Goal: Task Accomplishment & Management: Manage account settings

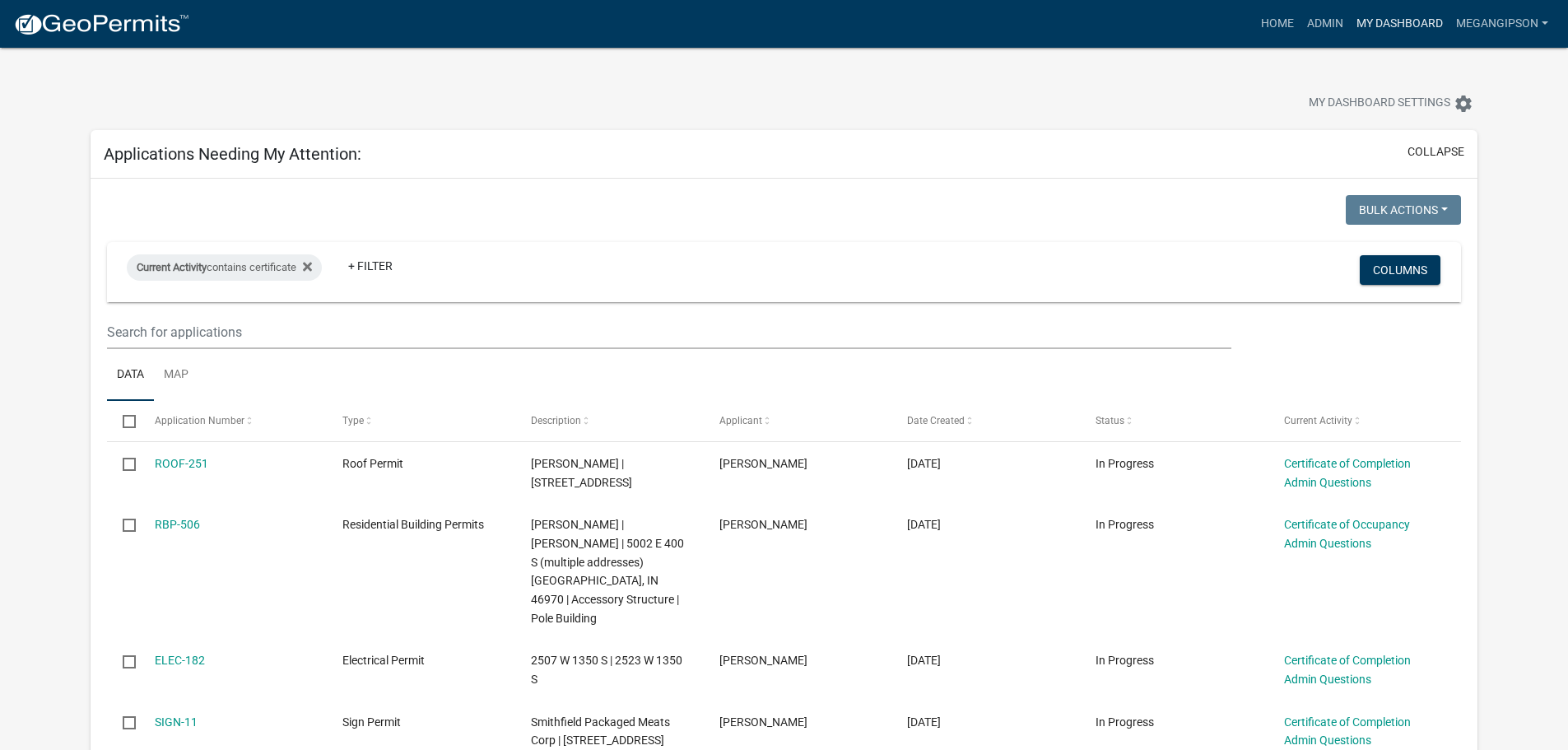
click at [1350, 22] on link "My Dashboard" at bounding box center [1400, 23] width 100 height 31
click at [1300, 28] on link "Admin" at bounding box center [1325, 23] width 50 height 31
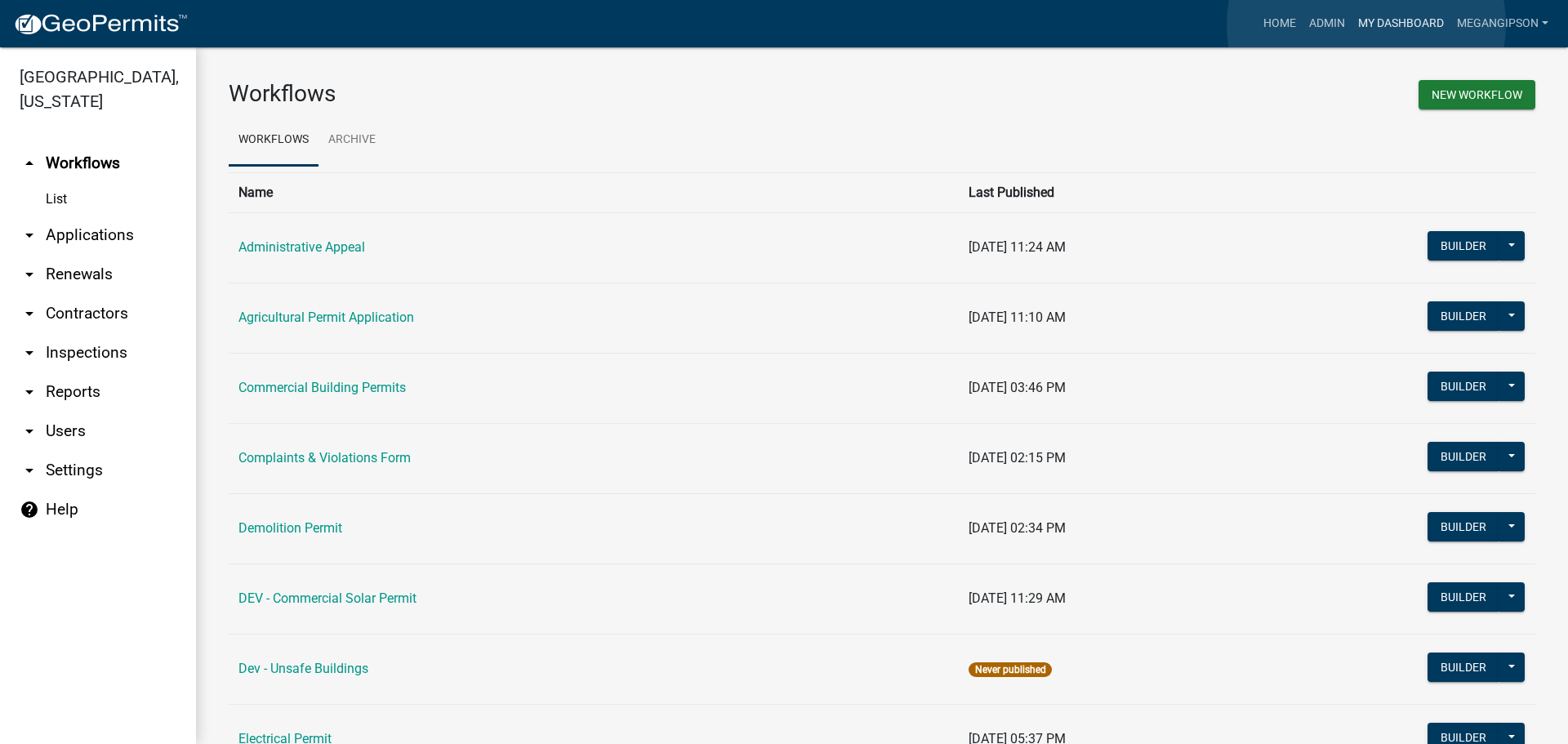
click at [1366, 24] on link "My Dashboard" at bounding box center [1400, 23] width 99 height 31
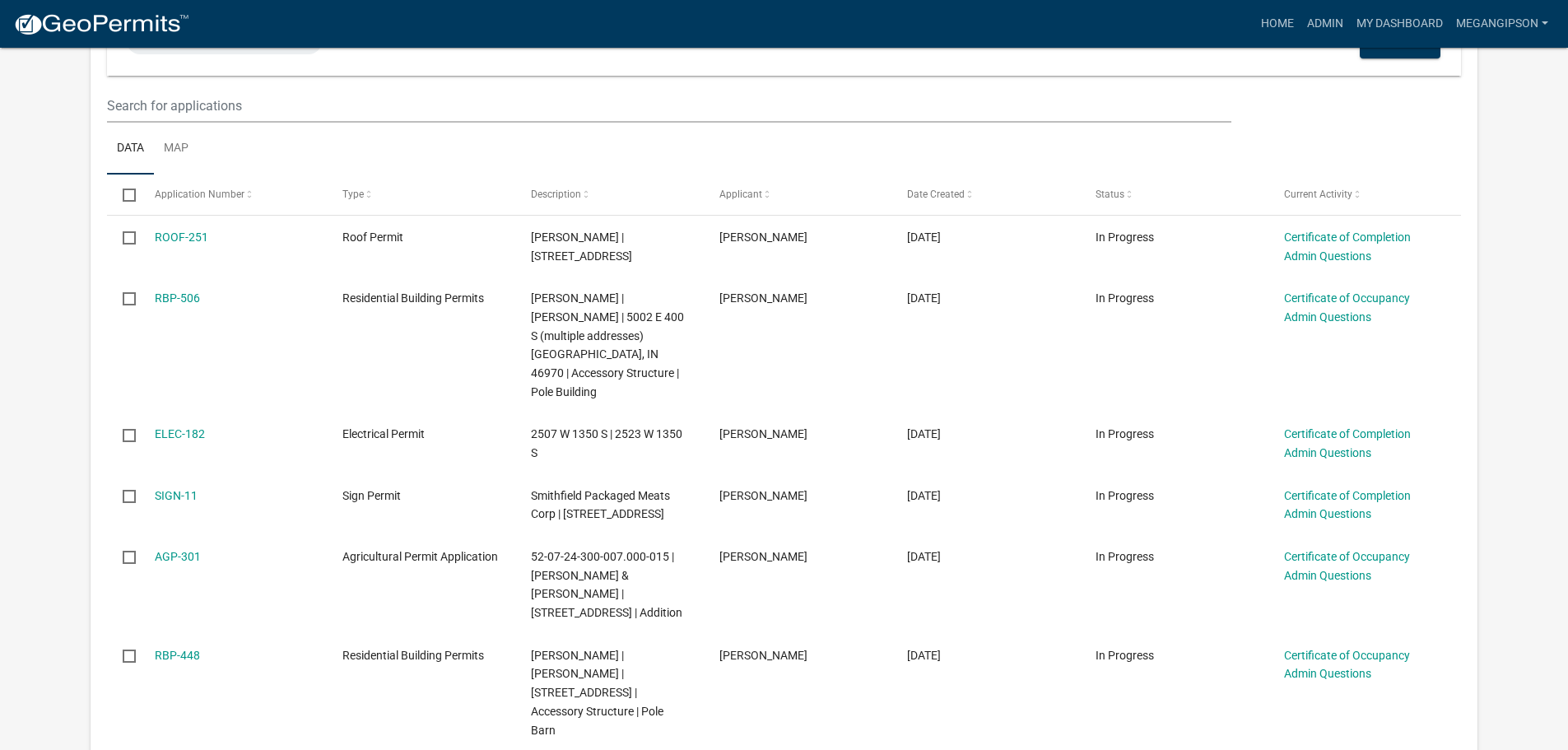
scroll to position [329, 0]
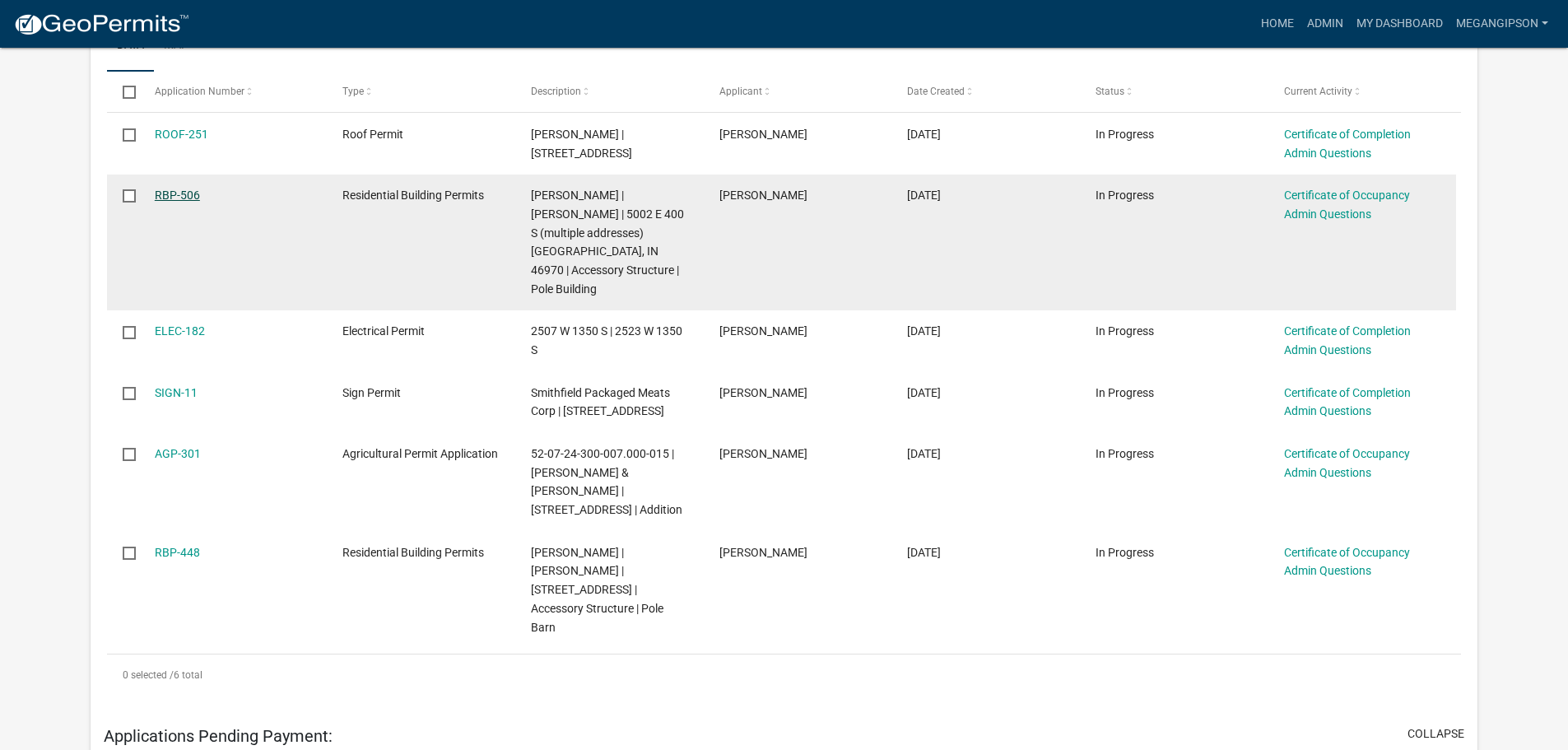
click at [191, 201] on link "RBP-506" at bounding box center [177, 194] width 45 height 13
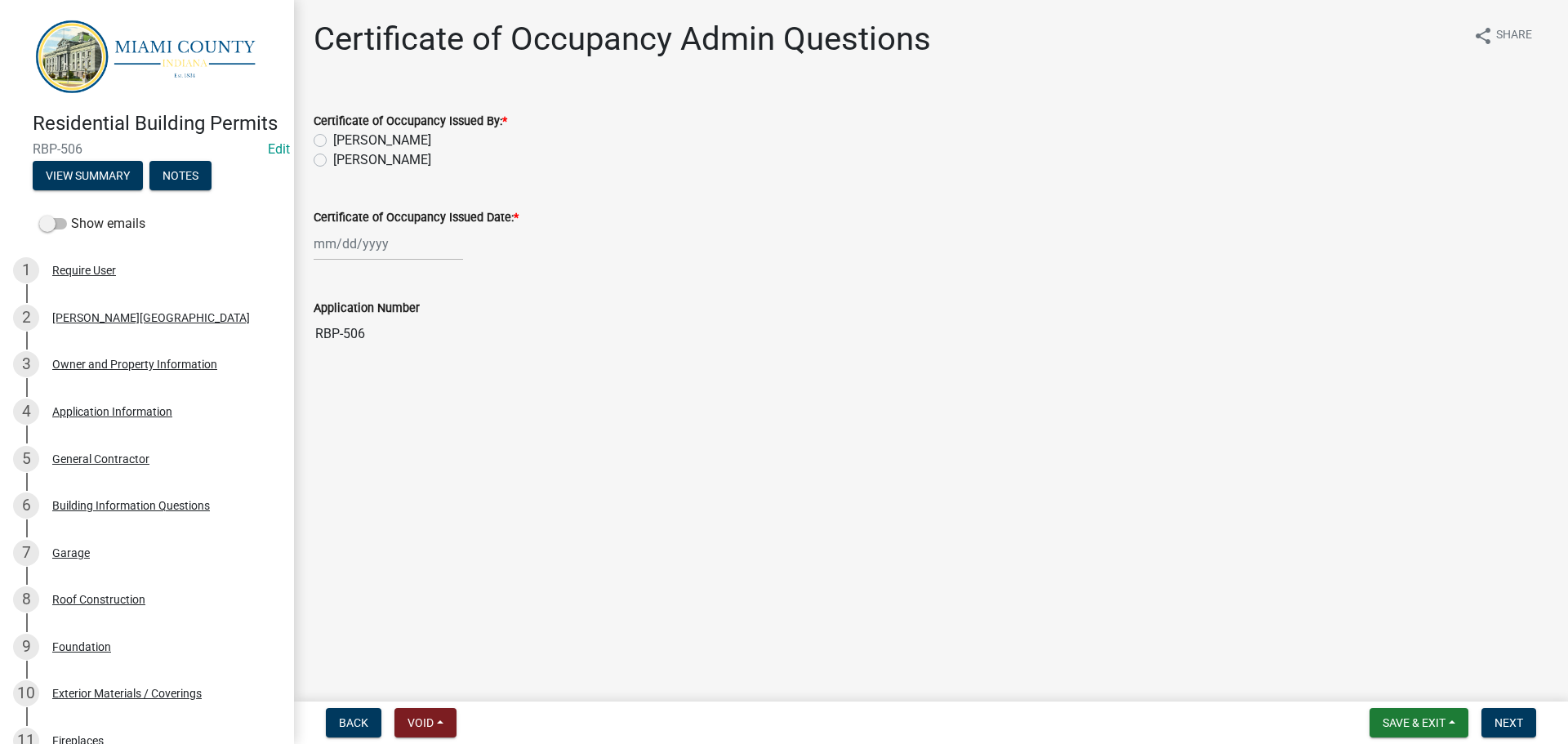
click at [641, 506] on main "Certificate of Occupancy Admin Questions share Share Certificate of Occupancy I…" at bounding box center [930, 347] width 1273 height 695
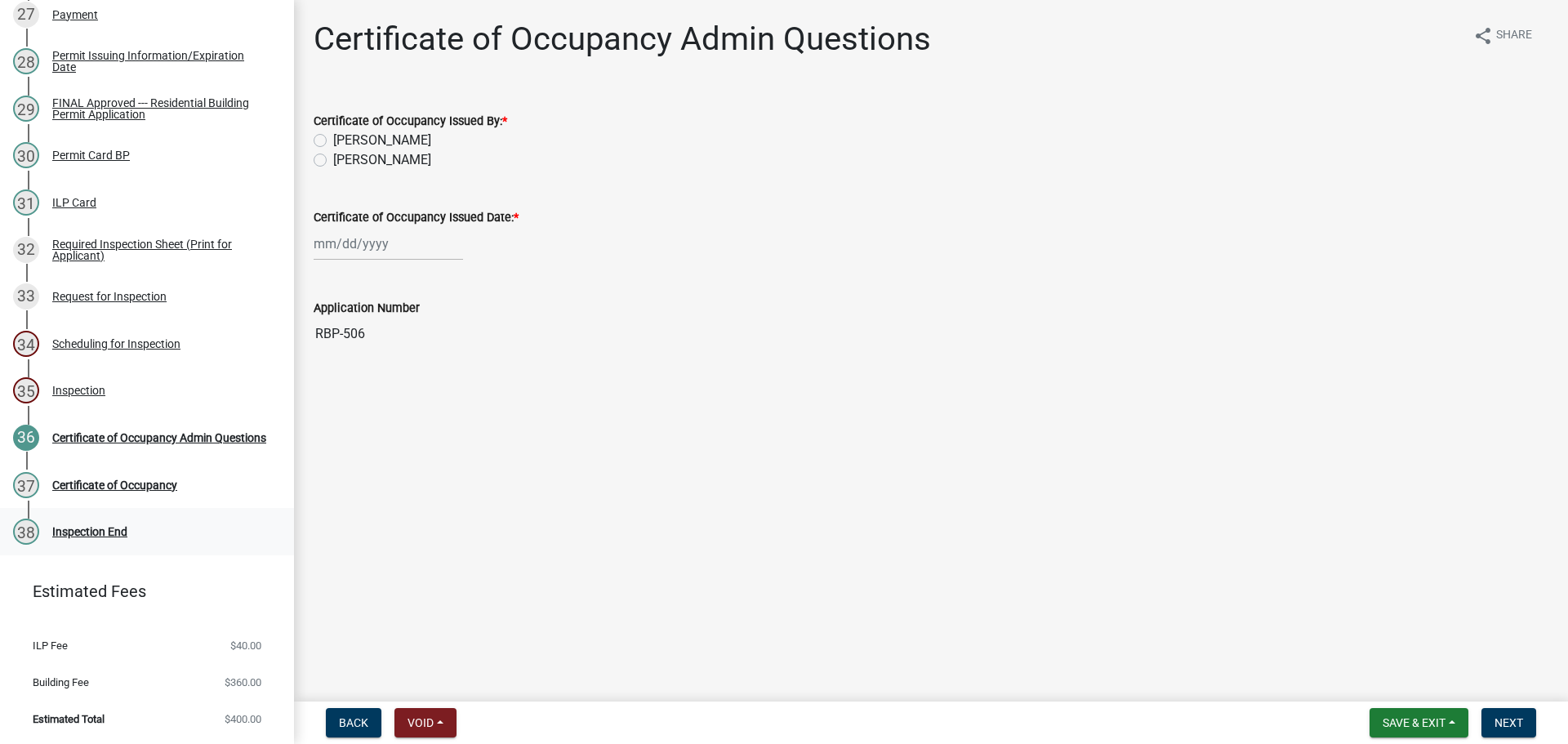
scroll to position [1765, 0]
click at [152, 291] on div "Request for Inspection" at bounding box center [110, 296] width 114 height 12
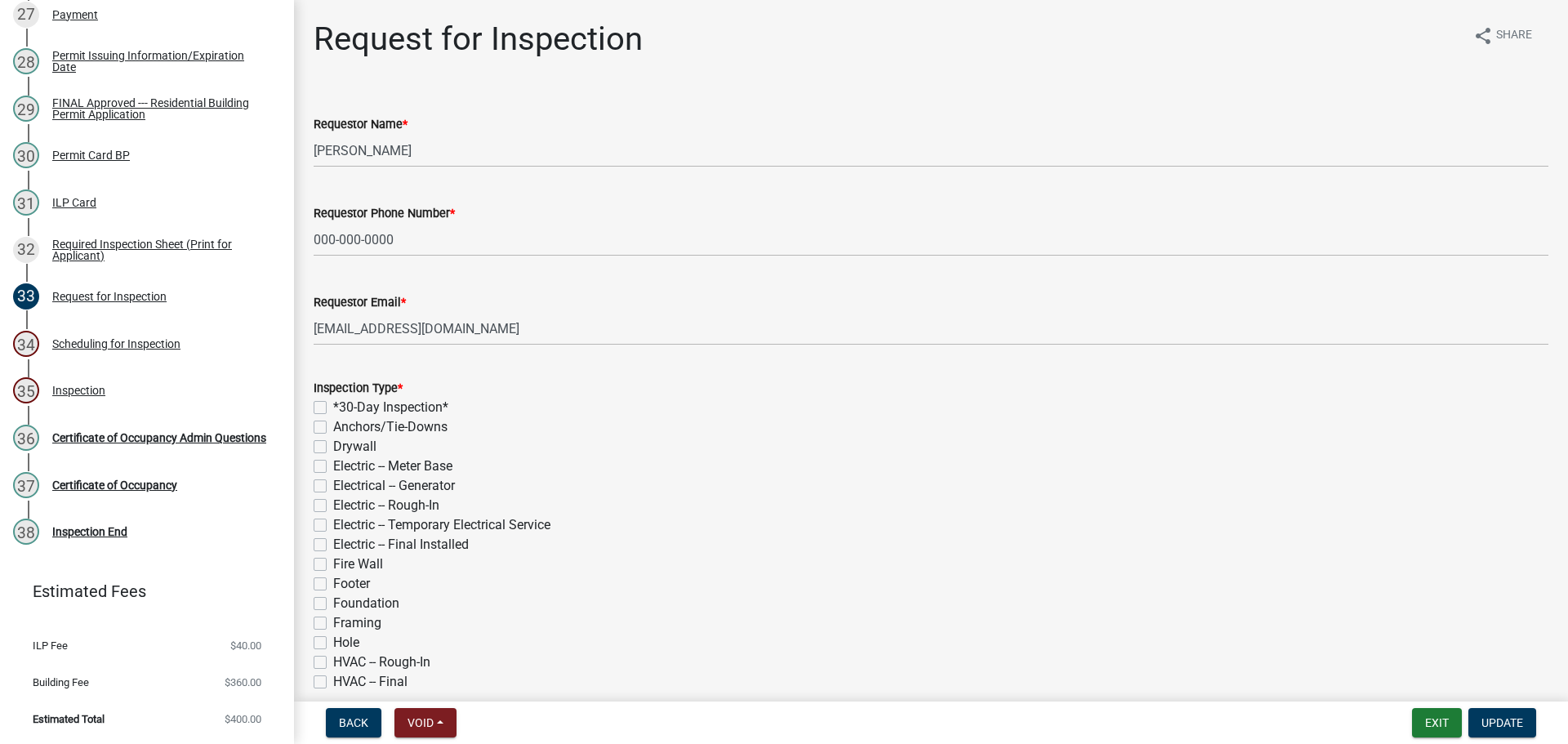
click at [333, 418] on label "*30-Day Inspection*" at bounding box center [391, 407] width 115 height 19
click at [333, 408] on input "*30-Day Inspection*" at bounding box center [338, 402] width 11 height 11
checkbox input "true"
checkbox input "false"
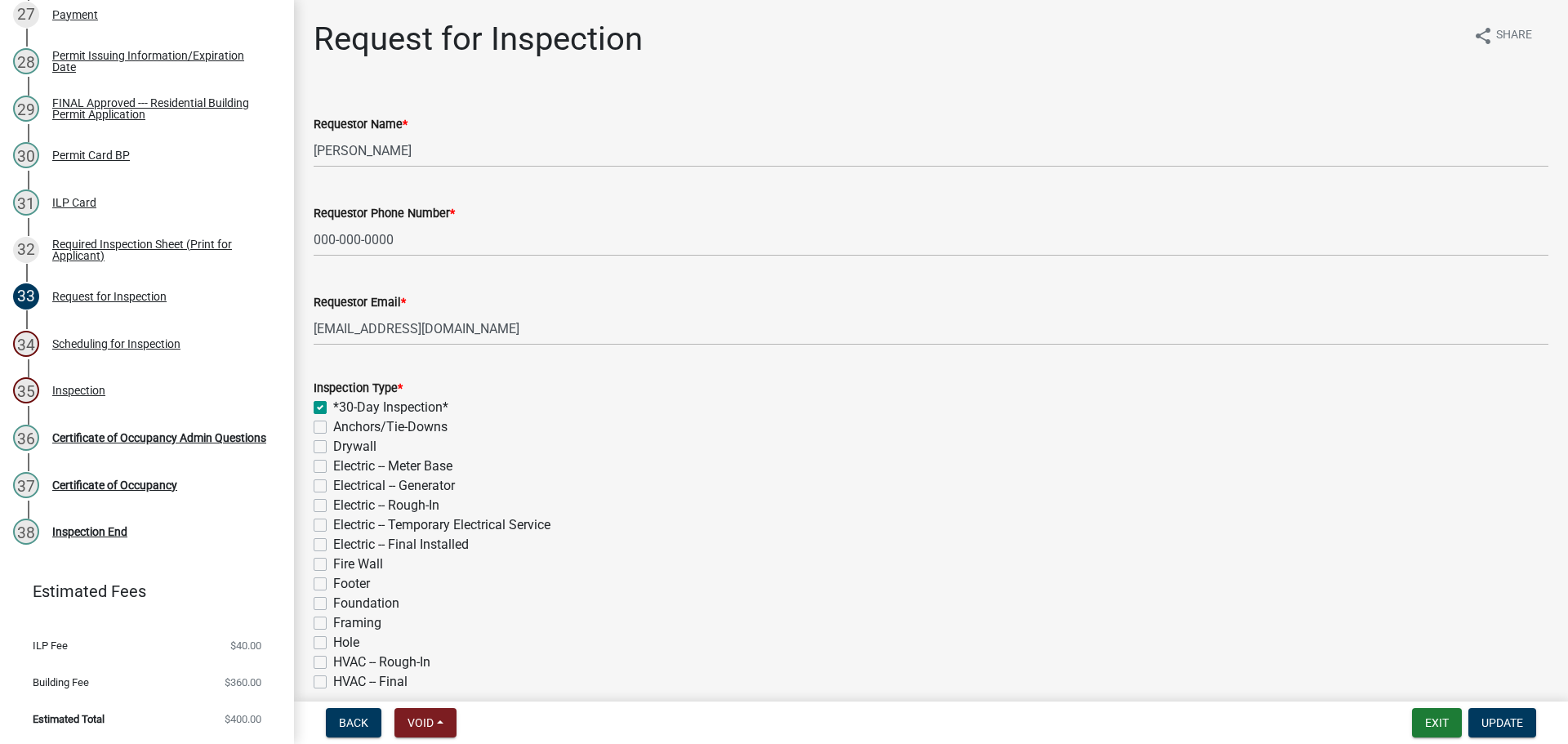
checkbox input "false"
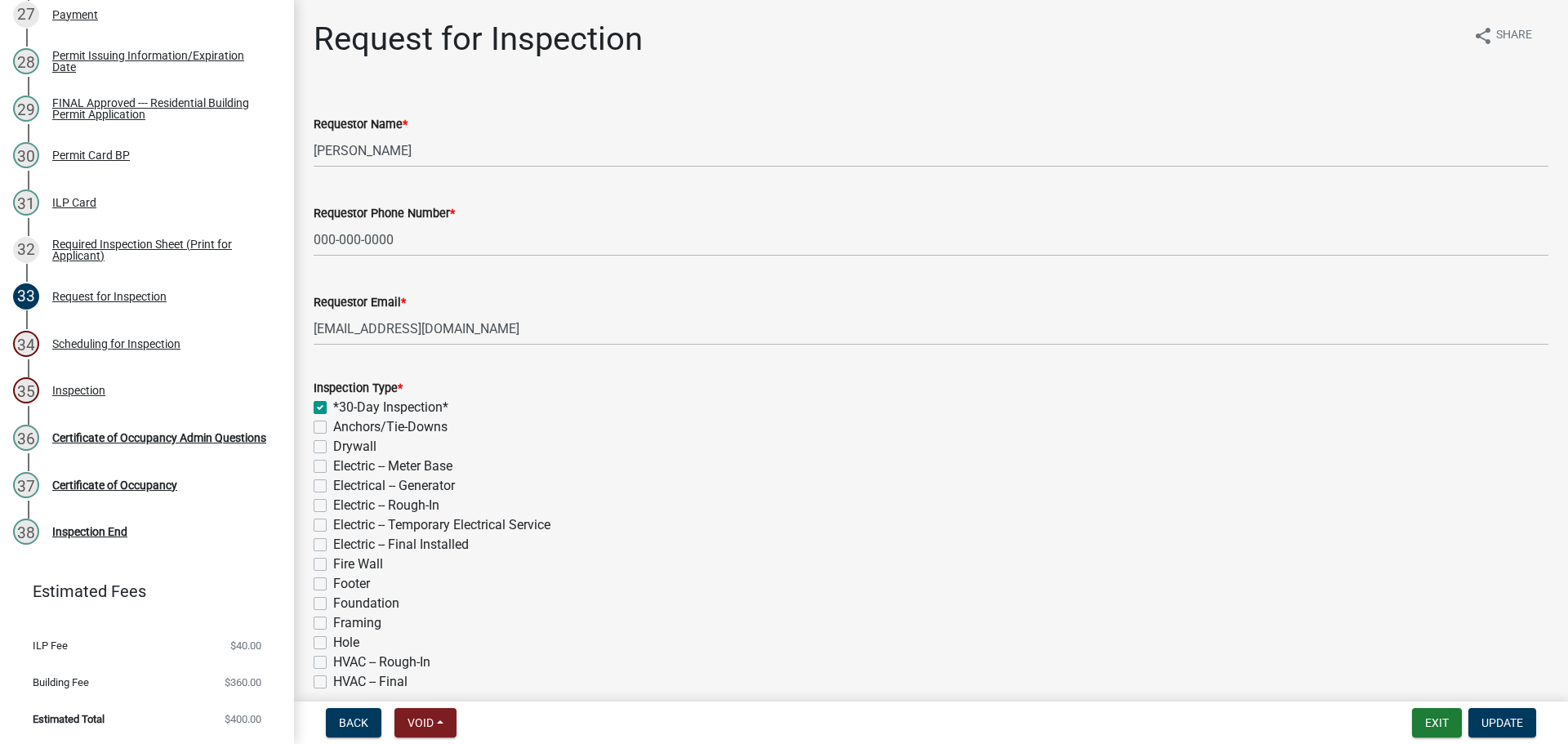
checkbox input "false"
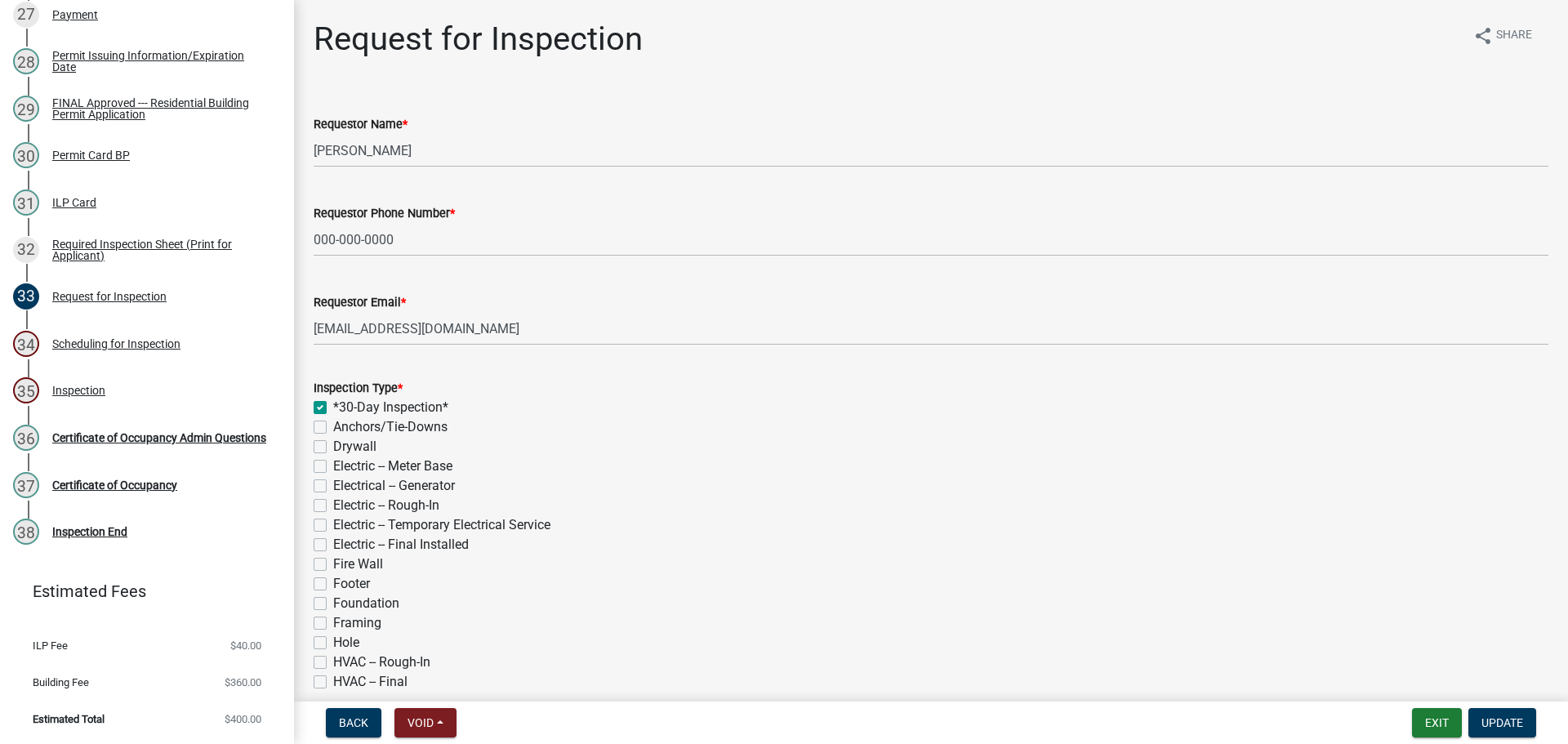
checkbox input "false"
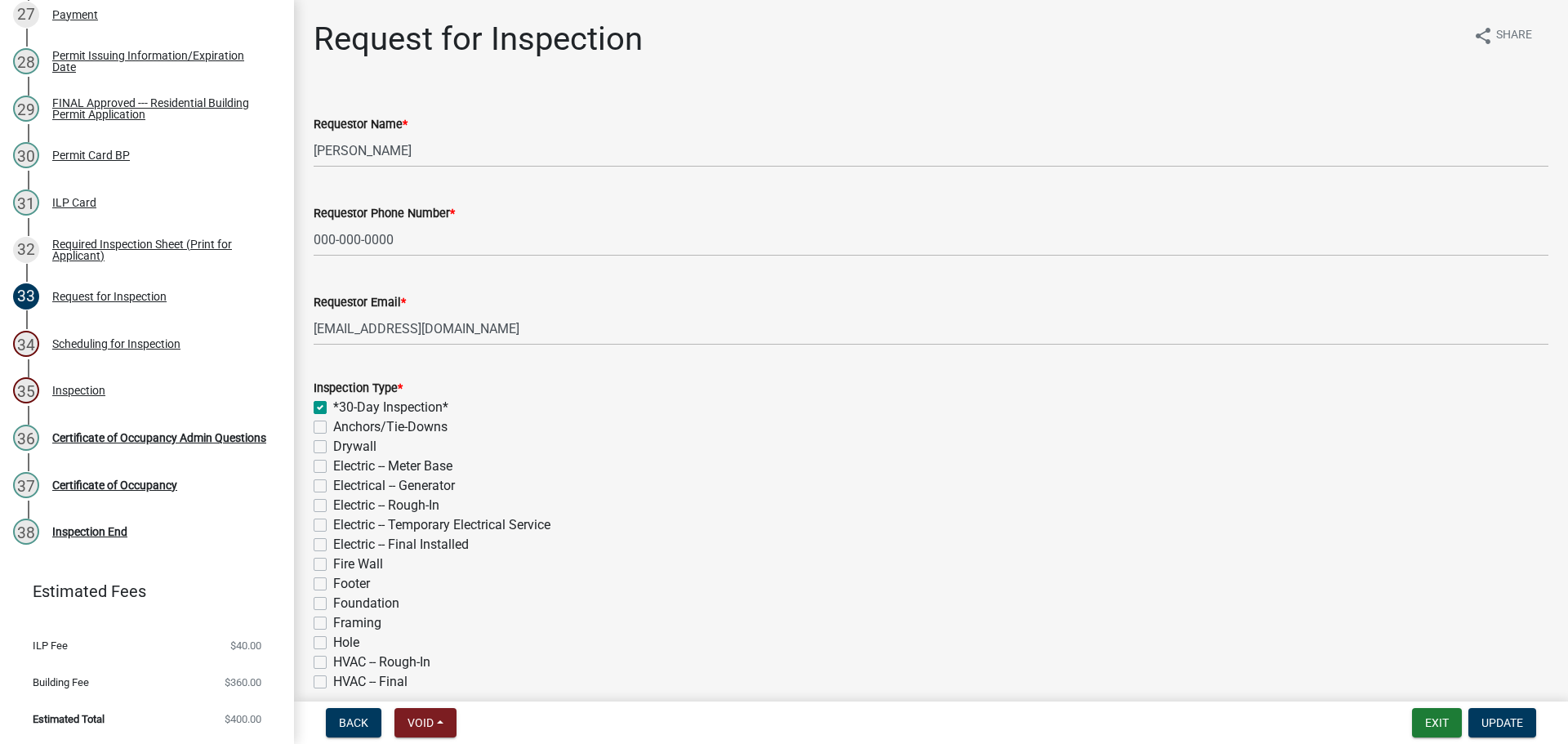
checkbox input "false"
checkbox input "true"
checkbox input "false"
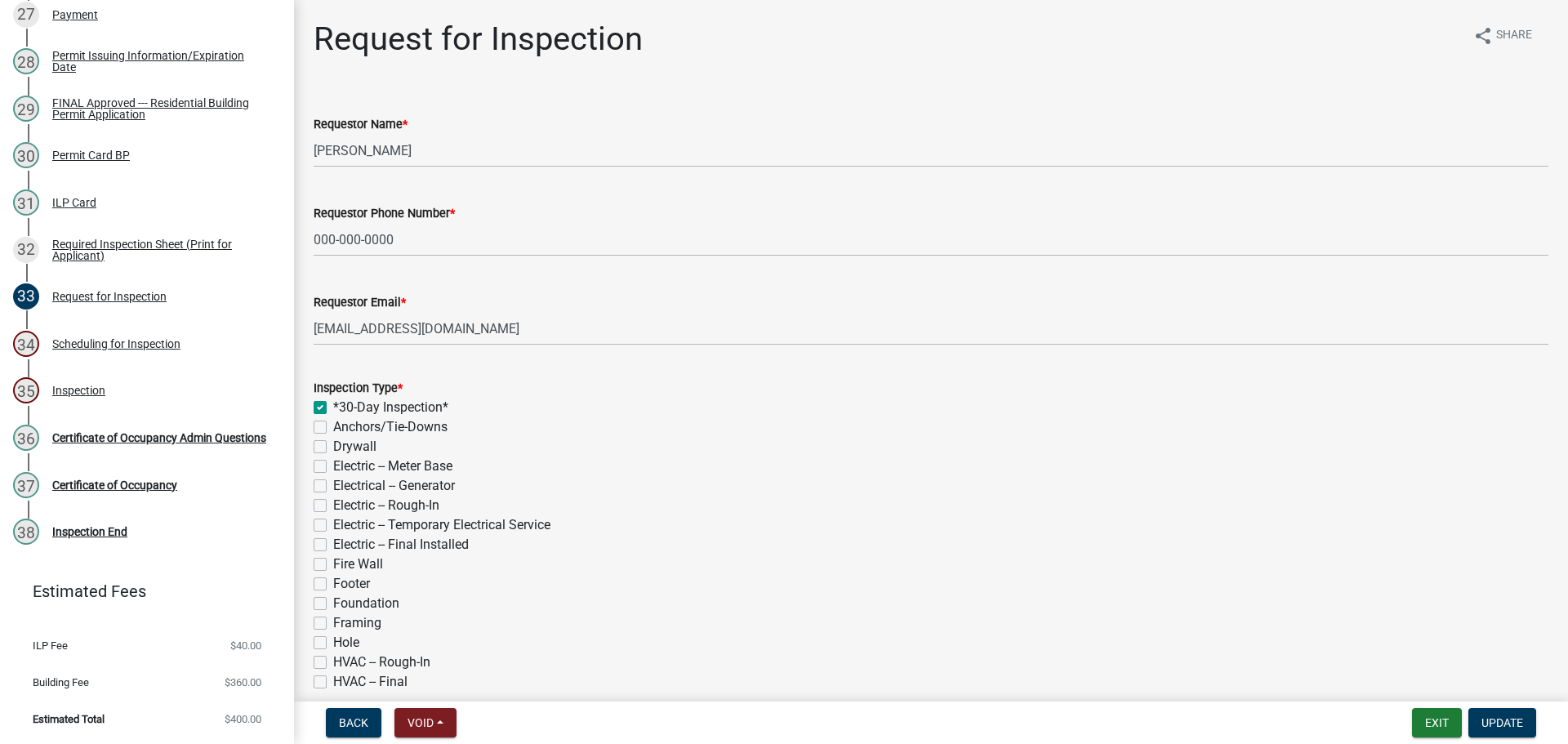
checkbox input "false"
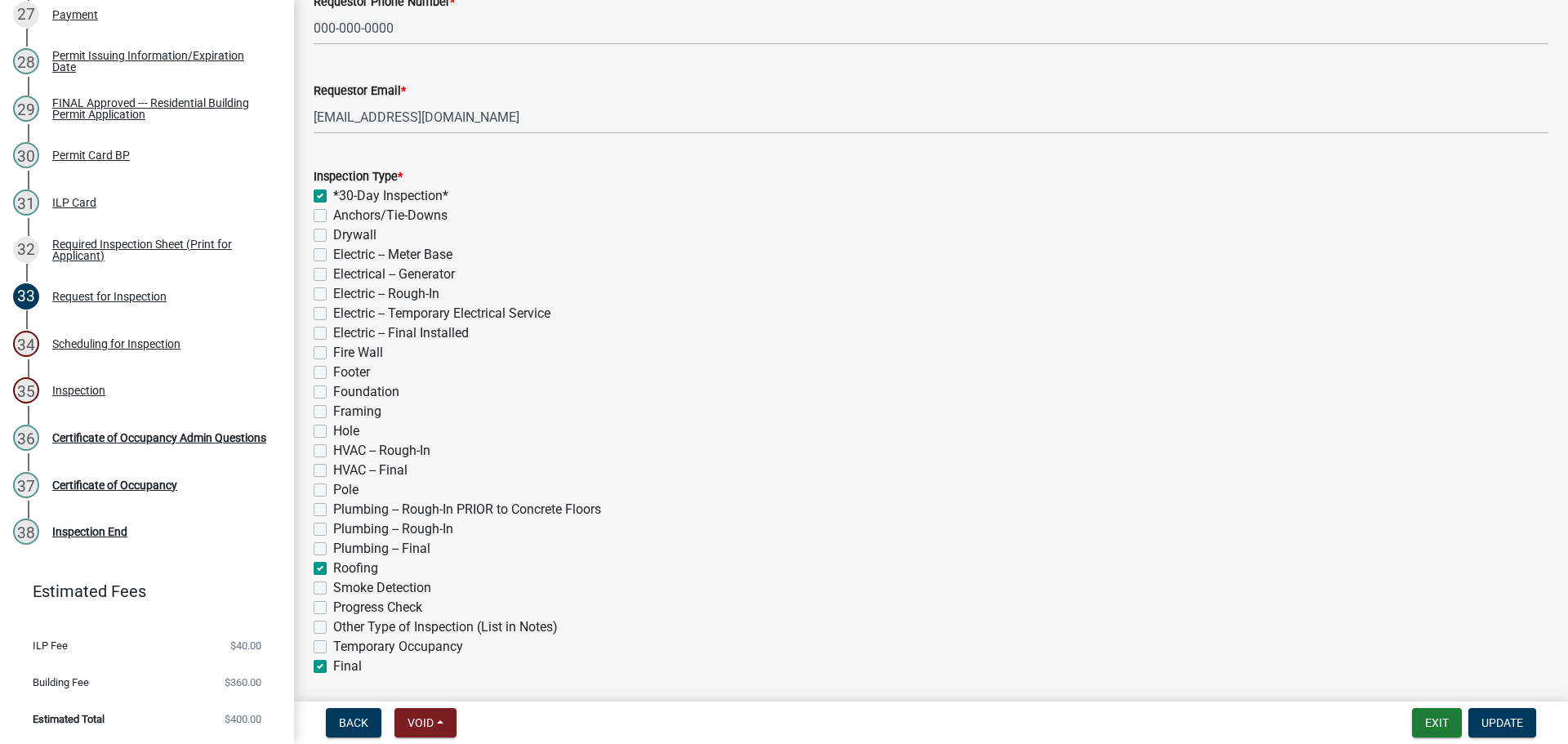
scroll to position [408, 0]
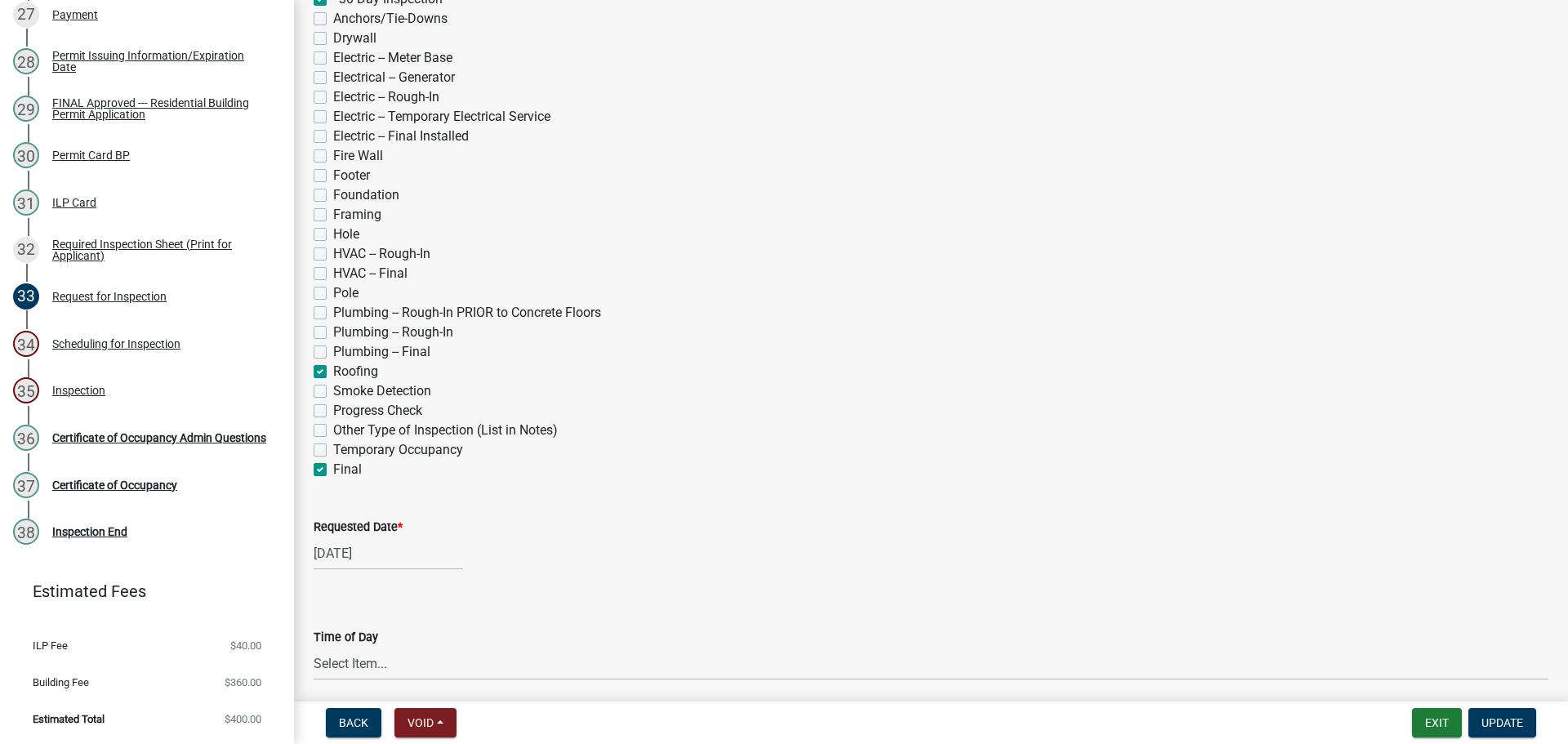
click at [333, 480] on label "Final" at bounding box center [347, 469] width 28 height 19
click at [333, 470] on input "Final" at bounding box center [338, 464] width 11 height 11
checkbox input "false"
checkbox input "true"
checkbox input "false"
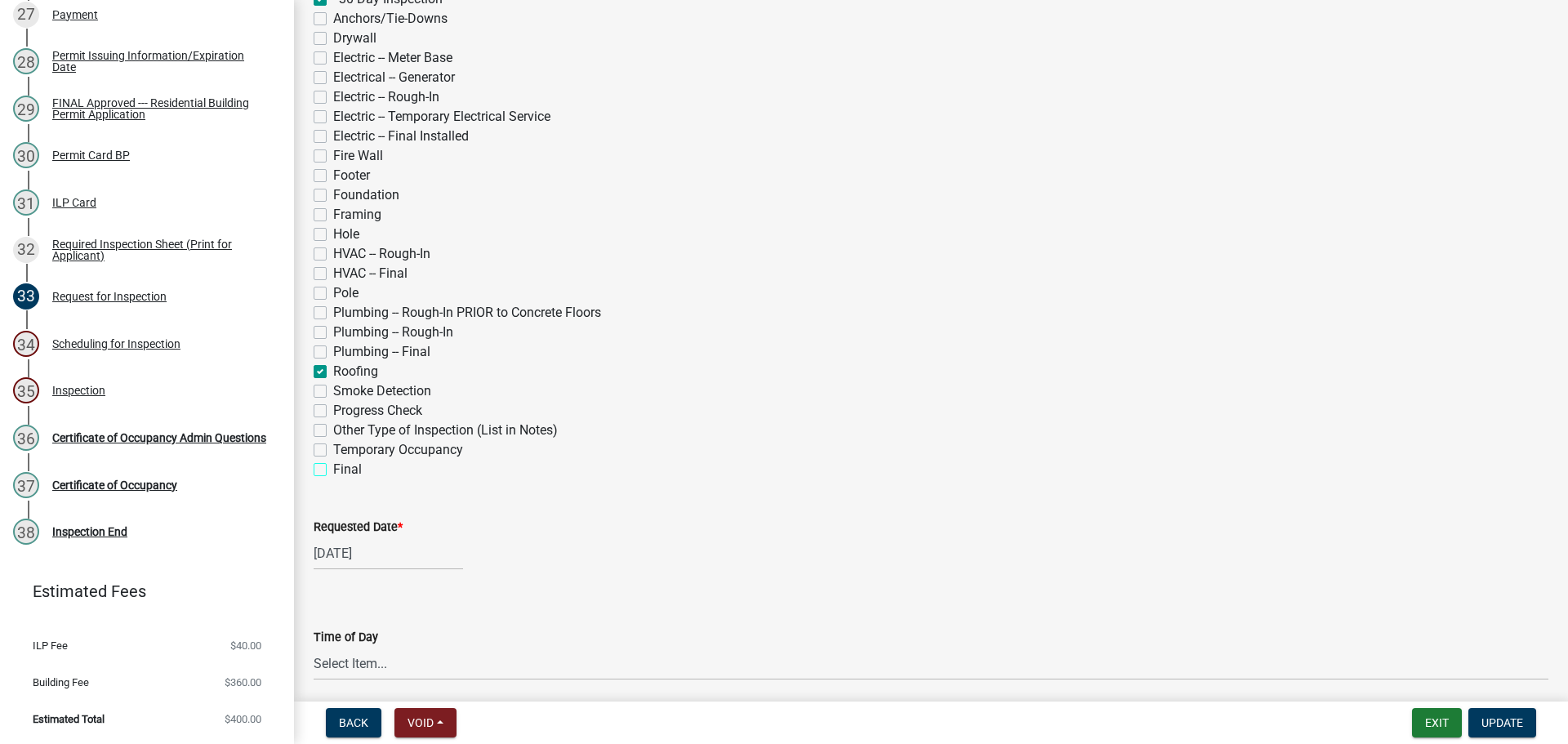
checkbox input "false"
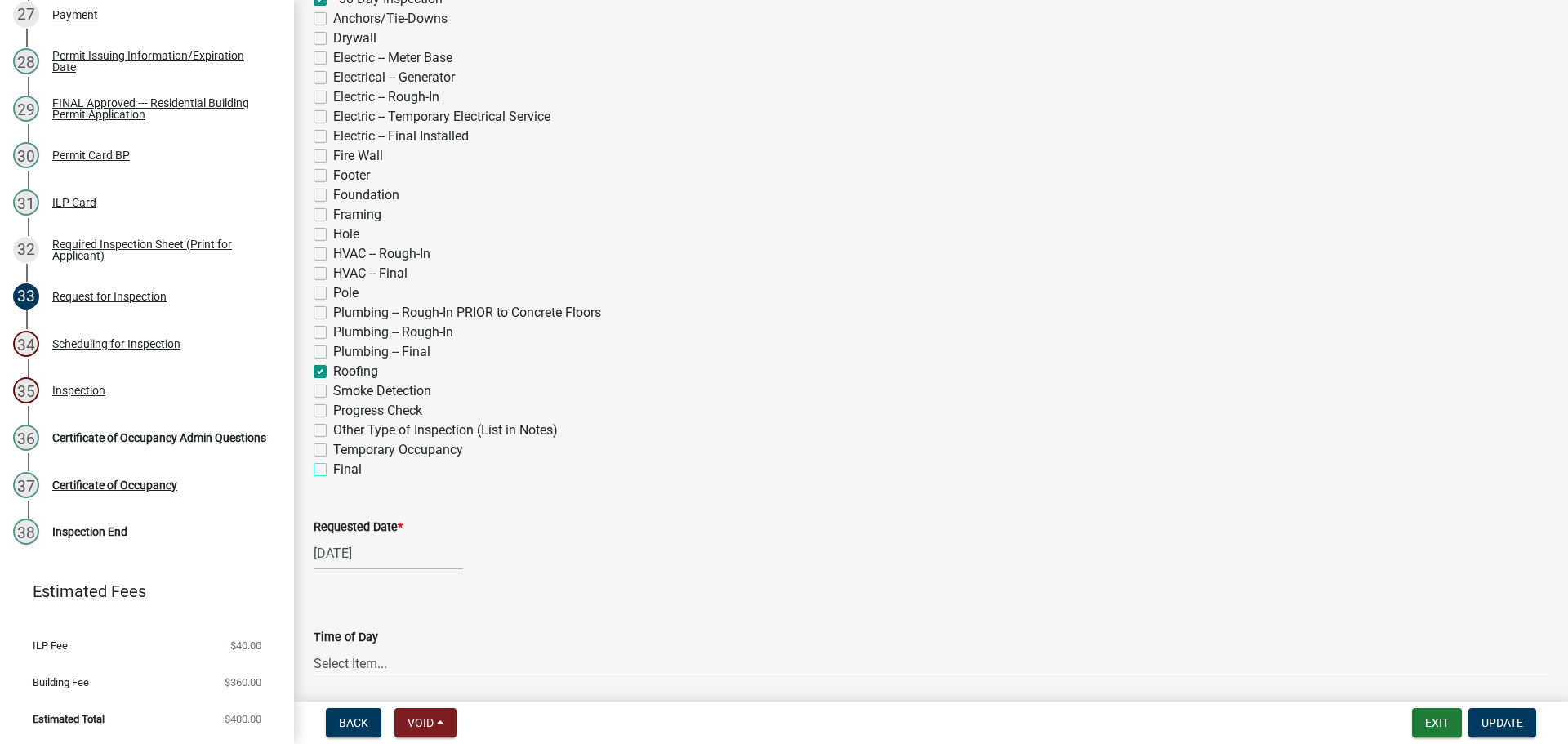
checkbox input "false"
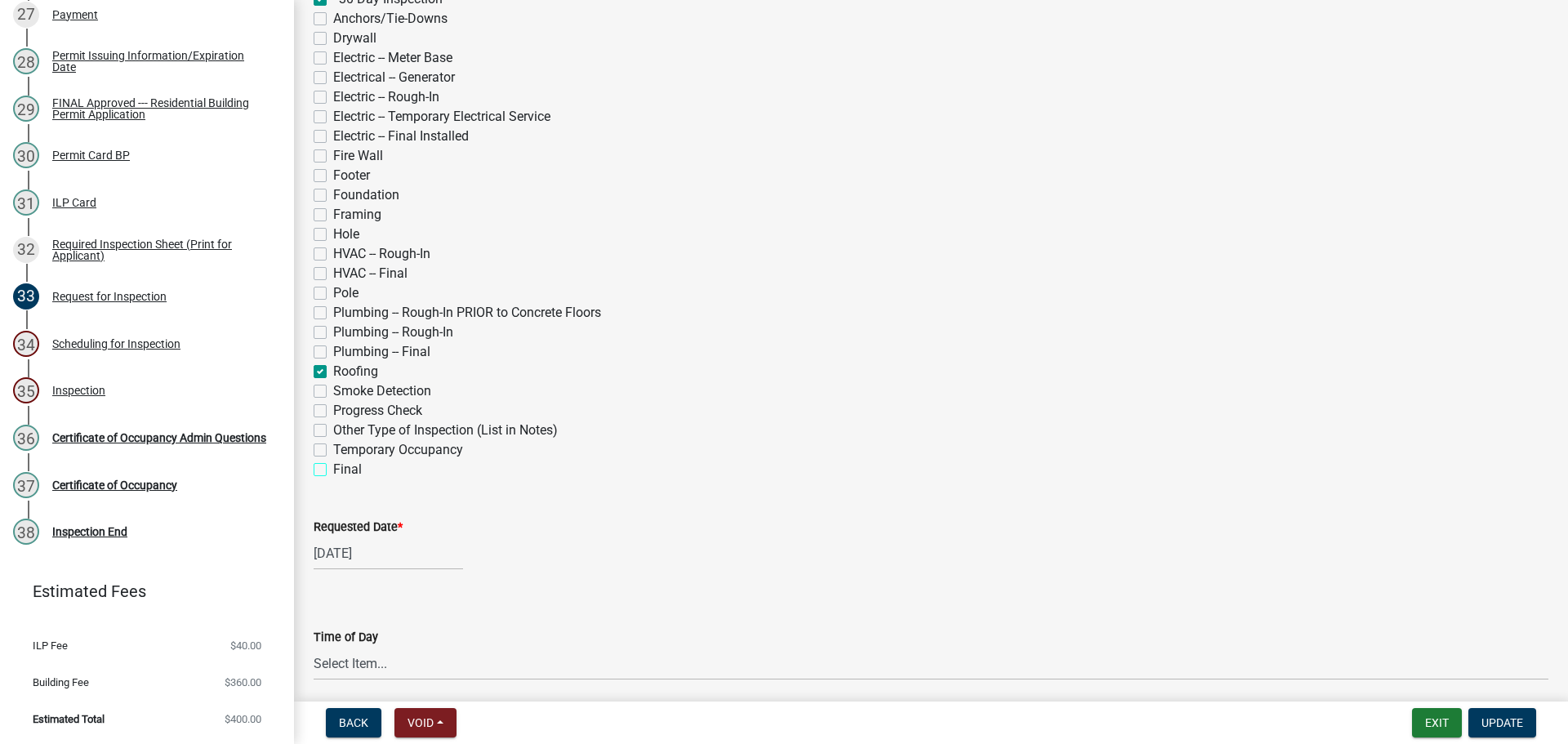
checkbox input "false"
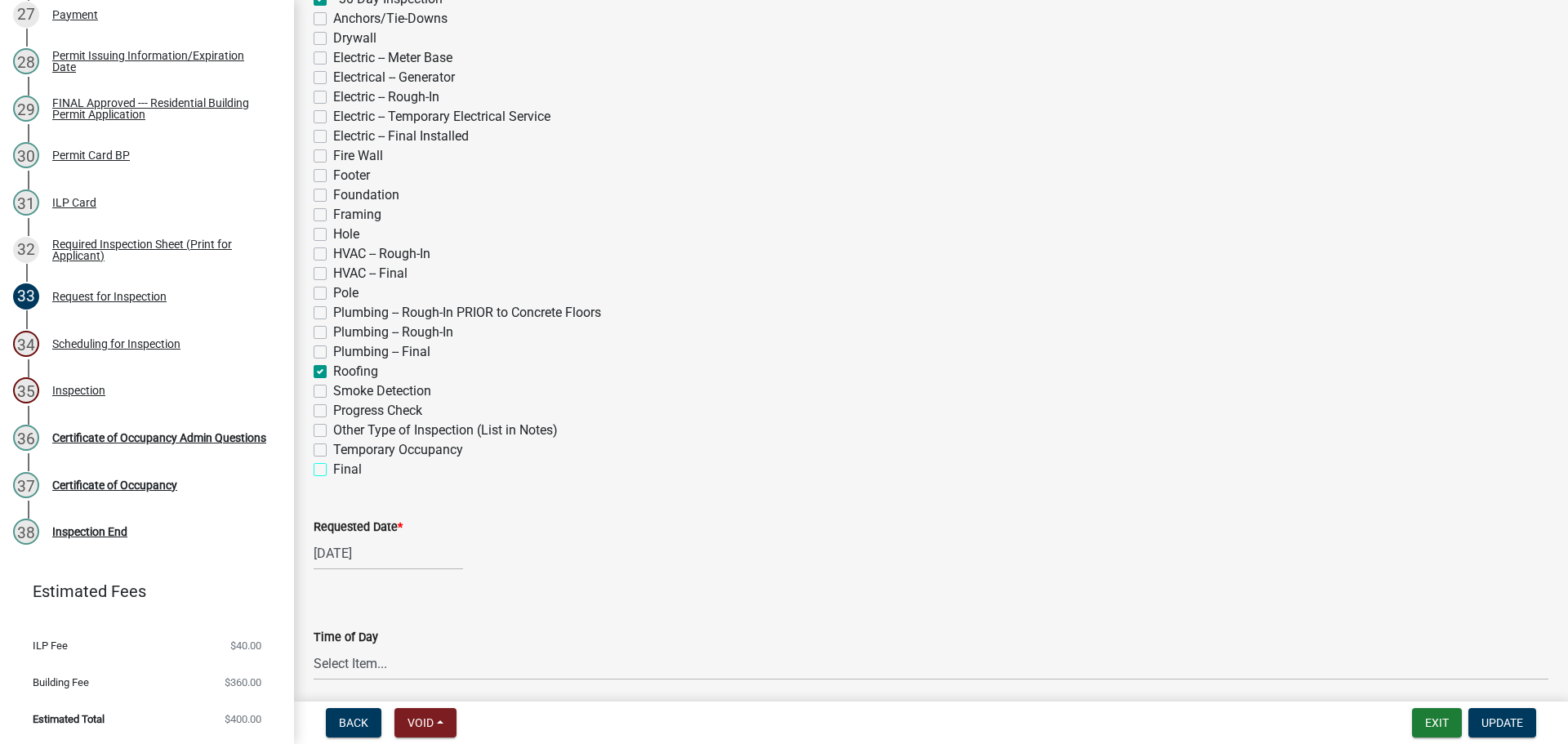
checkbox input "false"
checkbox input "true"
checkbox input "false"
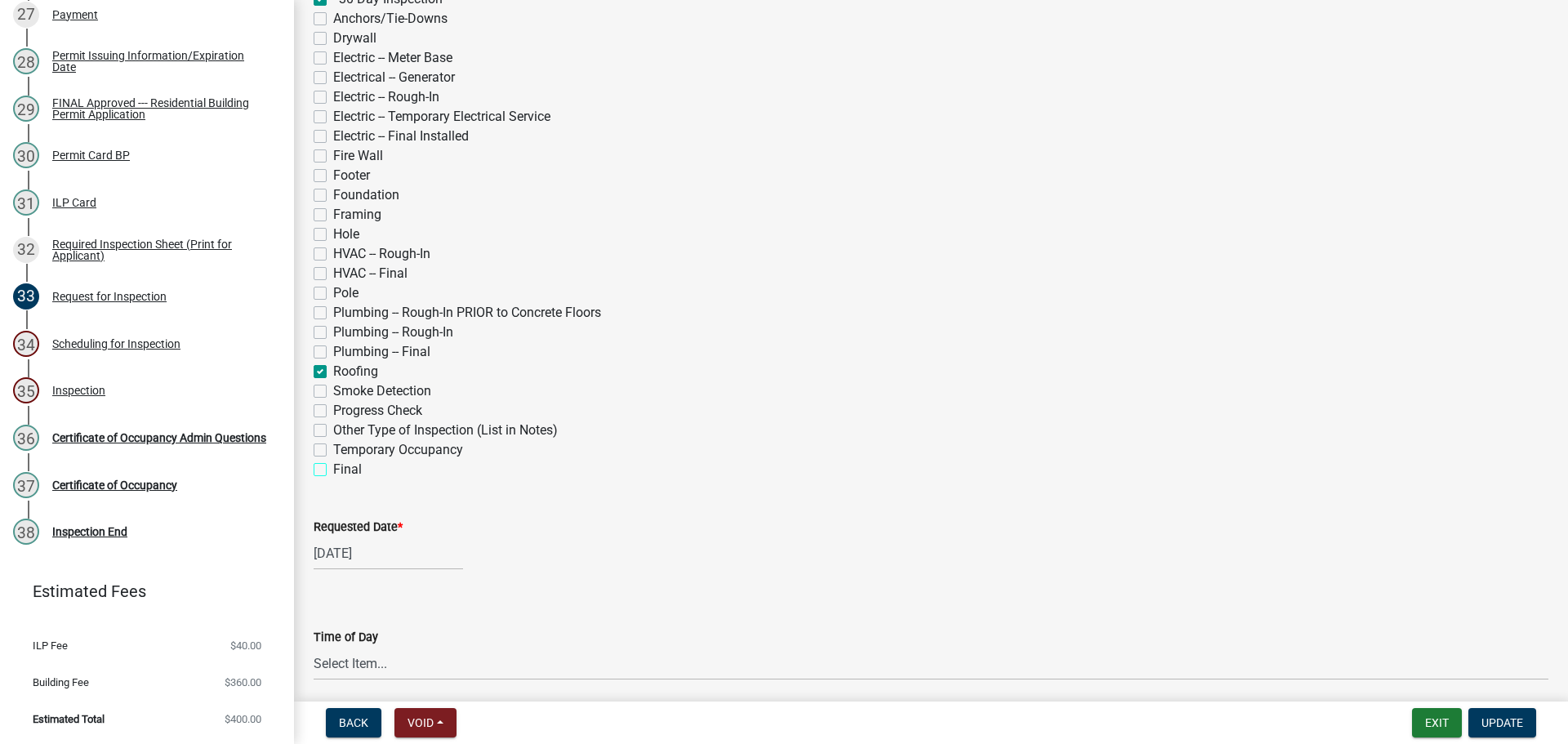
checkbox input "false"
click at [333, 381] on label "Roofing" at bounding box center [356, 371] width 45 height 19
click at [333, 372] on input "Roofing" at bounding box center [338, 366] width 11 height 11
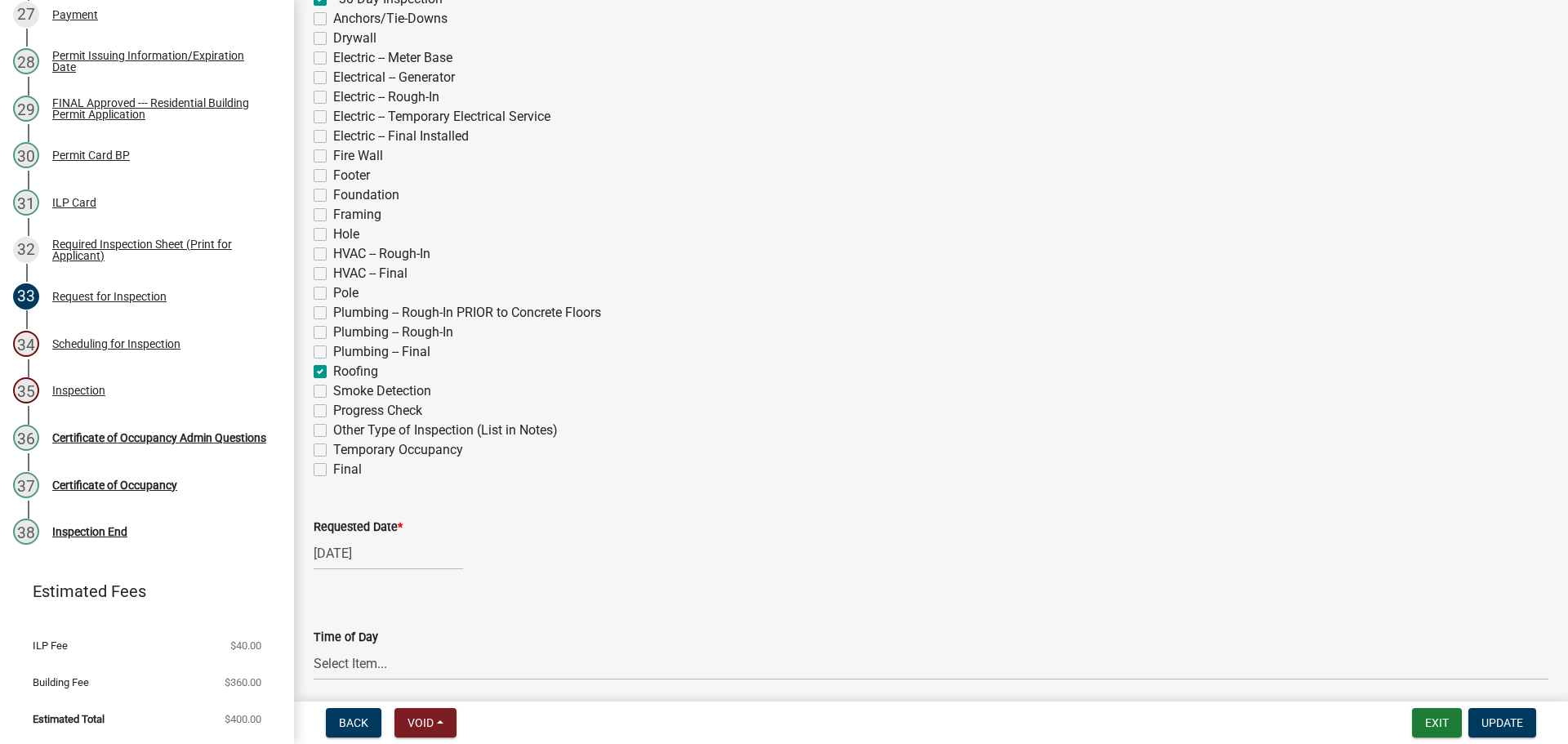
checkbox input "false"
checkbox input "true"
checkbox input "false"
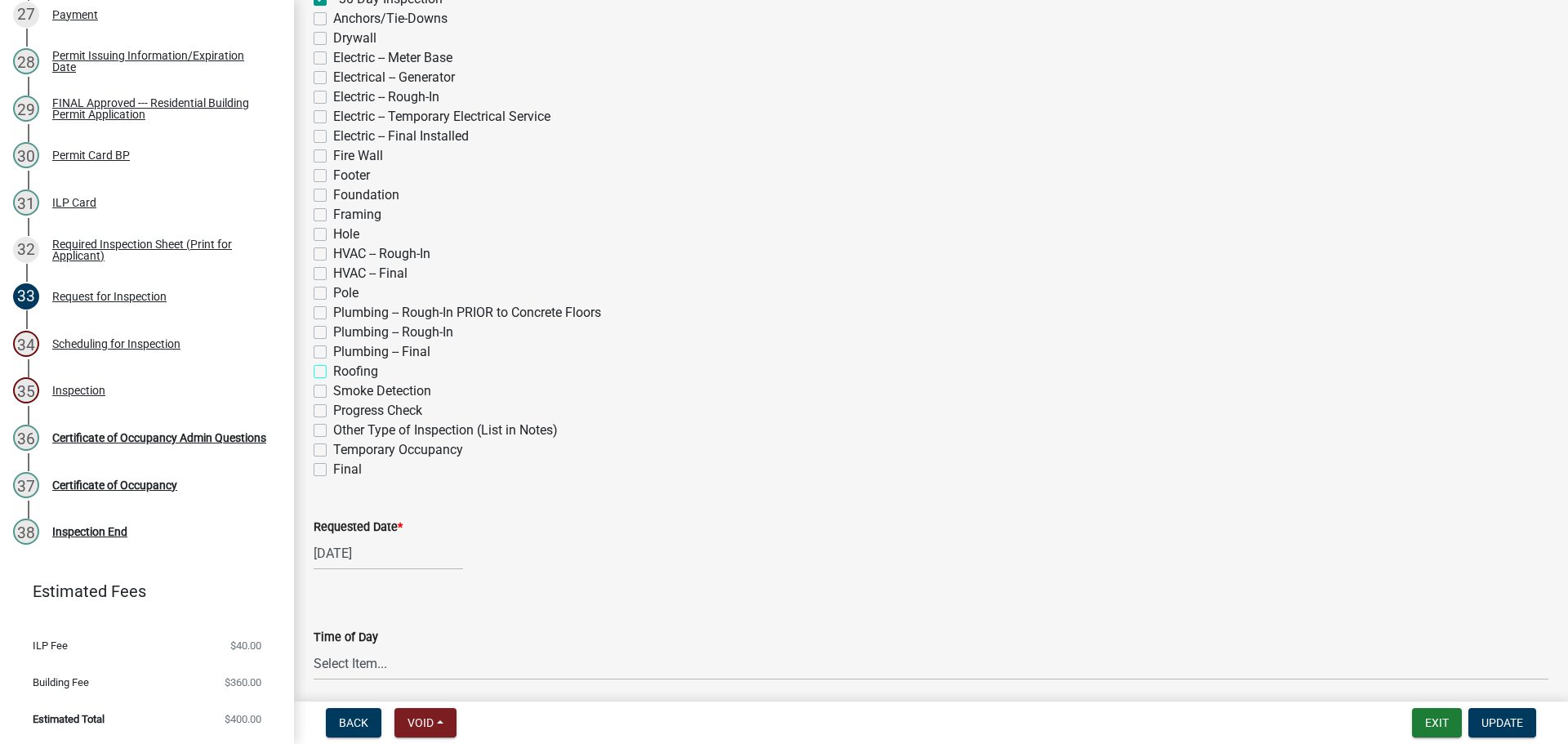
checkbox input "false"
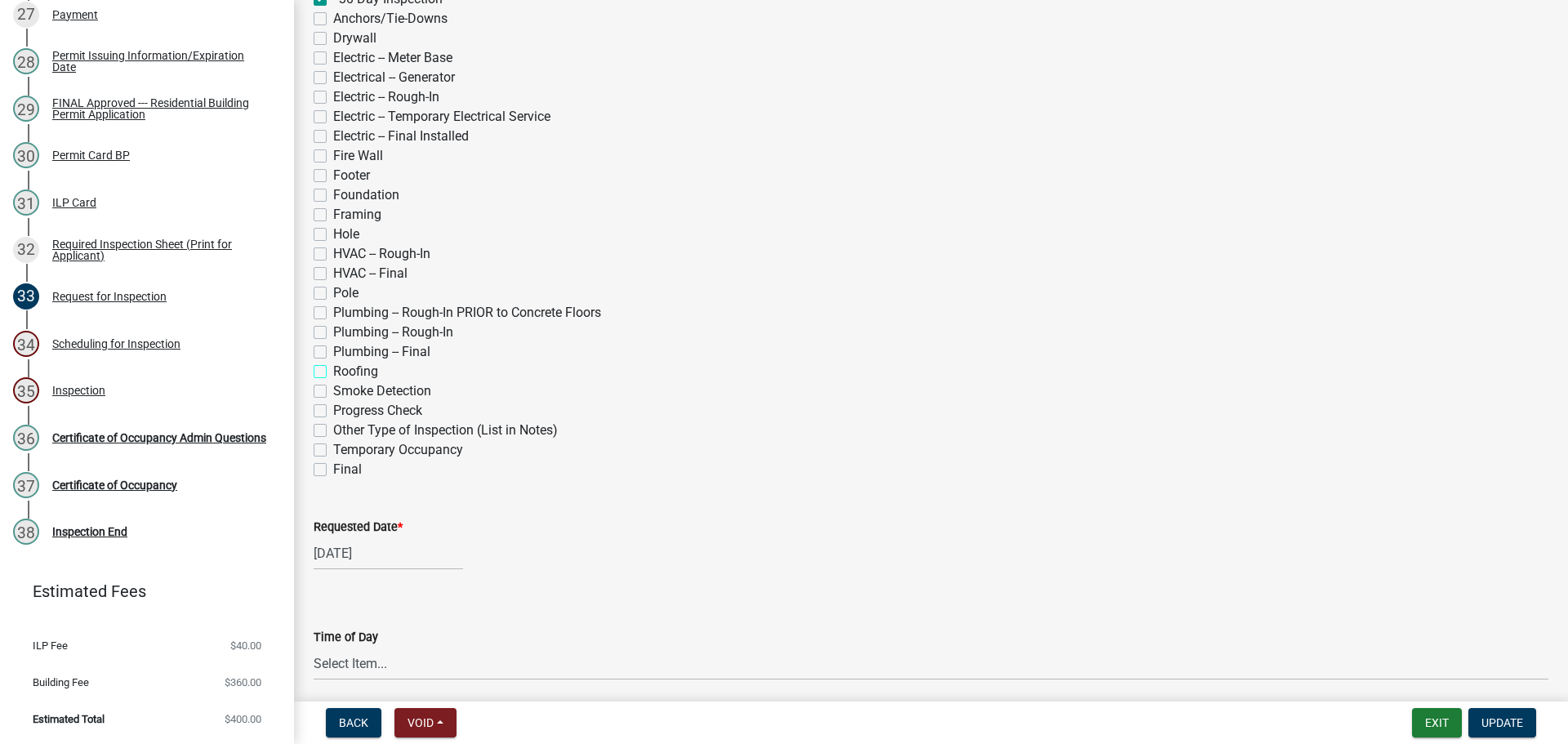
checkbox input "false"
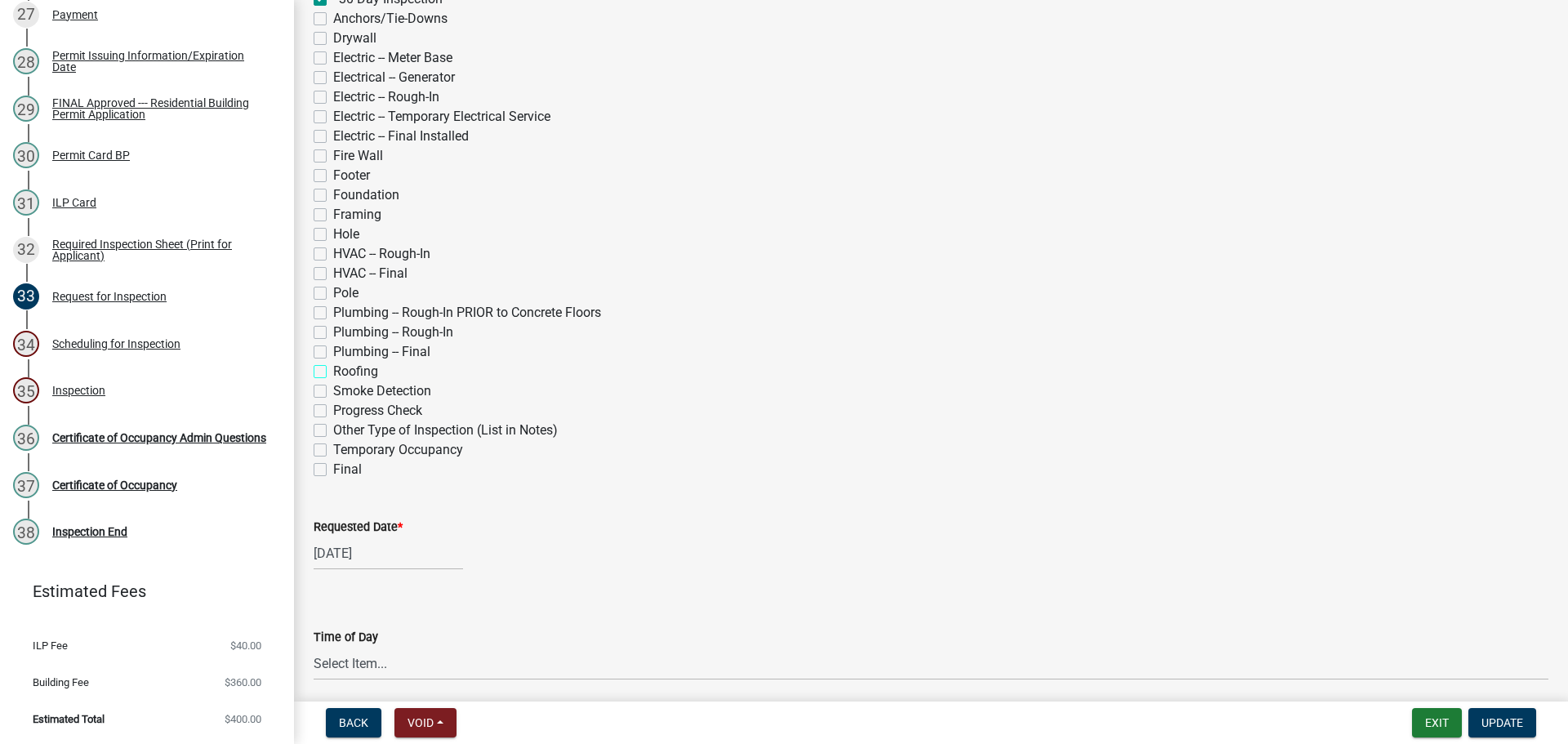
checkbox input "false"
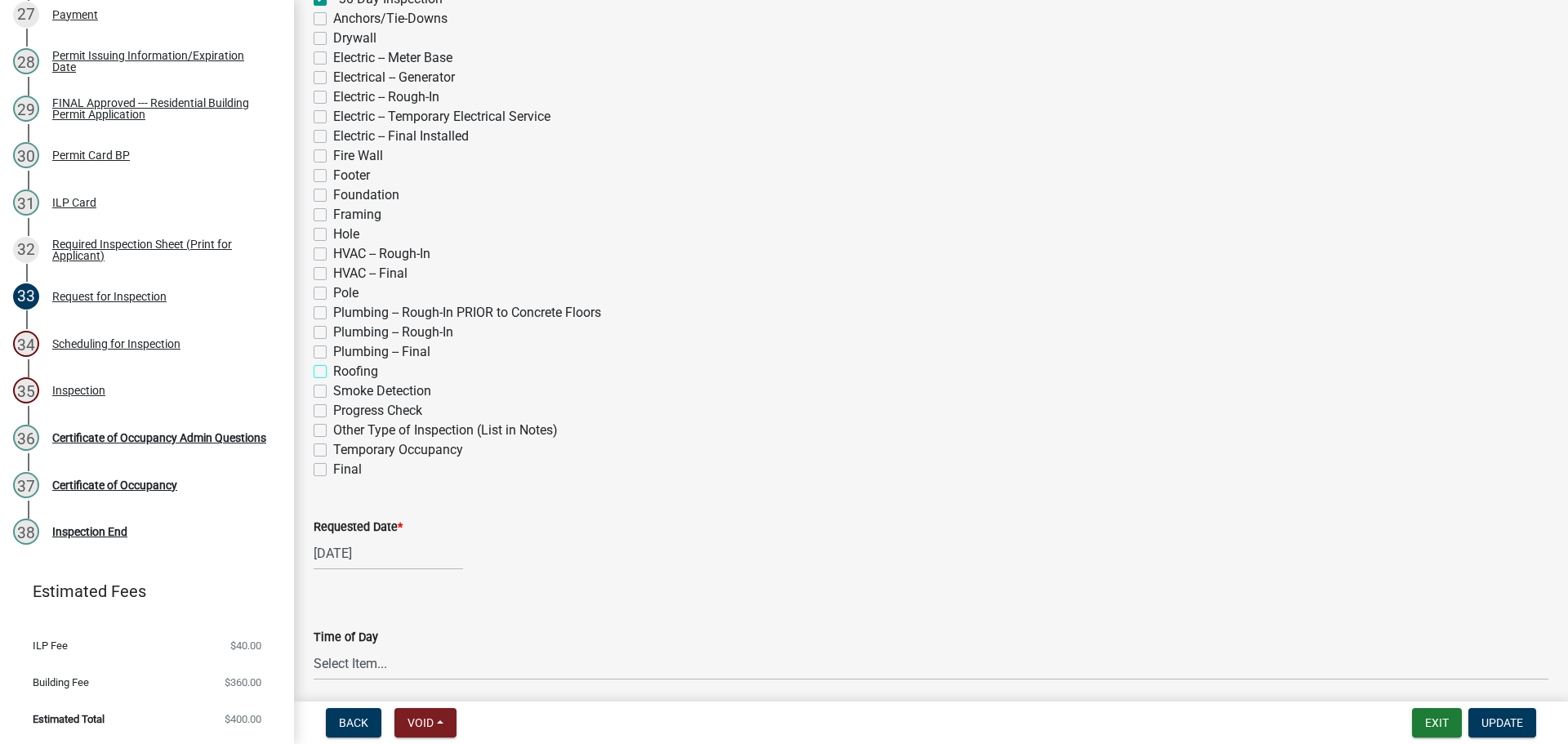
checkbox input "false"
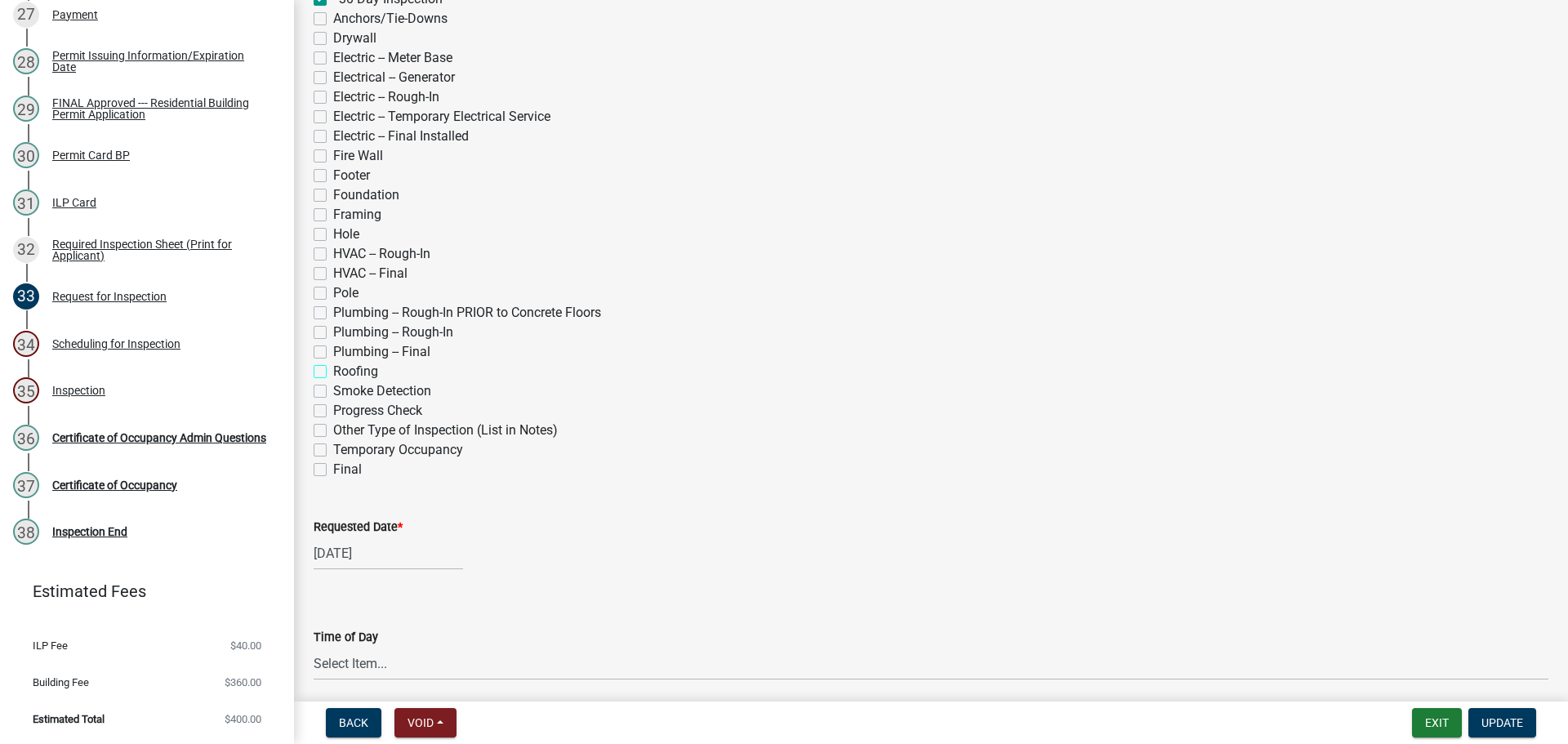
checkbox input "false"
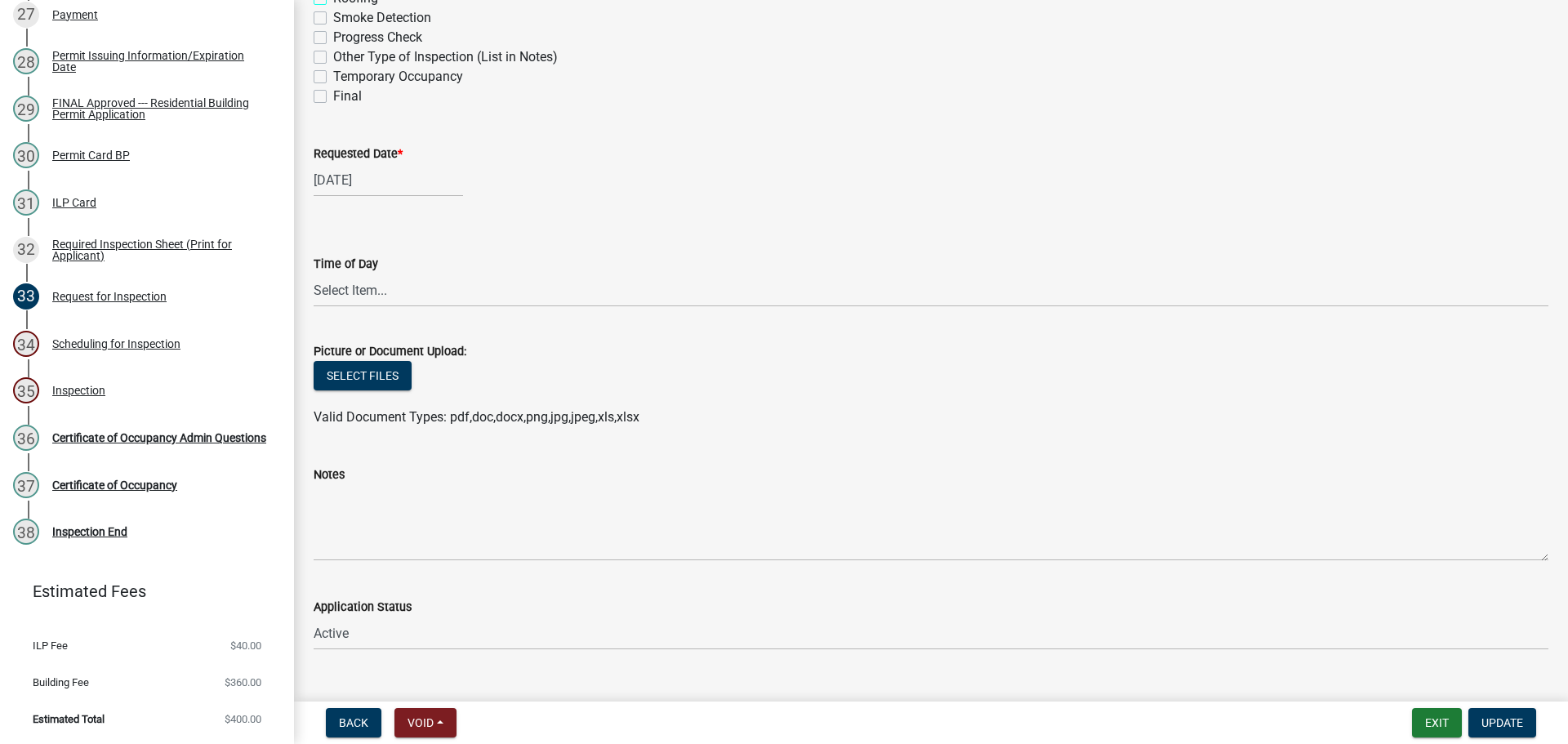
scroll to position [817, 0]
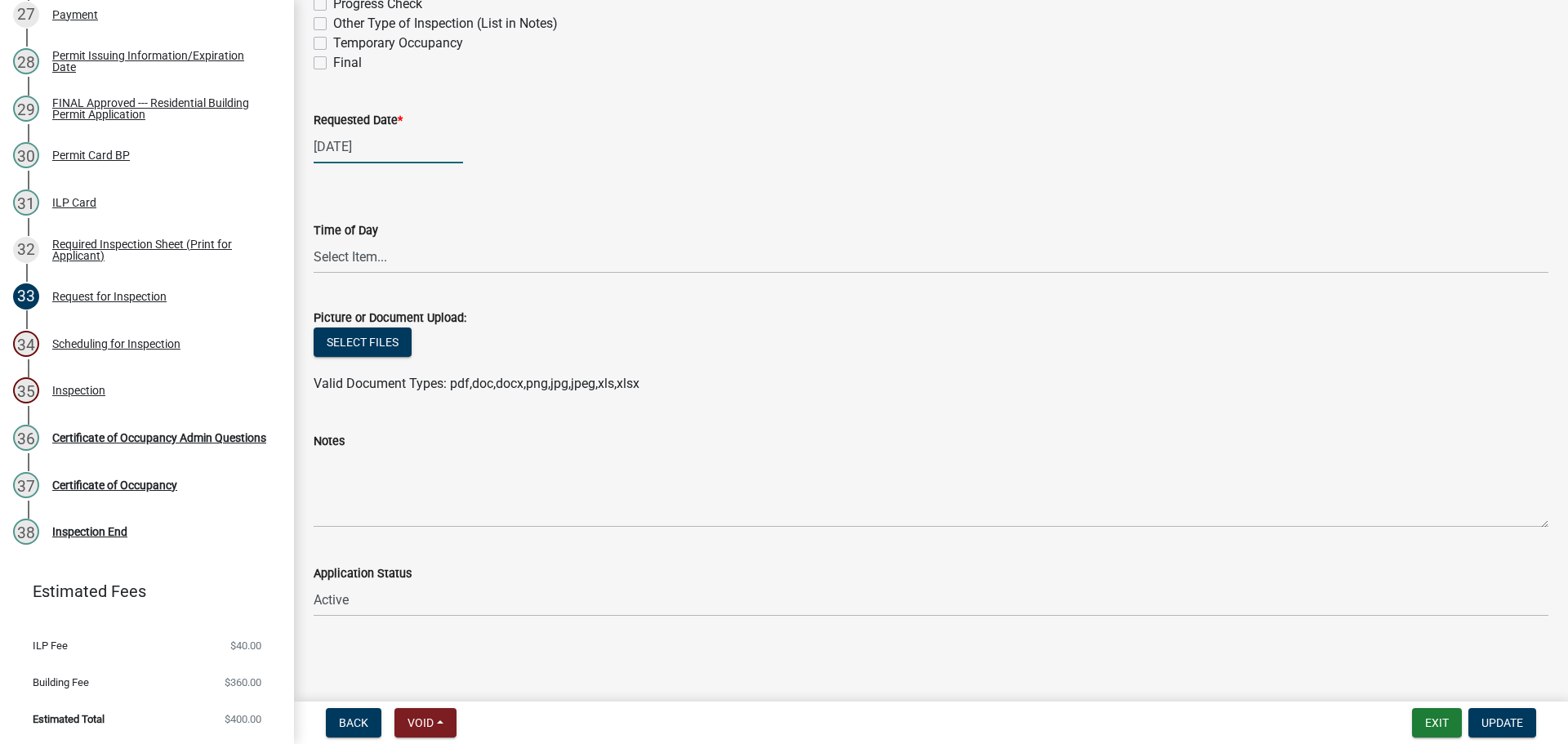
click at [381, 164] on div "10/03/2025" at bounding box center [389, 146] width 149 height 34
select select "10"
select select "2025"
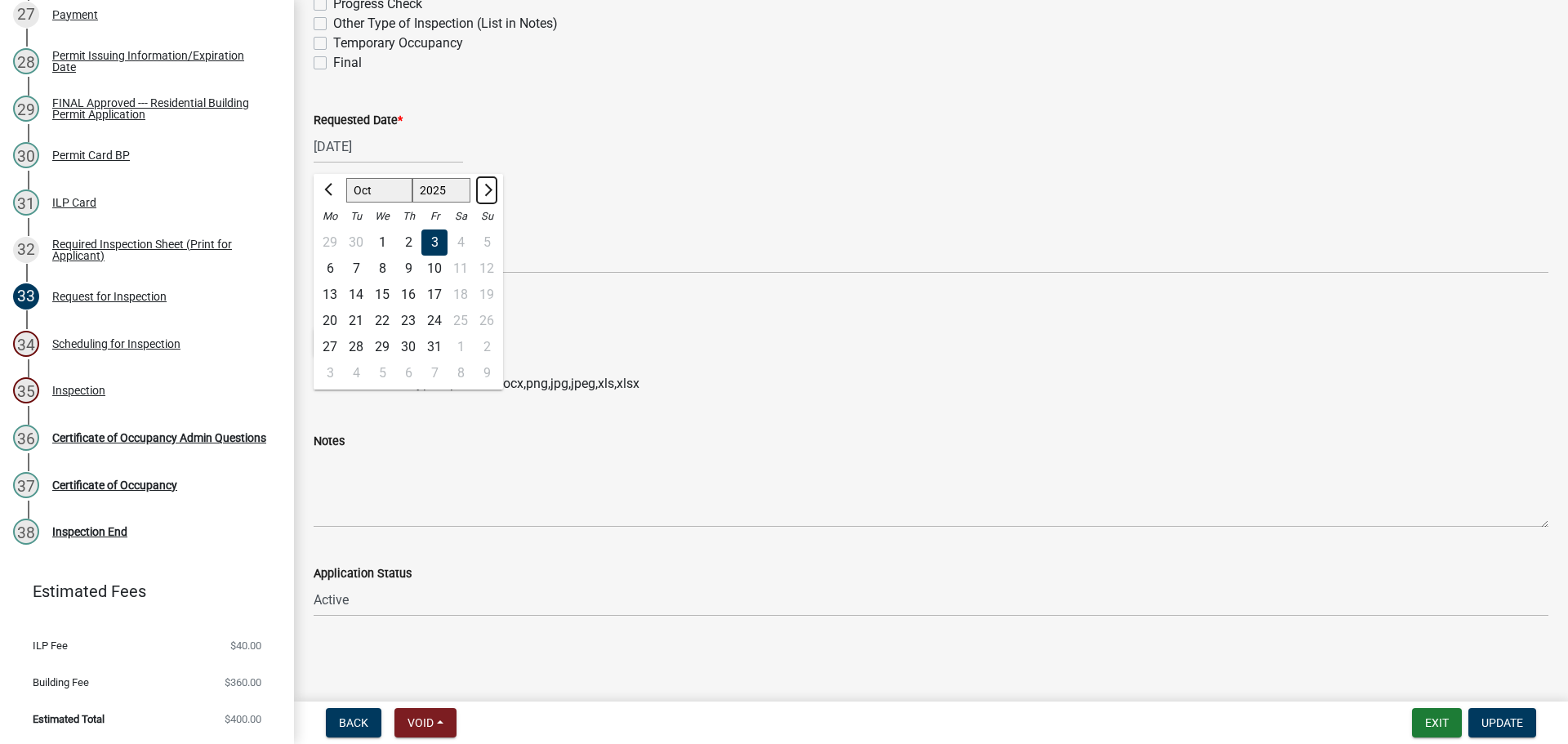
click at [492, 196] on span "Next month" at bounding box center [486, 190] width 13 height 13
click at [328, 196] on span "Previous month" at bounding box center [330, 190] width 13 height 13
select select "11"
click at [422, 360] on div "27" at bounding box center [408, 347] width 26 height 26
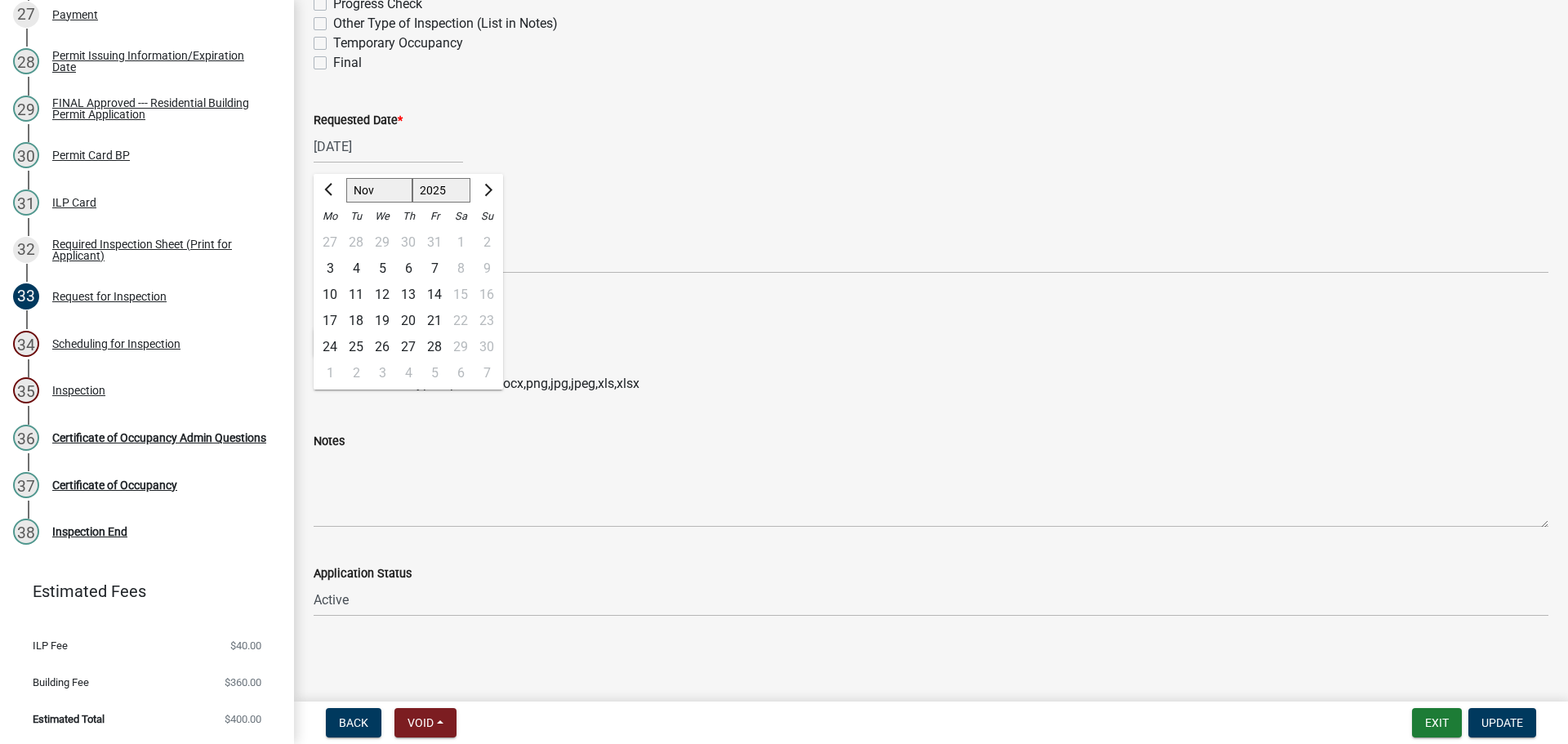
type input "11/27/2025"
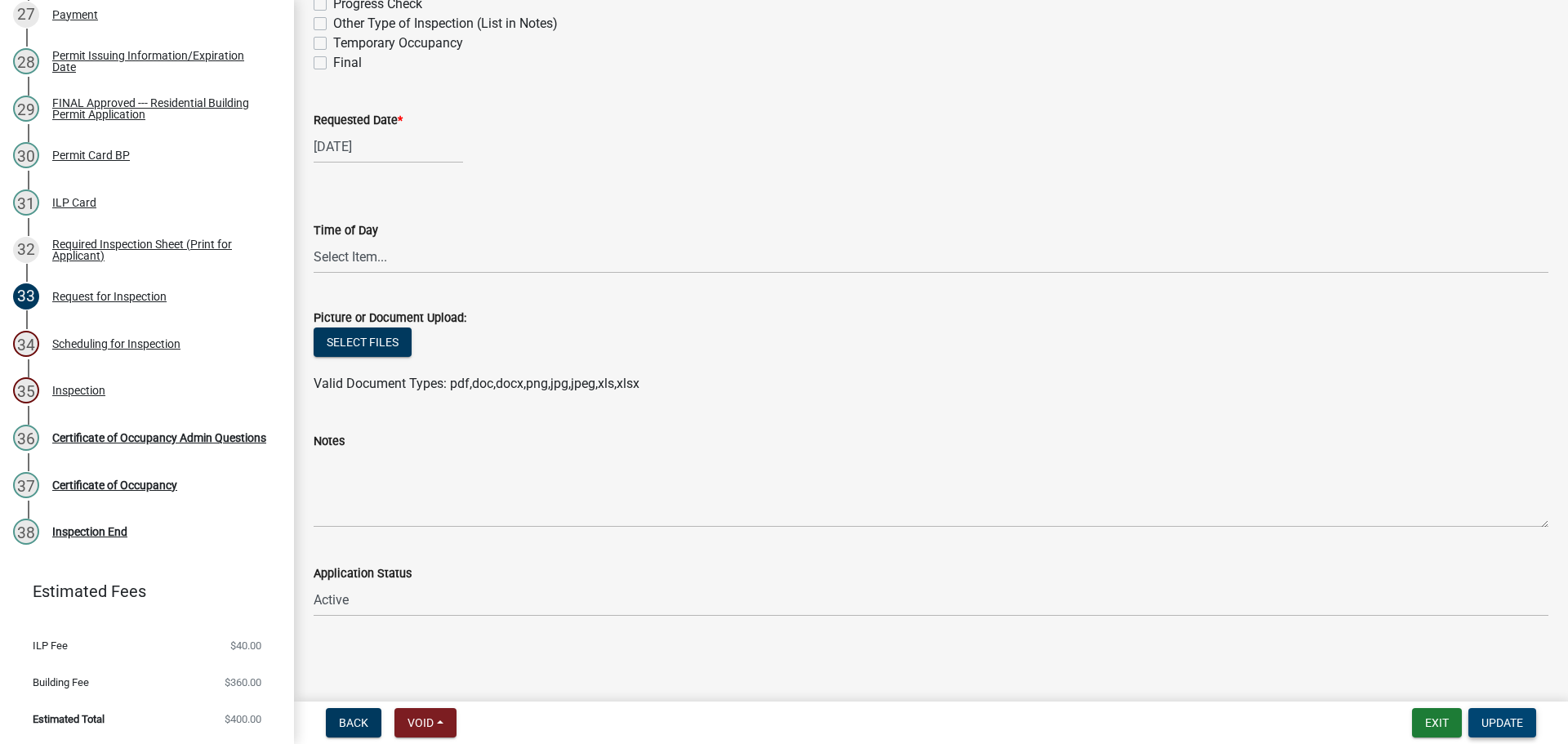
click at [1497, 728] on button "Update" at bounding box center [1502, 723] width 68 height 29
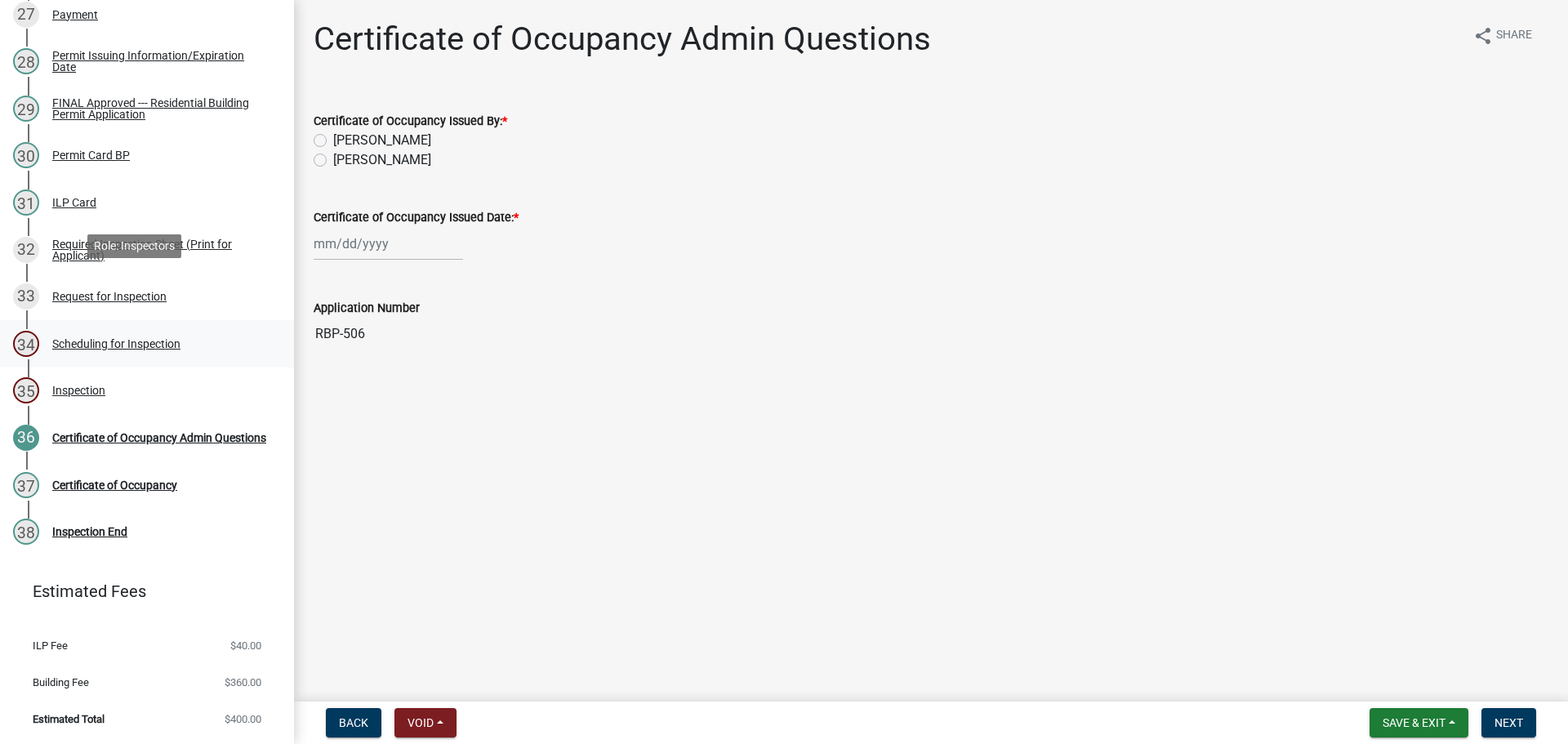
click at [139, 338] on div "Scheduling for Inspection" at bounding box center [116, 344] width 128 height 12
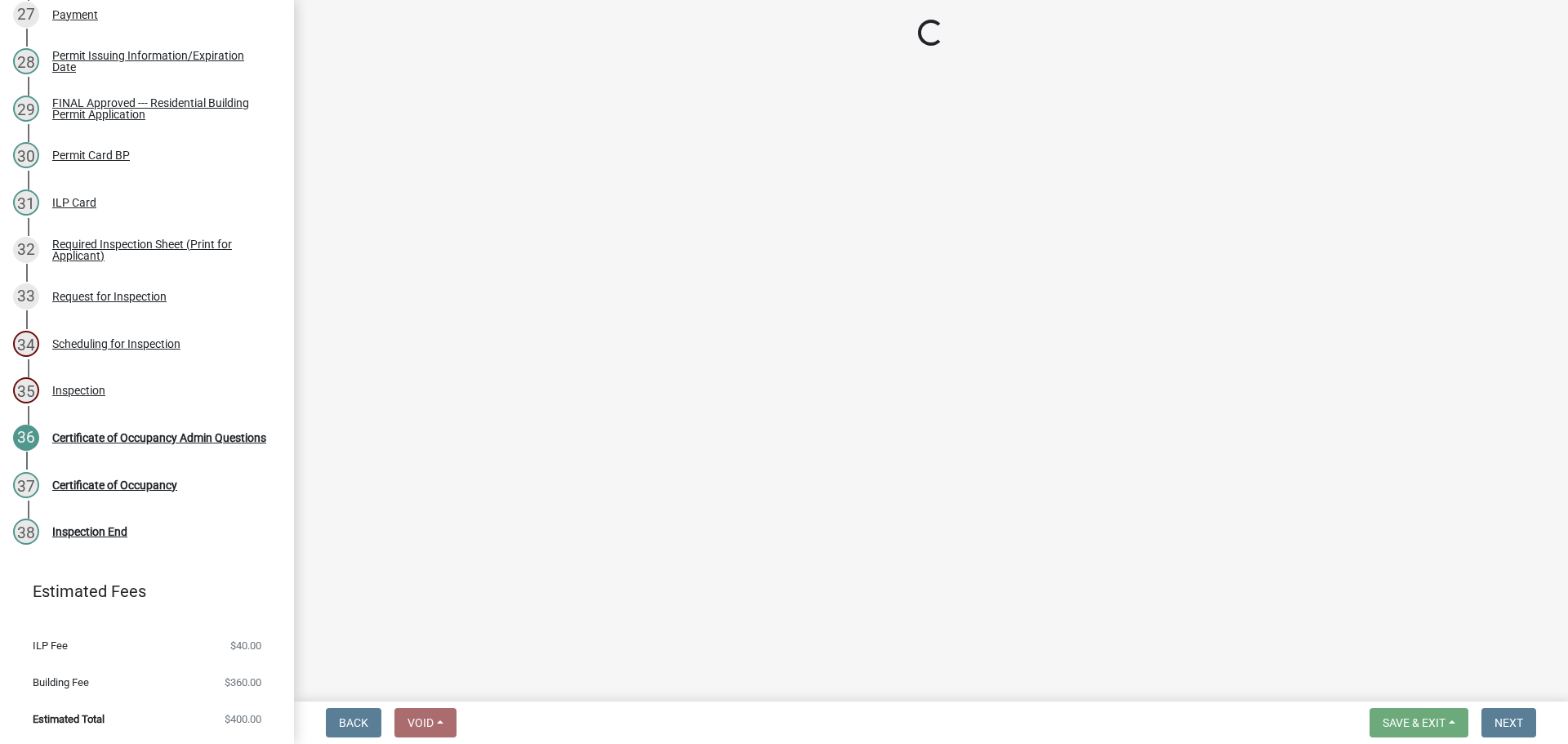
select select "25b75ae6-03c7-4280-9b34-fcf63005d5e5"
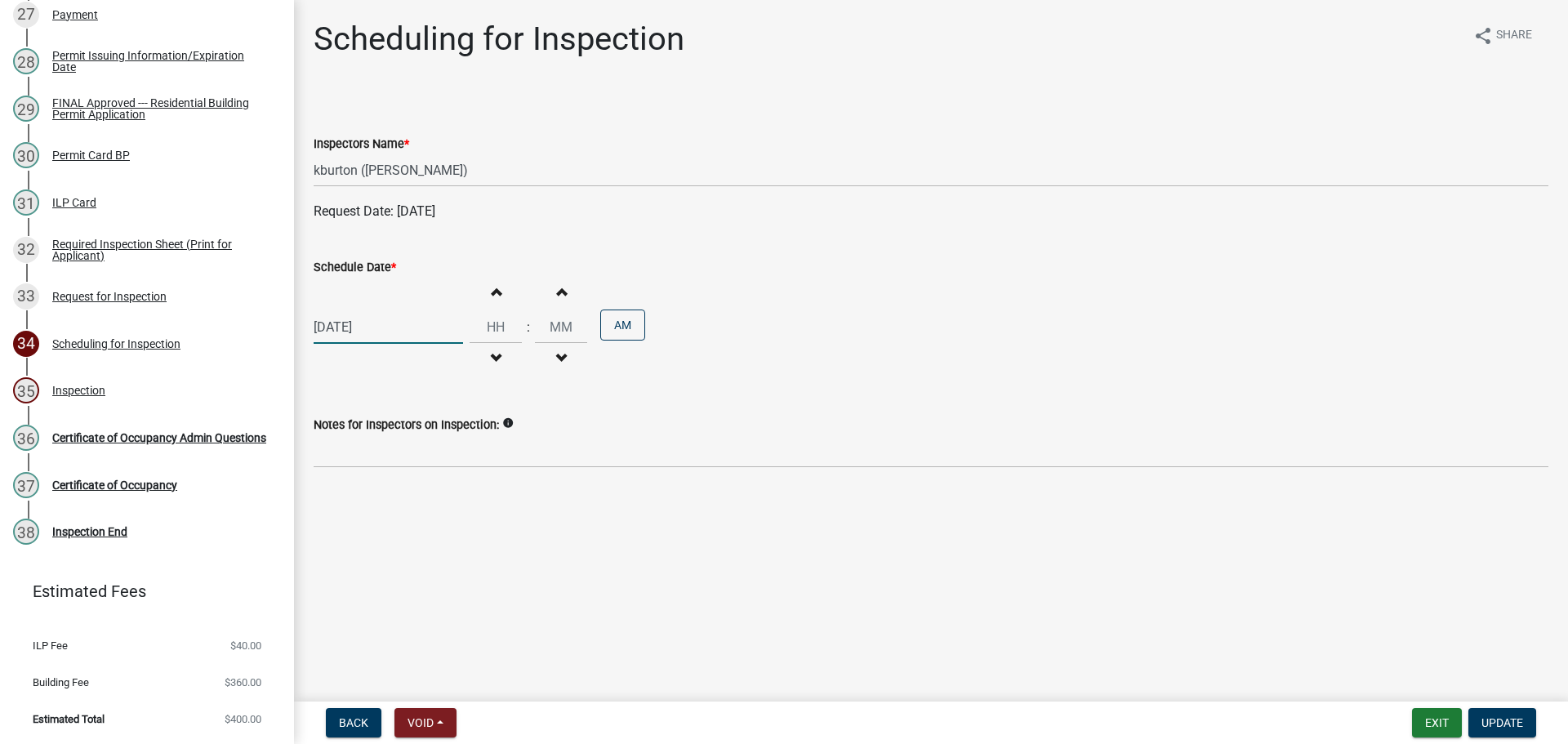
click at [390, 344] on div "[DATE]" at bounding box center [389, 326] width 149 height 34
select select "10"
select select "2025"
click at [496, 388] on button "Next month" at bounding box center [486, 375] width 19 height 26
select select "11"
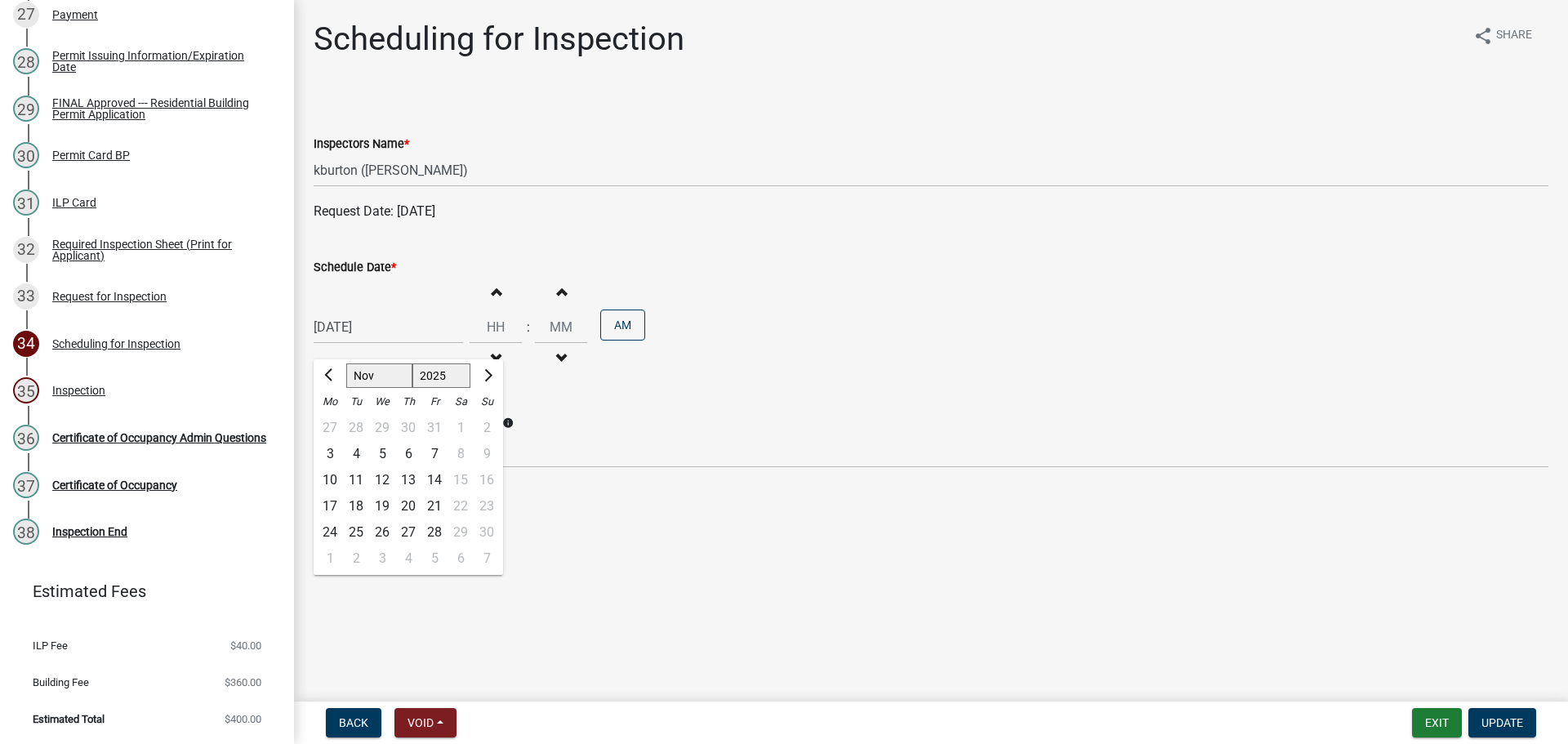
click at [422, 545] on div "27" at bounding box center [408, 532] width 26 height 26
type input "11/27/2025"
click at [1482, 718] on span "Update" at bounding box center [1501, 722] width 42 height 13
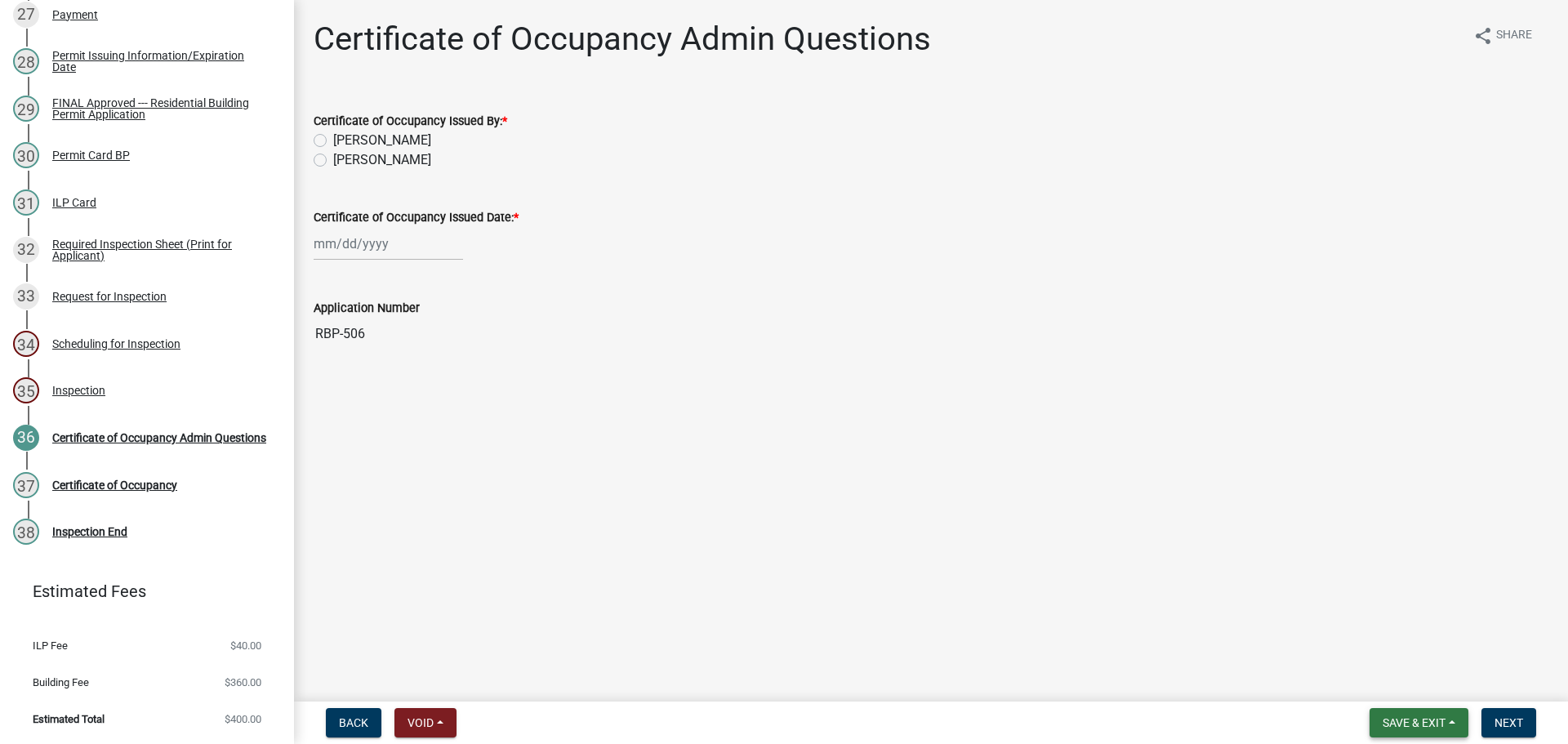
click at [1430, 717] on span "Save & Exit" at bounding box center [1413, 722] width 63 height 13
click at [1373, 667] on button "Save & Exit" at bounding box center [1402, 675] width 131 height 39
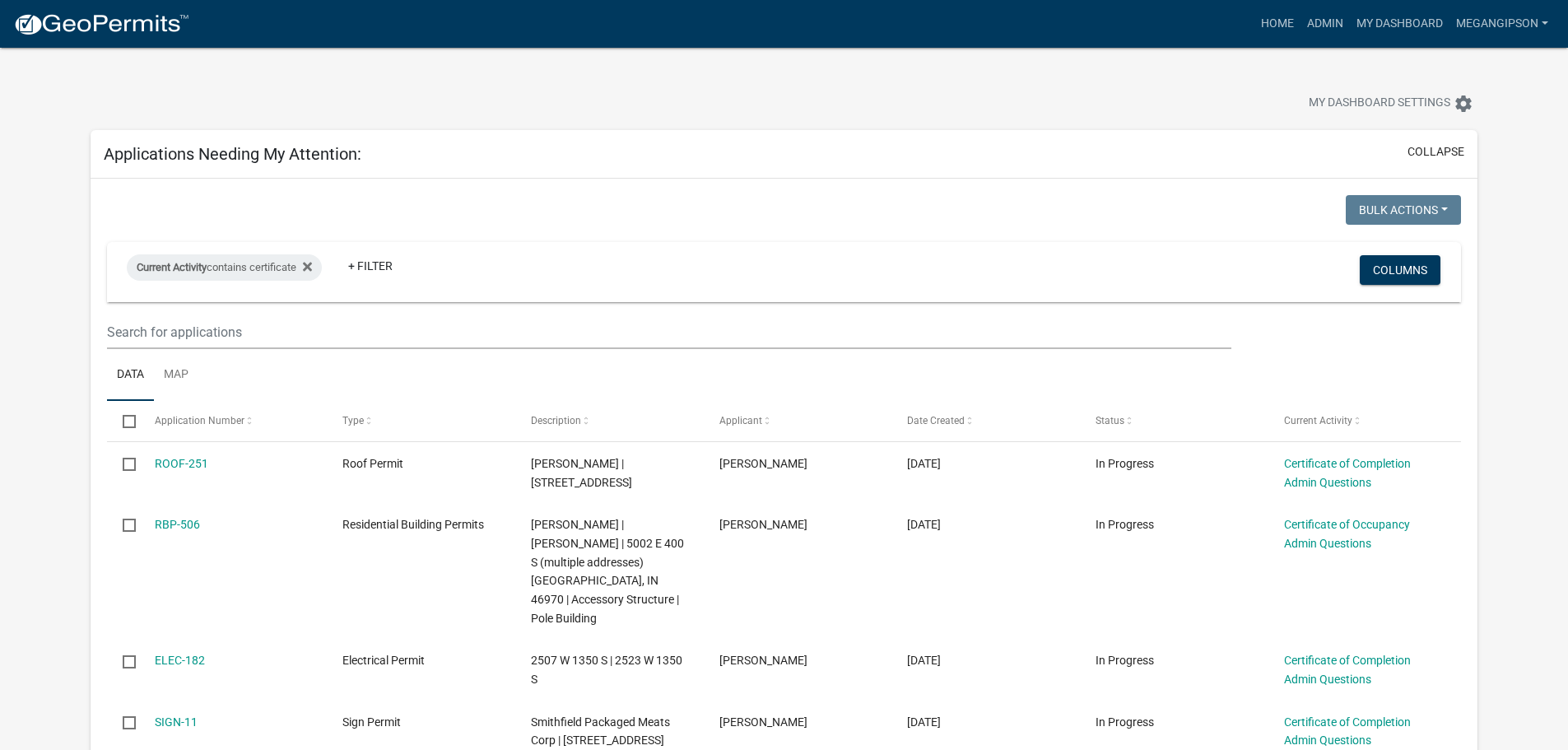
click at [791, 100] on div at bounding box center [489, 104] width 824 height 36
click at [861, 97] on div at bounding box center [489, 104] width 824 height 36
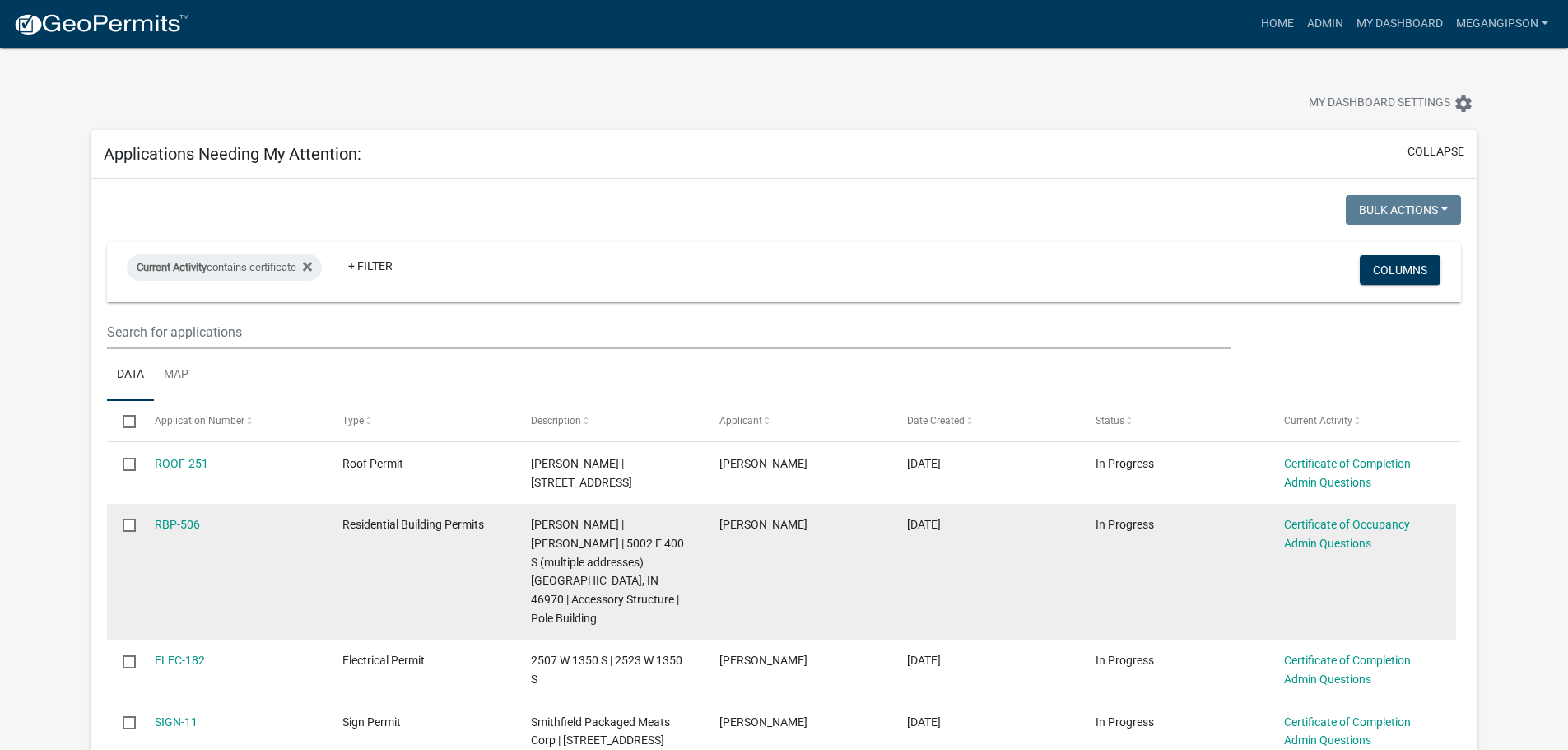
scroll to position [329, 0]
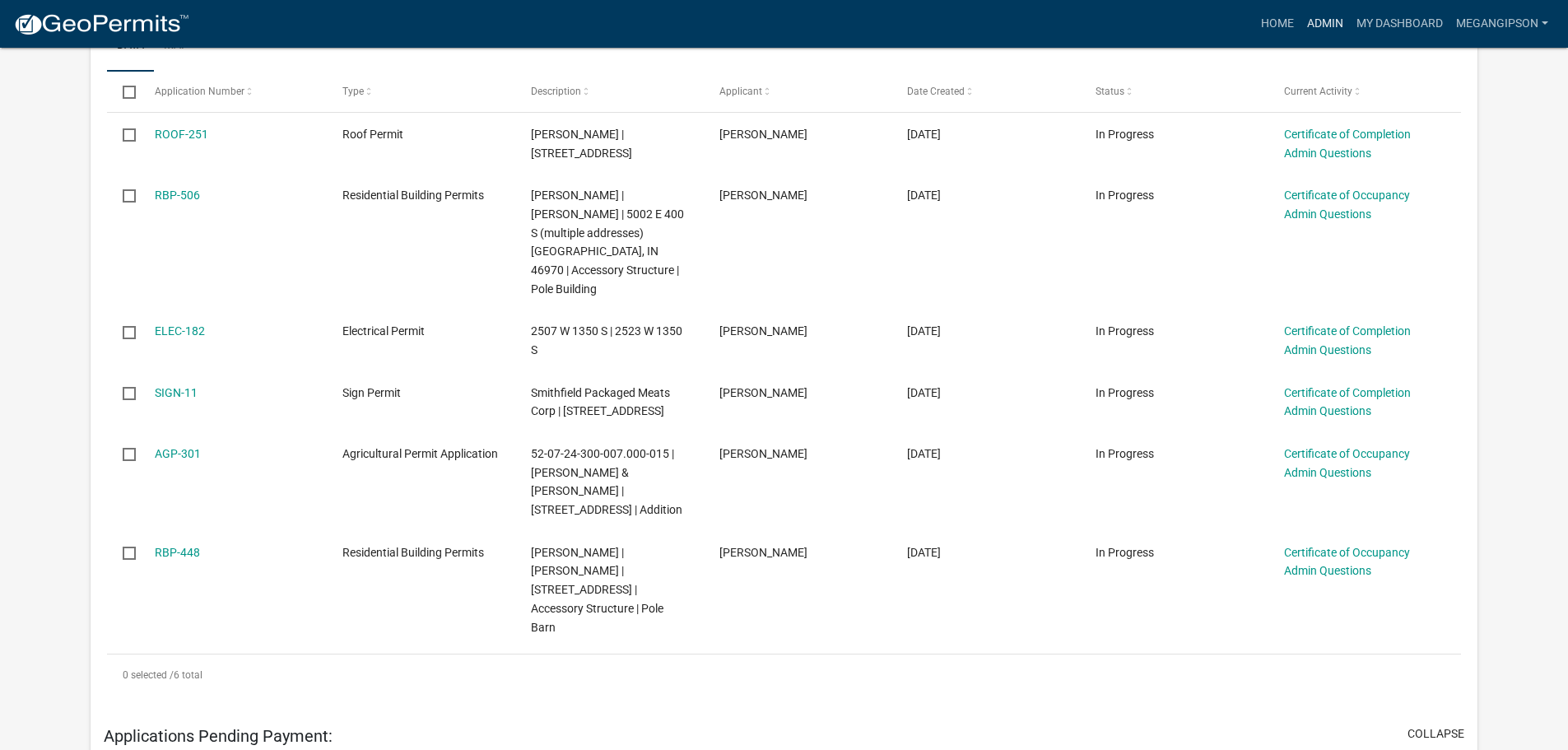
click at [1300, 21] on link "Admin" at bounding box center [1325, 23] width 50 height 31
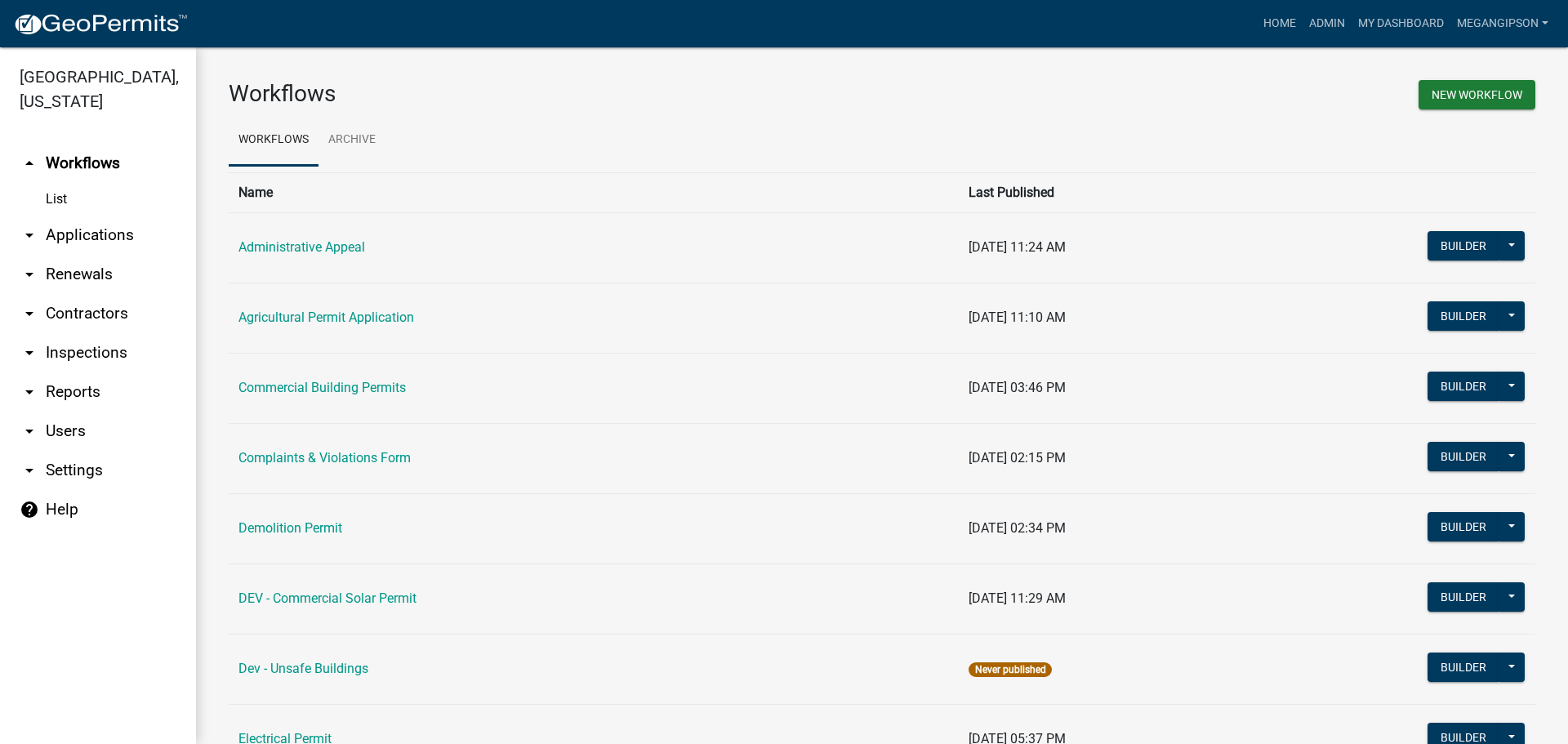
click at [115, 242] on link "arrow_drop_down Applications" at bounding box center [98, 234] width 196 height 39
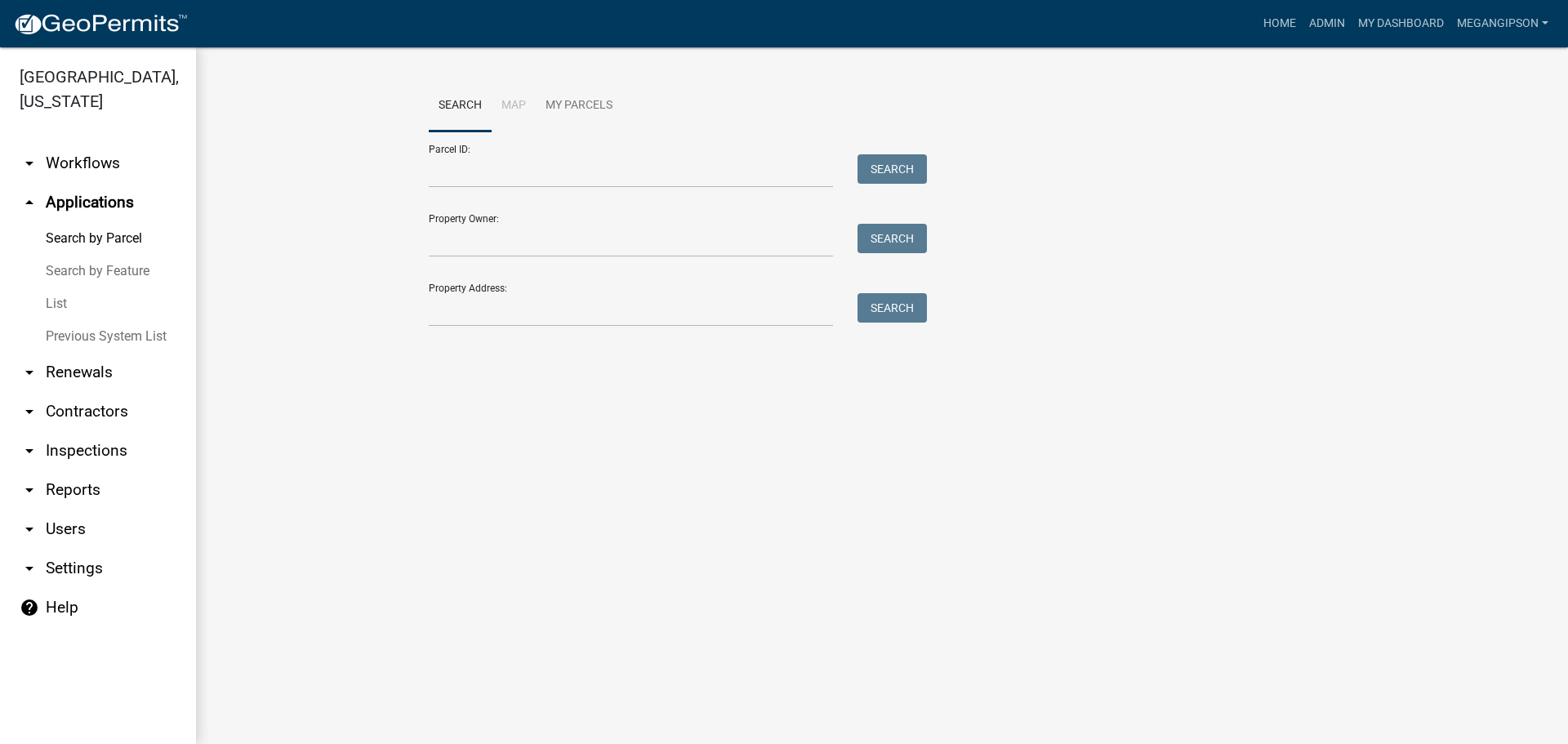
click at [68, 320] on link "List" at bounding box center [98, 304] width 196 height 33
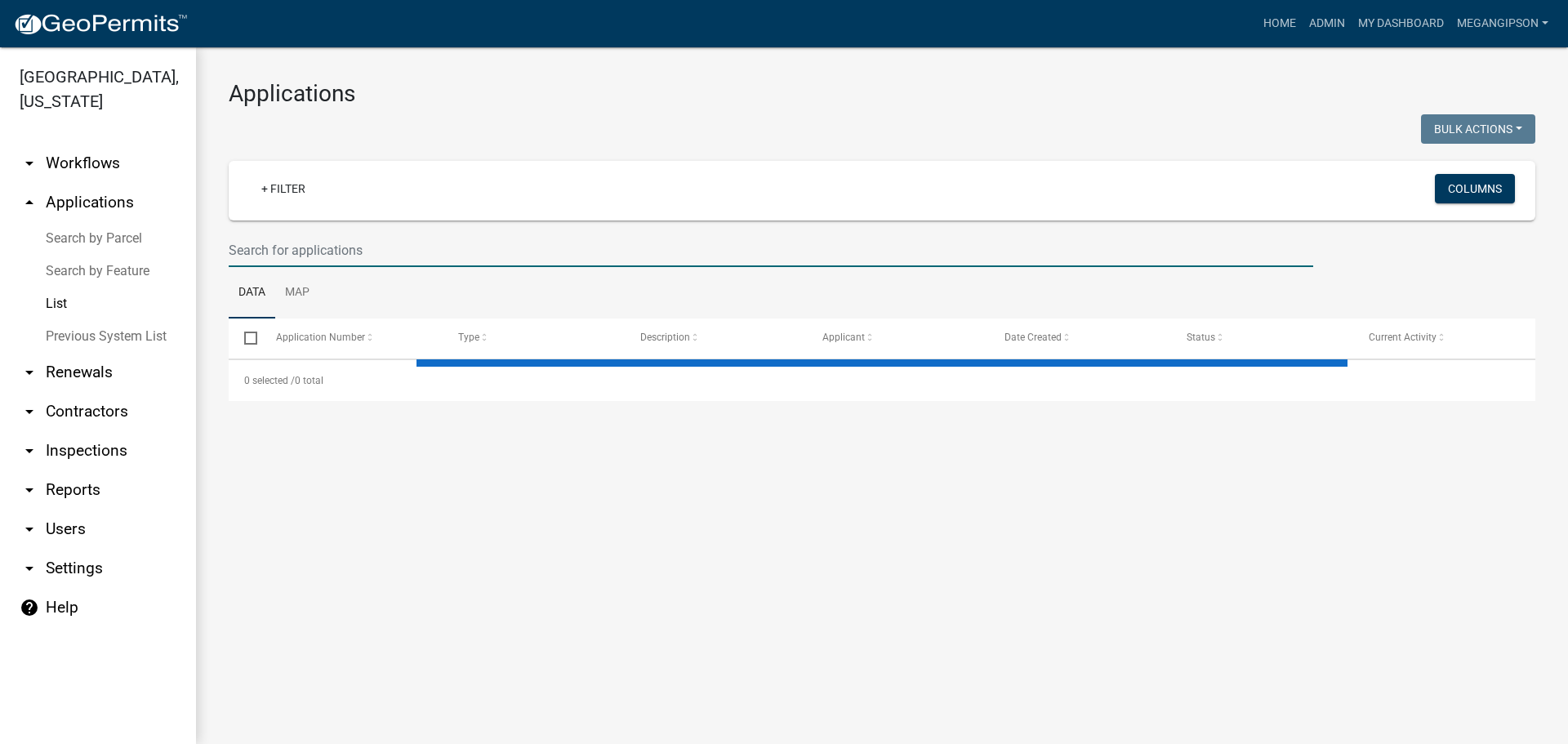
click at [306, 267] on input "text" at bounding box center [770, 250] width 1084 height 34
select select "3: 100"
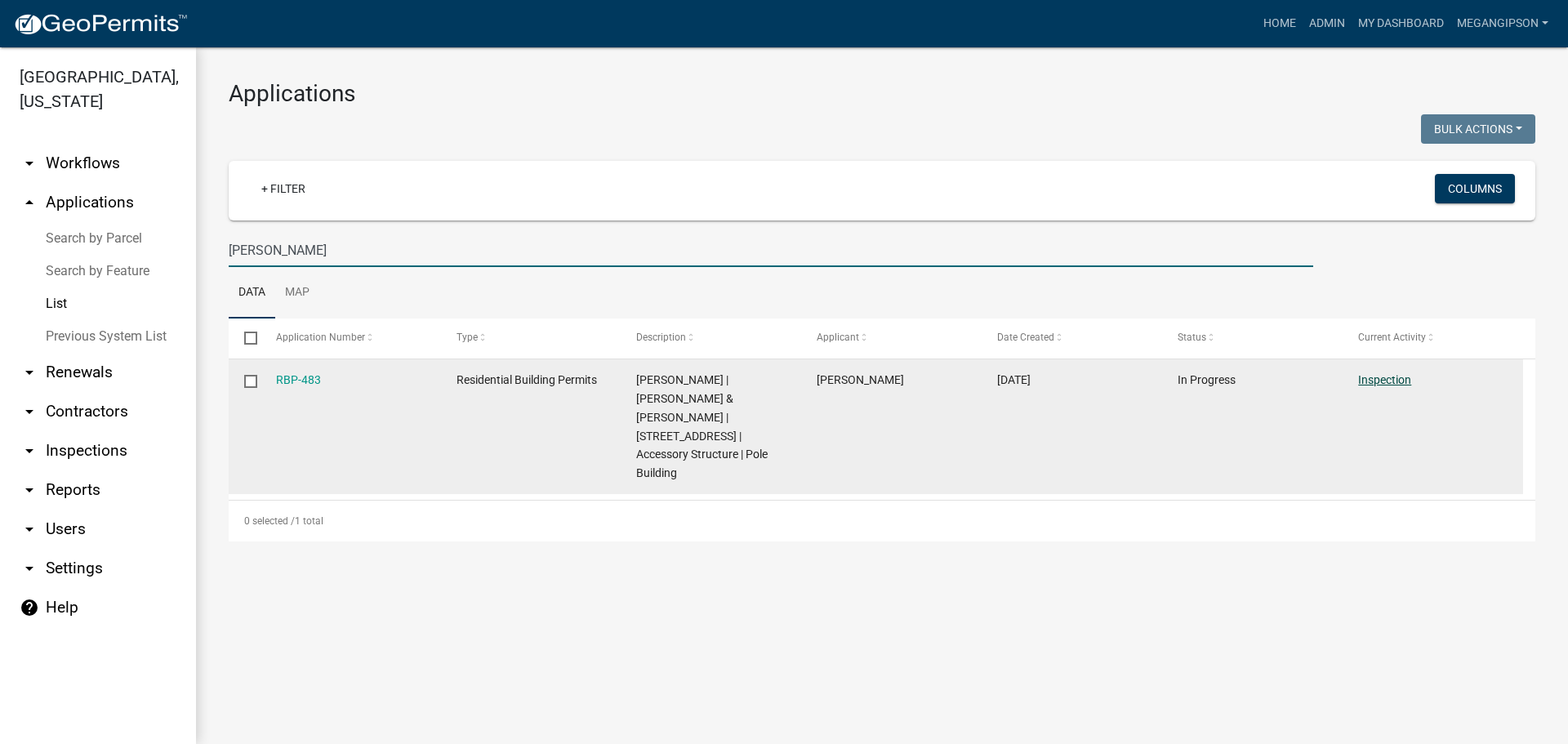
type input "larry douglas"
click at [1411, 387] on link "Inspection" at bounding box center [1384, 379] width 53 height 13
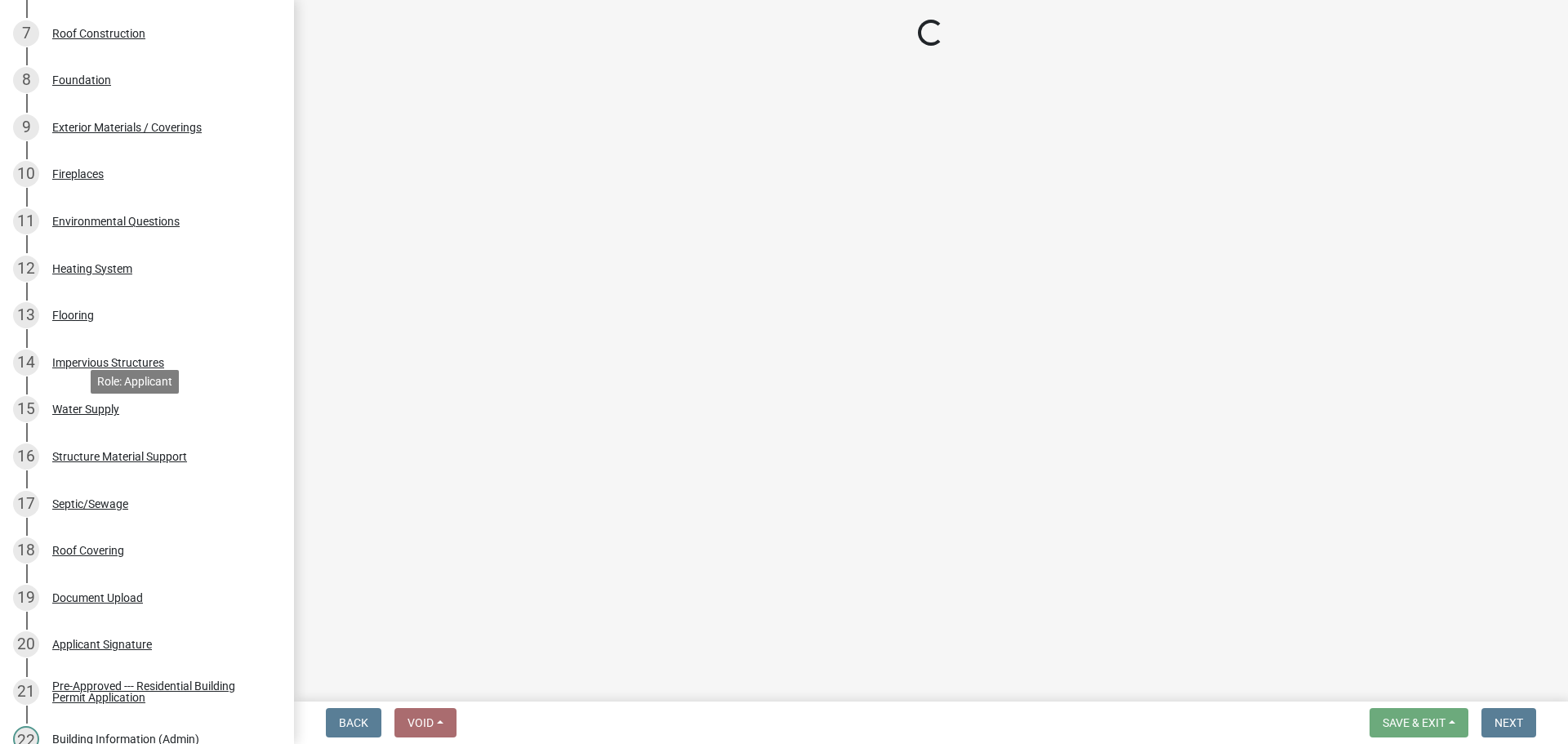
scroll to position [1607, 0]
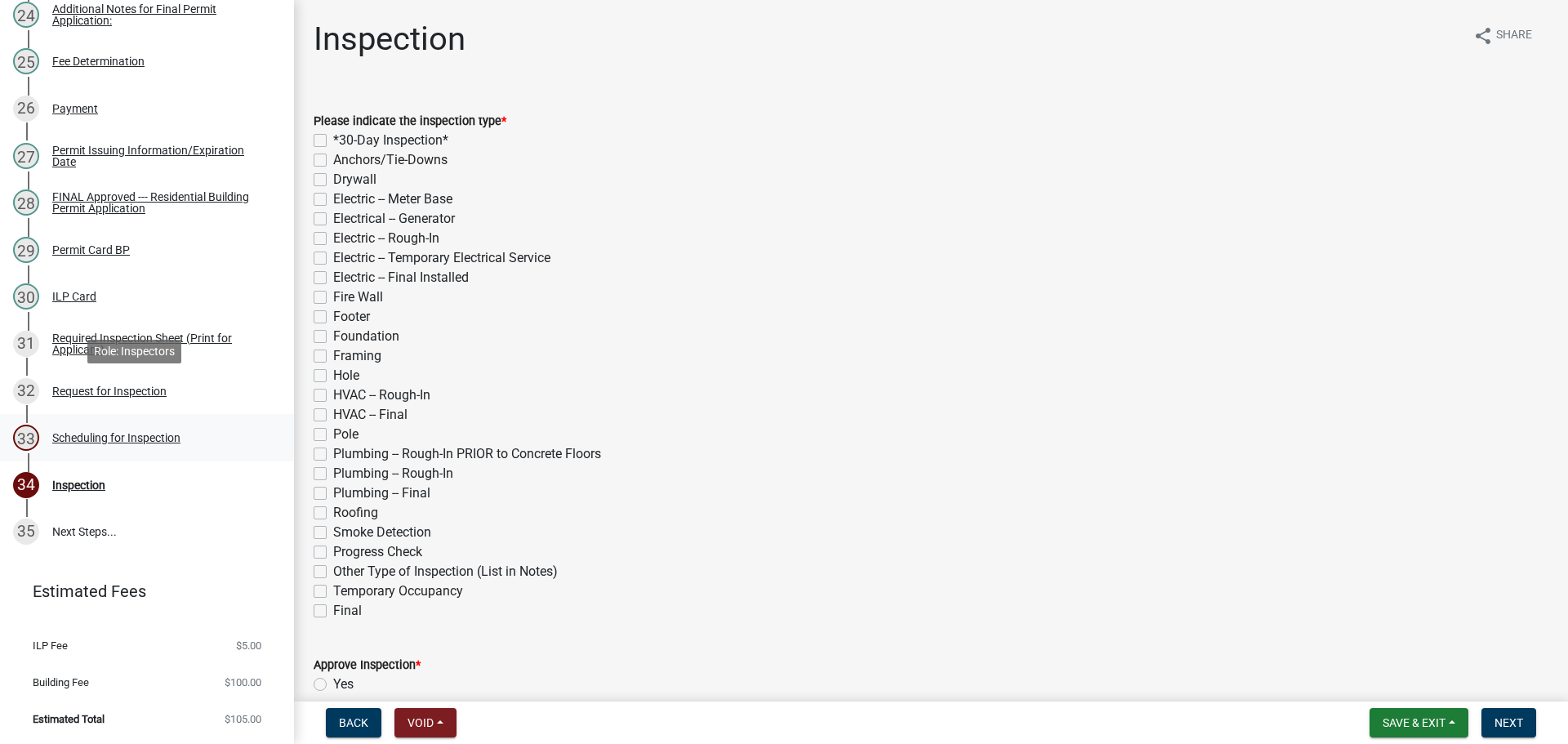
click at [150, 432] on div "Scheduling for Inspection" at bounding box center [116, 438] width 128 height 12
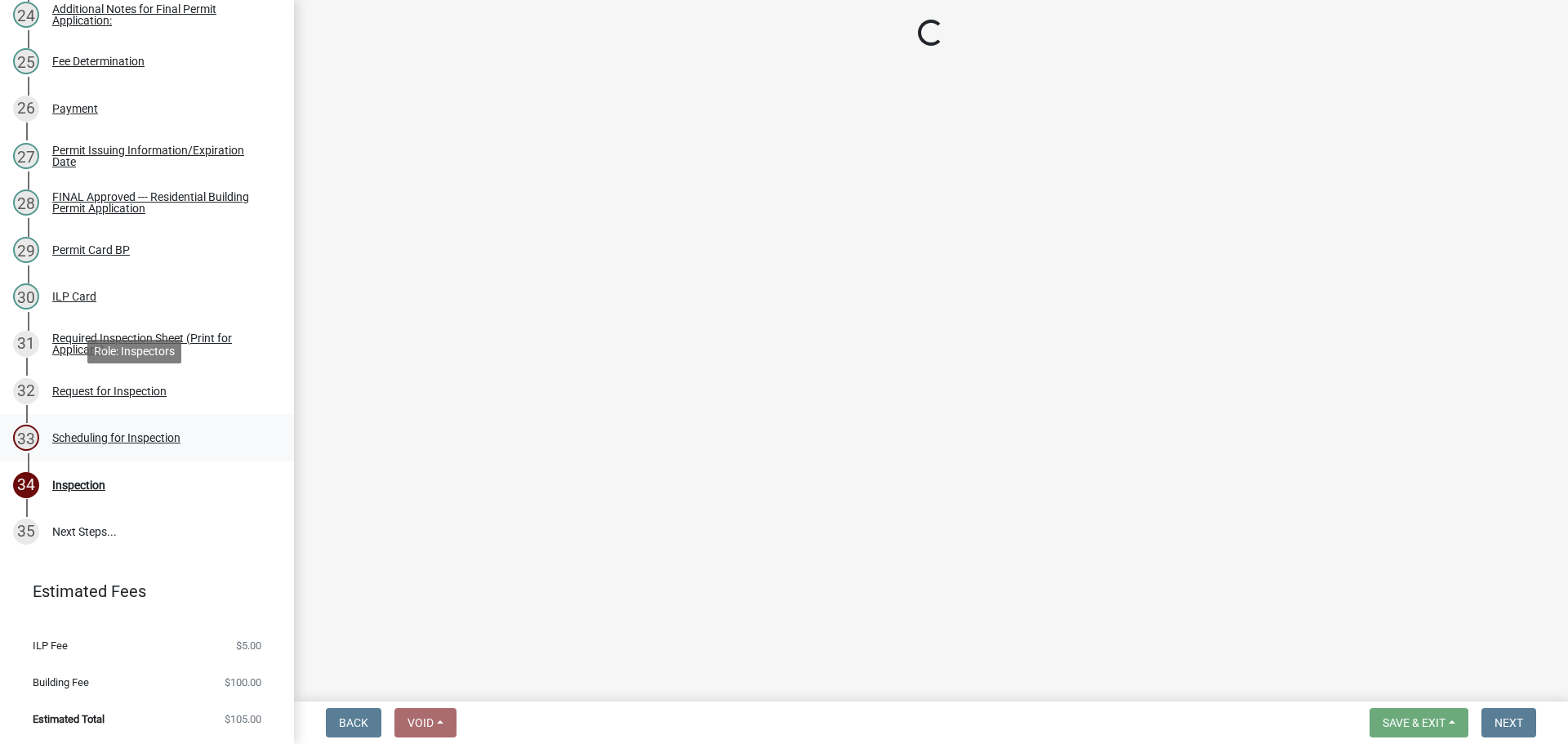
select select "25b75ae6-03c7-4280-9b34-fcf63005d5e5"
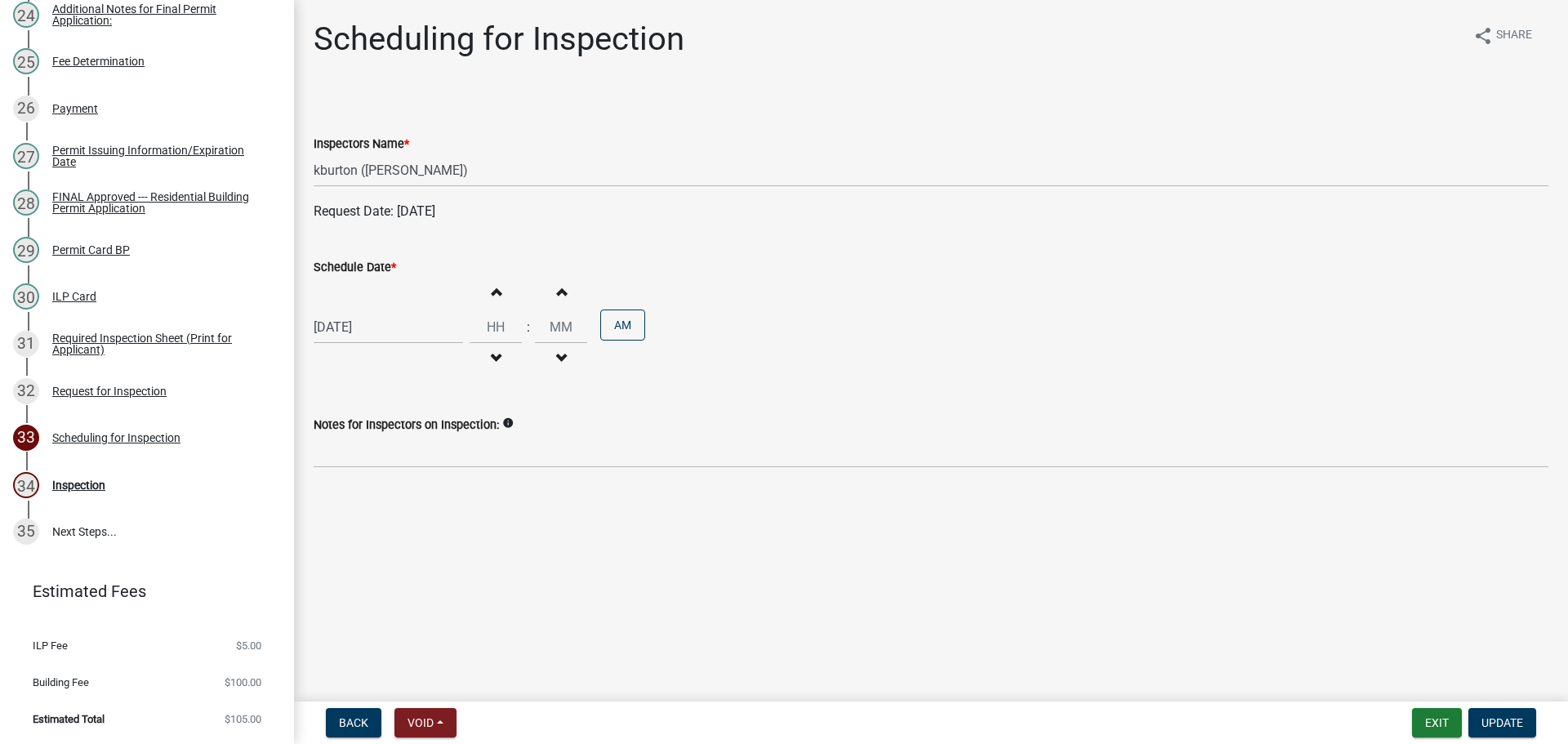
click at [446, 431] on label "Notes for Inspectors on Inspection:" at bounding box center [406, 425] width 185 height 12
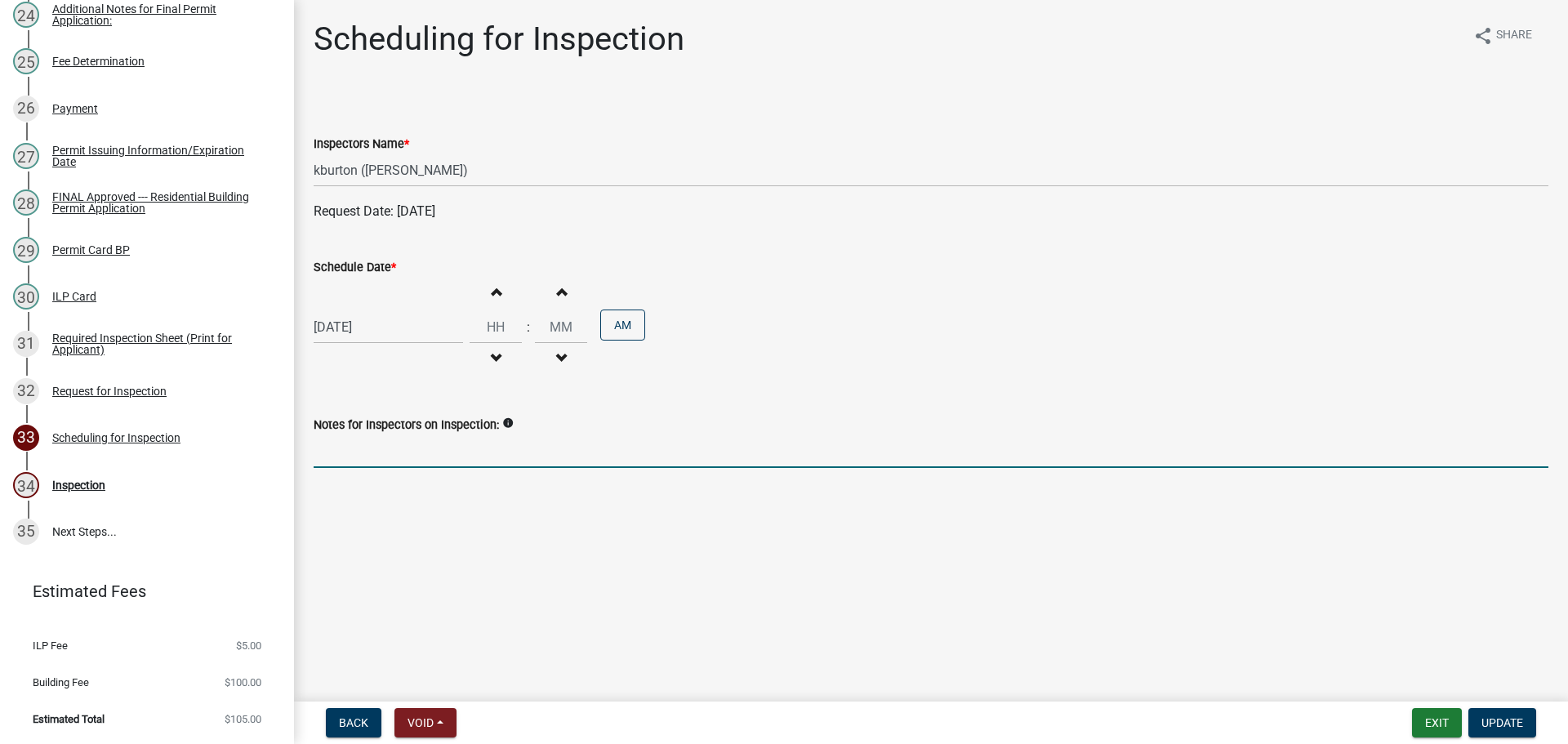
click at [446, 468] on input "Notes for Inspectors on Inspection:" at bounding box center [931, 450] width 1235 height 34
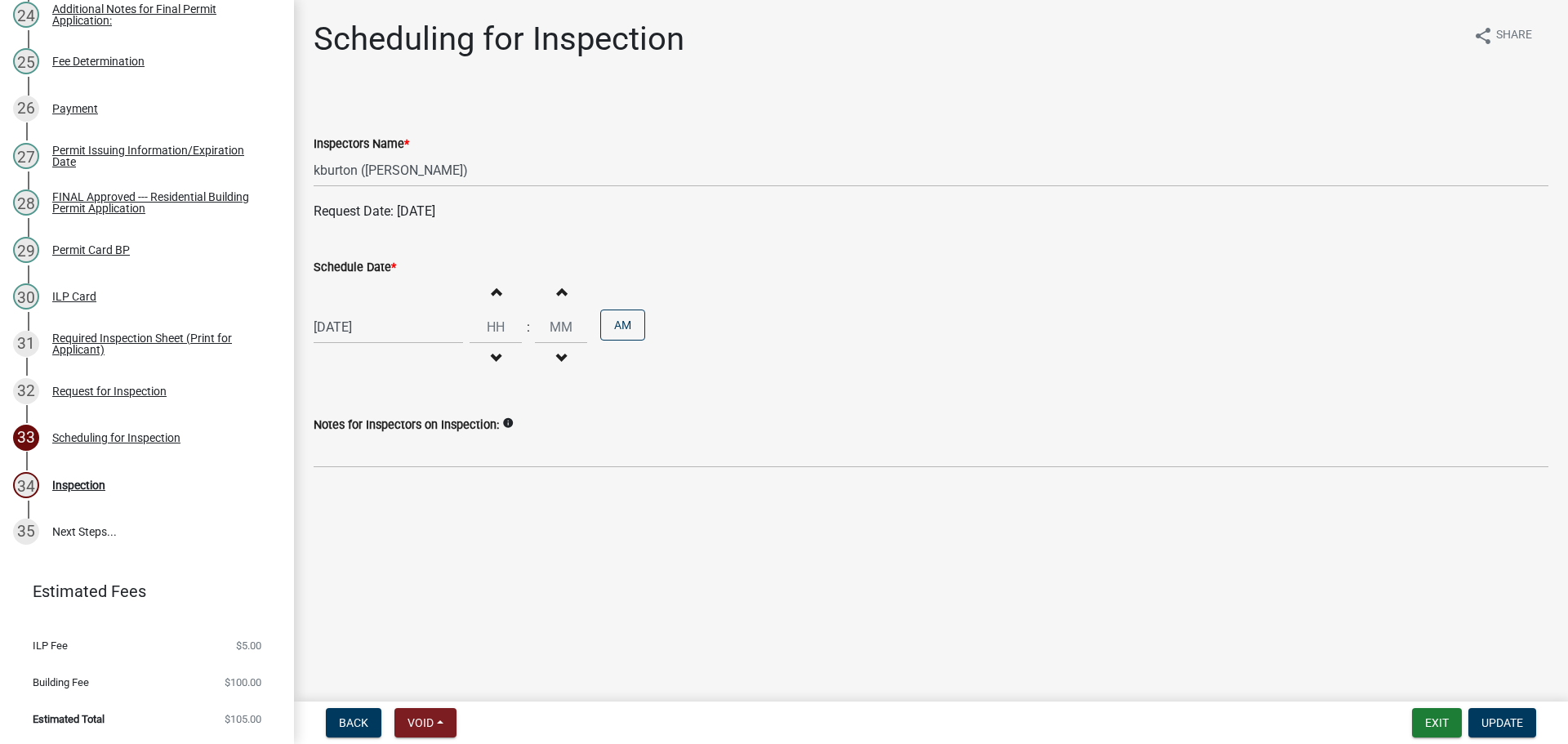
click at [449, 444] on div "Notes for Inspectors on Inspection: info" at bounding box center [931, 429] width 1235 height 76
click at [365, 344] on div "[DATE]" at bounding box center [389, 326] width 149 height 34
select select "10"
select select "2025"
click at [365, 467] on div "7" at bounding box center [356, 453] width 26 height 26
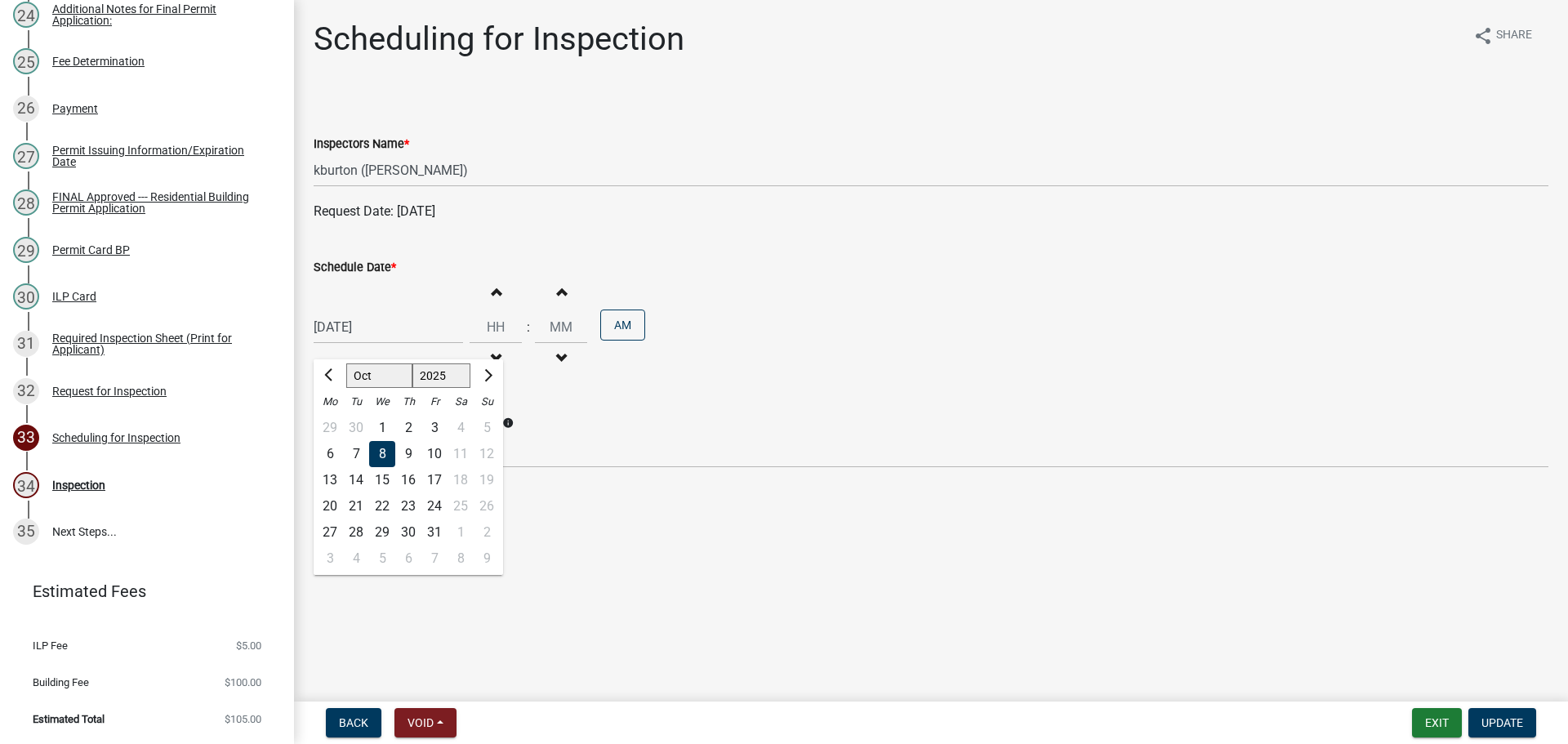
type input "10/07/2025"
select select "10"
select select "2025"
click at [354, 344] on div "10/07/2025 Jan Feb Mar Apr May Jun Jul Aug Sep Oct Nov Dec 1525 1526 1527 1528 …" at bounding box center [389, 326] width 149 height 34
click at [395, 467] on div "8" at bounding box center [382, 453] width 26 height 26
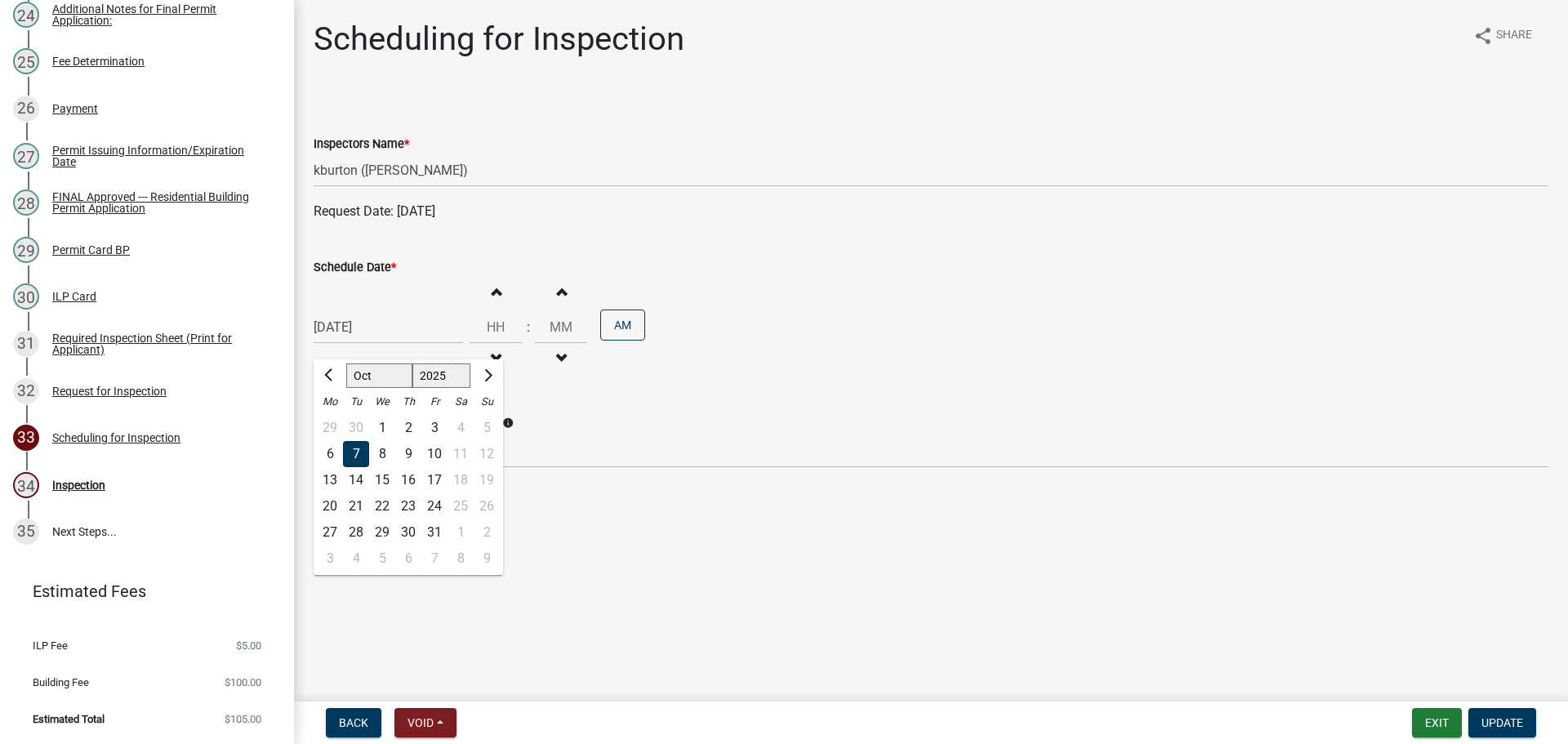
type input "[DATE]"
click at [1523, 720] on button "Update" at bounding box center [1502, 723] width 68 height 29
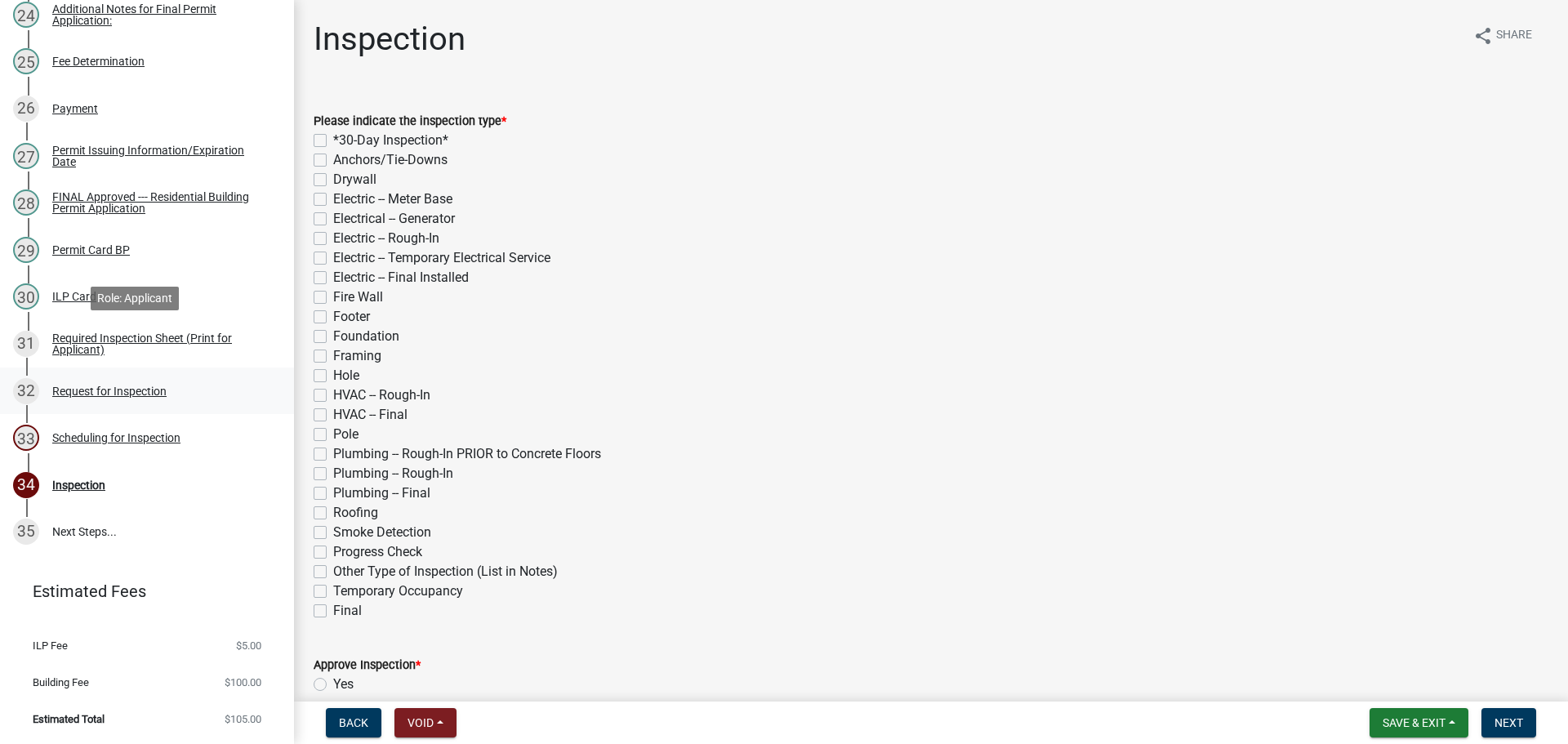
click at [117, 378] on div "32 Request for Inspection" at bounding box center [140, 390] width 255 height 26
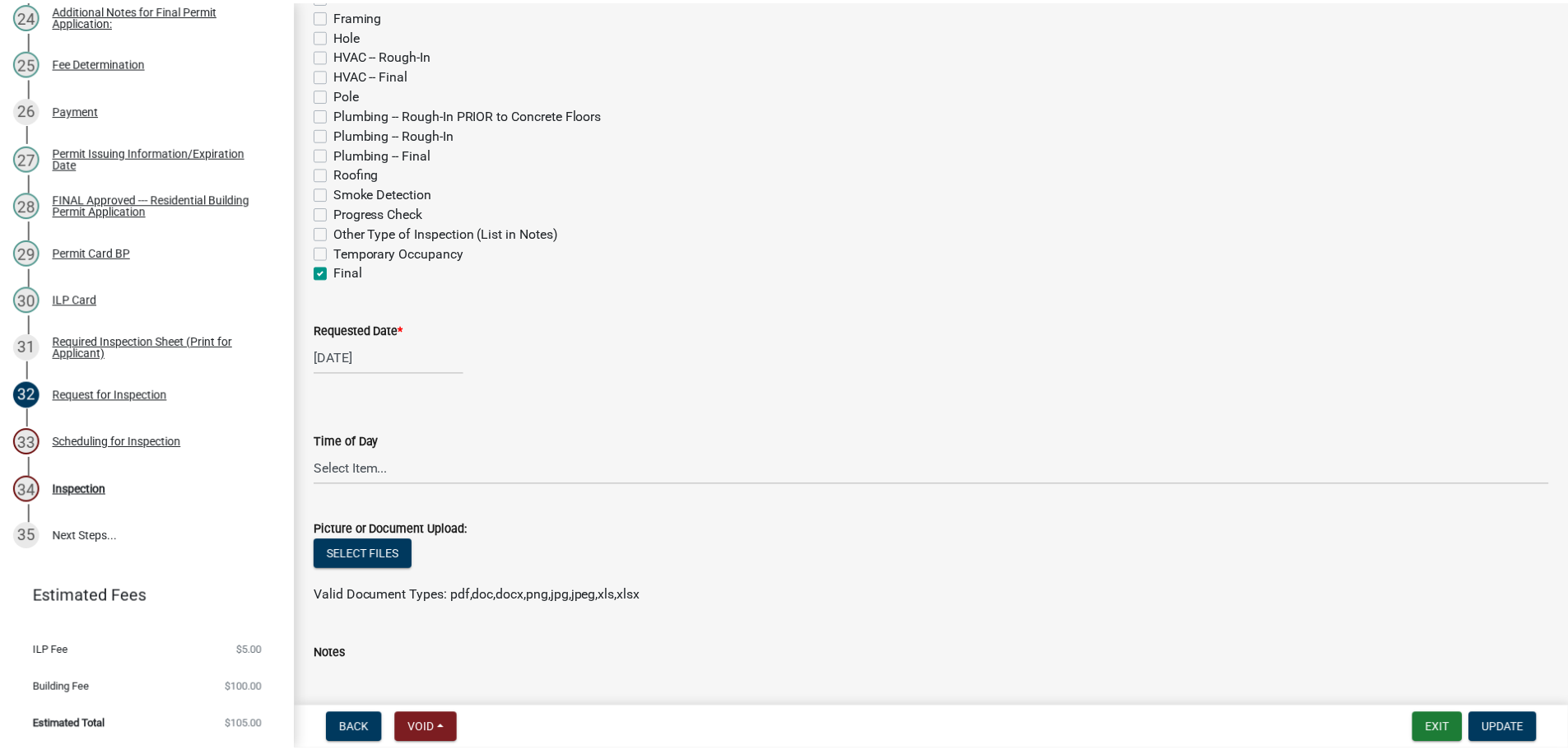
scroll to position [593, 0]
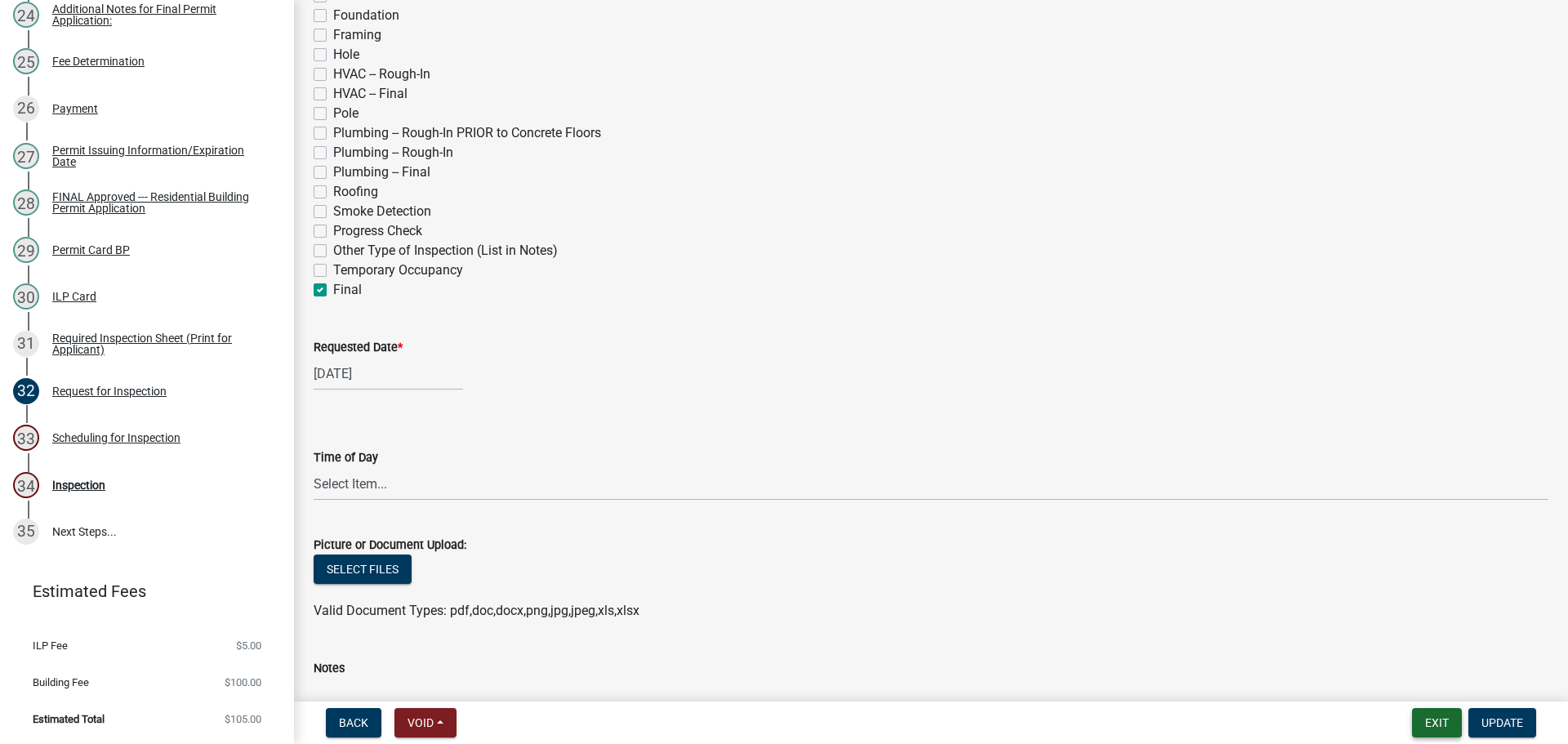
click at [1430, 718] on button "Exit" at bounding box center [1436, 723] width 49 height 29
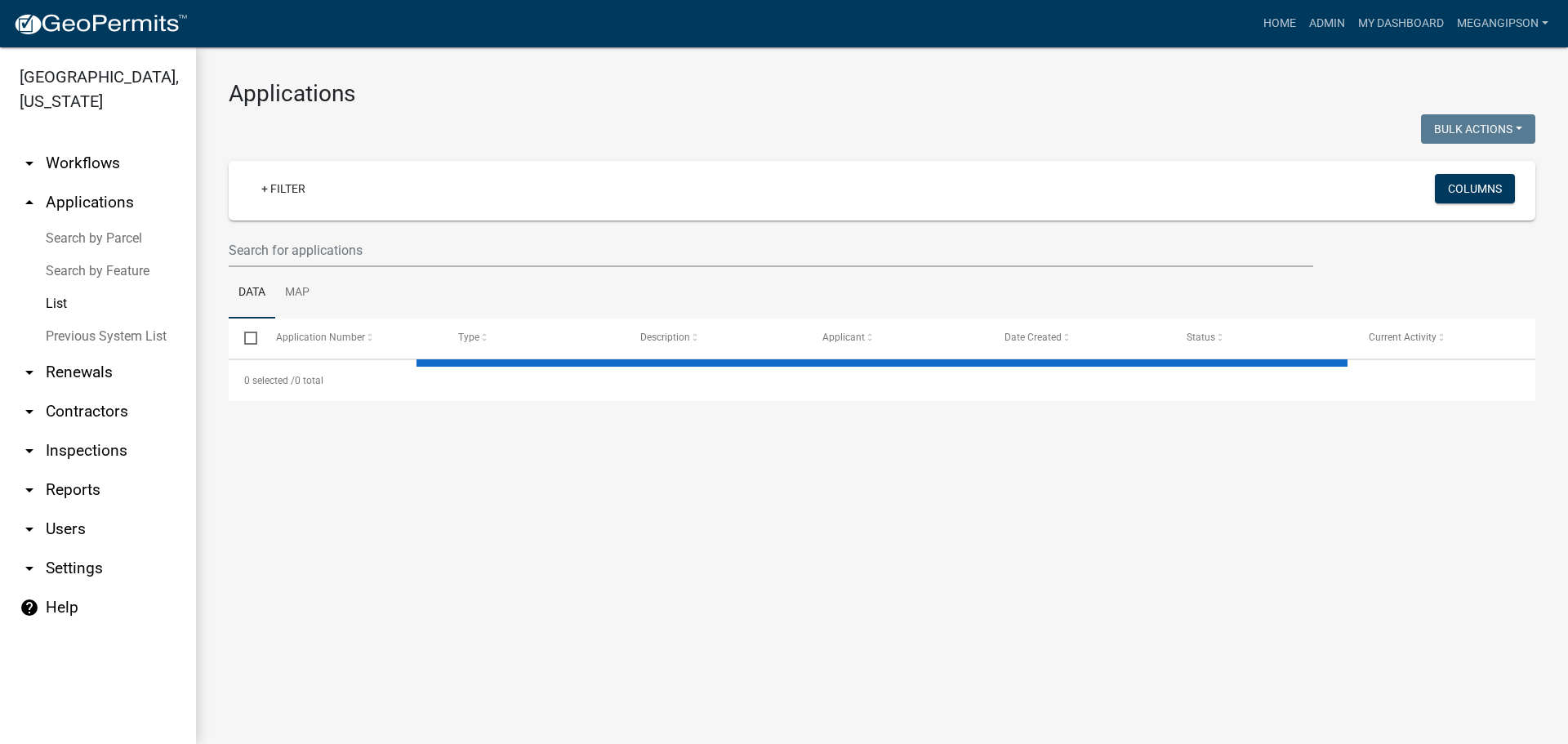
select select "3: 100"
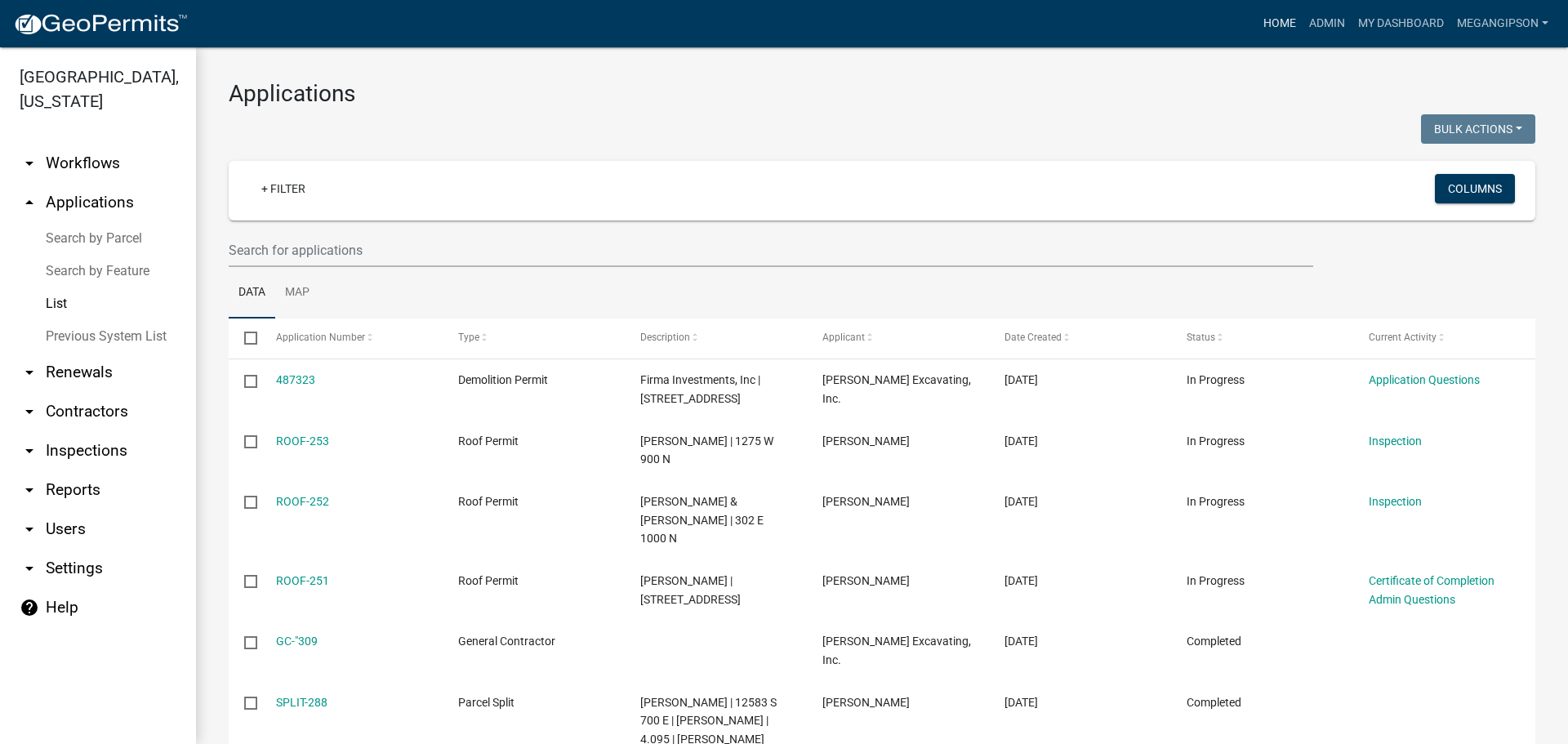
click at [1257, 26] on link "Home" at bounding box center [1279, 23] width 46 height 31
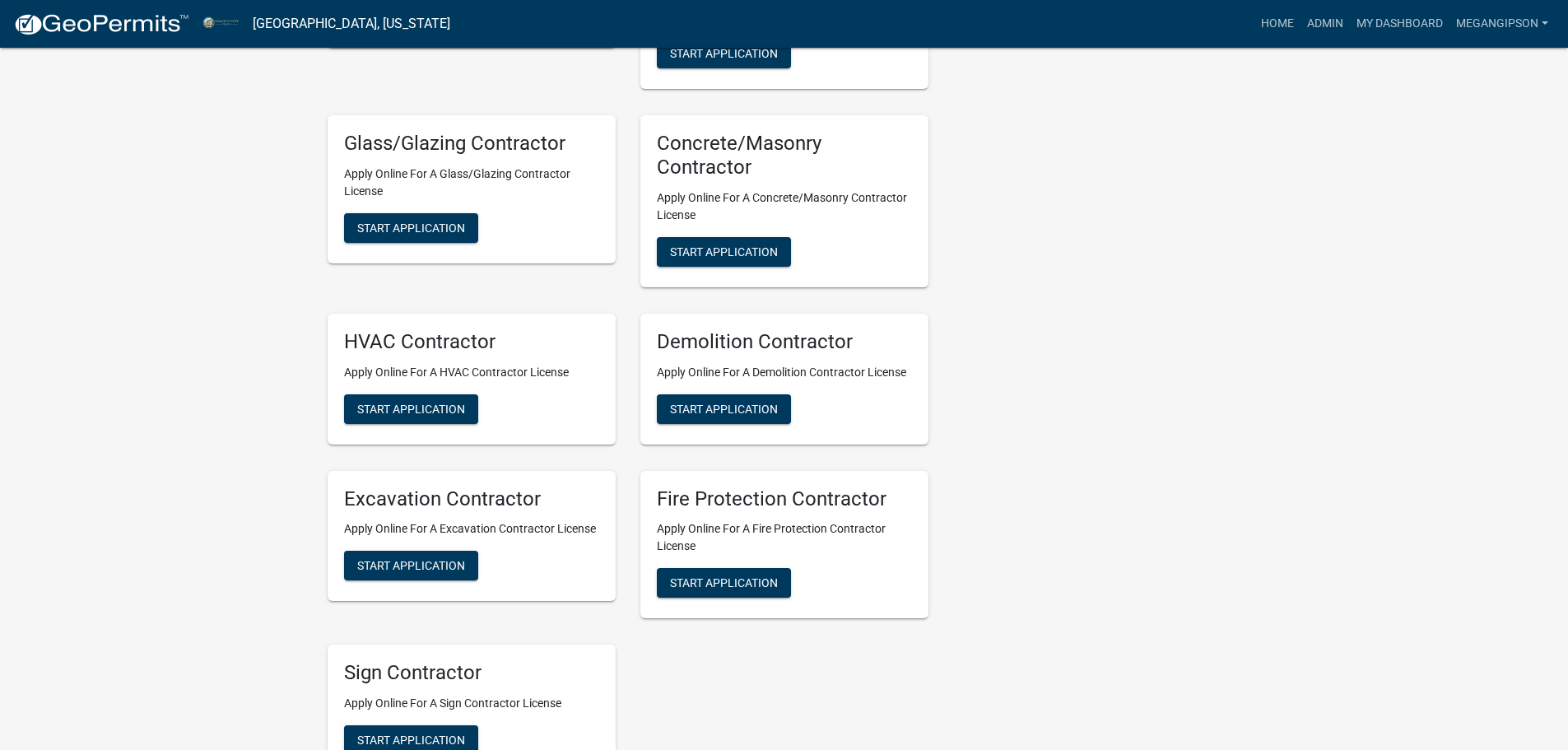
scroll to position [4114, 0]
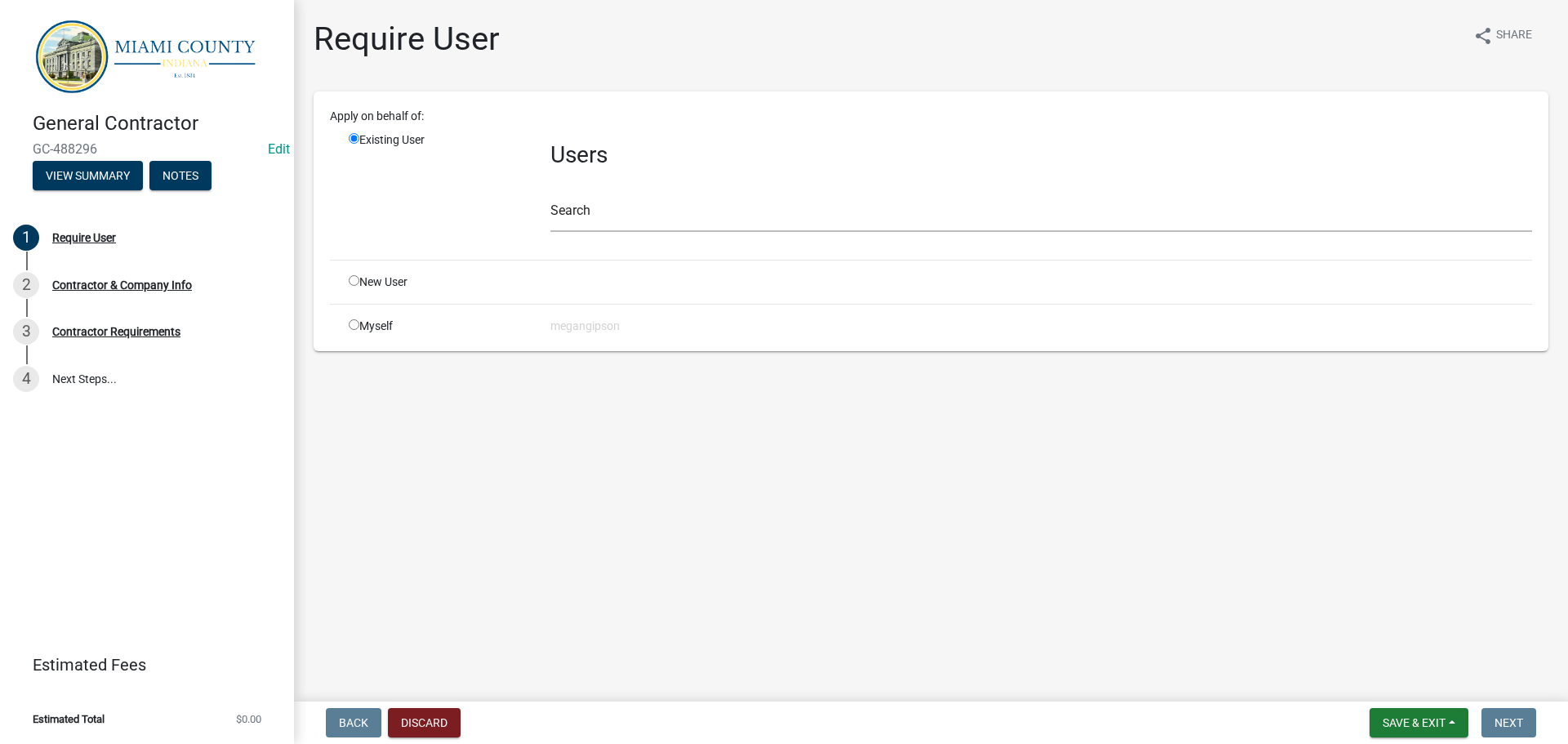
click at [360, 286] on input "radio" at bounding box center [354, 280] width 11 height 11
radio input "true"
radio input "false"
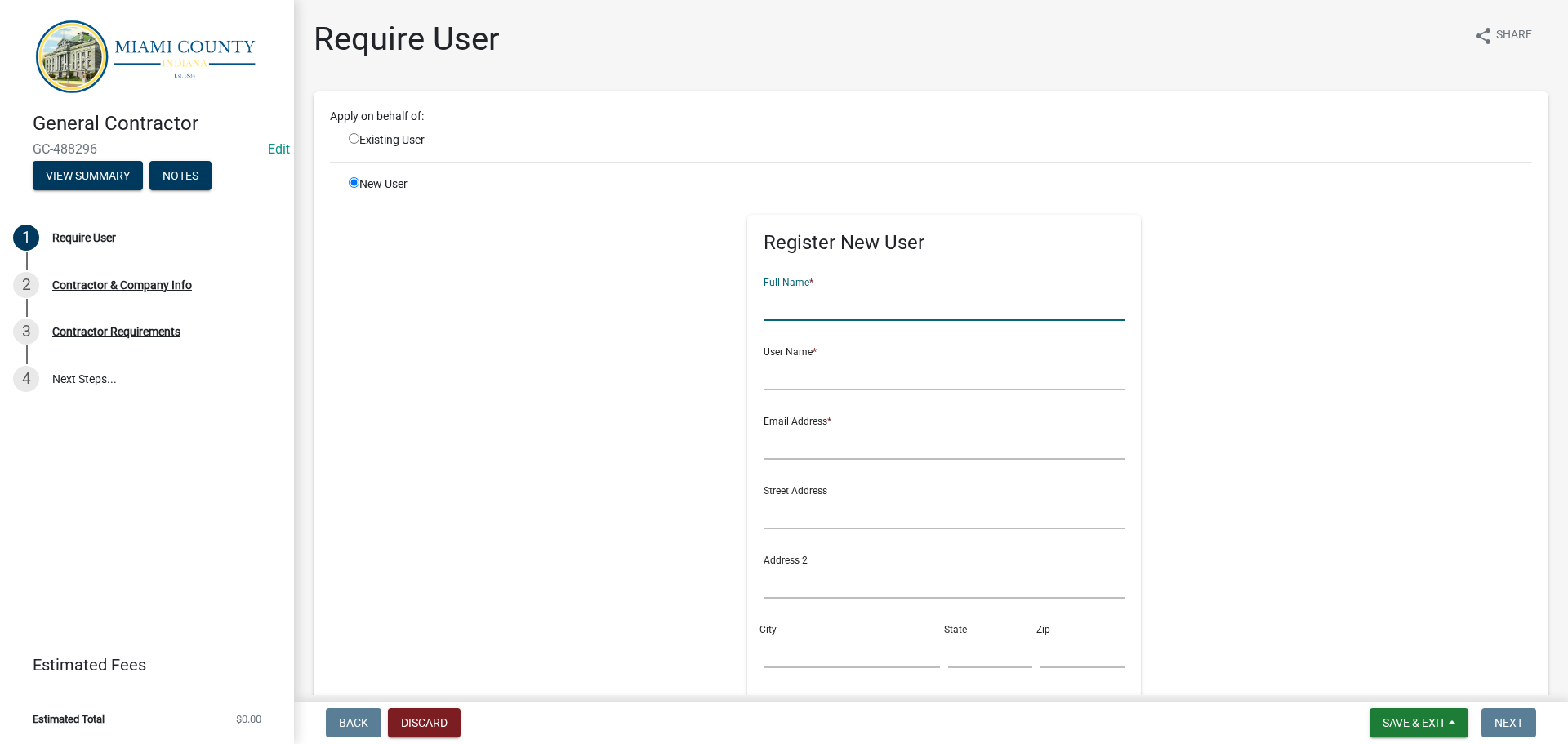
click at [853, 321] on input "text" at bounding box center [944, 304] width 361 height 34
type input "[PERSON_NAME]"
type input "stevenhenderson"
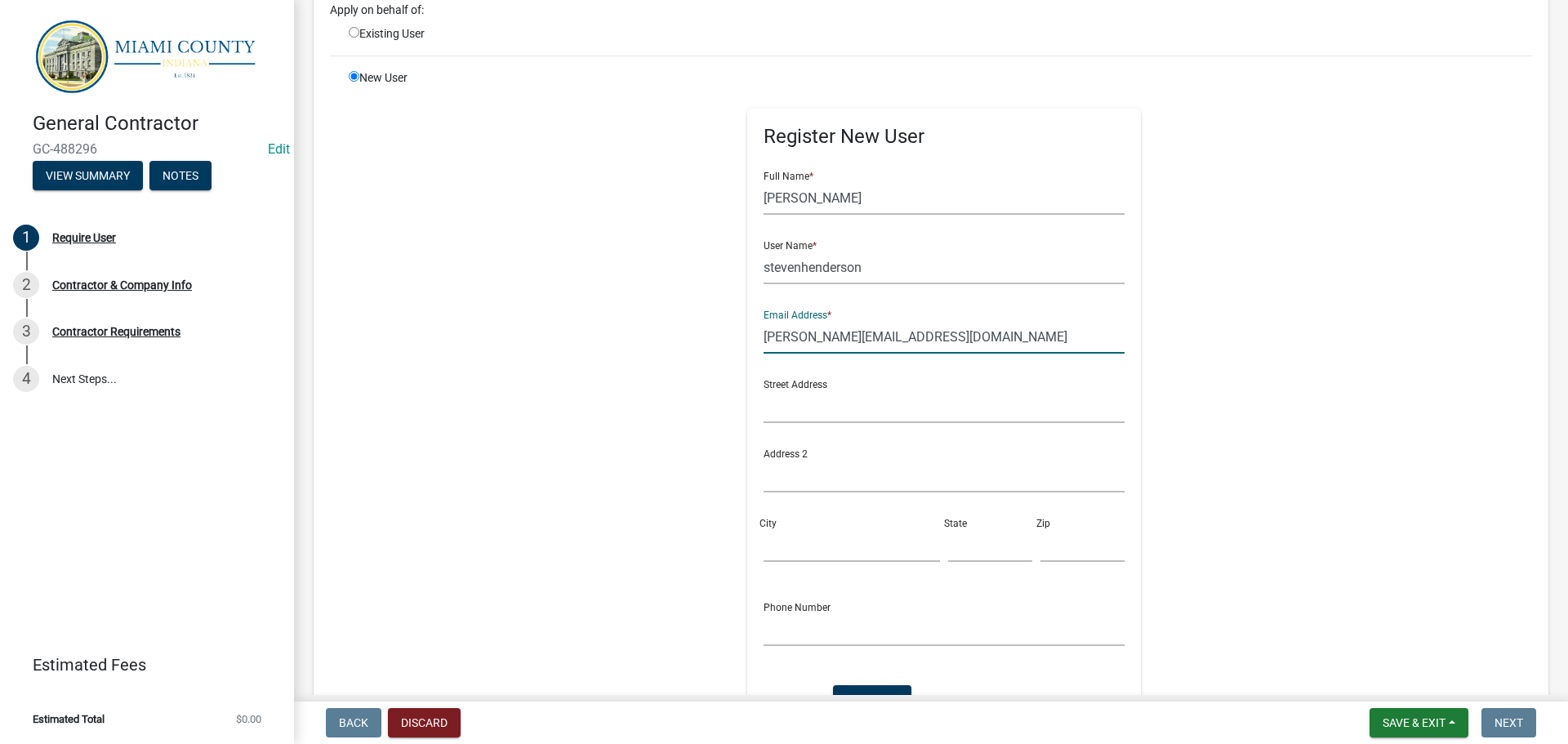
scroll to position [245, 0]
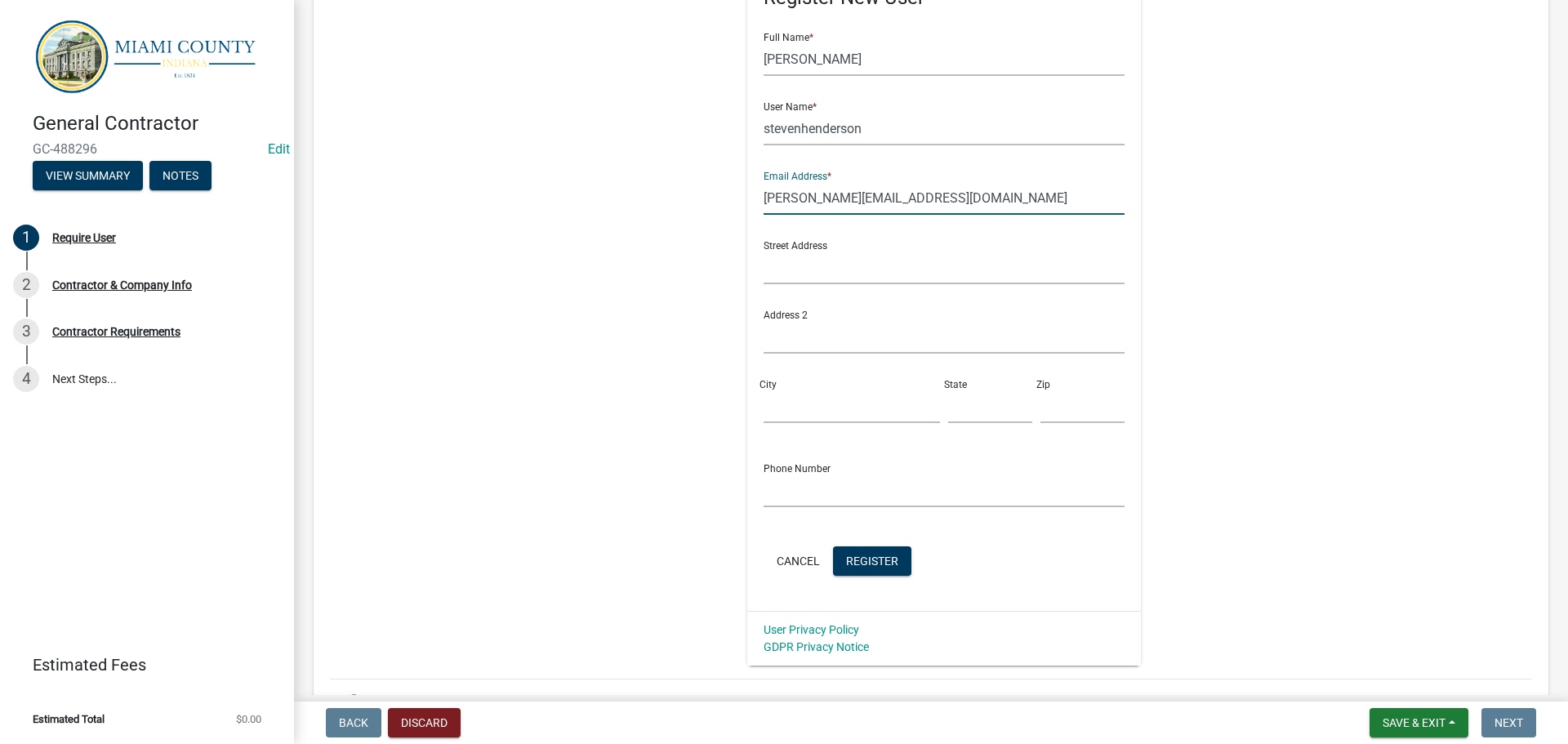
type input "steven@homegrownconstructionco.com"
click at [831, 284] on input "text" at bounding box center [944, 267] width 361 height 34
type input "3111 Valentine Dr."
type input "[PERSON_NAME]"
type input "IN"
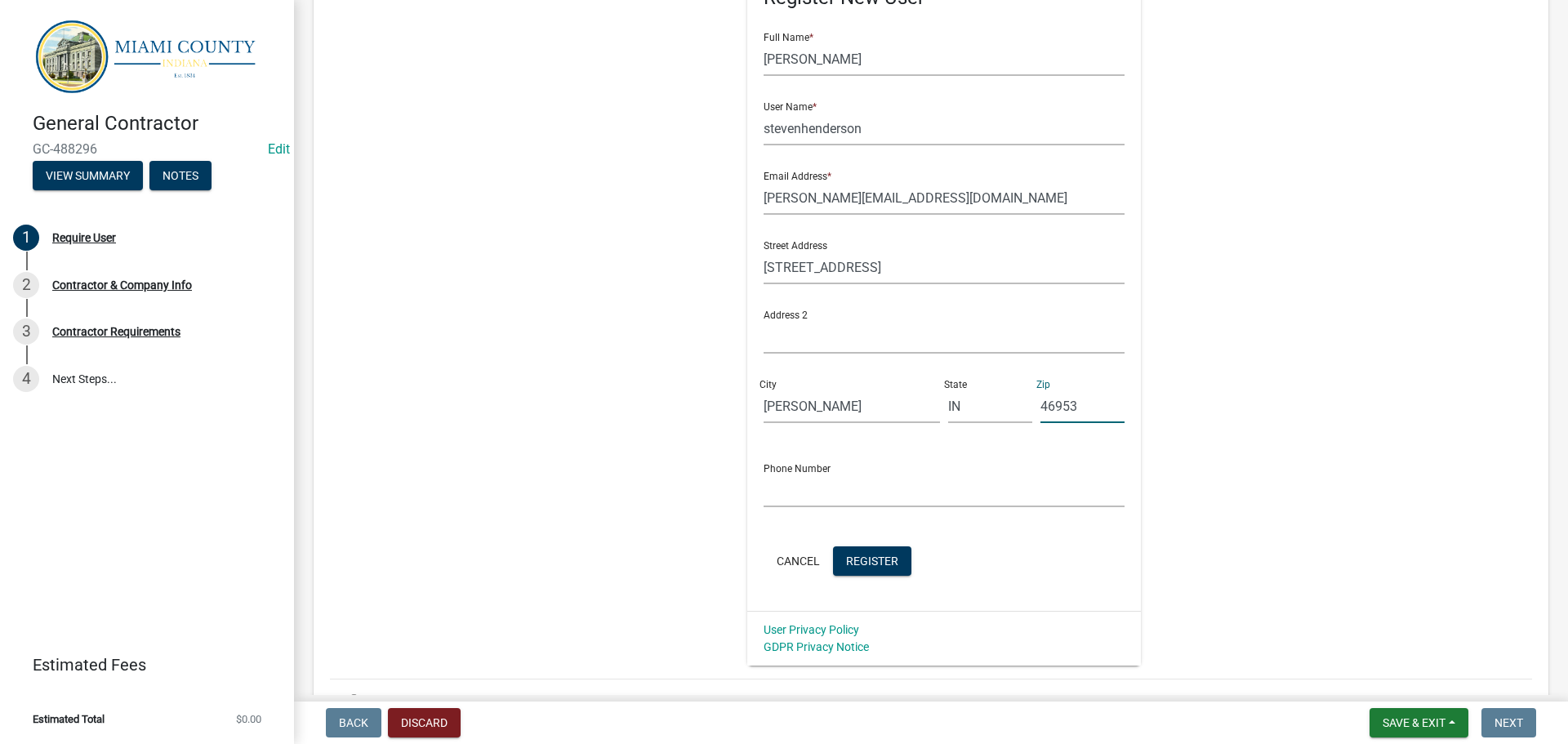
type input "46953"
click at [899, 507] on input "text" at bounding box center [944, 490] width 361 height 34
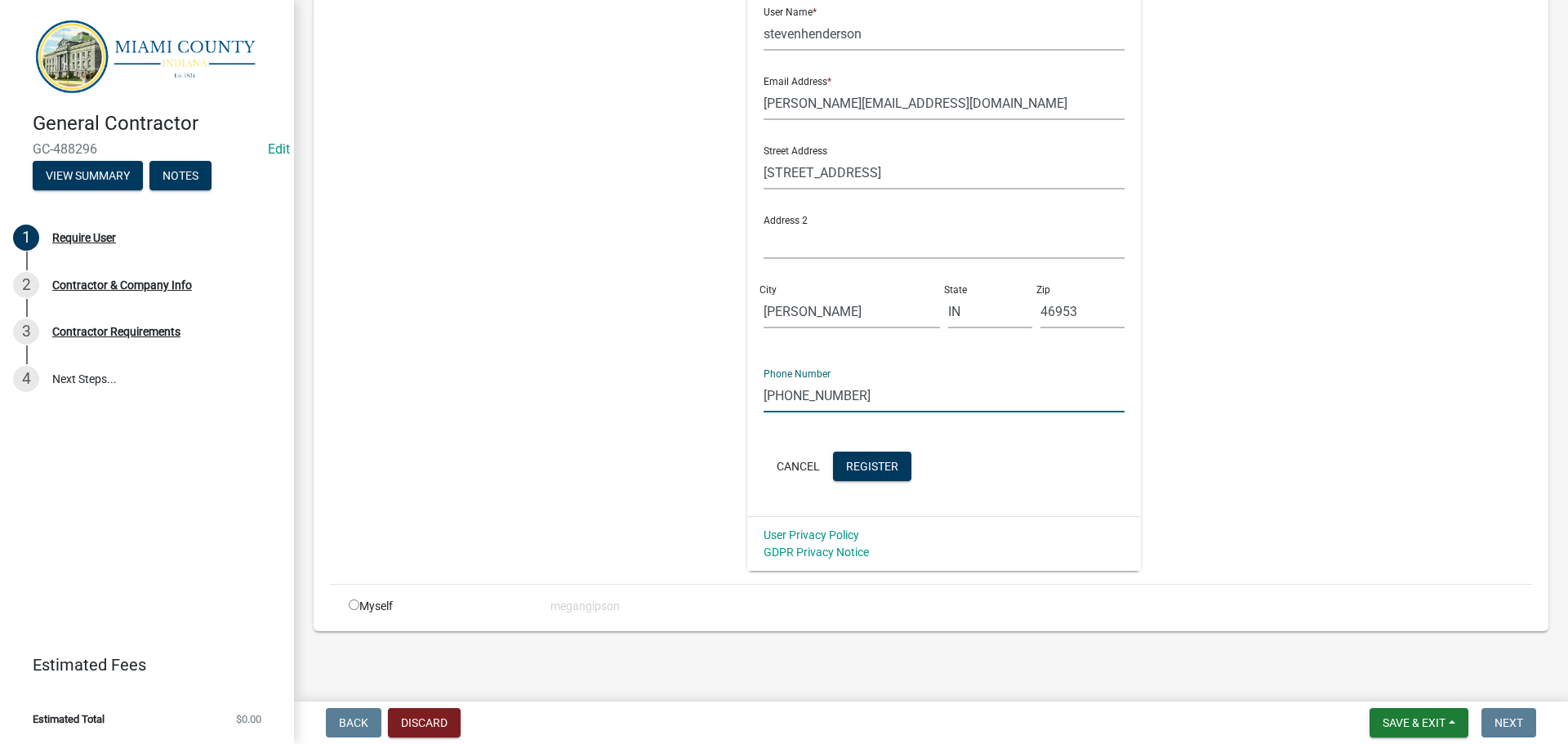
drag, startPoint x: 908, startPoint y: 410, endPoint x: 695, endPoint y: 413, distance: 213.0
click at [710, 416] on div "Register New User Full Name * Steven Henderson User Name * stevenhenderson Emai…" at bounding box center [945, 203] width 837 height 734
type input "765-670-9572"
click at [898, 472] on span "Register" at bounding box center [872, 465] width 52 height 13
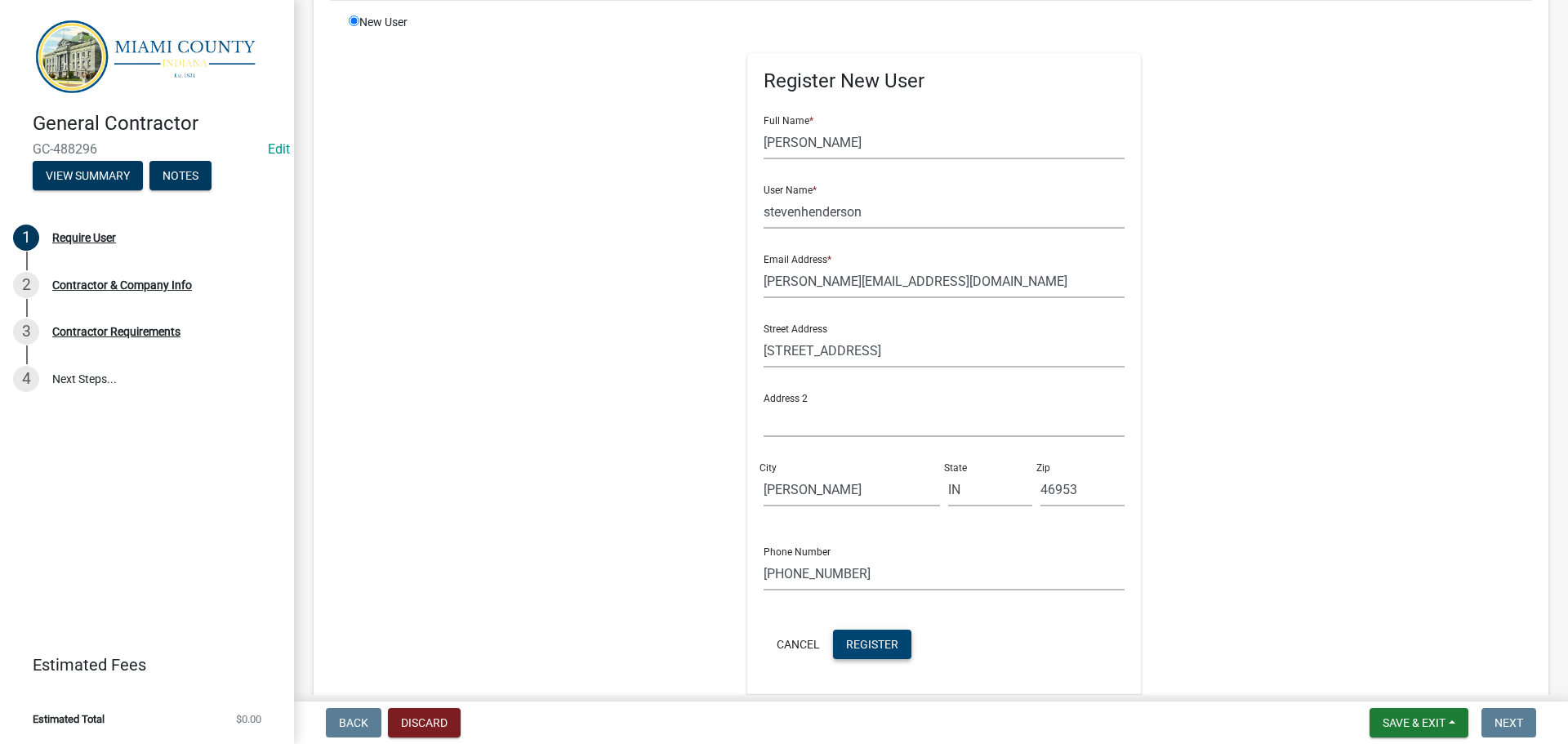
scroll to position [164, 0]
click at [824, 227] on input "stevenhenderson" at bounding box center [944, 210] width 361 height 34
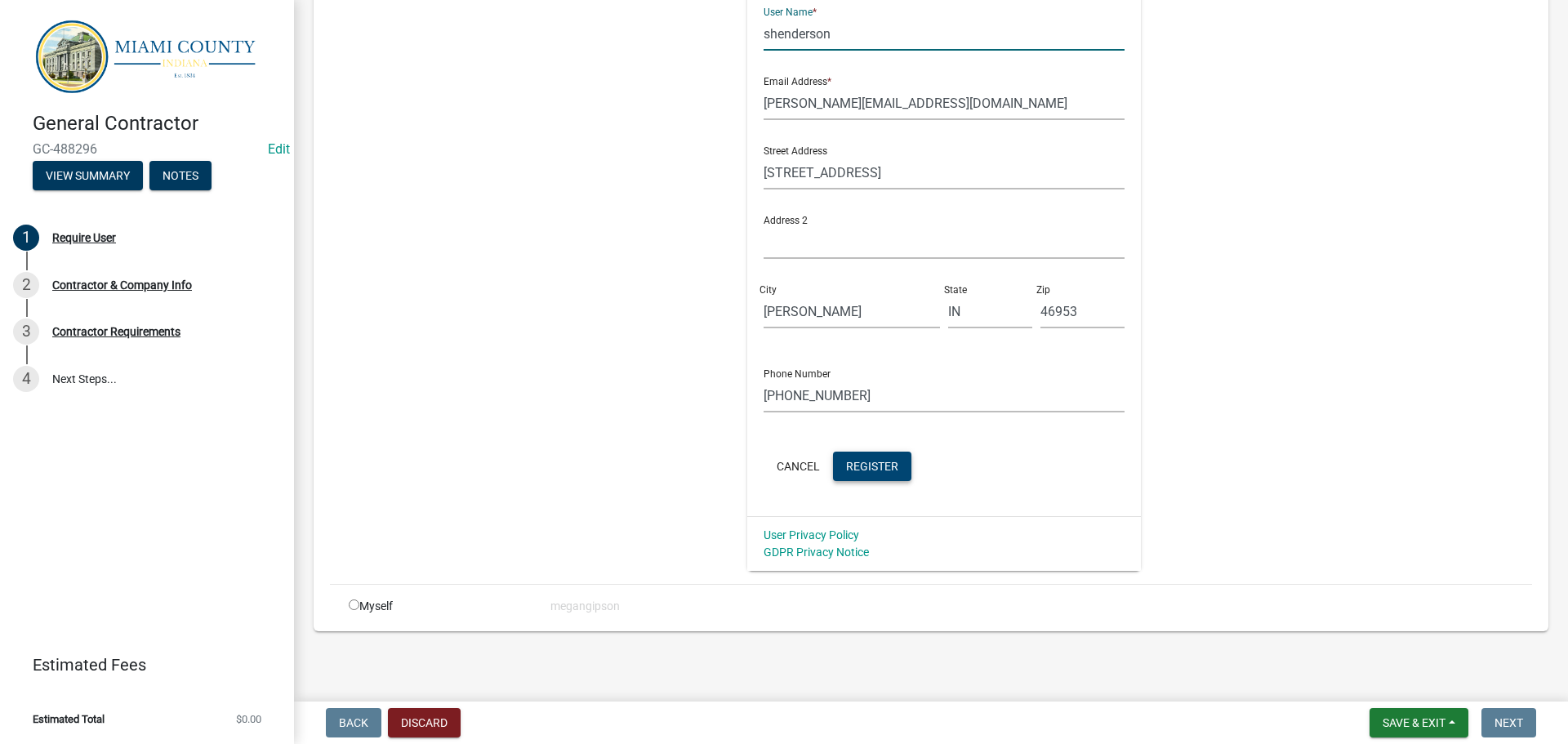
scroll to position [461, 0]
type input "shenderson"
click at [903, 451] on button "Register" at bounding box center [871, 466] width 78 height 29
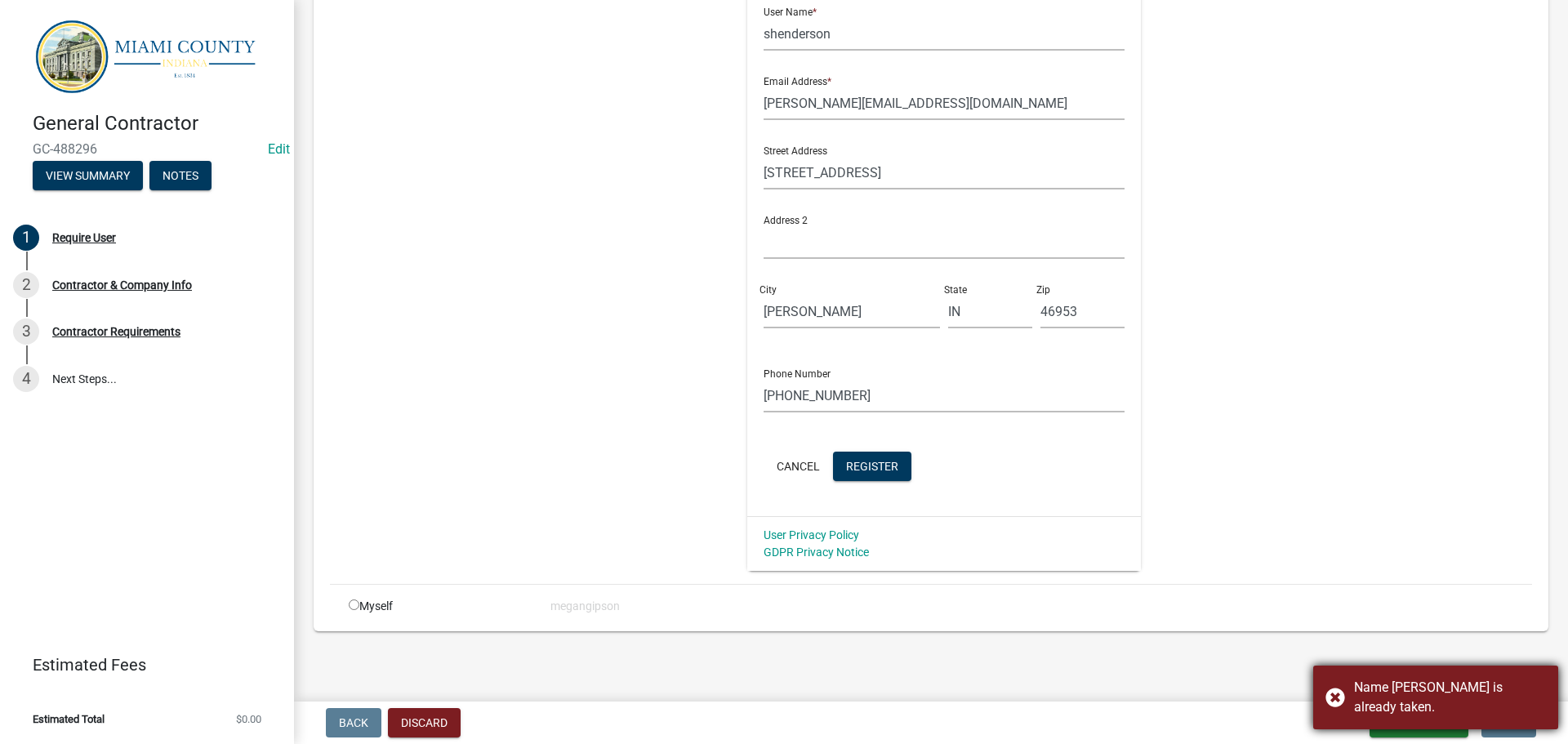
drag, startPoint x: 1470, startPoint y: 671, endPoint x: 1464, endPoint y: 666, distance: 7.8
click at [1470, 670] on div "Name shenderson is already taken." at bounding box center [1435, 698] width 245 height 64
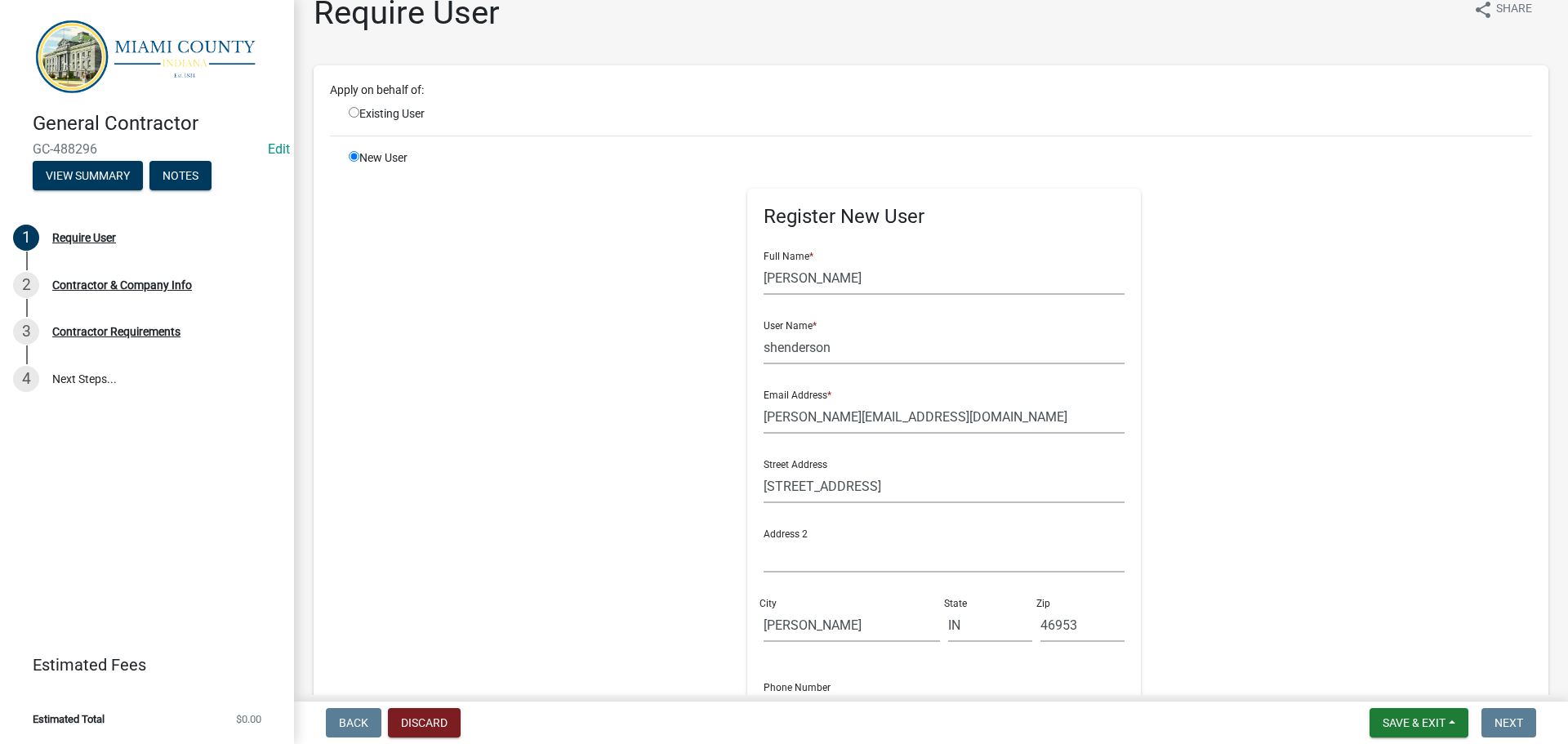
scroll to position [0, 0]
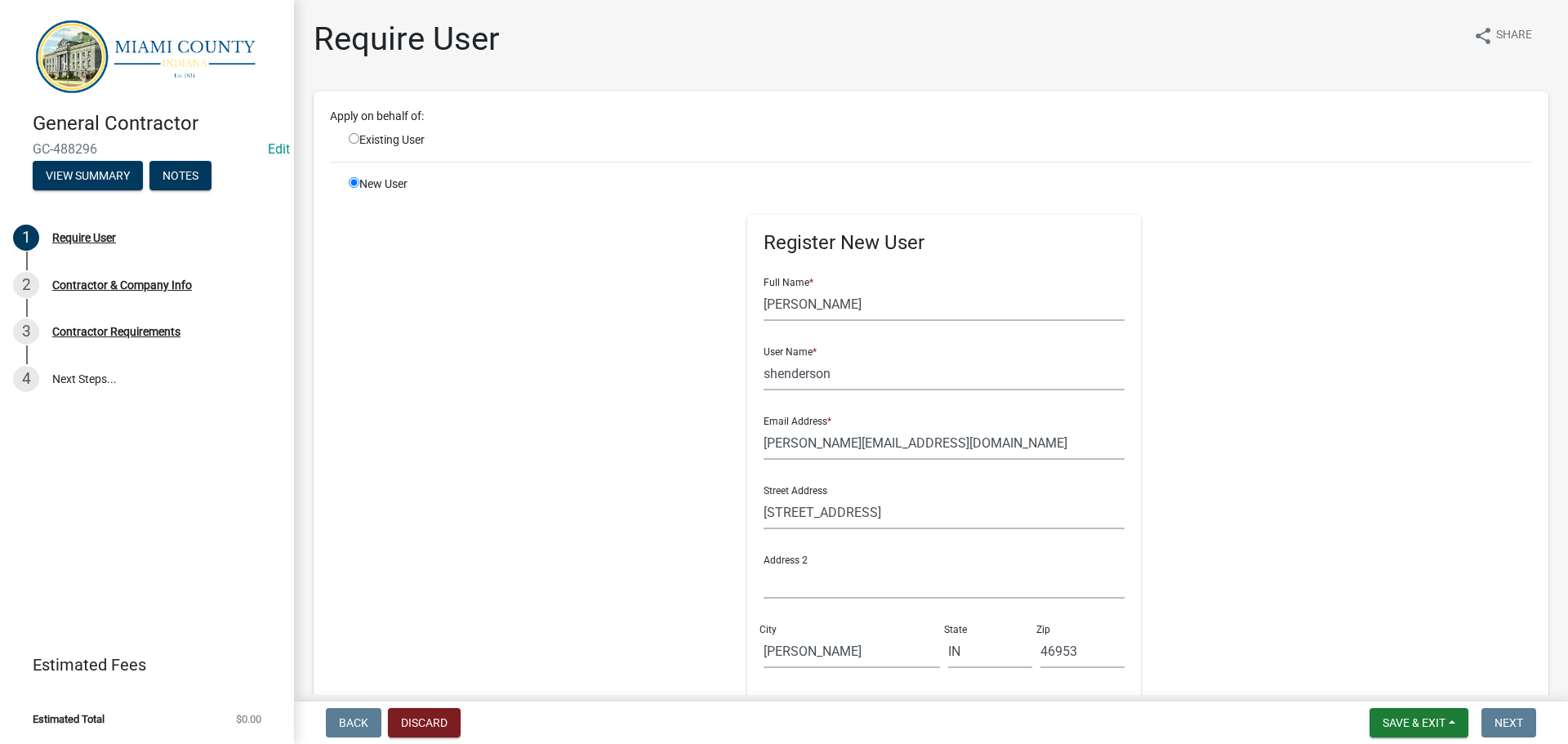
click at [360, 143] on input "radio" at bounding box center [354, 138] width 11 height 11
radio input "true"
radio input "false"
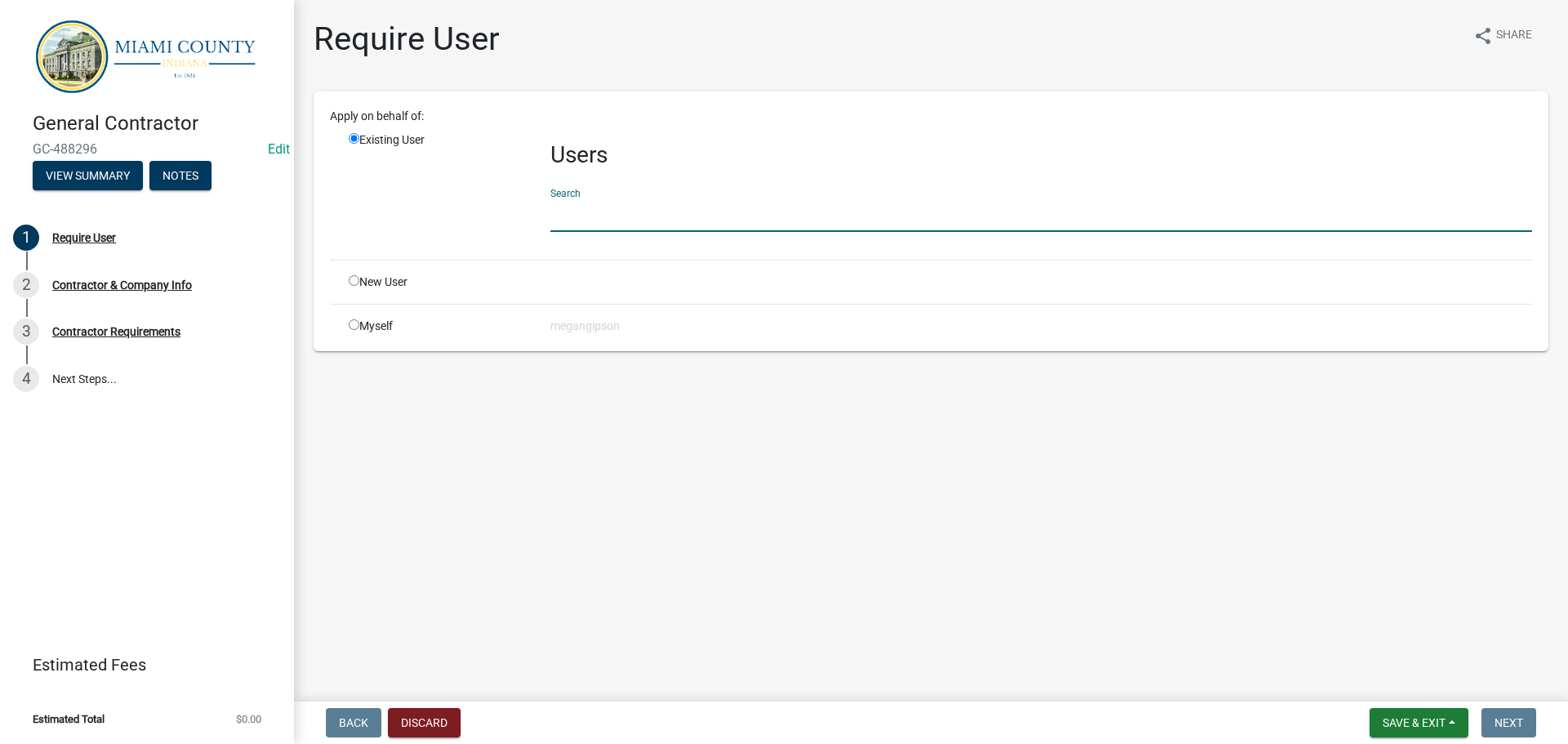
click at [655, 232] on input "text" at bounding box center [1041, 215] width 982 height 34
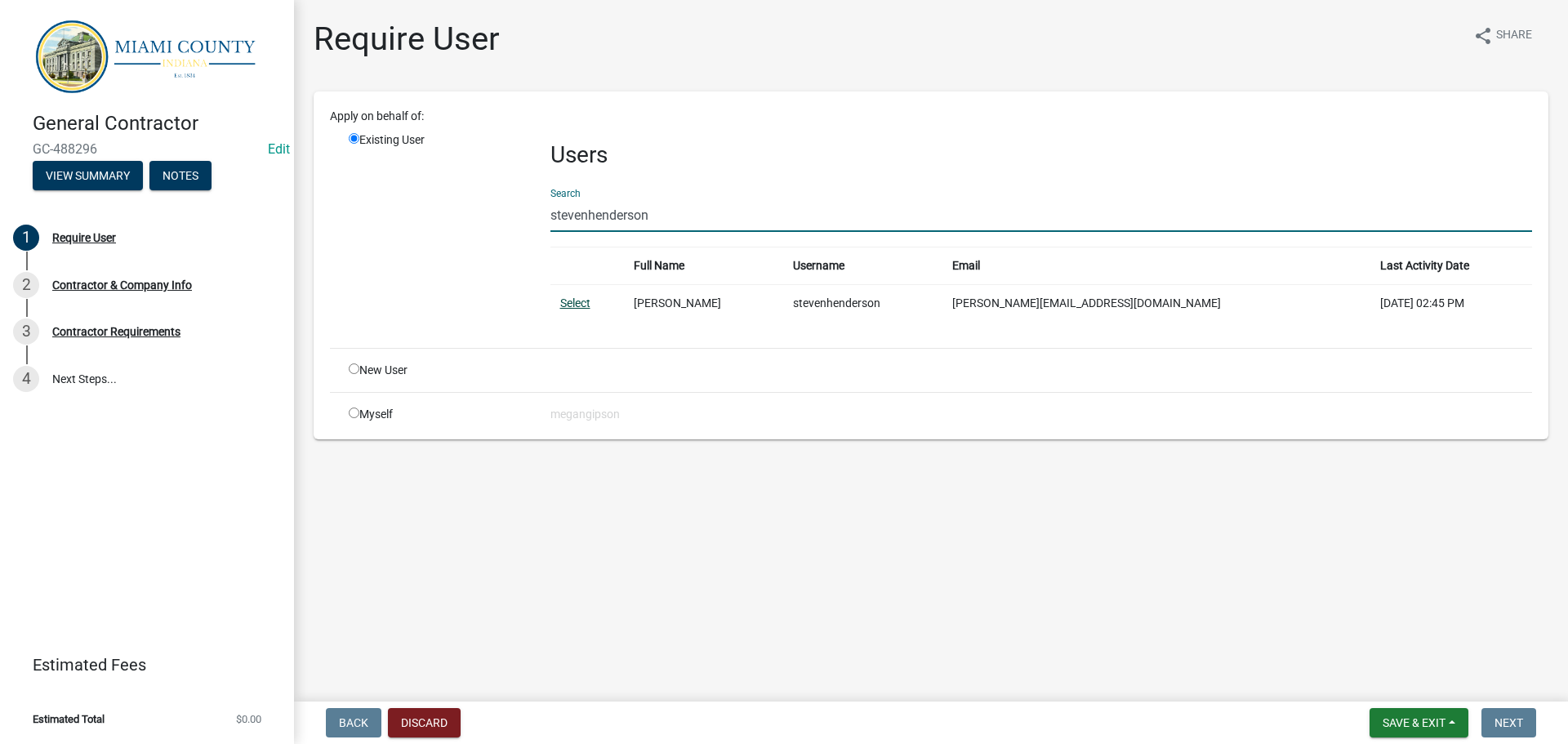
type input "stevenhenderson"
click at [587, 309] on link "Select" at bounding box center [575, 302] width 30 height 13
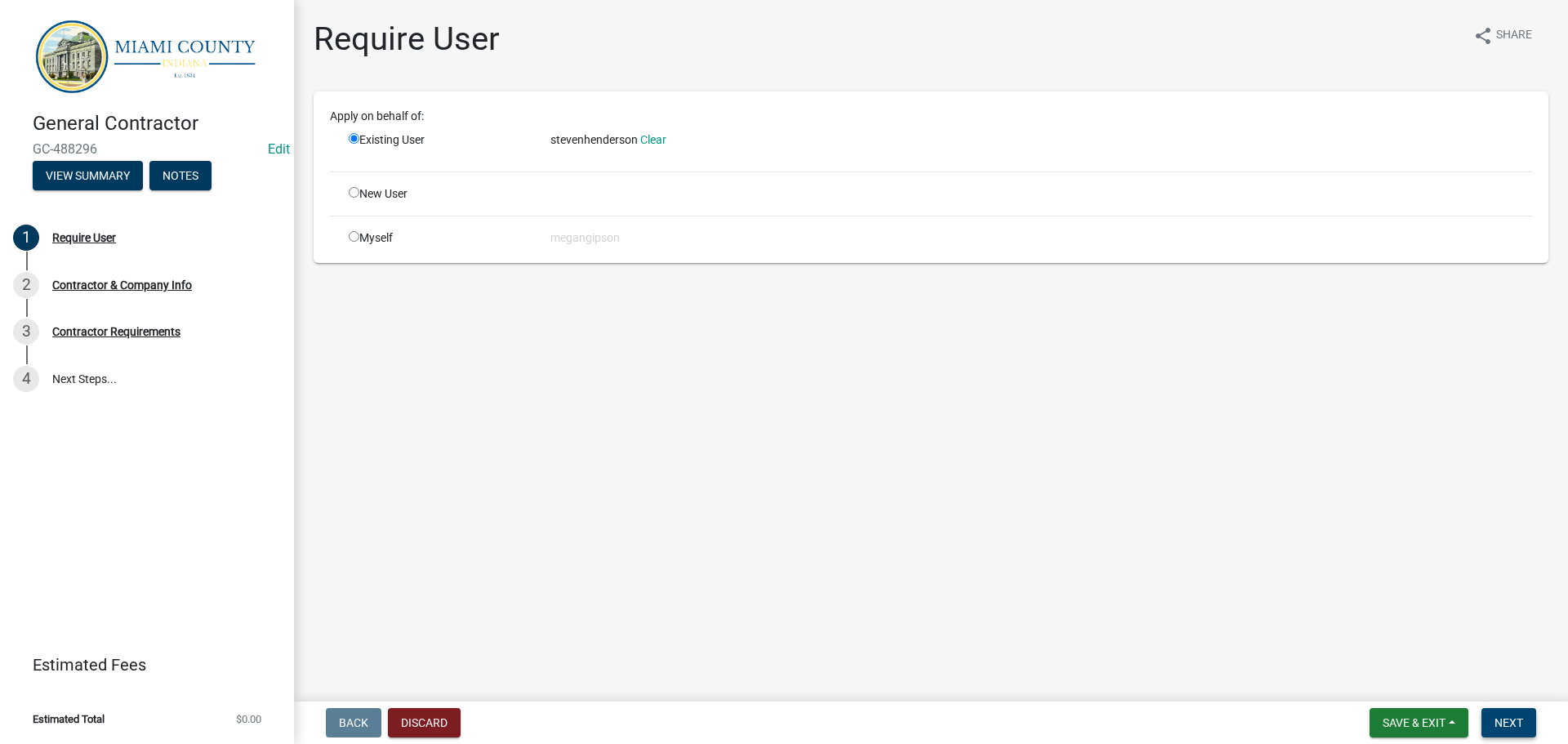
click at [1519, 709] on button "Next" at bounding box center [1508, 723] width 54 height 29
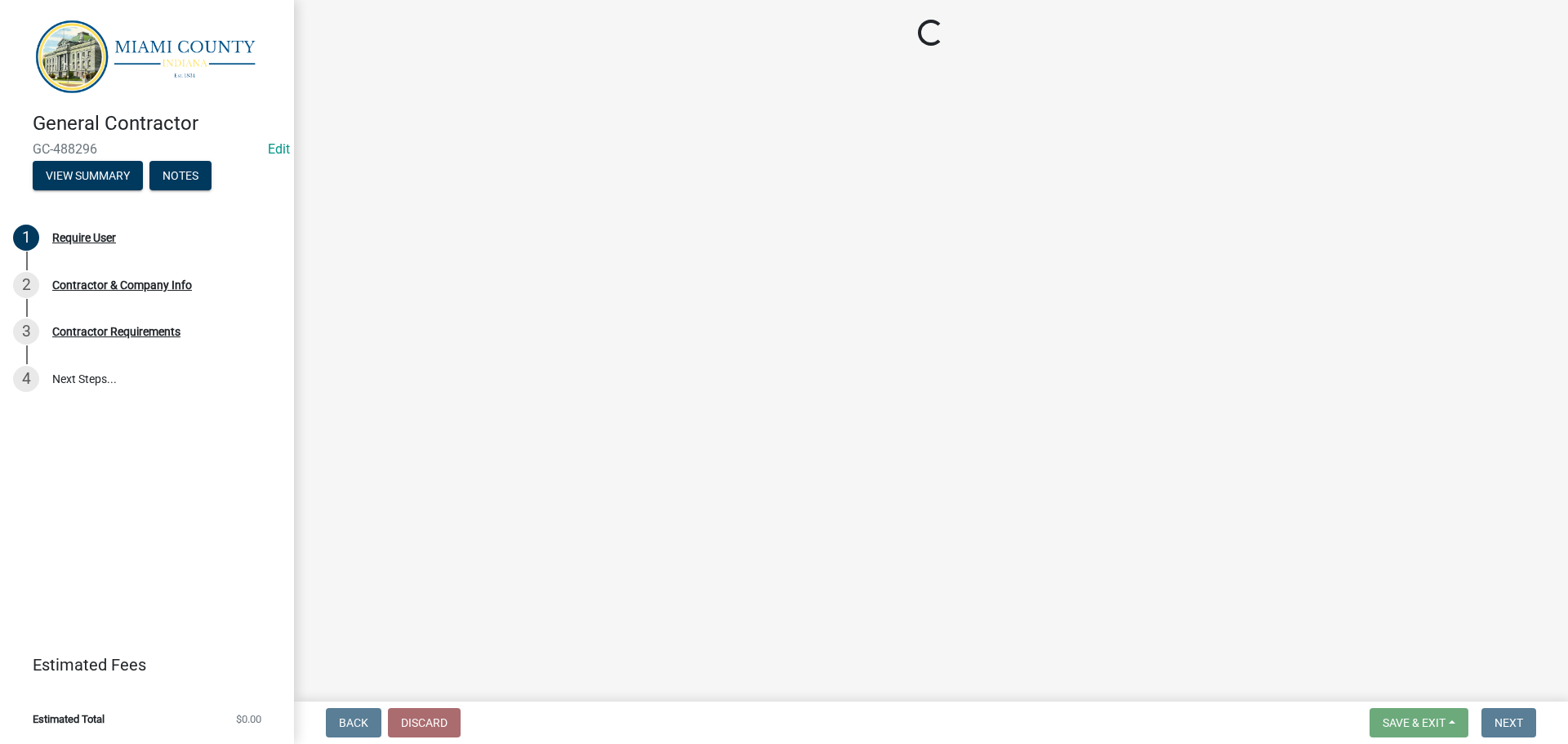
select select "IN"
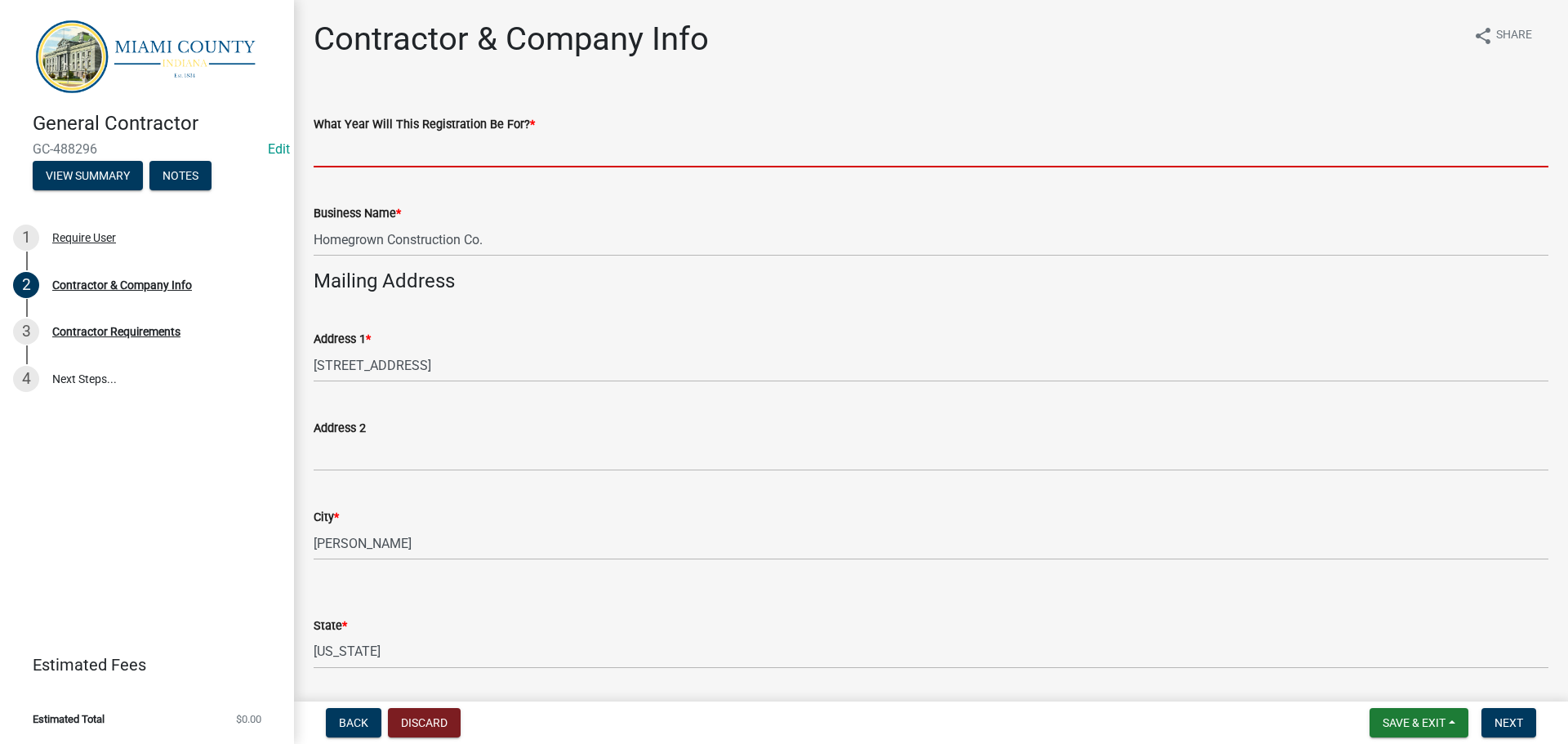
drag, startPoint x: 469, startPoint y: 173, endPoint x: 566, endPoint y: 158, distance: 98.2
click at [480, 168] on input "What Year Will This Registration Be For? *" at bounding box center [931, 150] width 1235 height 34
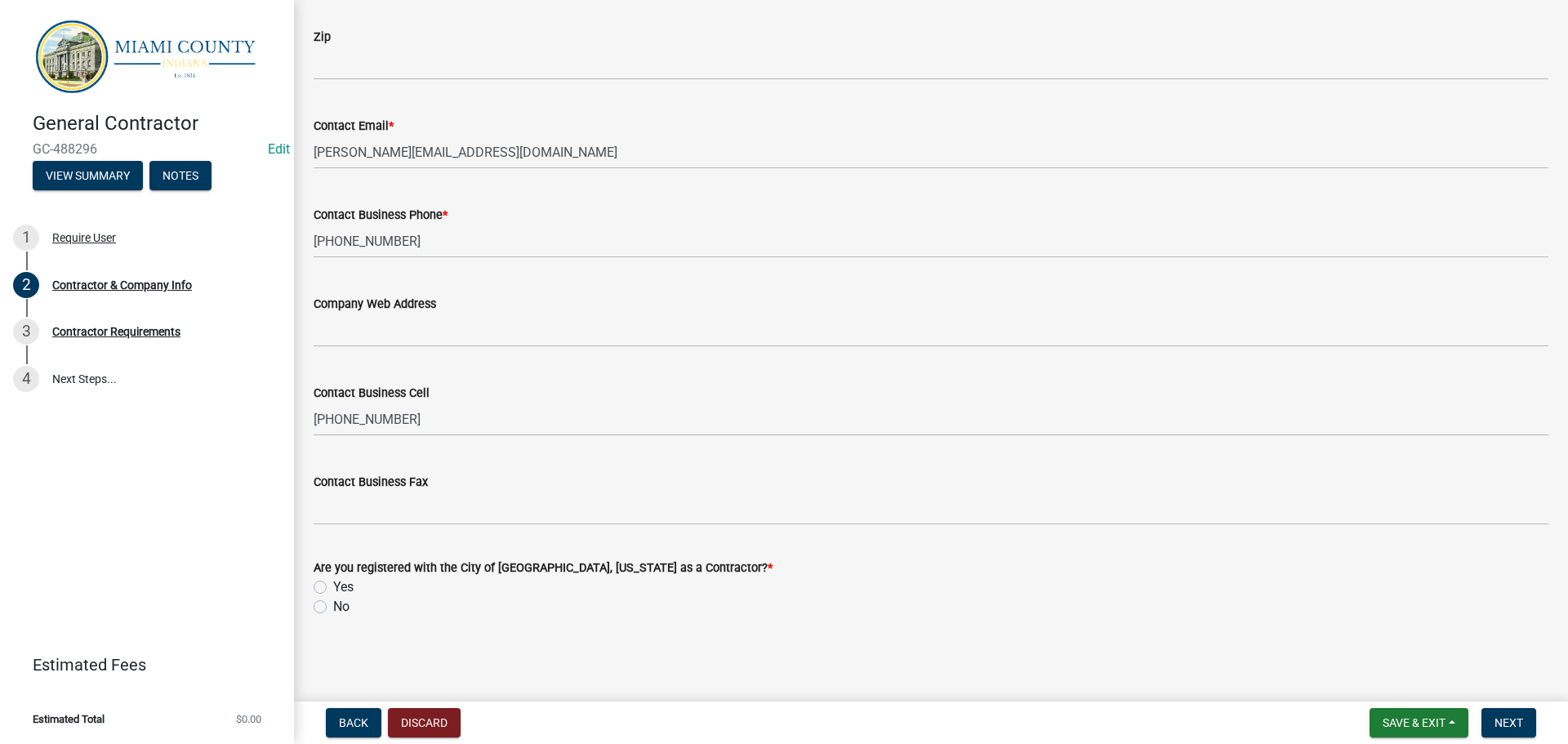
scroll to position [1307, 0]
type input "2025"
click at [333, 577] on label "Yes" at bounding box center [343, 587] width 20 height 19
click at [333, 577] on input "Yes" at bounding box center [338, 582] width 11 height 11
radio input "true"
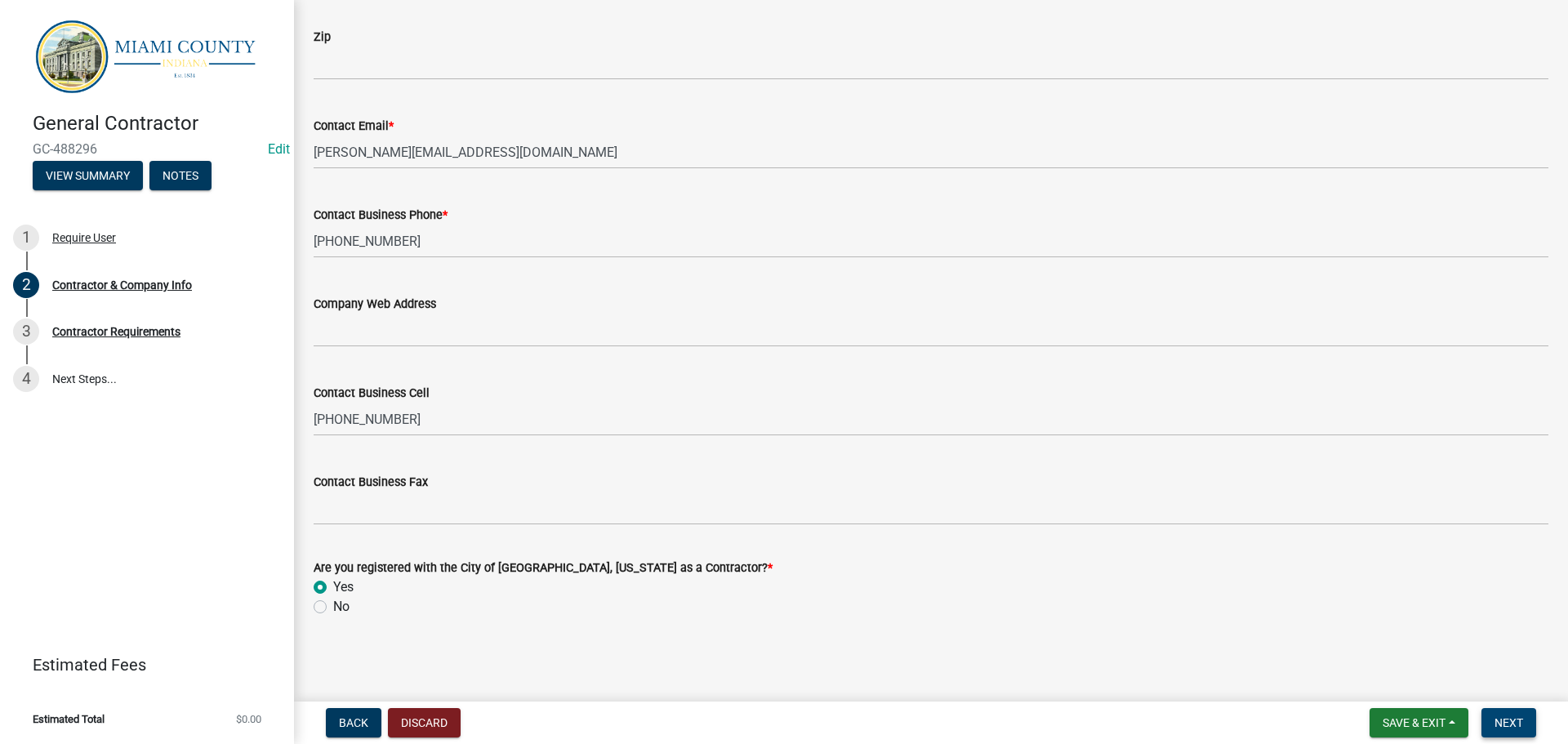
click at [1520, 718] on button "Next" at bounding box center [1508, 723] width 54 height 29
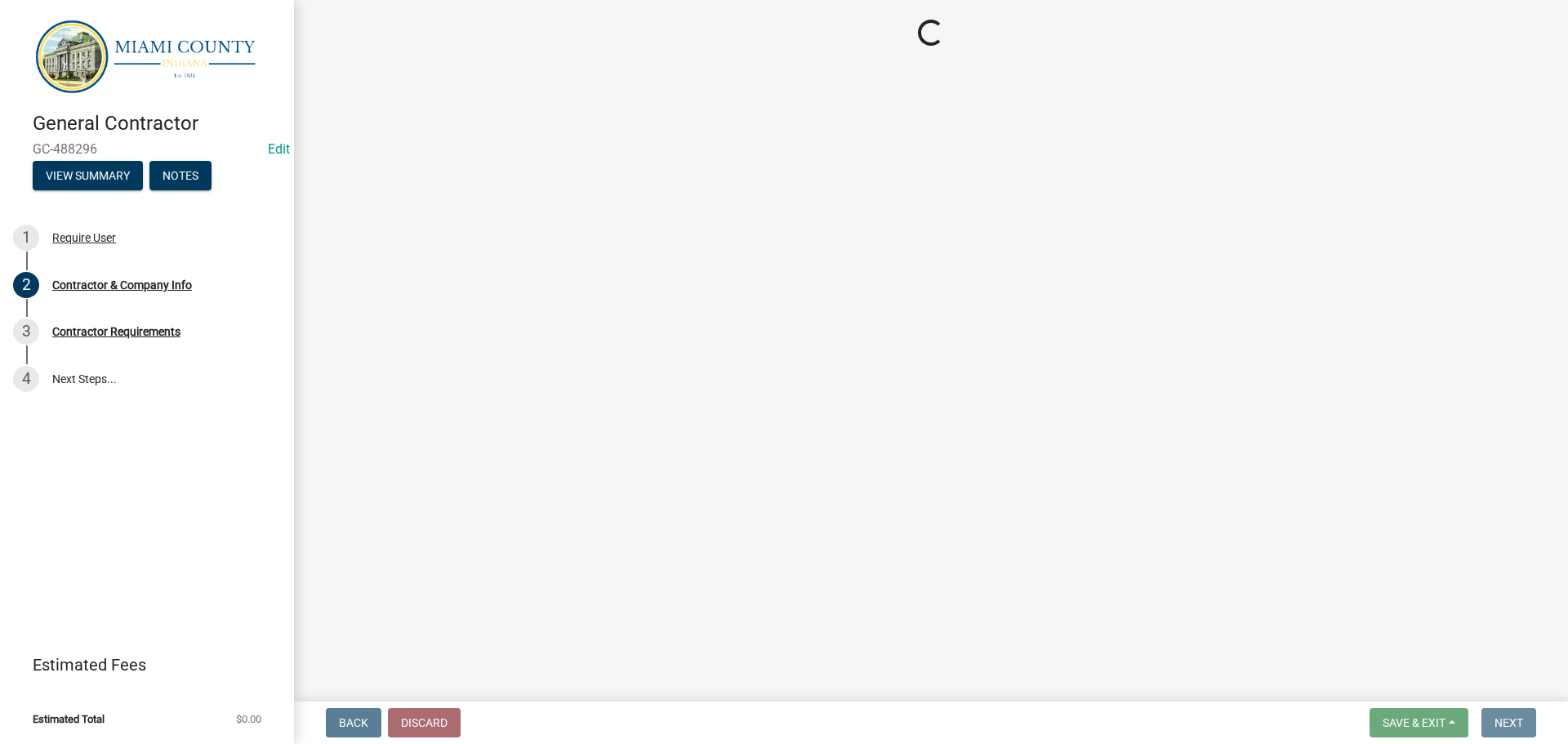
scroll to position [0, 0]
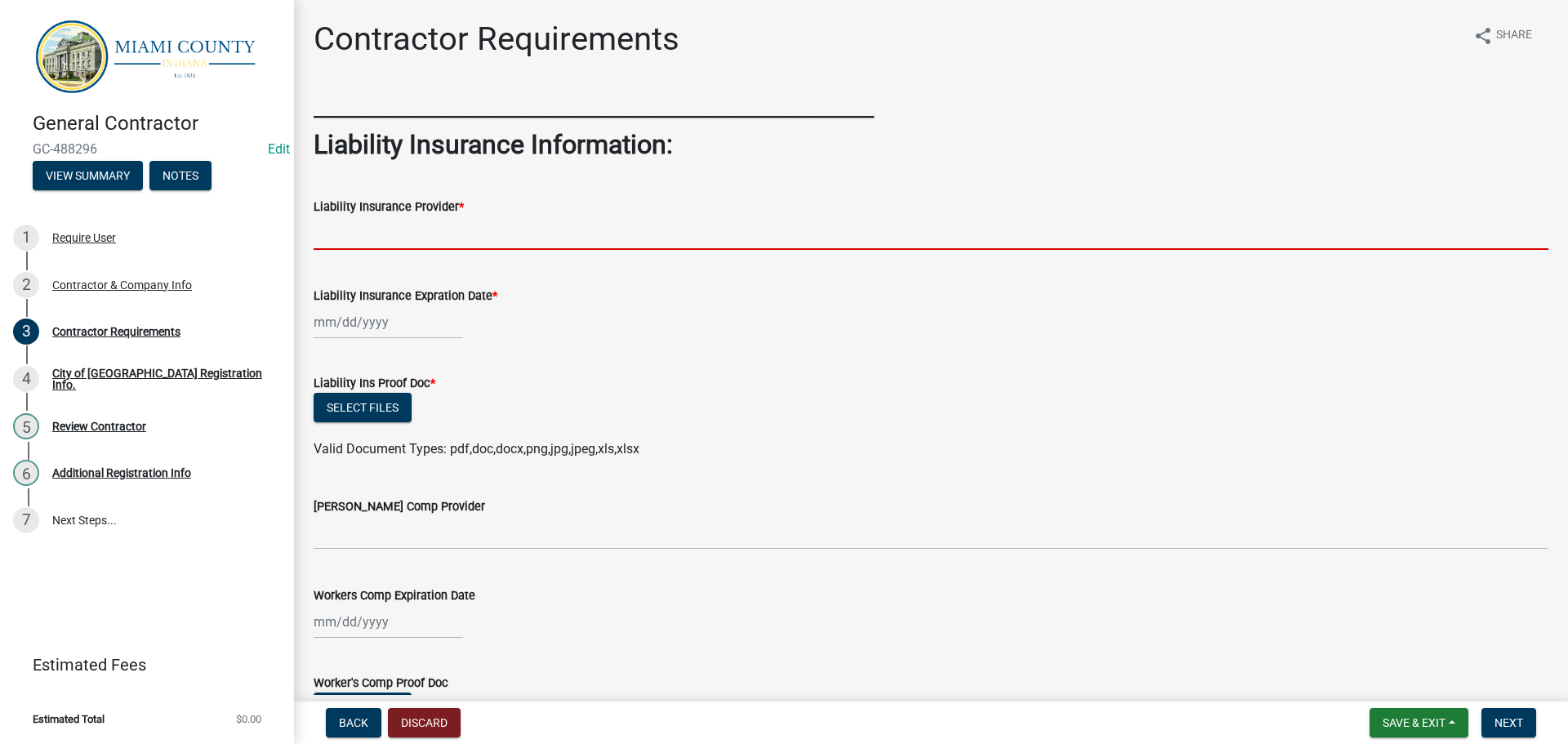
click at [376, 250] on input "Liability Insurance Provider *" at bounding box center [931, 232] width 1235 height 34
click at [349, 250] on input "Liability Insurance Provider *" at bounding box center [931, 232] width 1235 height 34
click at [454, 250] on input "Liability Insurance Provider *" at bounding box center [931, 232] width 1235 height 34
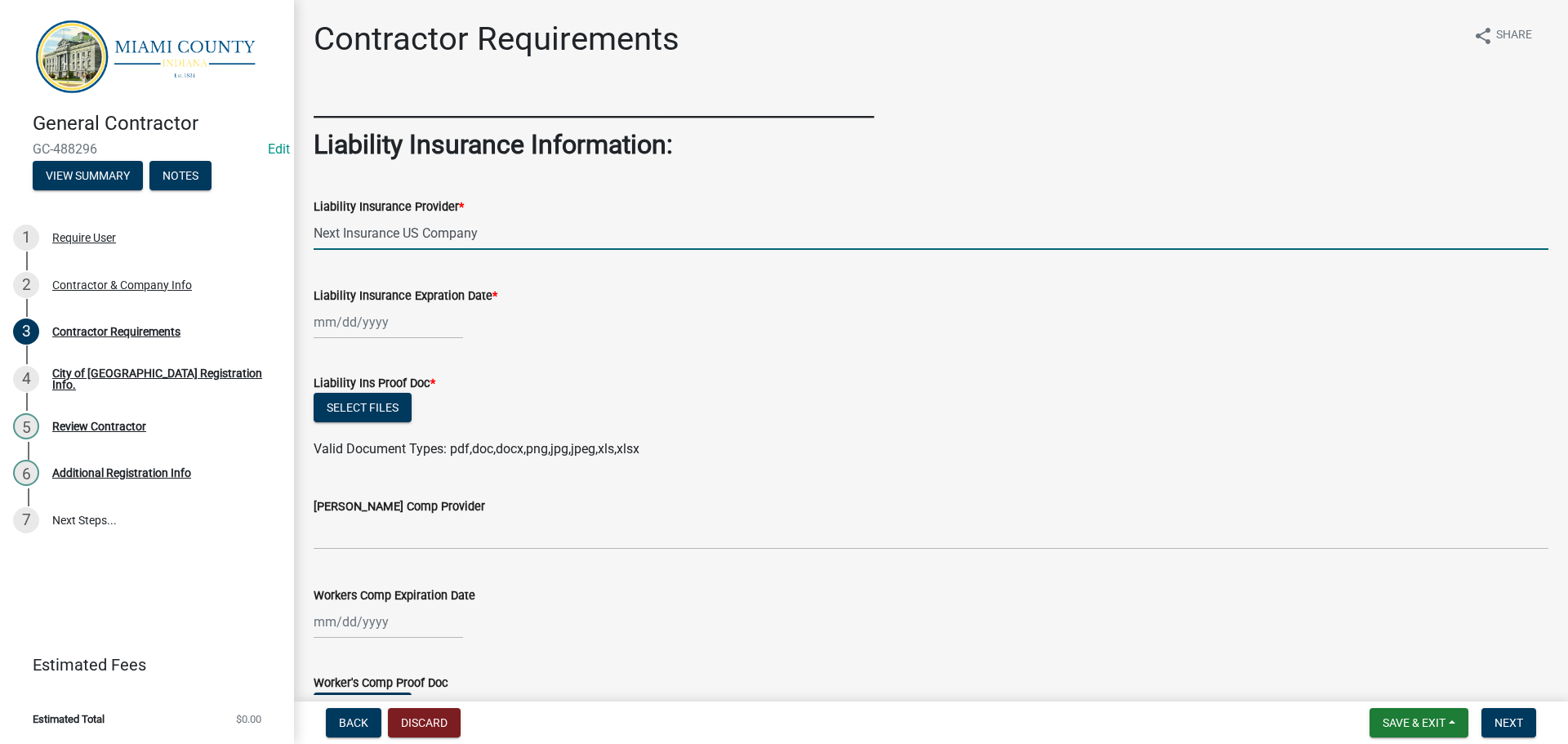
type input "Next Insurance US Company"
click at [393, 339] on div at bounding box center [389, 322] width 149 height 34
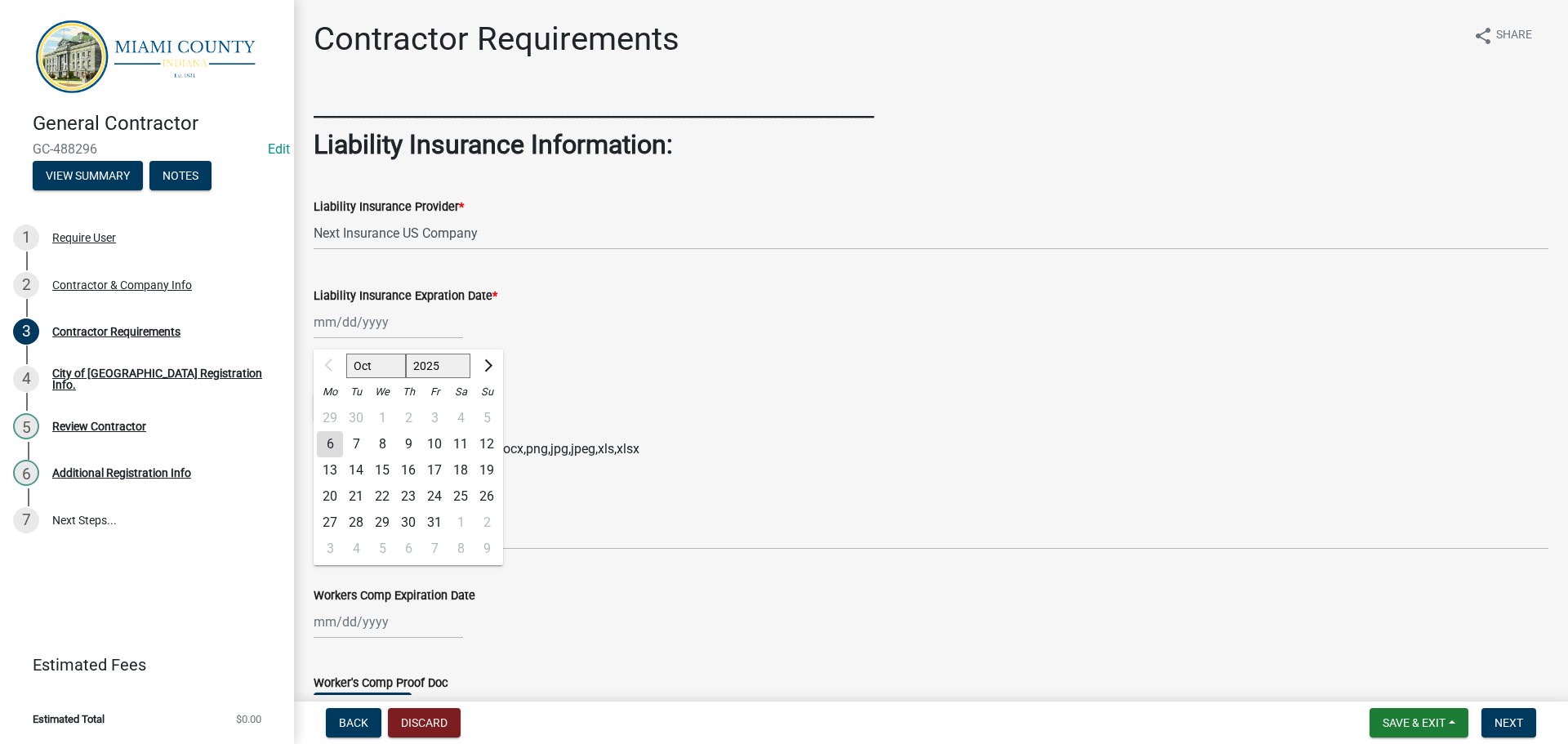
click at [406, 378] on select "Oct Nov Dec" at bounding box center [376, 365] width 60 height 24
drag, startPoint x: 407, startPoint y: 402, endPoint x: 418, endPoint y: 402, distance: 11.0
click at [406, 378] on select "Oct Nov Dec" at bounding box center [376, 365] width 60 height 24
click at [462, 378] on select "2025 2026 2027 2028 2029 2030 2031 2032 2033 2034 2035 2036 2037 2038 2039 2040…" at bounding box center [438, 365] width 65 height 24
select select "2026"
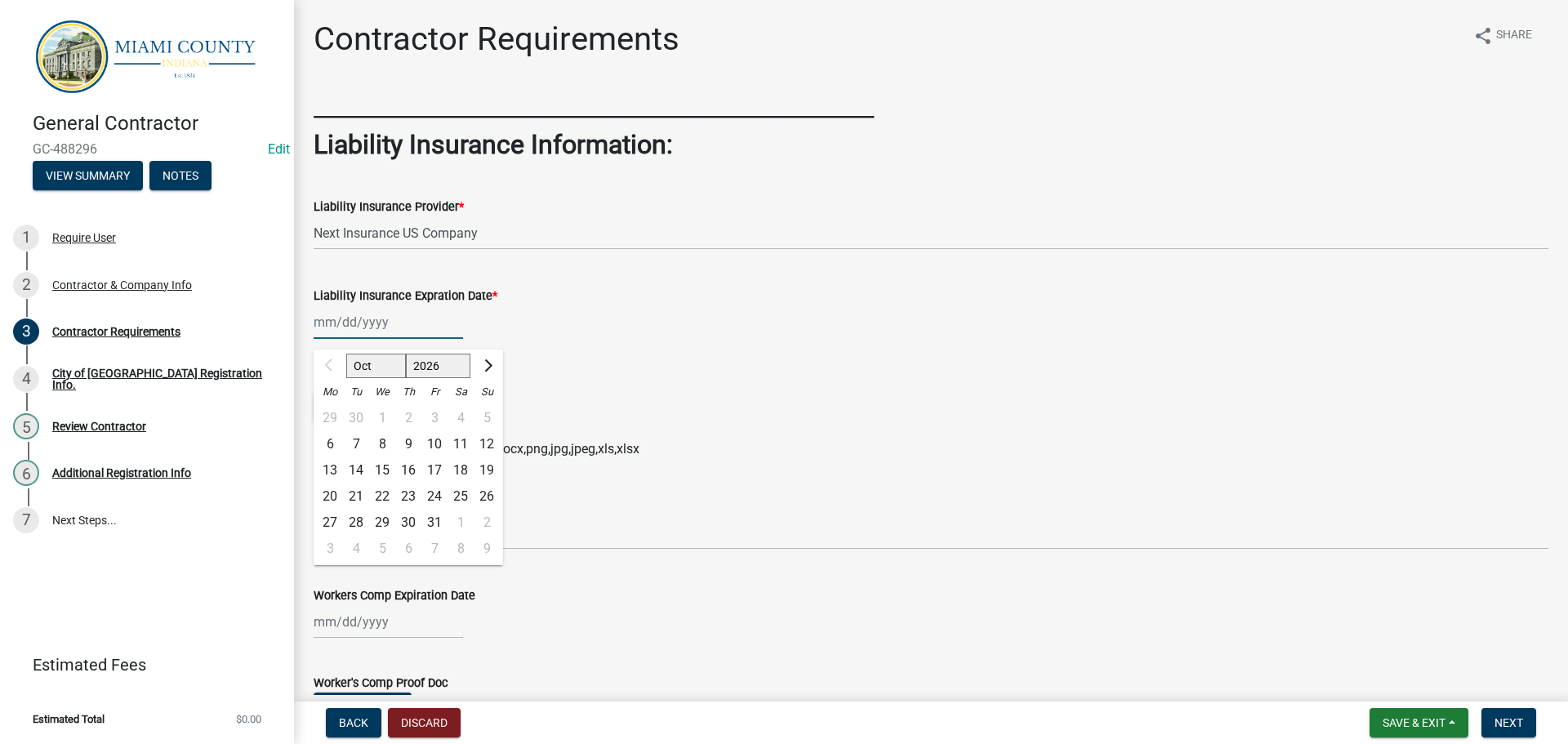
click at [420, 378] on select "2025 2026 2027 2028 2029 2030 2031 2032 2033 2034 2035 2036 2037 2038 2039 2040…" at bounding box center [438, 365] width 65 height 24
click at [381, 378] on select "Jan Feb Mar Apr May Jun Jul Aug Sep Oct Nov Dec" at bounding box center [379, 365] width 66 height 24
select select "6"
click at [353, 378] on select "Jan Feb Mar Apr May Jun Jul Aug Sep Oct Nov Dec" at bounding box center [379, 365] width 66 height 24
click at [363, 483] on div "16" at bounding box center [356, 470] width 26 height 26
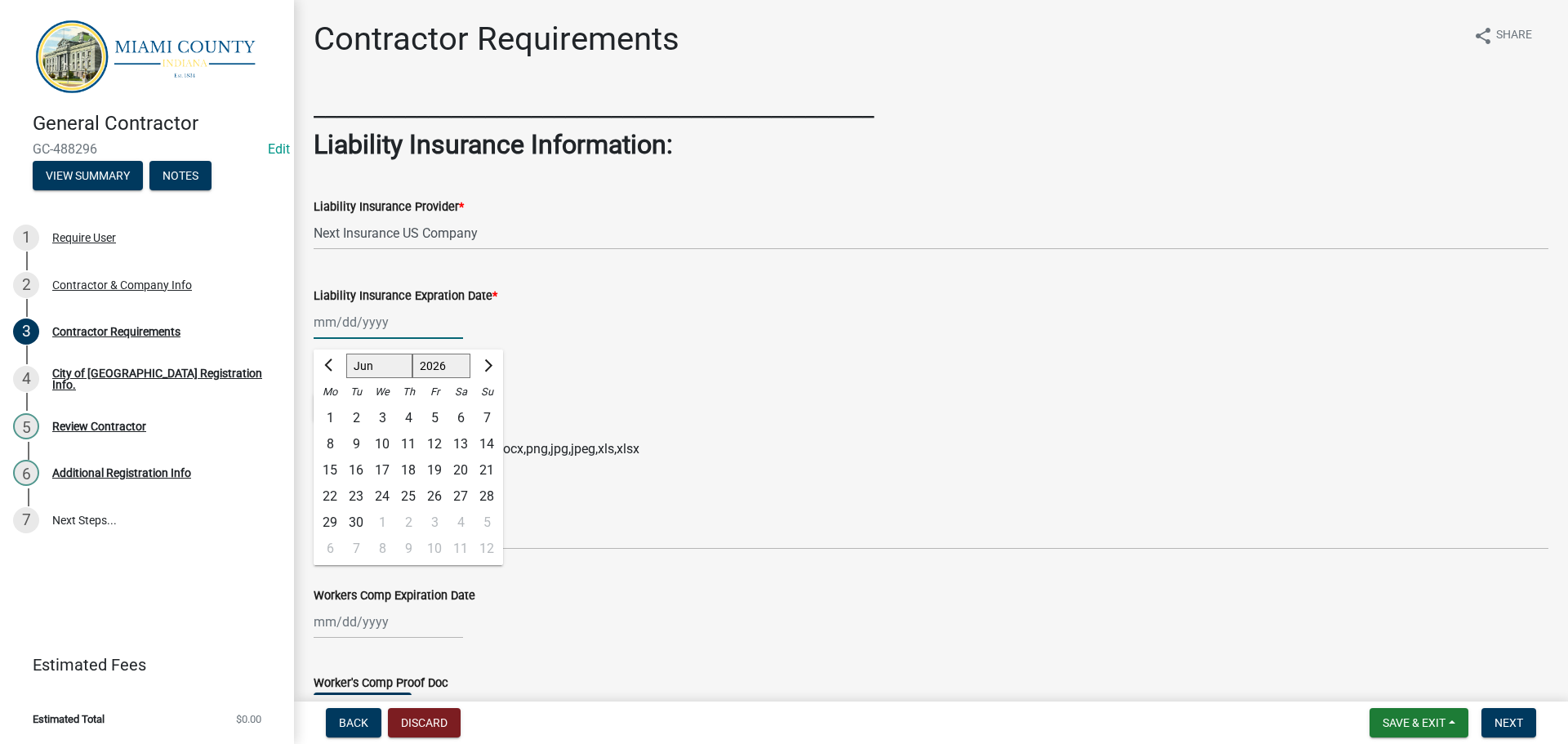
type input "06/16/2026"
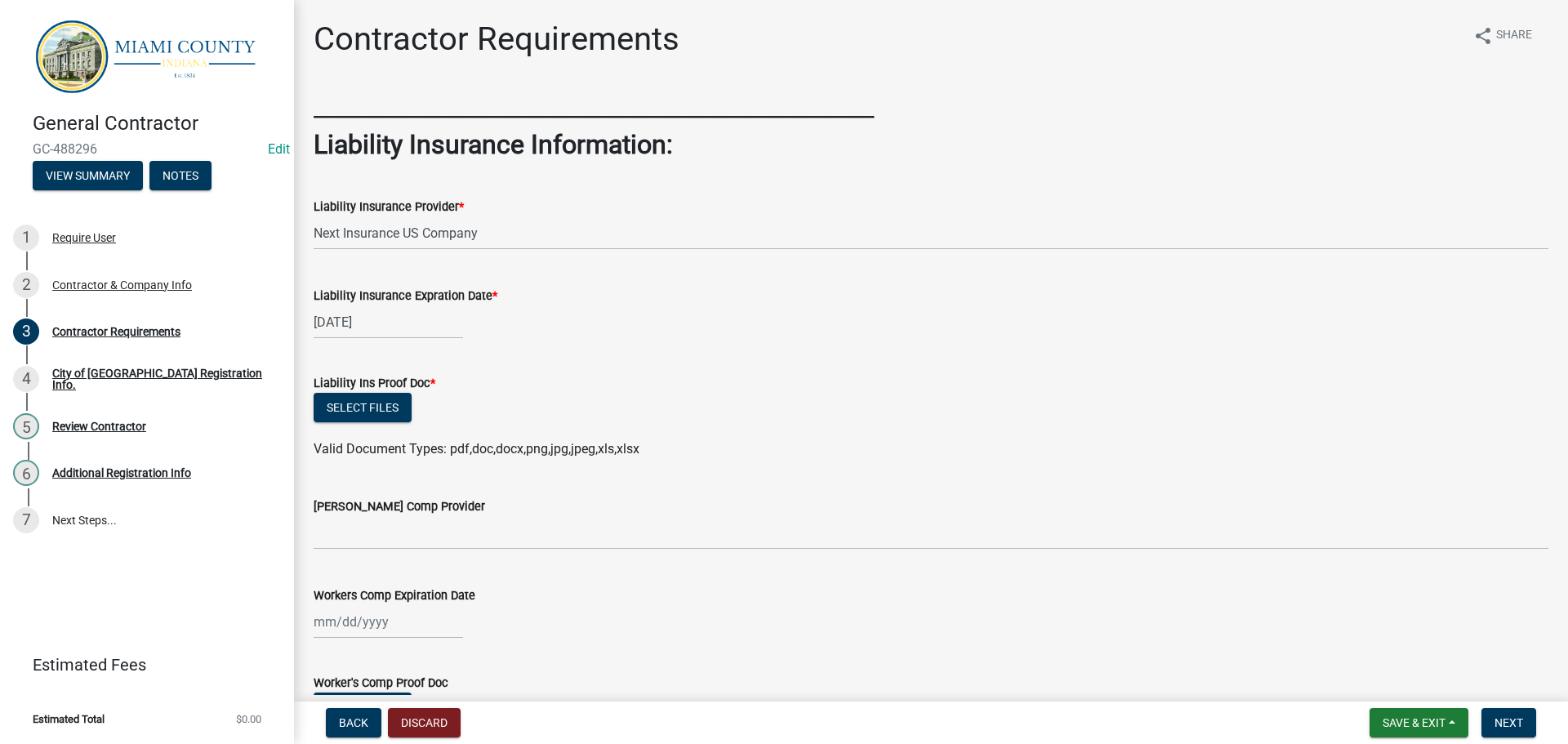
scroll to position [245, 0]
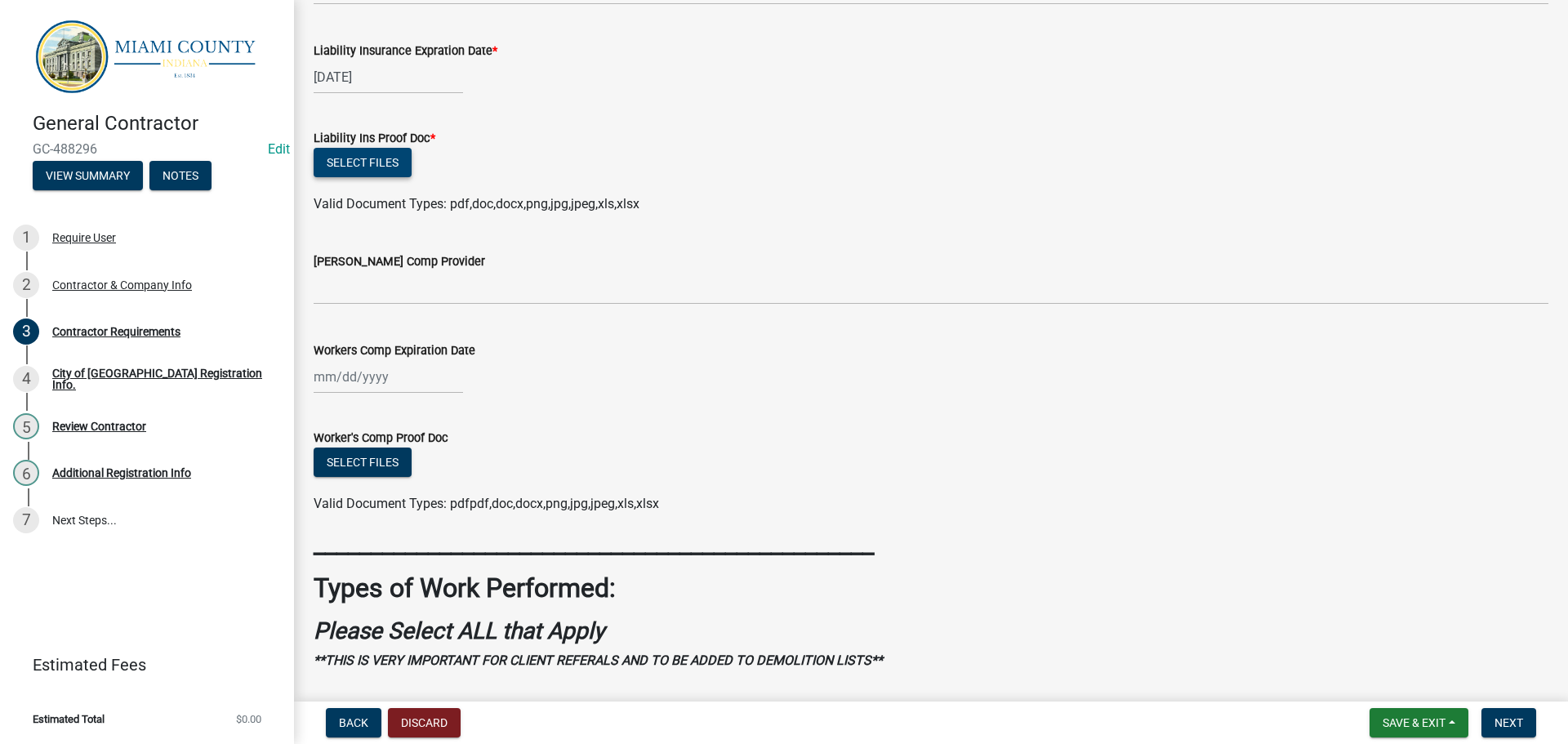
click at [392, 177] on button "Select files" at bounding box center [362, 163] width 98 height 29
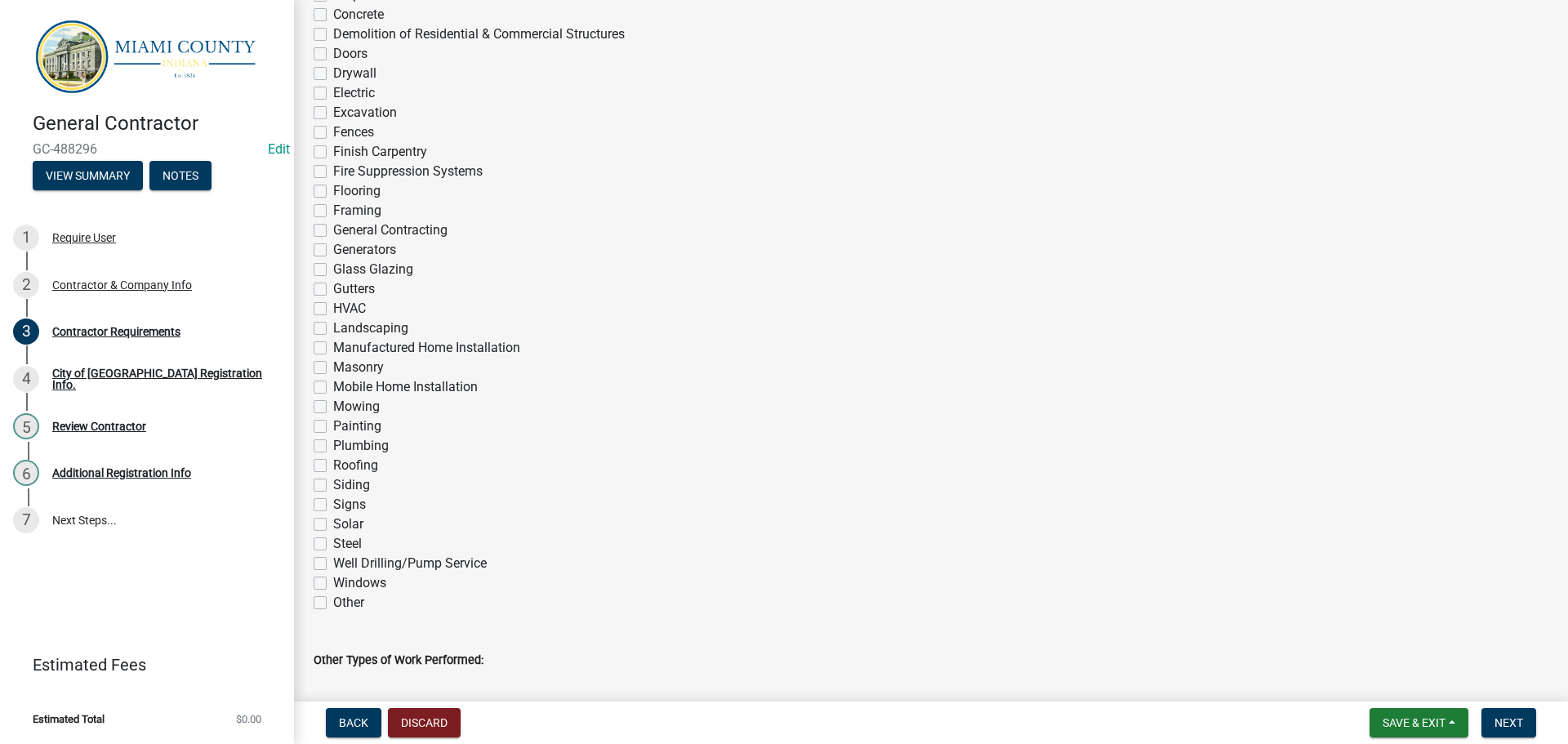
scroll to position [1092, 0]
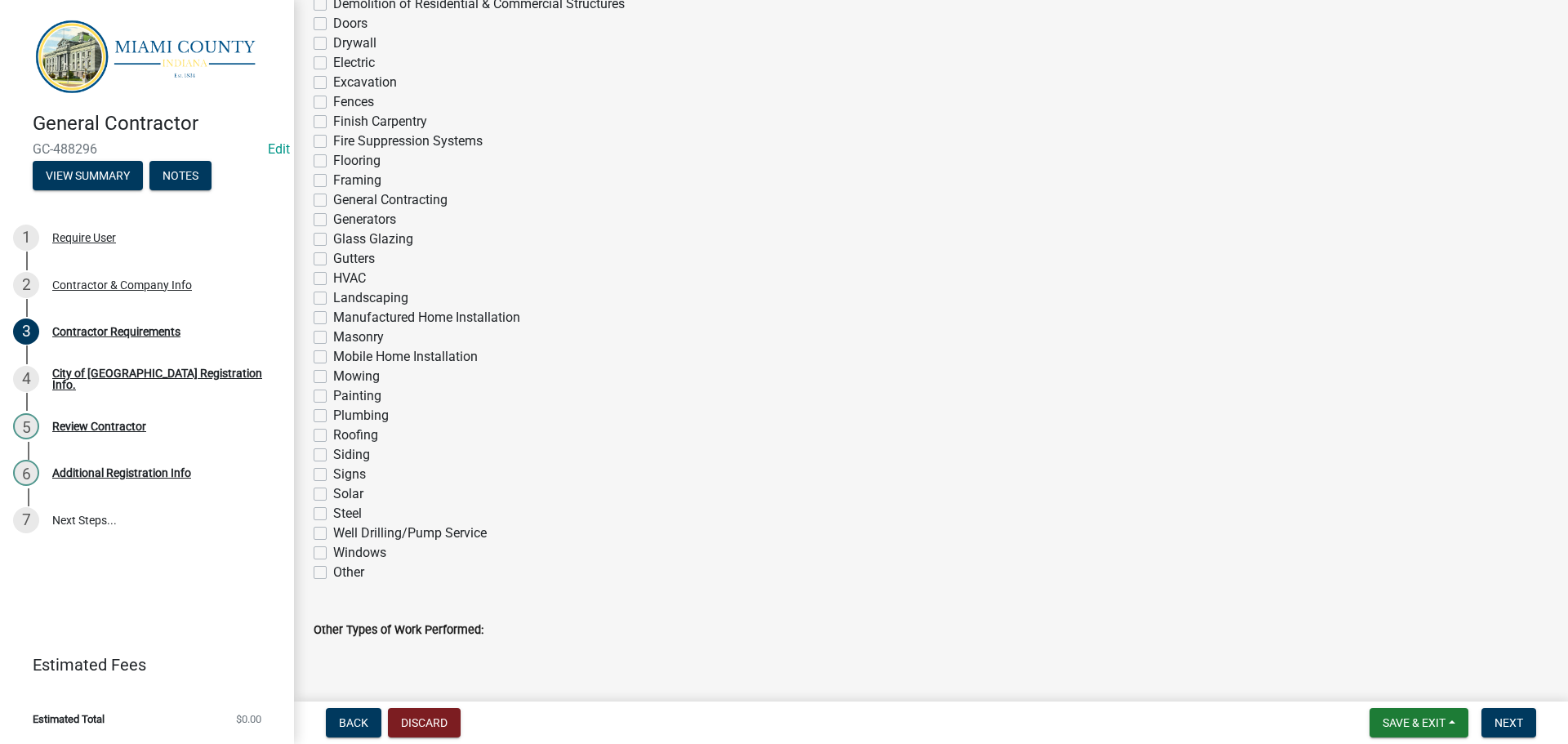
click at [333, 464] on label "Siding" at bounding box center [352, 454] width 37 height 19
click at [333, 455] on input "Siding" at bounding box center [338, 450] width 11 height 11
checkbox input "true"
checkbox input "false"
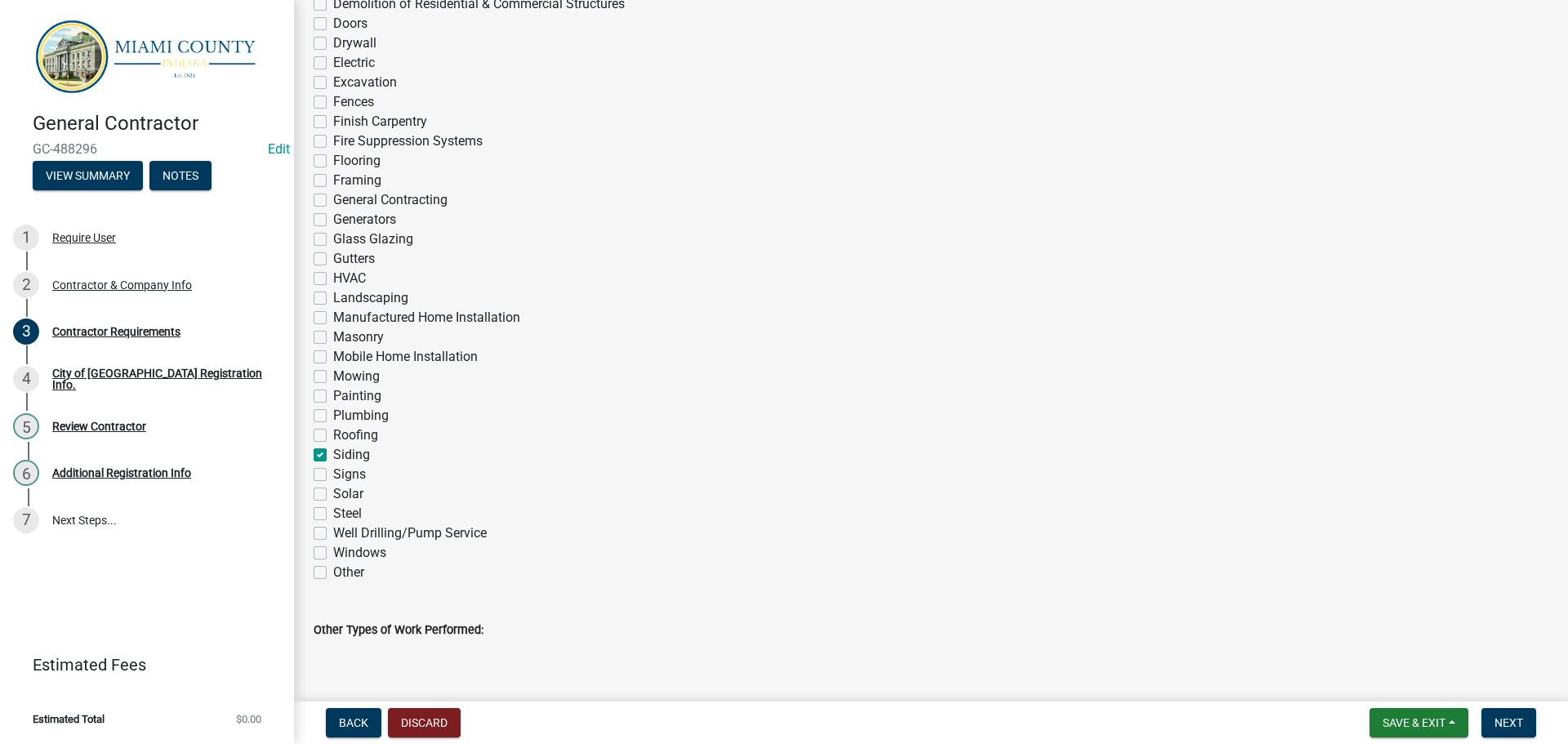
checkbox input "false"
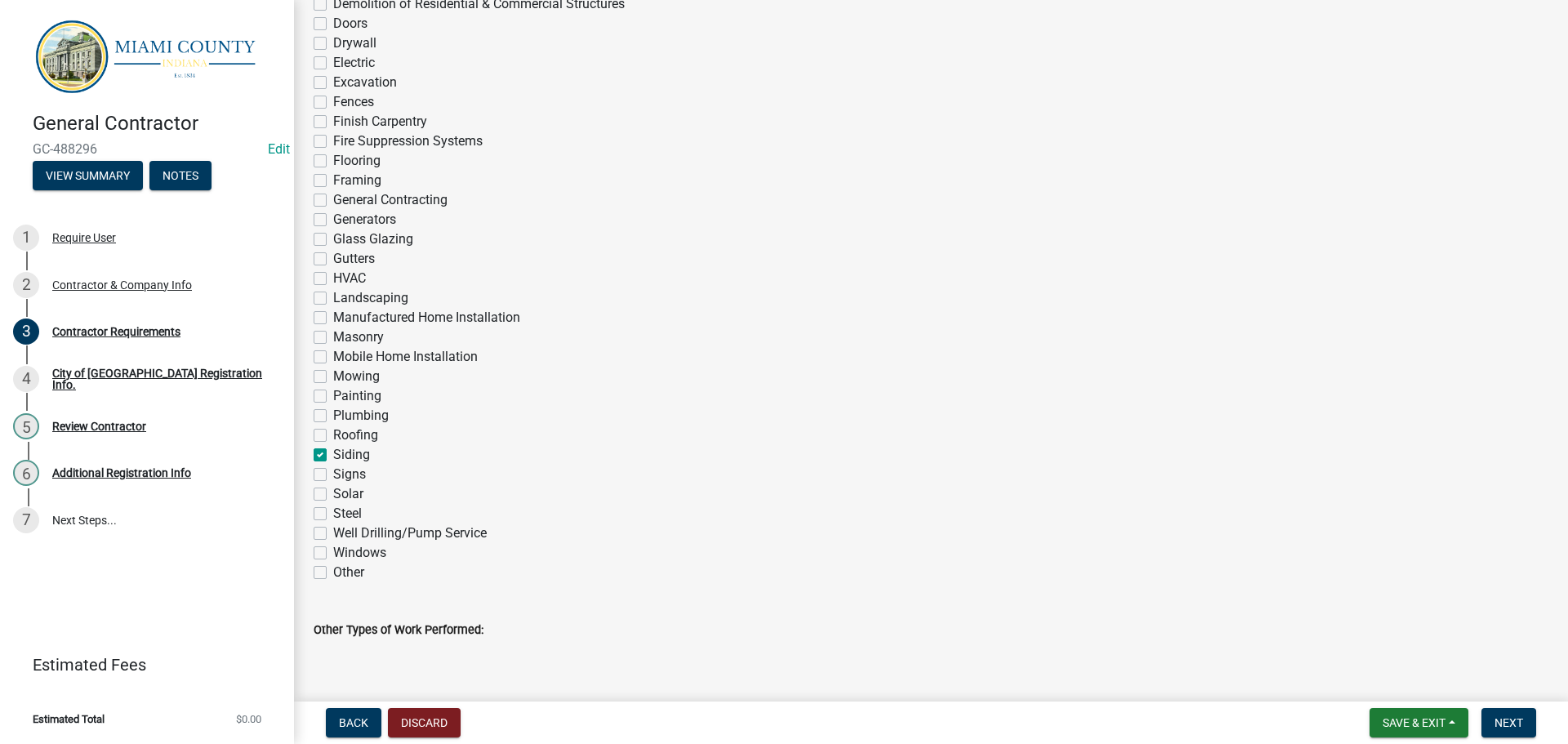
checkbox input "false"
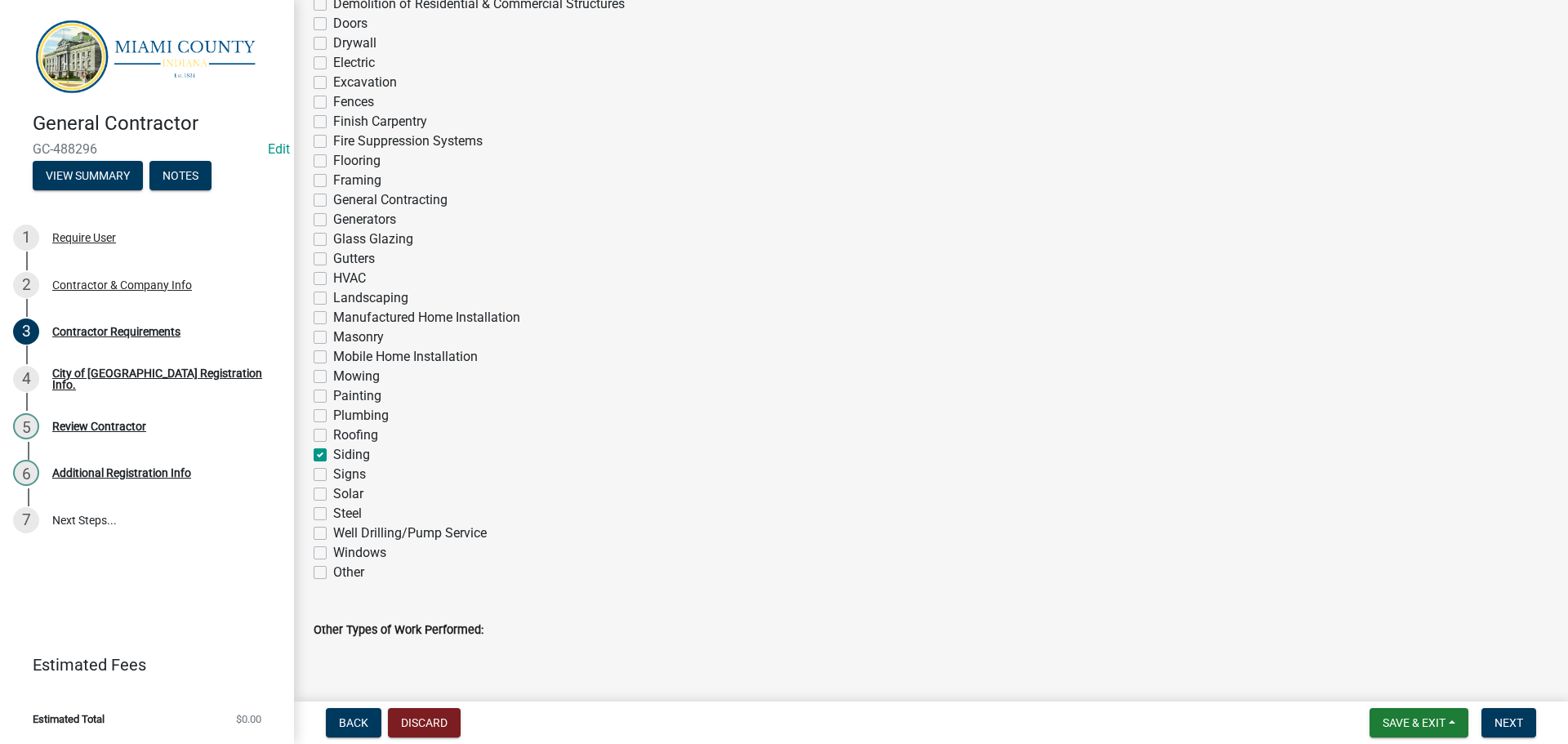
checkbox input "false"
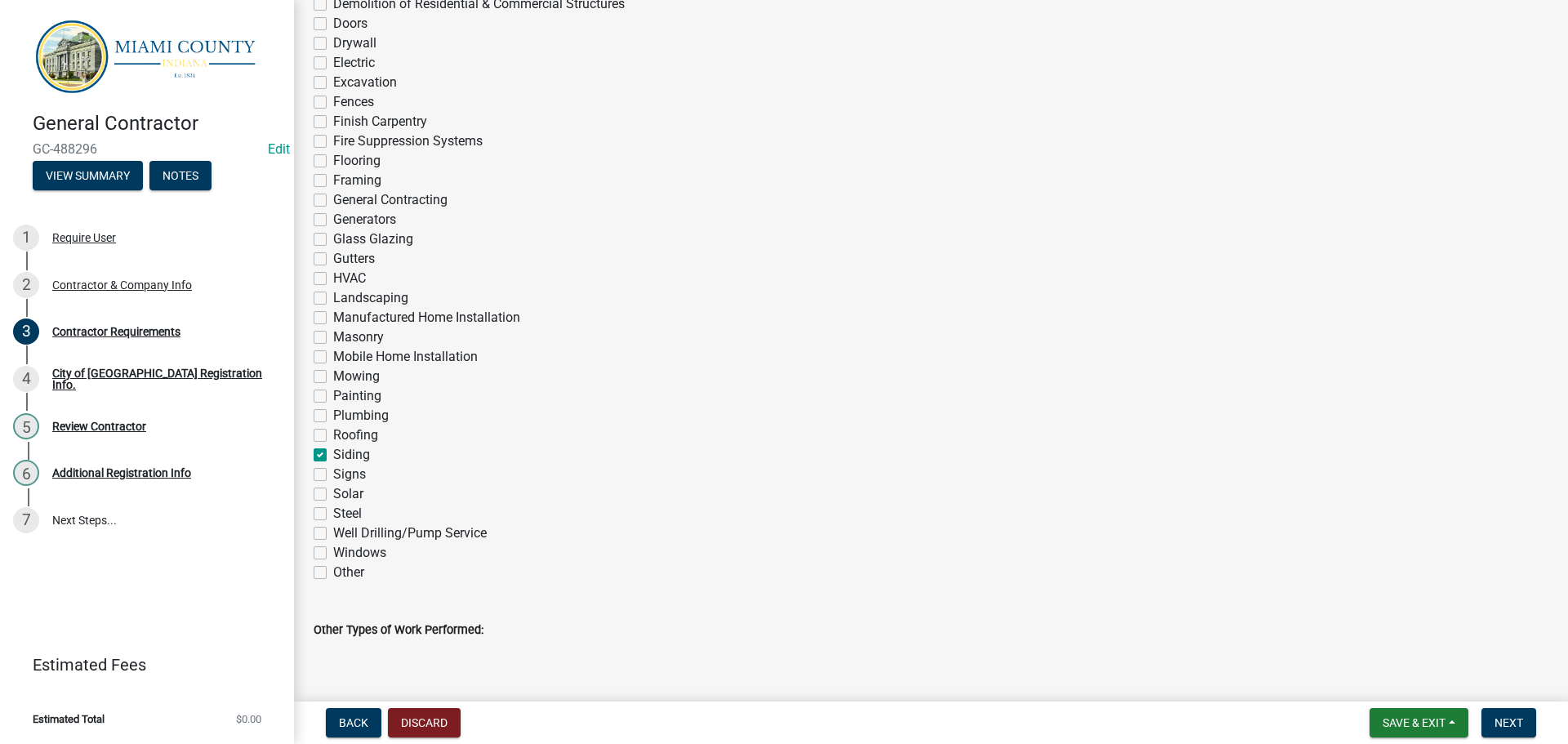
checkbox input "false"
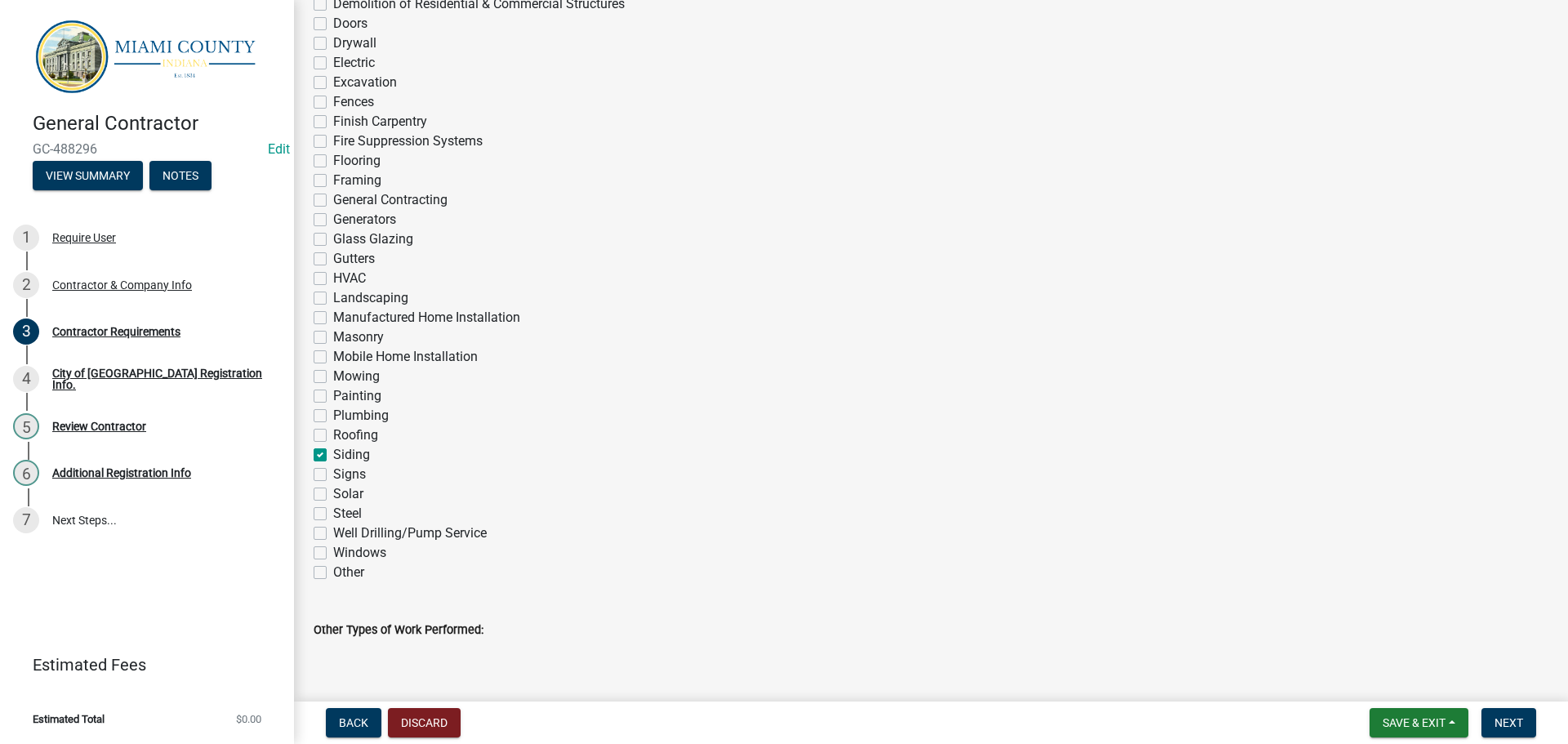
checkbox input "false"
checkbox input "true"
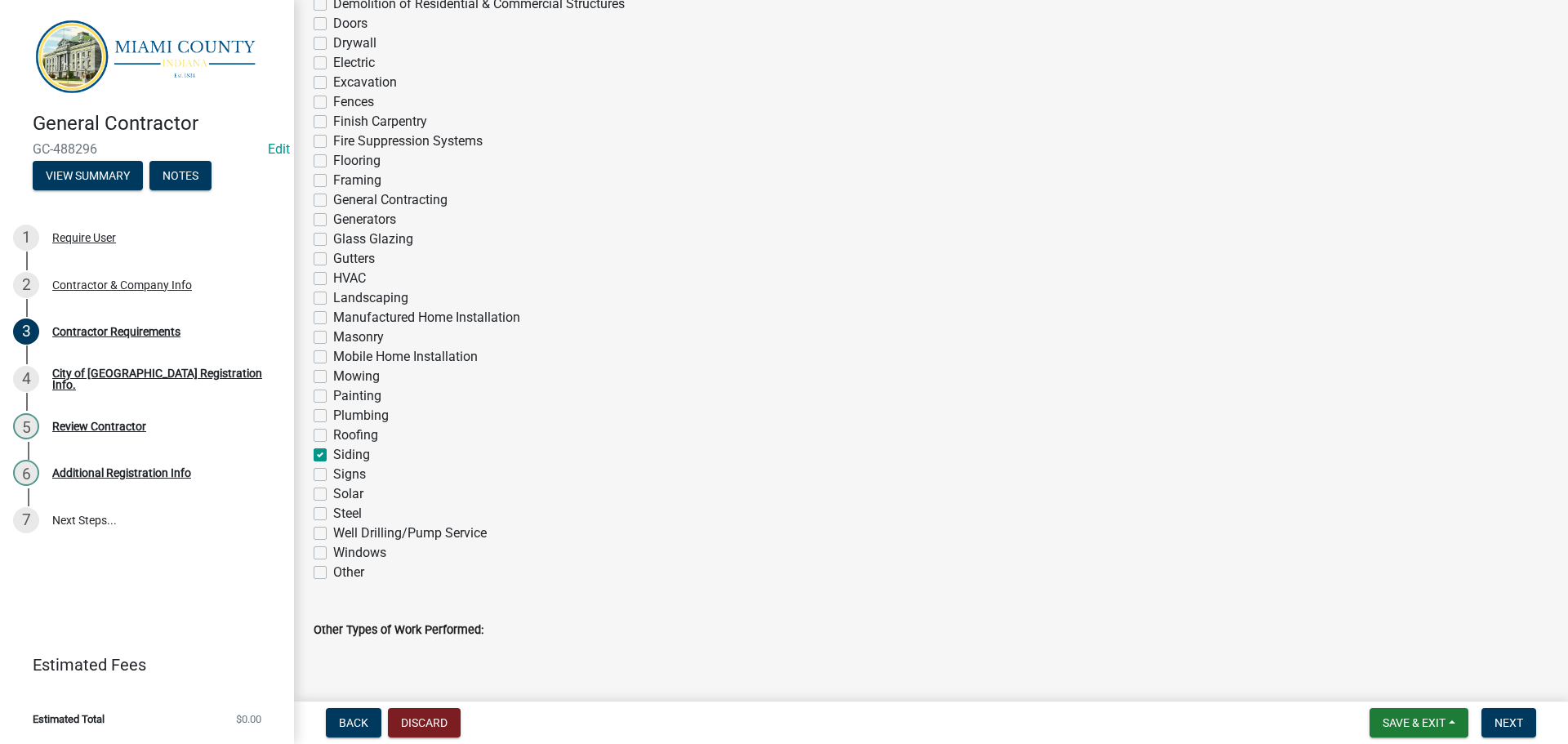
checkbox input "false"
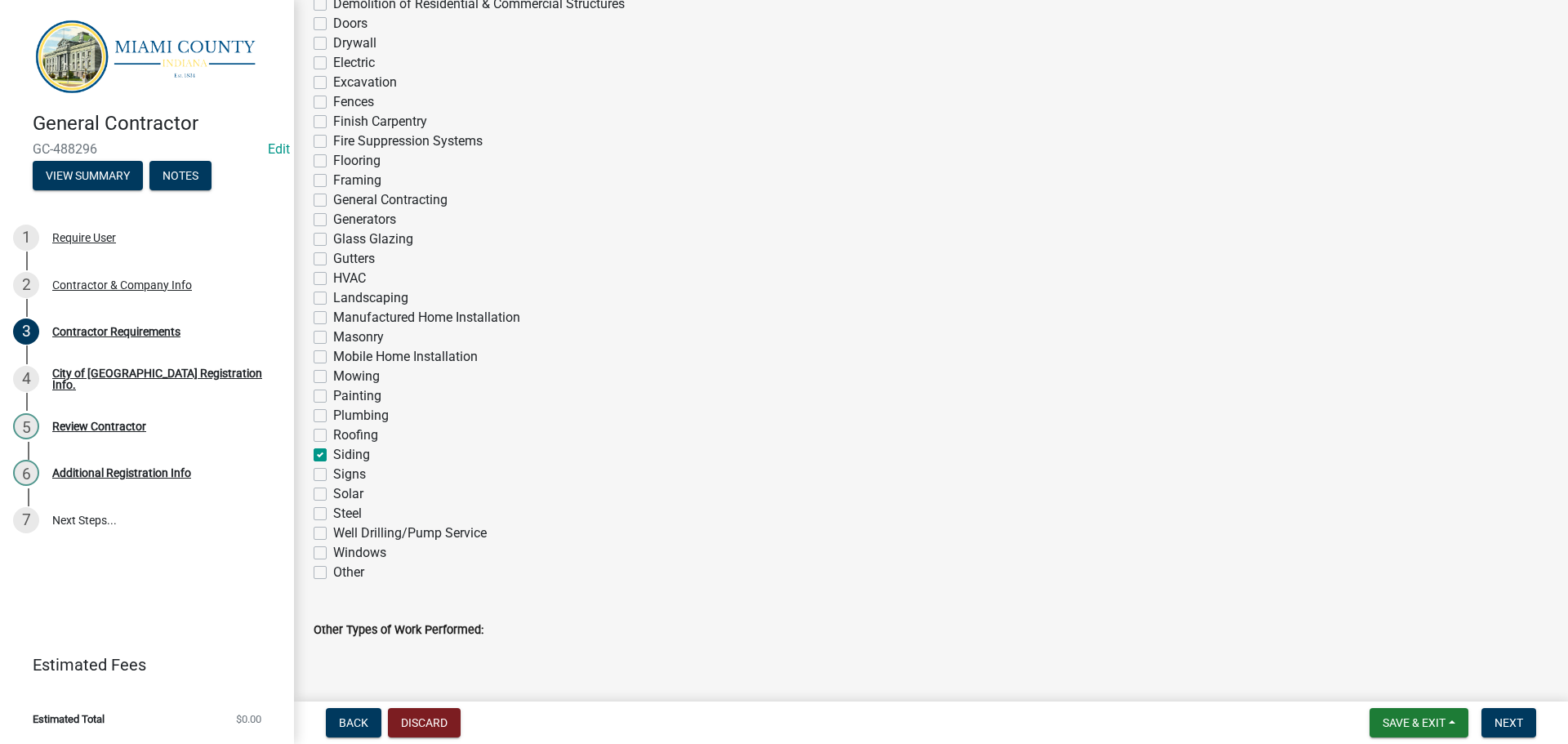
checkbox input "false"
click at [333, 445] on label "Roofing" at bounding box center [356, 435] width 45 height 19
click at [333, 436] on input "Roofing" at bounding box center [338, 430] width 11 height 11
checkbox input "true"
checkbox input "false"
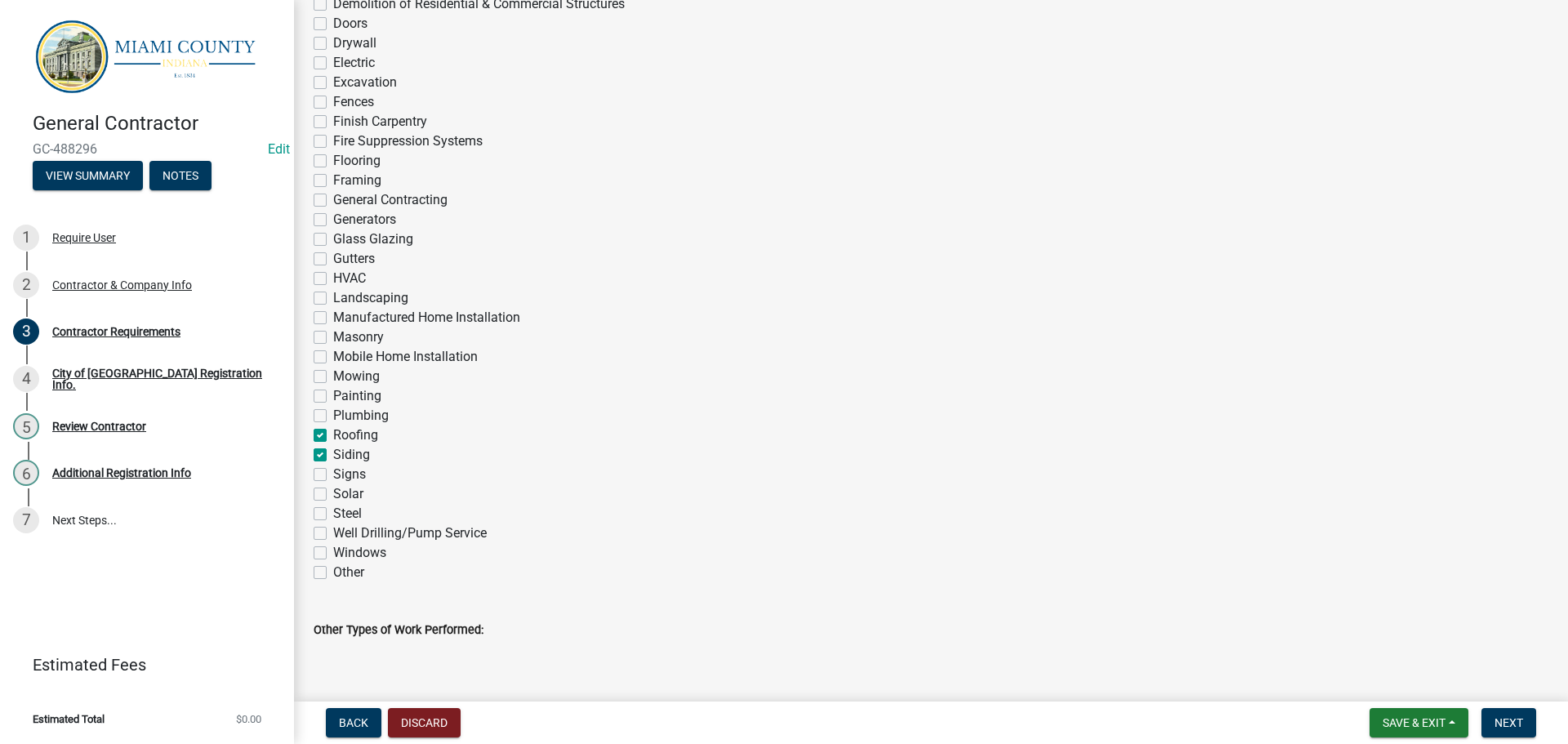
checkbox input "false"
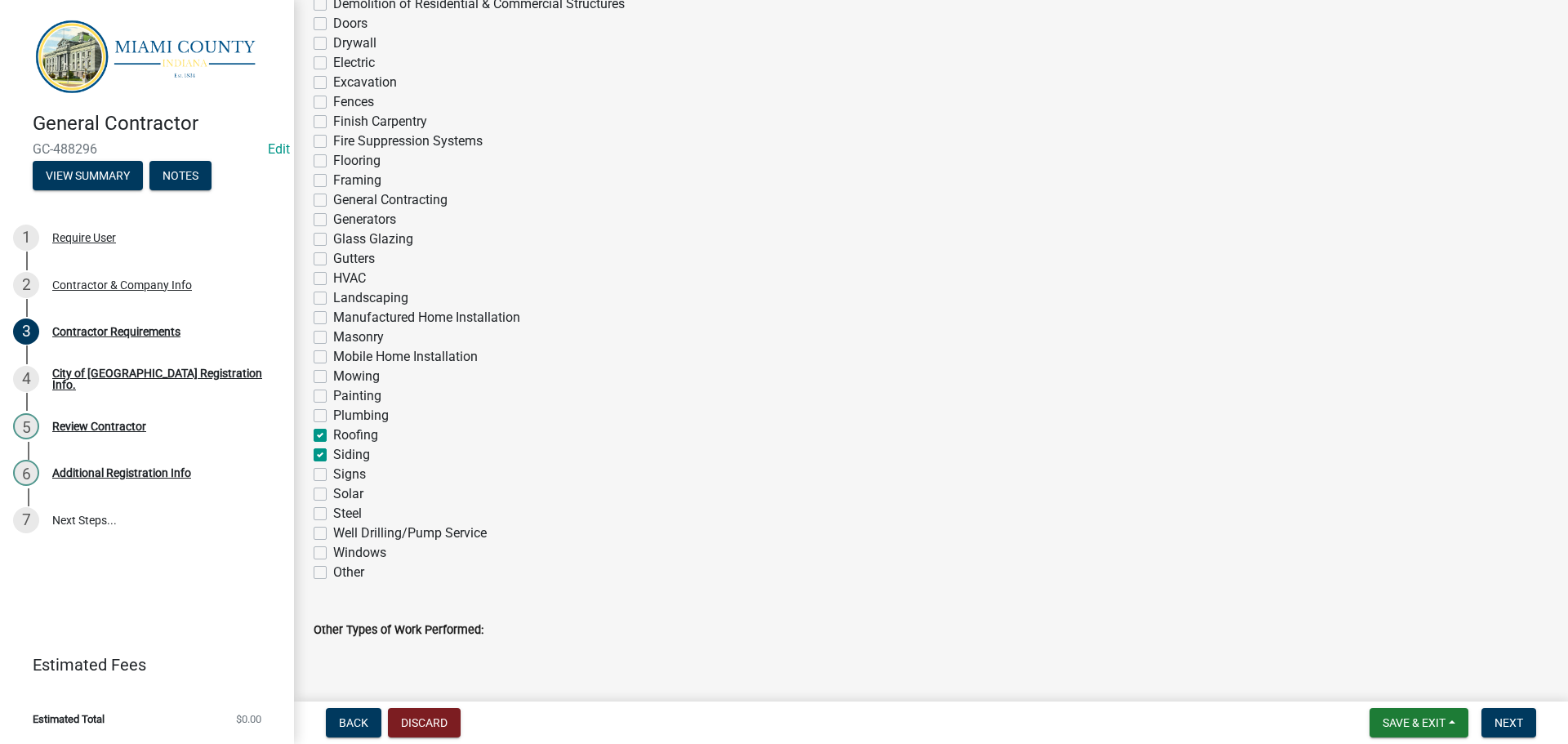
checkbox input "false"
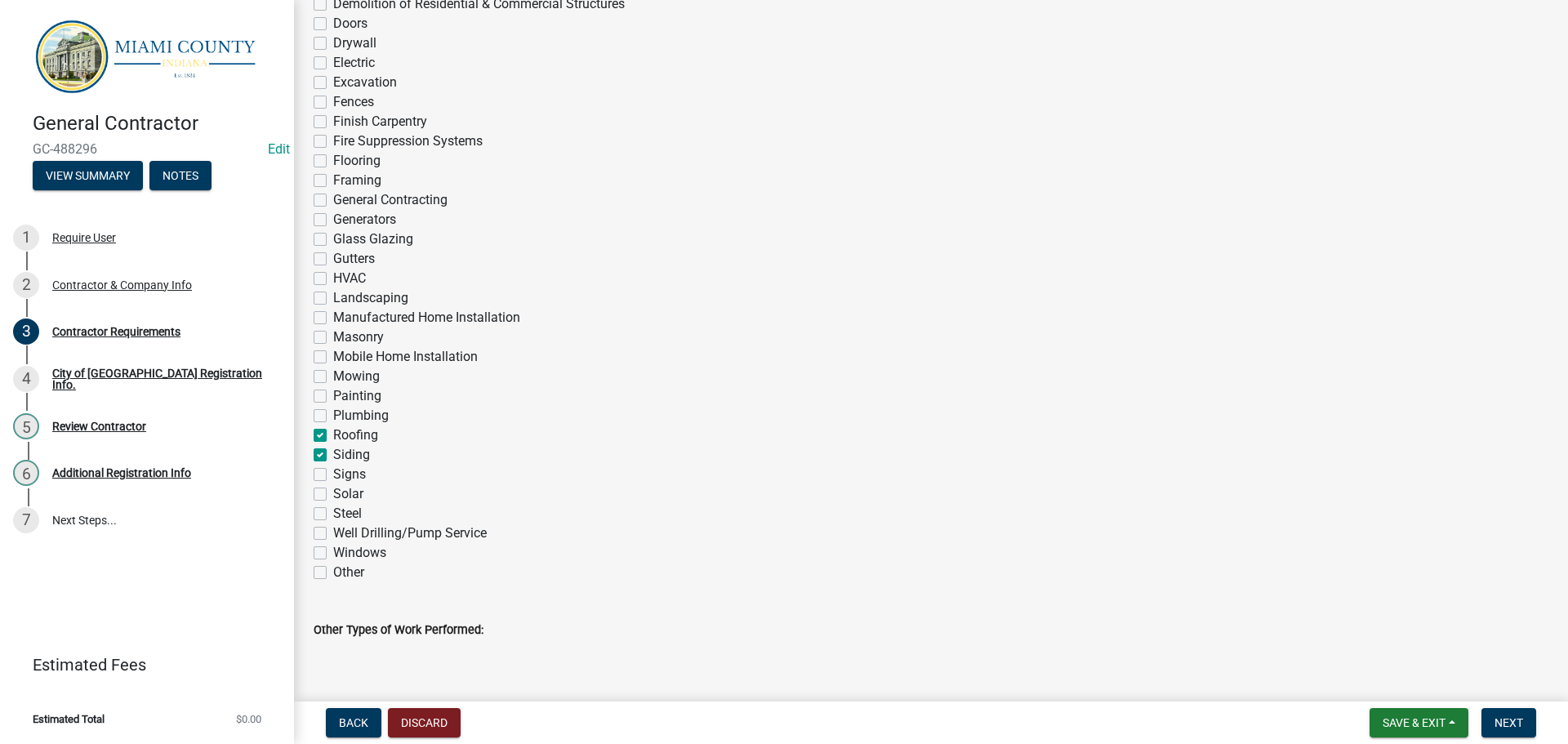
checkbox input "false"
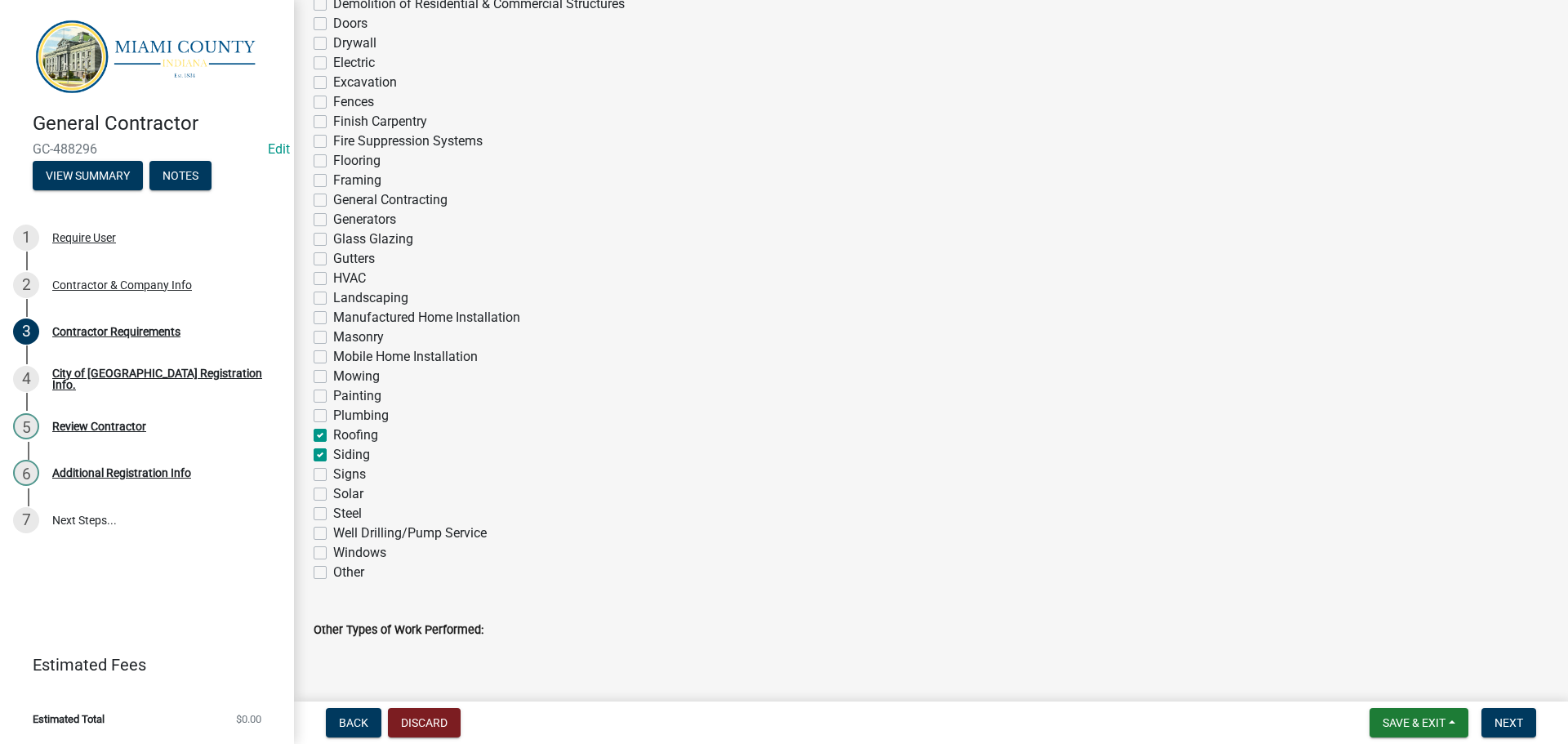
checkbox input "false"
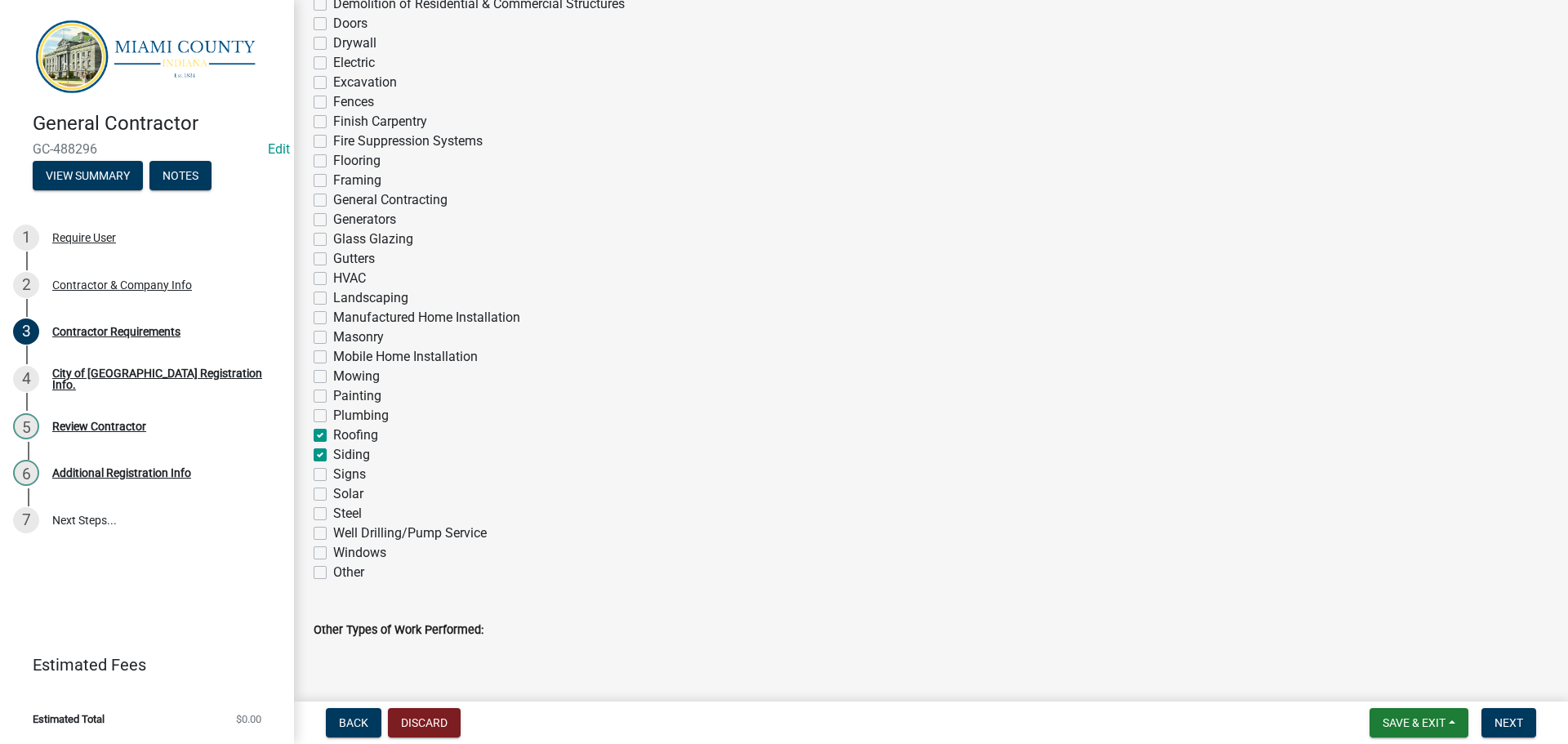
checkbox input "false"
checkbox input "true"
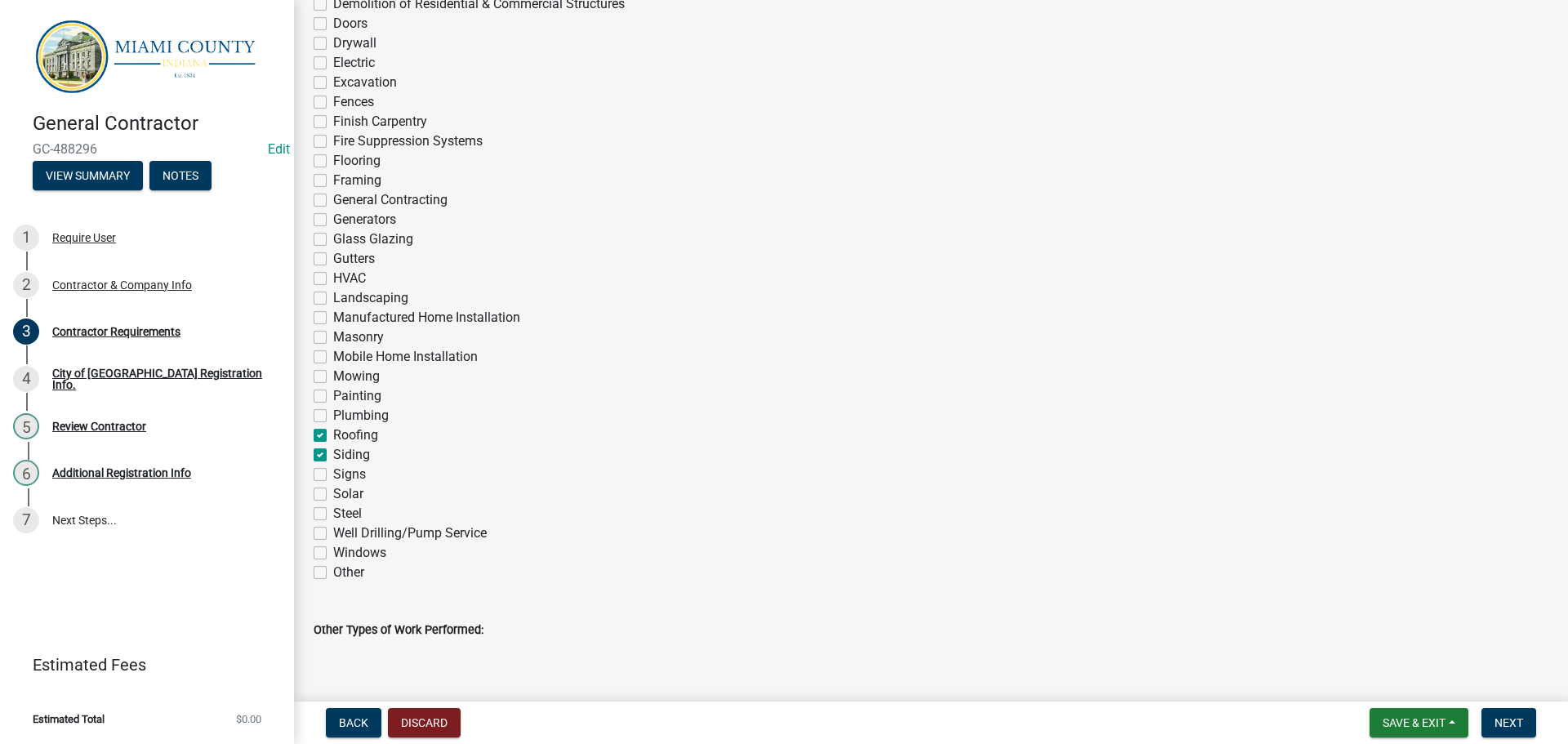
checkbox input "true"
checkbox input "false"
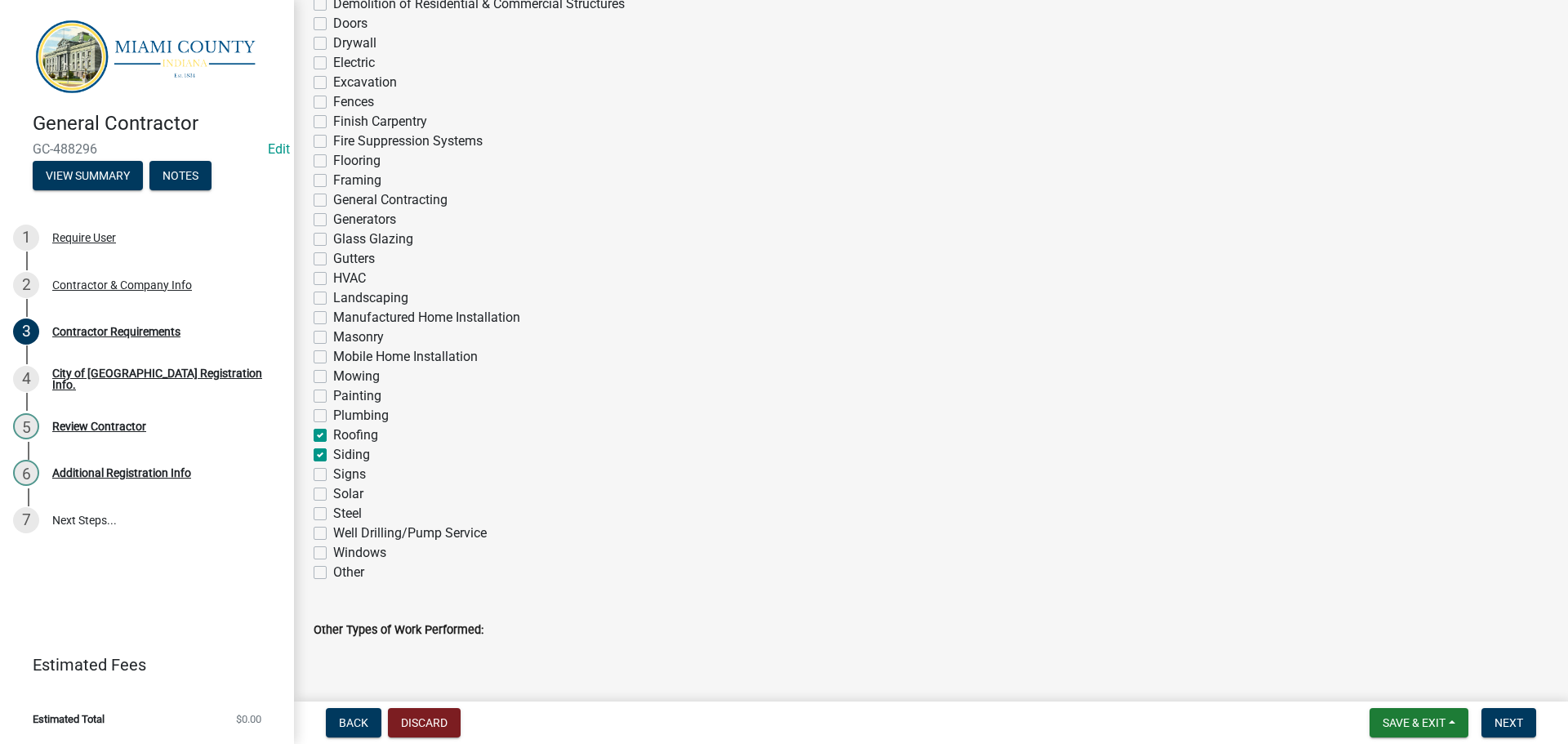
checkbox input "false"
click at [333, 268] on label "Gutters" at bounding box center [354, 259] width 42 height 19
click at [333, 260] on input "Gutters" at bounding box center [338, 254] width 11 height 11
checkbox input "true"
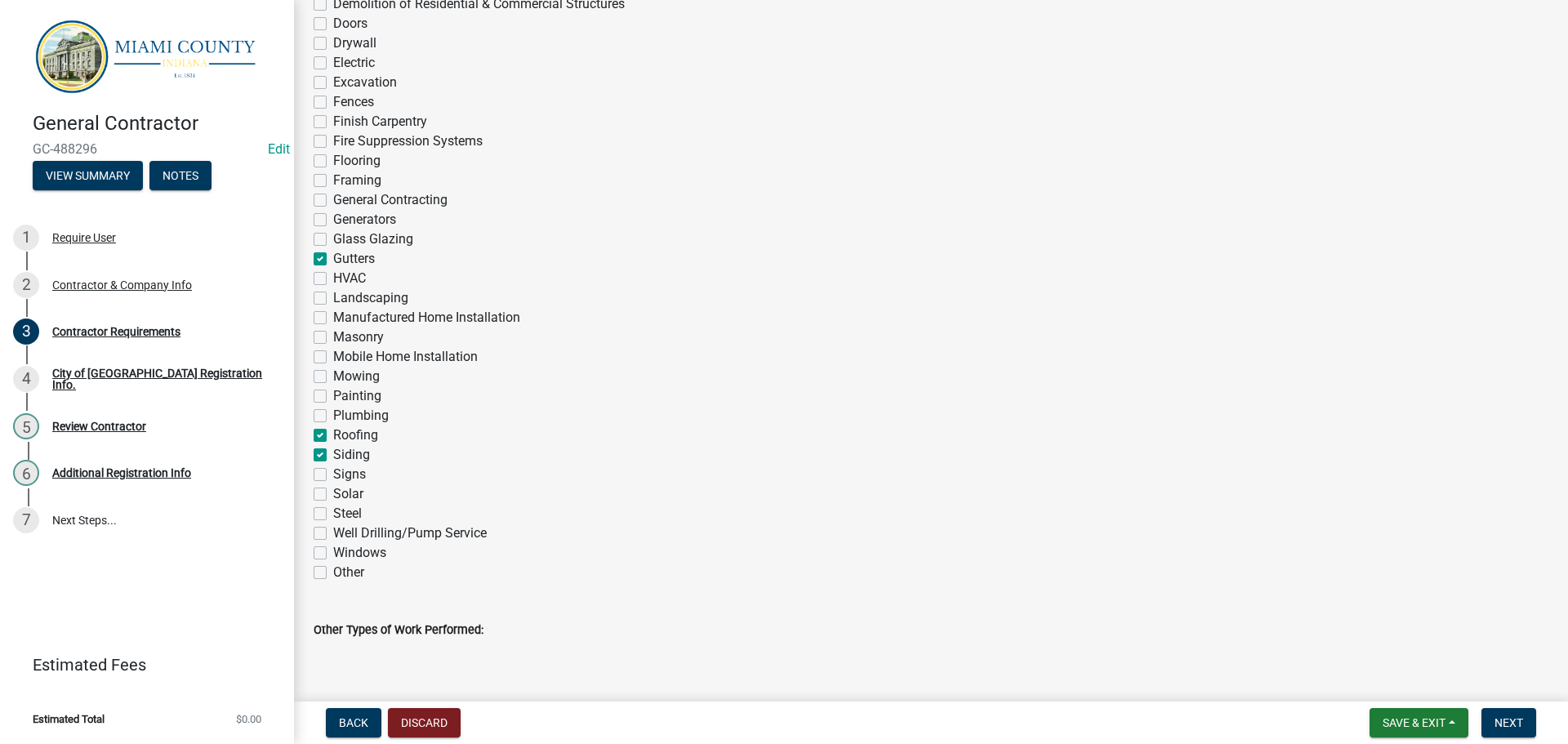
checkbox input "false"
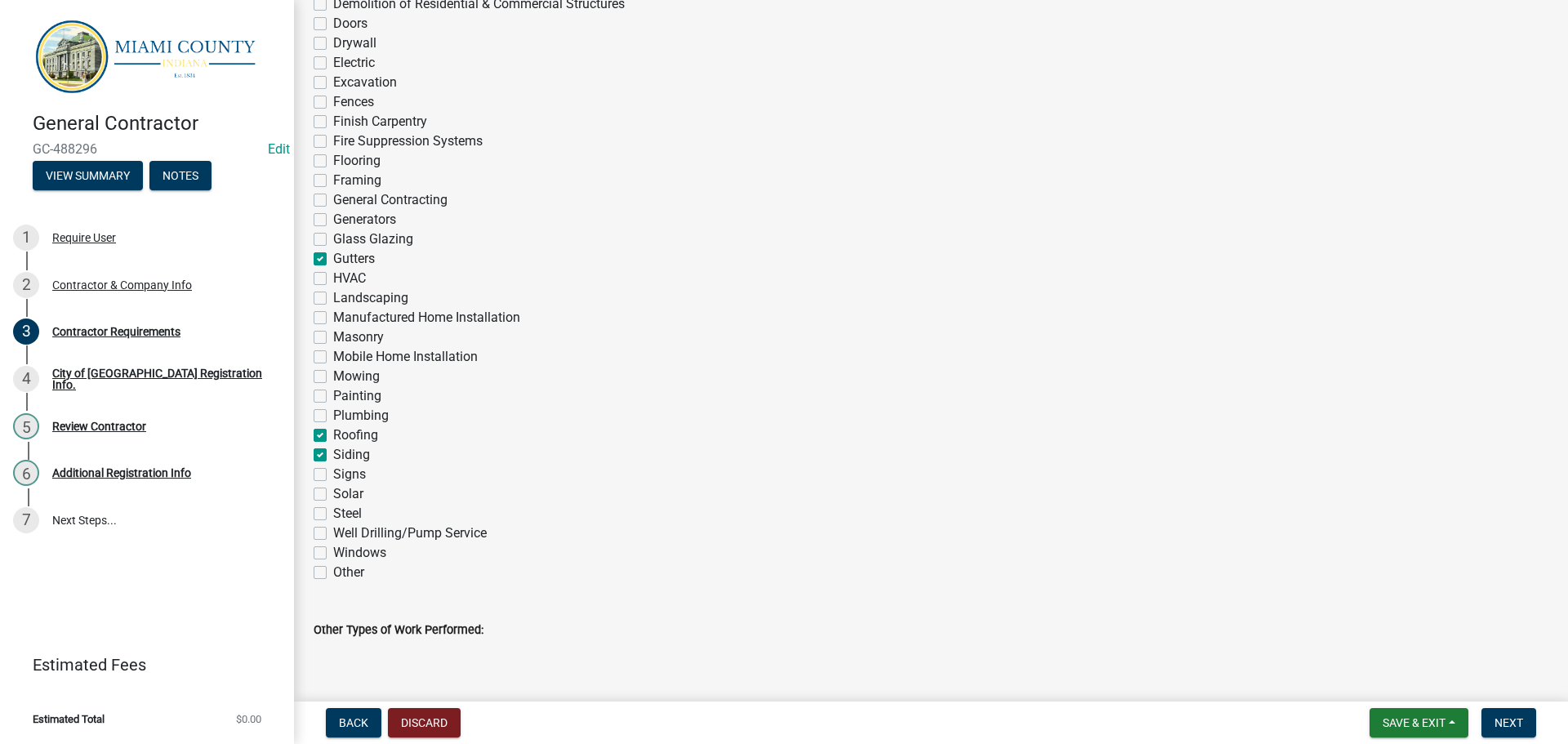
checkbox input "false"
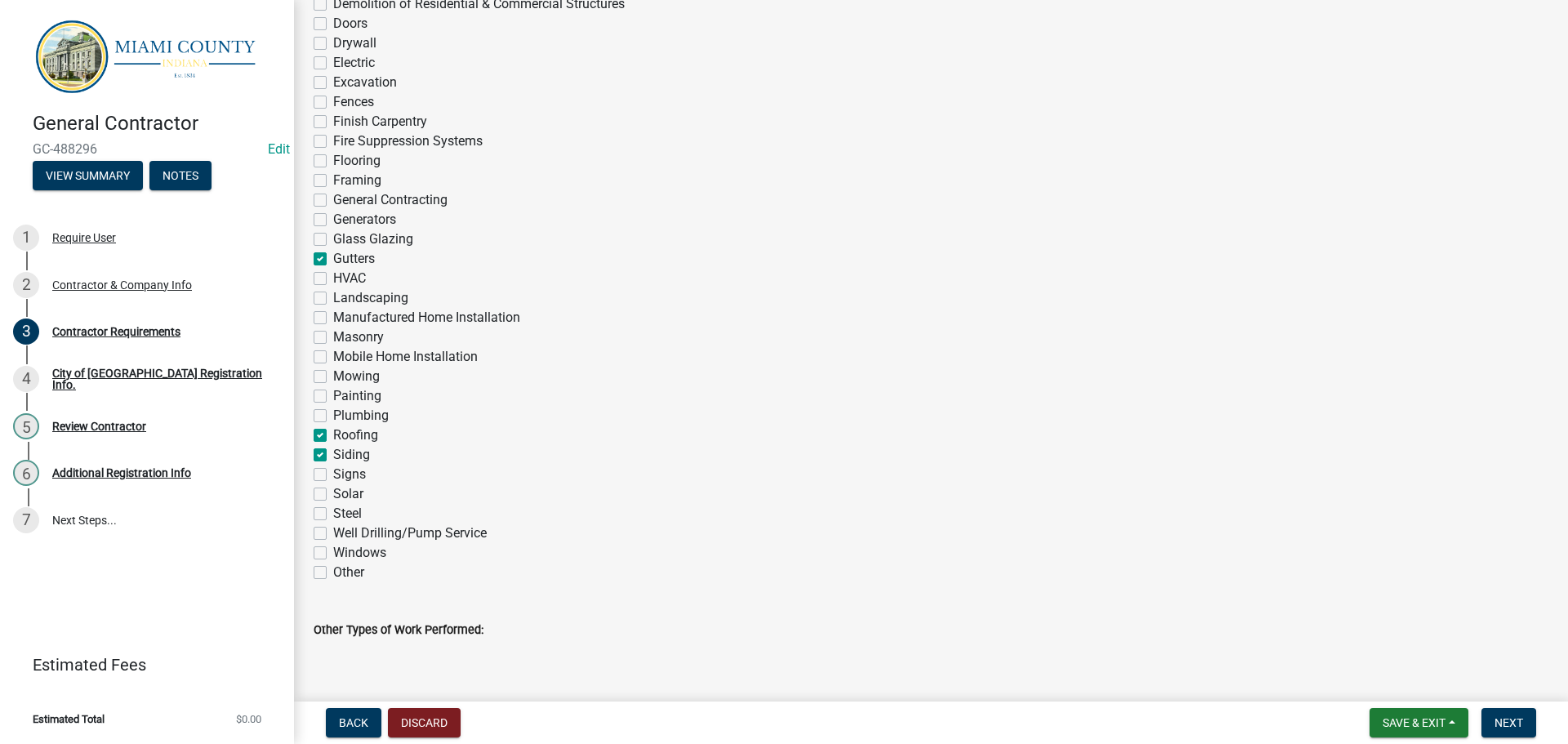
checkbox input "false"
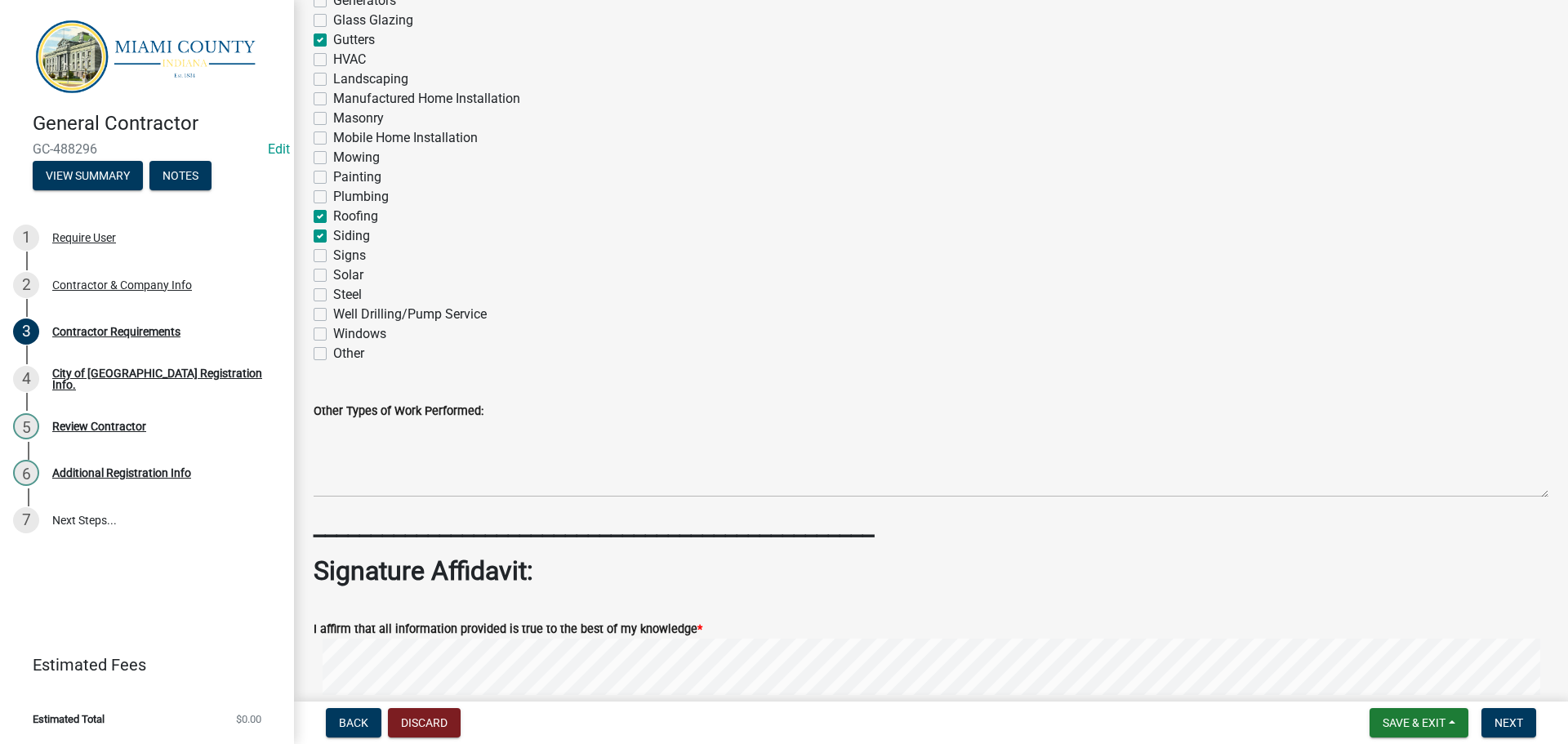
scroll to position [1336, 0]
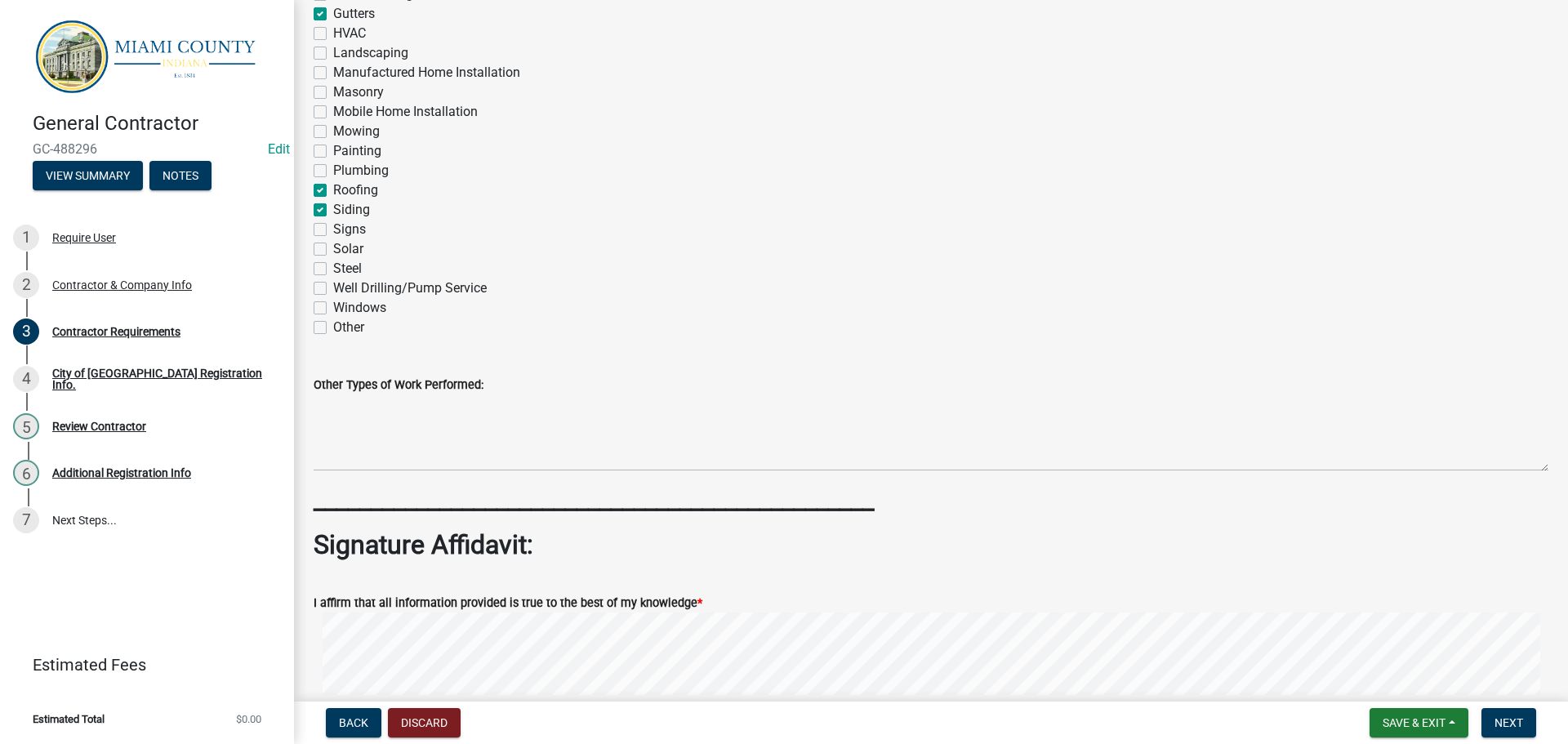
click at [333, 318] on label "Windows" at bounding box center [360, 308] width 53 height 19
click at [333, 308] on input "Windows" at bounding box center [338, 303] width 11 height 11
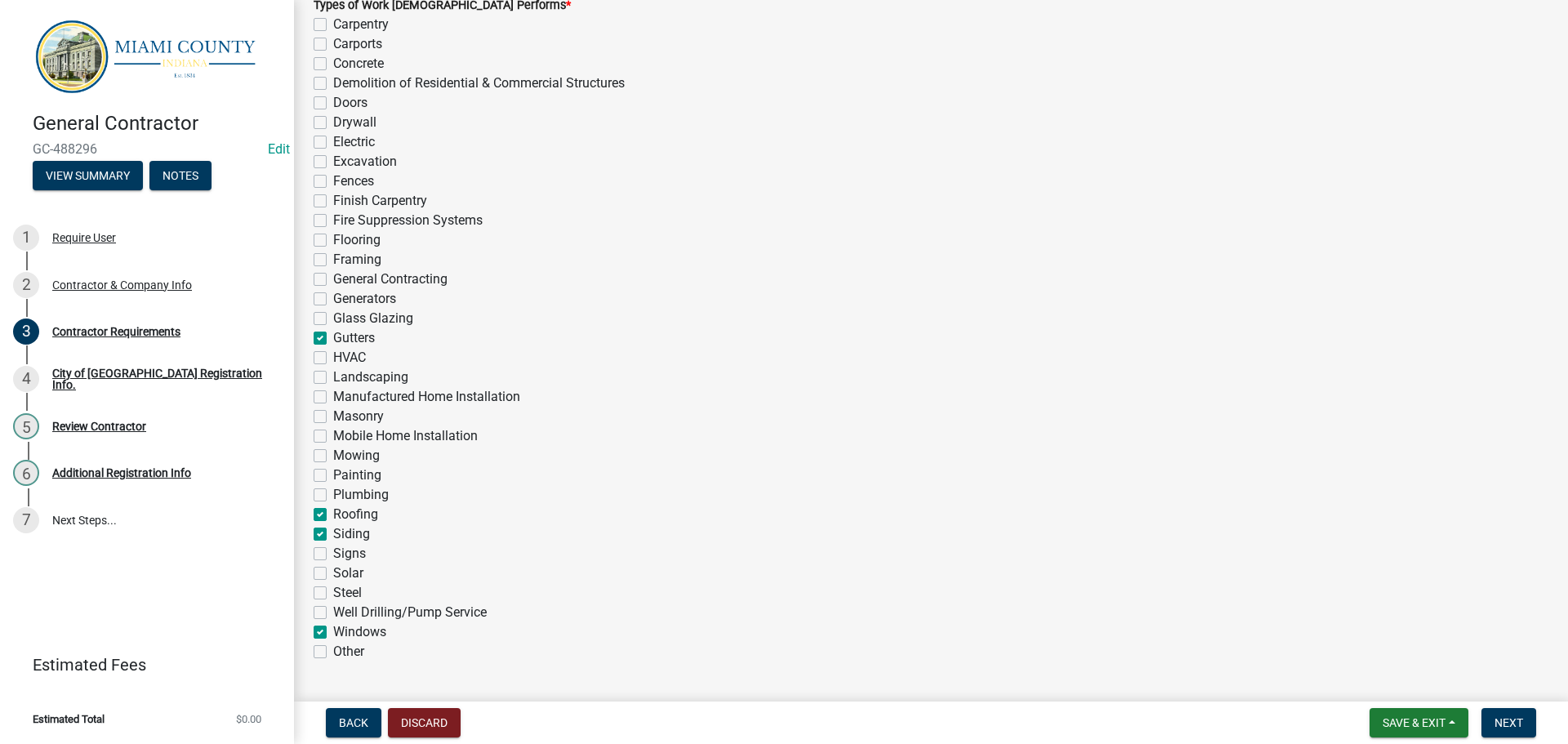
scroll to position [1009, 0]
click at [333, 115] on label "Doors" at bounding box center [350, 106] width 34 height 19
click at [333, 107] on input "Doors" at bounding box center [338, 101] width 11 height 11
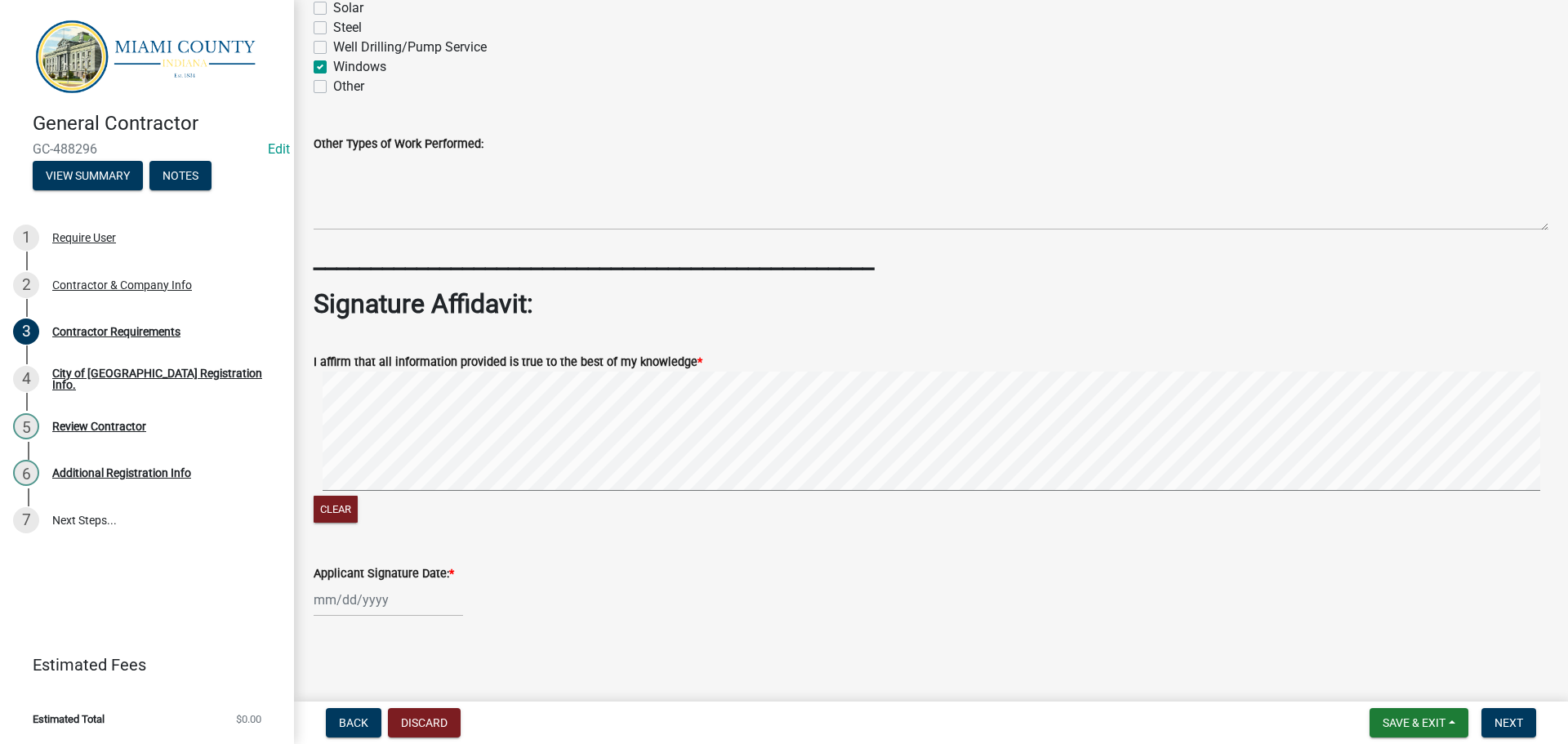
scroll to position [1826, 0]
click at [444, 504] on div "Clear" at bounding box center [931, 449] width 1235 height 155
click at [491, 511] on div "Clear" at bounding box center [931, 449] width 1235 height 155
click at [388, 616] on div at bounding box center [389, 600] width 149 height 34
click at [335, 449] on div "6" at bounding box center [329, 456] width 26 height 26
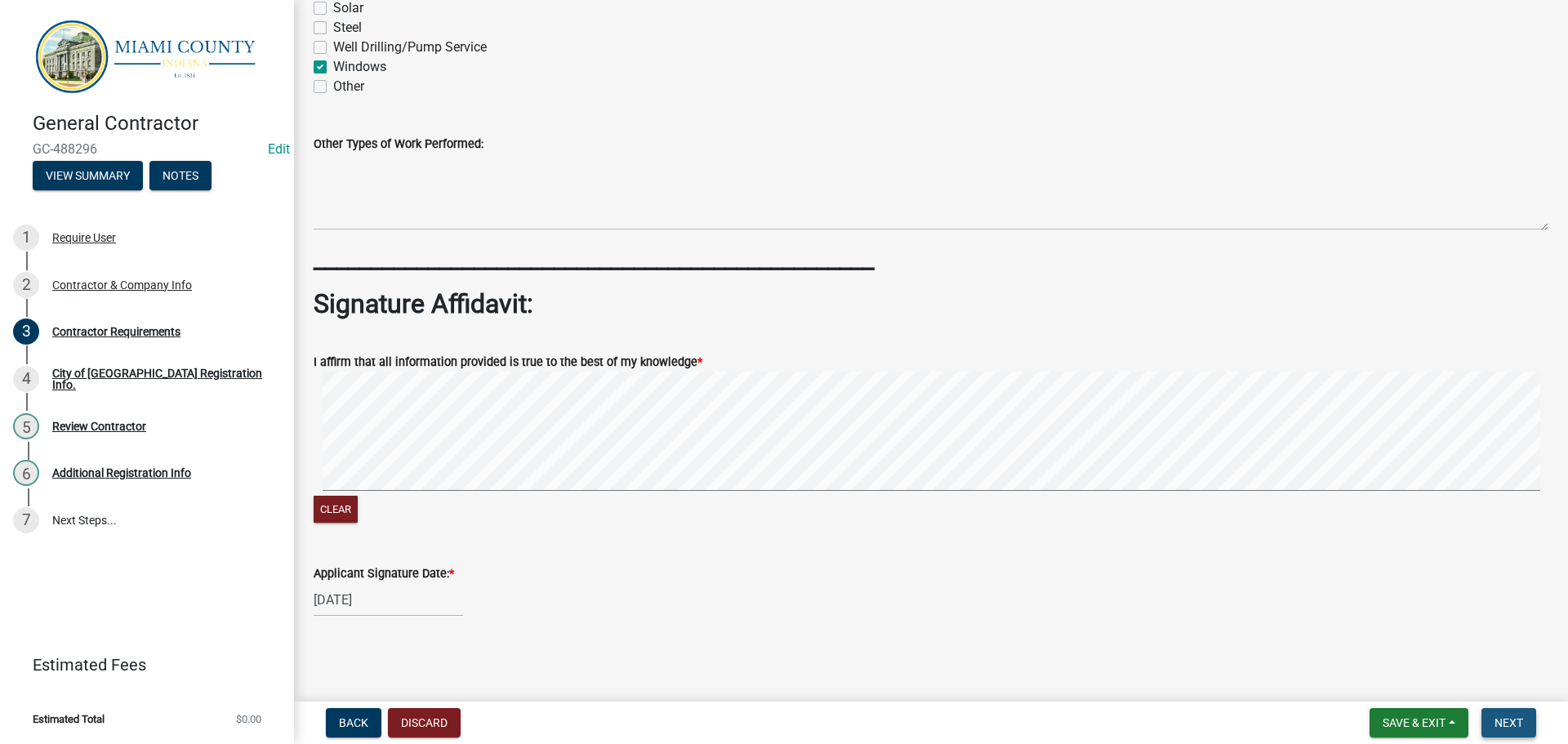
click at [1528, 718] on button "Next" at bounding box center [1508, 723] width 54 height 29
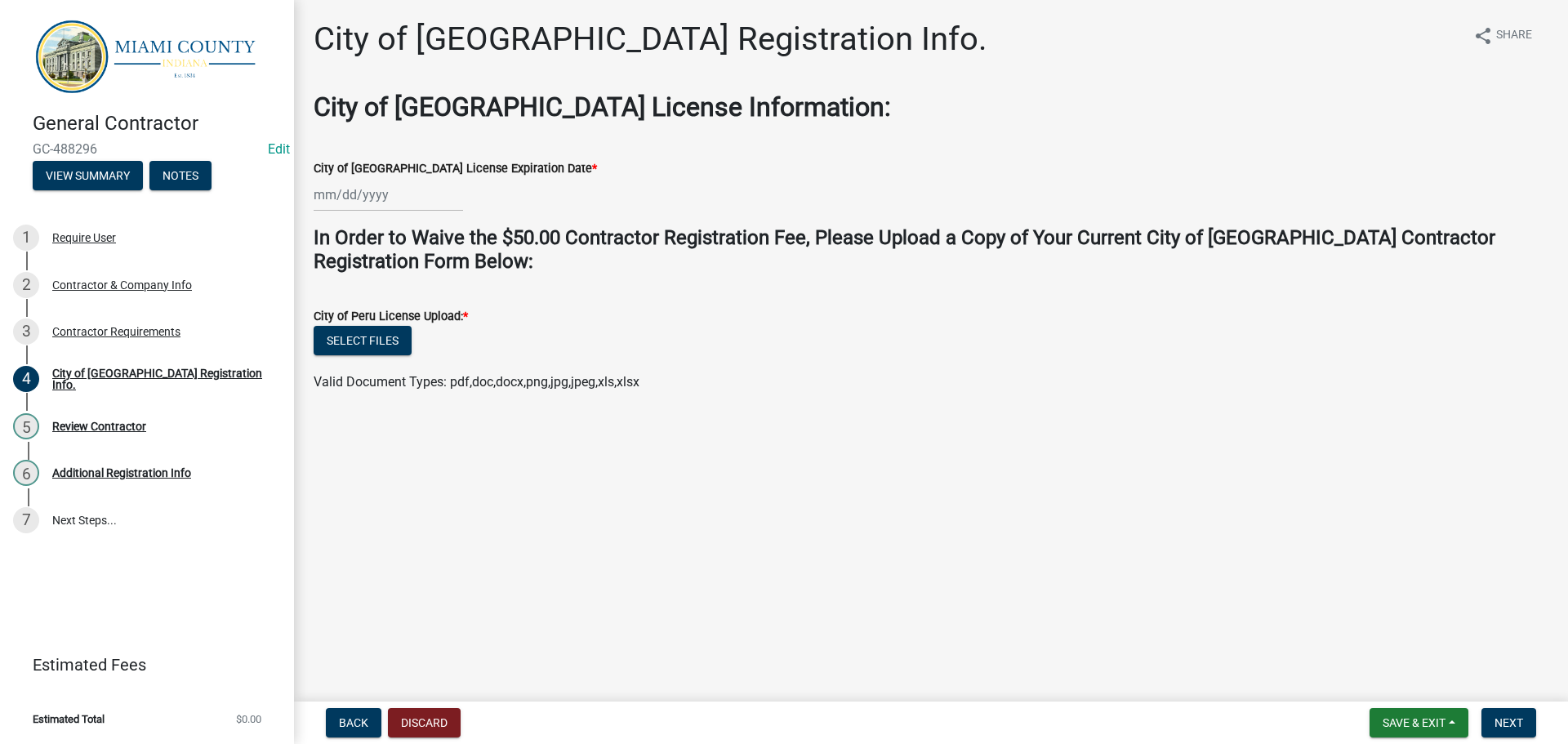
click at [367, 178] on div "City of Peru License Expiration Date *" at bounding box center [931, 168] width 1235 height 19
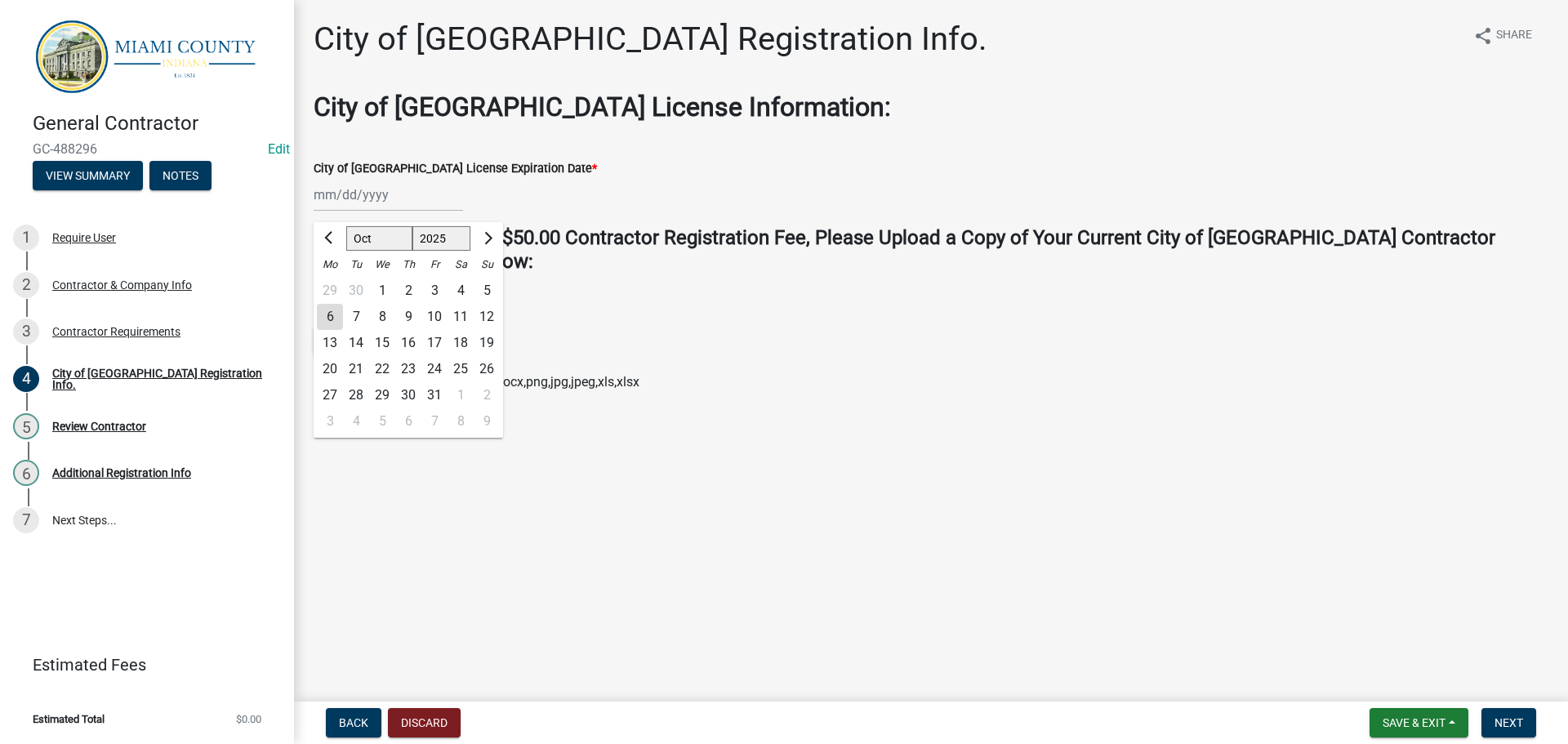
click at [365, 211] on div "[PERSON_NAME] Feb Mar Apr [PERSON_NAME][DATE] Oct Nov [DATE] 1526 1527 1528 152…" at bounding box center [389, 195] width 149 height 34
drag, startPoint x: 366, startPoint y: 259, endPoint x: 374, endPoint y: 269, distance: 12.8
click at [366, 252] on select "Jan Feb Mar Apr May Jun Jul Aug Sep Oct Nov Dec" at bounding box center [379, 238] width 66 height 24
click at [353, 244] on select "Jan Feb Mar Apr May Jun Jul Aug Sep Oct Nov Dec" at bounding box center [379, 238] width 66 height 24
click at [391, 408] on div "31" at bounding box center [382, 394] width 26 height 26
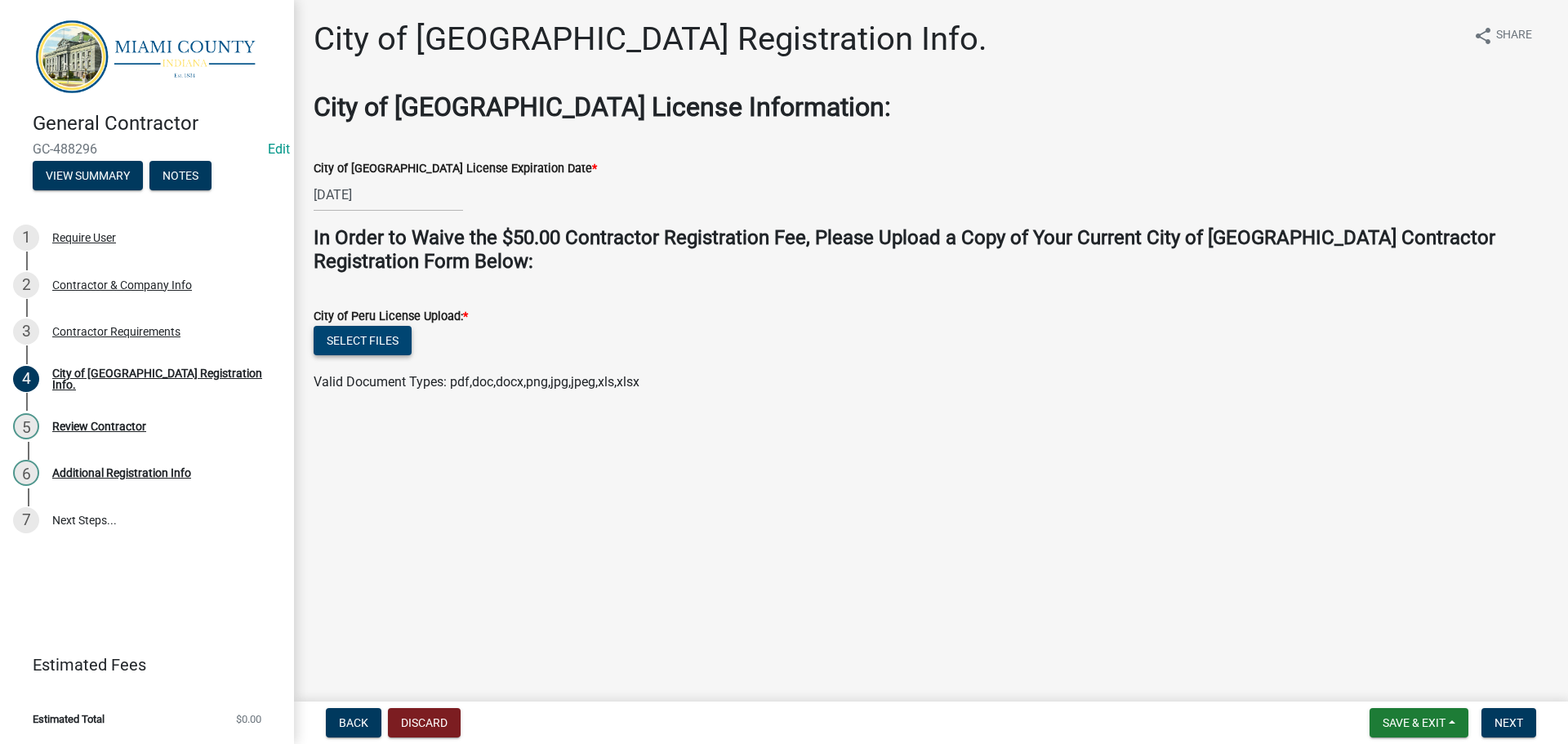
click at [381, 356] on button "Select files" at bounding box center [362, 340] width 98 height 29
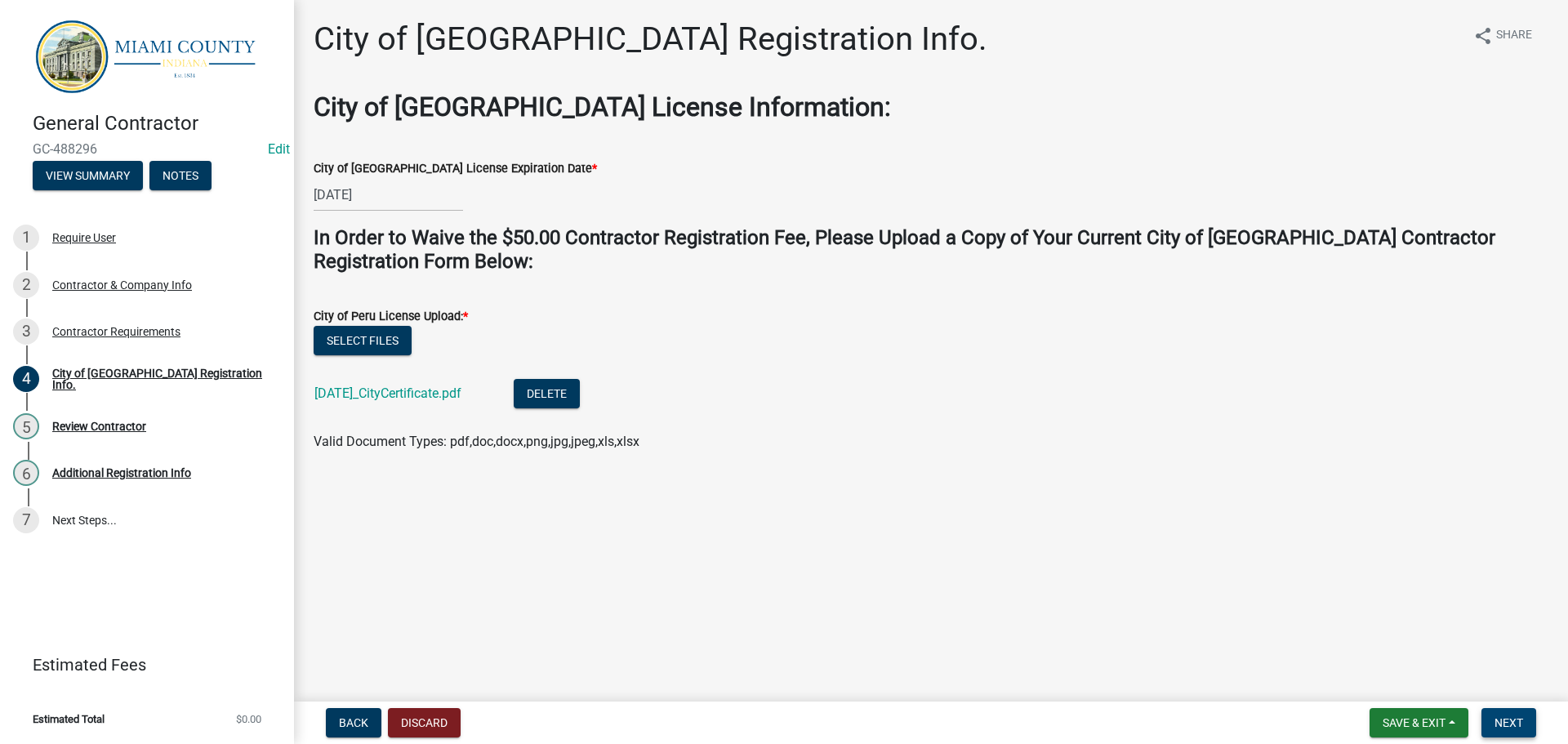
click at [1497, 719] on span "Next" at bounding box center [1508, 722] width 28 height 13
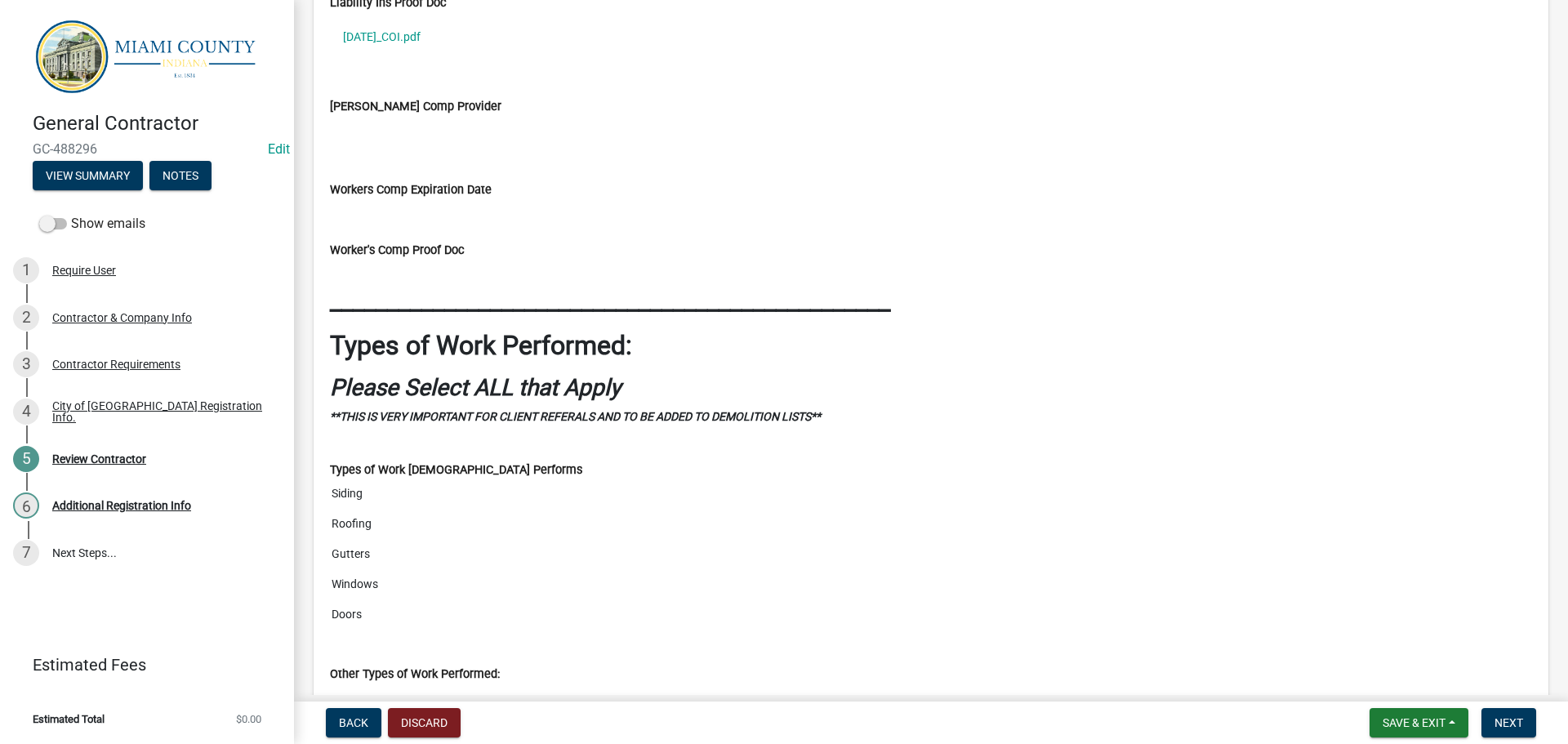
scroll to position [2123, 0]
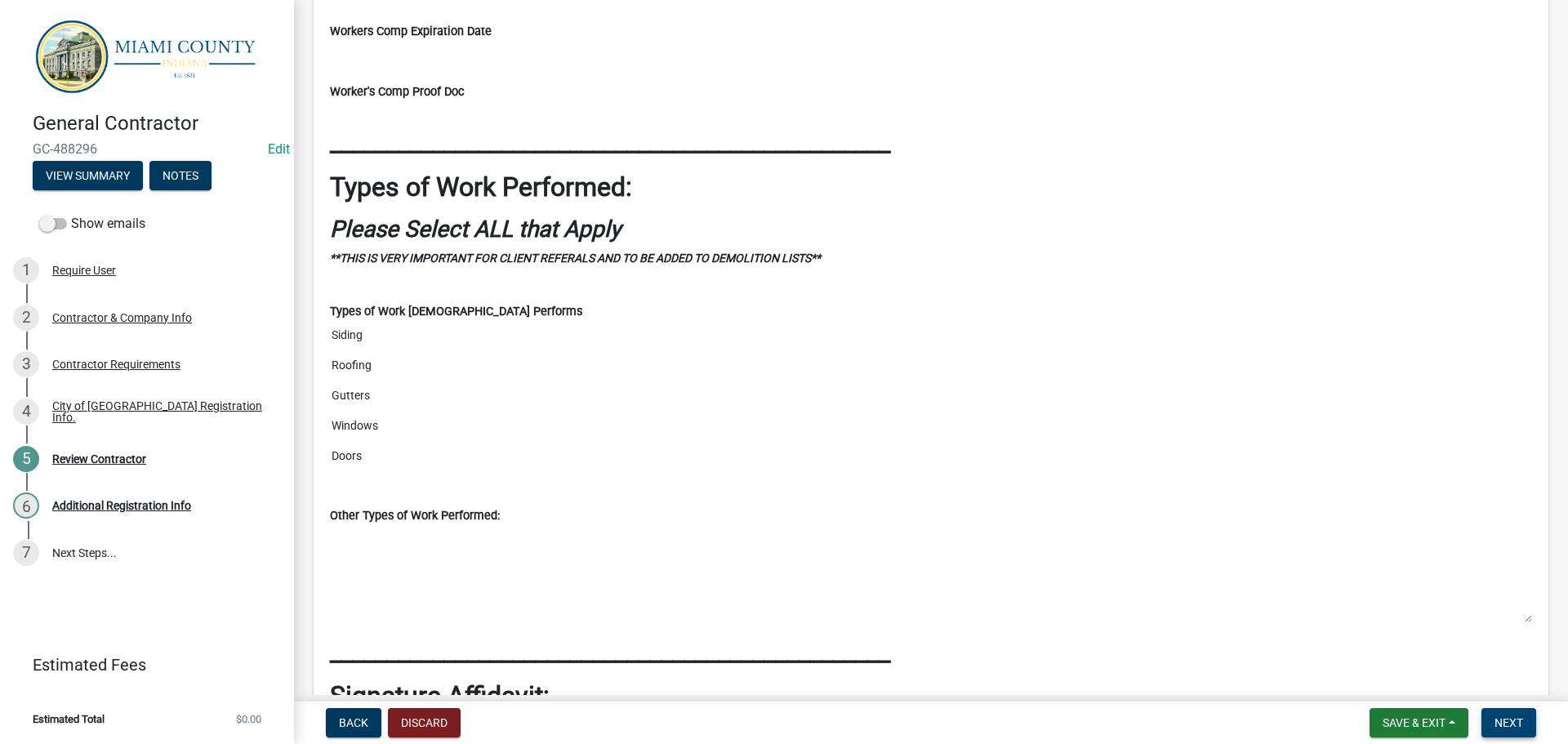
click at [1509, 717] on span "Next" at bounding box center [1508, 722] width 28 height 13
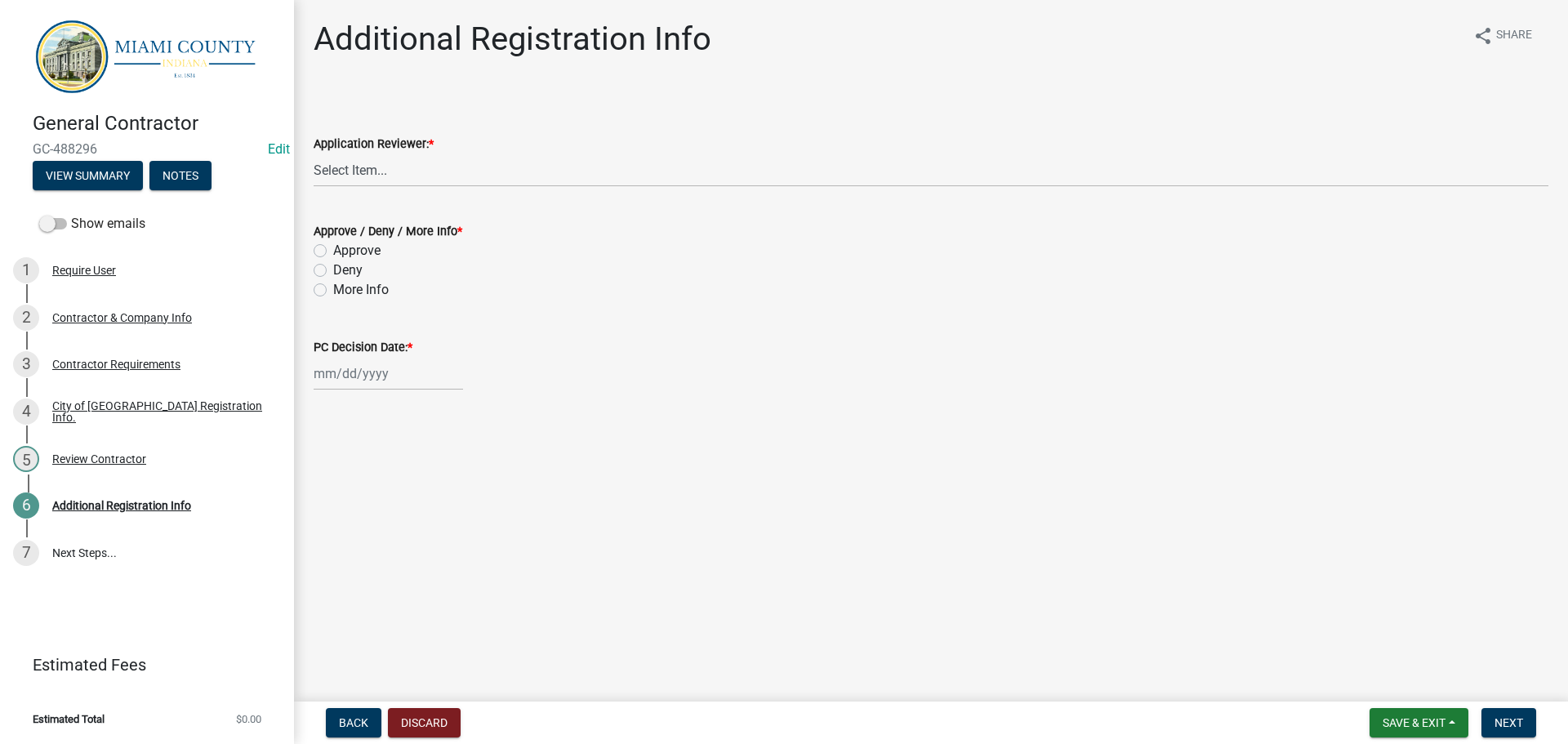
click at [387, 202] on wm-data-entity-input "Application Reviewer: * Select Item... Corey Roser Megan Gipson Brooklyn Thomas…" at bounding box center [931, 146] width 1235 height 110
click at [387, 184] on select "Select Item... Corey Roser Megan Gipson Brooklyn Thomas Kenny Burton" at bounding box center [931, 170] width 1235 height 34
click at [316, 172] on select "Select Item... Corey Roser Megan Gipson Brooklyn Thomas Kenny Burton" at bounding box center [931, 170] width 1235 height 34
click at [365, 261] on label "Approve" at bounding box center [357, 251] width 47 height 19
click at [344, 252] on input "Approve" at bounding box center [338, 246] width 11 height 11
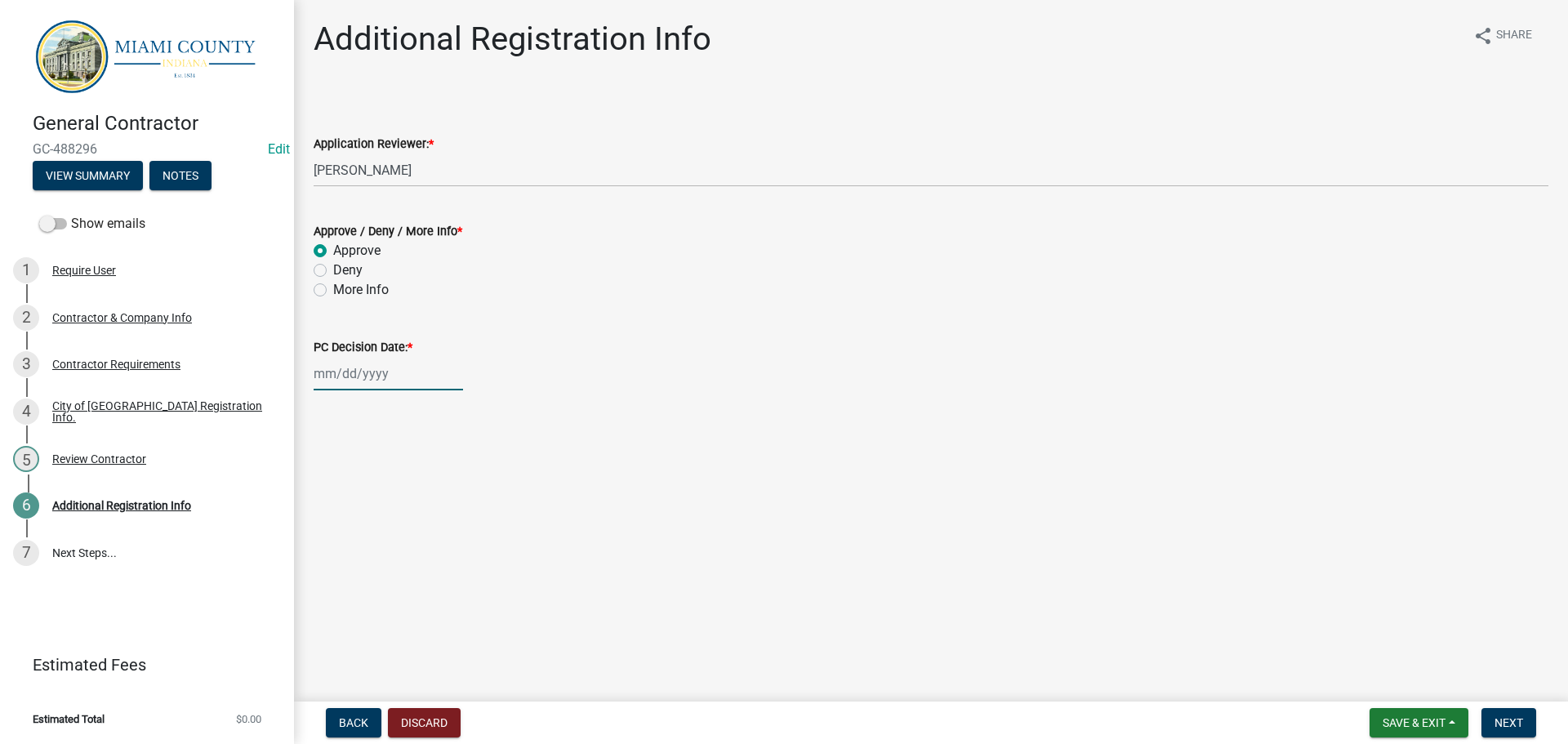
click at [380, 390] on div at bounding box center [389, 373] width 149 height 34
click at [334, 509] on div "6" at bounding box center [329, 495] width 26 height 26
click at [1512, 721] on span "Next" at bounding box center [1508, 722] width 28 height 13
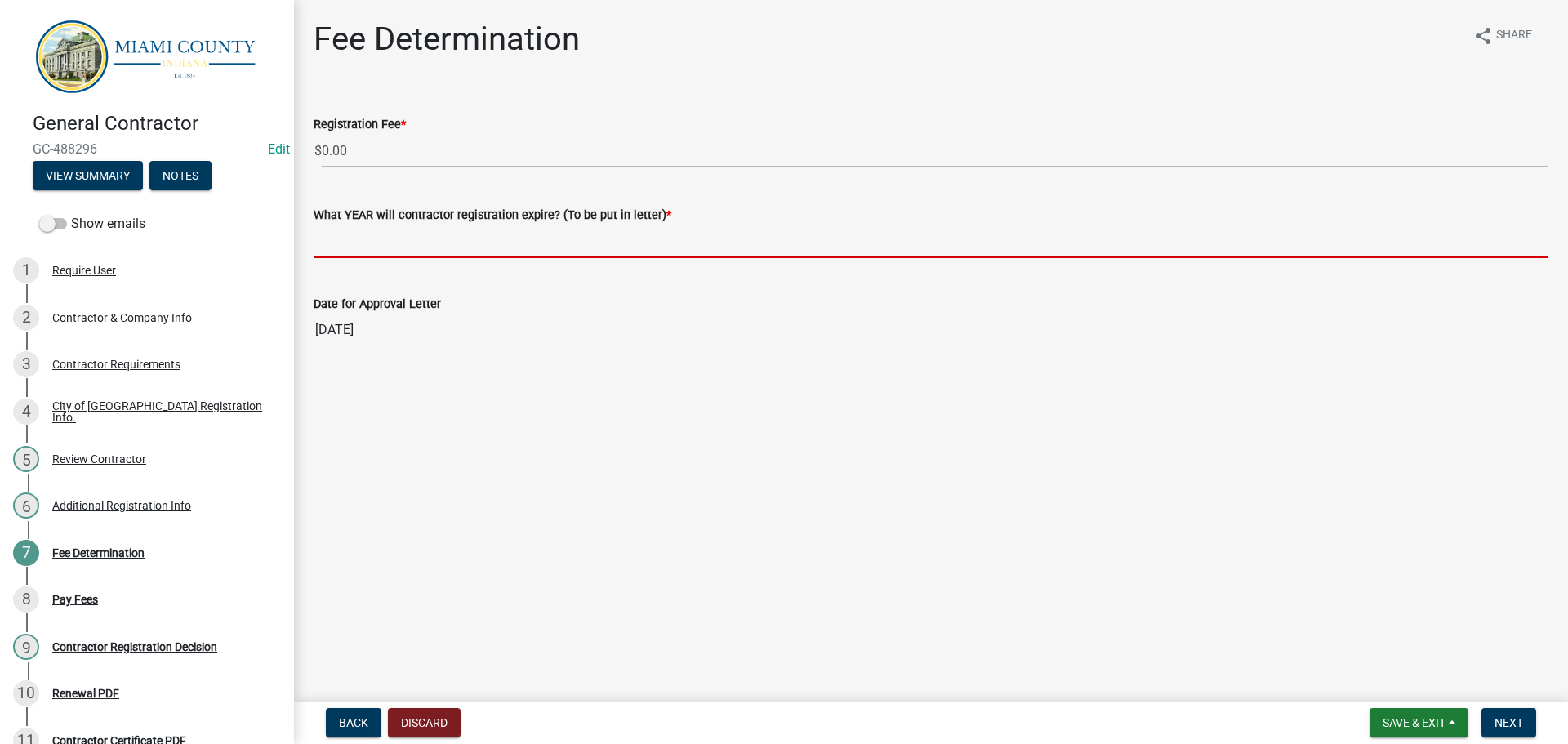
click at [367, 258] on input "What YEAR will contractor registration expire? (To be put in letter) *" at bounding box center [931, 241] width 1235 height 34
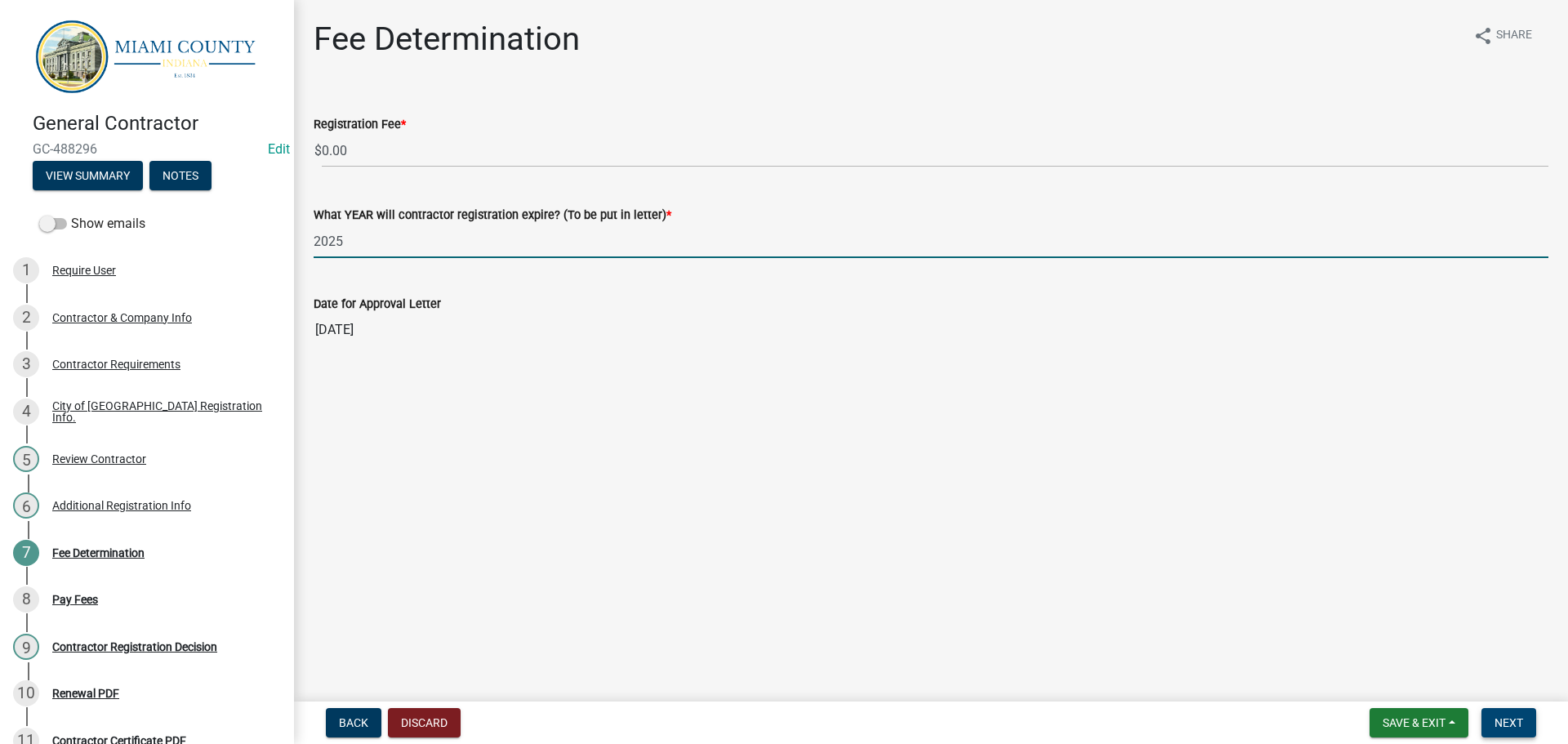
click at [1496, 721] on span "Next" at bounding box center [1508, 722] width 28 height 13
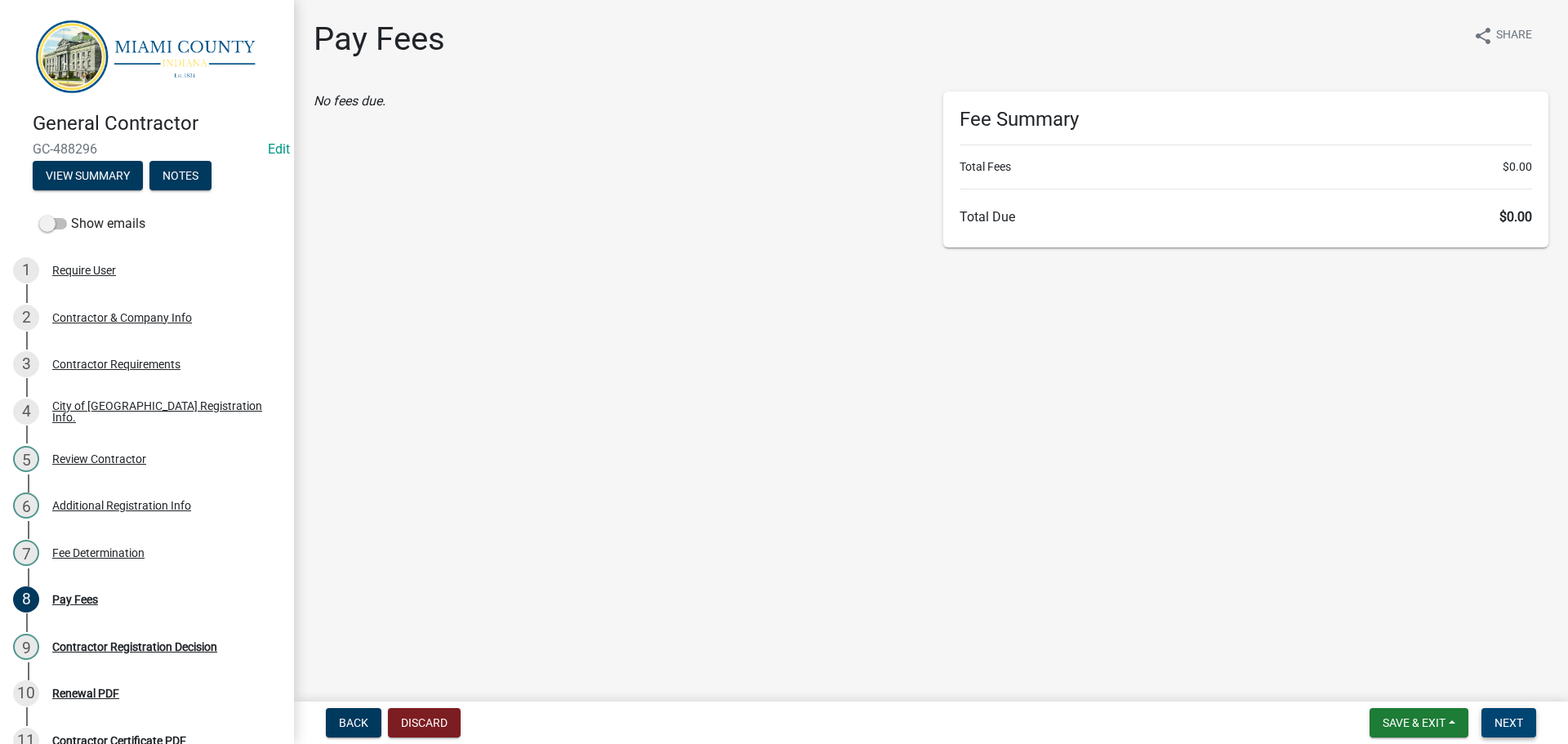
click at [1490, 708] on button "Next" at bounding box center [1508, 723] width 54 height 29
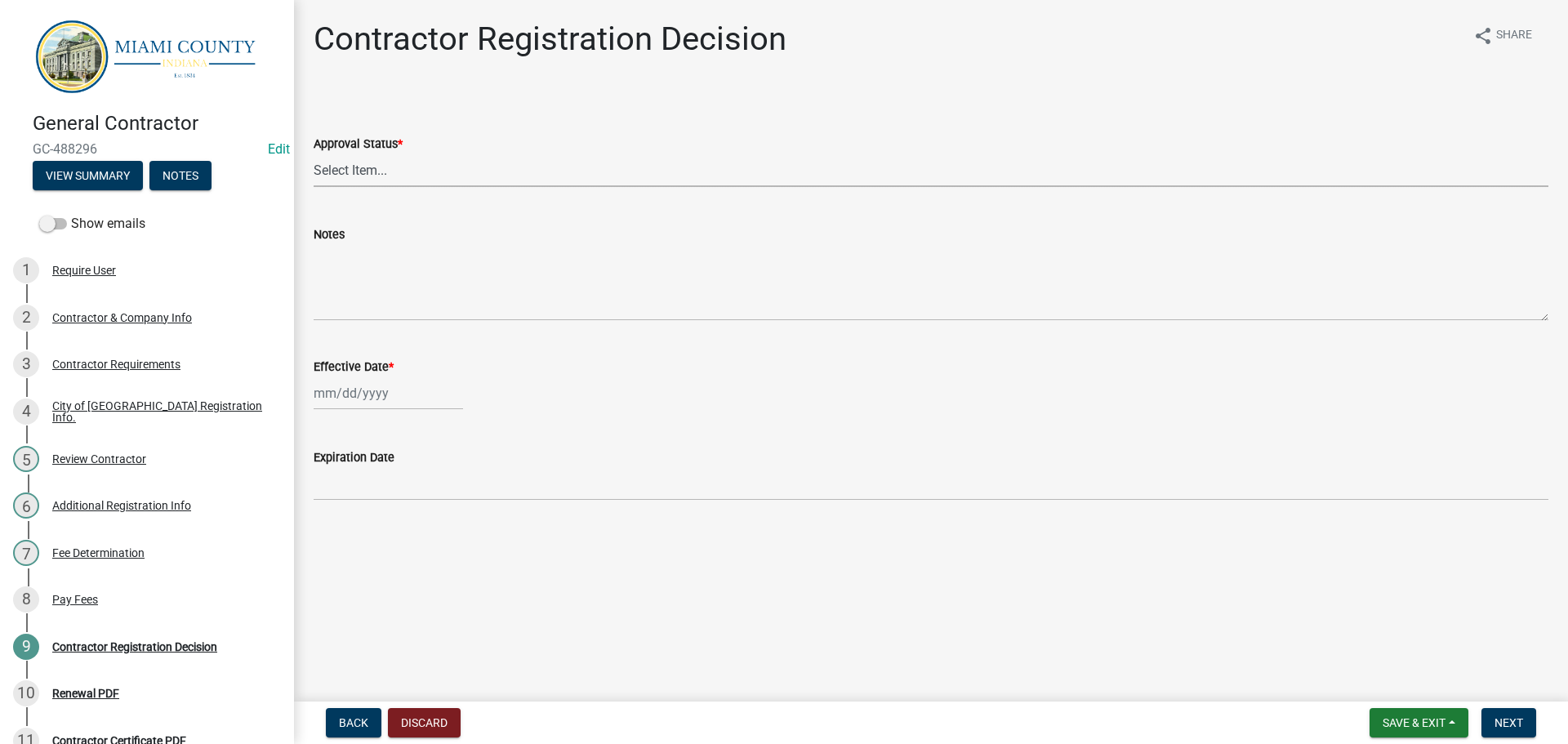
drag, startPoint x: 381, startPoint y: 194, endPoint x: 382, endPoint y: 205, distance: 11.0
click at [381, 187] on select "Select Item... Approved Denied" at bounding box center [931, 170] width 1235 height 34
click at [316, 172] on select "Select Item... Approved Denied" at bounding box center [931, 170] width 1235 height 34
click at [345, 410] on div at bounding box center [389, 392] width 149 height 34
click at [334, 264] on div "6" at bounding box center [329, 250] width 26 height 26
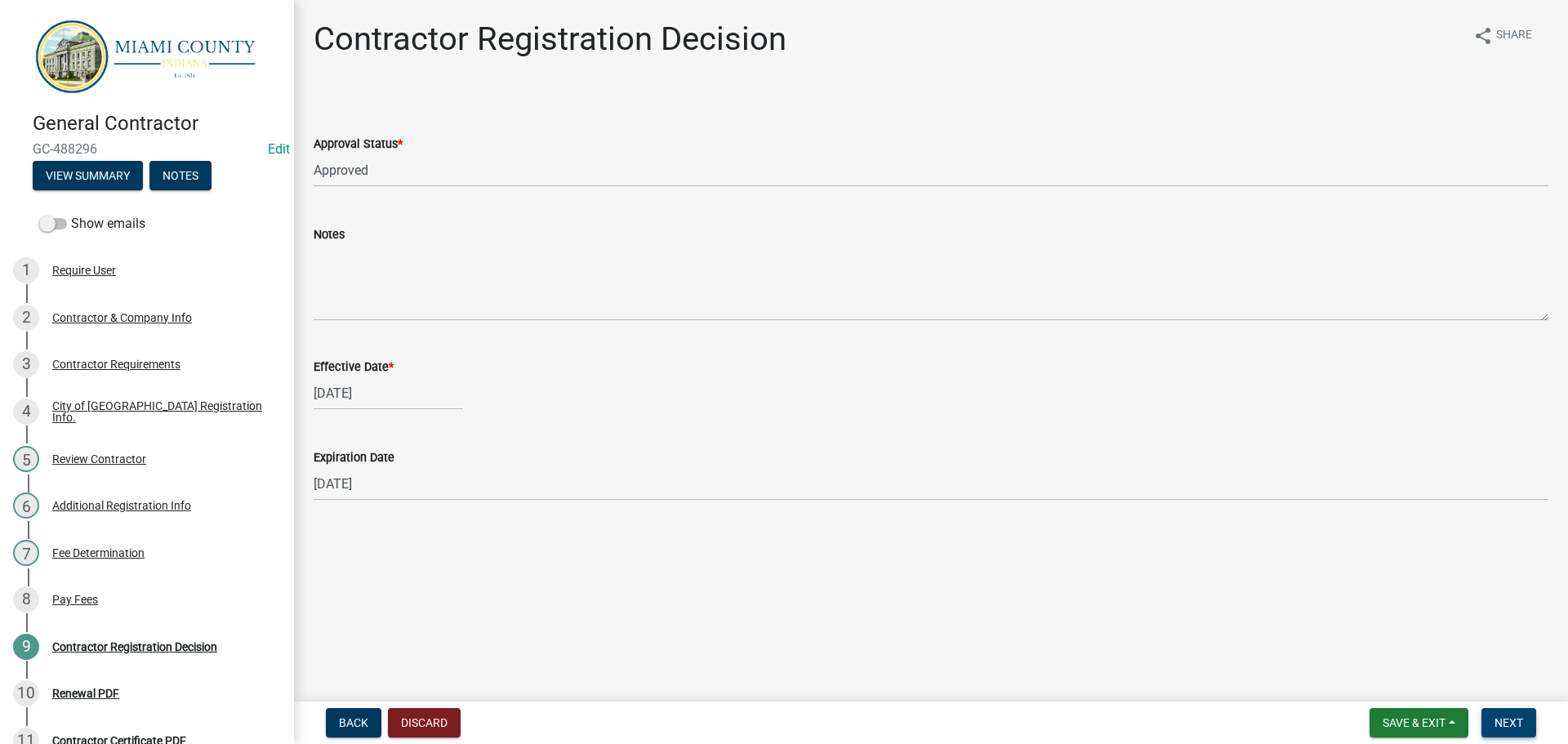
click at [1506, 717] on span "Next" at bounding box center [1508, 722] width 28 height 13
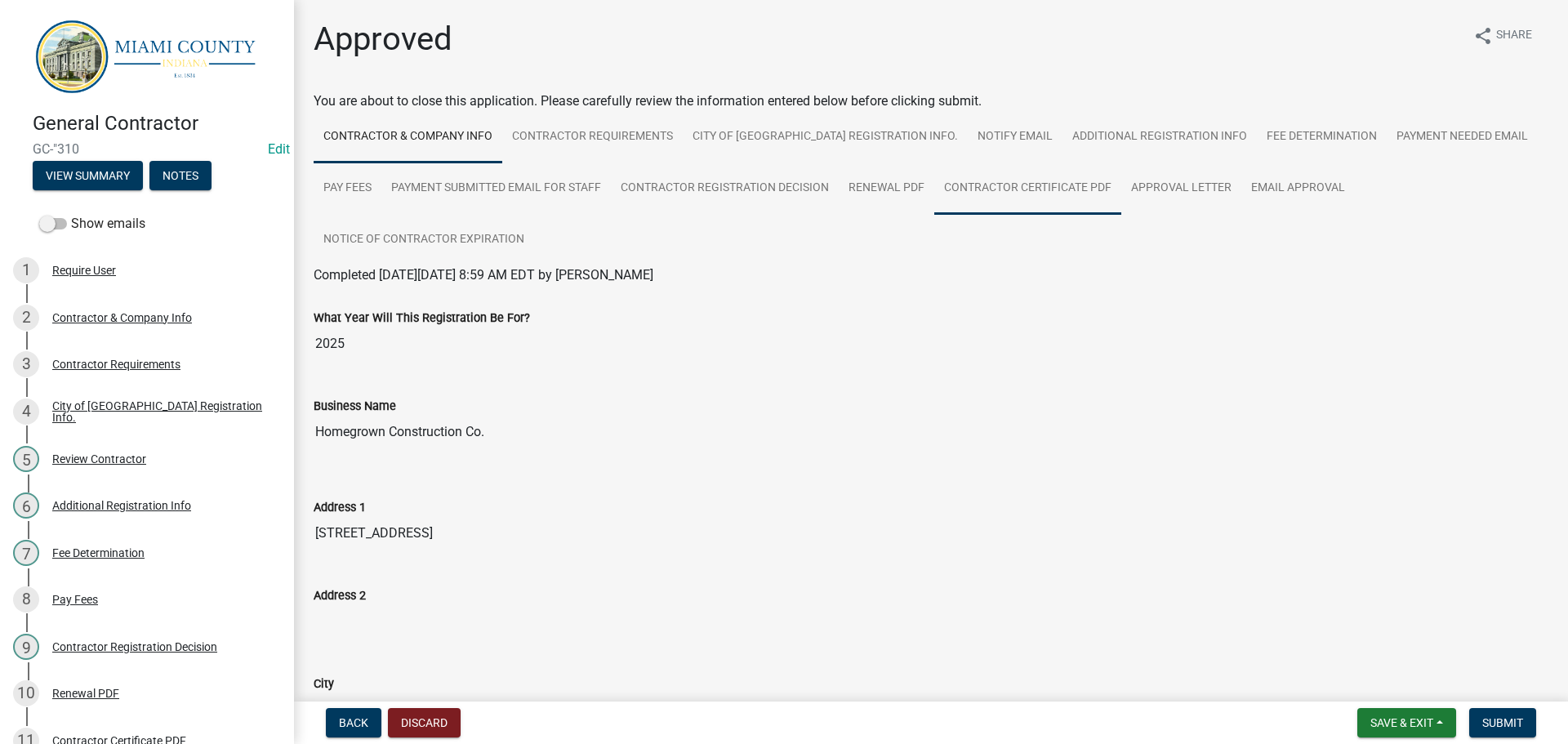
click at [1121, 215] on link "Contractor Certificate PDF" at bounding box center [1027, 189] width 187 height 52
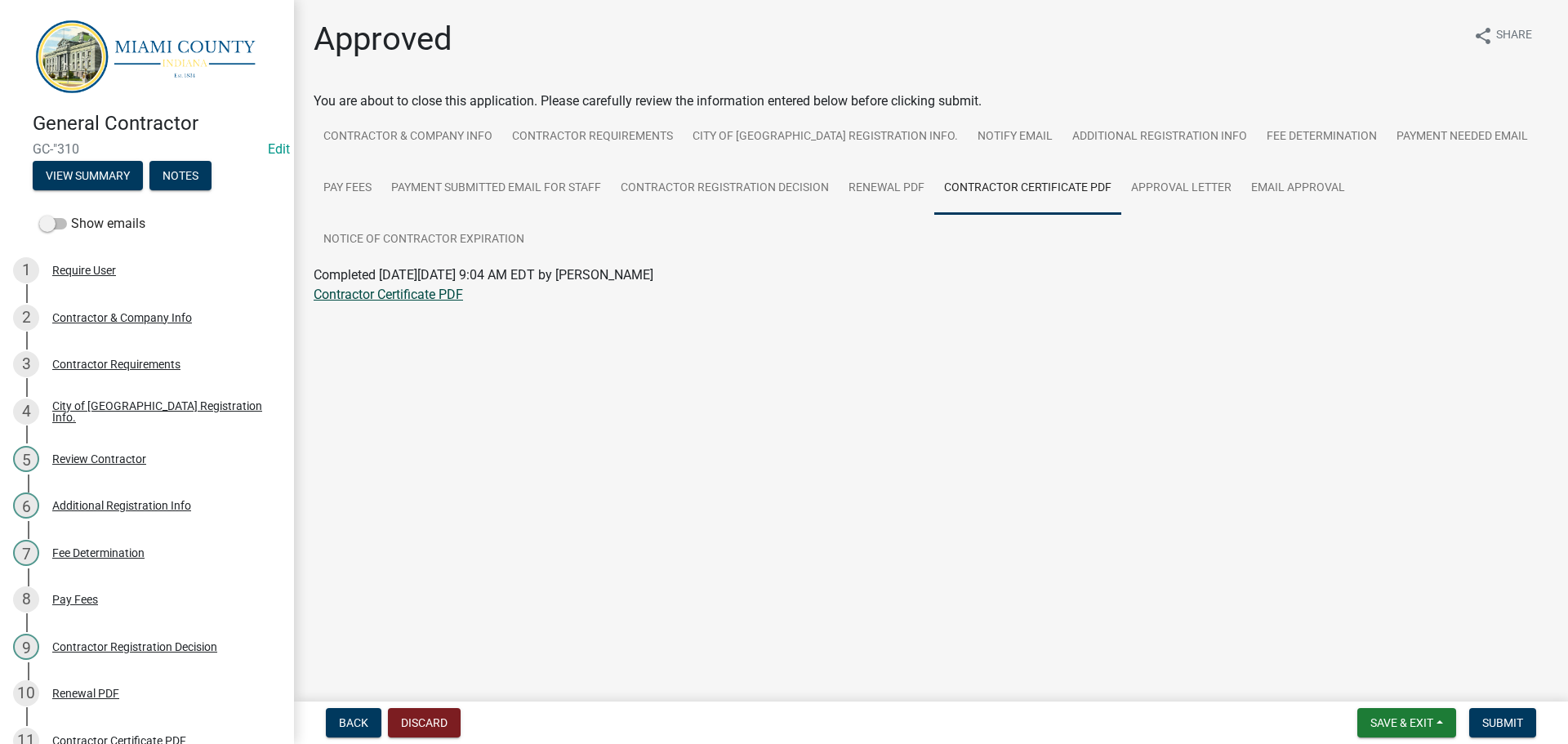
click at [398, 302] on link "Contractor Certificate PDF" at bounding box center [389, 294] width 149 height 16
click at [274, 151] on link "Edit" at bounding box center [278, 149] width 22 height 16
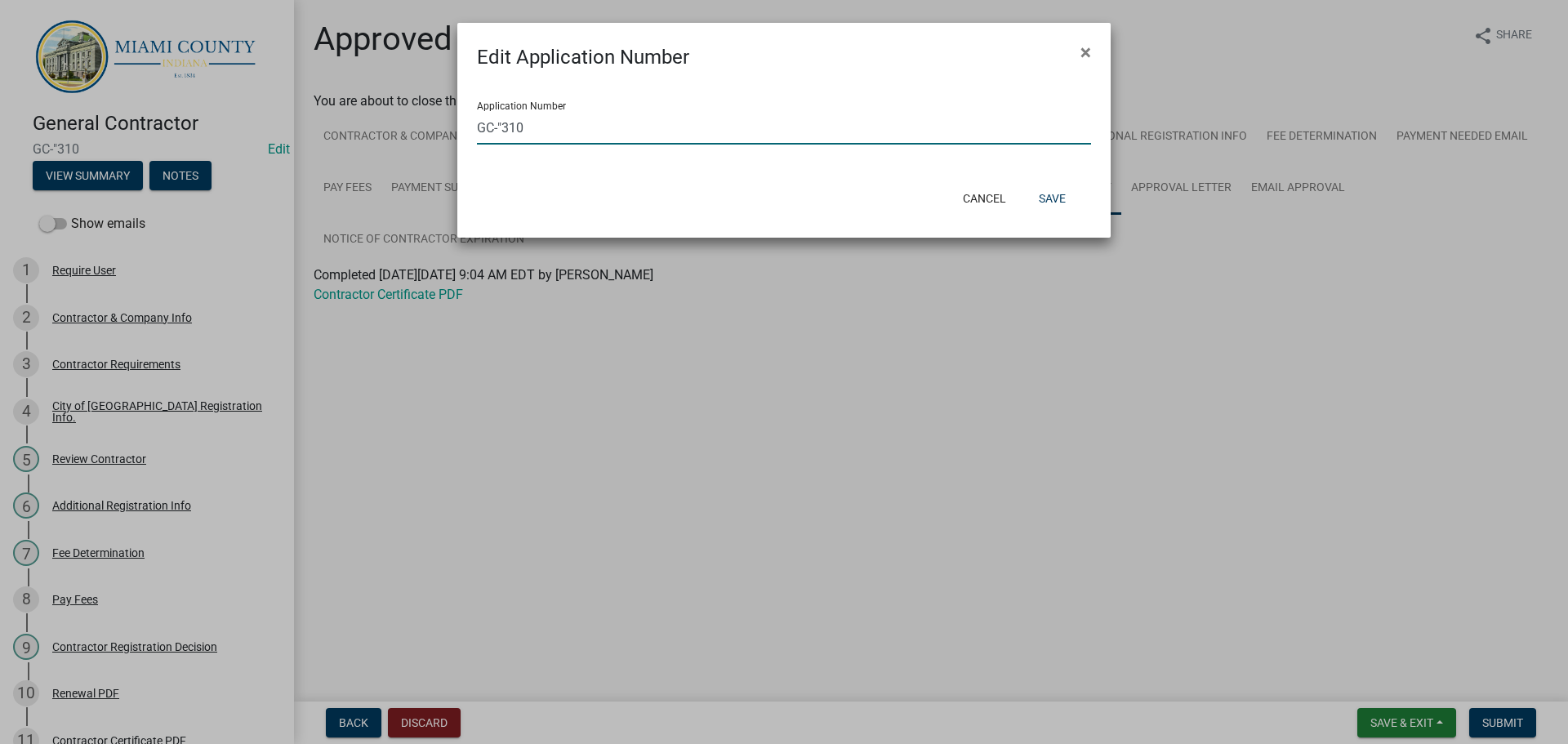
click at [511, 134] on input "GC-"310" at bounding box center [784, 128] width 614 height 34
click at [1057, 206] on button "Save" at bounding box center [1051, 199] width 53 height 29
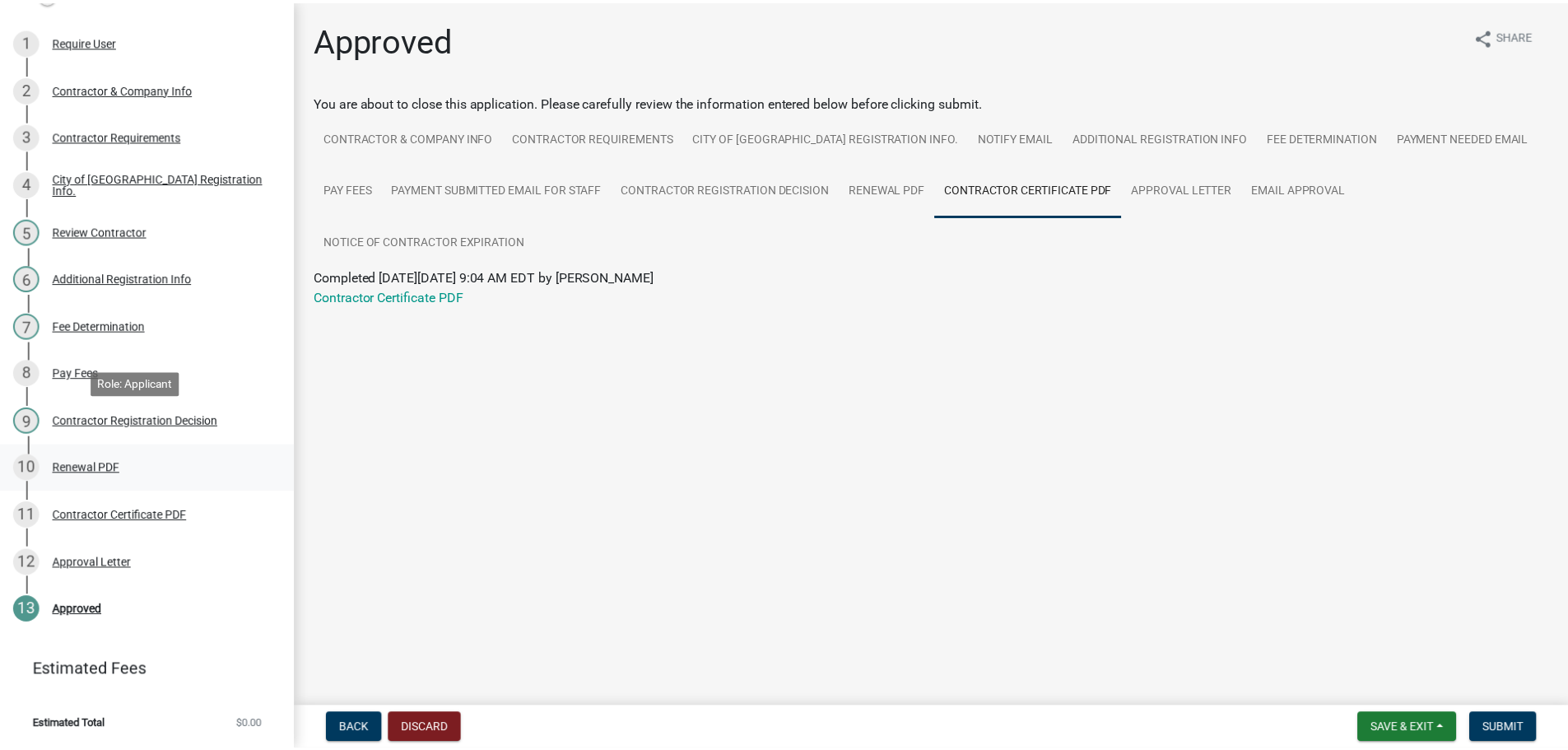
scroll to position [337, 0]
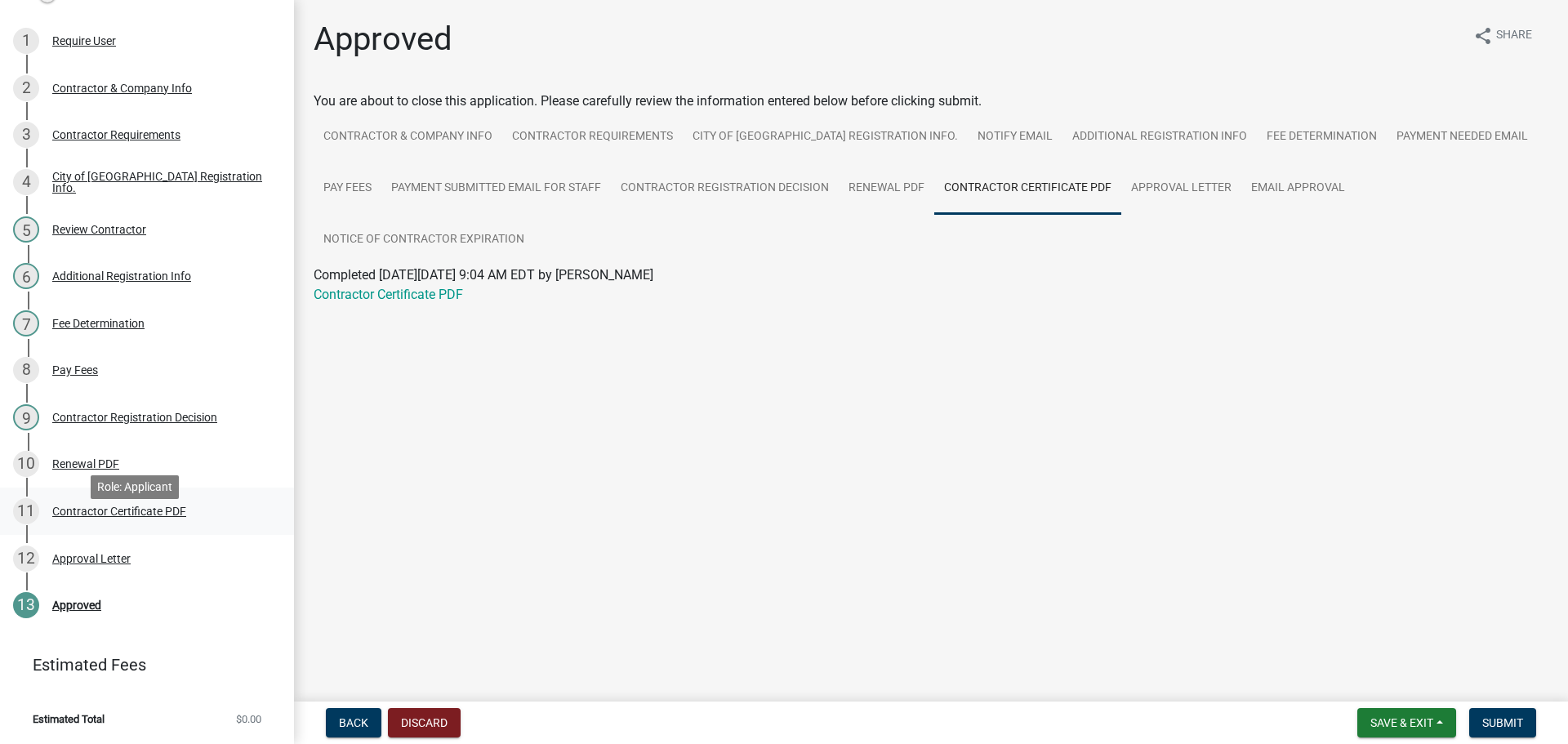
drag, startPoint x: 144, startPoint y: 537, endPoint x: 150, endPoint y: 506, distance: 31.6
click at [131, 552] on div "Approval Letter" at bounding box center [91, 558] width 78 height 12
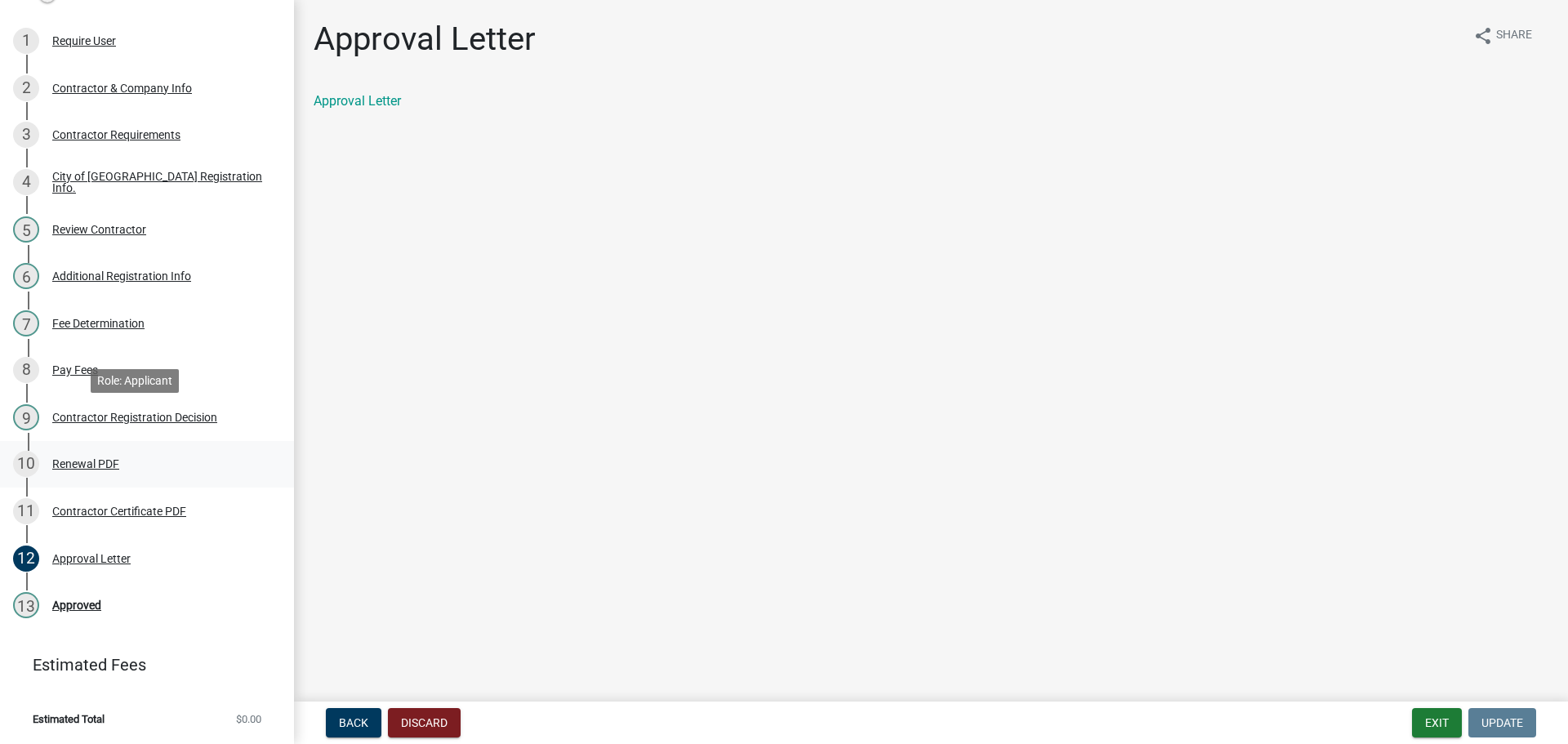
click at [111, 458] on div "Renewal PDF" at bounding box center [85, 464] width 67 height 12
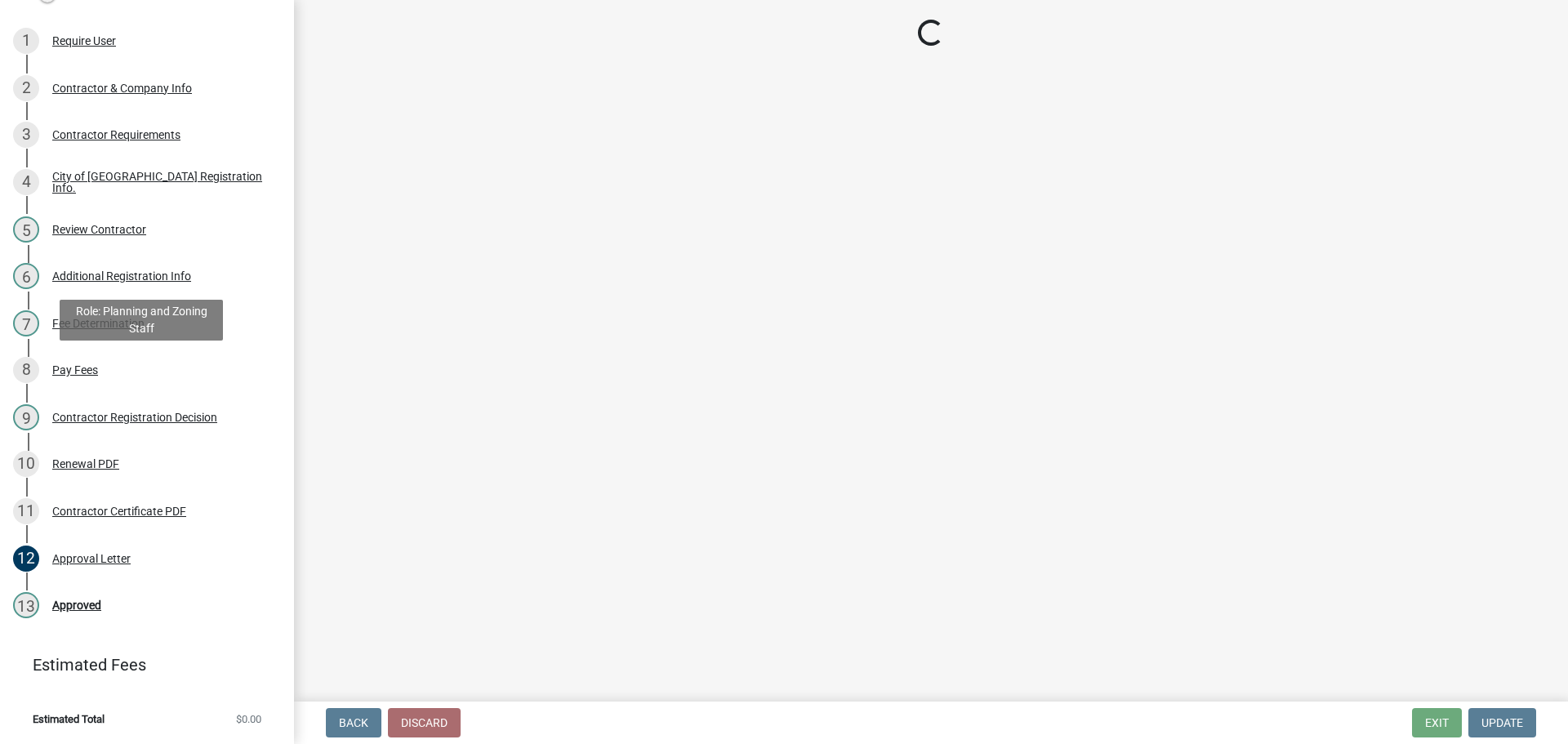
click at [127, 412] on div "Contractor Registration Decision" at bounding box center [135, 418] width 165 height 12
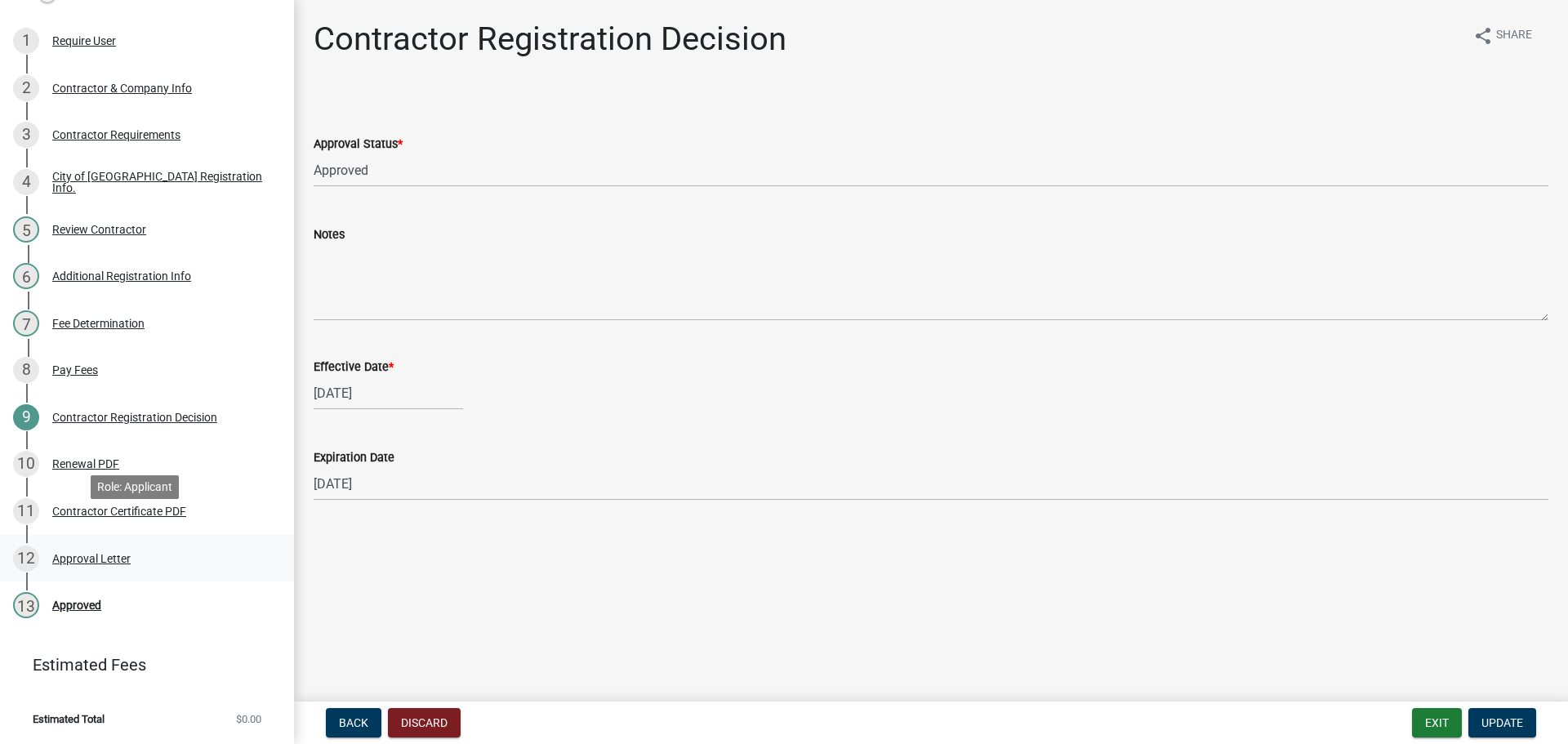
click at [116, 552] on div "Approval Letter" at bounding box center [91, 558] width 78 height 12
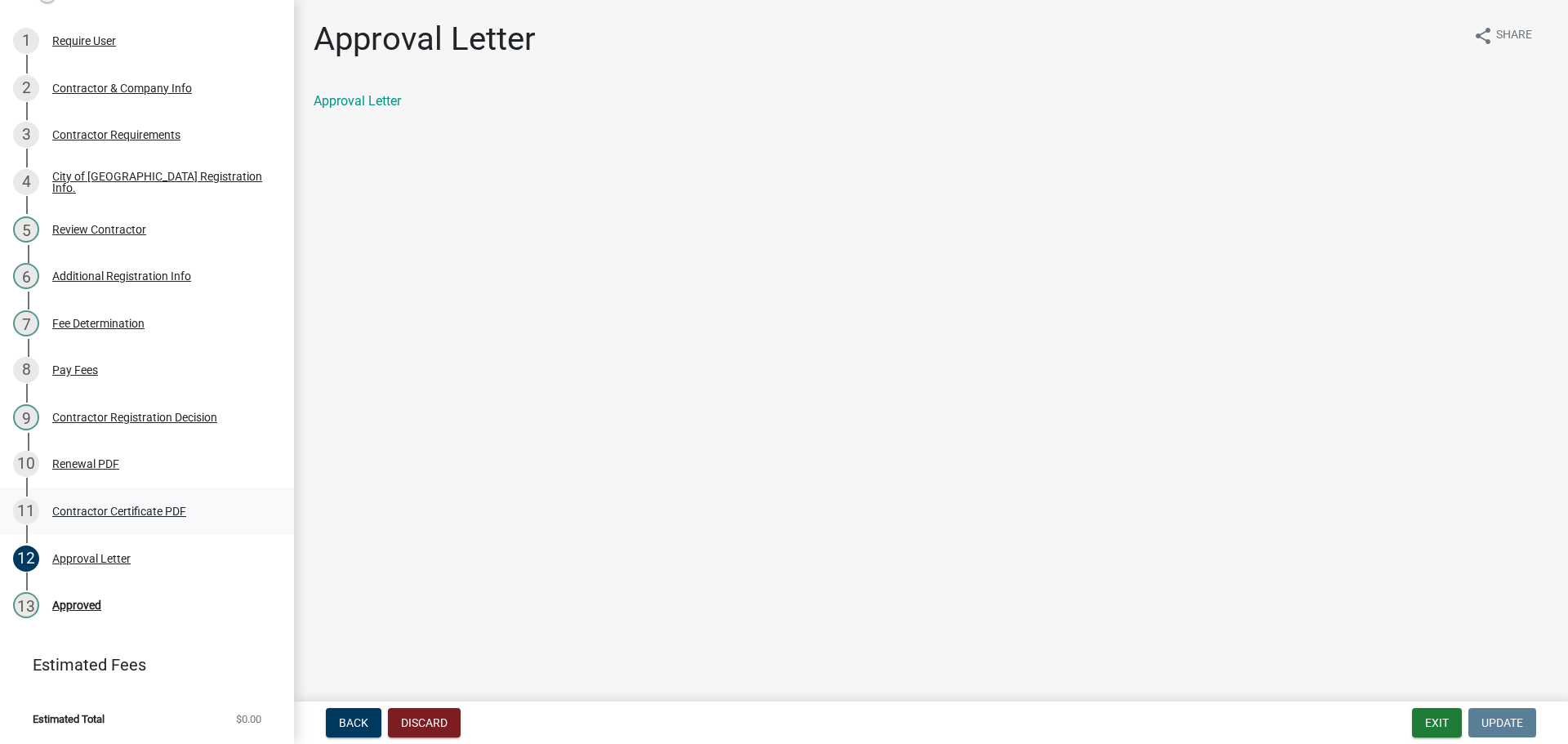
click at [145, 506] on div "Contractor Certificate PDF" at bounding box center [119, 512] width 134 height 12
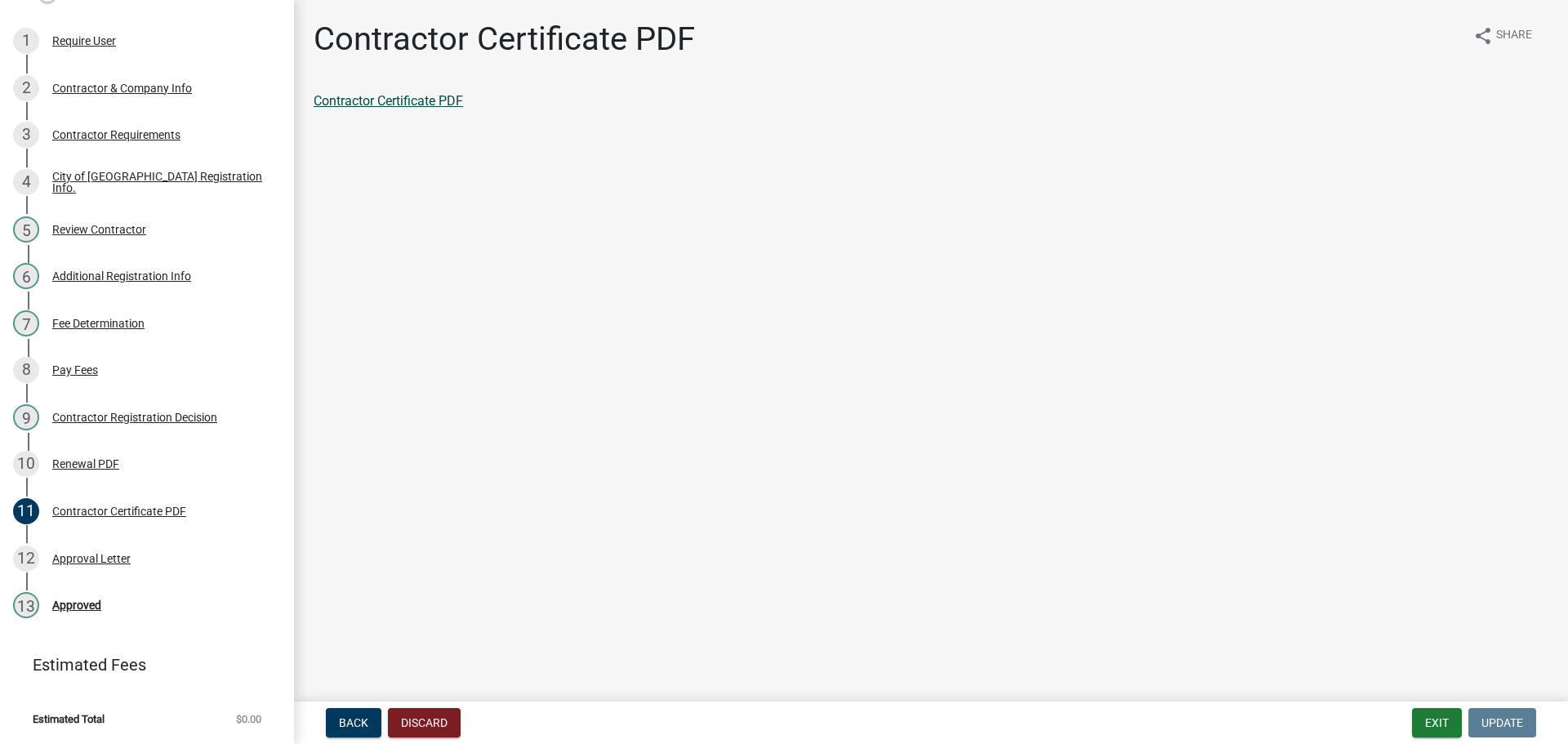
click at [408, 107] on link "Contractor Certificate PDF" at bounding box center [389, 101] width 149 height 16
click at [127, 552] on div "Approval Letter" at bounding box center [91, 558] width 78 height 12
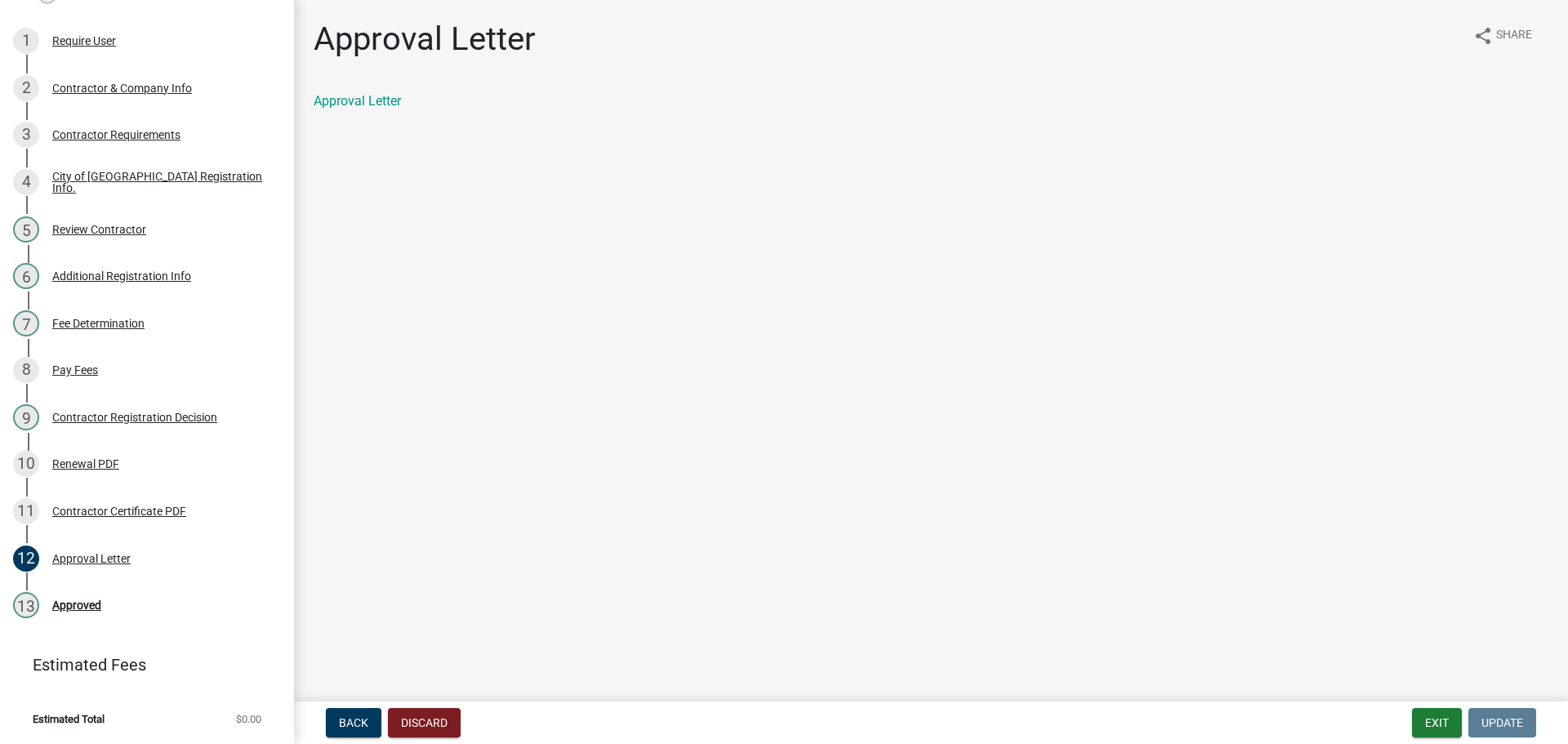
click at [352, 98] on div "Approval Letter share Share Approval Letter" at bounding box center [930, 78] width 1259 height 119
click at [351, 108] on link "Approval Letter" at bounding box center [358, 101] width 87 height 16
click at [158, 122] on div "3 Contractor Requirements" at bounding box center [140, 135] width 255 height 26
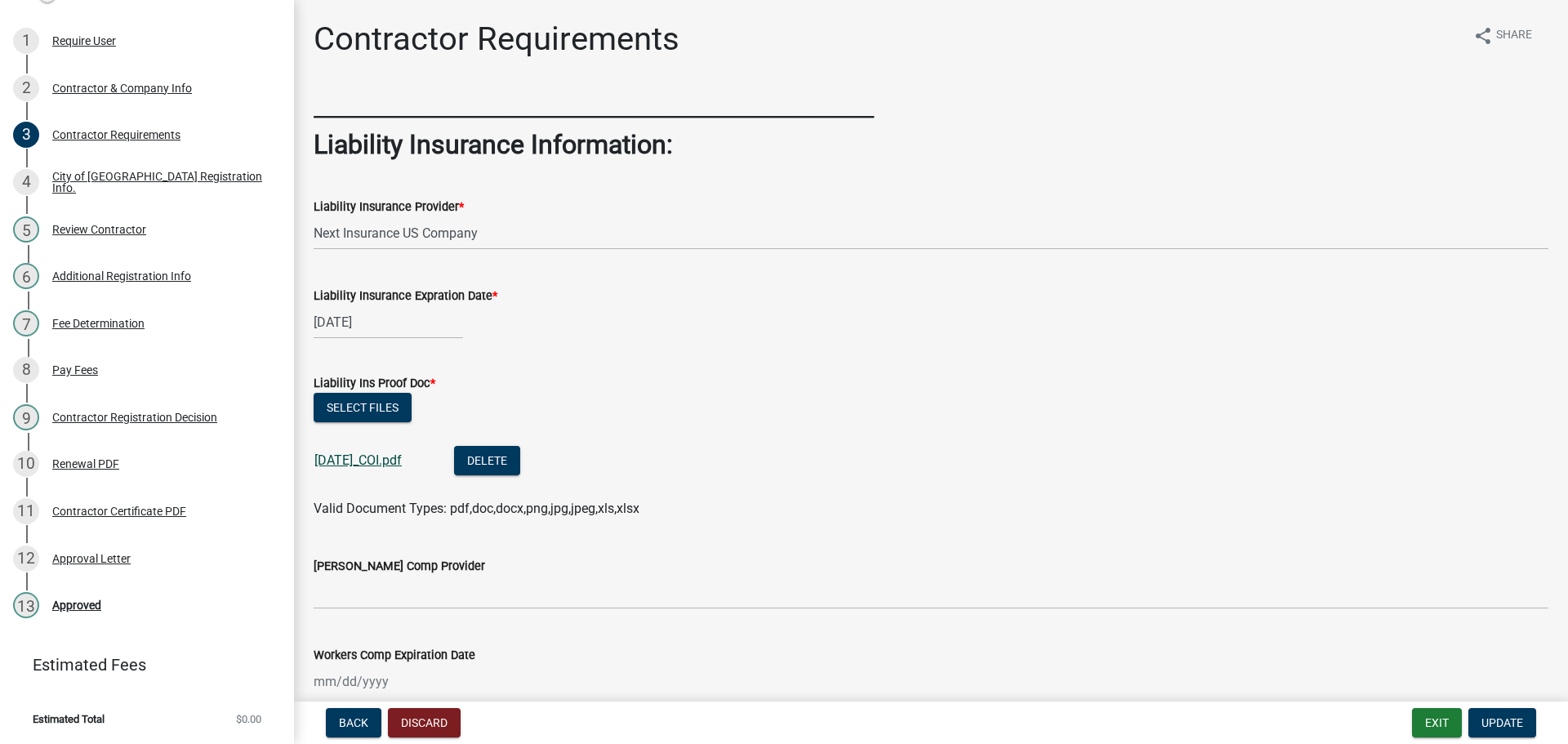
click at [369, 468] on link "10.6.25_COI.pdf" at bounding box center [358, 460] width 87 height 16
click at [150, 498] on div "11 Contractor Certificate PDF" at bounding box center [140, 511] width 255 height 26
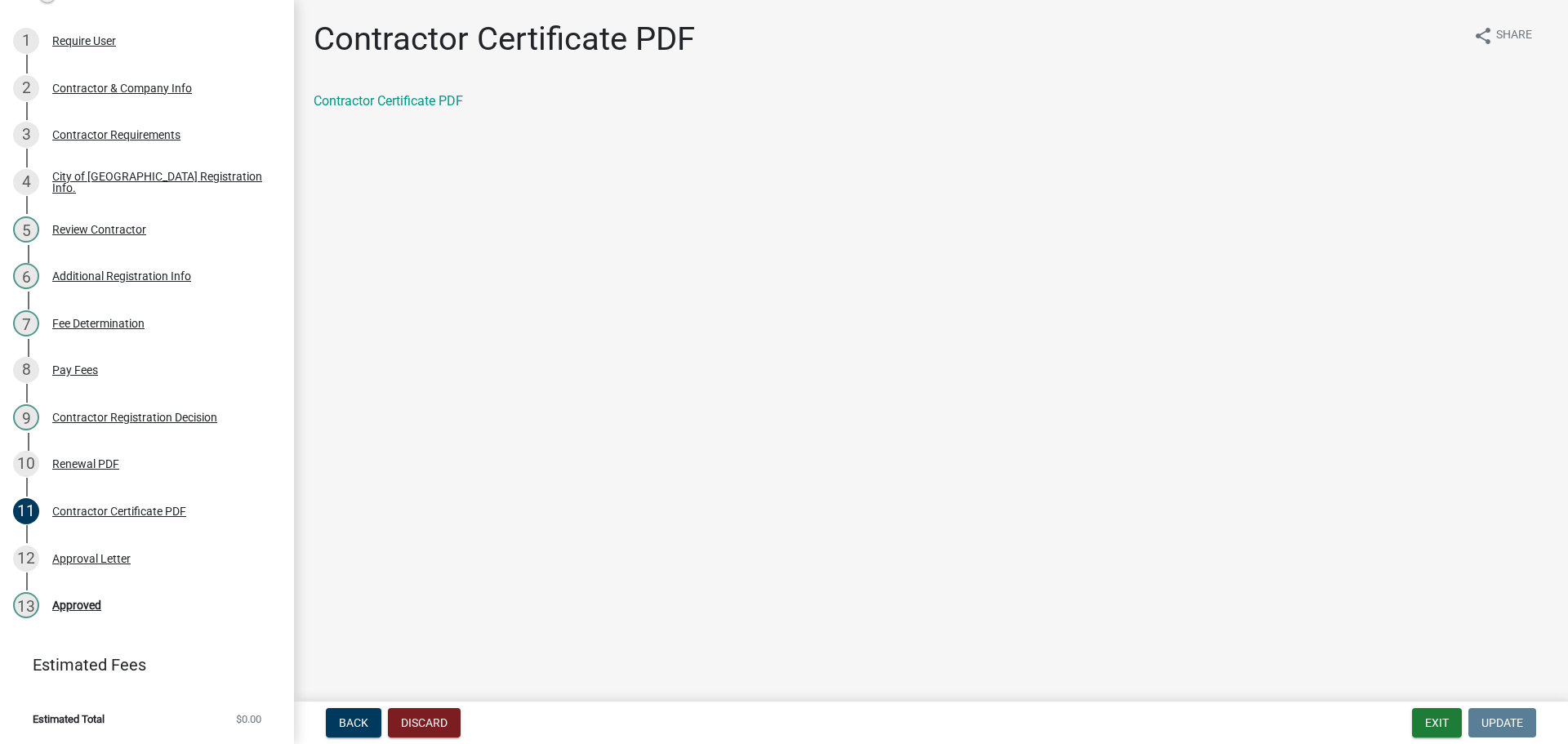
click at [434, 111] on div "Contractor Certificate PDF" at bounding box center [931, 101] width 1235 height 19
click at [439, 108] on link "Contractor Certificate PDF" at bounding box center [389, 101] width 149 height 16
drag, startPoint x: 88, startPoint y: 579, endPoint x: 148, endPoint y: 584, distance: 60.2
click at [93, 599] on div "Approved" at bounding box center [77, 604] width 49 height 12
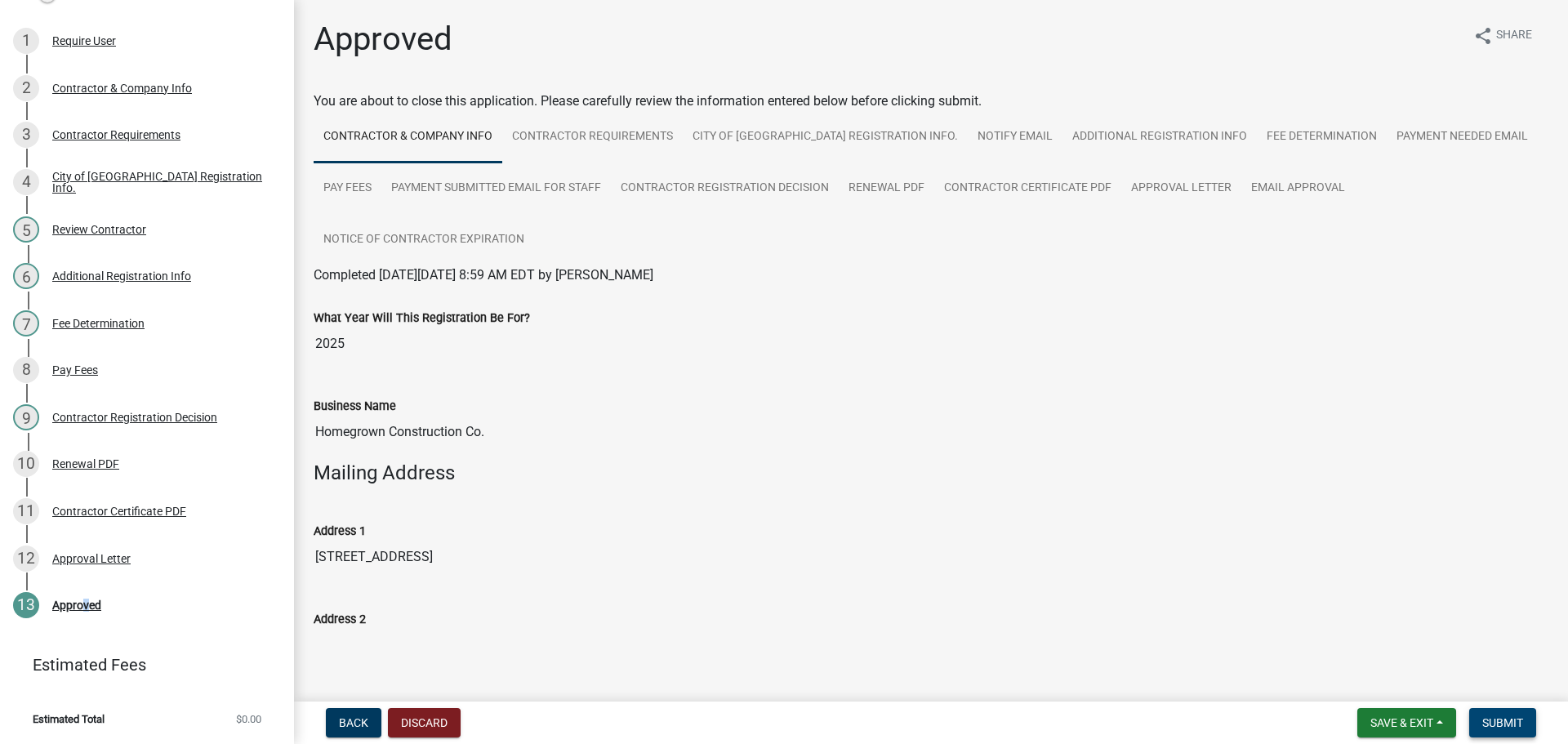
click at [1496, 716] on span "Submit" at bounding box center [1502, 722] width 41 height 13
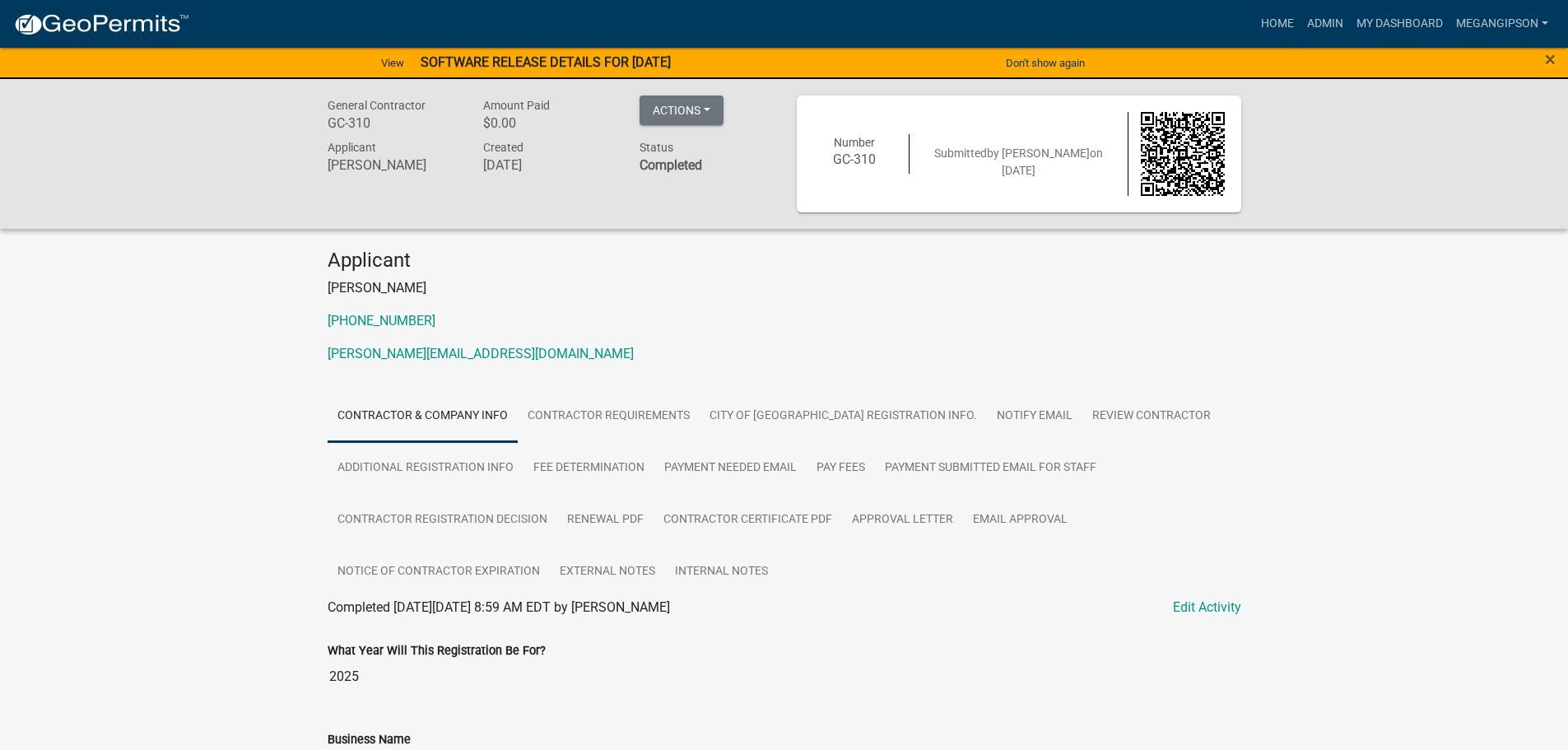
click at [1254, 31] on link "Home" at bounding box center [1277, 23] width 46 height 31
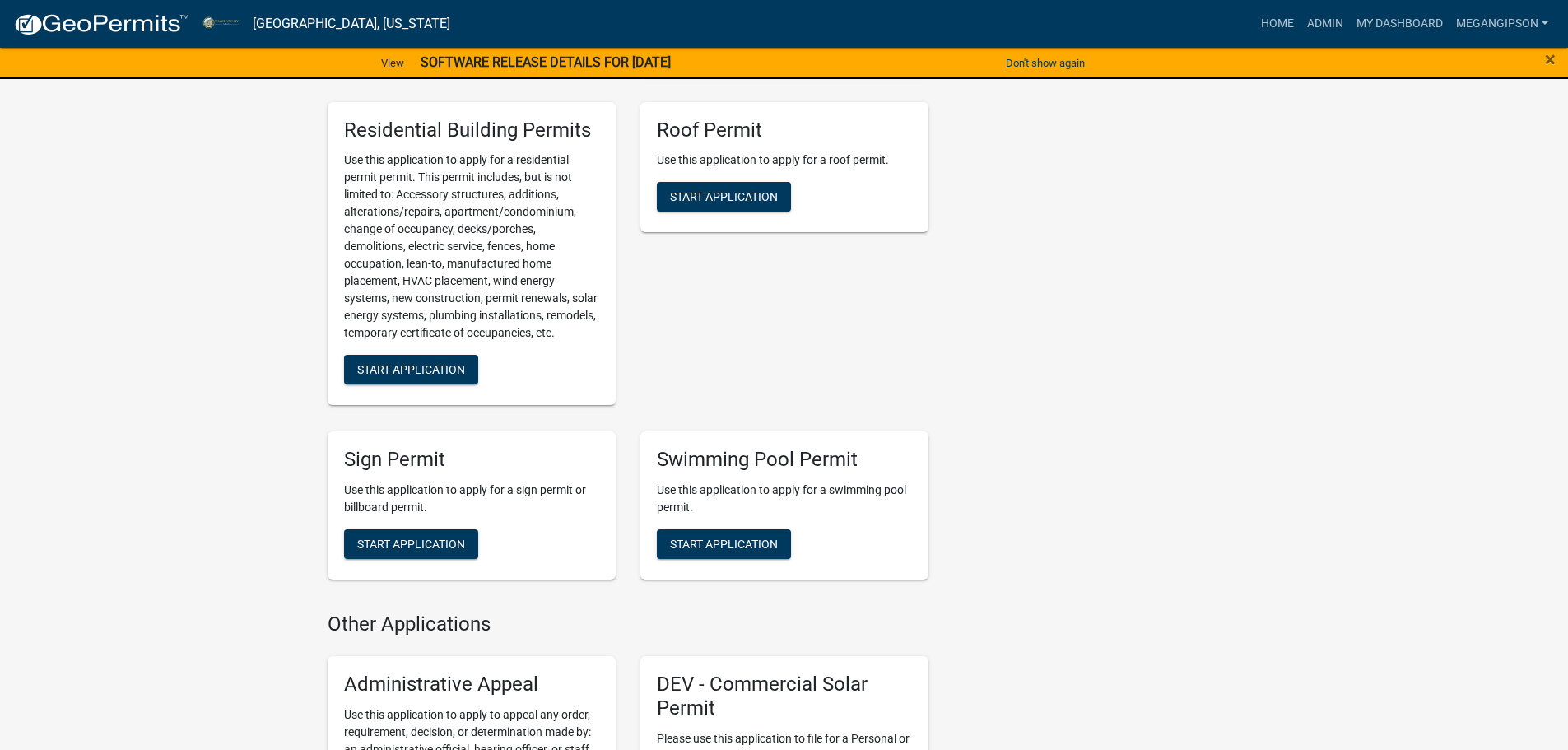
scroll to position [1646, 0]
click at [715, 211] on button "Start Application" at bounding box center [723, 195] width 134 height 29
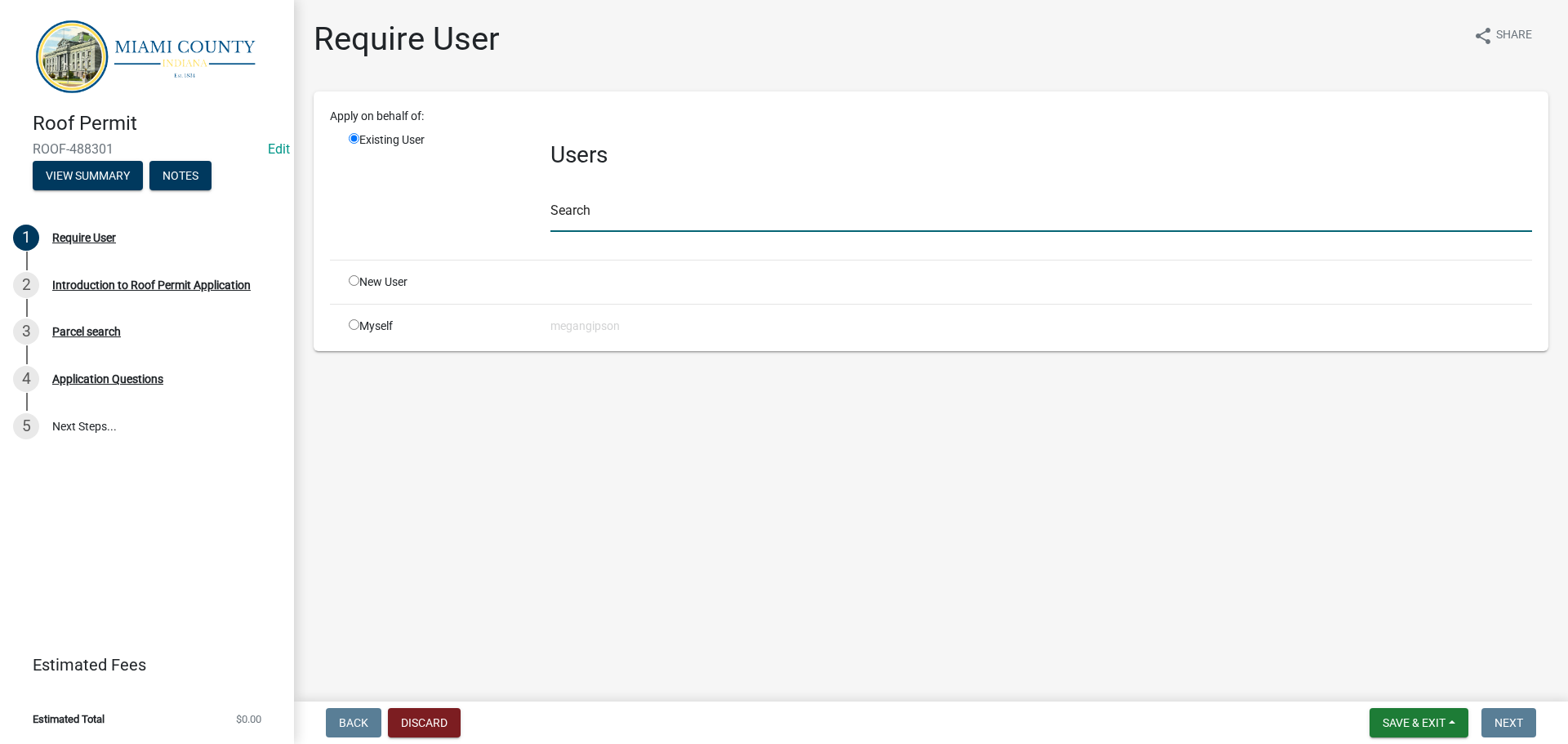
click at [610, 232] on input "text" at bounding box center [1041, 215] width 982 height 34
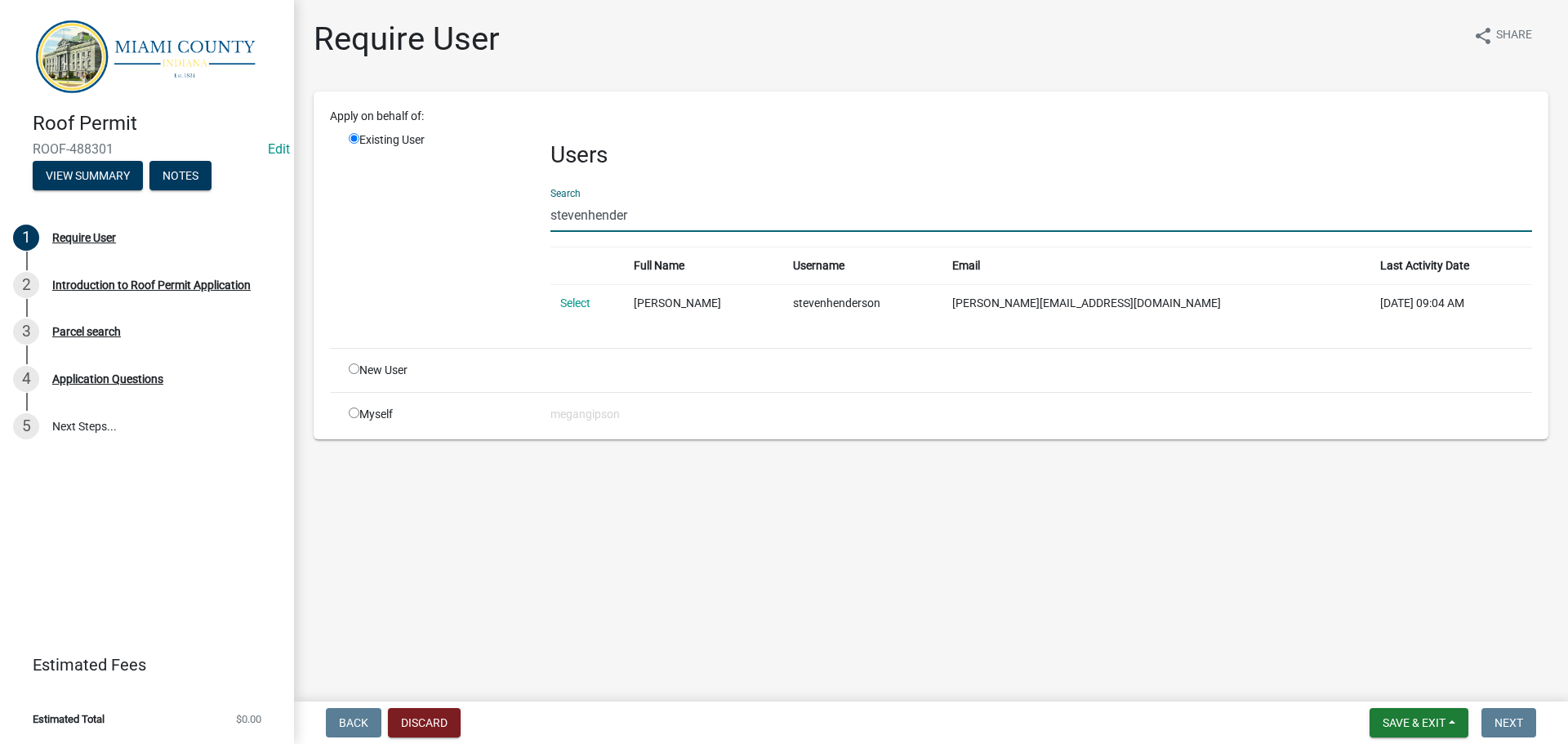
click at [590, 309] on link "Select" at bounding box center [575, 302] width 30 height 13
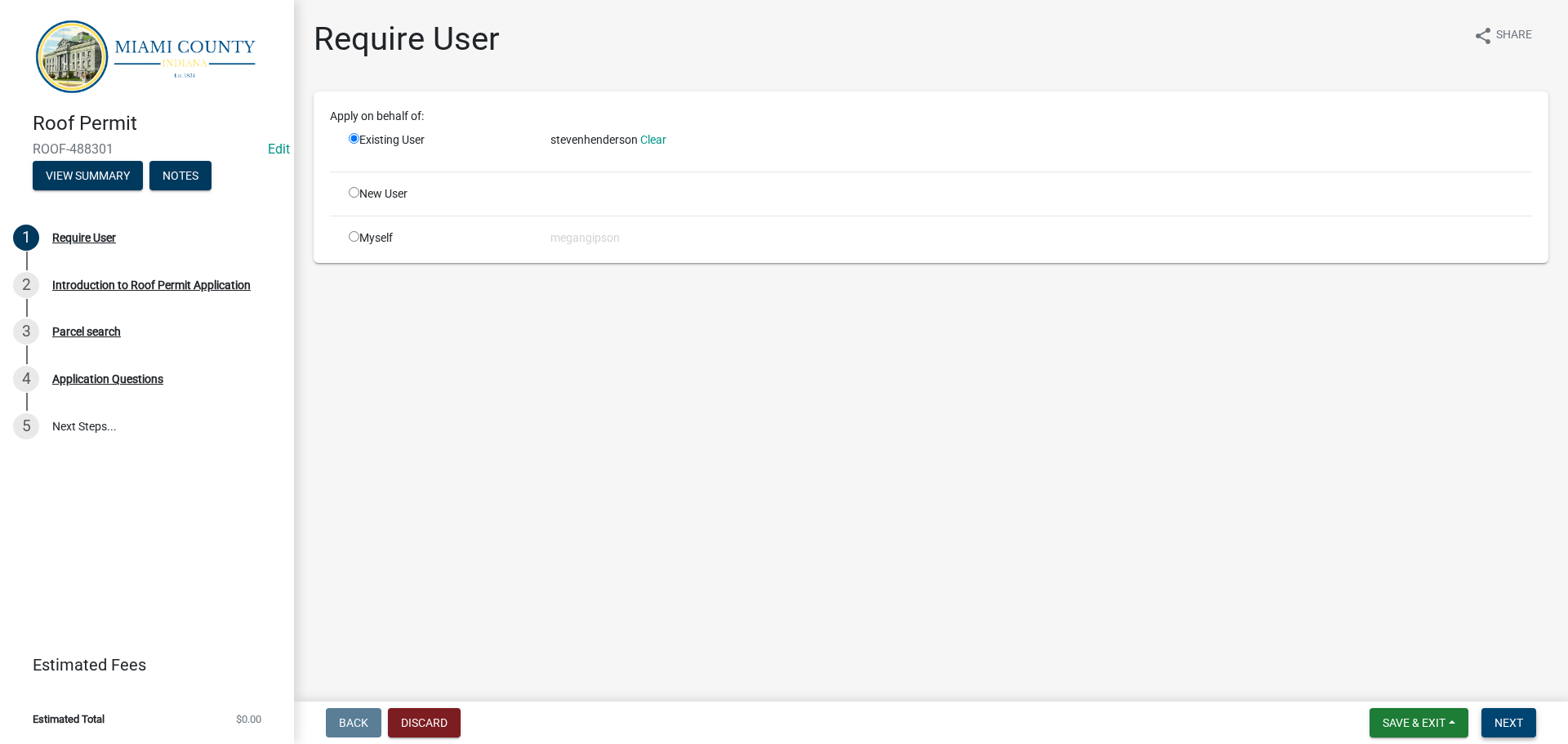
click at [1500, 720] on span "Next" at bounding box center [1508, 722] width 28 height 13
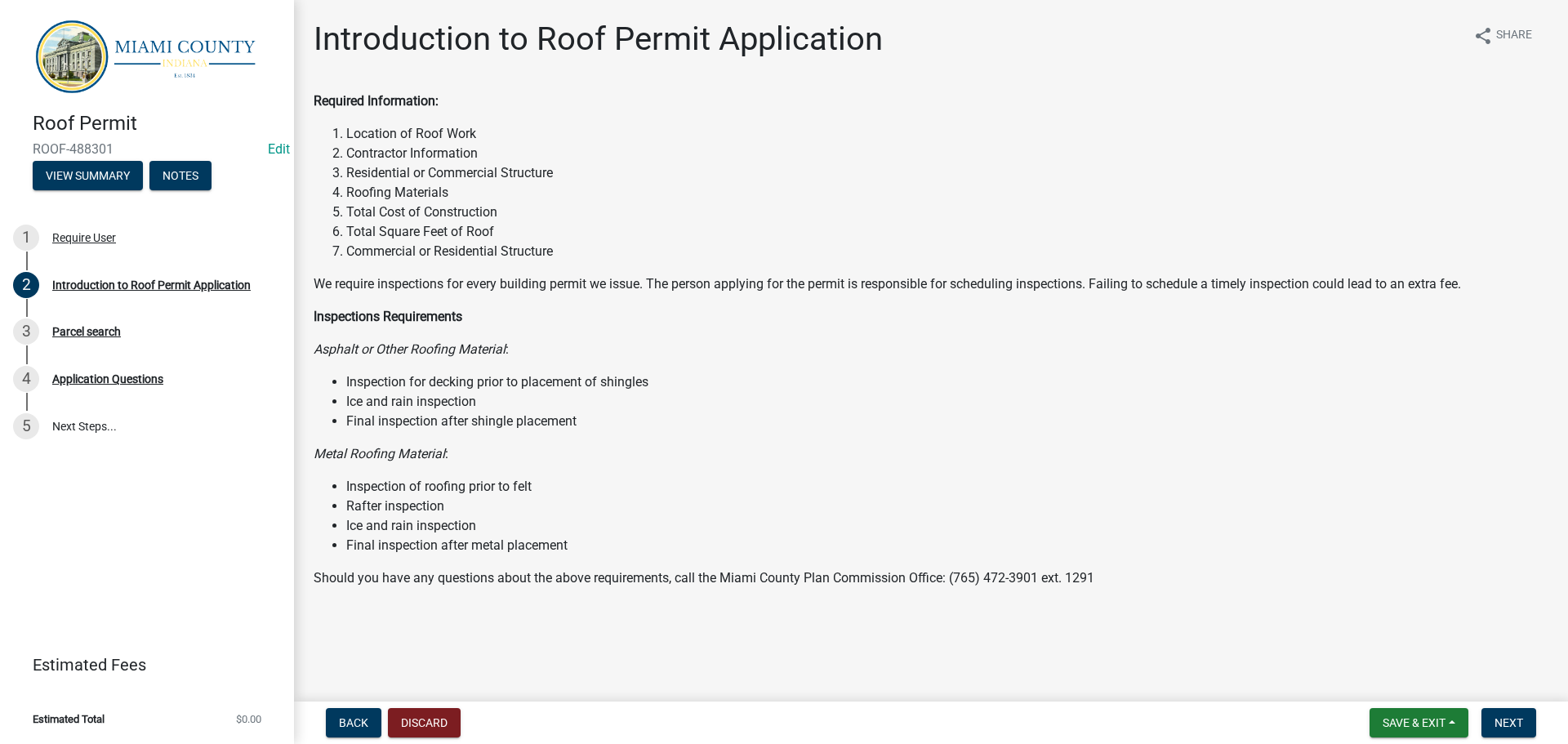
scroll to position [69, 0]
click at [1510, 728] on span "Next" at bounding box center [1508, 722] width 28 height 13
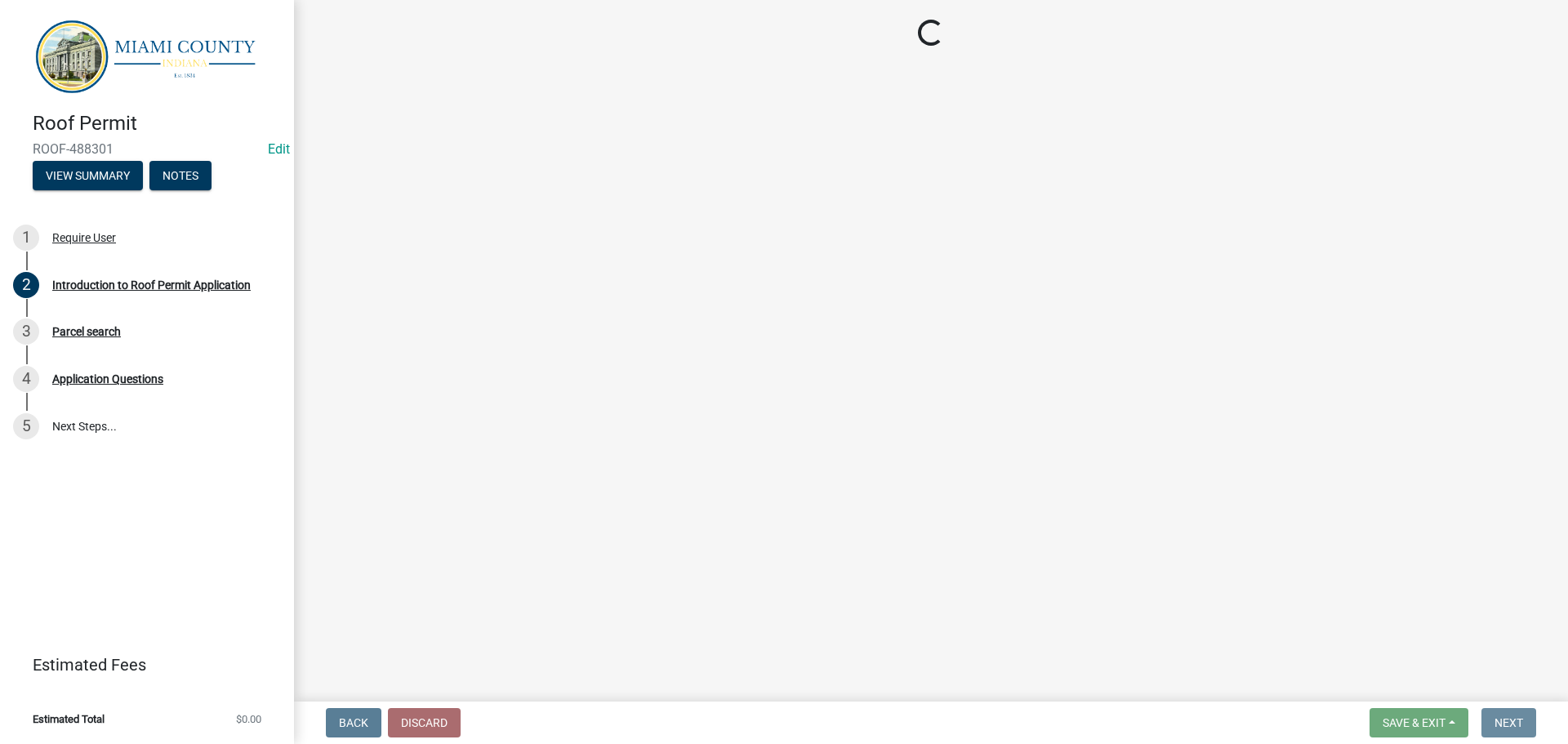
scroll to position [0, 0]
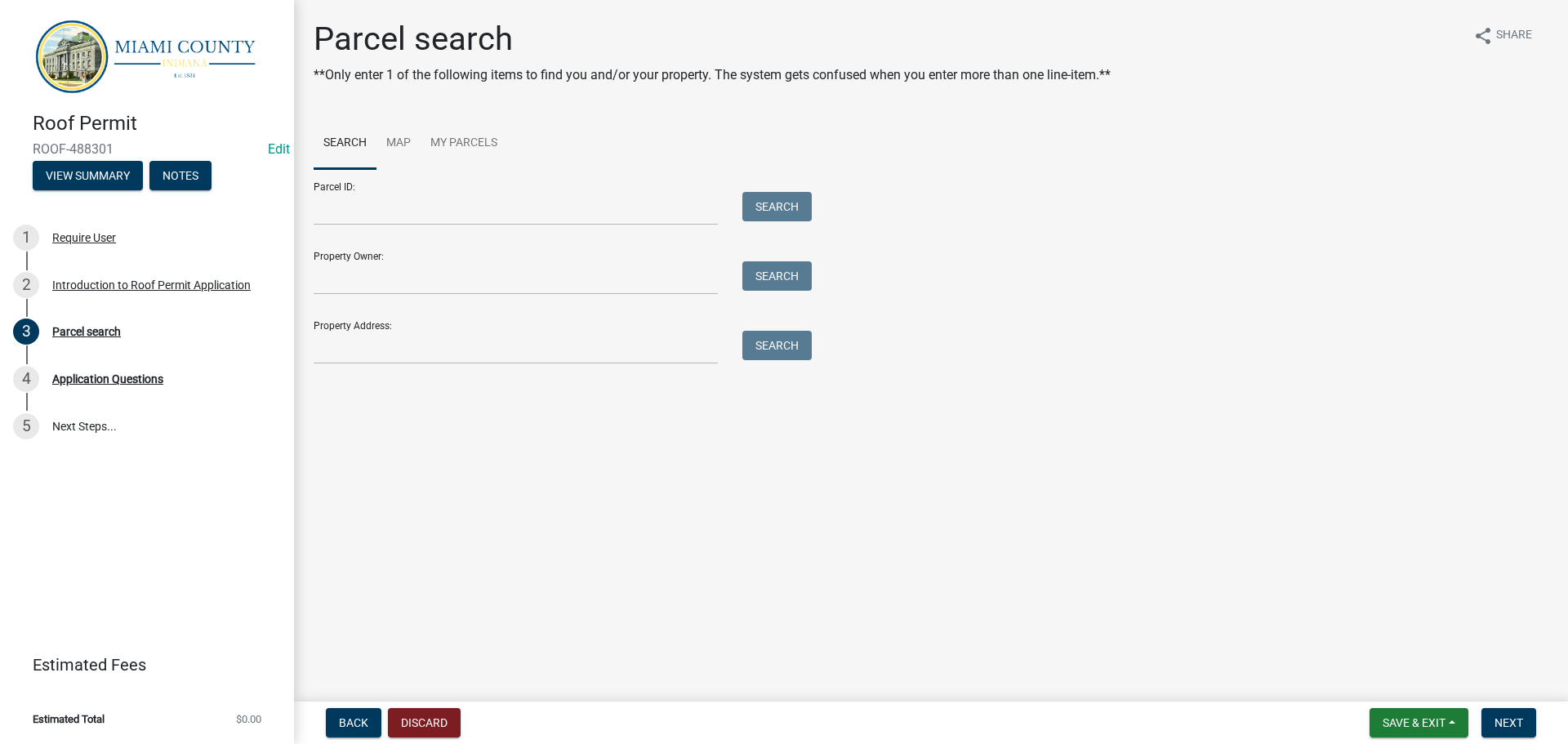
click at [412, 255] on form "Parcel ID: Search Property Owner: Search Property Address: Search" at bounding box center [559, 265] width 490 height 195
click at [450, 215] on input "Parcel ID:" at bounding box center [516, 208] width 404 height 34
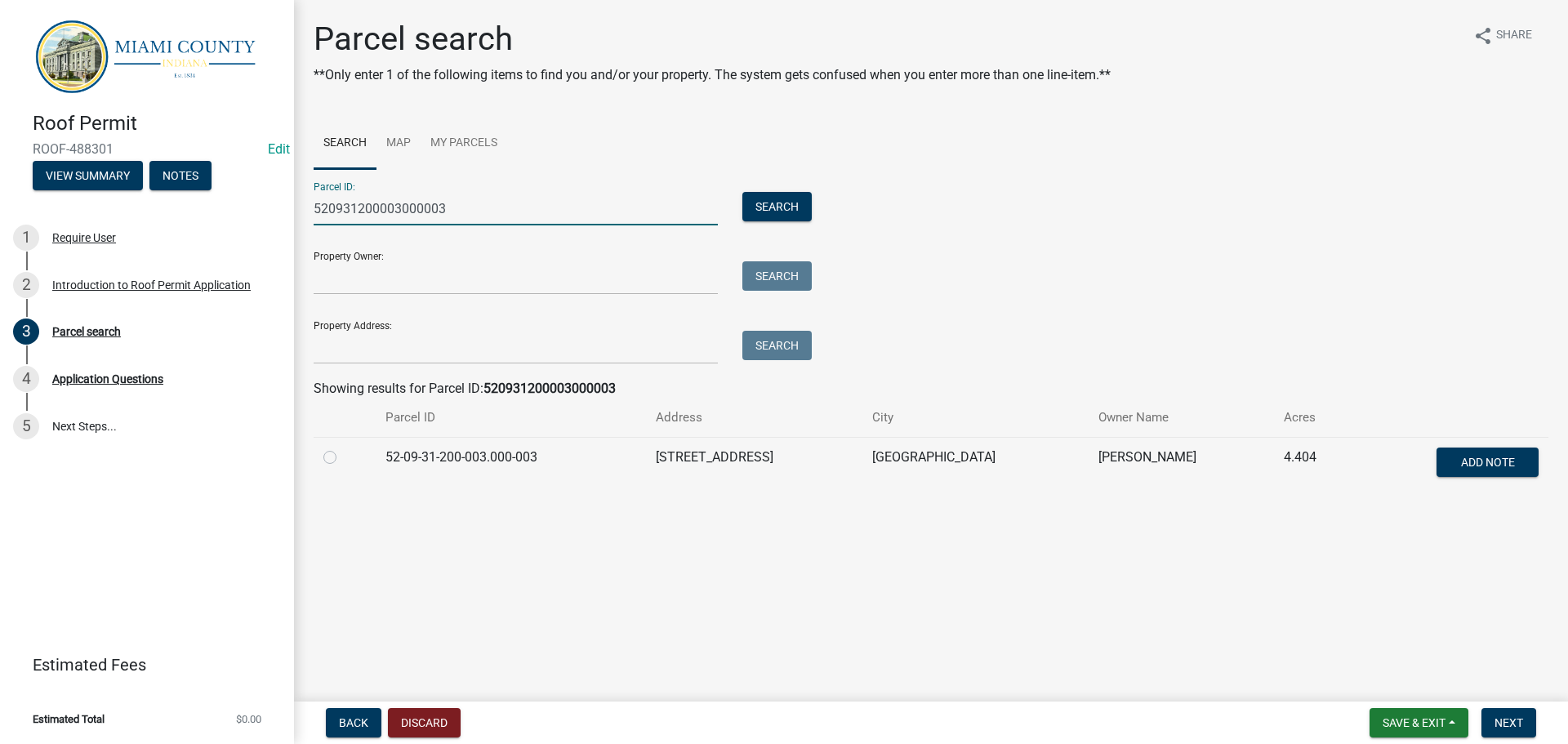
click at [343, 448] on label at bounding box center [343, 448] width 0 height 0
click at [343, 458] on input "radio" at bounding box center [348, 452] width 11 height 11
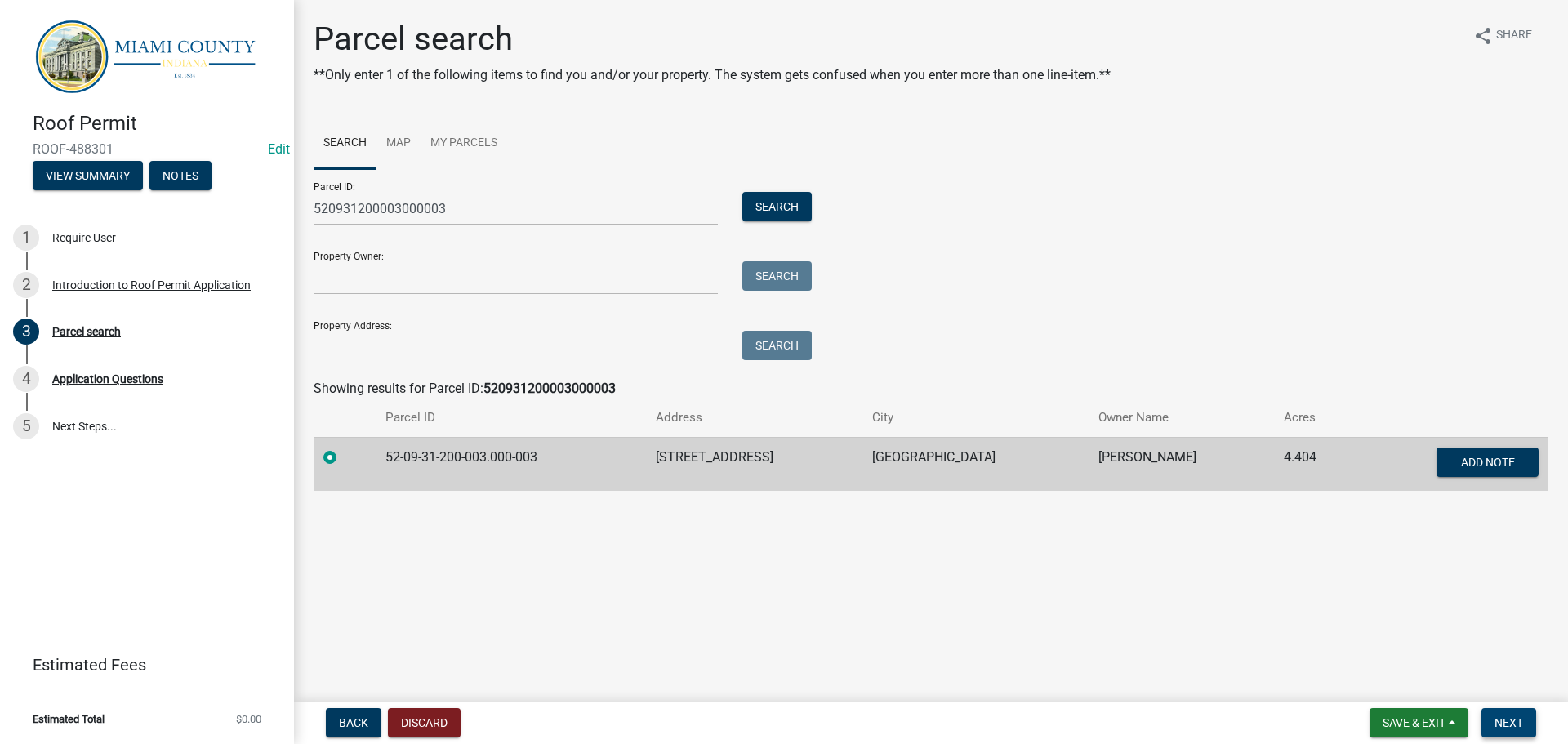
click at [1496, 708] on button "Next" at bounding box center [1508, 723] width 54 height 29
click at [1520, 708] on button "Next" at bounding box center [1508, 723] width 54 height 29
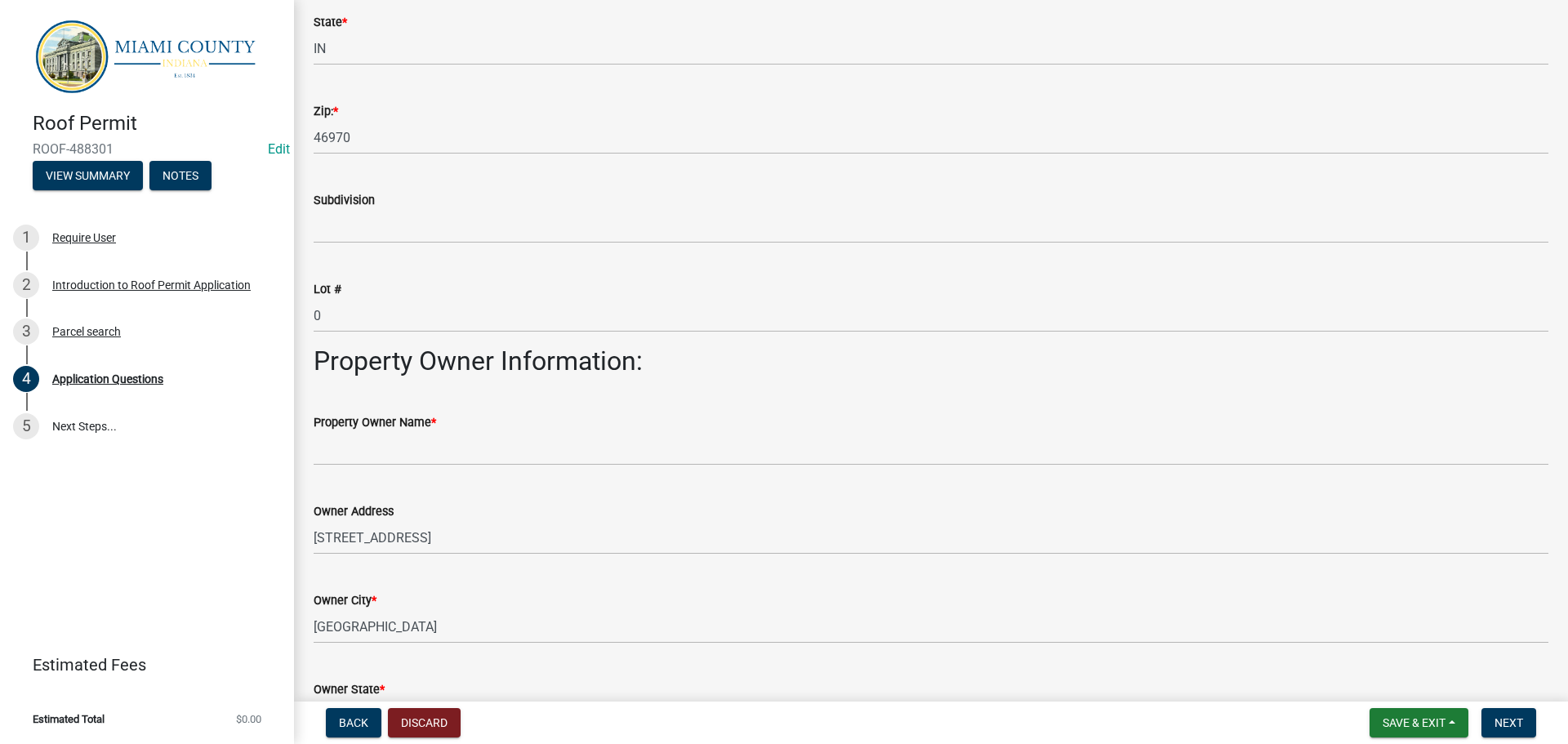
scroll to position [490, 0]
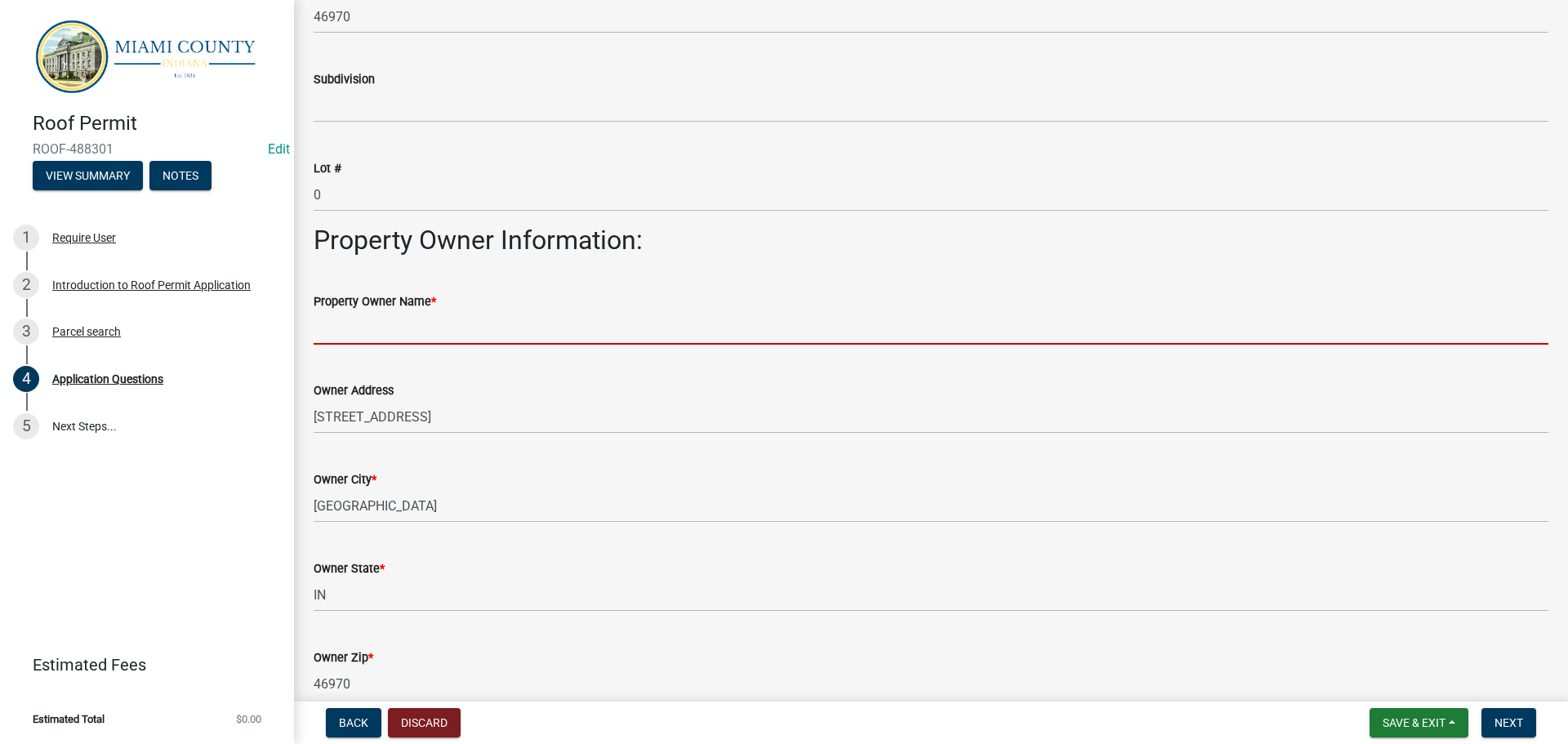
click at [423, 345] on input "Property Owner Name *" at bounding box center [931, 327] width 1235 height 34
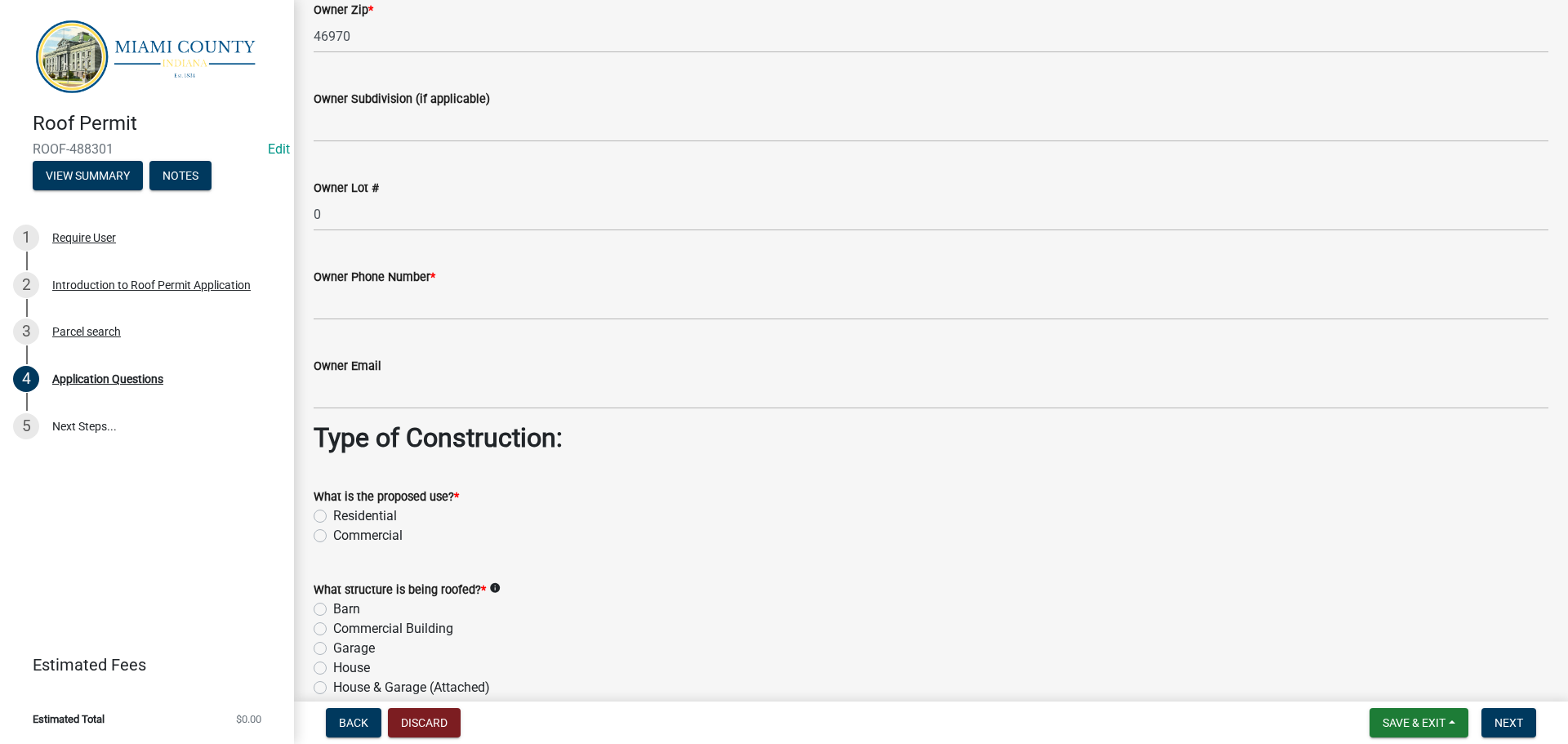
scroll to position [1387, 0]
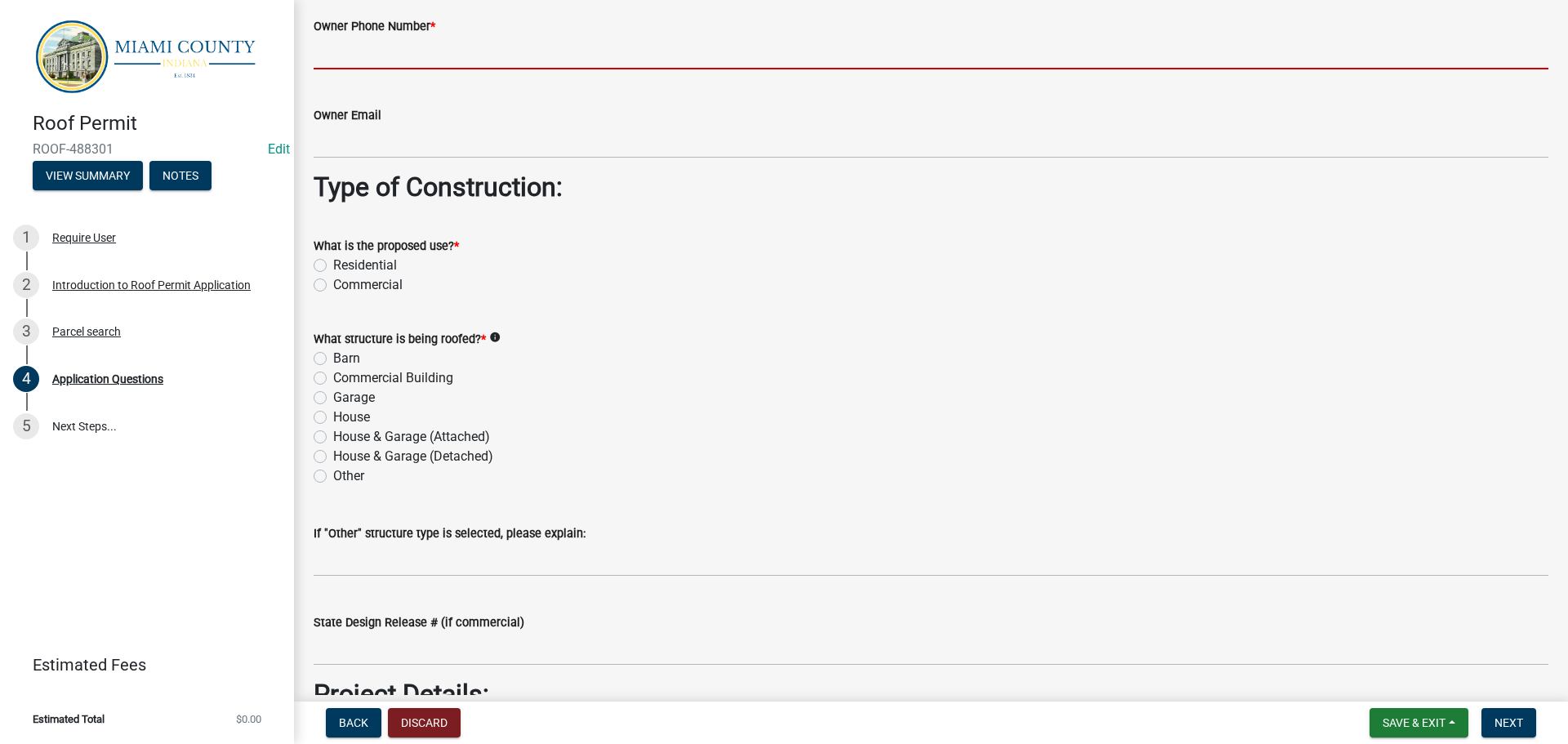
click at [402, 70] on input "Owner Phone Number *" at bounding box center [931, 52] width 1235 height 34
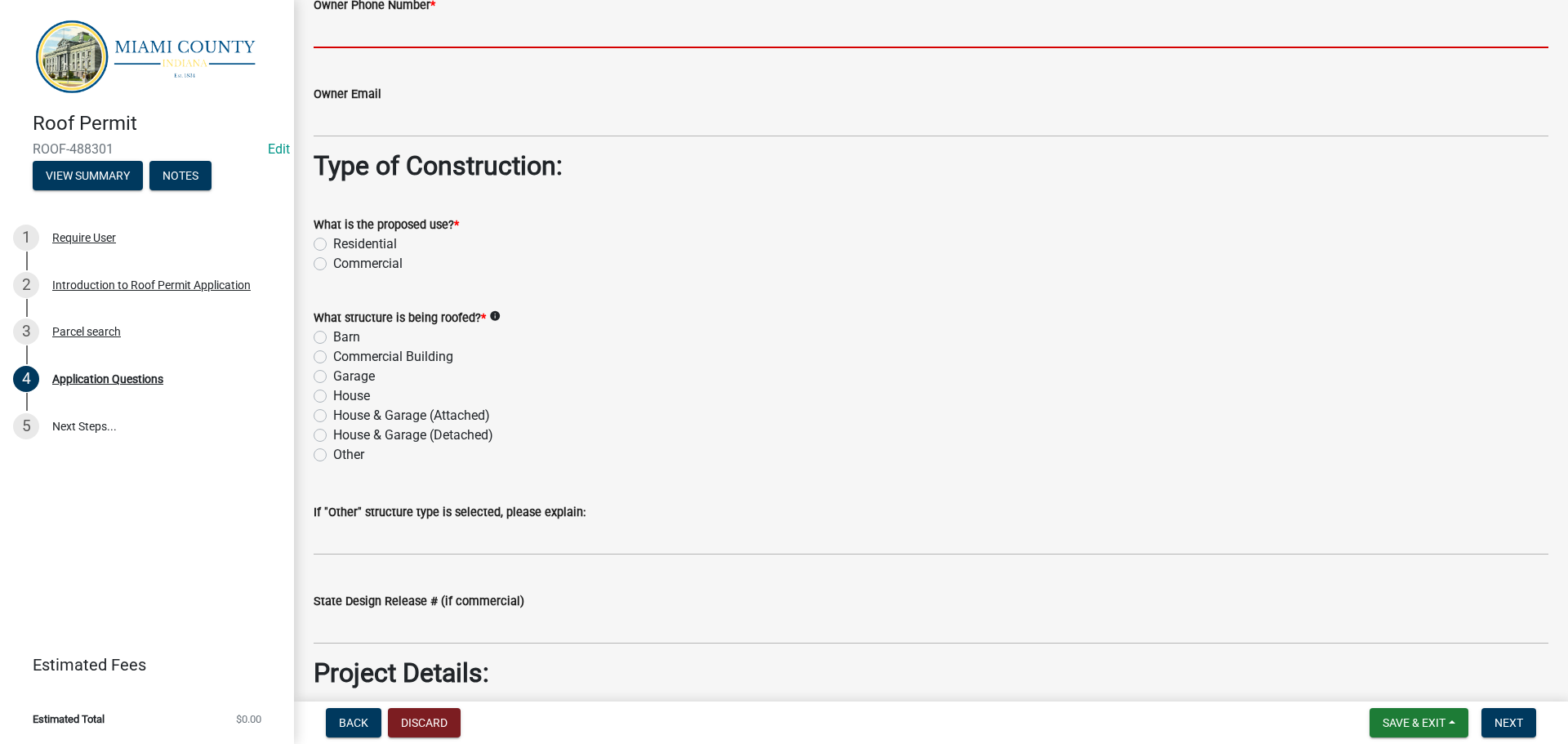
scroll to position [1470, 0]
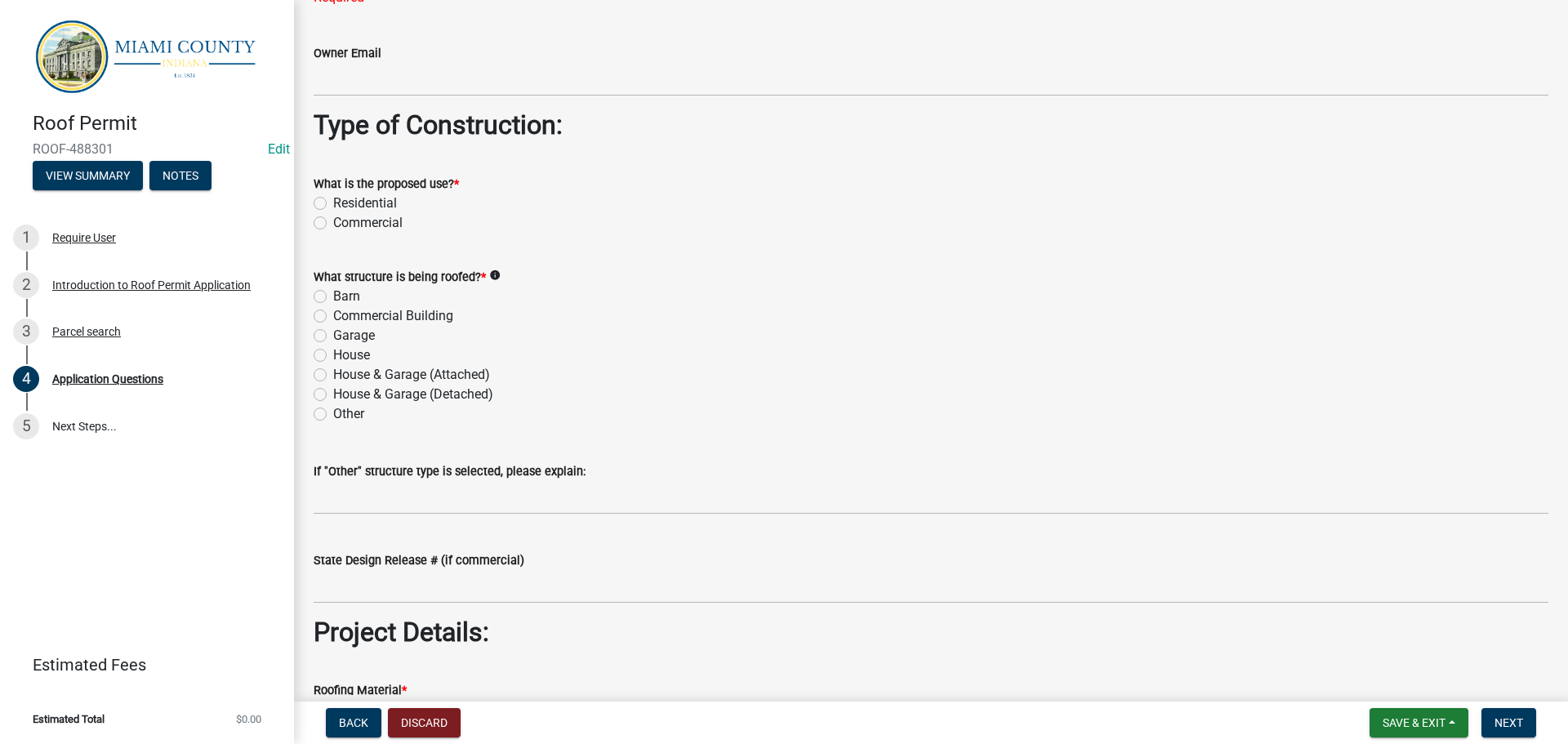
click at [321, 232] on div "What is the proposed use? * Residential Commercial" at bounding box center [931, 202] width 1235 height 59
click at [333, 213] on label "Residential" at bounding box center [365, 203] width 64 height 19
click at [333, 204] on input "Residential" at bounding box center [338, 199] width 11 height 11
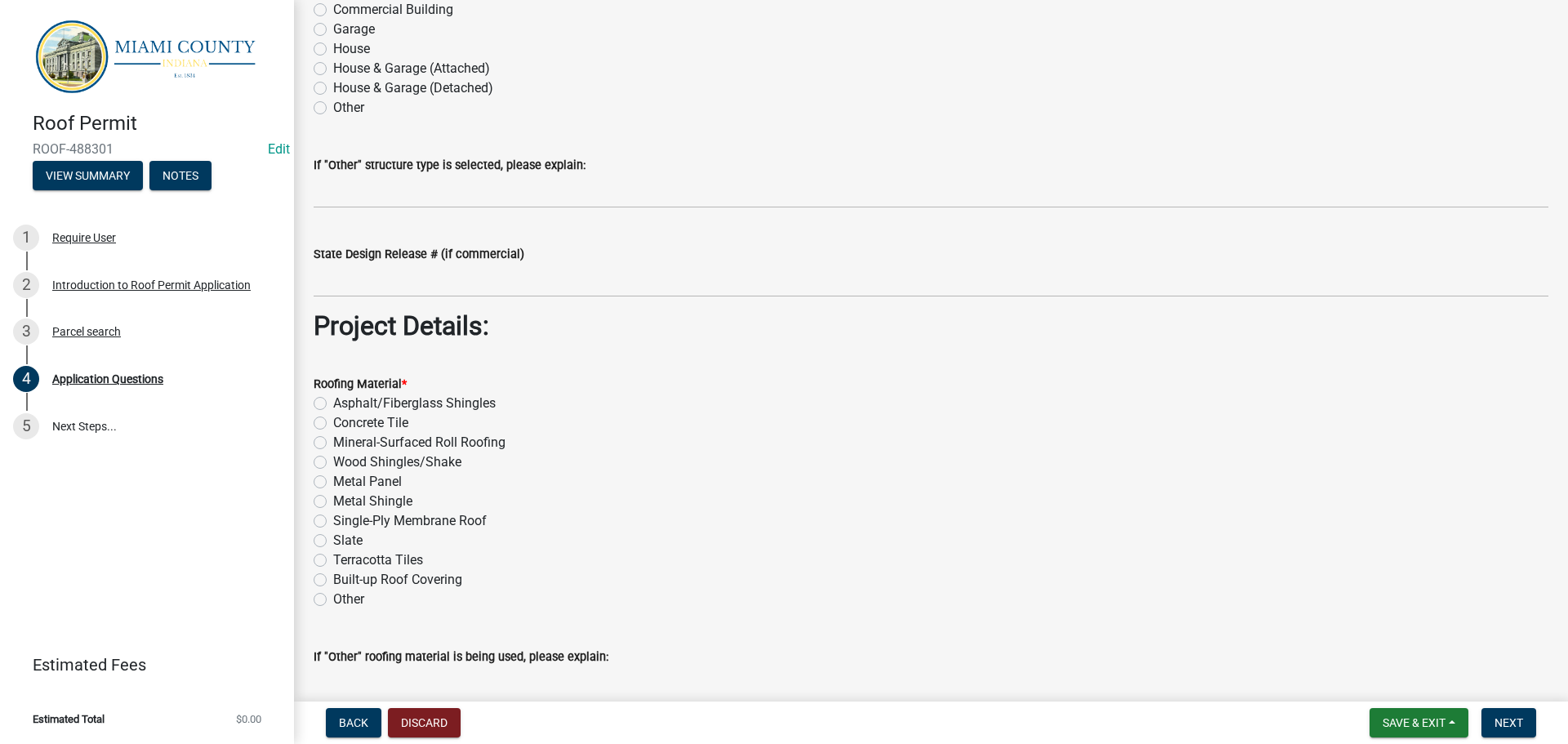
scroll to position [1796, 0]
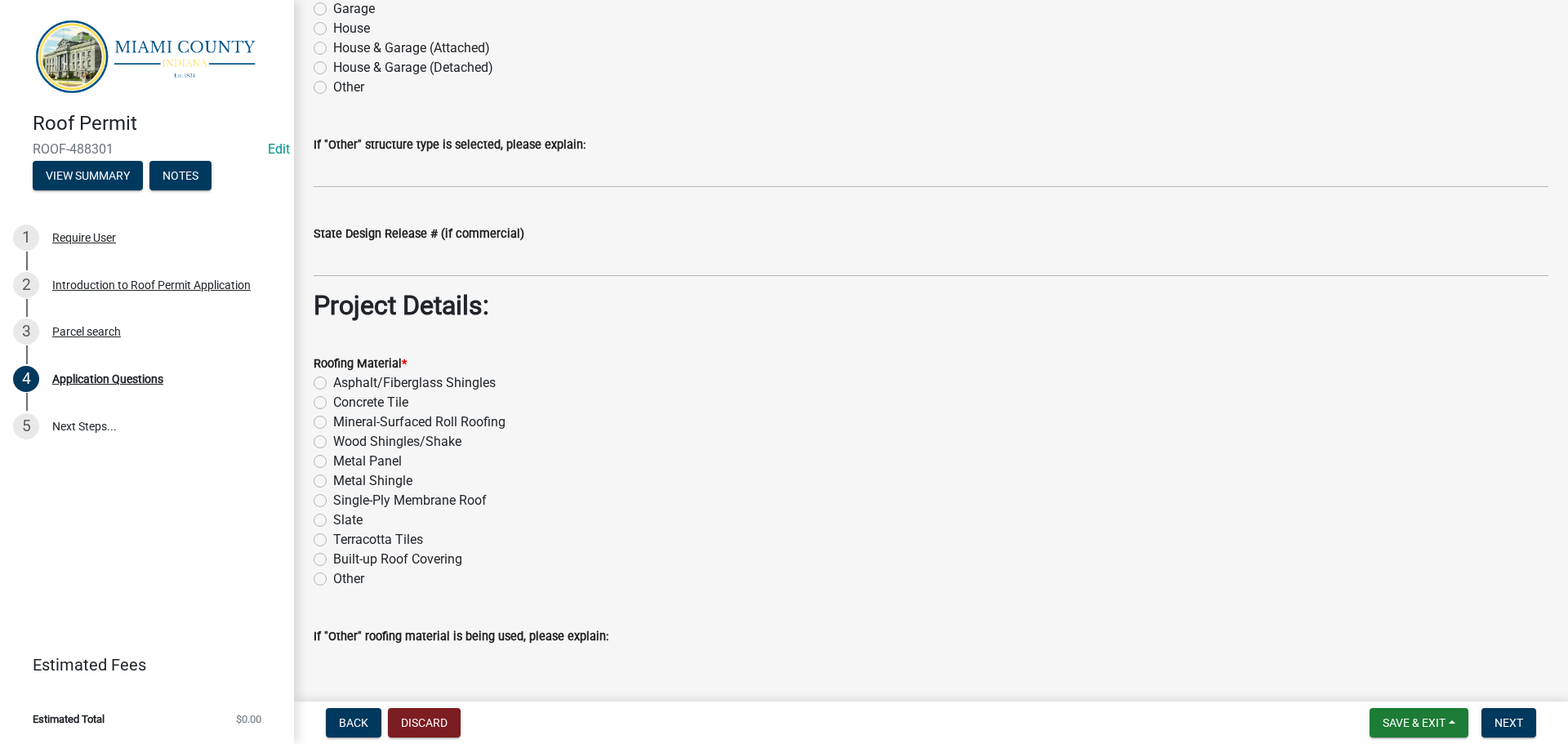
click at [332, 392] on div "Asphalt/Fiberglass Shingles" at bounding box center [931, 383] width 1235 height 19
click at [334, 392] on div "Asphalt/Fiberglass Shingles" at bounding box center [931, 383] width 1235 height 19
drag, startPoint x: 325, startPoint y: 649, endPoint x: 578, endPoint y: 611, distance: 255.8
click at [333, 392] on label "Asphalt/Fiberglass Shingles" at bounding box center [415, 383] width 163 height 19
click at [333, 384] on input "Asphalt/Fiberglass Shingles" at bounding box center [338, 378] width 11 height 11
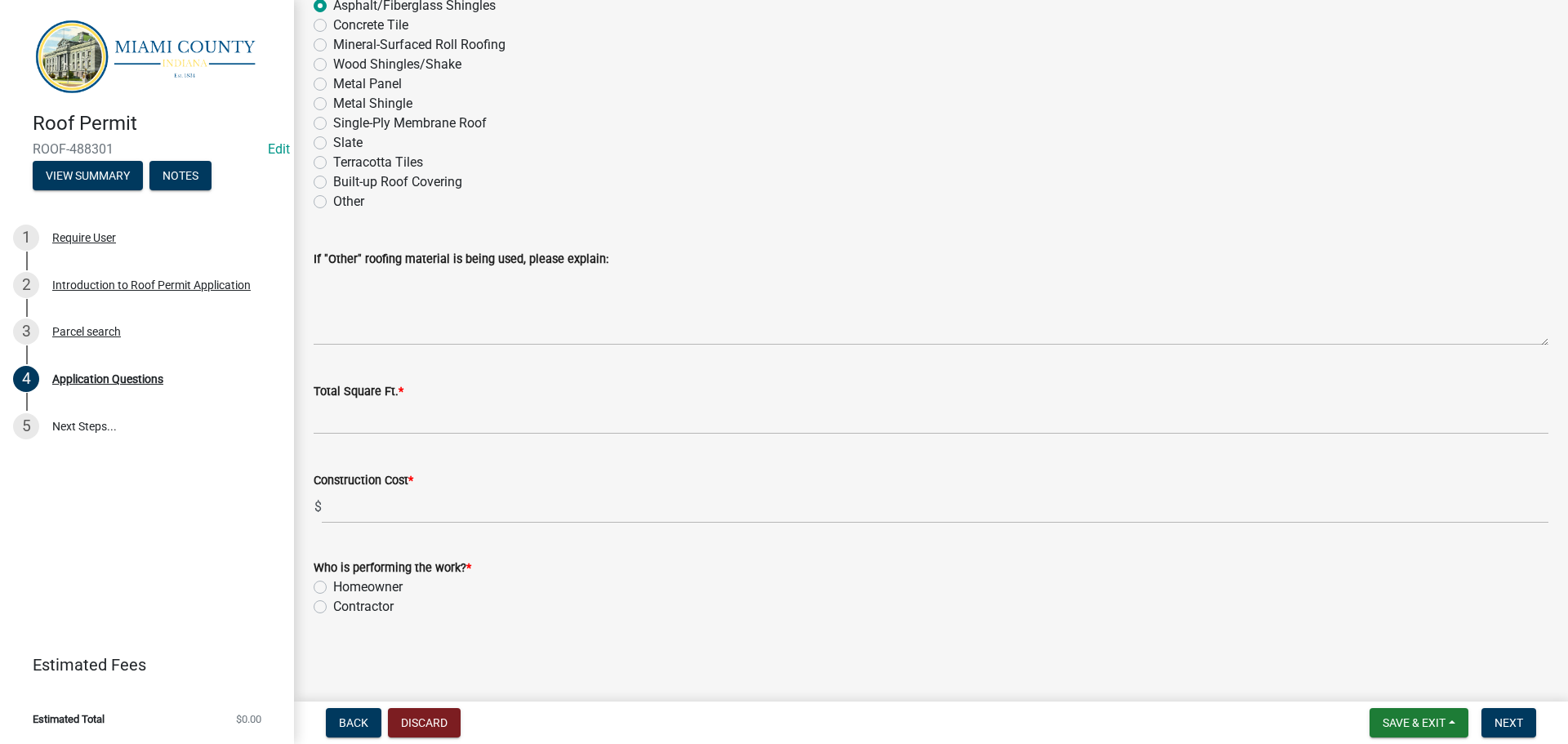
scroll to position [2522, 0]
click at [333, 597] on label "Contractor" at bounding box center [363, 606] width 60 height 19
click at [333, 597] on input "Contractor" at bounding box center [338, 602] width 11 height 11
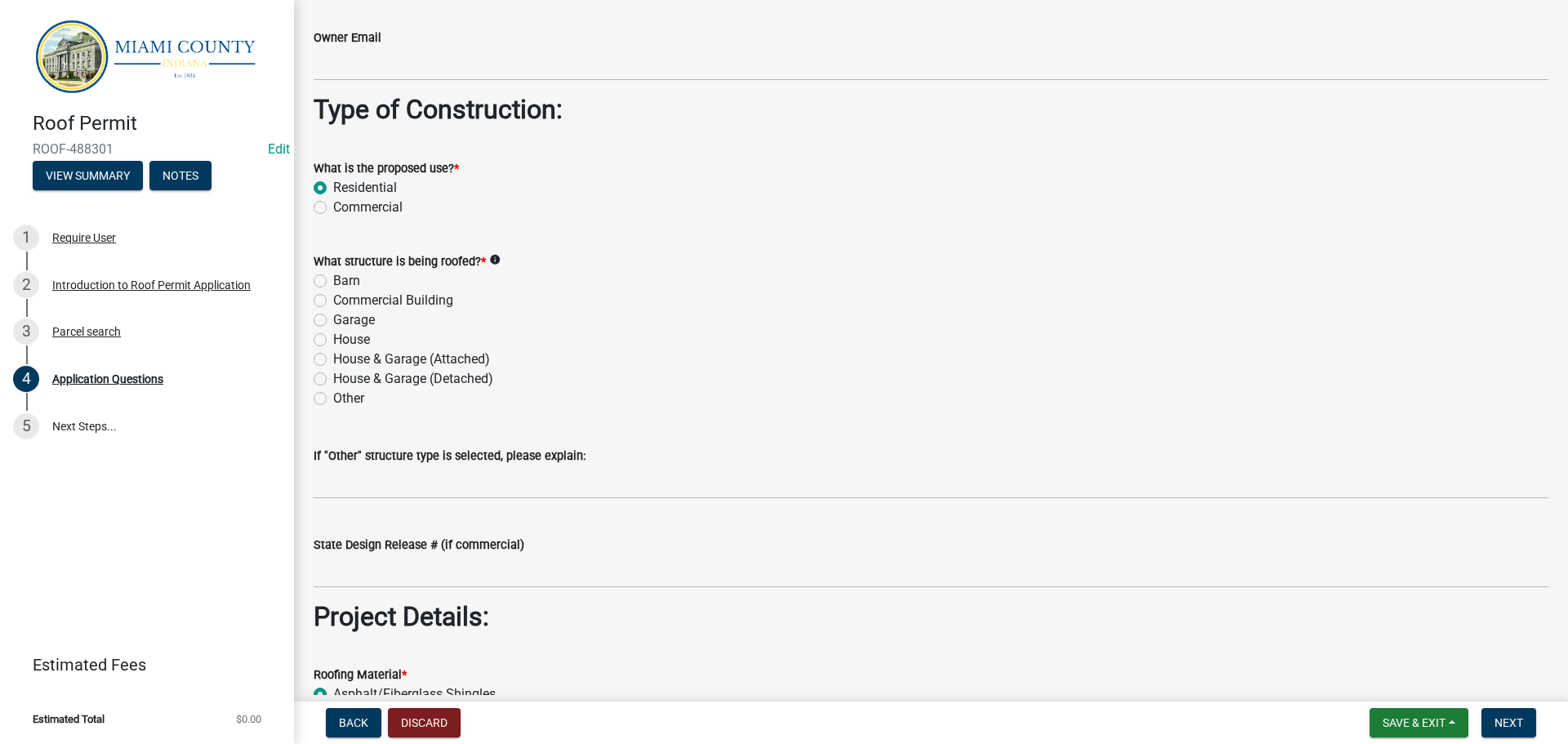
scroll to position [1460, 0]
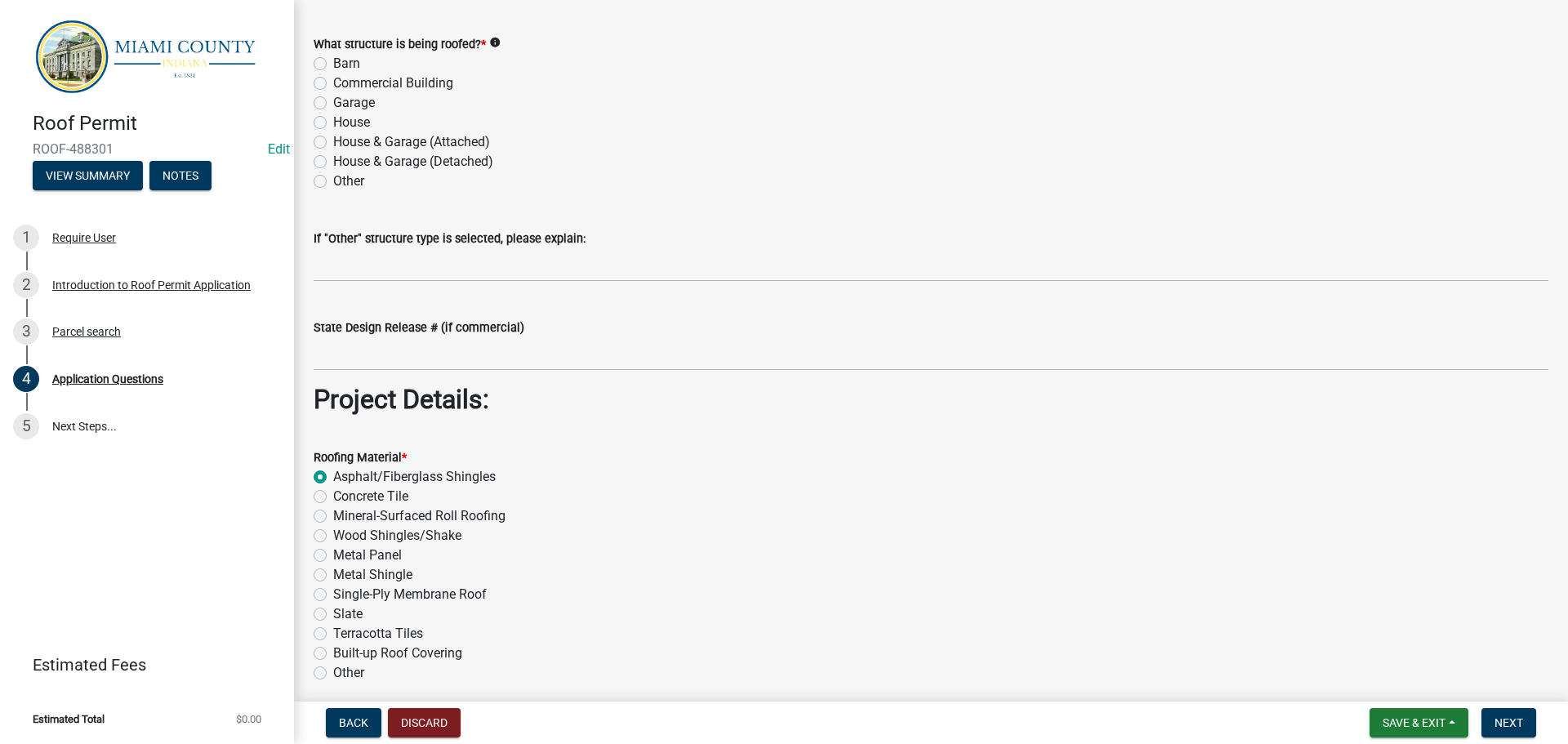
scroll to position [1705, 0]
click at [333, 148] on label "House & Garage (Attached)" at bounding box center [412, 139] width 157 height 19
click at [333, 140] on input "House & Garage (Attached)" at bounding box center [338, 134] width 11 height 11
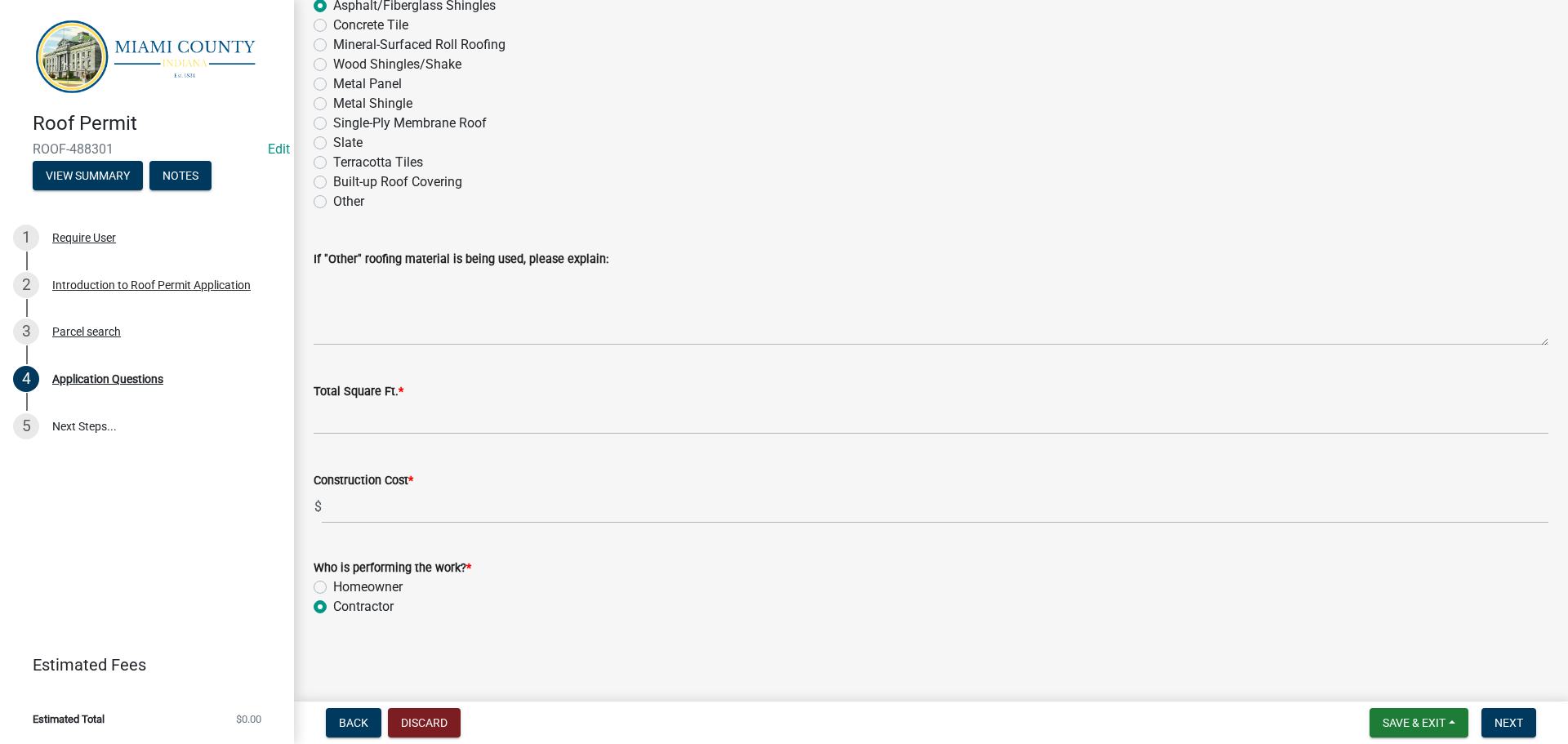
scroll to position [2499, 0]
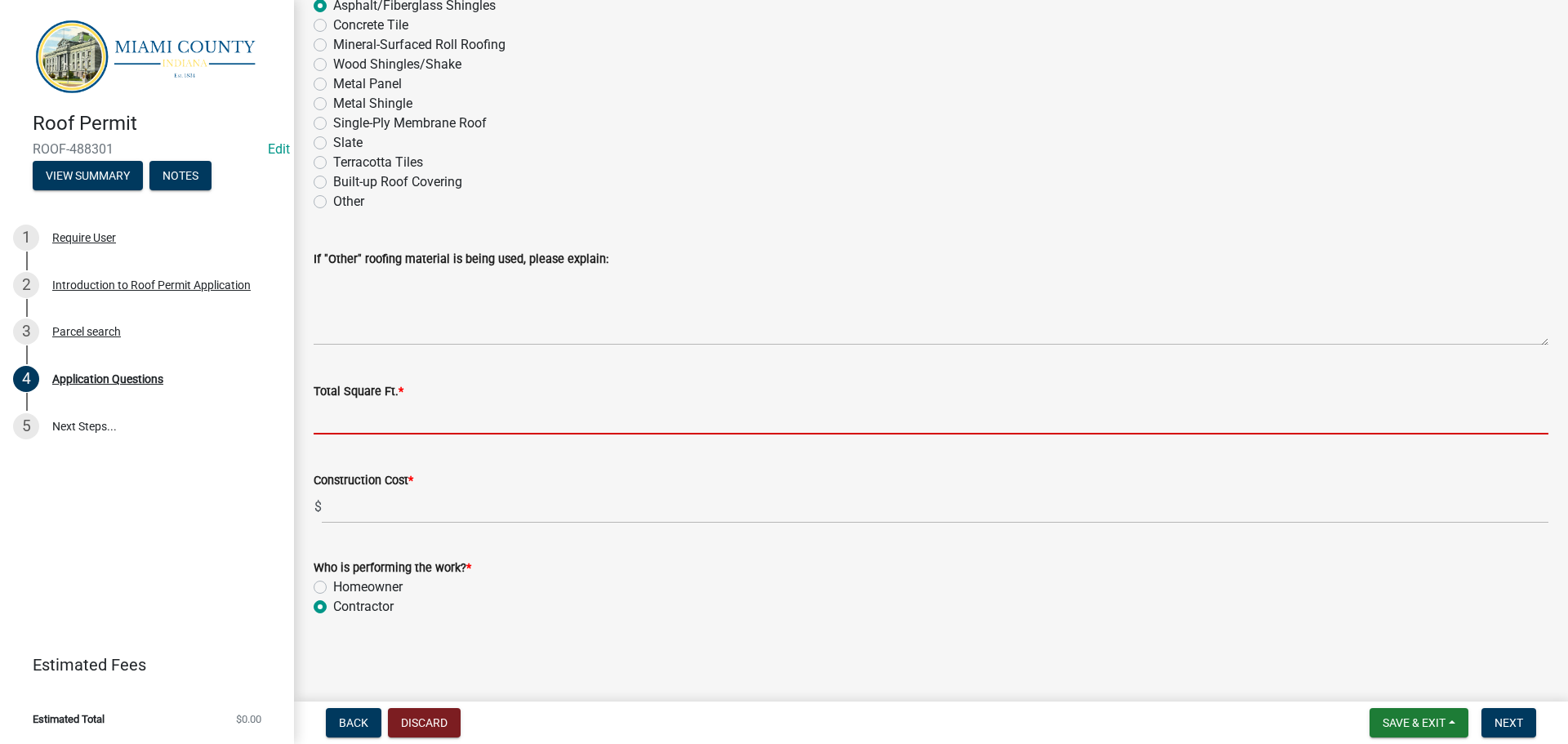
click at [436, 401] on input "Total Square Ft. *" at bounding box center [931, 418] width 1235 height 34
click at [335, 401] on input "Total Square Ft. *" at bounding box center [931, 418] width 1235 height 34
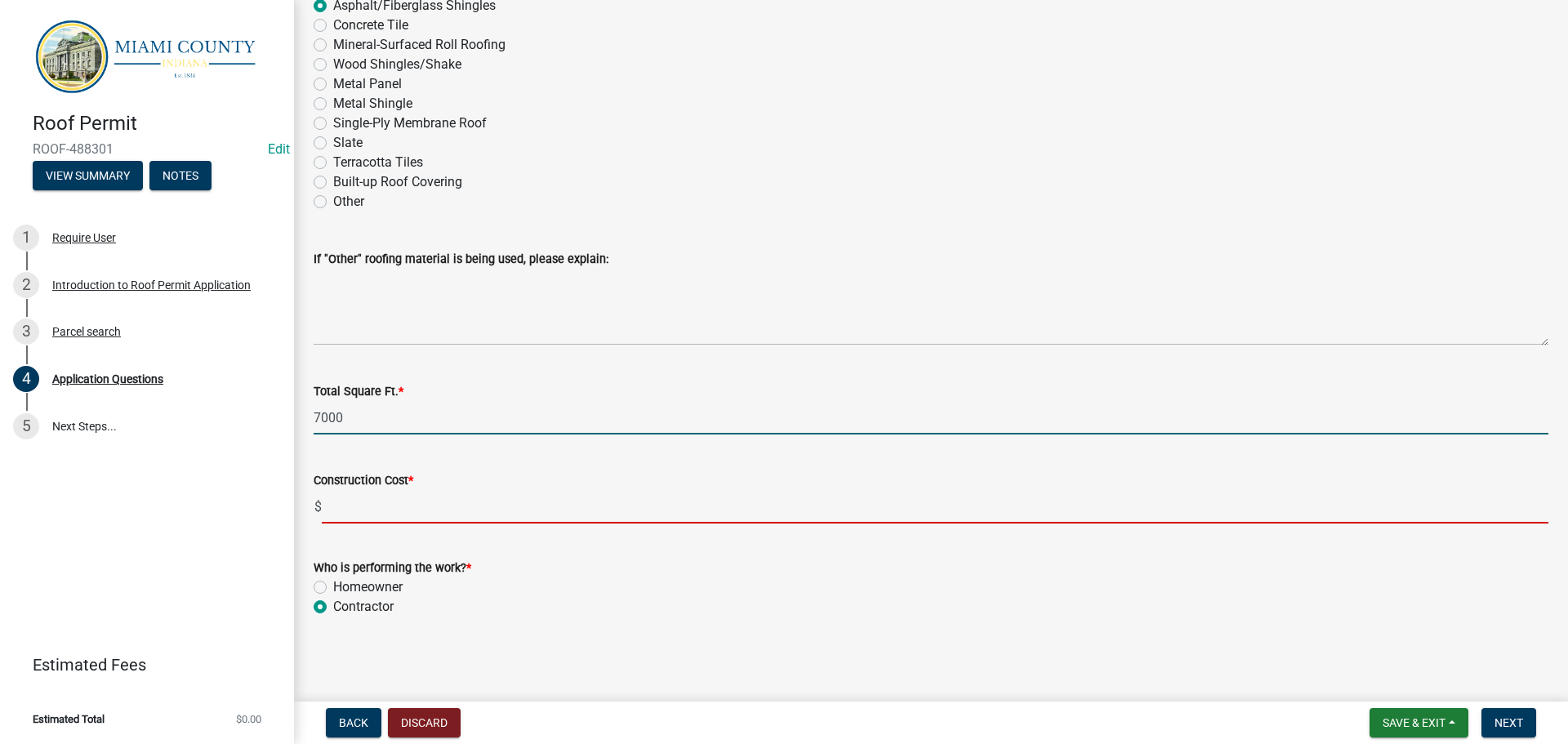
click at [490, 490] on input "text" at bounding box center [935, 507] width 1227 height 34
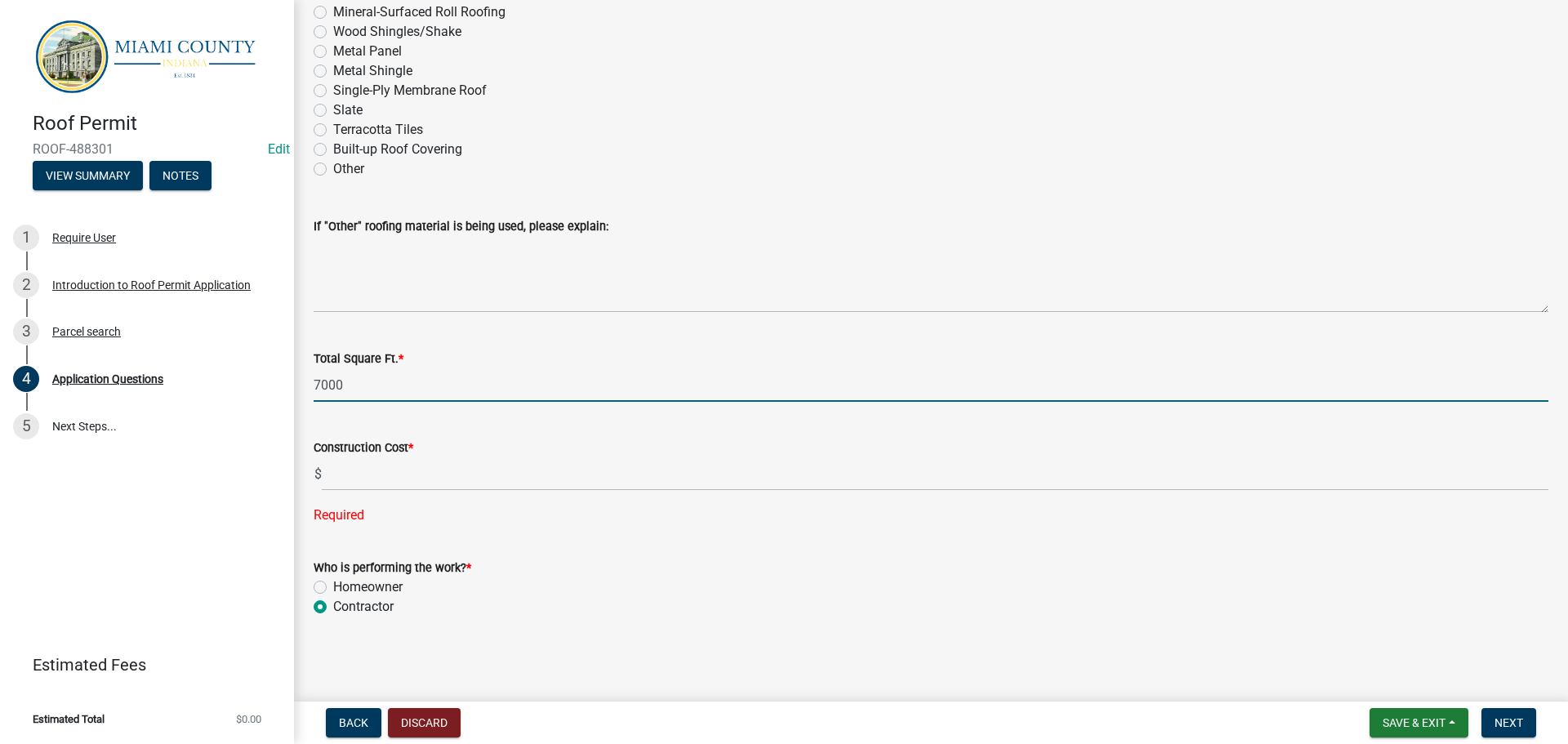
drag, startPoint x: 385, startPoint y: 387, endPoint x: 329, endPoint y: 401, distance: 57.7
click at [329, 401] on input "7000" at bounding box center [931, 385] width 1235 height 34
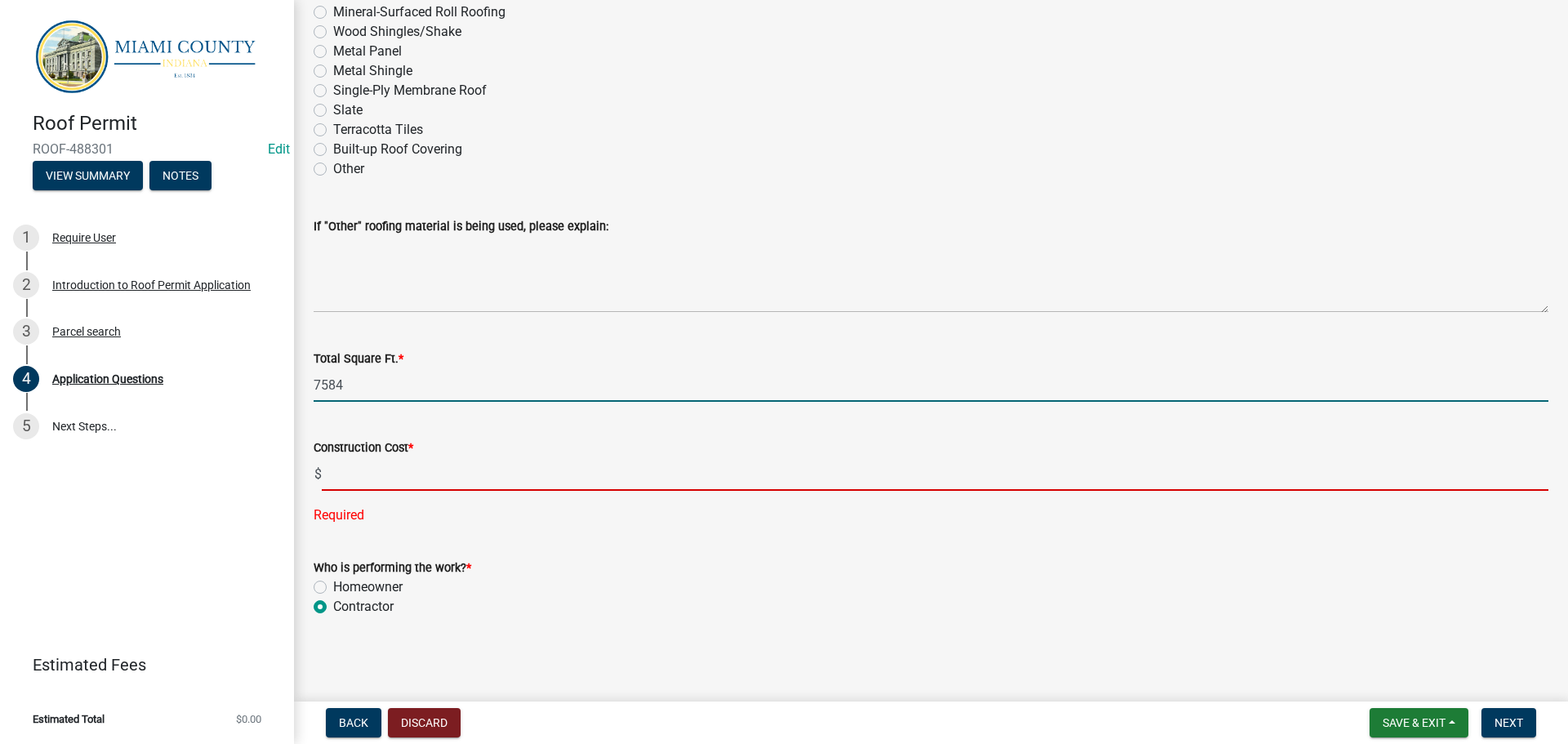
click at [435, 490] on input "text" at bounding box center [935, 474] width 1227 height 34
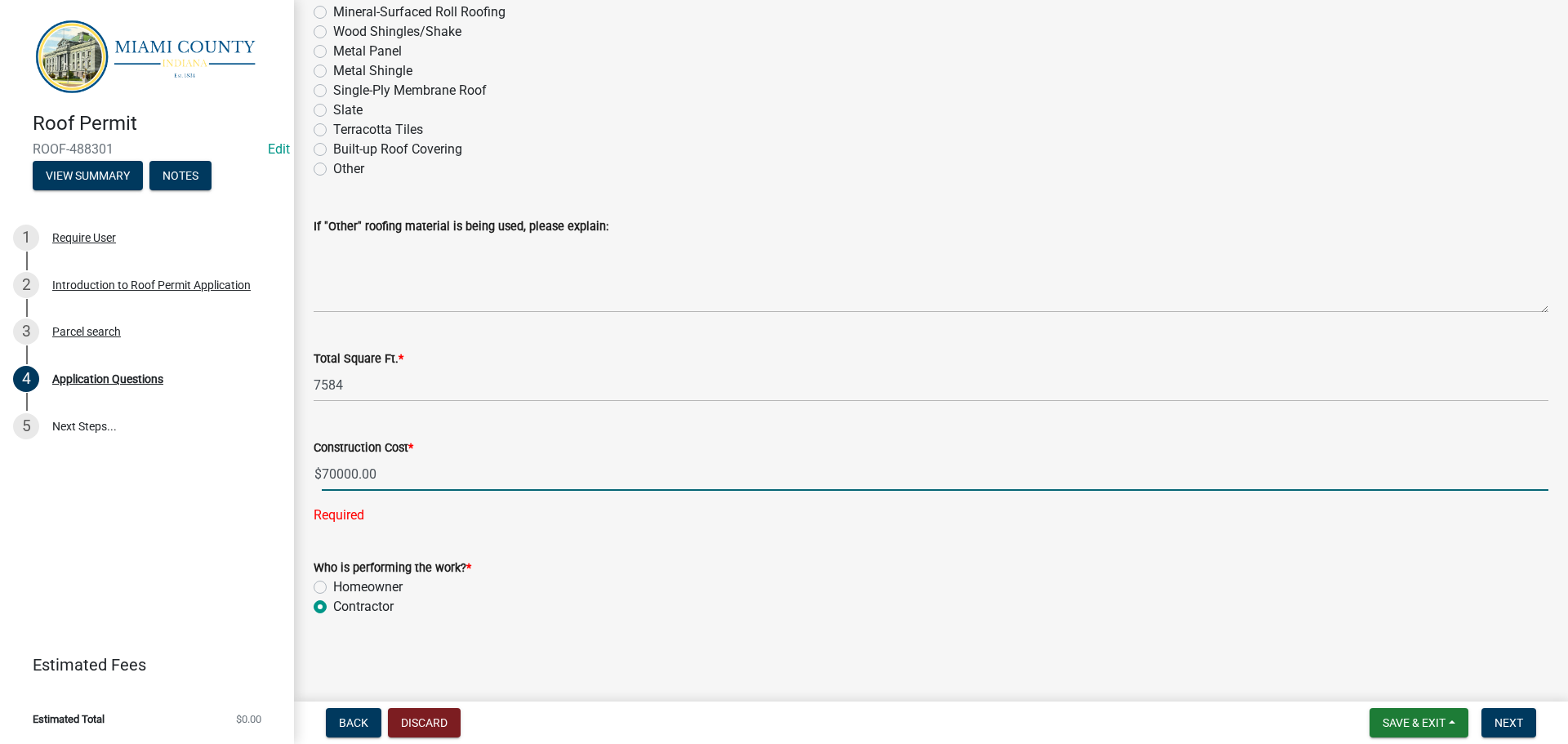
click at [811, 600] on div "Who is performing the work? * Homeowner Contractor" at bounding box center [931, 586] width 1235 height 59
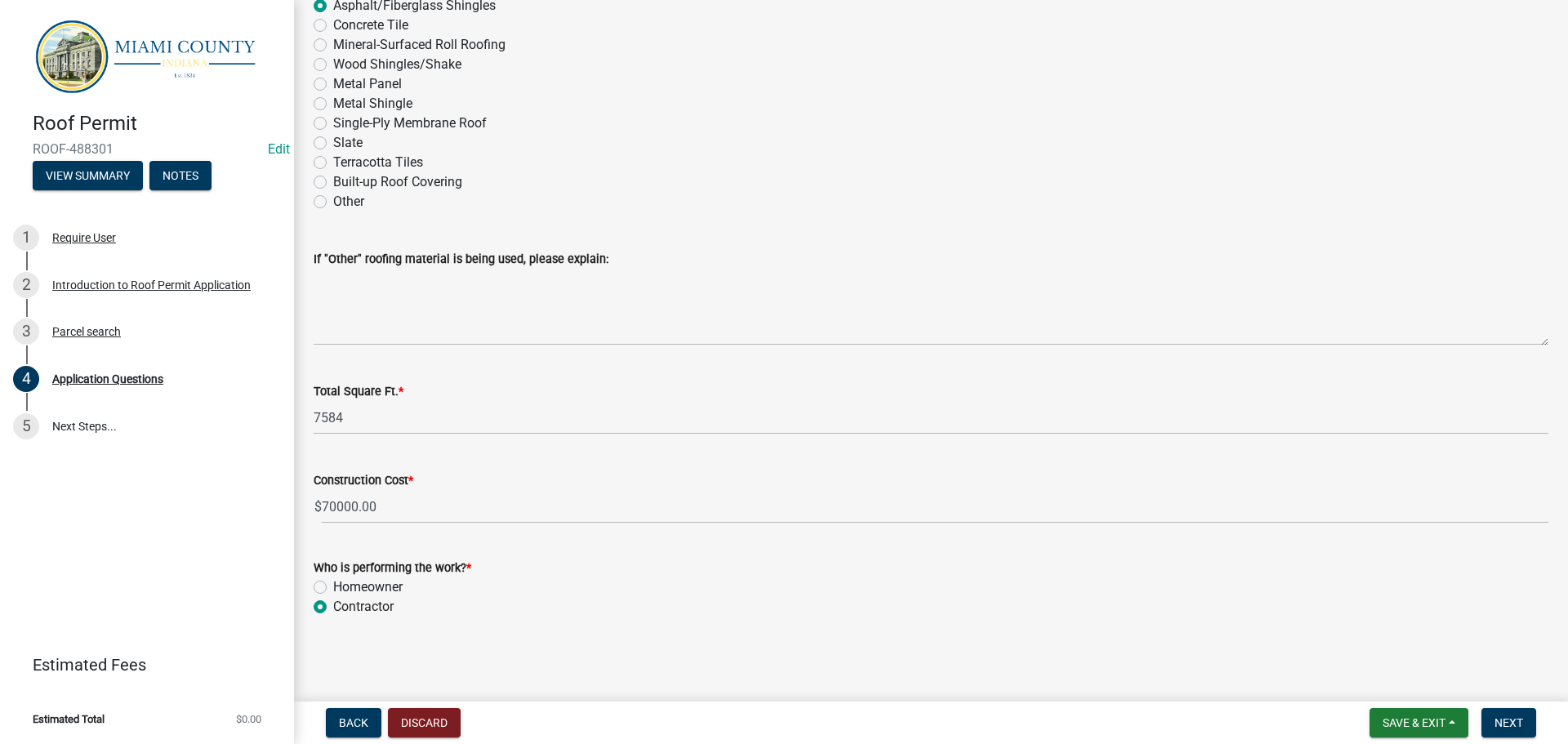
scroll to position [2254, 0]
click at [1500, 716] on span "Next" at bounding box center [1508, 722] width 28 height 13
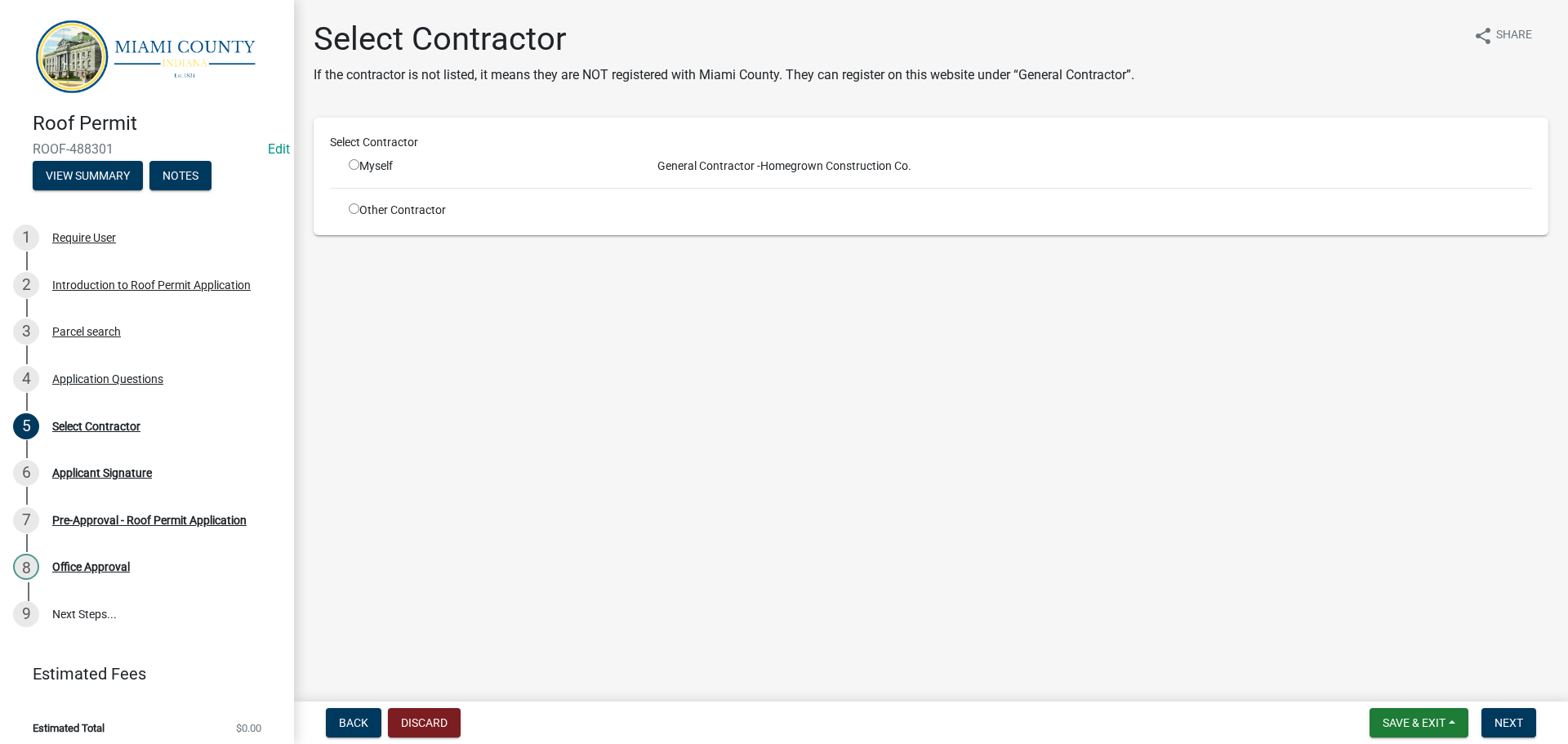
click at [357, 170] on input "radio" at bounding box center [354, 164] width 11 height 11
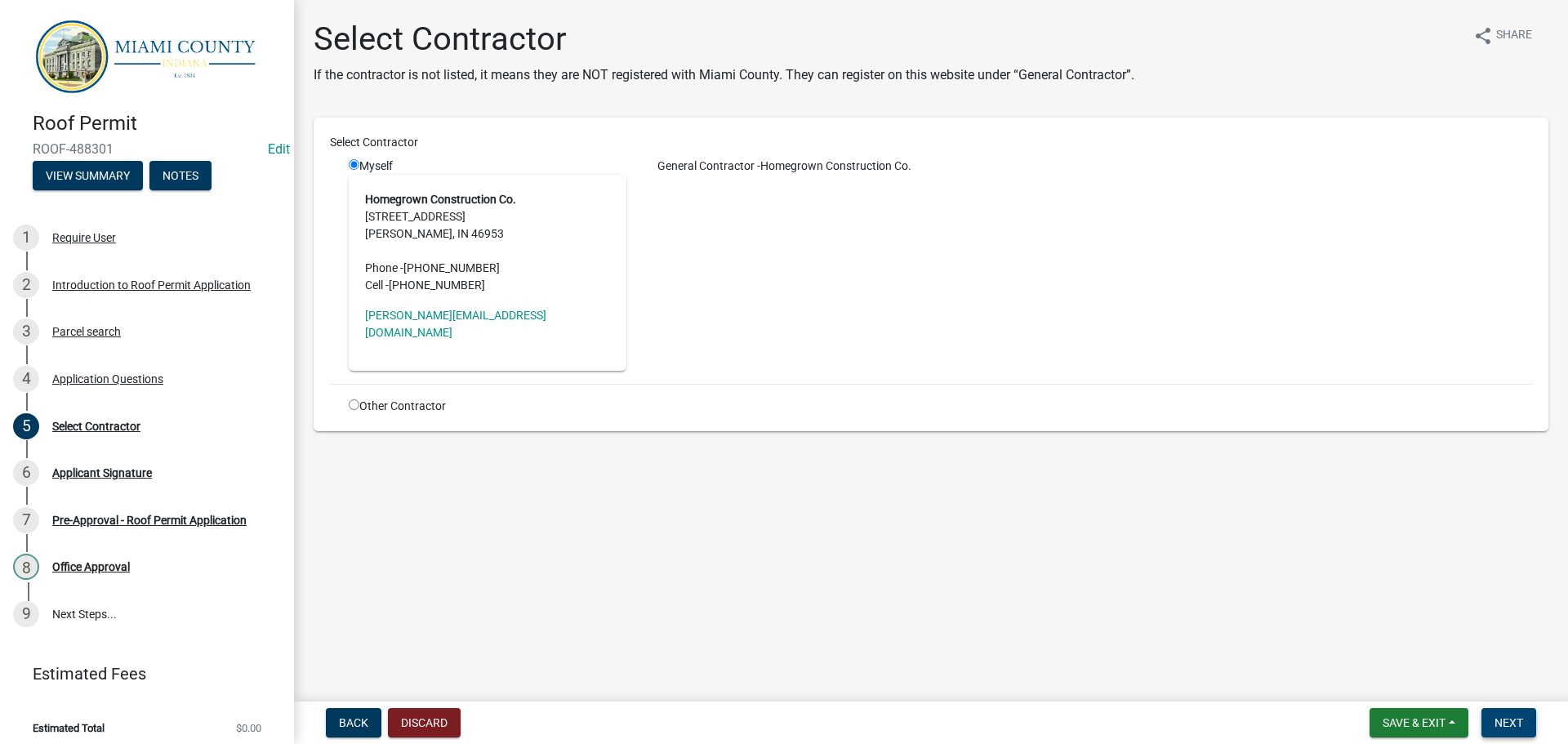
click at [1512, 726] on span "Next" at bounding box center [1508, 722] width 28 height 13
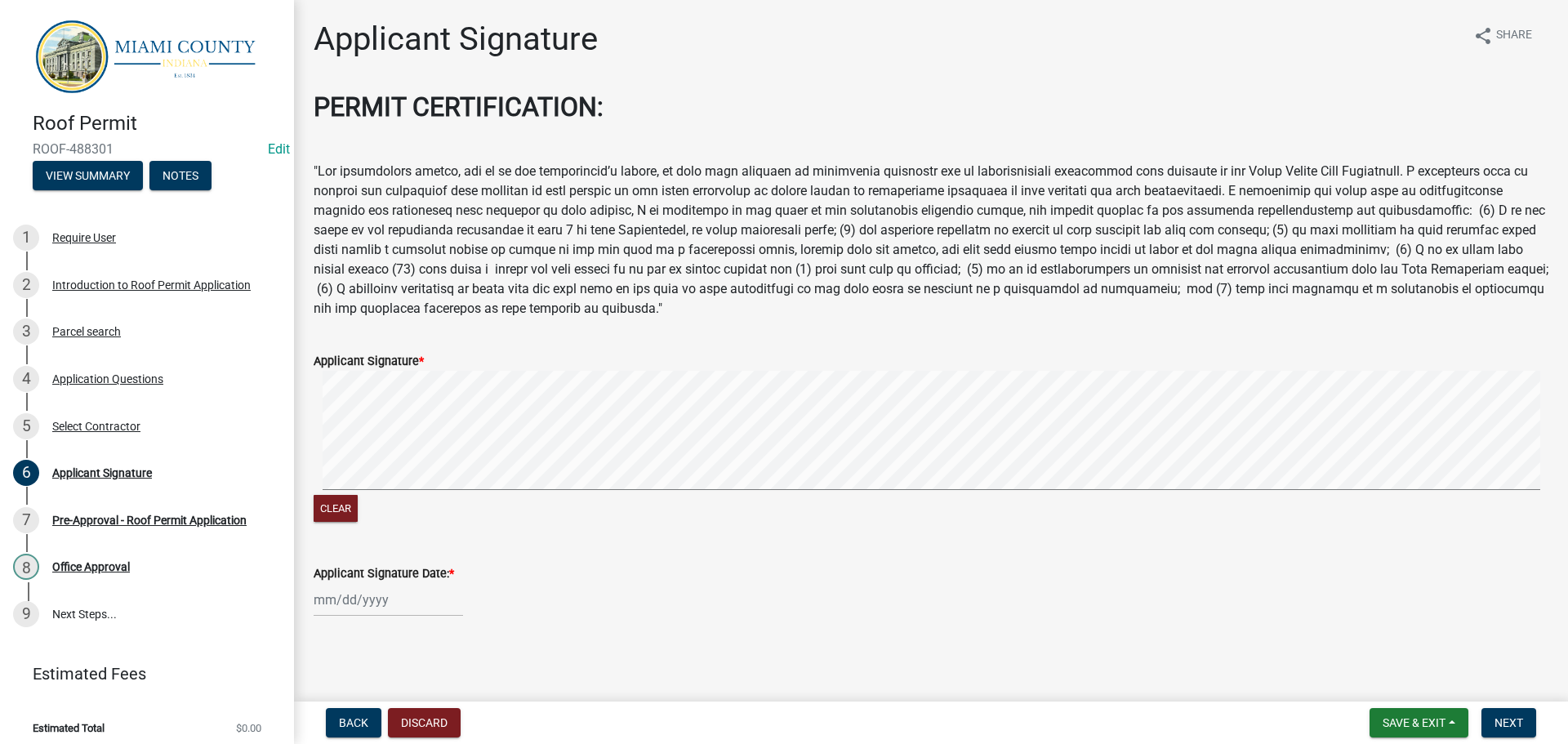
scroll to position [87, 0]
click at [357, 589] on div at bounding box center [389, 600] width 149 height 34
drag, startPoint x: 332, startPoint y: 437, endPoint x: 610, endPoint y: 512, distance: 287.9
click at [334, 444] on div "6" at bounding box center [329, 456] width 26 height 26
click at [1491, 710] on button "Next" at bounding box center [1508, 723] width 54 height 29
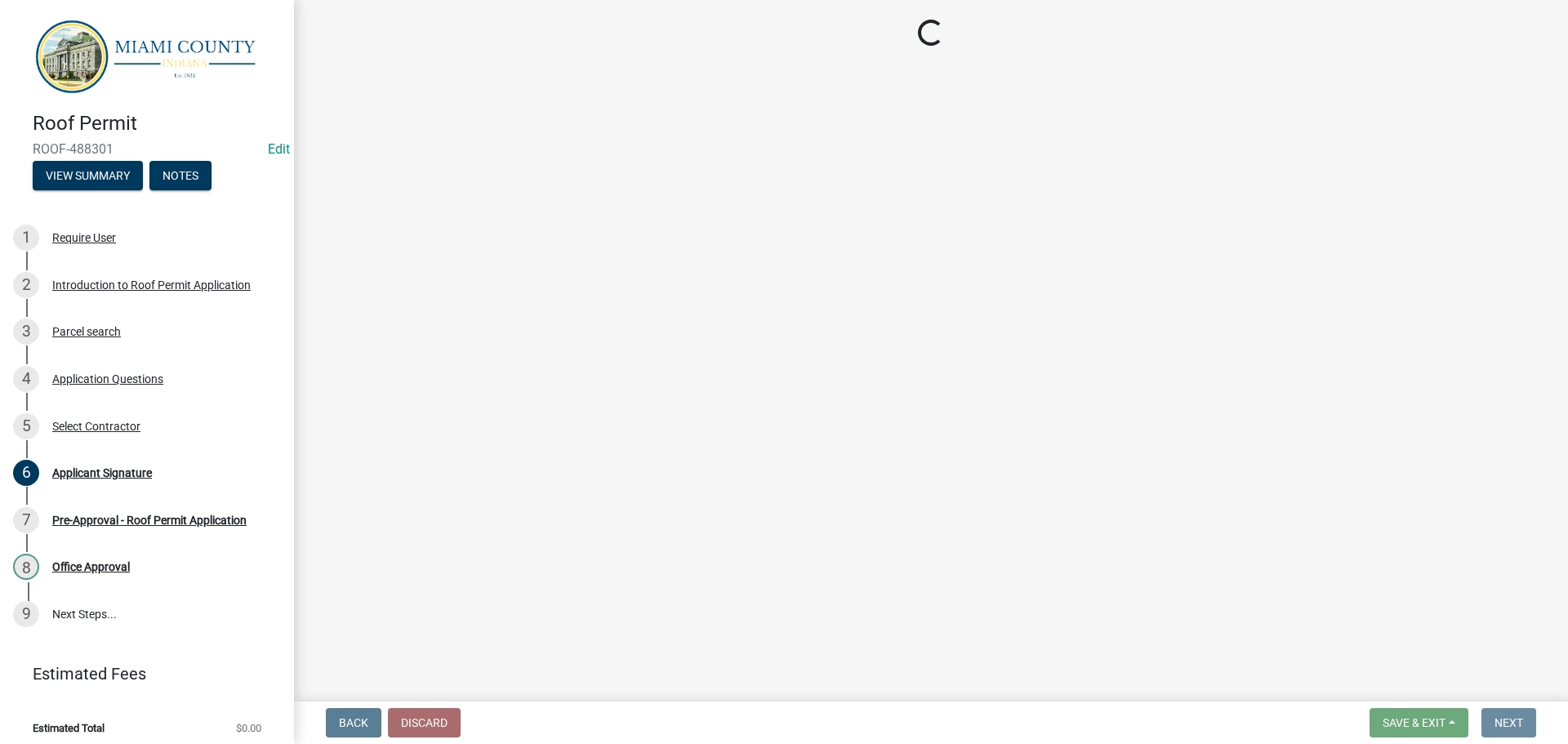
scroll to position [0, 0]
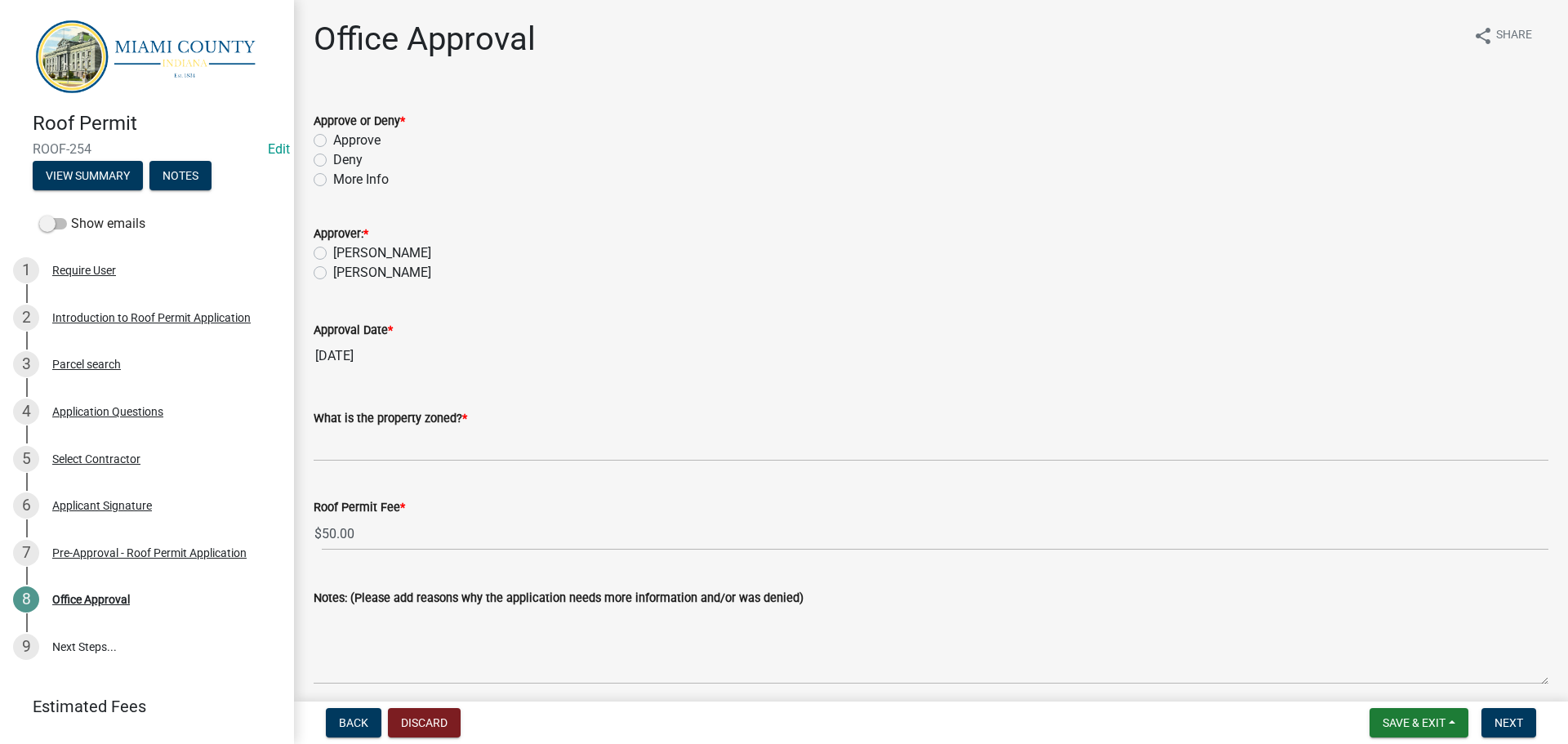
click at [345, 150] on label "Approve" at bounding box center [357, 140] width 47 height 19
click at [344, 141] on input "Approve" at bounding box center [338, 136] width 11 height 11
click at [363, 283] on label "[PERSON_NAME]" at bounding box center [382, 272] width 98 height 19
click at [344, 273] on input "[PERSON_NAME]" at bounding box center [338, 267] width 11 height 11
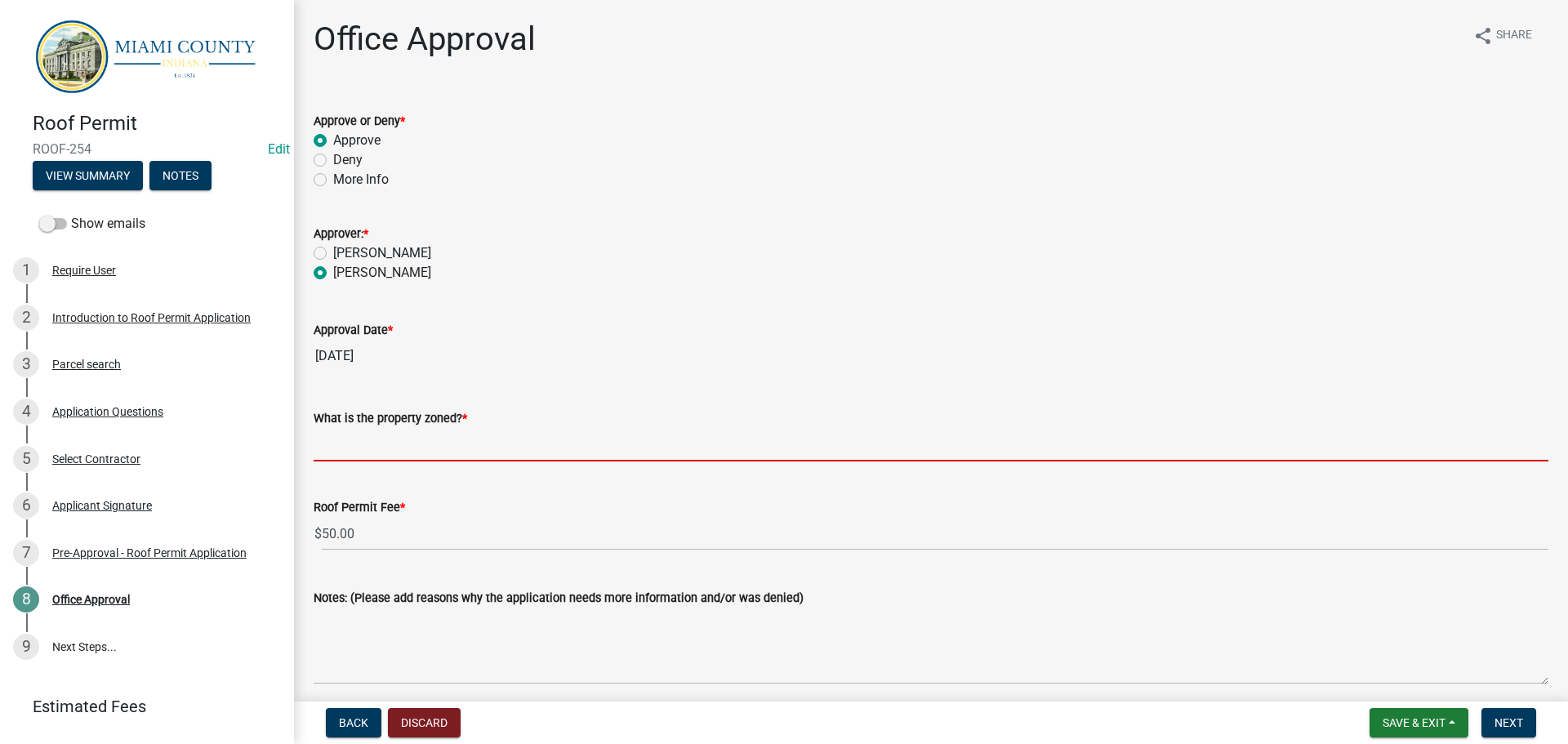
click at [420, 461] on input "What is the property zoned? *" at bounding box center [931, 445] width 1235 height 34
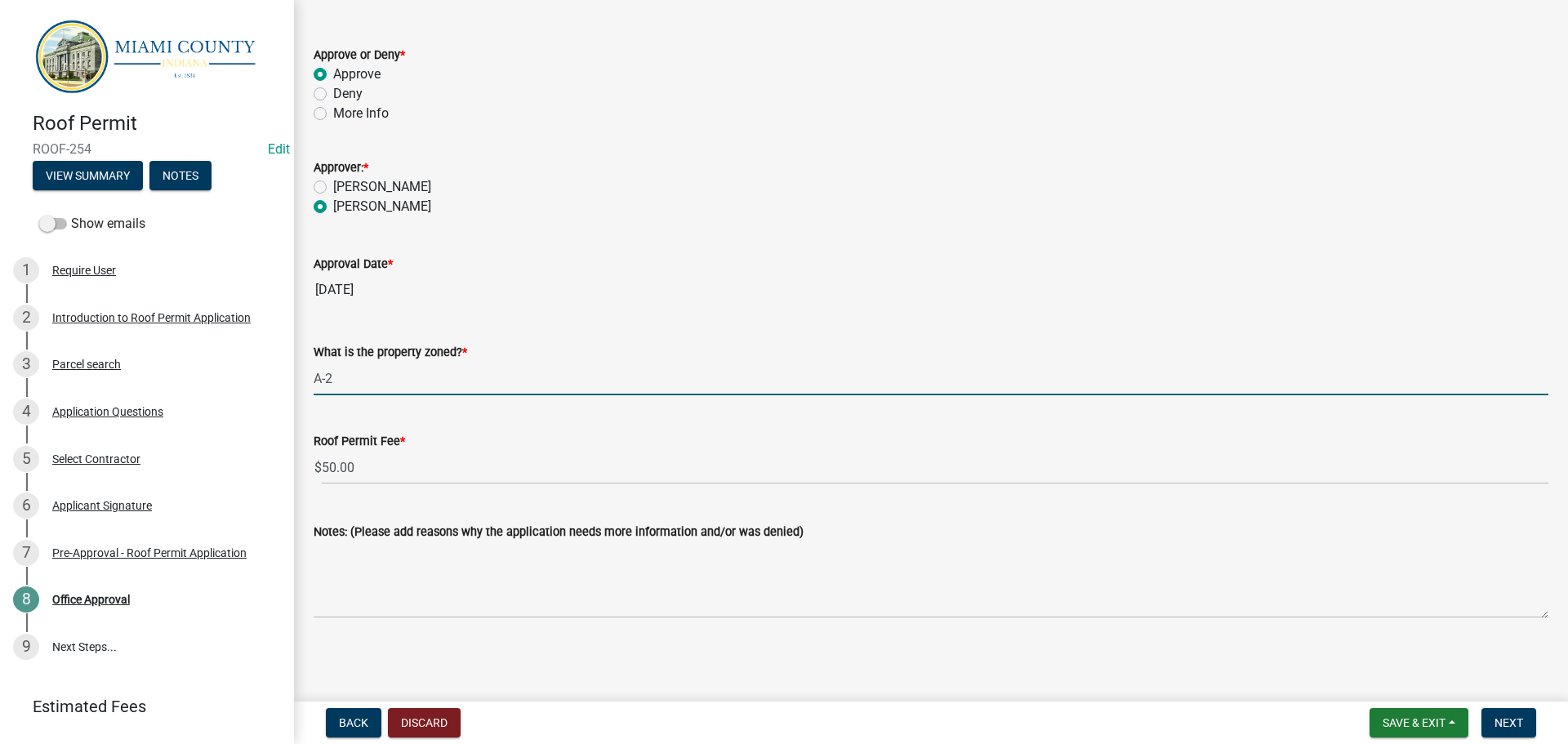
scroll to position [154, 0]
click at [1520, 728] on button "Next" at bounding box center [1508, 723] width 54 height 29
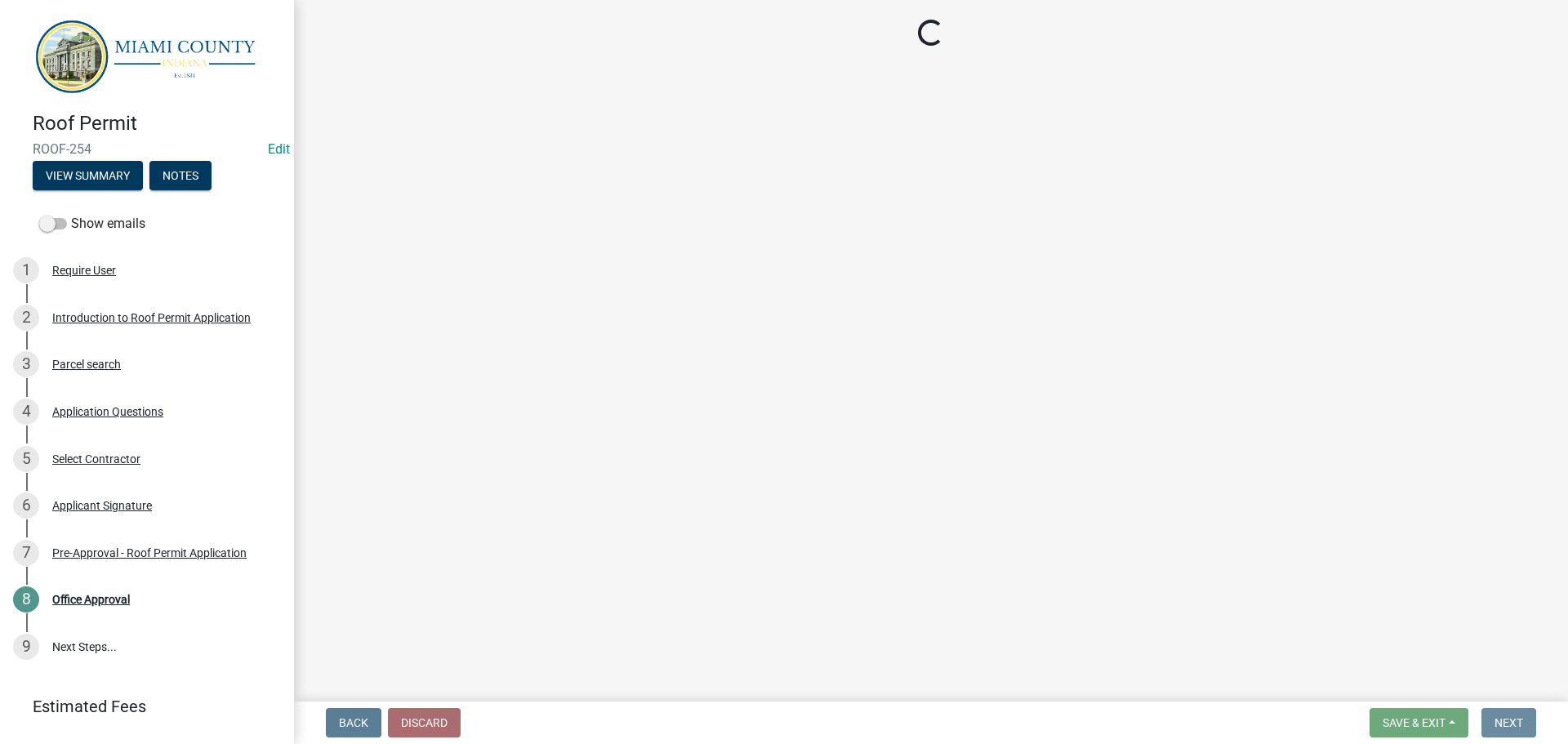
scroll to position [0, 0]
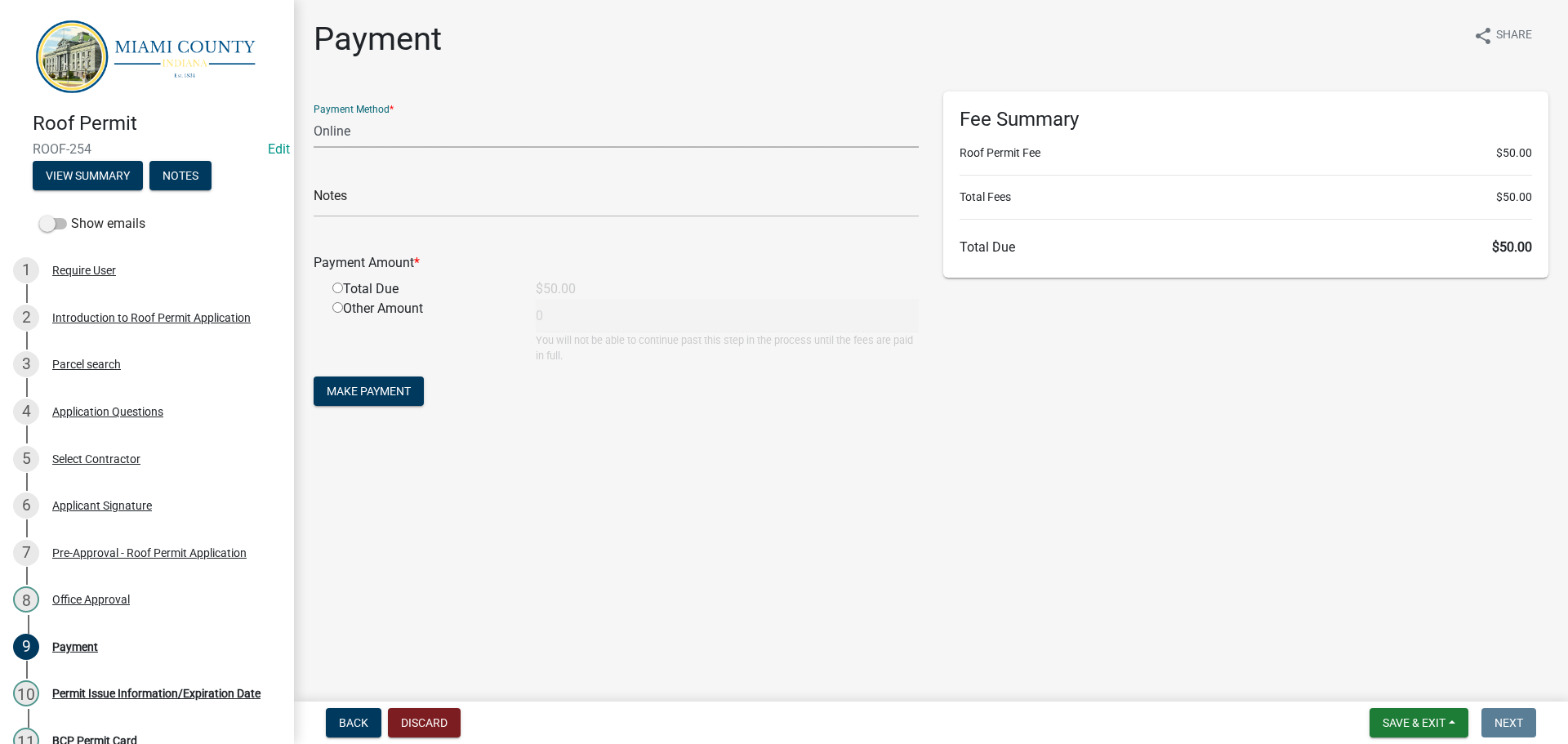
click at [359, 148] on select "Credit Card POS Check Cash Online" at bounding box center [616, 131] width 605 height 34
drag, startPoint x: 366, startPoint y: 128, endPoint x: 376, endPoint y: 147, distance: 21.5
click at [366, 128] on select "Credit Card POS Check Cash Online" at bounding box center [616, 131] width 605 height 34
click at [343, 293] on input "radio" at bounding box center [337, 288] width 11 height 11
click at [411, 397] on span "Make Payment" at bounding box center [368, 390] width 84 height 13
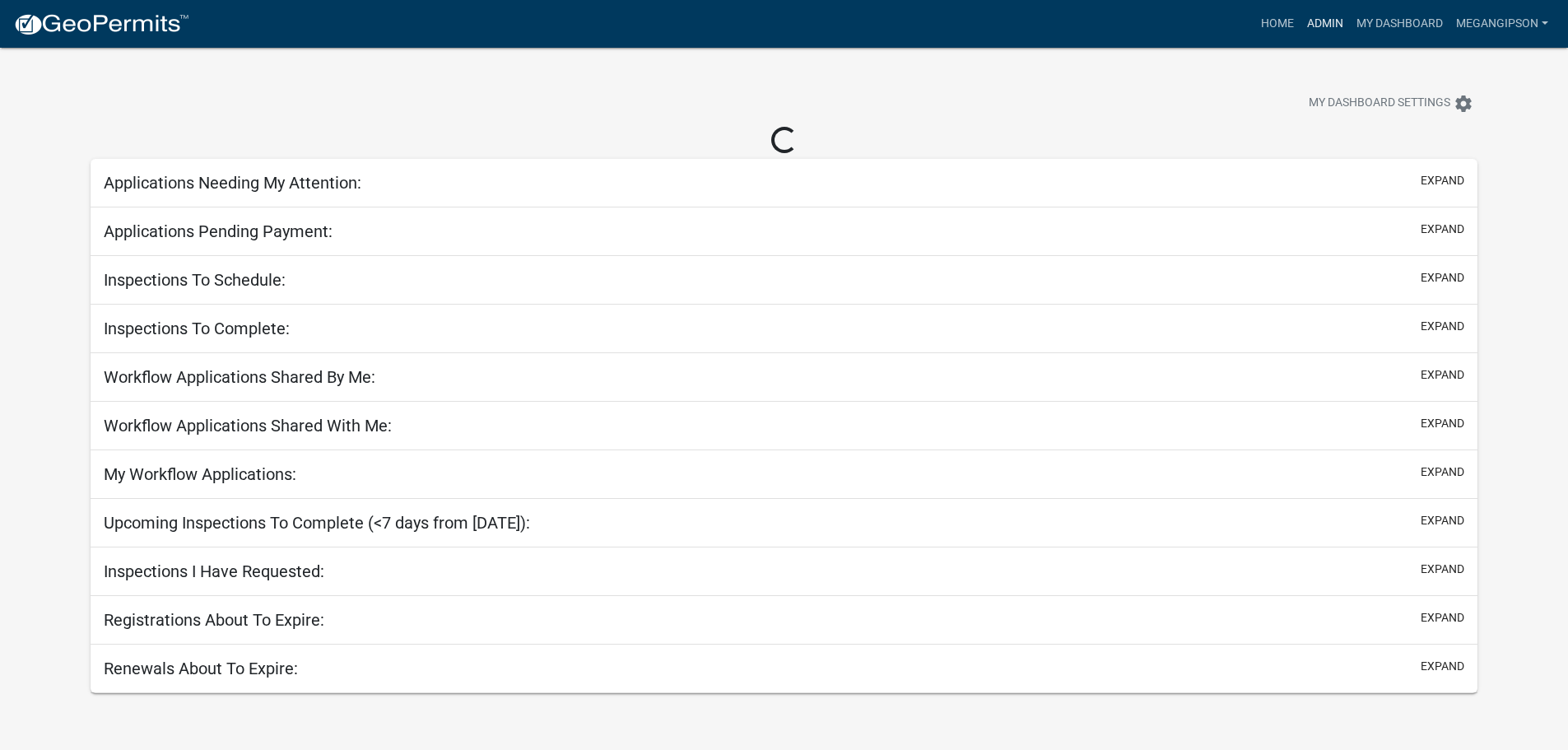
click at [1300, 18] on link "Admin" at bounding box center [1325, 23] width 50 height 31
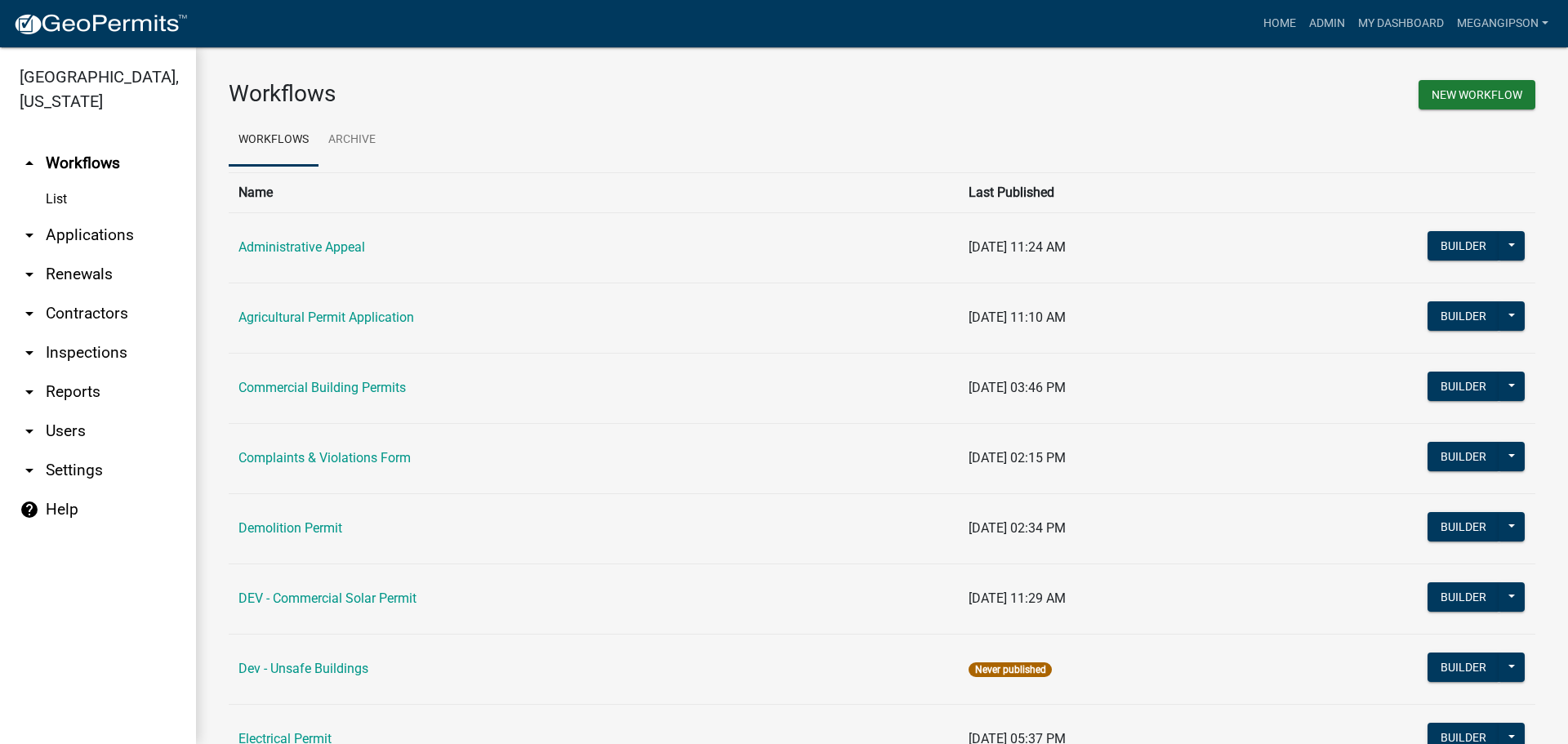
click at [99, 333] on link "arrow_drop_down Contractors" at bounding box center [98, 313] width 196 height 39
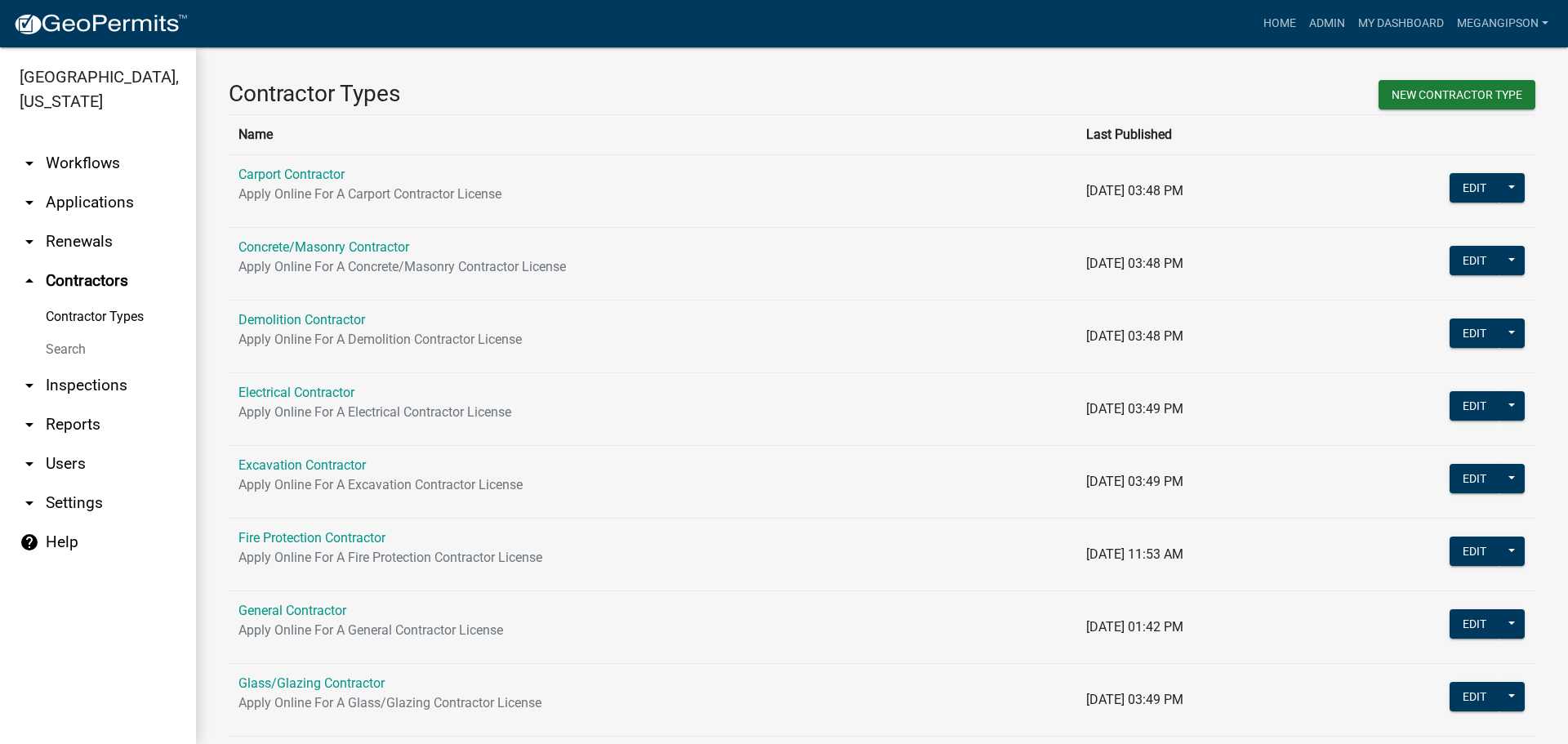
click at [86, 365] on link "Search" at bounding box center [98, 350] width 196 height 33
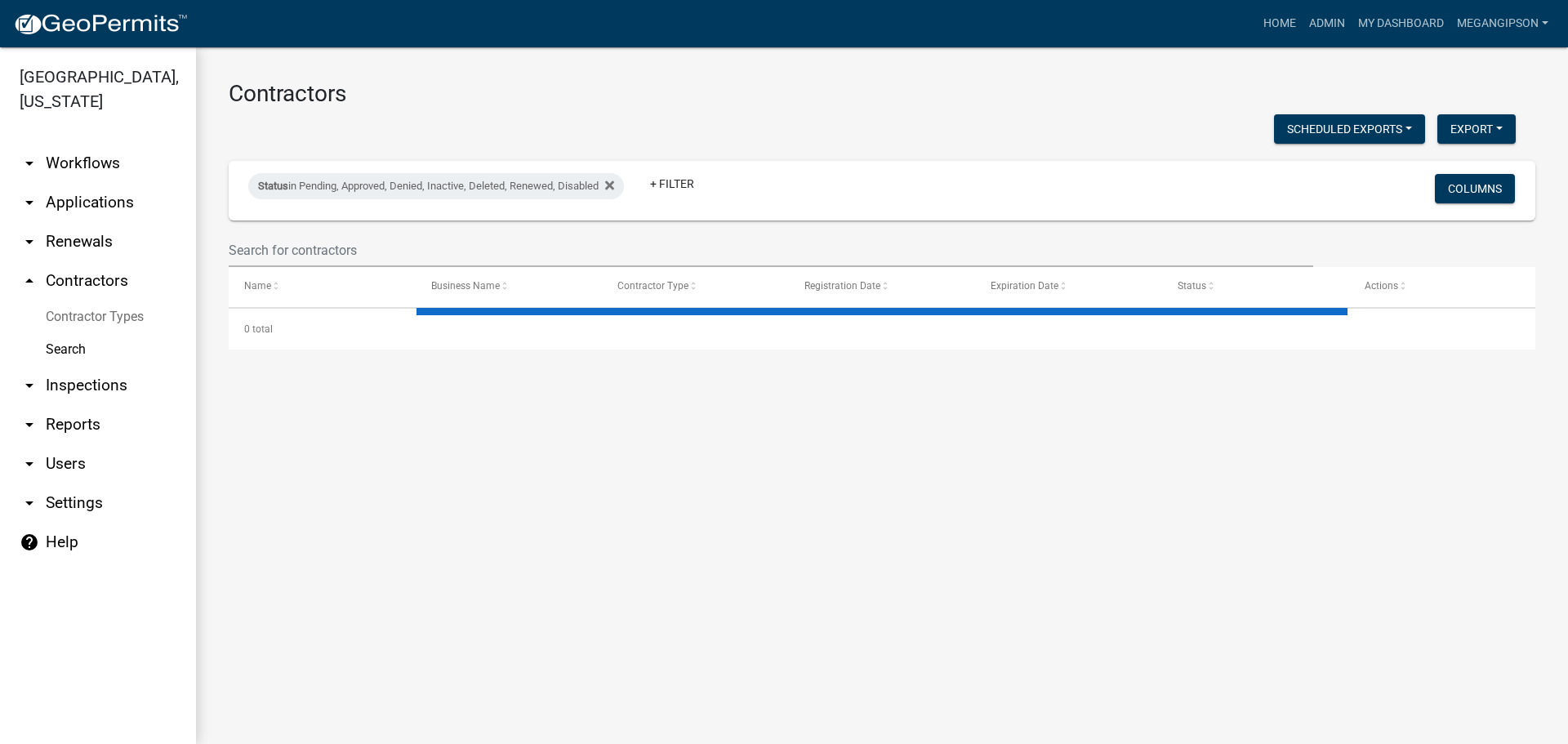
click at [331, 220] on div "Status in Pending, Approved, Denied, Inactive, Deleted, Renewed, Disabled + Fil…" at bounding box center [882, 191] width 1292 height 60
select select "3: 100"
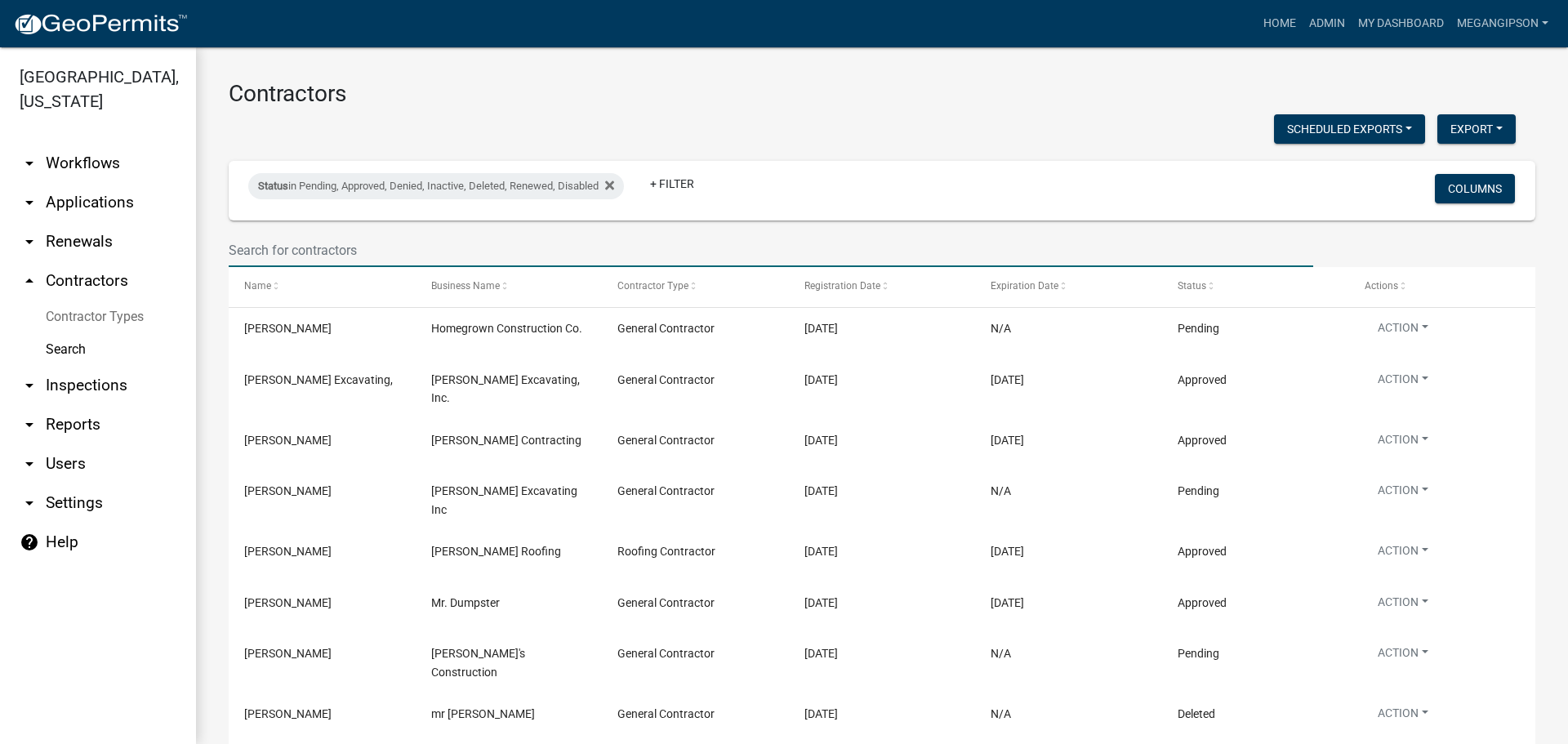
click at [318, 263] on input "text" at bounding box center [770, 250] width 1084 height 34
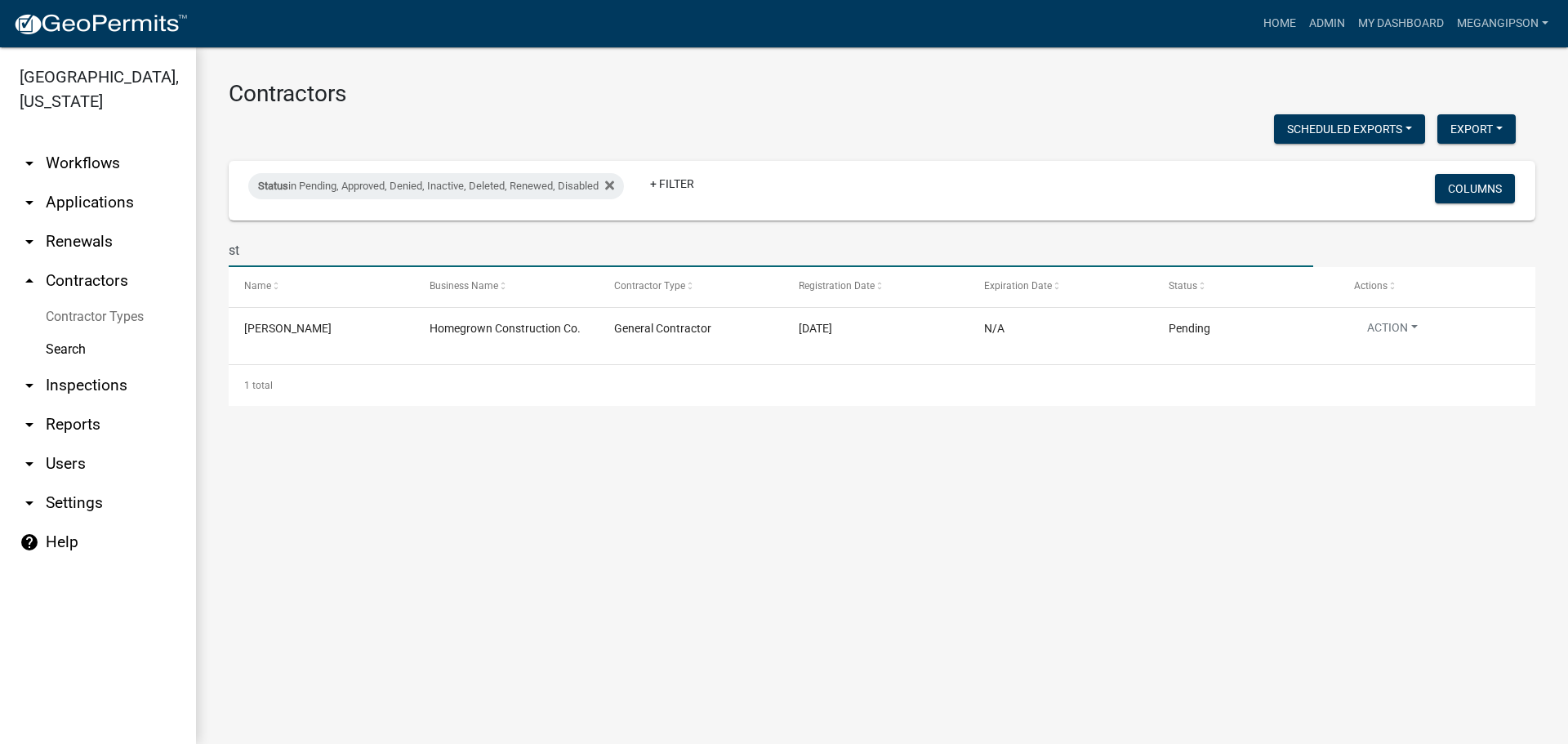
type input "s"
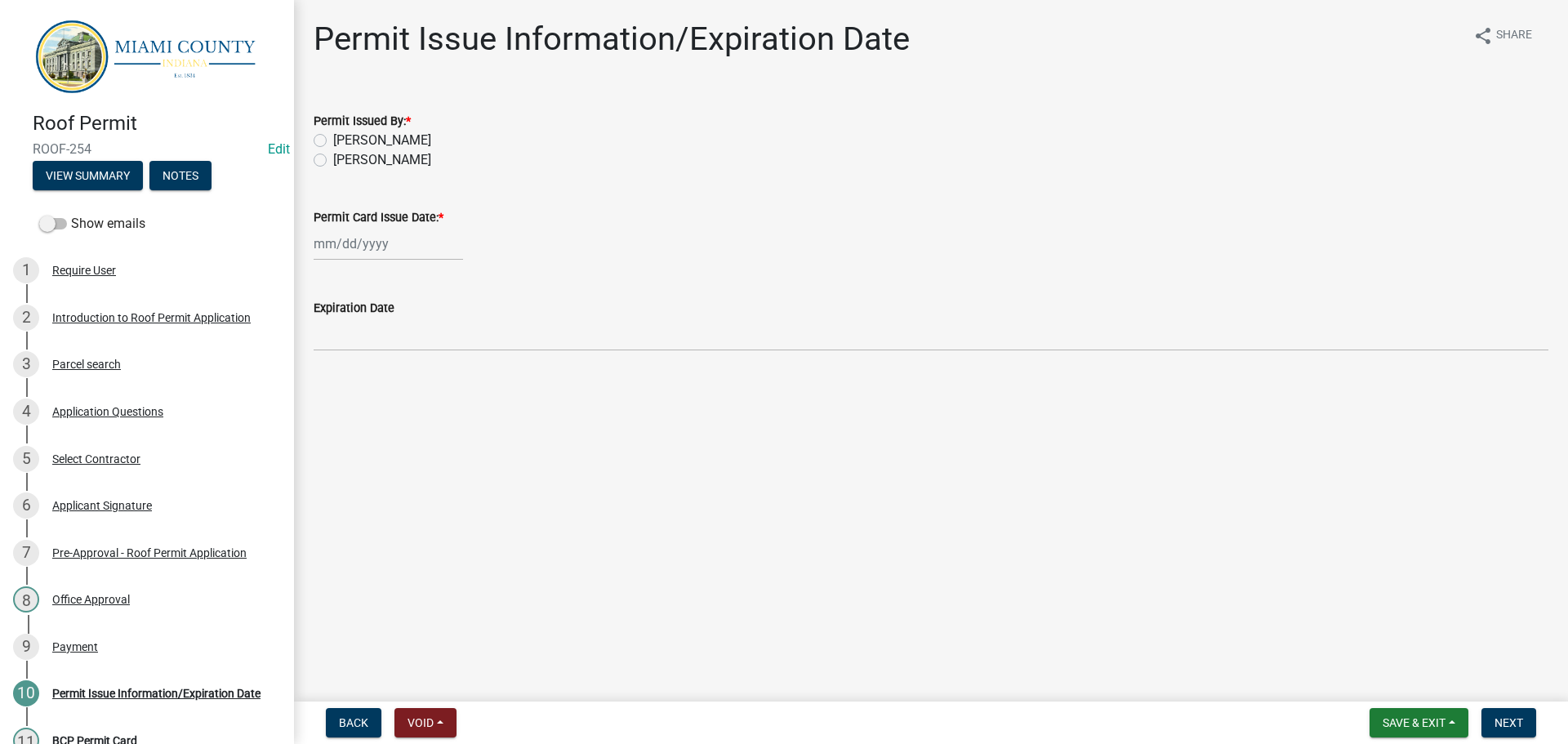
click at [400, 170] on label "[PERSON_NAME]" at bounding box center [382, 160] width 98 height 19
click at [344, 161] on input "[PERSON_NAME]" at bounding box center [338, 155] width 11 height 11
radio input "true"
click at [365, 261] on div at bounding box center [389, 243] width 149 height 34
select select "10"
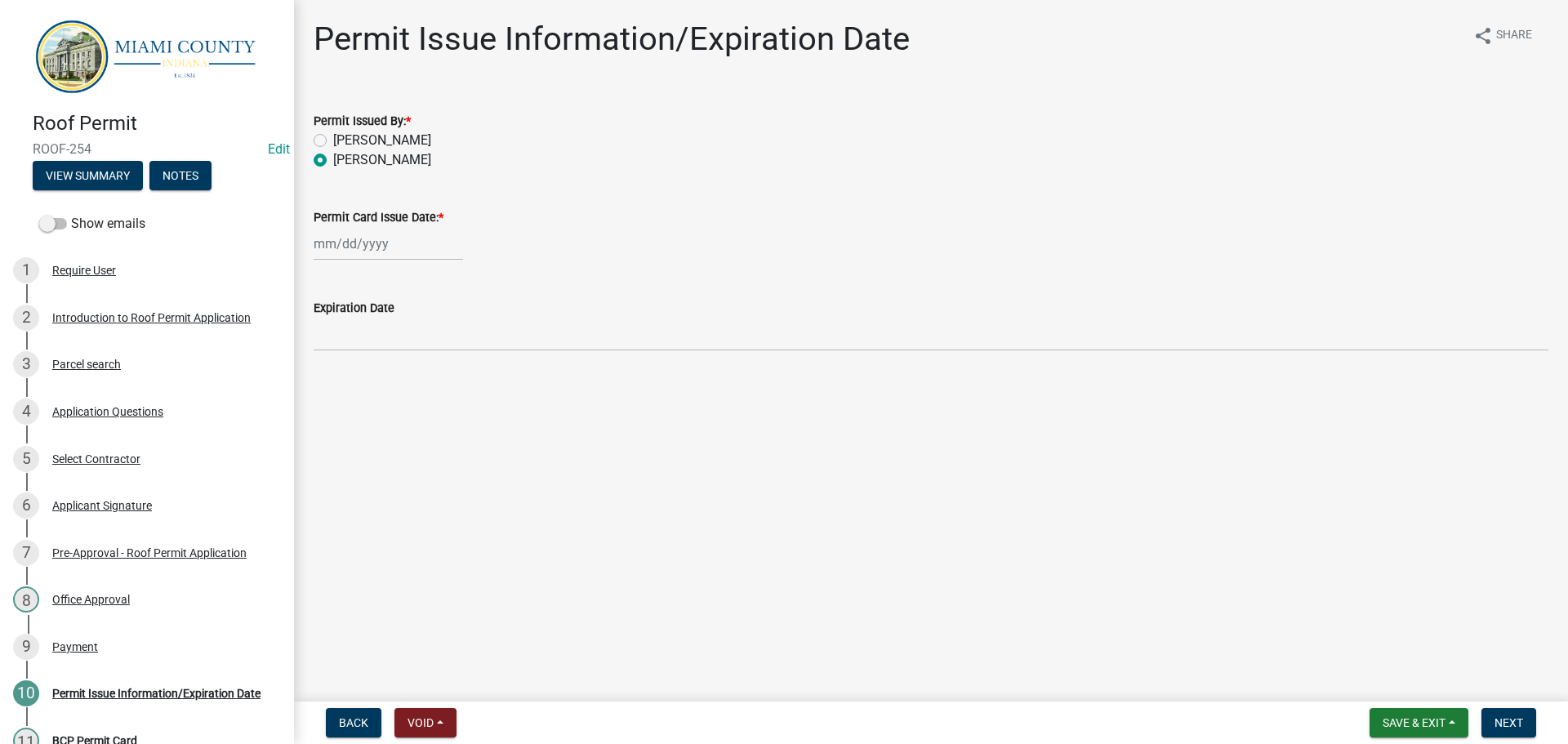
select select "2025"
click at [332, 379] on div "6" at bounding box center [329, 365] width 26 height 26
type input "[DATE]"
click at [676, 510] on main "Permit Issue Information/Expiration Date share Share Permit Issued By: * [PERSO…" at bounding box center [930, 347] width 1273 height 695
click at [1507, 716] on span "Next" at bounding box center [1508, 722] width 28 height 13
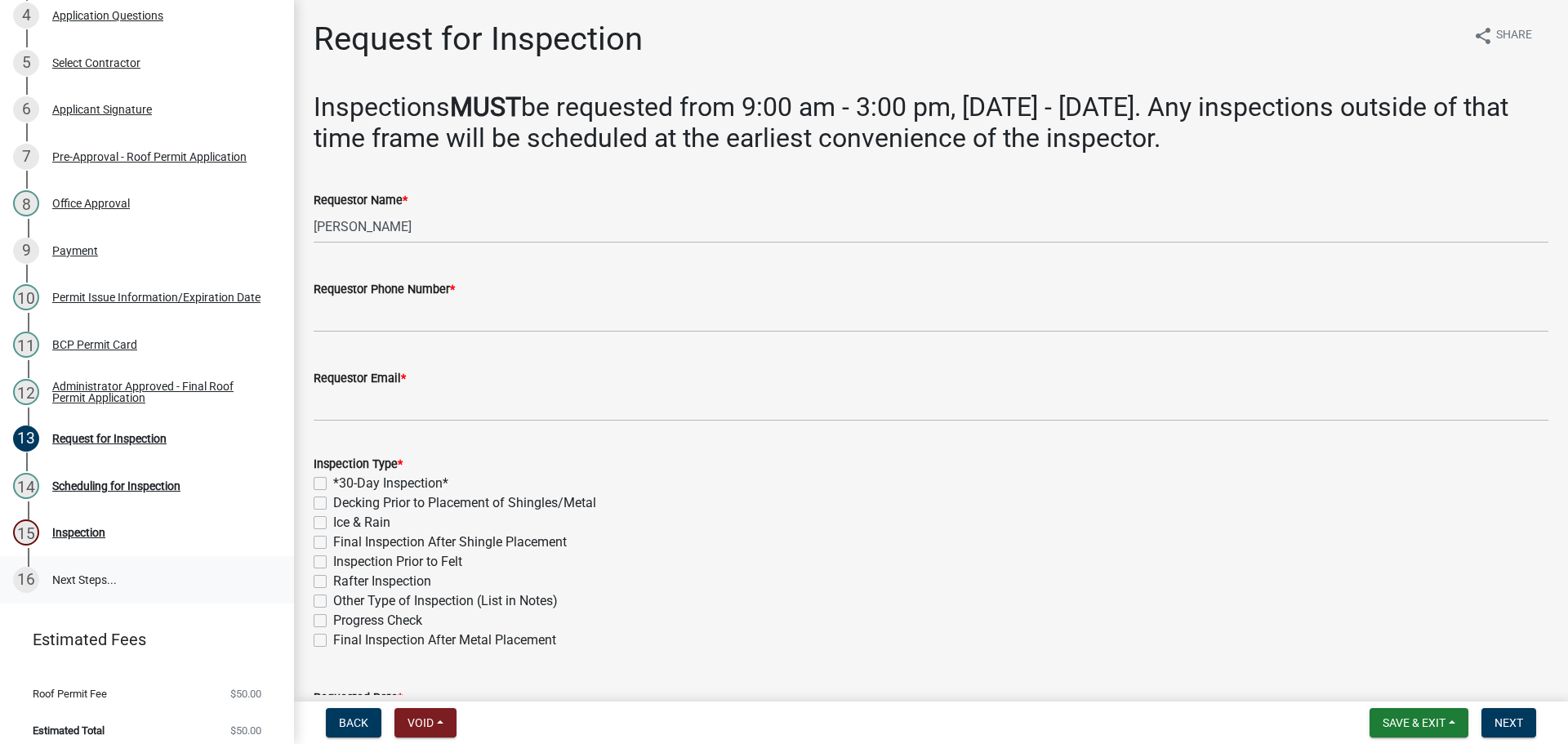
scroll to position [535, 0]
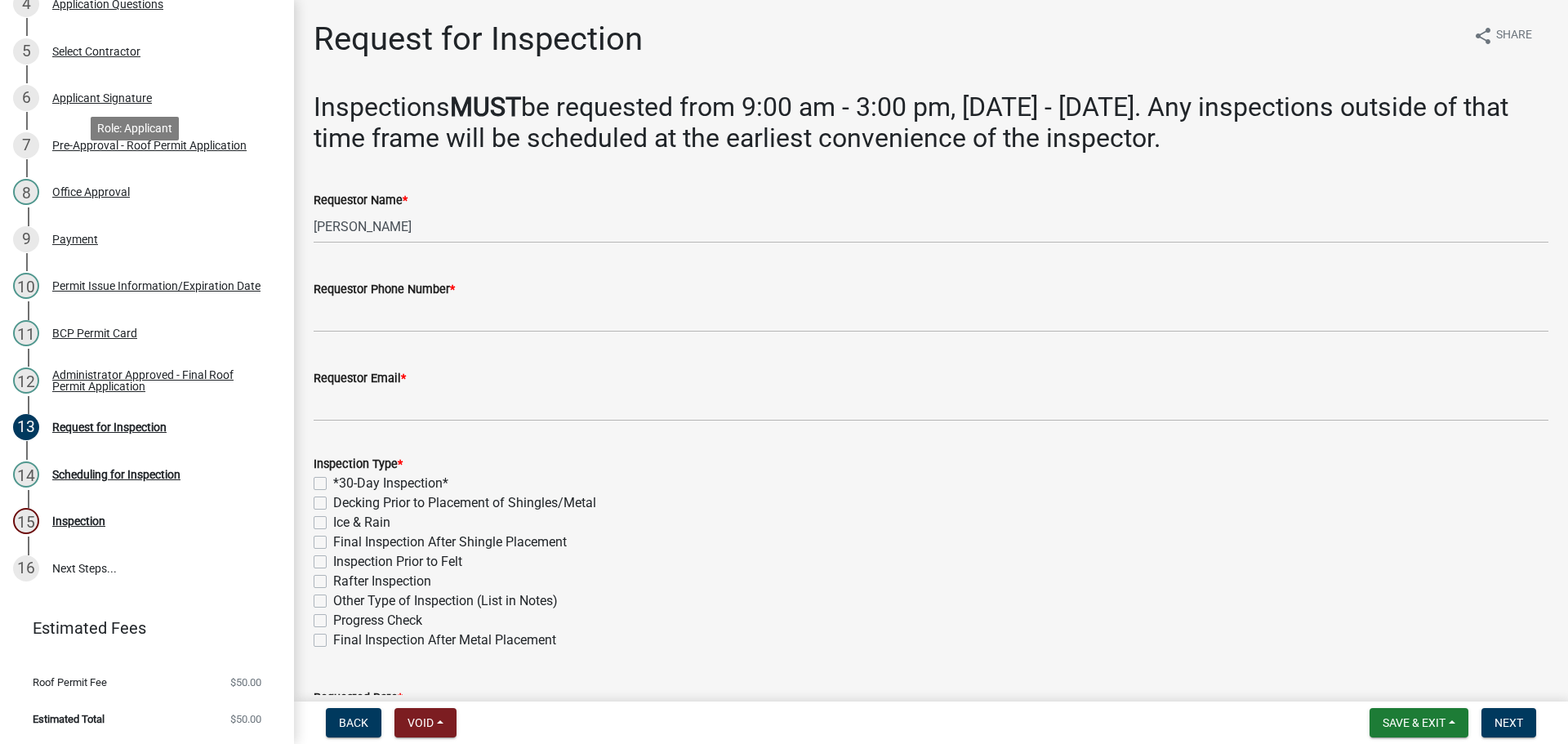
click at [122, 226] on div "9 Payment" at bounding box center [140, 238] width 255 height 26
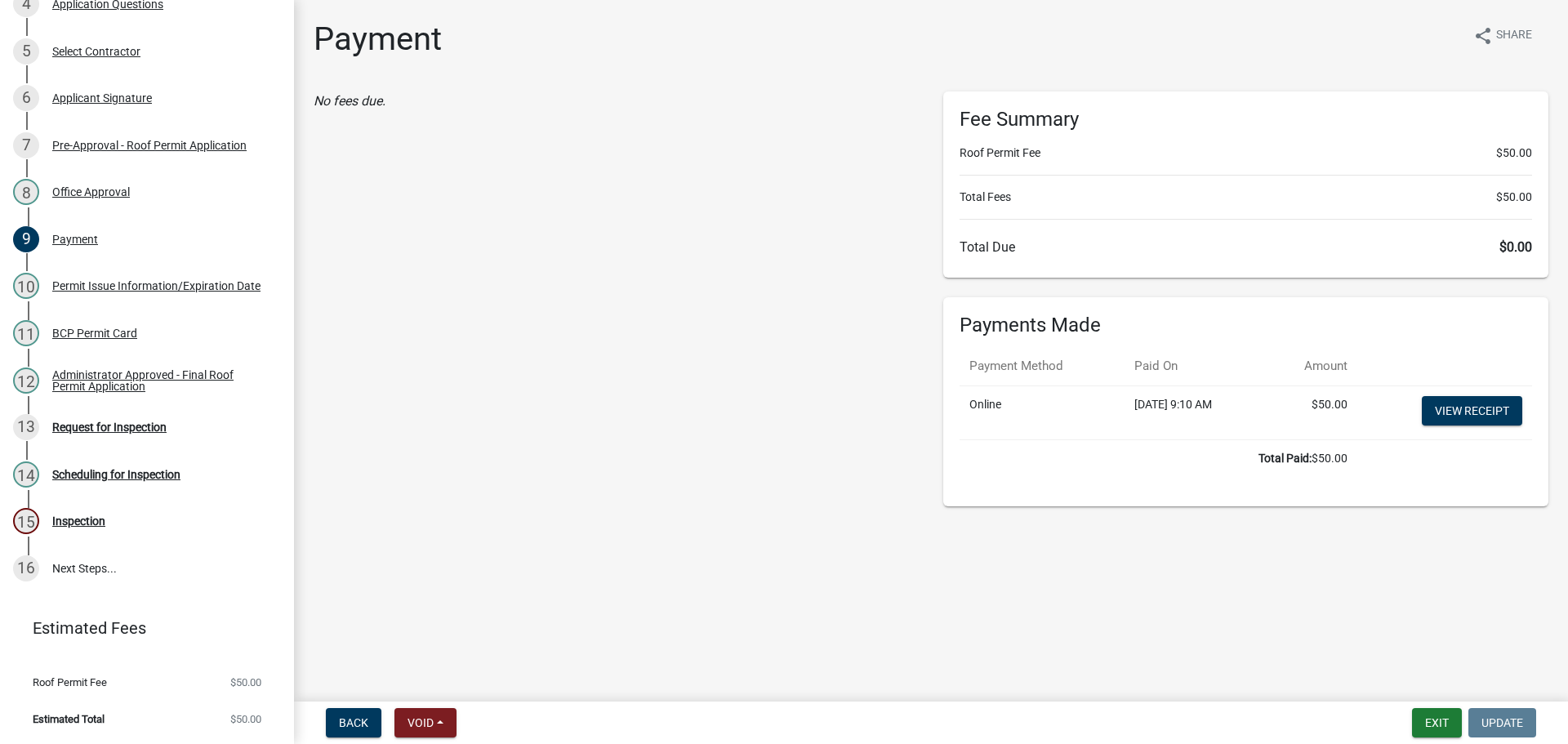
click at [1398, 439] on td "View receipt" at bounding box center [1444, 413] width 174 height 54
click at [1422, 425] on link "View receipt" at bounding box center [1472, 411] width 101 height 29
click at [107, 320] on div "11 BCP Permit Card" at bounding box center [140, 332] width 255 height 26
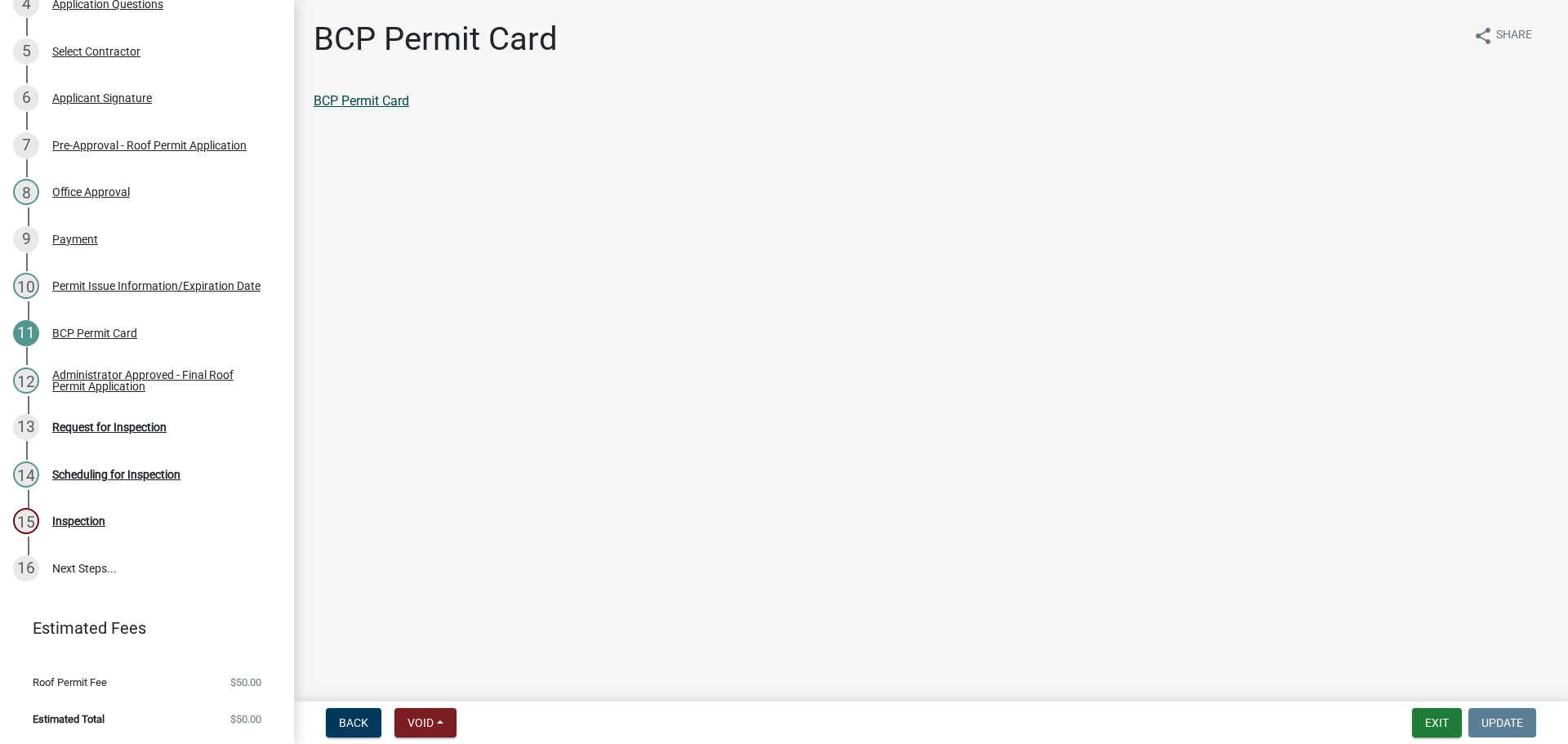
click at [348, 108] on link "BCP Permit Card" at bounding box center [361, 101] width 96 height 16
click at [111, 369] on div "Administrator Approved - Final Roof Permit Application" at bounding box center [160, 381] width 215 height 23
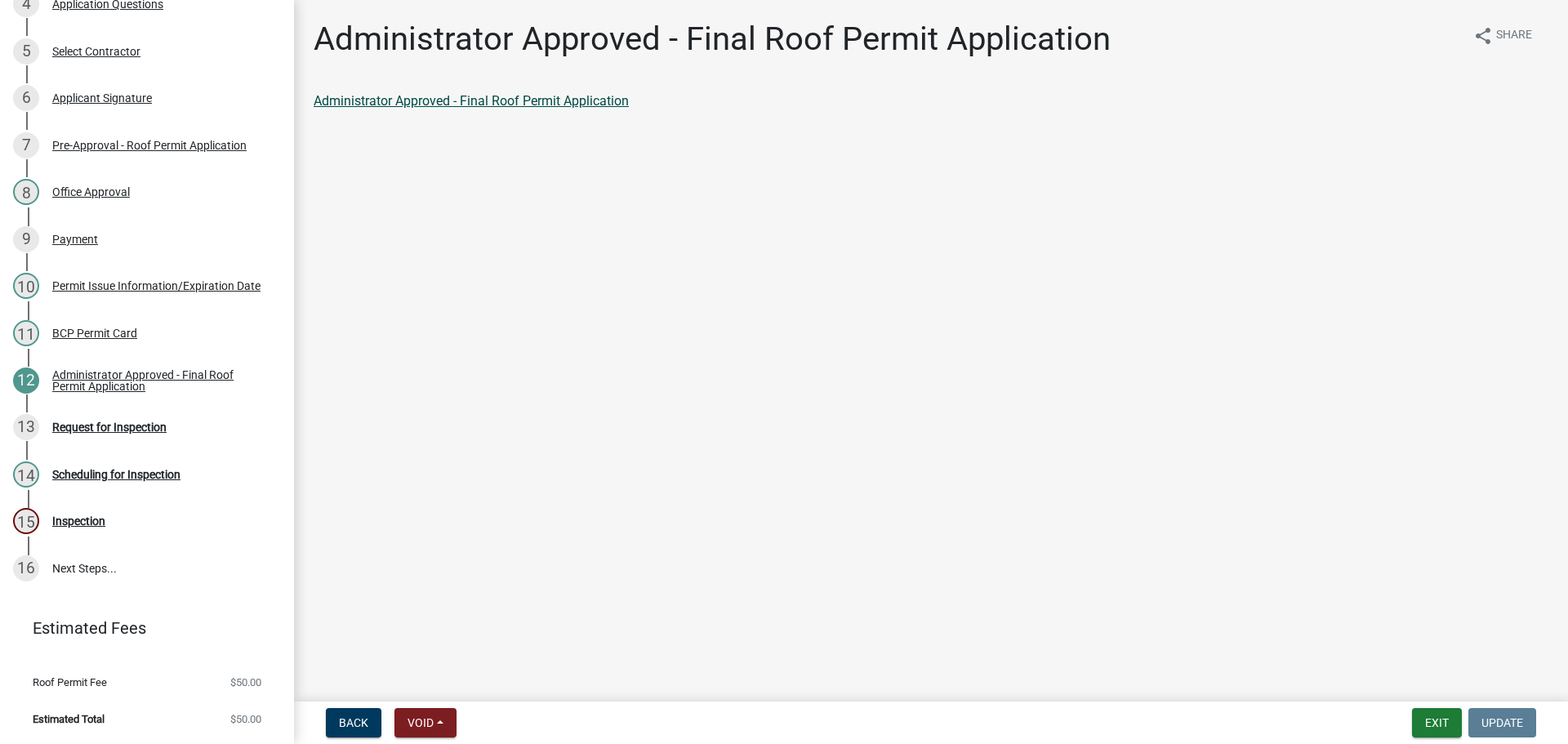
click at [407, 108] on link "Administrator Approved - Final Roof Permit Application" at bounding box center [471, 101] width 315 height 16
click at [131, 421] on div "Request for Inspection" at bounding box center [110, 427] width 114 height 12
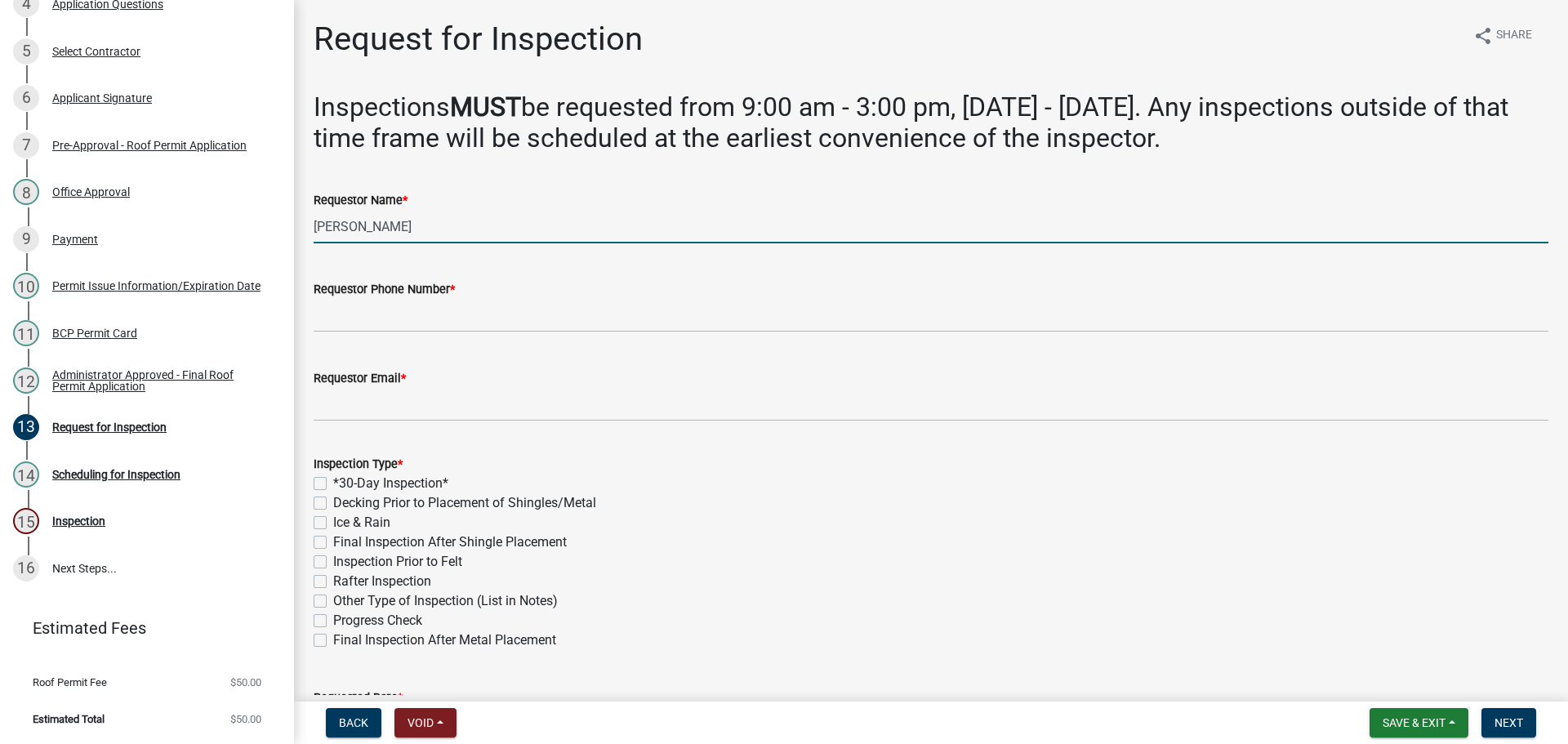
click at [513, 243] on input "[PERSON_NAME]" at bounding box center [931, 227] width 1235 height 34
type input "[PERSON_NAME]"
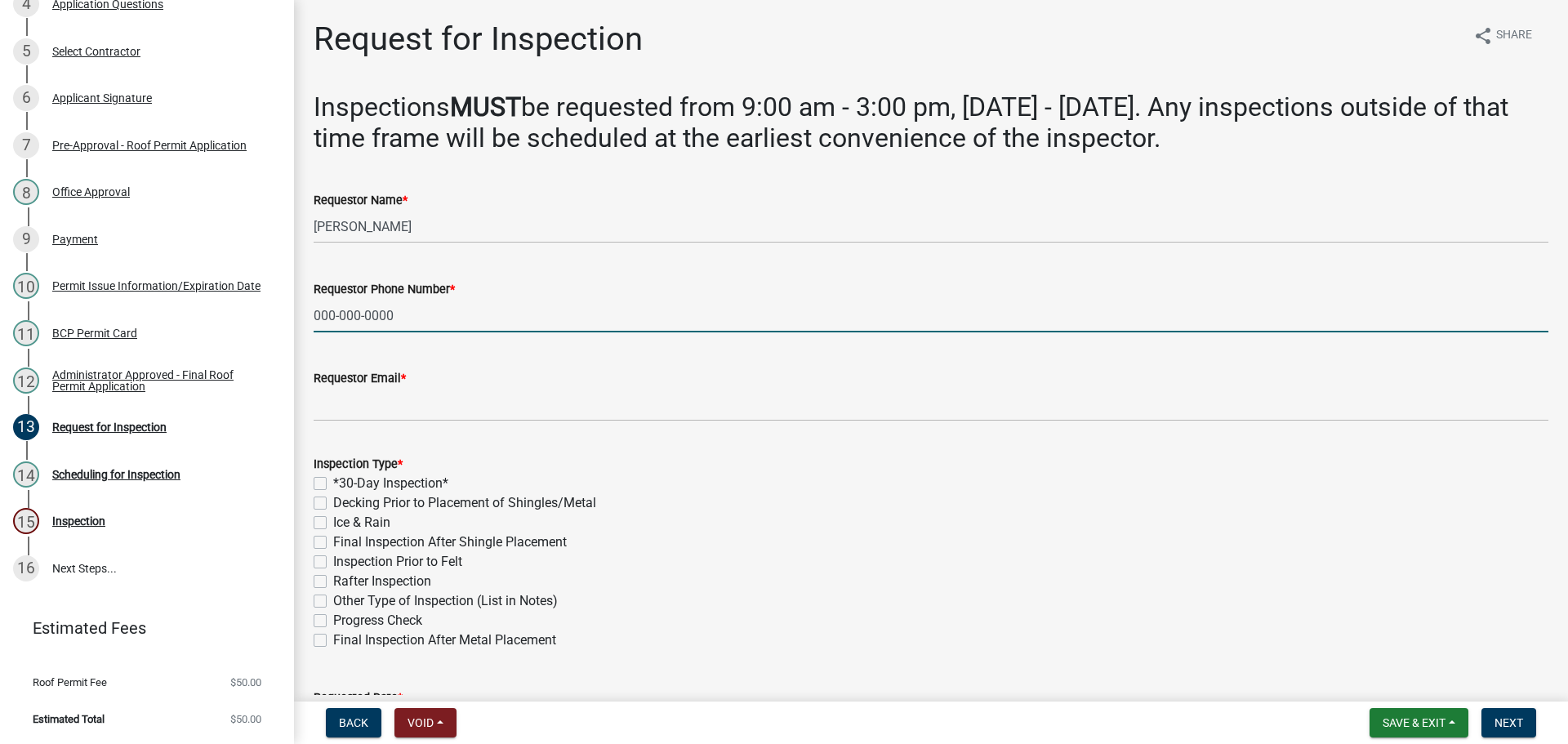
type input "000-000-0000"
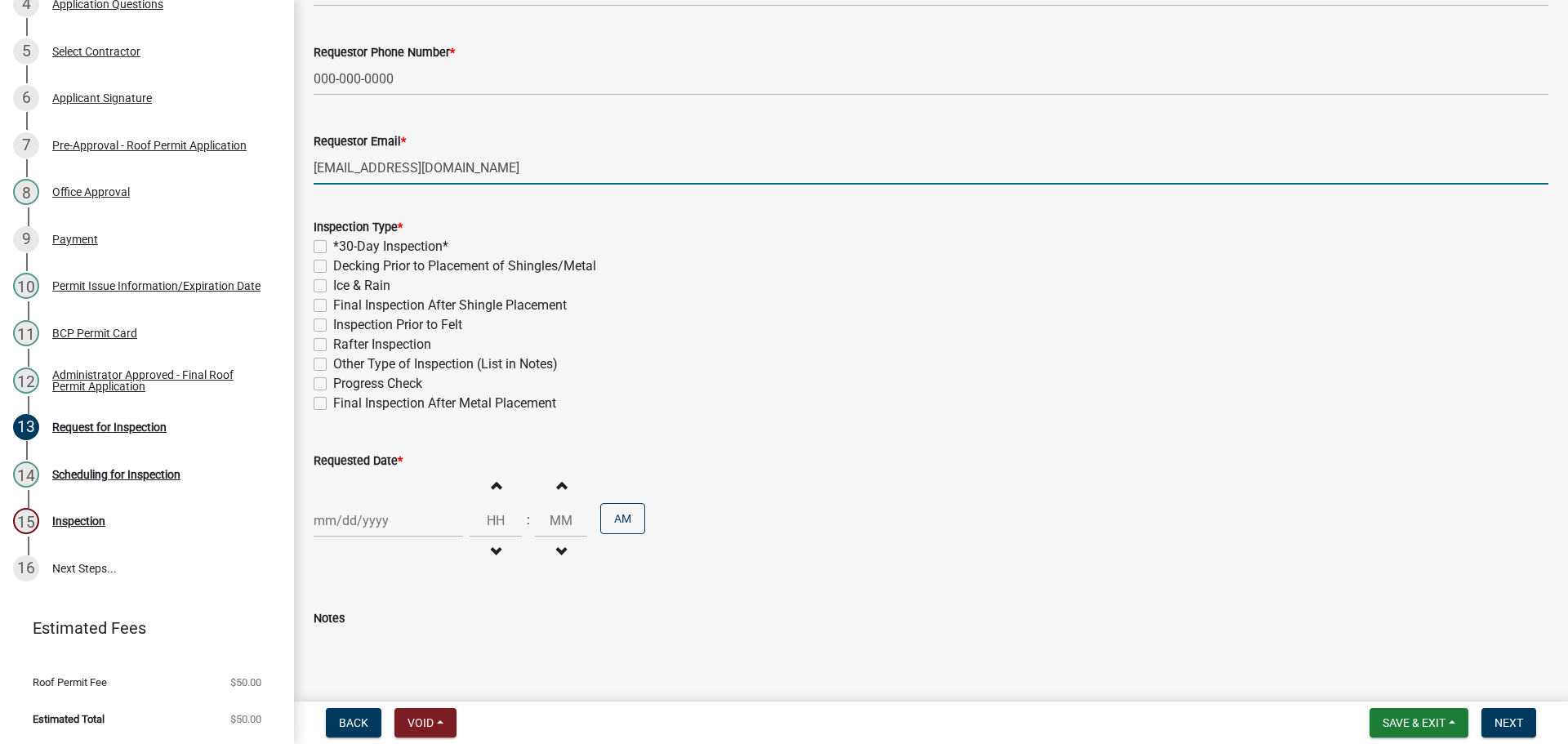
scroll to position [408, 0]
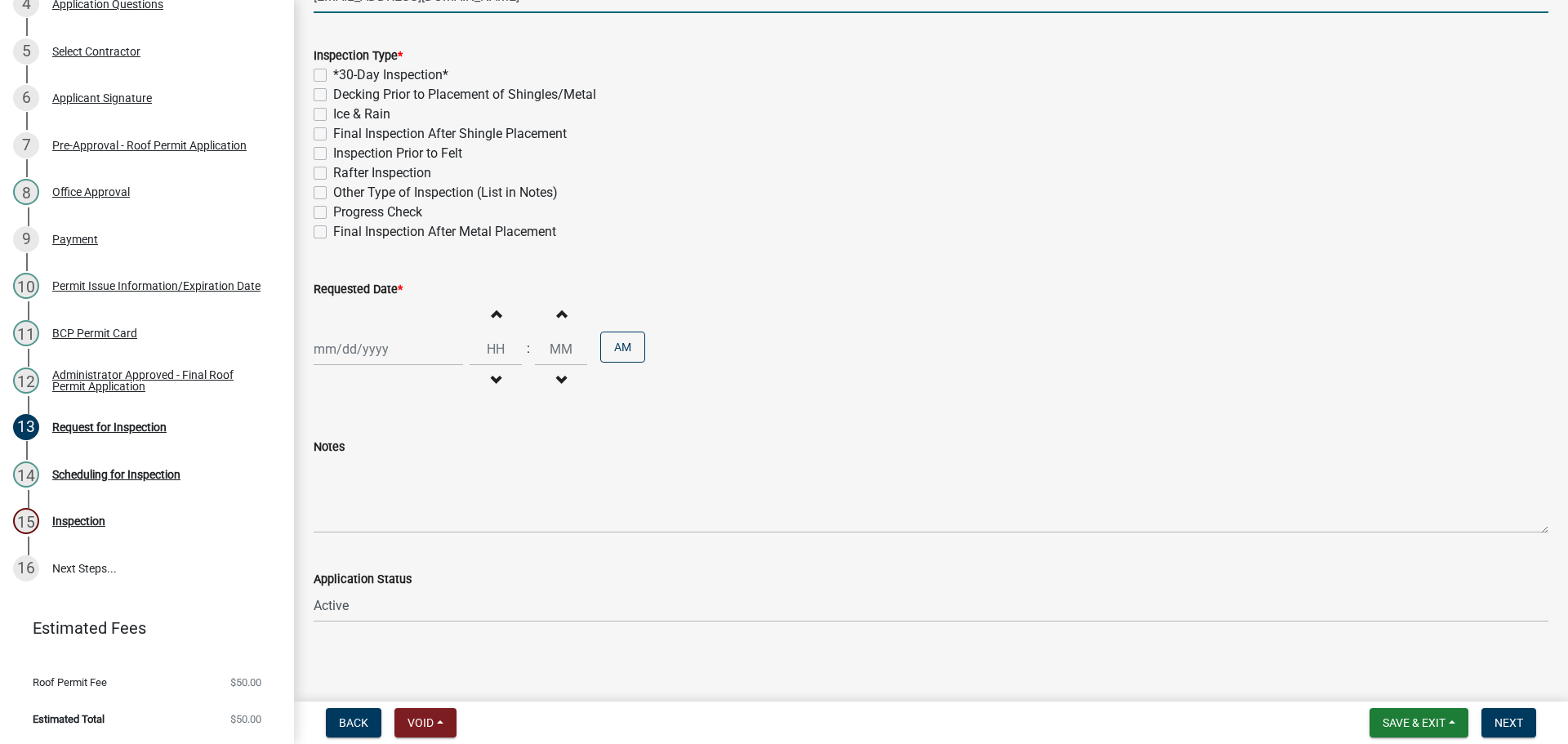
type input "[EMAIL_ADDRESS][DOMAIN_NAME]"
click at [333, 105] on label "Decking Prior to Placement of Shingles/Metal" at bounding box center [464, 95] width 263 height 19
click at [333, 96] on input "Decking Prior to Placement of Shingles/Metal" at bounding box center [338, 90] width 11 height 11
checkbox input "true"
checkbox input "false"
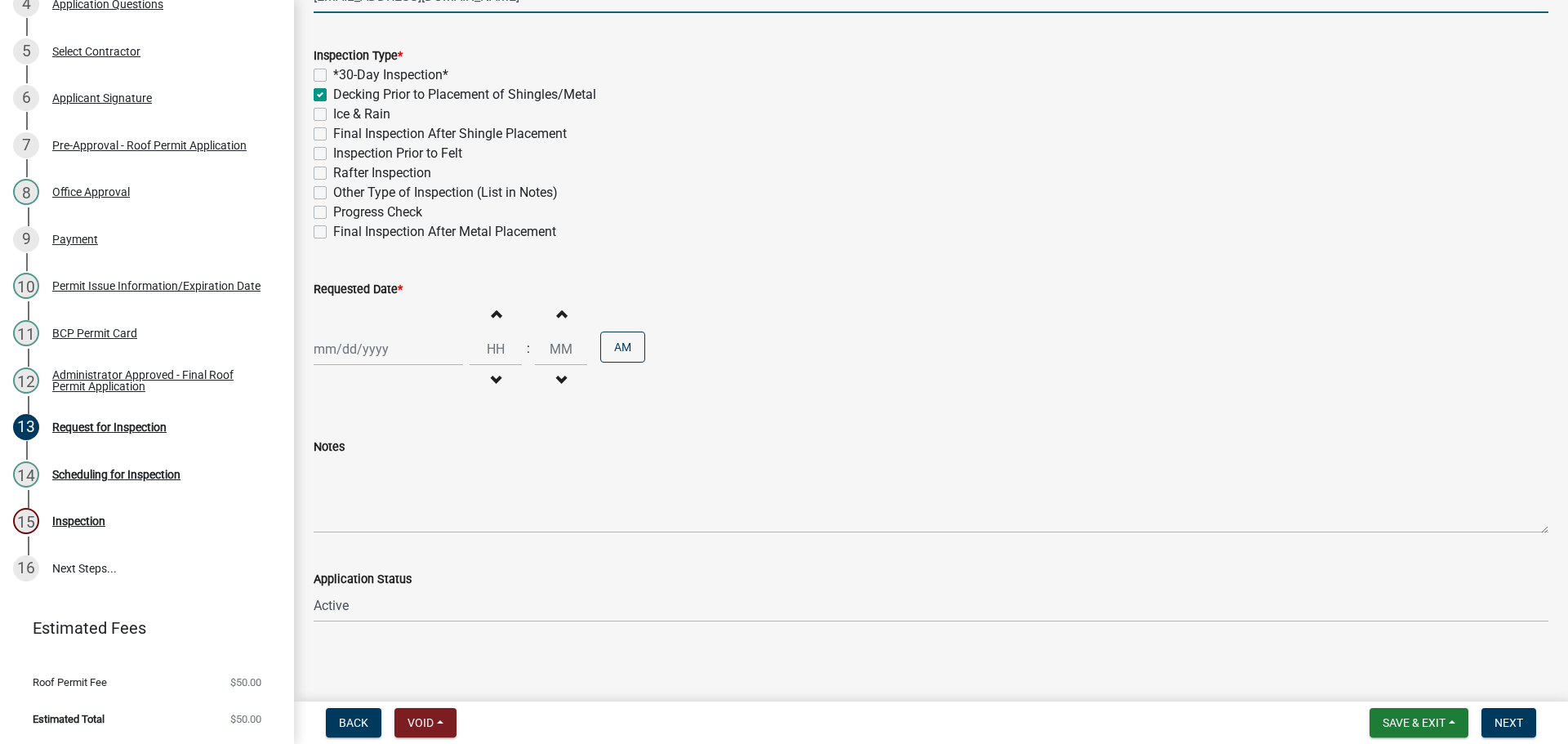
checkbox input "true"
checkbox input "false"
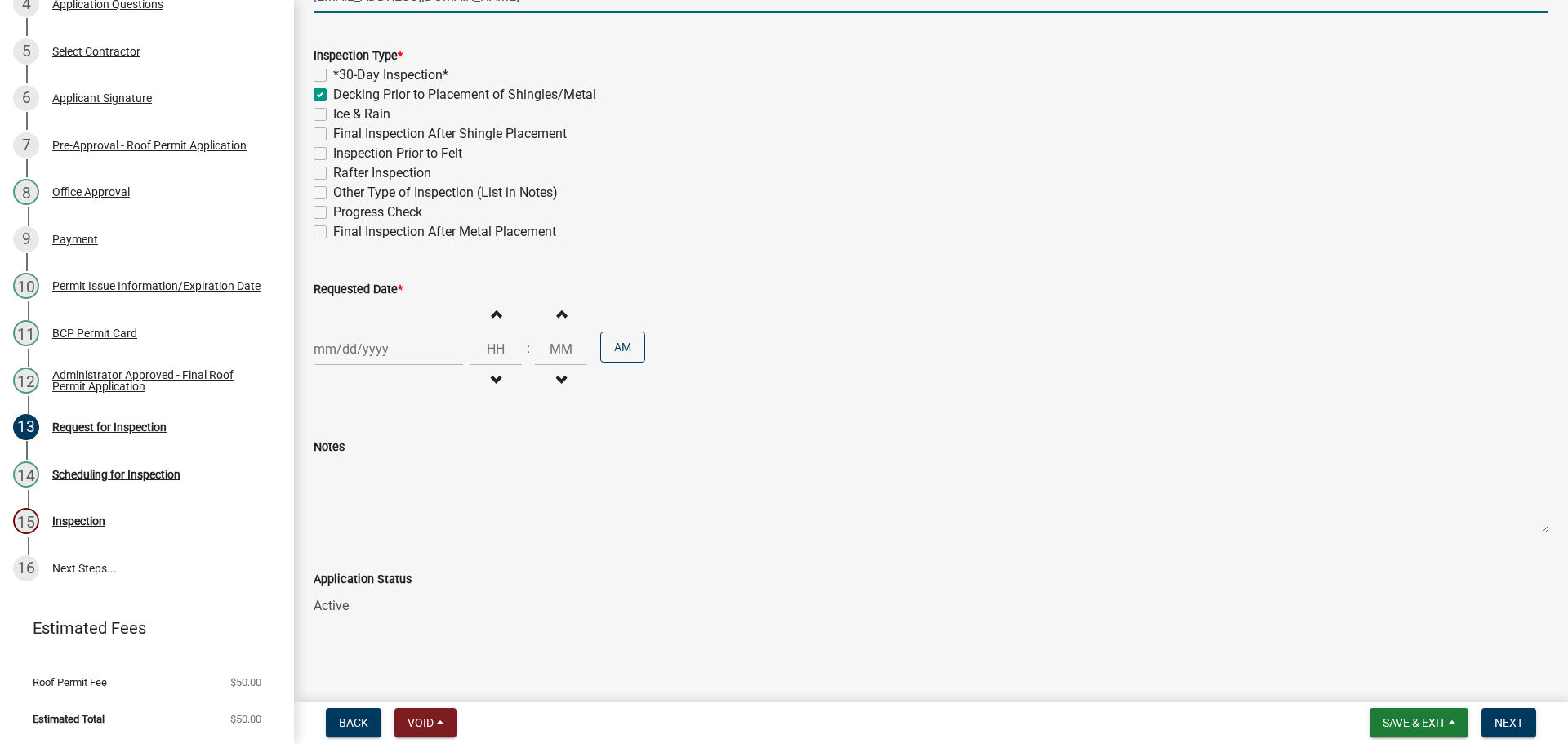
checkbox input "false"
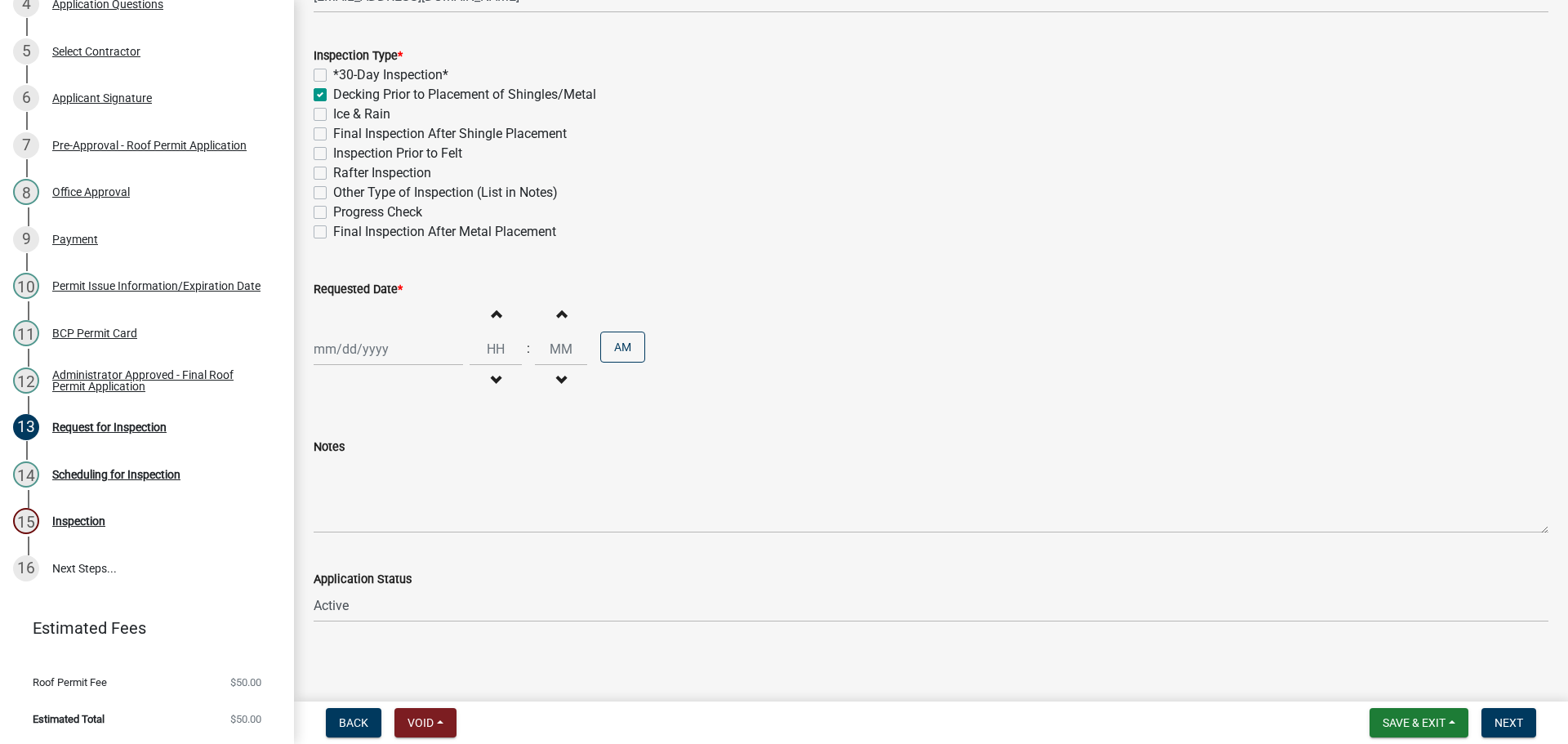
scroll to position [545, 0]
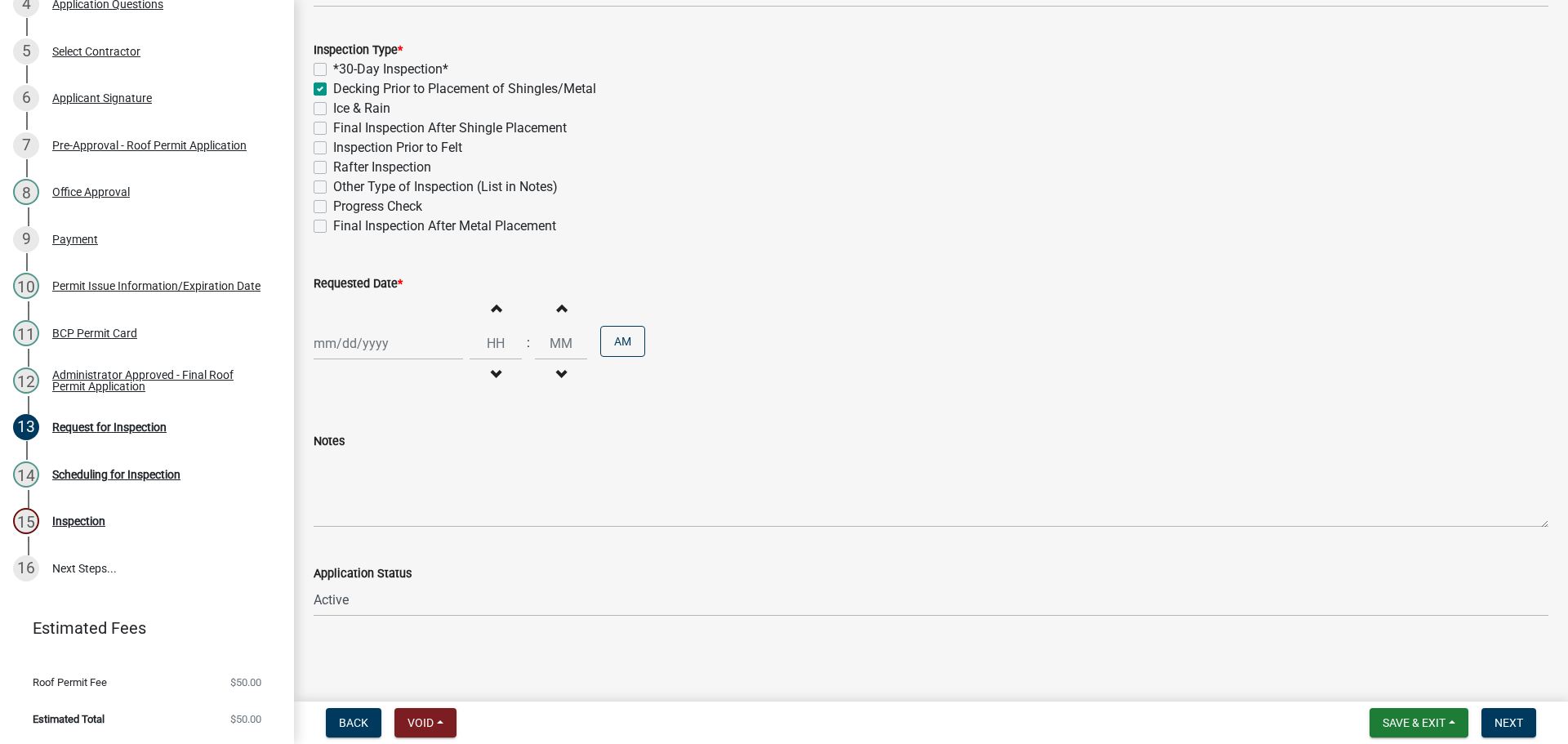
click at [361, 326] on div at bounding box center [389, 343] width 149 height 34
select select "10"
select select "2025"
click at [395, 457] on div "8" at bounding box center [382, 470] width 26 height 26
type input "[DATE]"
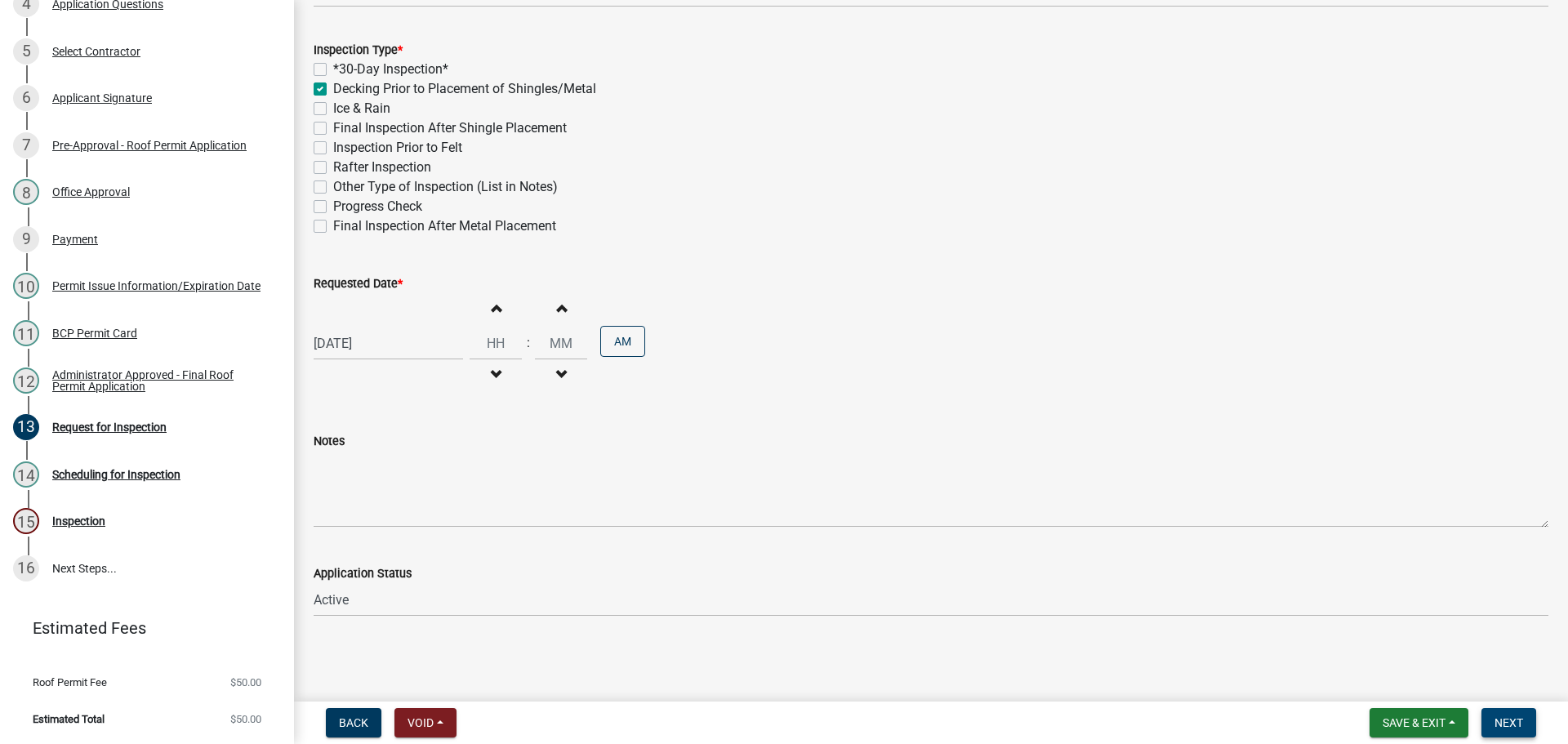
click at [1505, 726] on span "Next" at bounding box center [1508, 722] width 28 height 13
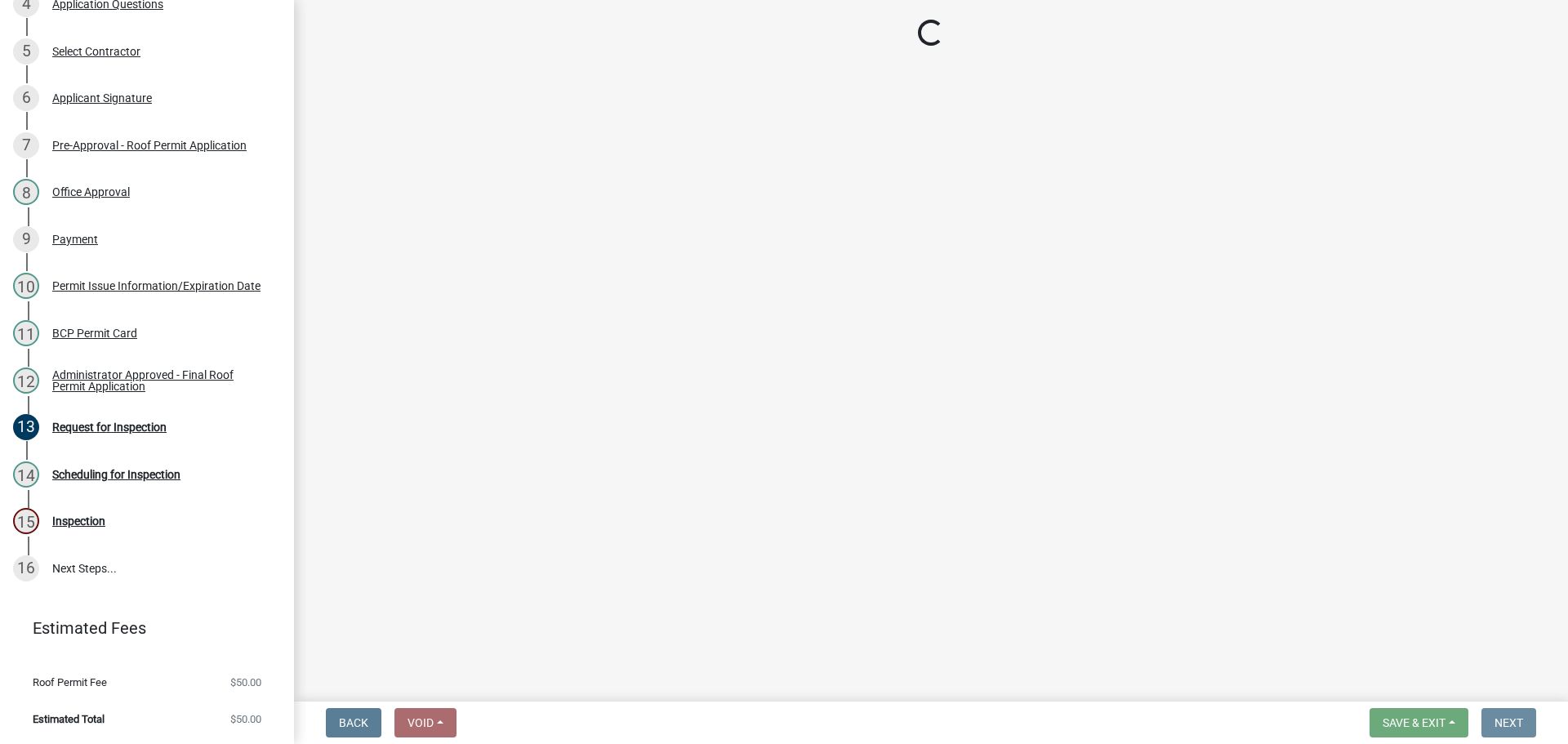
scroll to position [0, 0]
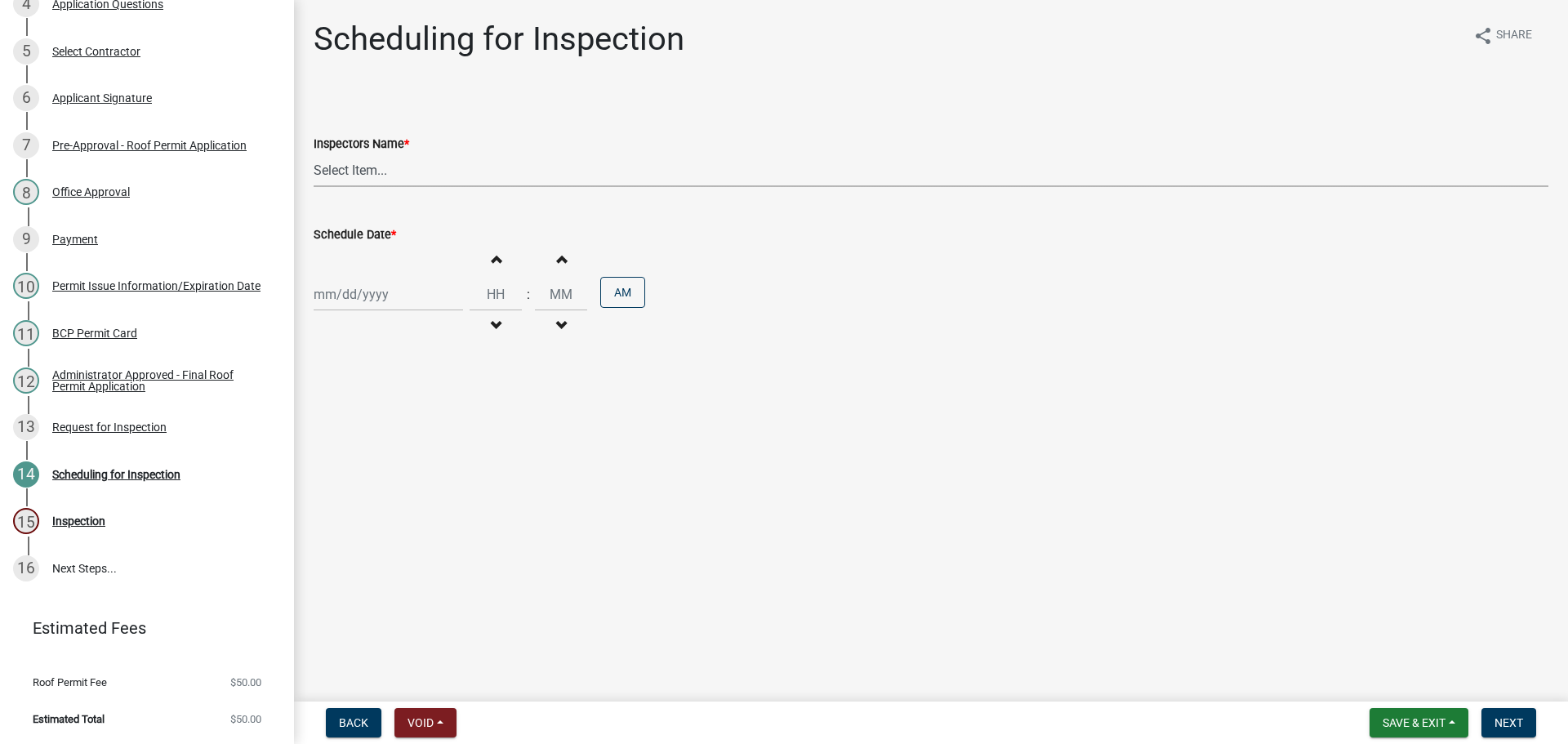
click at [347, 187] on select "Select Item... bmthomas ([PERSON_NAME]) croser ([PERSON_NAME]) [PERSON_NAME] ([…" at bounding box center [931, 170] width 1235 height 34
select select "25b75ae6-03c7-4280-9b34-fcf63005d5e5"
click at [316, 172] on select "Select Item... bmthomas ([PERSON_NAME]) croser ([PERSON_NAME]) [PERSON_NAME] ([…" at bounding box center [931, 170] width 1235 height 34
select select "10"
select select "2025"
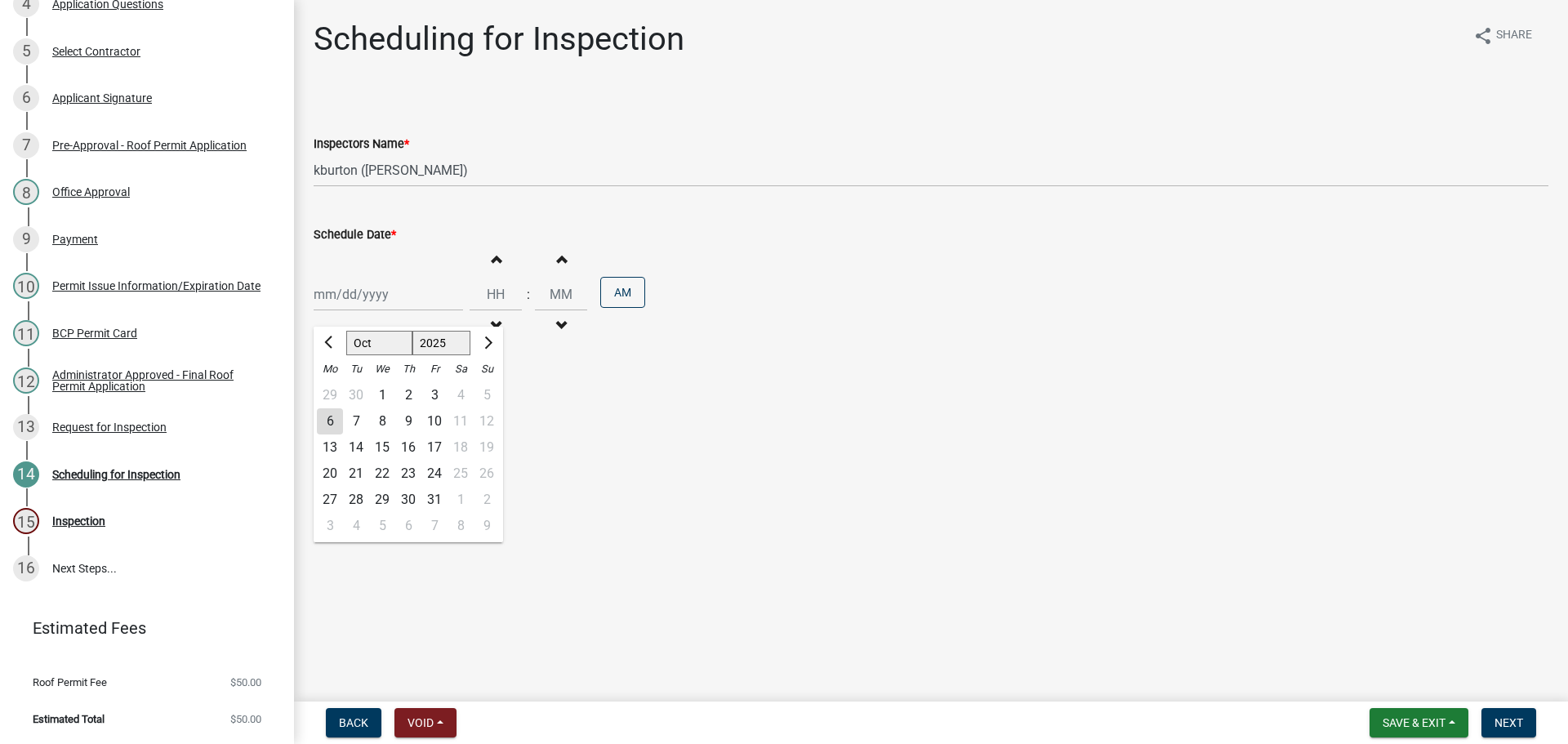
click at [376, 311] on div "[PERSON_NAME] Feb Mar Apr [PERSON_NAME][DATE] Oct Nov [DATE] 1526 1527 1528 152…" at bounding box center [389, 294] width 149 height 34
click at [390, 434] on div "8" at bounding box center [382, 420] width 26 height 26
type input "[DATE]"
click at [515, 311] on input "Hours" at bounding box center [495, 294] width 52 height 34
type input "09"
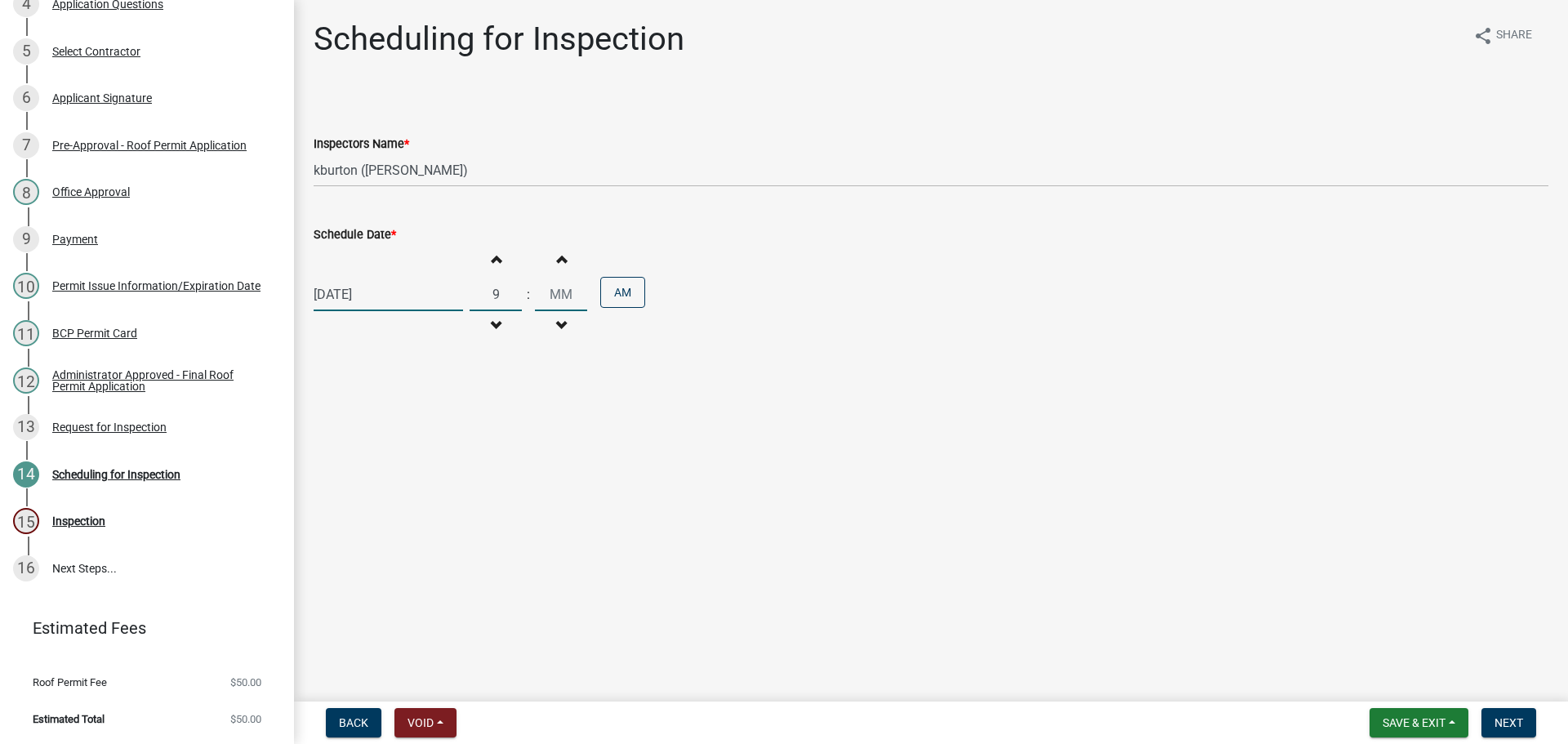
type input "00"
click at [919, 423] on main "Scheduling for Inspection share Share Inspectors Name * Select Item... bmthomas…" at bounding box center [930, 347] width 1273 height 695
click at [1527, 735] on button "Next" at bounding box center [1508, 723] width 54 height 29
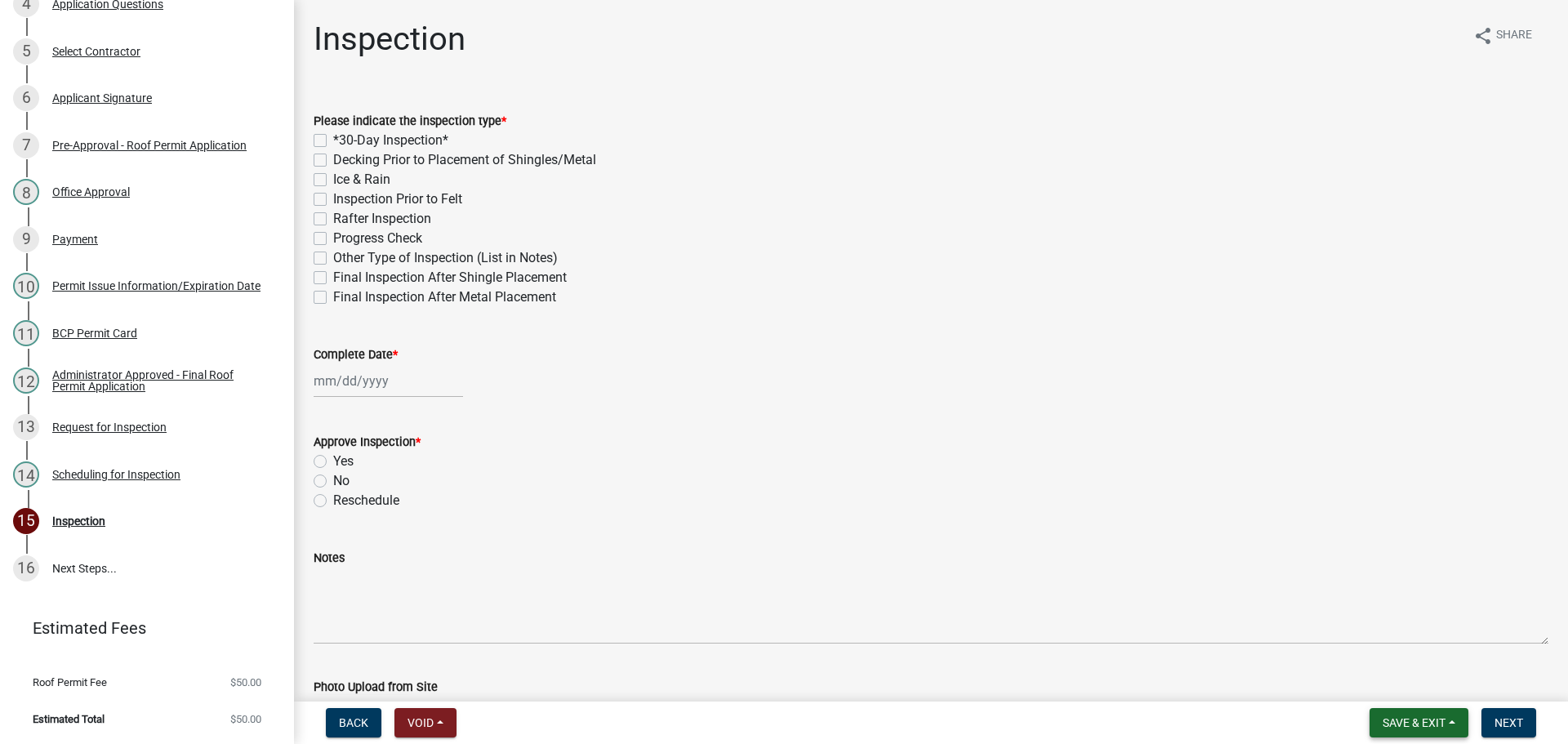
click at [1413, 716] on span "Save & Exit" at bounding box center [1413, 722] width 63 height 13
click at [1347, 675] on button "Save & Exit" at bounding box center [1402, 675] width 131 height 39
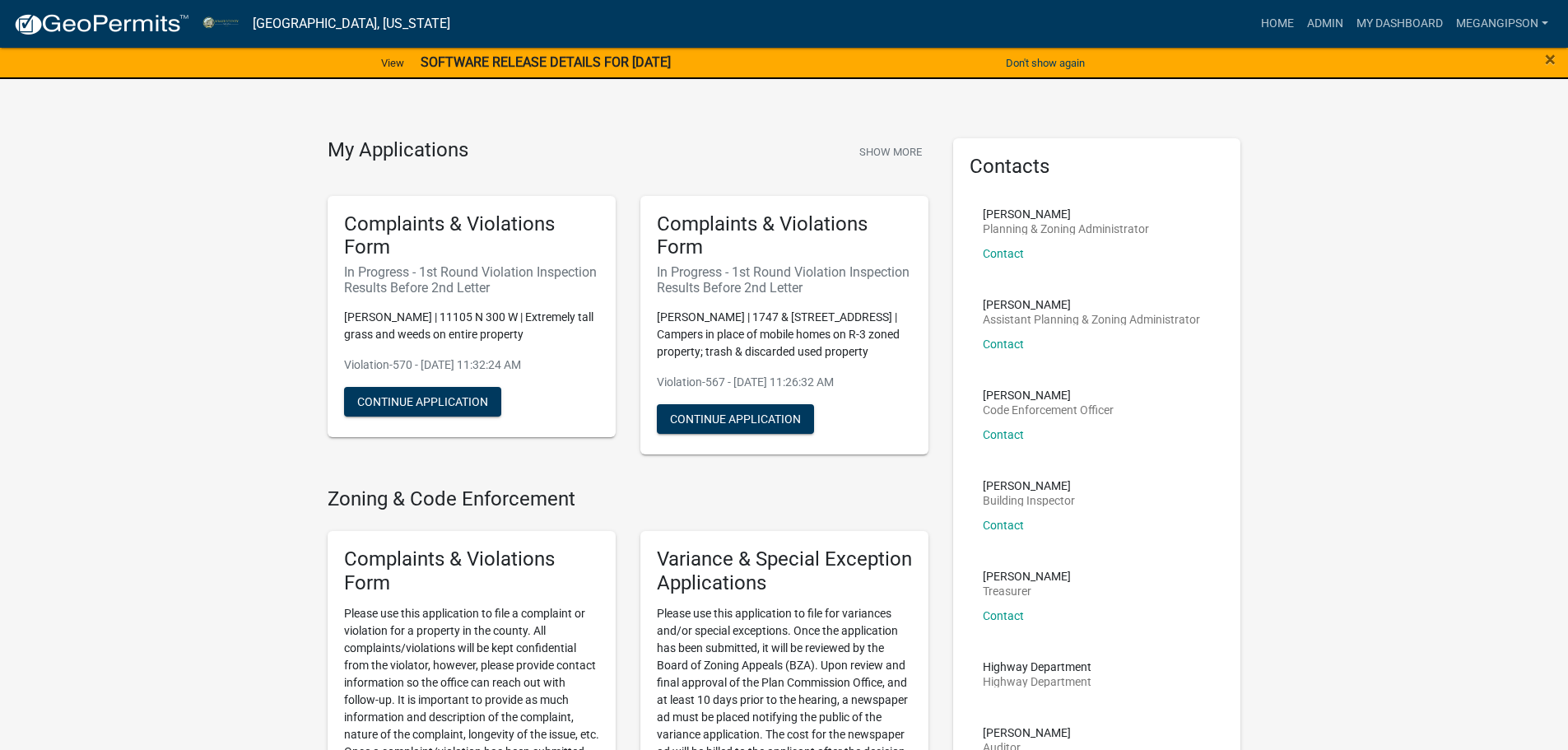
click at [374, 59] on link "View" at bounding box center [392, 63] width 36 height 27
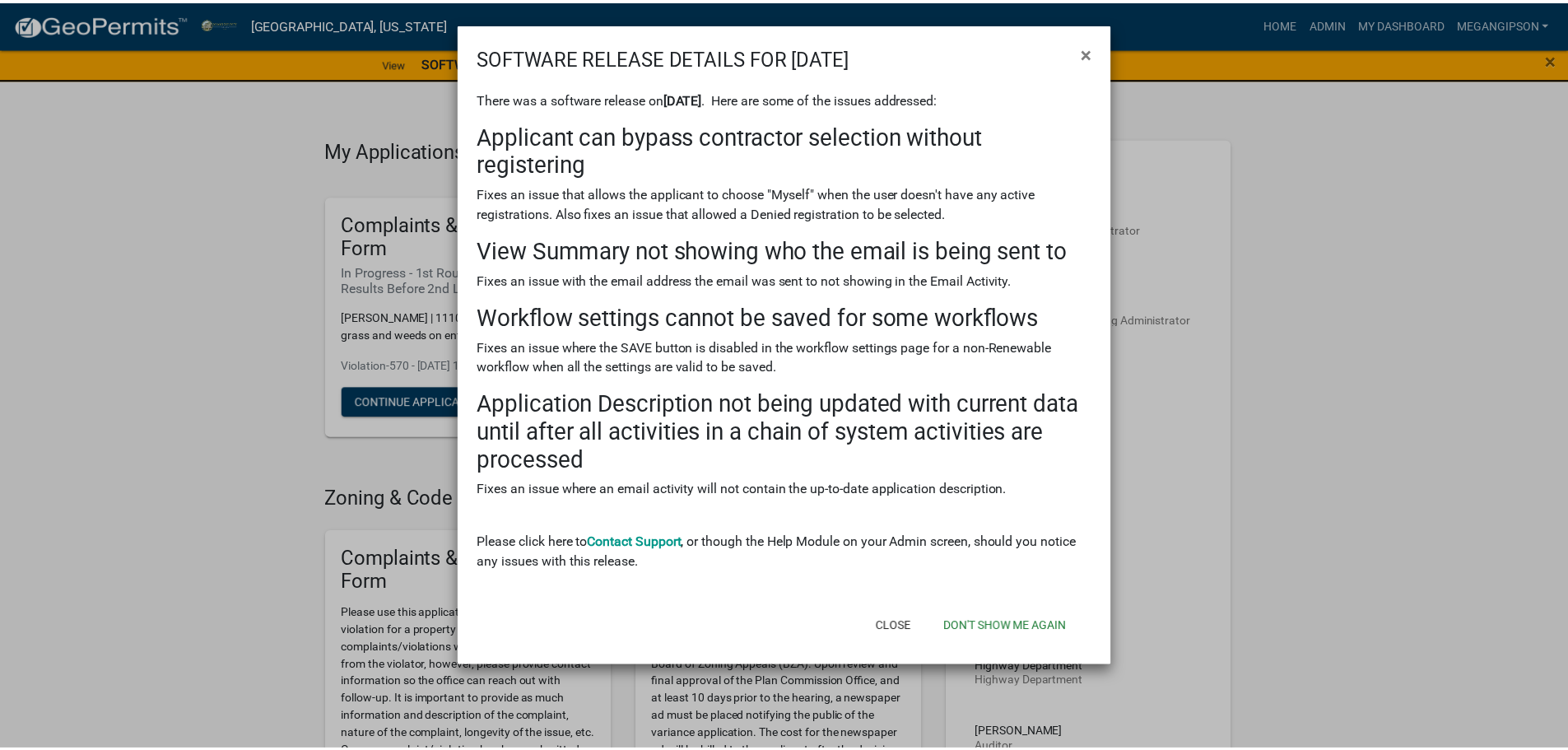
scroll to position [79, 0]
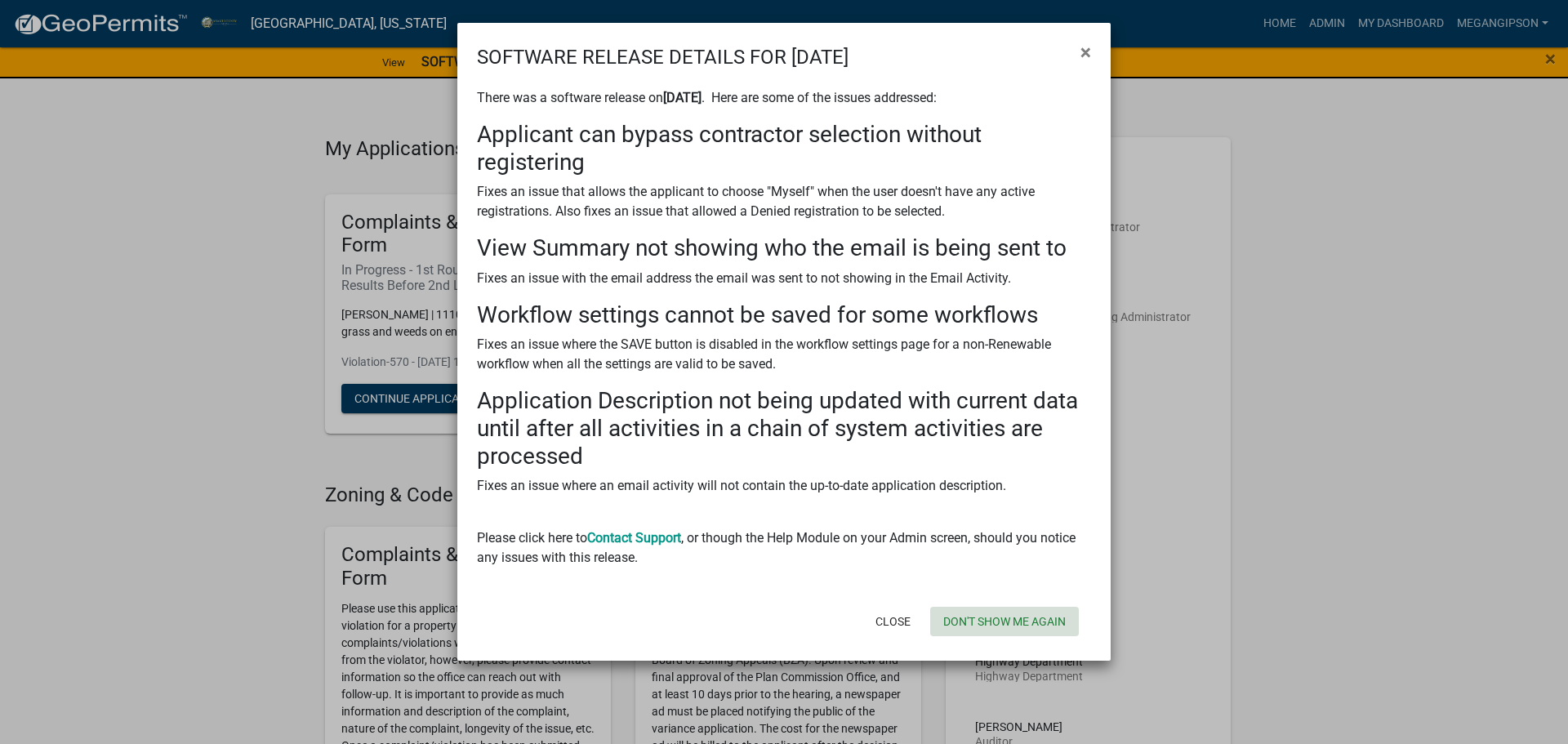
click at [986, 636] on button "Don't show me again" at bounding box center [1004, 621] width 148 height 29
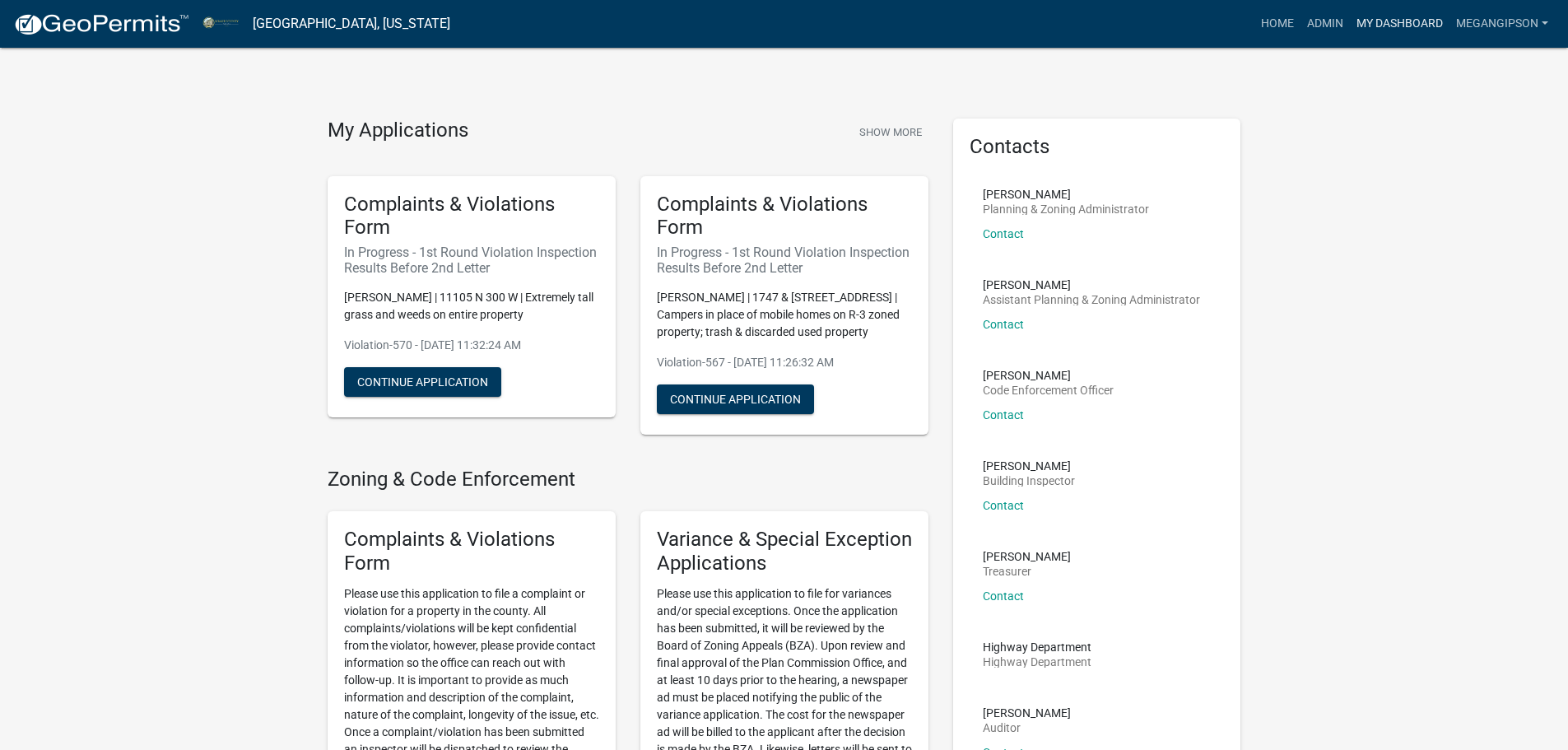
click at [1382, 34] on link "My Dashboard" at bounding box center [1400, 23] width 100 height 31
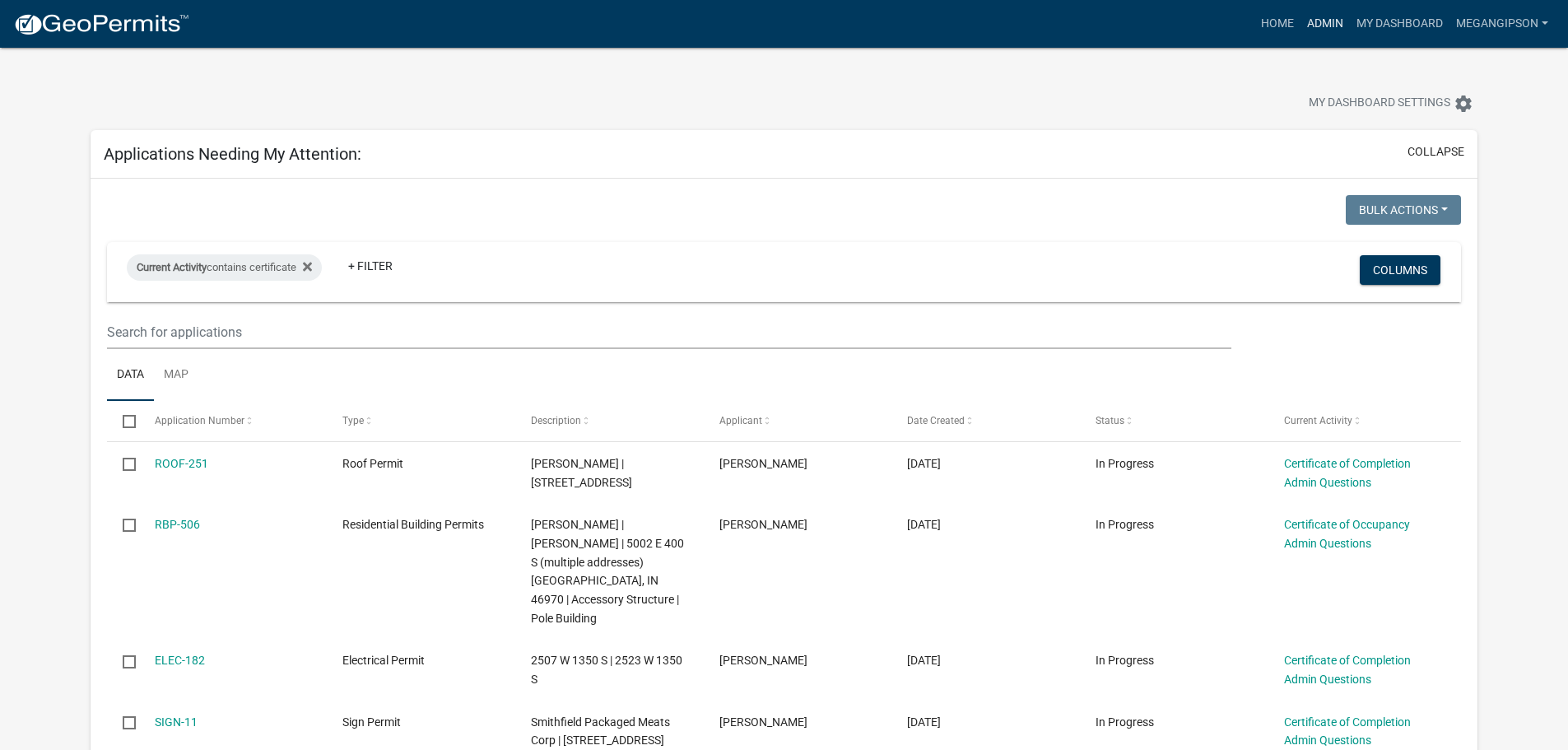
click at [1300, 38] on link "Admin" at bounding box center [1325, 23] width 50 height 31
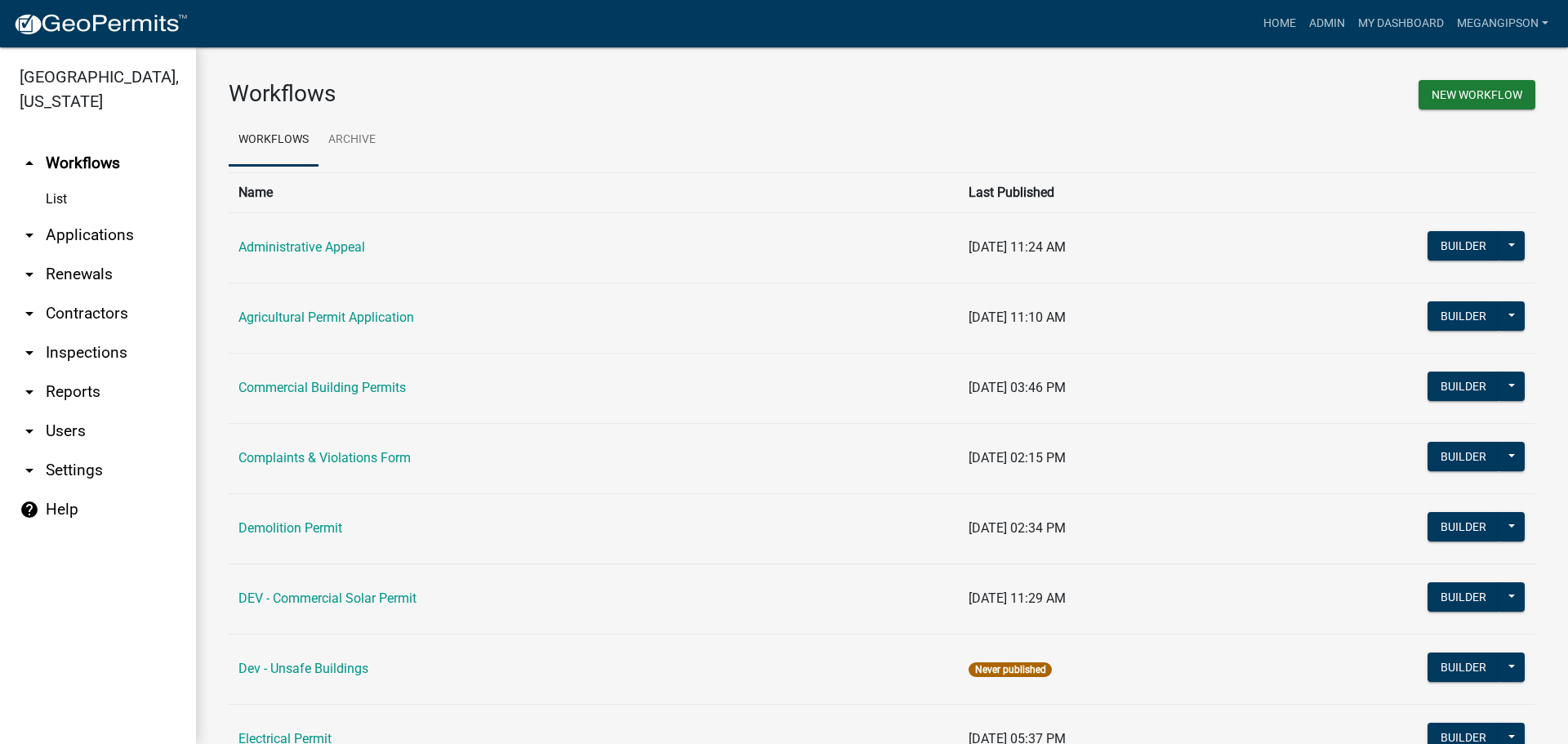
click at [73, 333] on link "arrow_drop_down Contractors" at bounding box center [98, 313] width 196 height 39
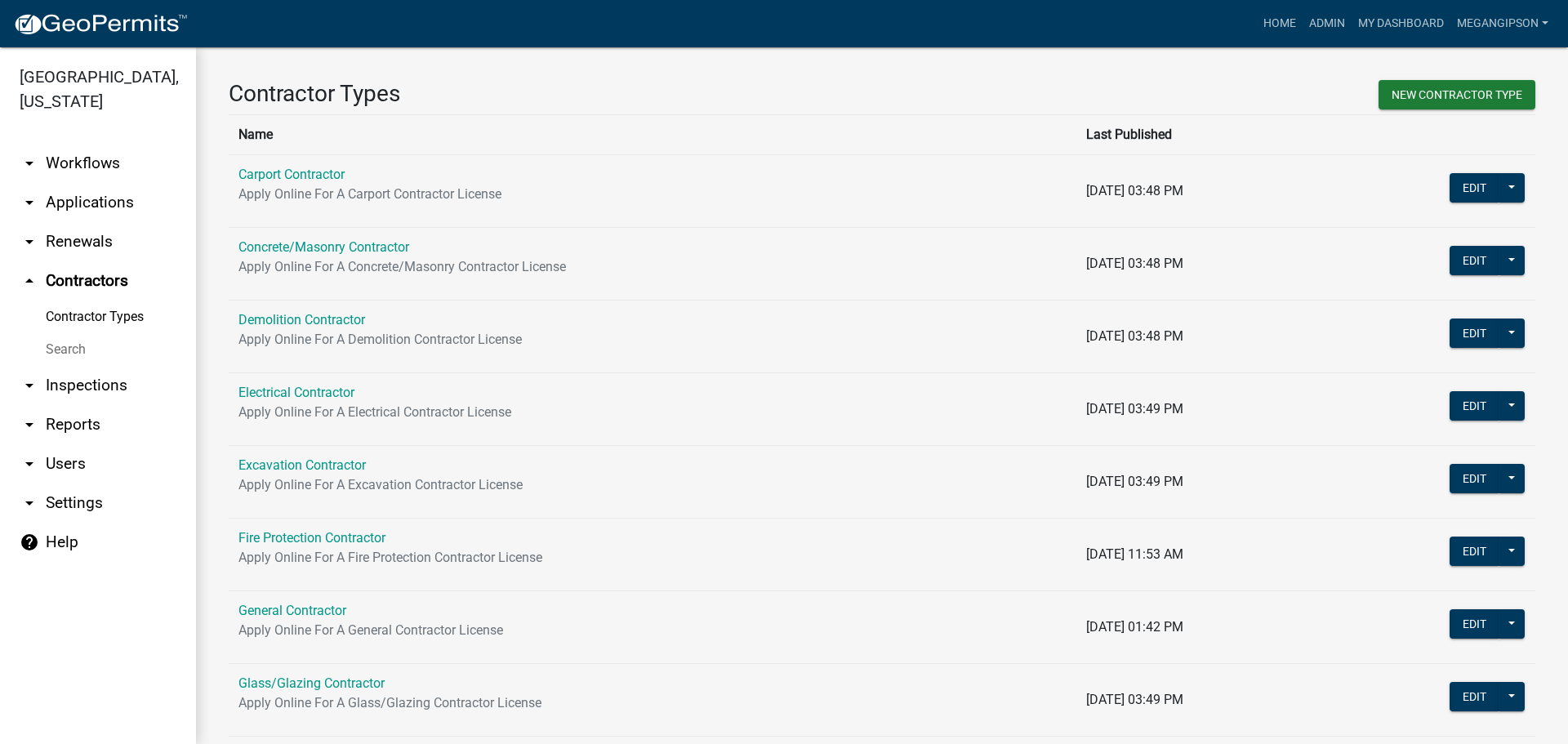
click at [91, 365] on link "Search" at bounding box center [98, 350] width 196 height 33
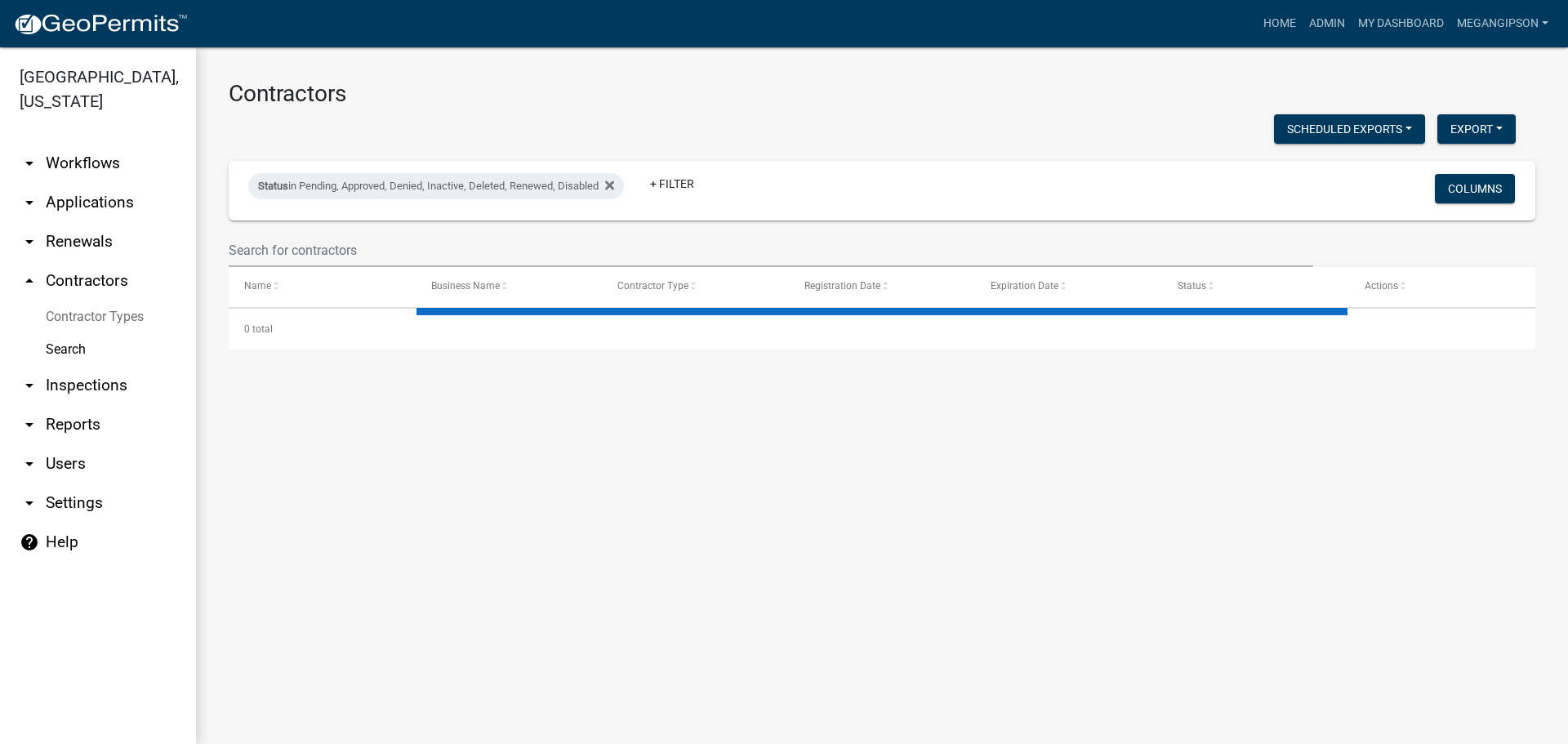
select select "3: 100"
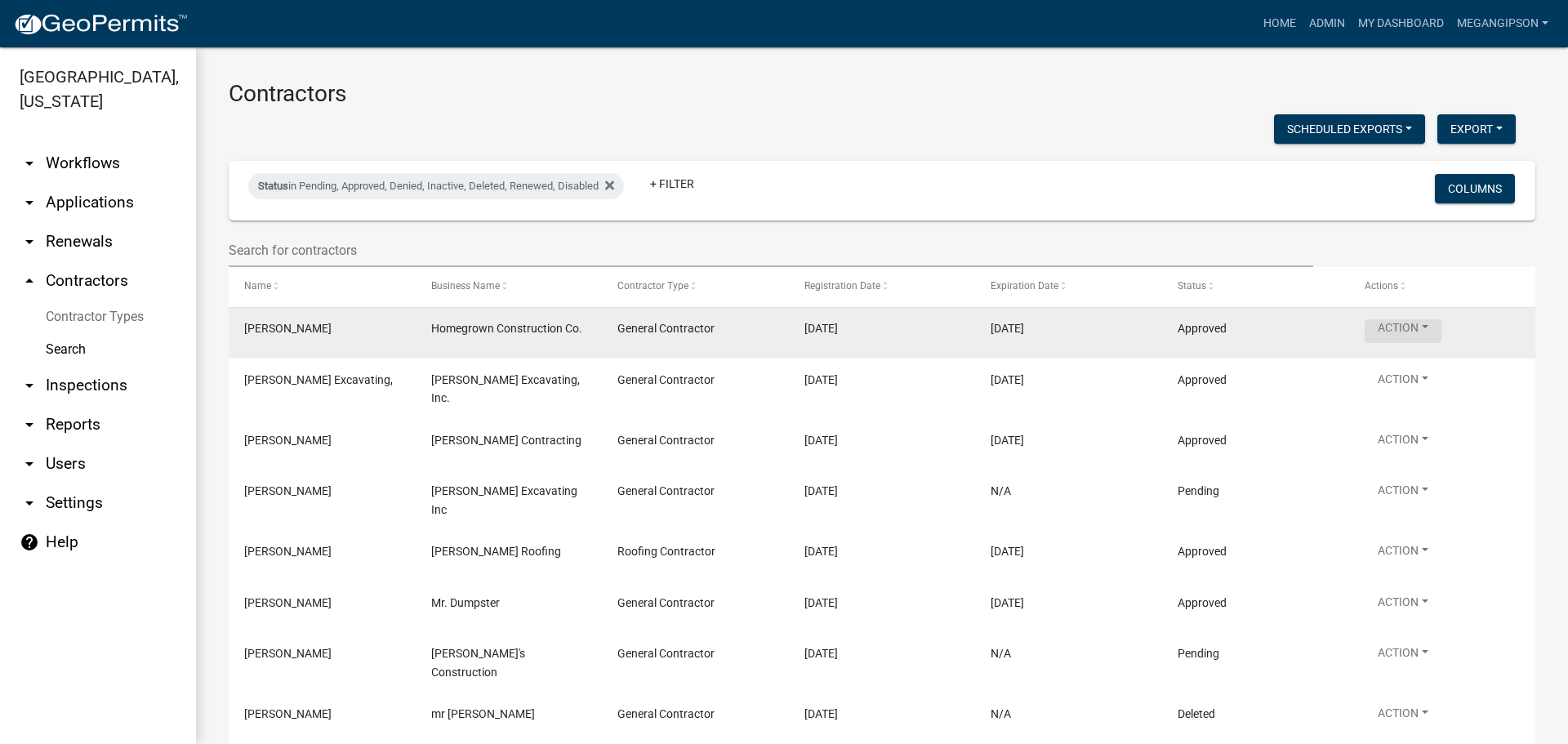
click at [1421, 343] on button "Action" at bounding box center [1402, 330] width 77 height 23
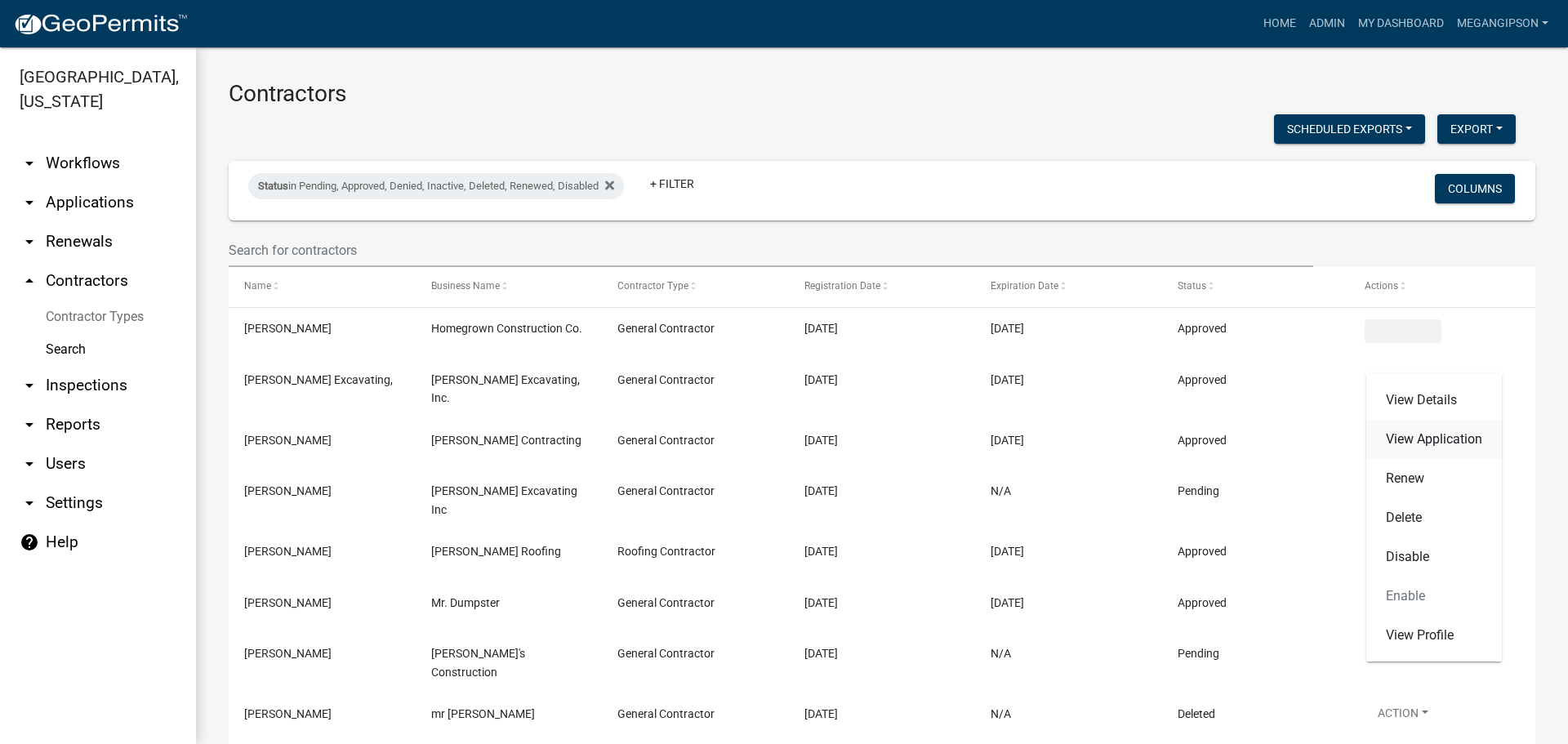
click at [1417, 450] on link "View Application" at bounding box center [1434, 439] width 136 height 39
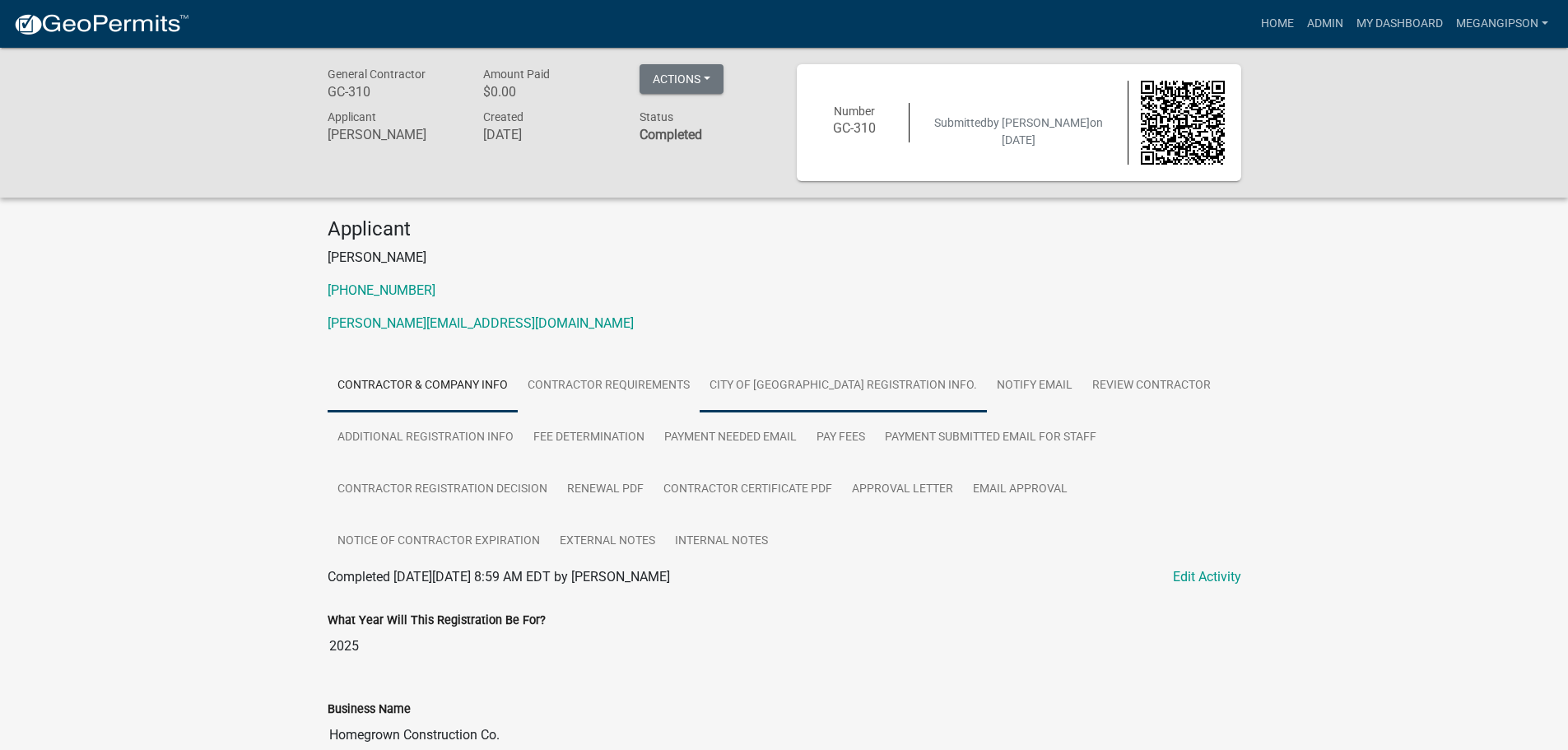
click at [850, 412] on link "City of [GEOGRAPHIC_DATA] Registration Info." at bounding box center [843, 386] width 287 height 53
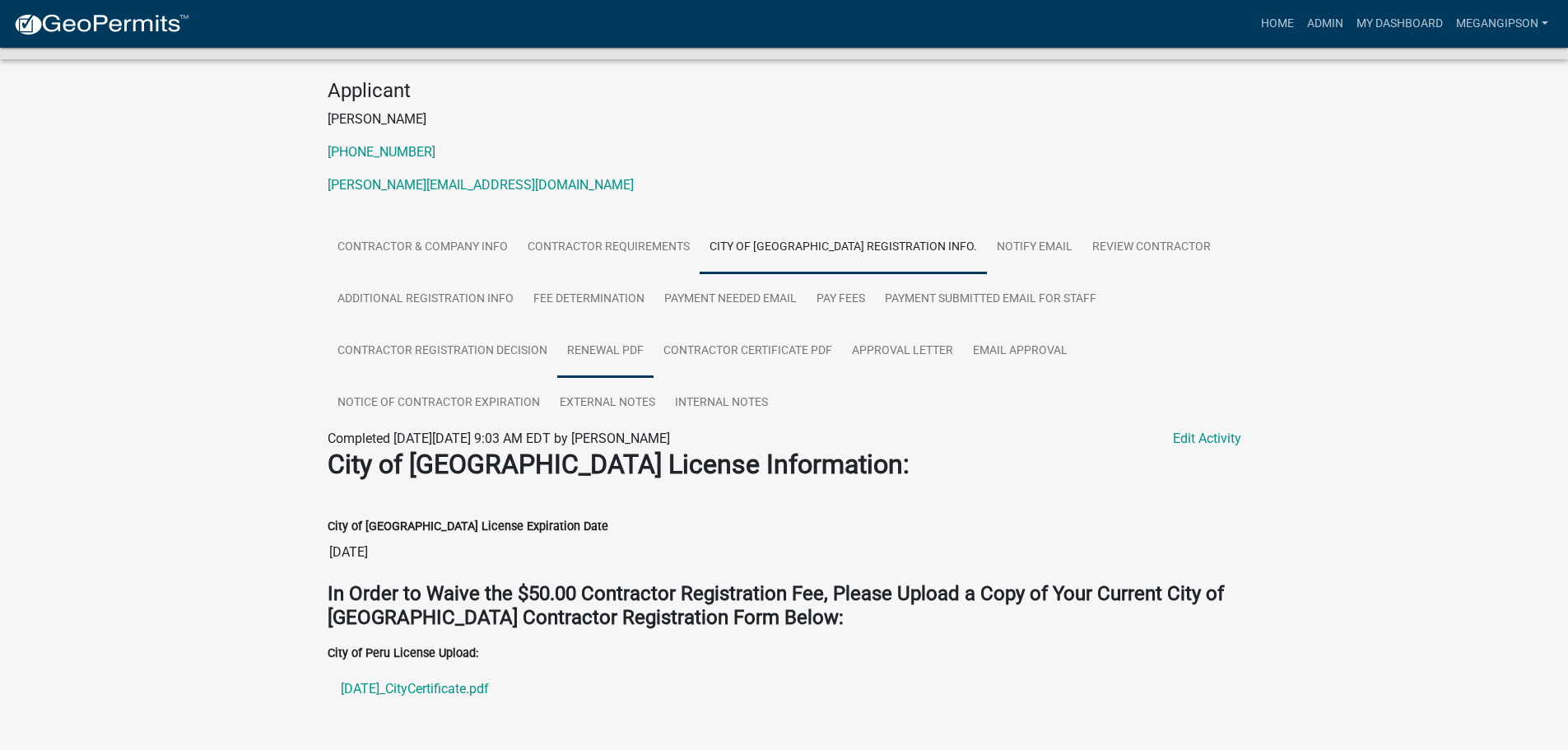
scroll to position [276, 0]
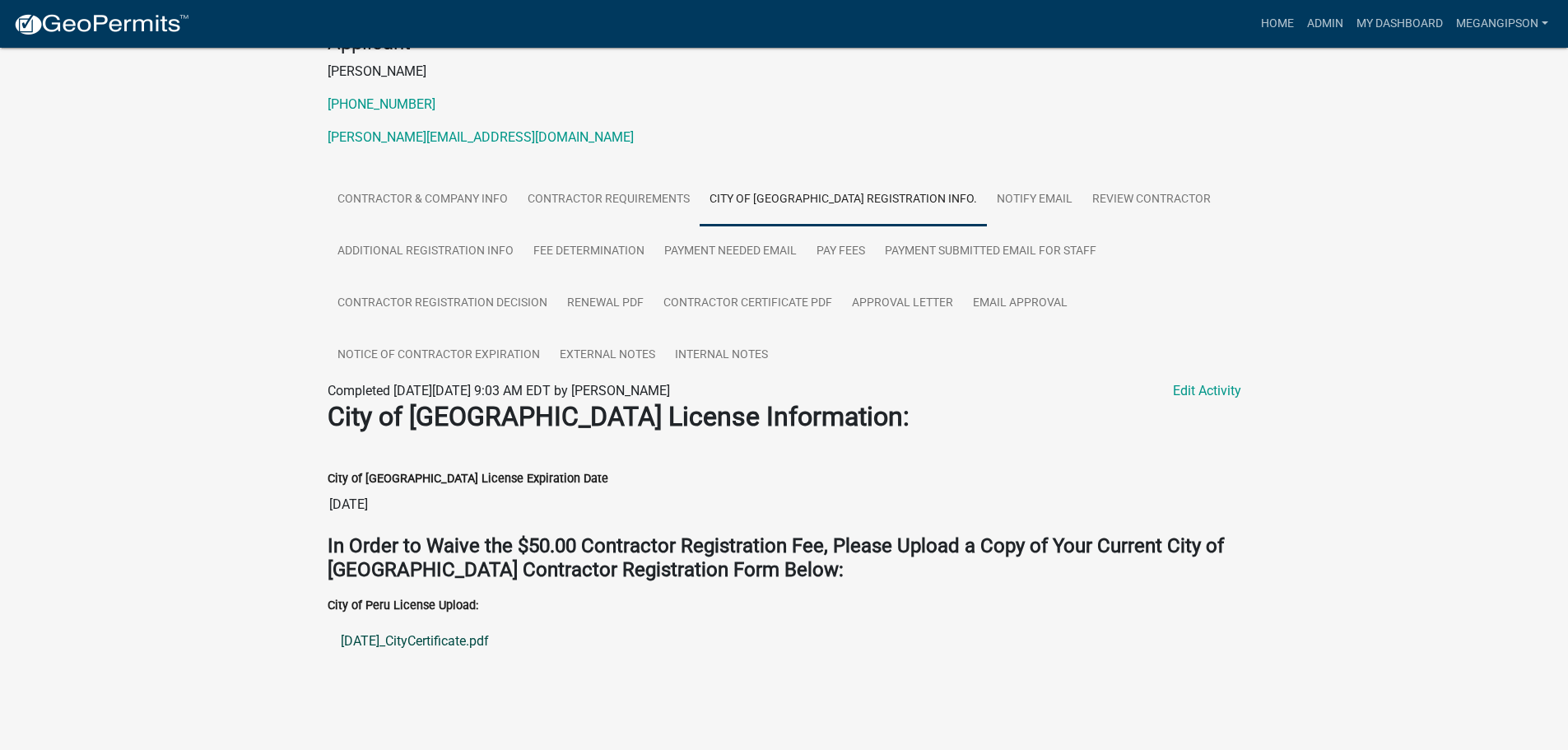
click at [406, 637] on link "[DATE]_CityCertificate.pdf" at bounding box center [784, 641] width 913 height 39
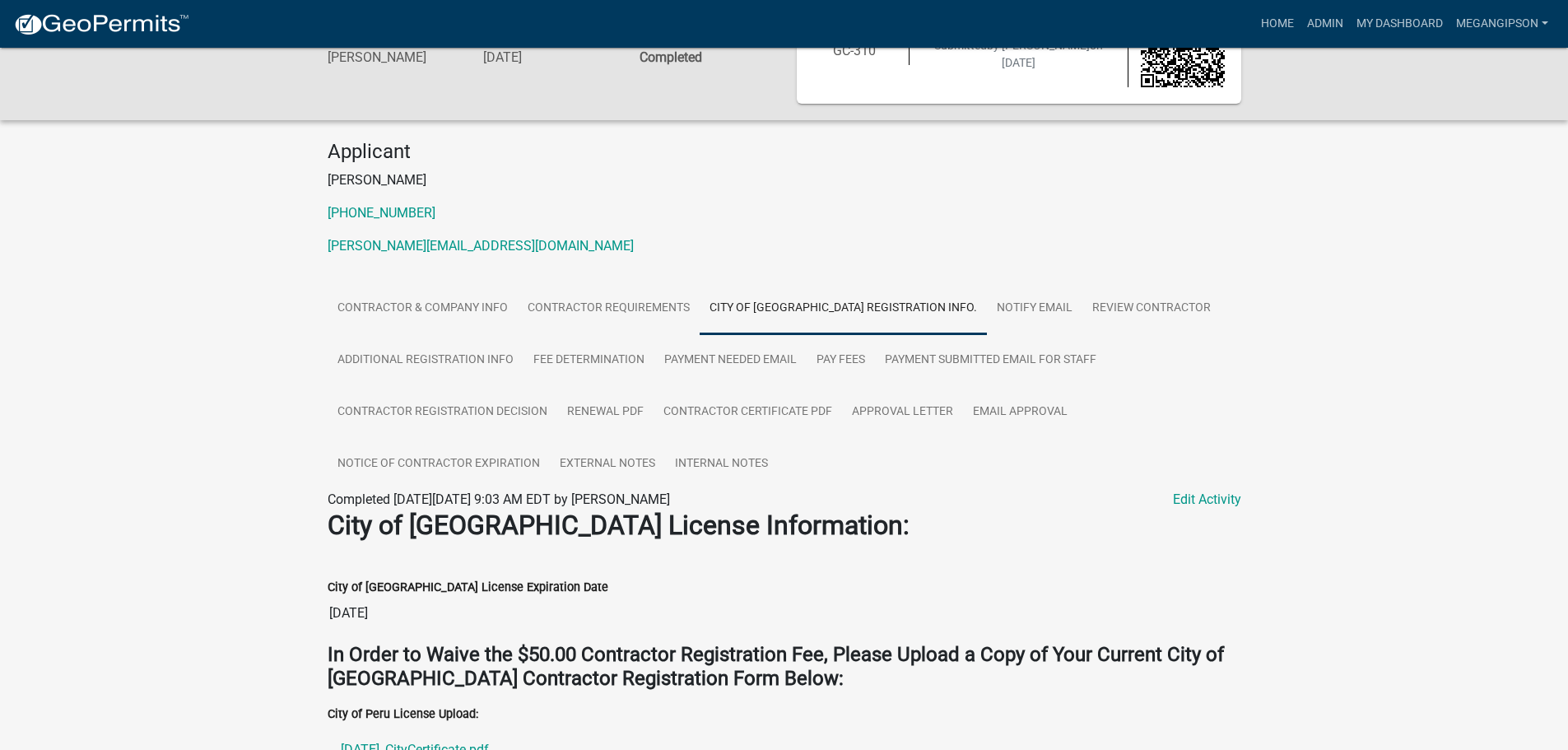
scroll to position [0, 0]
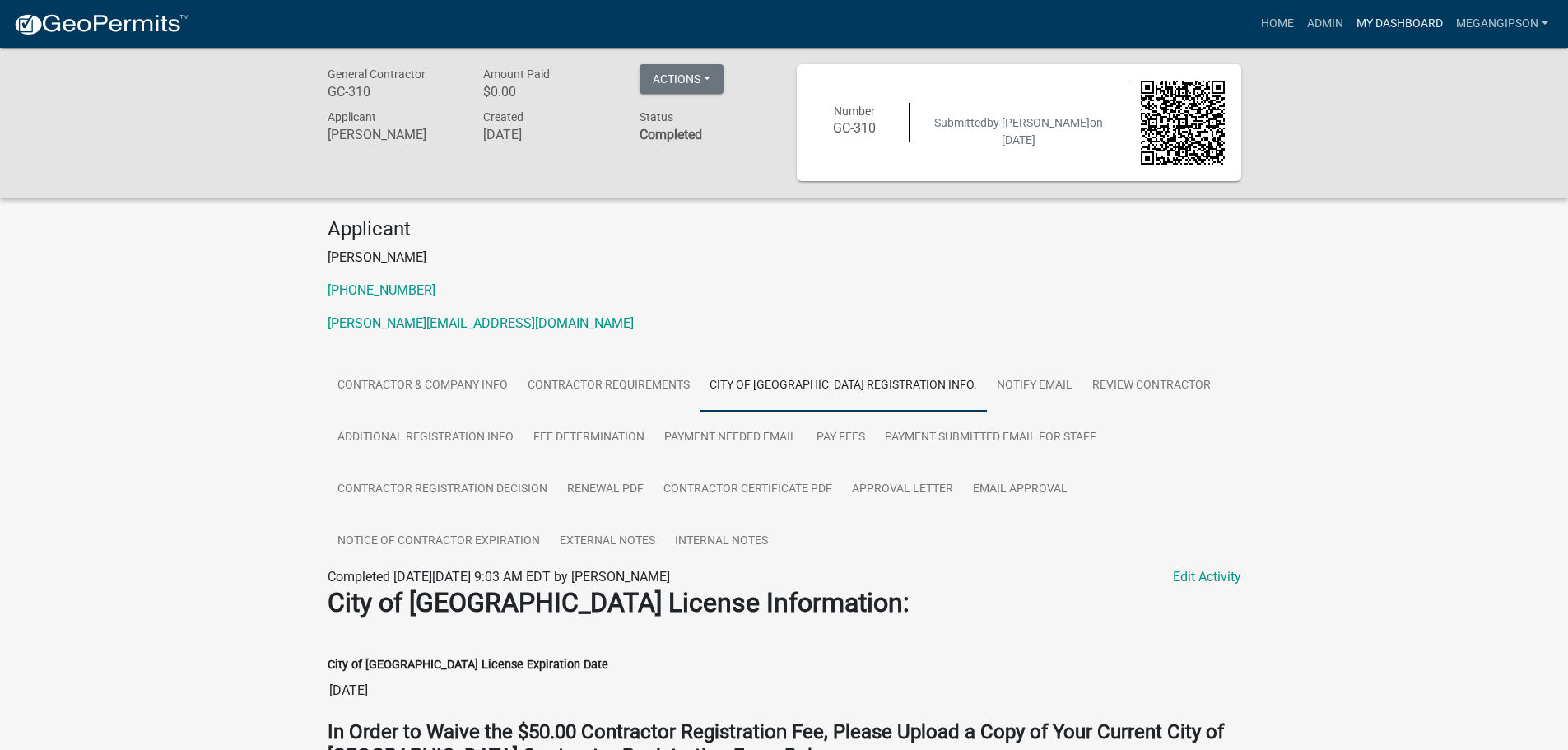
click at [1357, 23] on link "My Dashboard" at bounding box center [1400, 23] width 100 height 31
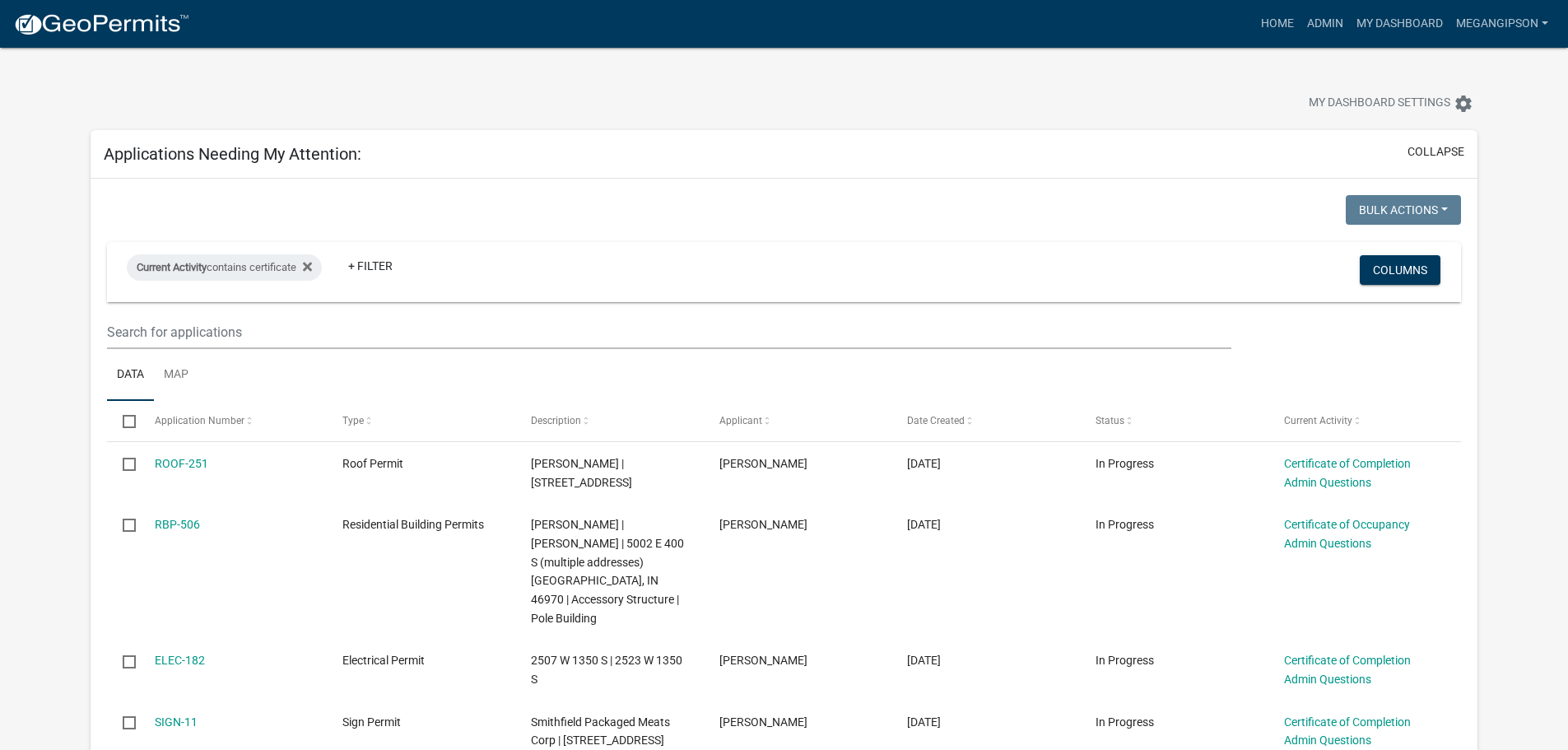
drag, startPoint x: 1285, startPoint y: 70, endPoint x: 1138, endPoint y: -35, distance: 180.6
drag, startPoint x: 1138, startPoint y: -35, endPoint x: 604, endPoint y: 71, distance: 544.4
click at [604, 71] on div "My Dashboard Settings settings" at bounding box center [784, 86] width 1412 height 76
click at [1300, 20] on link "Admin" at bounding box center [1325, 23] width 50 height 31
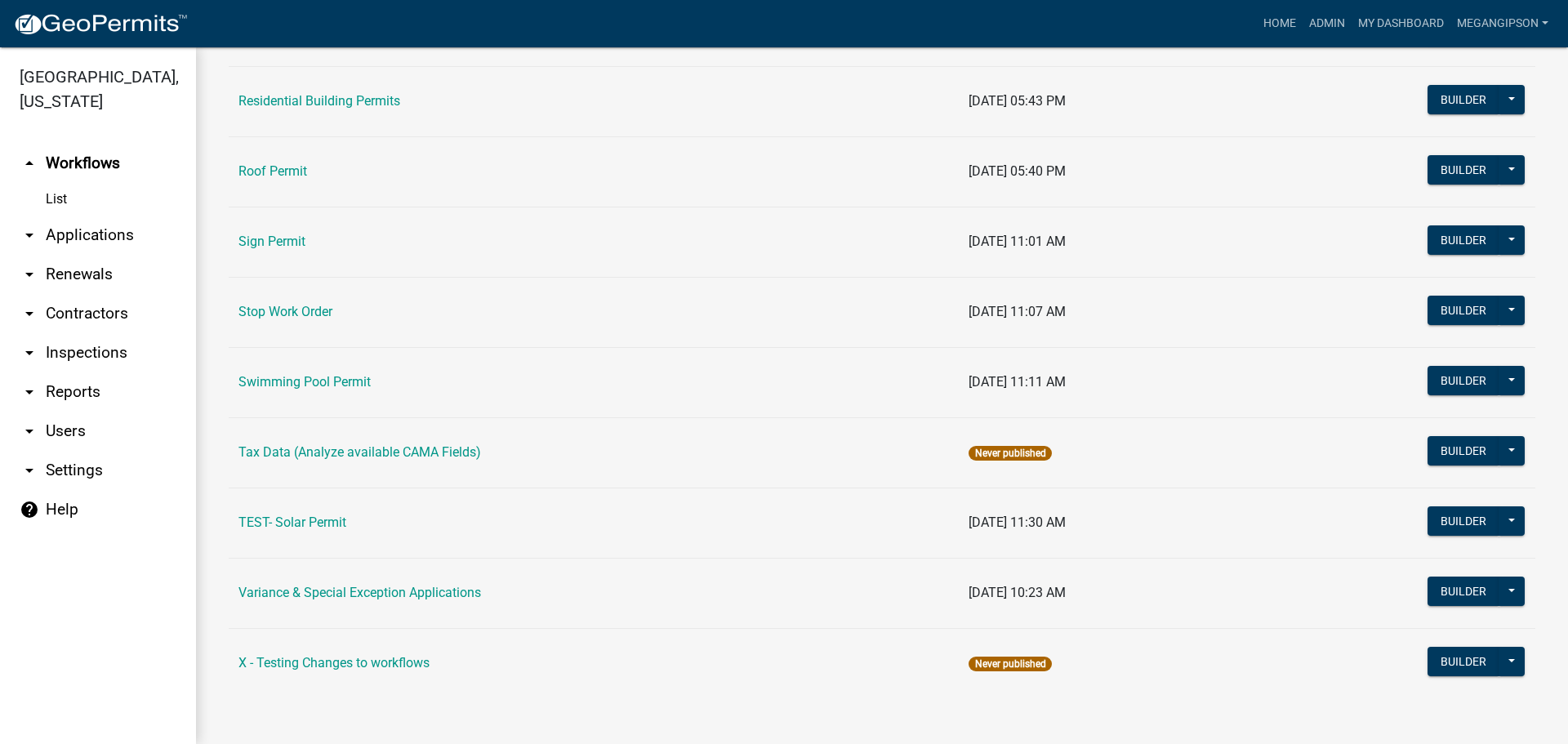
scroll to position [1306, 0]
click at [376, 628] on td "Variance & Special Exception Applications" at bounding box center [593, 592] width 730 height 70
click at [376, 600] on link "Variance & Special Exception Applications" at bounding box center [360, 592] width 242 height 16
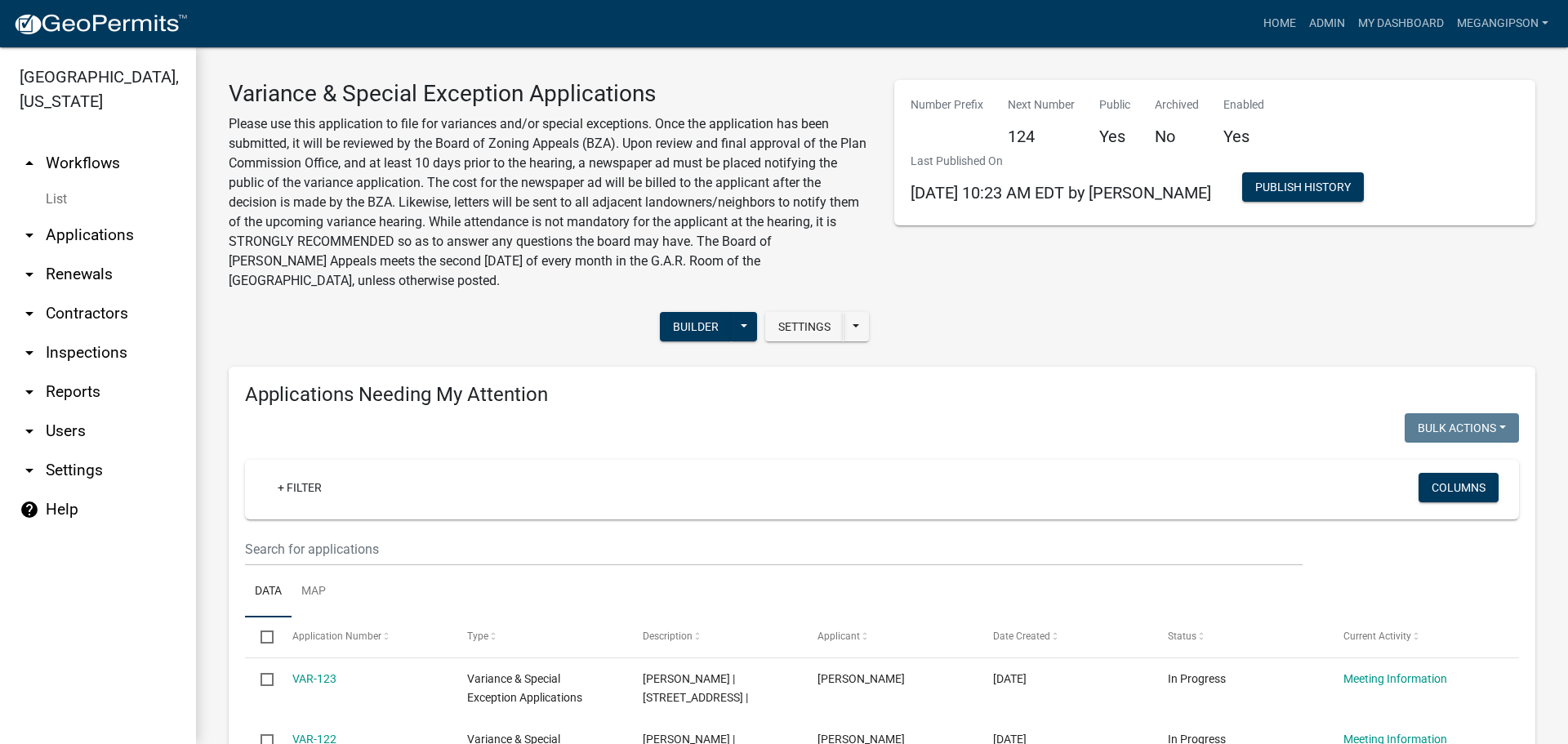
select select "3: 100"
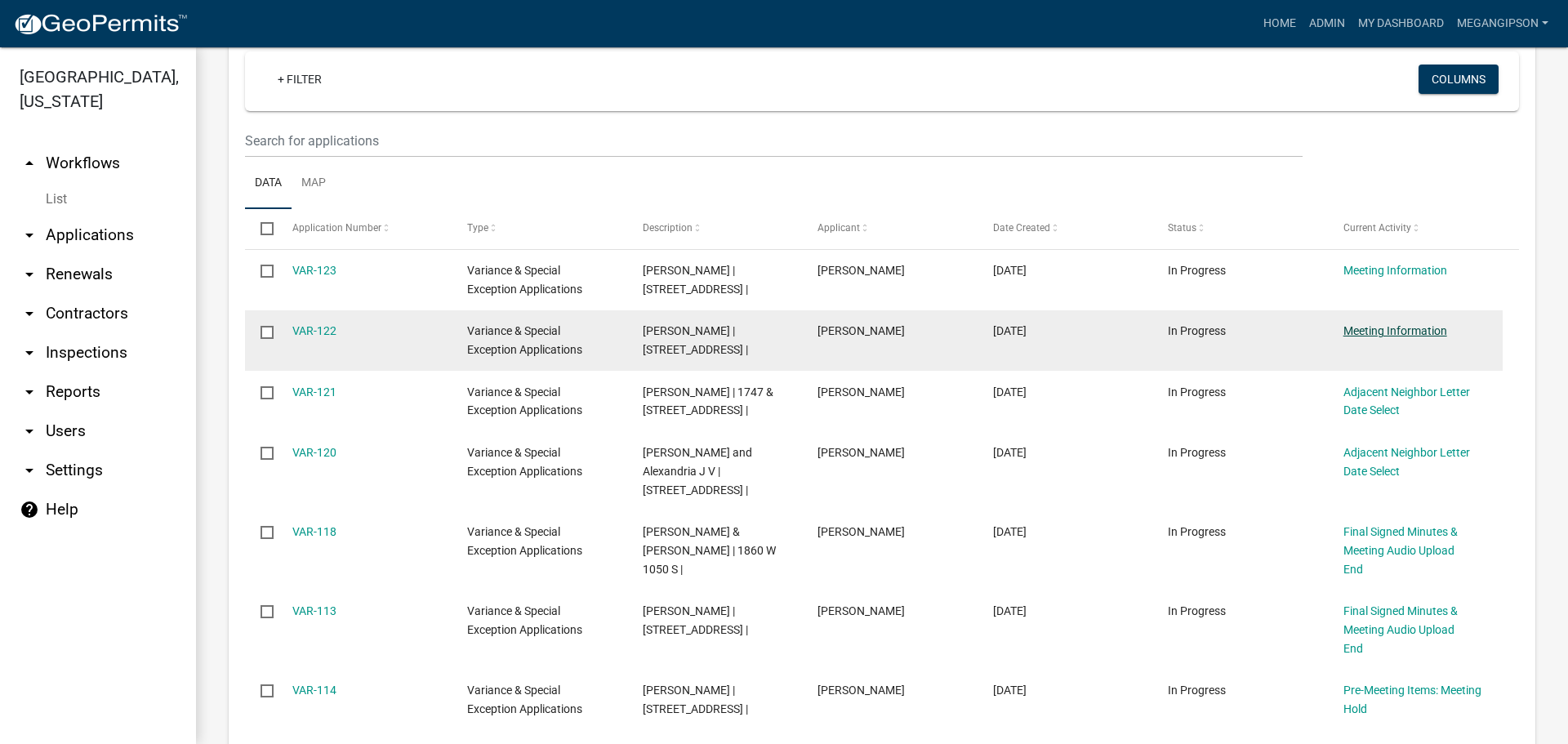
click at [1377, 337] on link "Meeting Information" at bounding box center [1395, 330] width 104 height 13
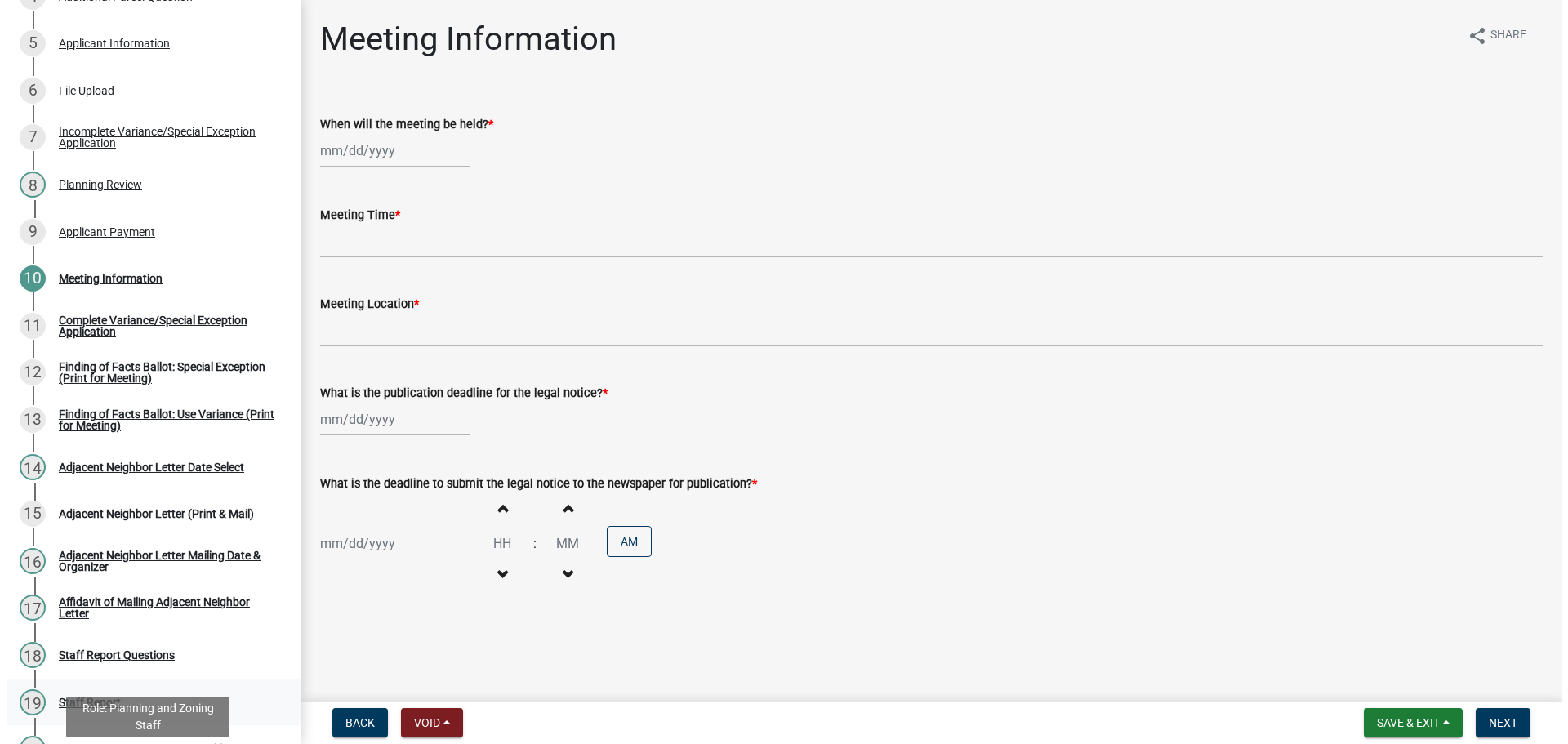
scroll to position [401, 0]
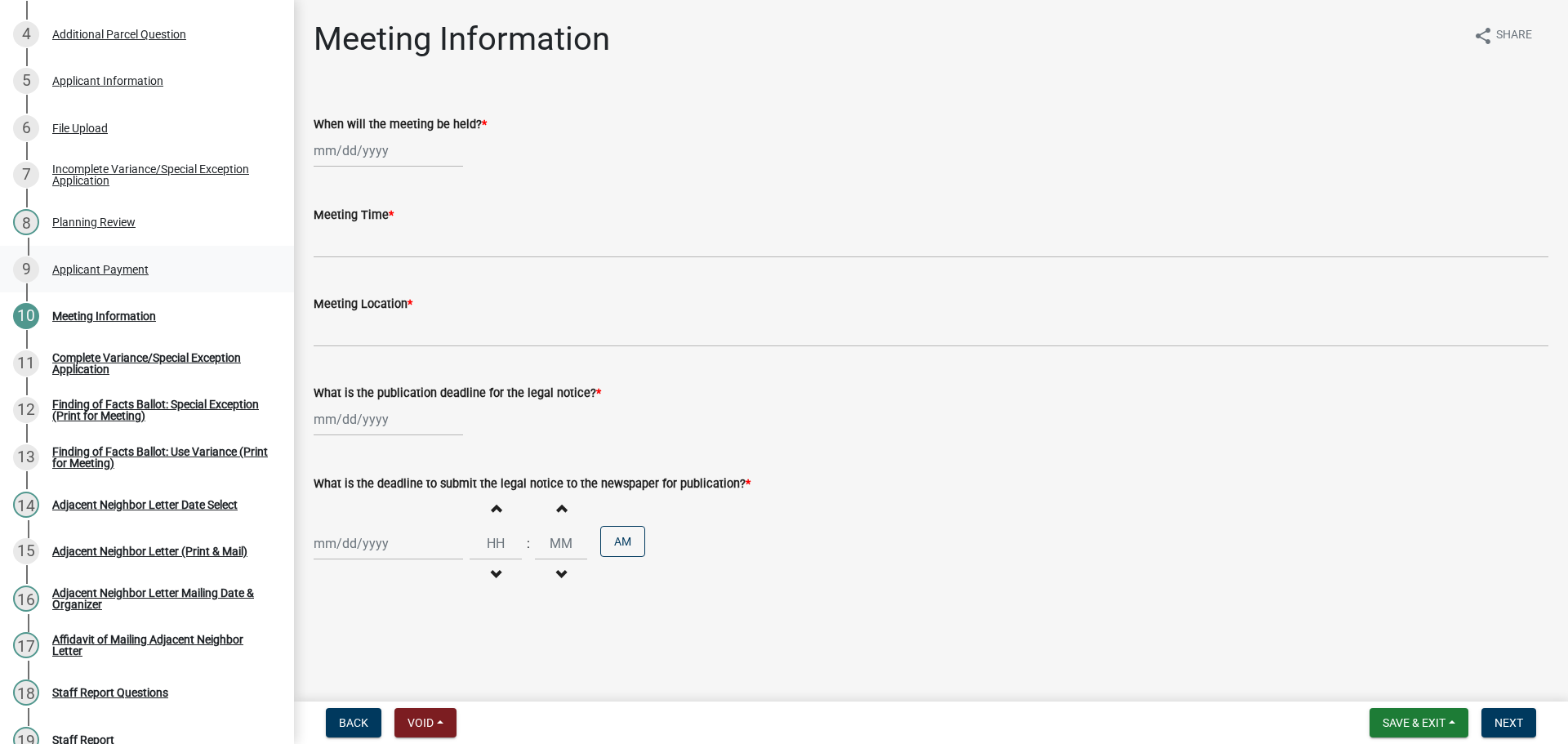
click at [148, 275] on div "Applicant Payment" at bounding box center [100, 269] width 96 height 12
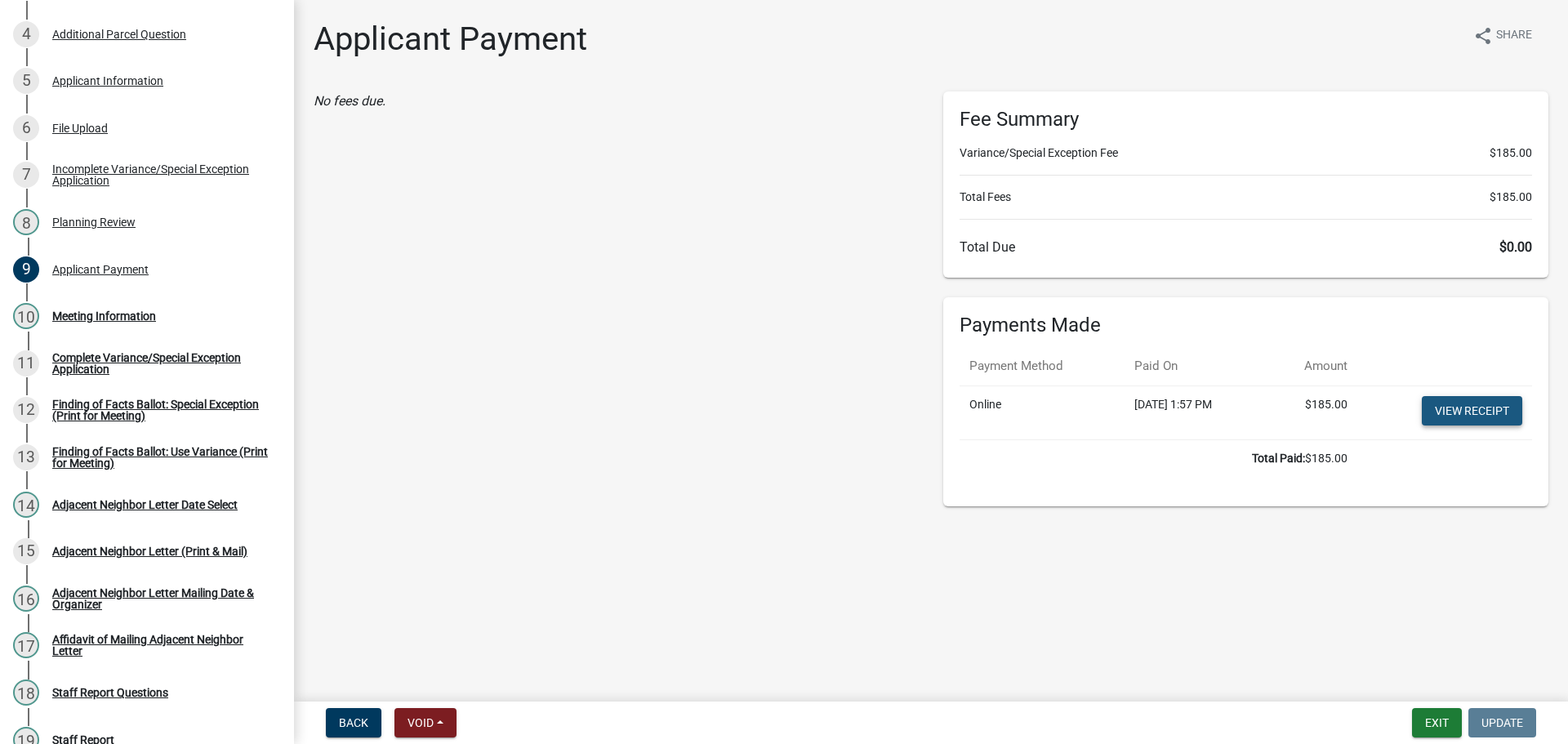
click at [1471, 425] on link "View receipt" at bounding box center [1472, 411] width 101 height 29
click at [1424, 708] on button "Exit" at bounding box center [1436, 723] width 49 height 29
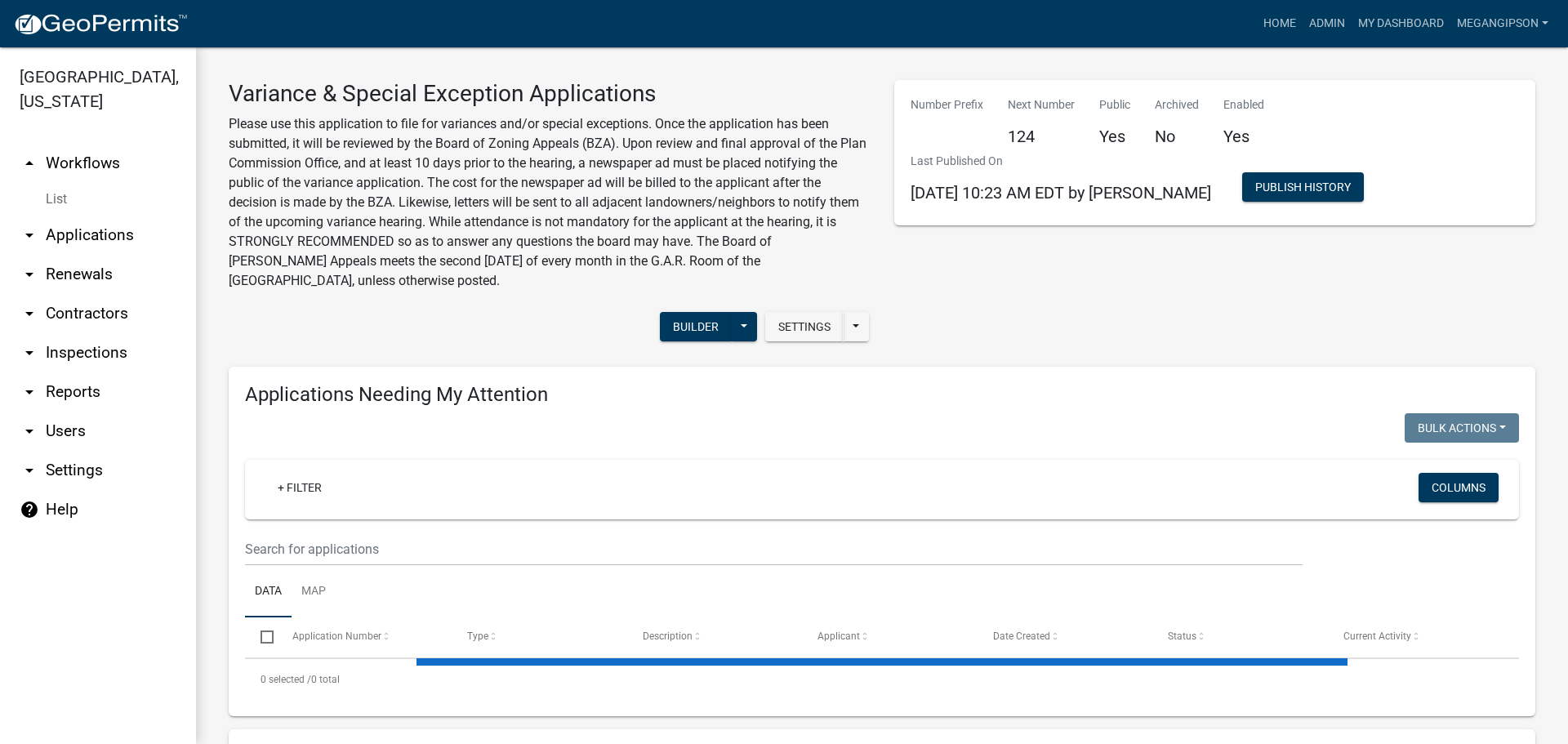
select select "3: 100"
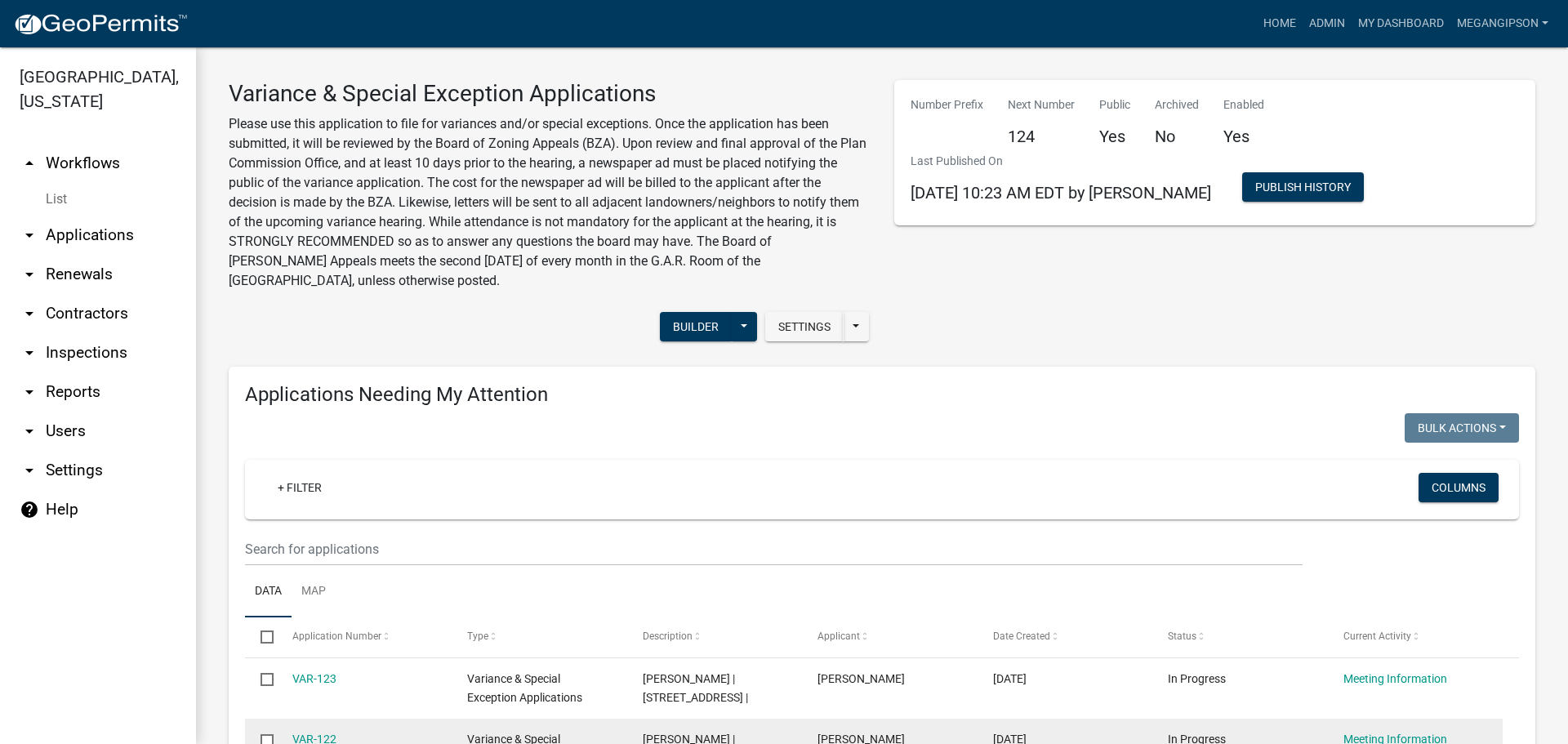
scroll to position [245, 0]
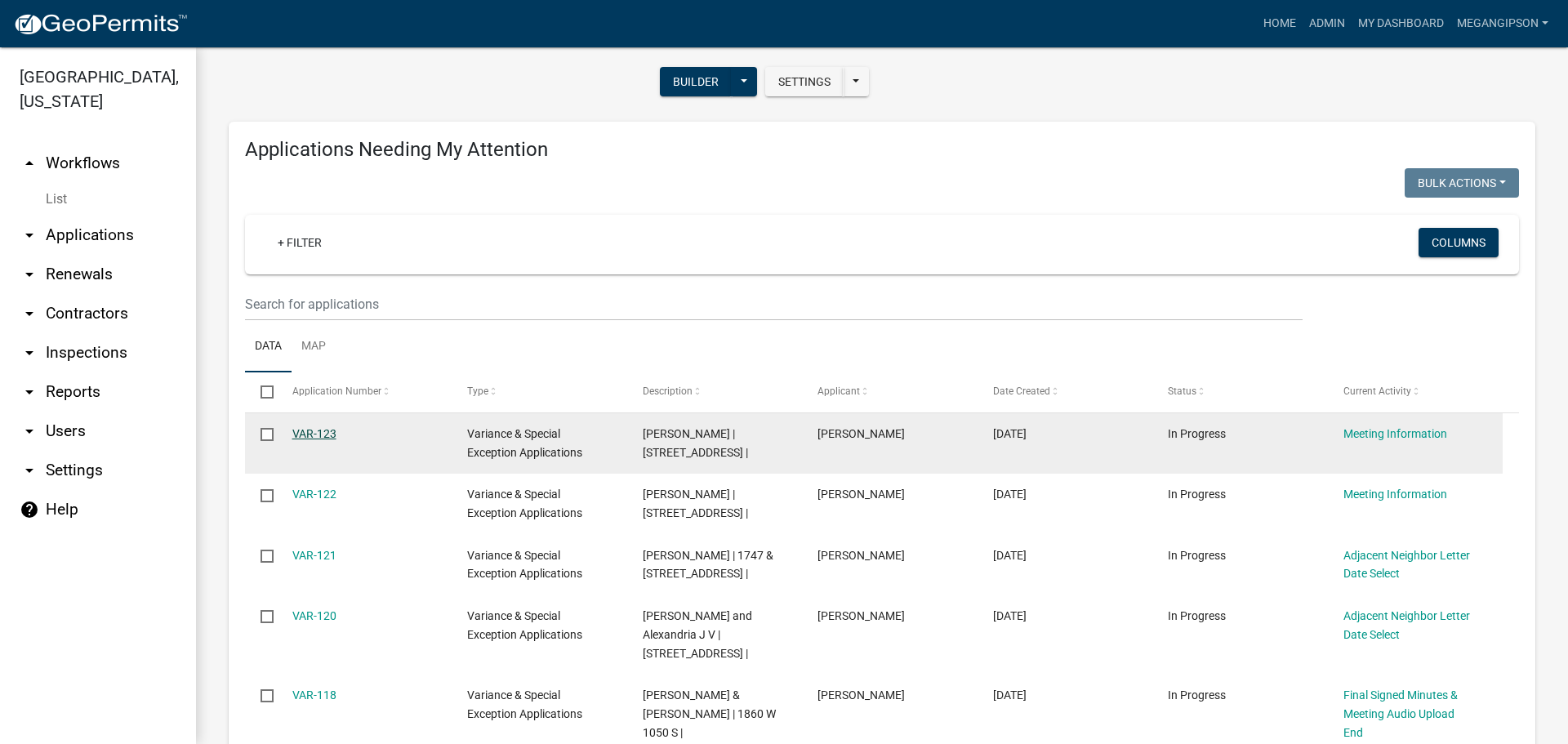
click at [333, 440] on link "VAR-123" at bounding box center [314, 433] width 44 height 13
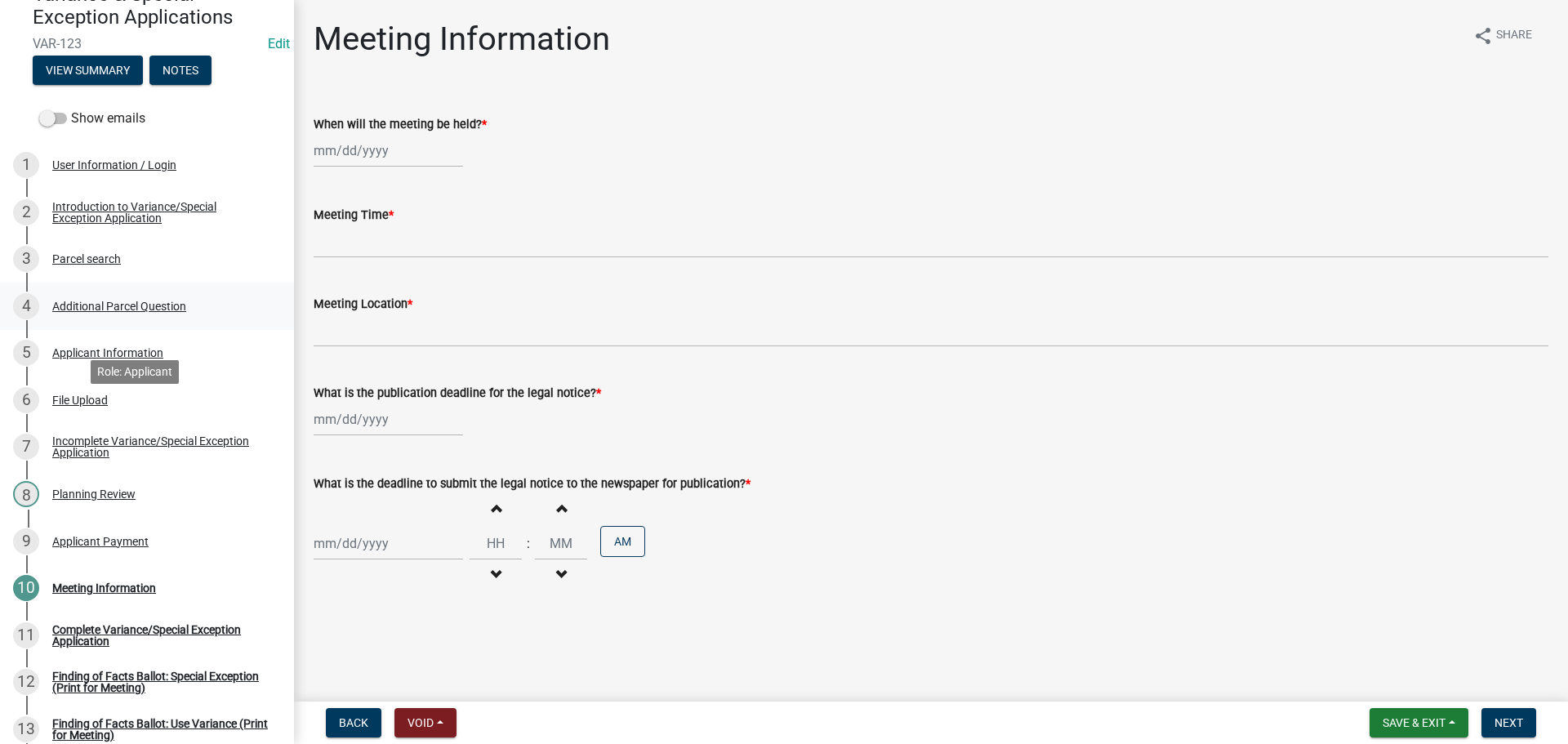
scroll to position [408, 0]
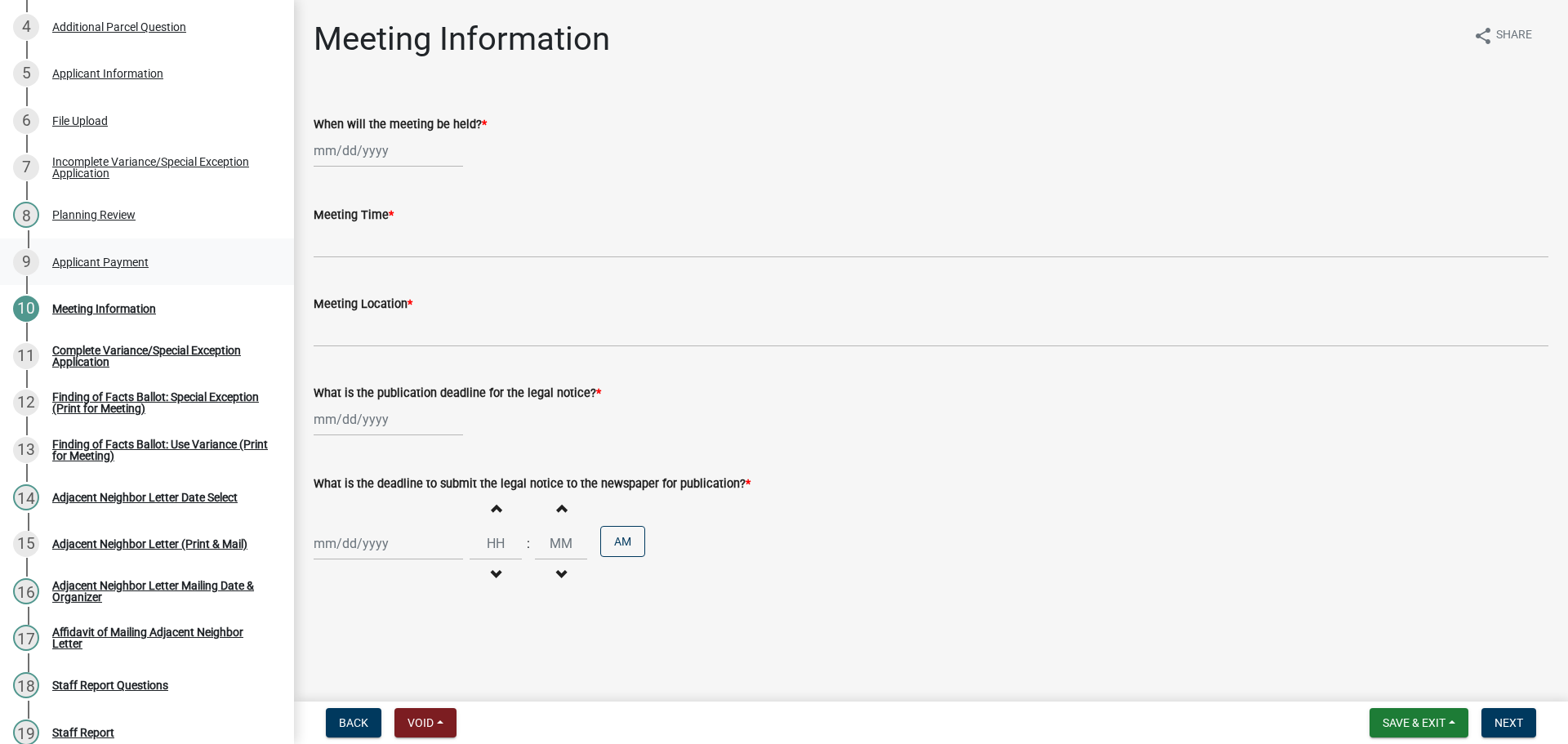
click at [148, 267] on div "Applicant Payment" at bounding box center [100, 263] width 96 height 12
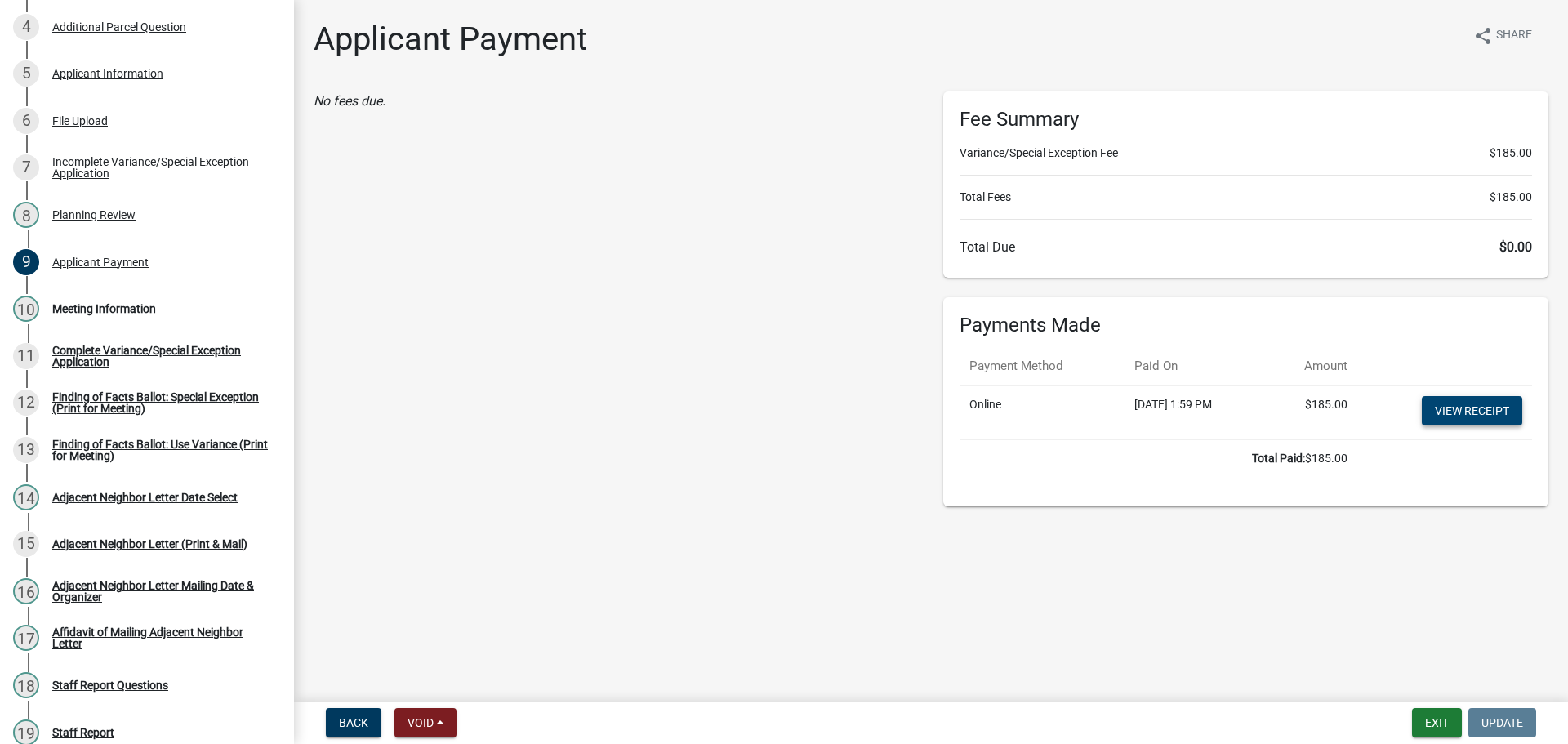
click at [1459, 425] on link "View receipt" at bounding box center [1472, 411] width 101 height 29
click at [1420, 712] on button "Exit" at bounding box center [1436, 723] width 49 height 29
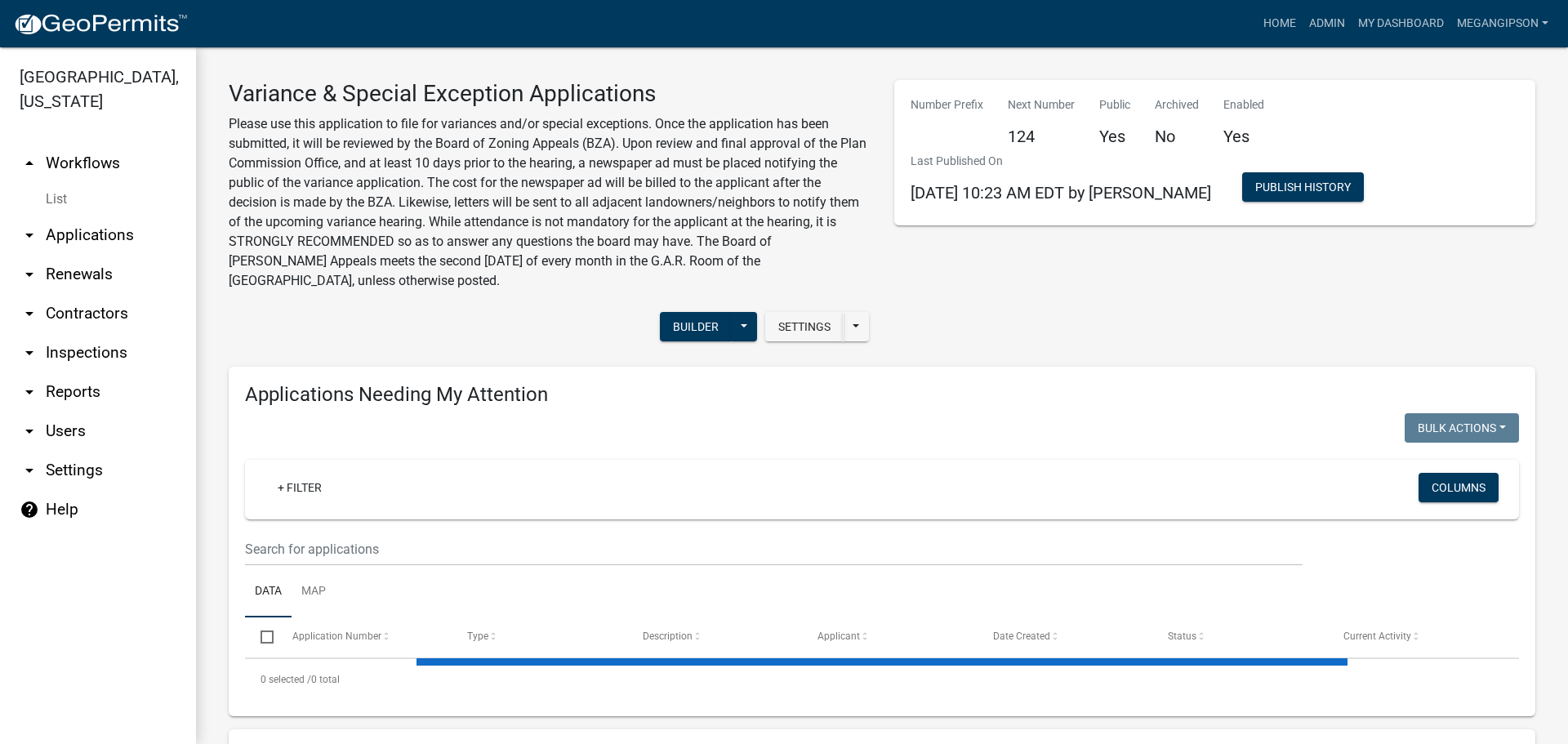
select select "3: 100"
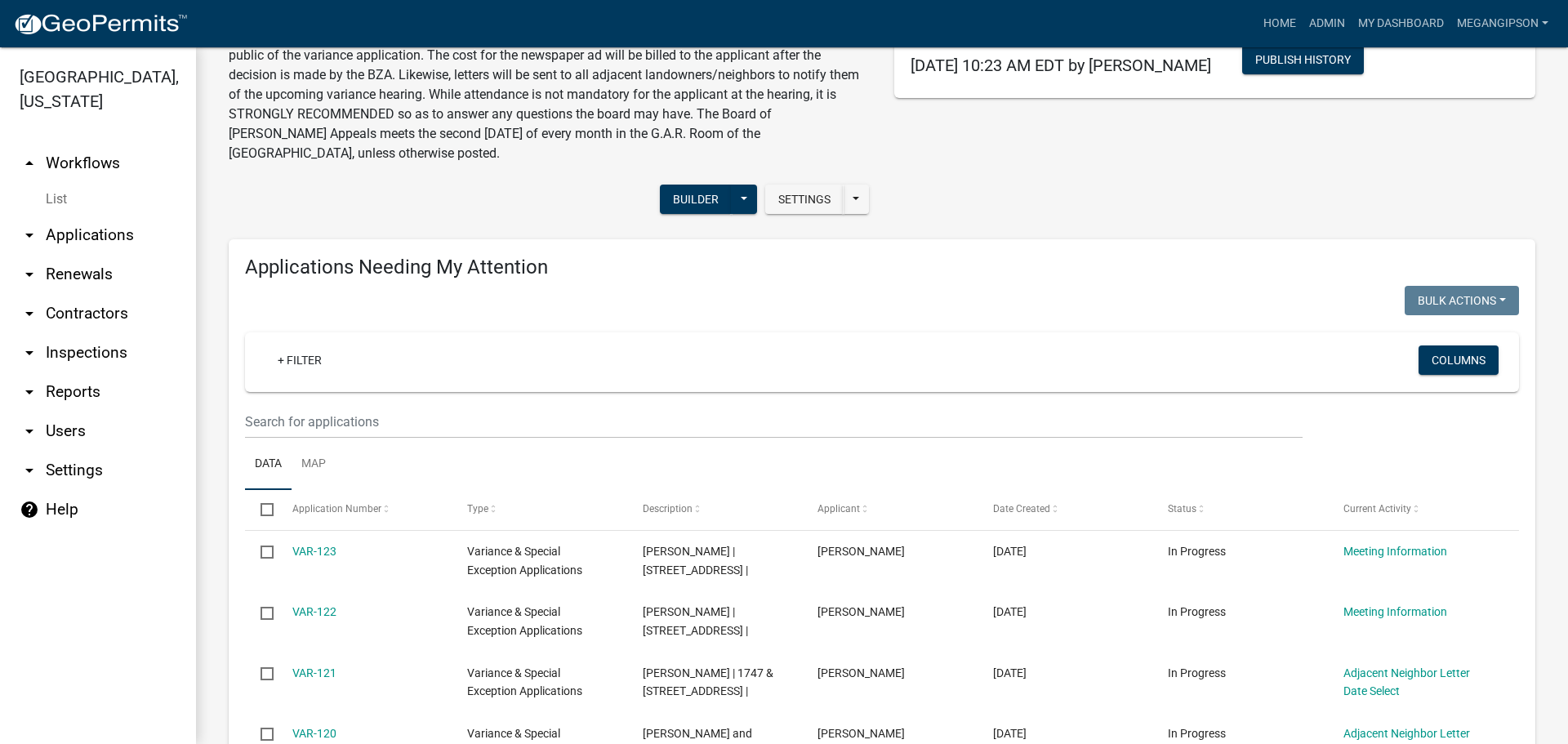
scroll to position [408, 0]
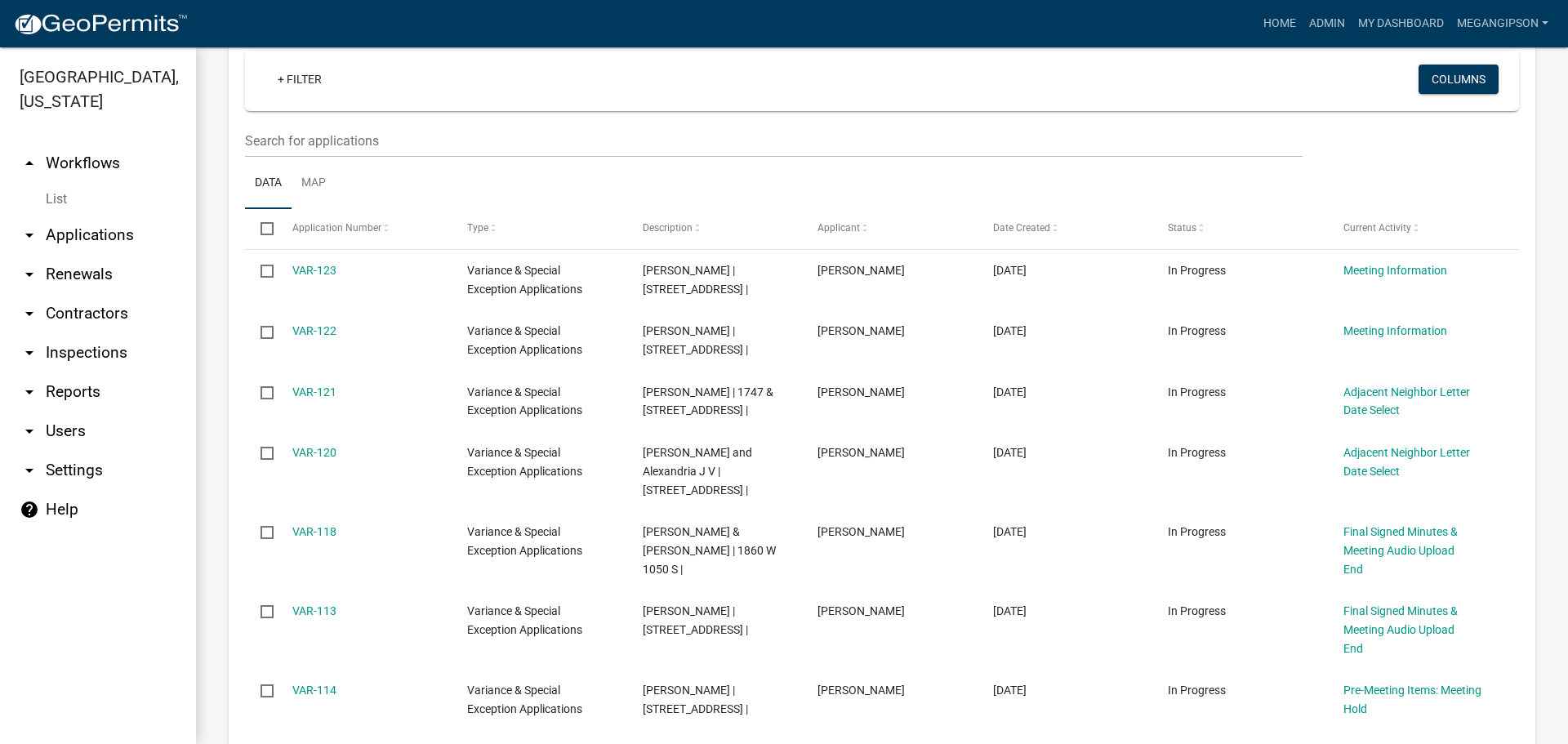
drag, startPoint x: 89, startPoint y: 334, endPoint x: 89, endPoint y: 350, distance: 16.0
click at [89, 333] on link "arrow_drop_down Contractors" at bounding box center [98, 313] width 196 height 39
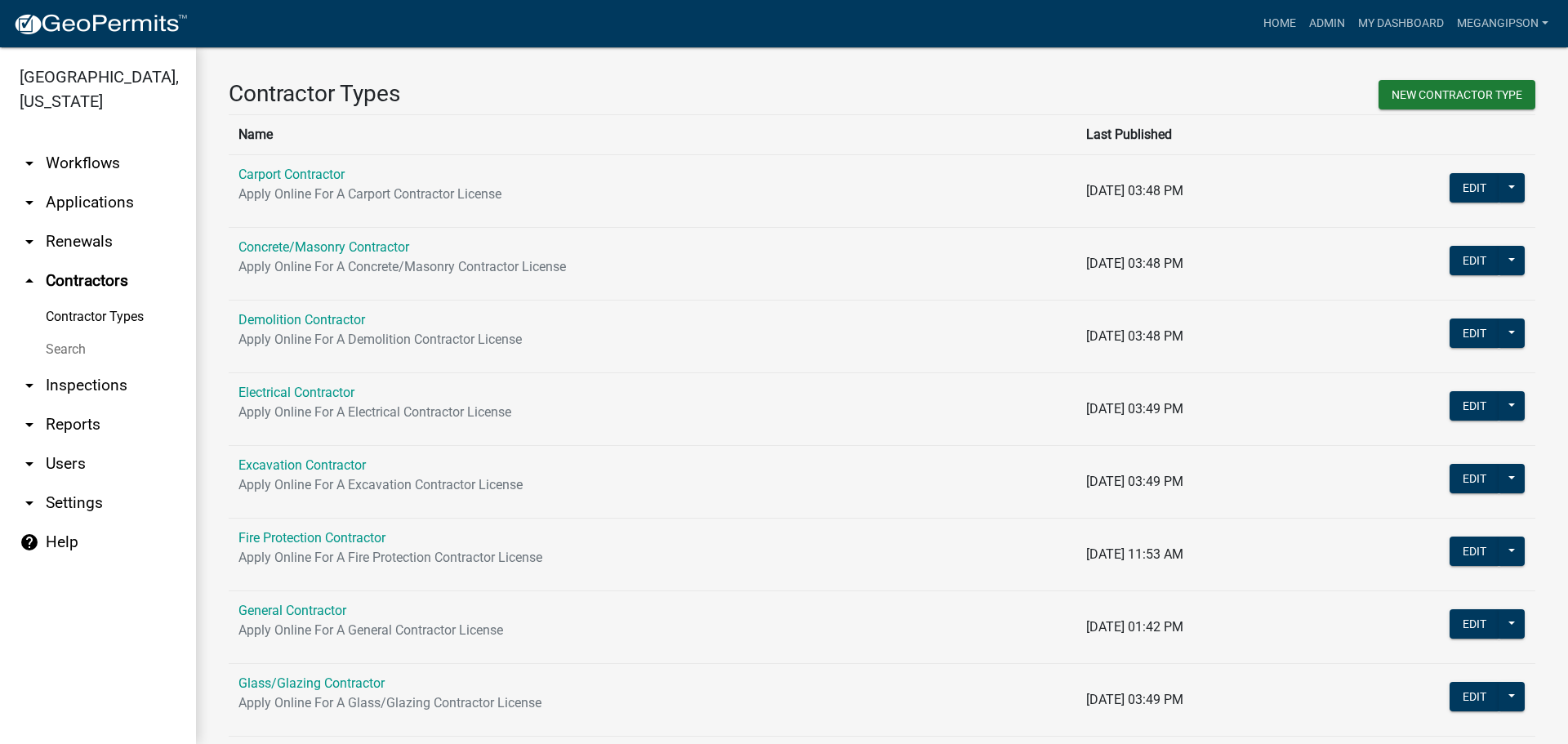
click at [85, 365] on link "Search" at bounding box center [98, 350] width 196 height 33
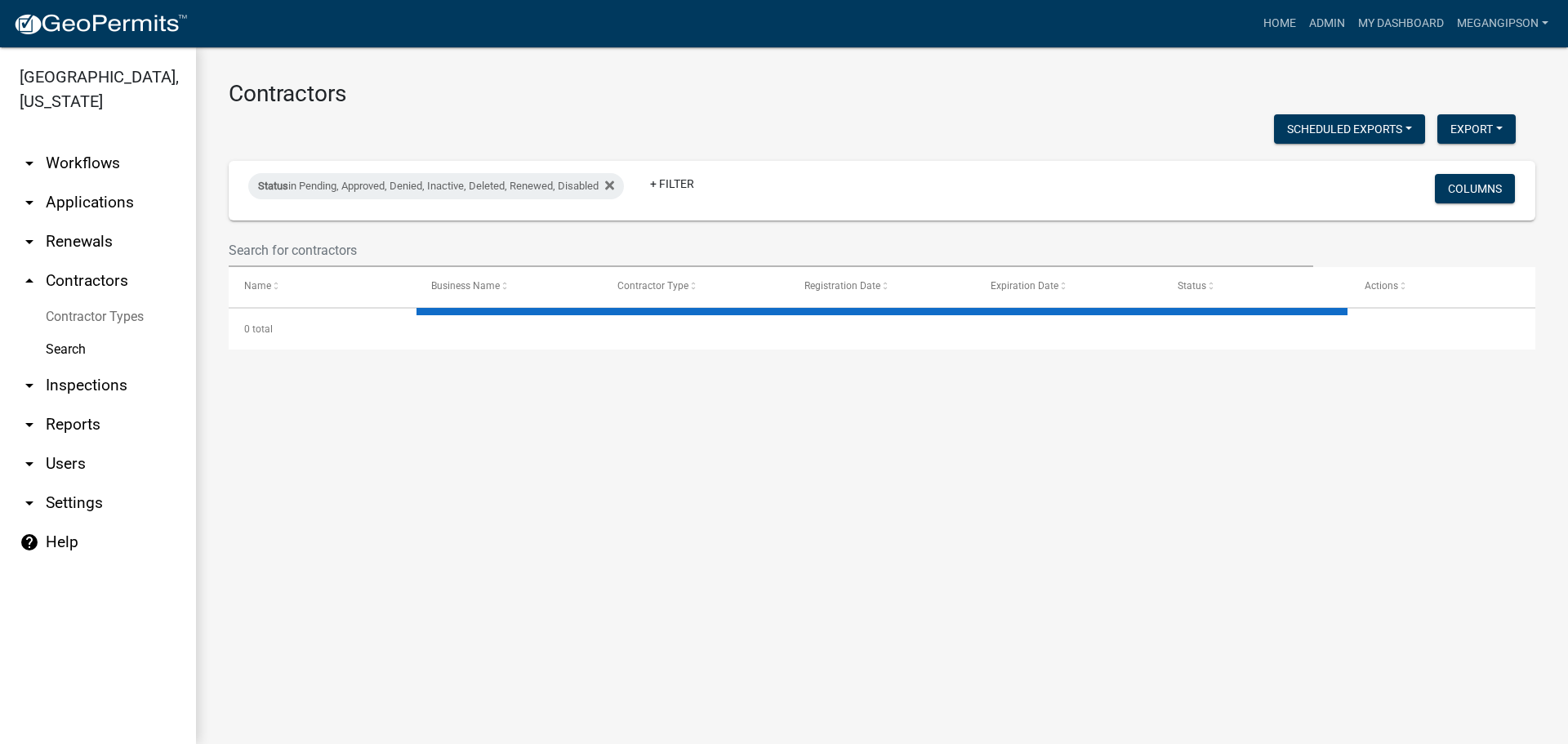
select select "3: 100"
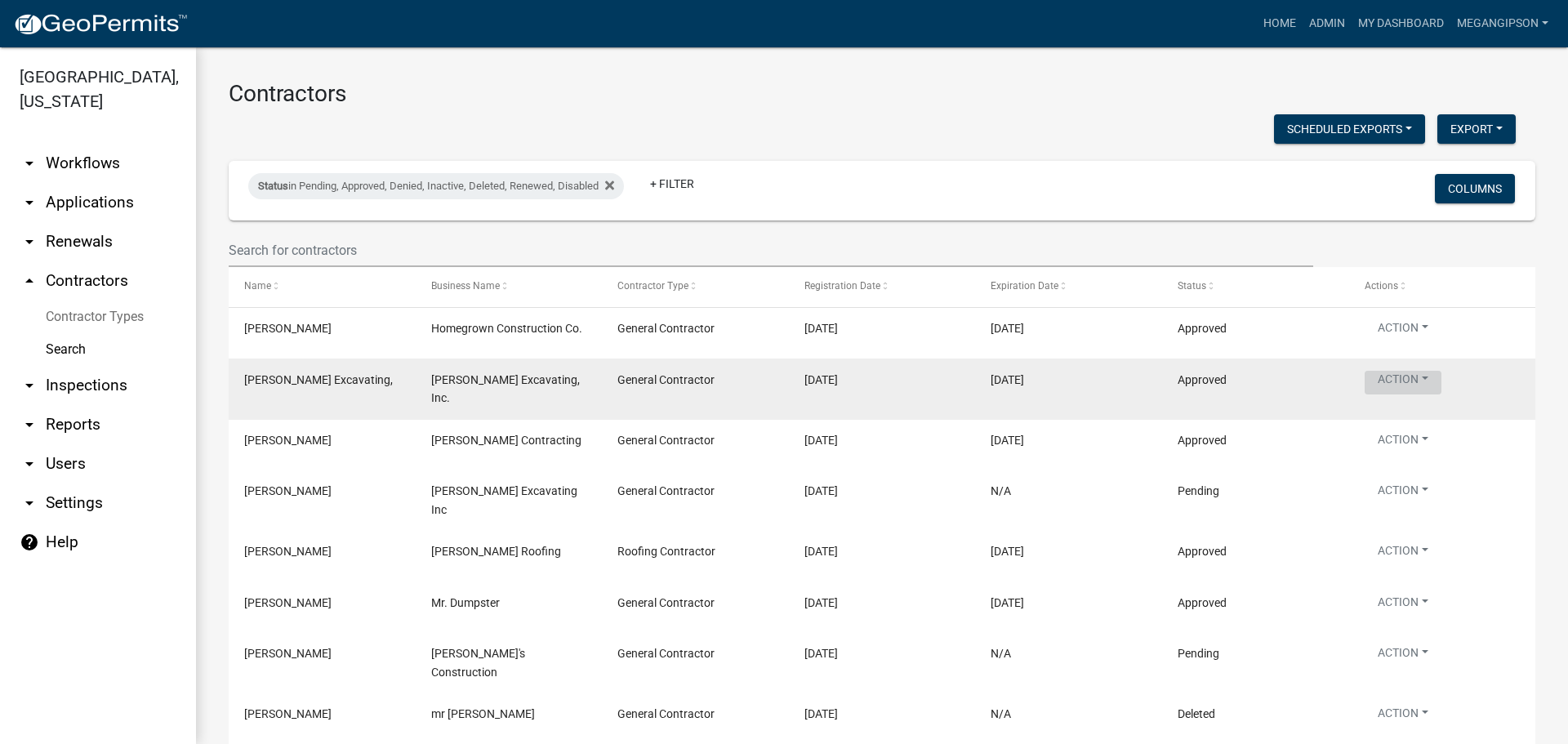
click at [1416, 394] on button "Action" at bounding box center [1402, 383] width 77 height 23
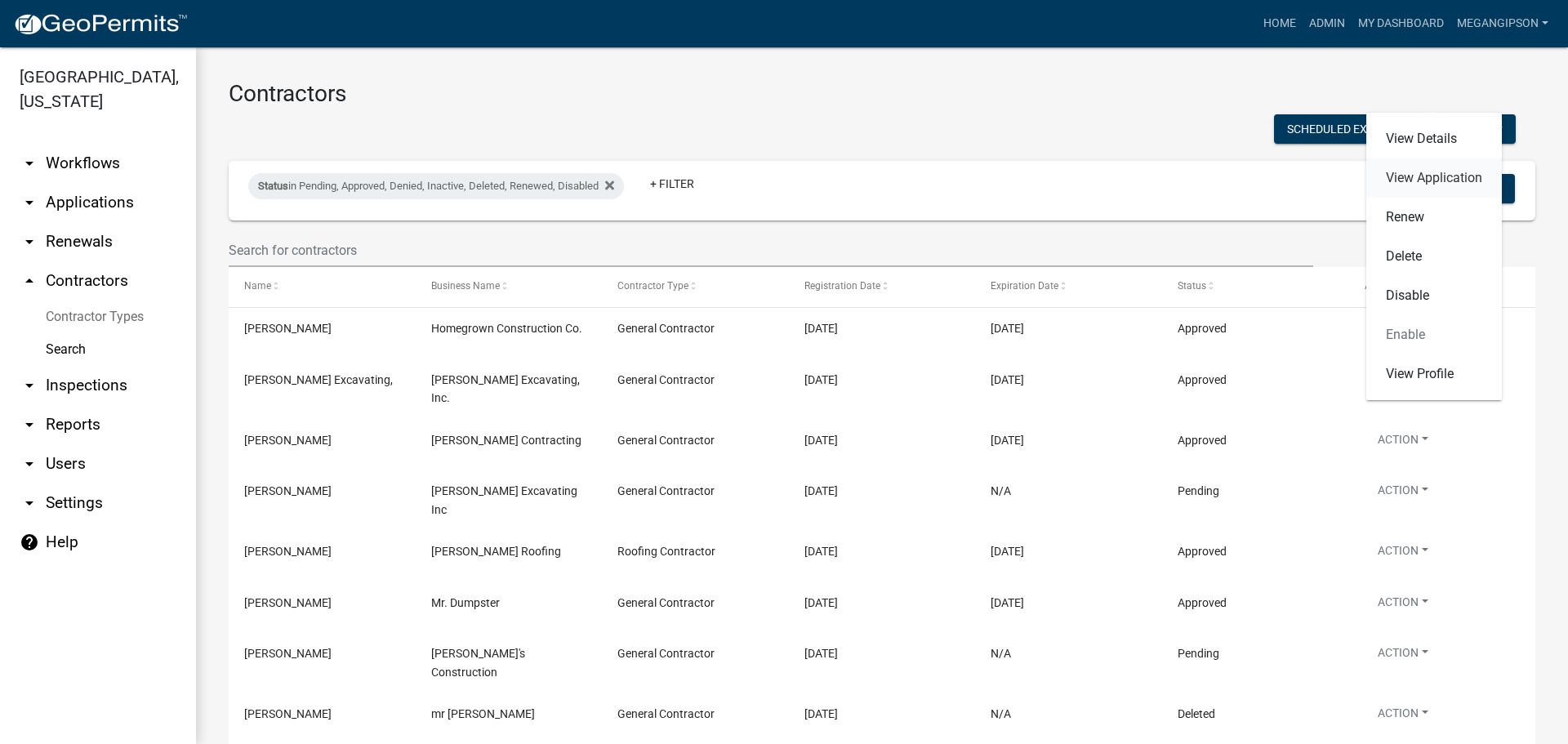
click at [1439, 158] on link "View Application" at bounding box center [1434, 177] width 136 height 39
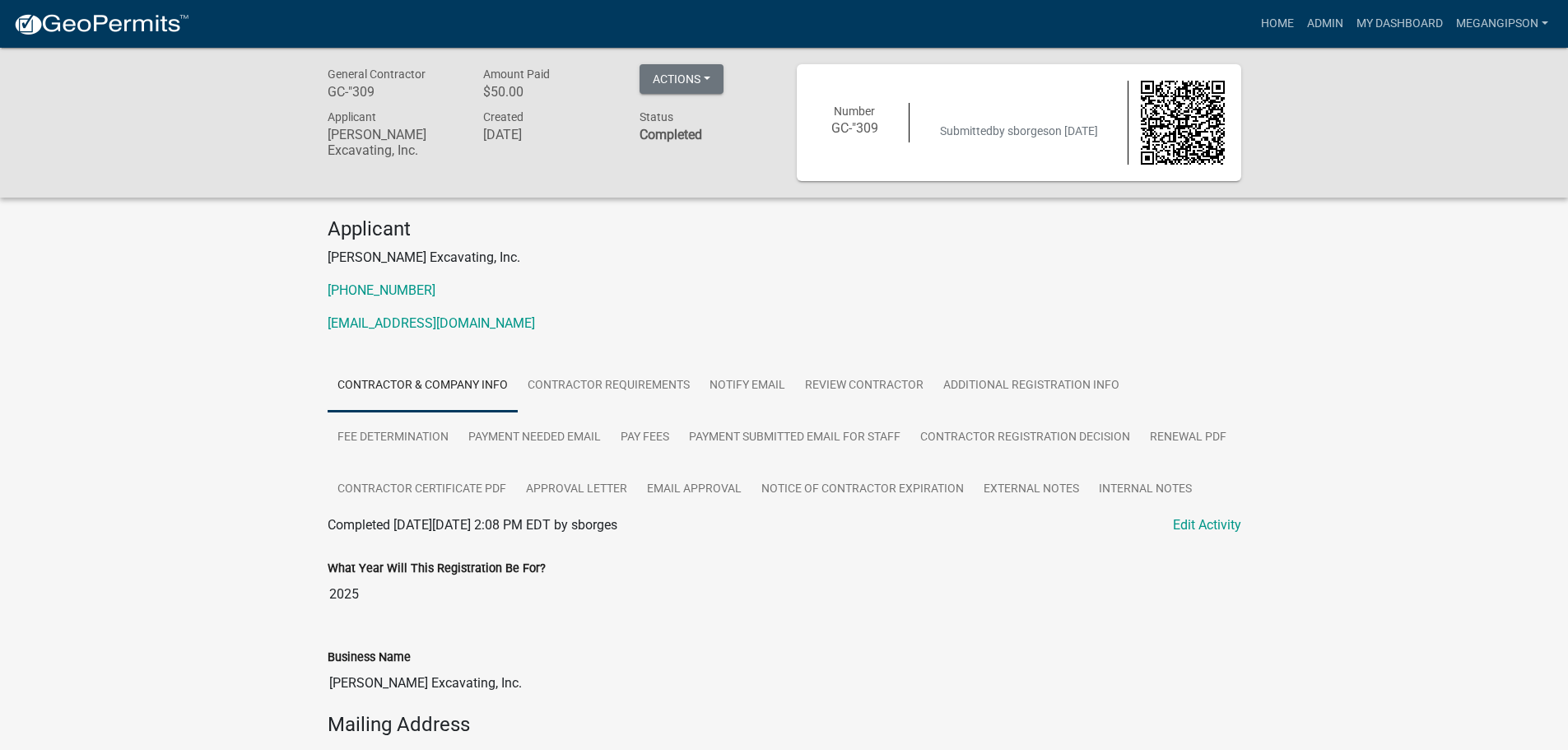
click at [1012, 268] on p "[PERSON_NAME] Excavating, Inc." at bounding box center [784, 258] width 913 height 20
click at [813, 291] on div "Applicant [PERSON_NAME] Excavating, Inc. [PHONE_NUMBER] [EMAIL_ADDRESS][DOMAIN_…" at bounding box center [784, 281] width 939 height 129
click at [1300, 28] on link "Admin" at bounding box center [1325, 23] width 50 height 31
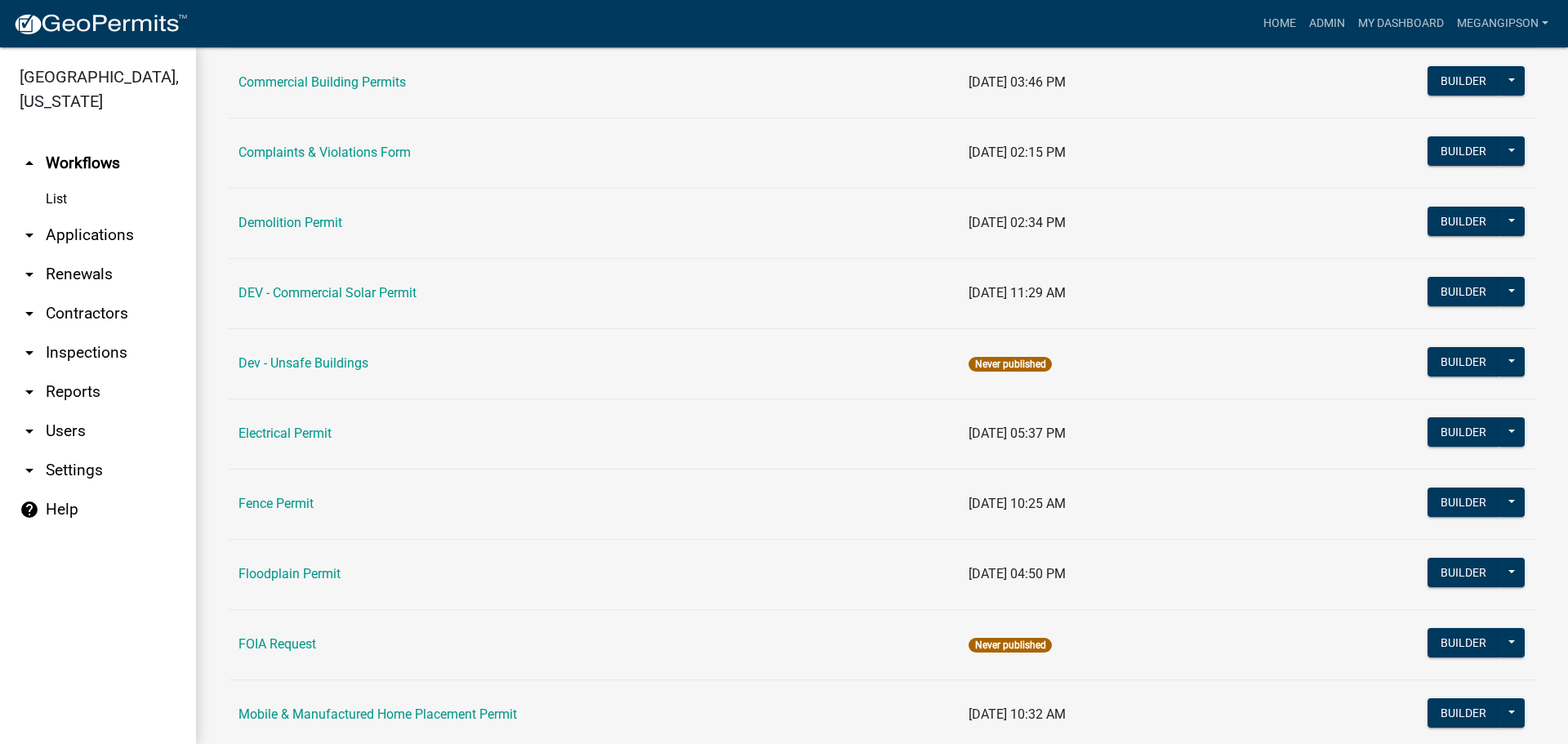
scroll to position [164, 0]
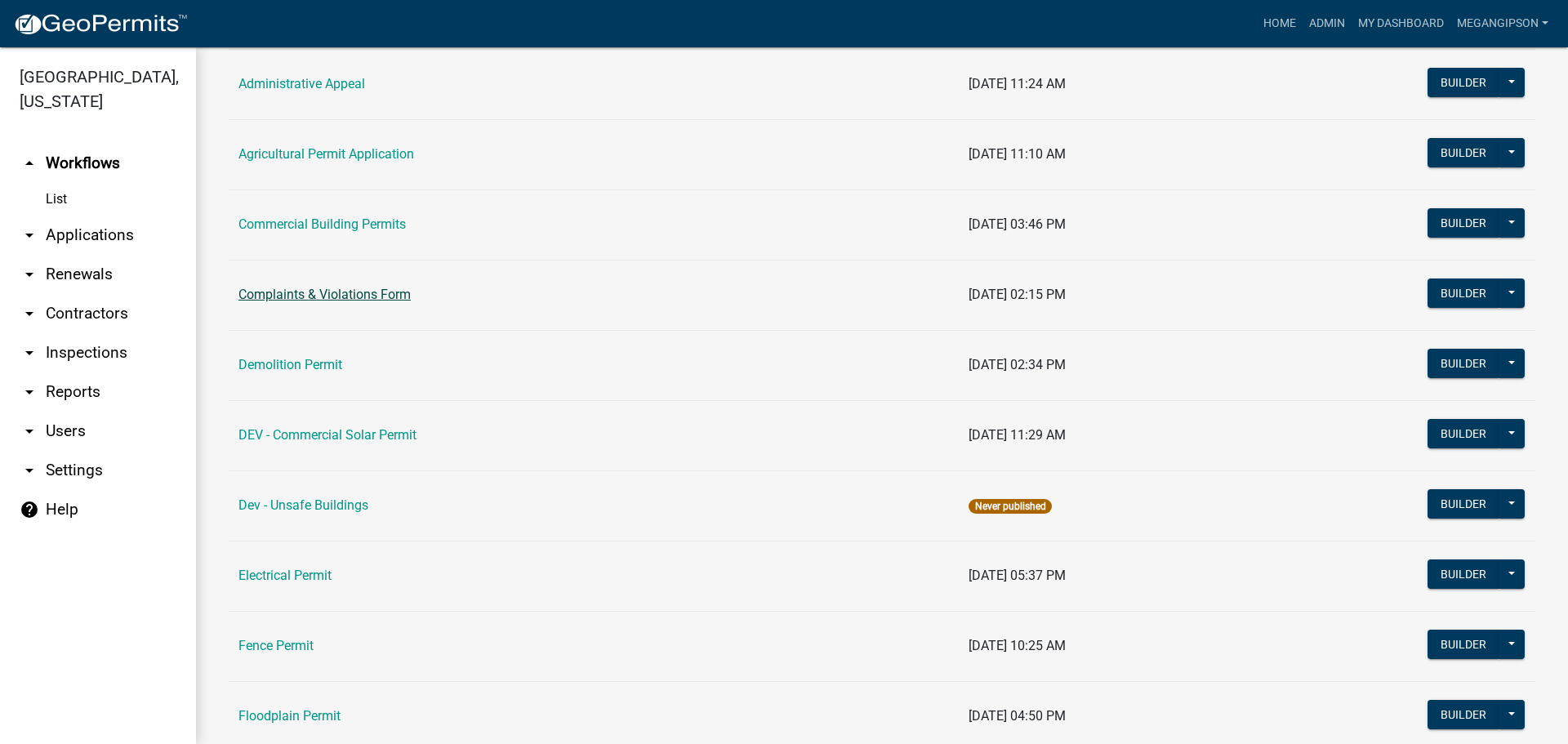
click at [303, 302] on link "Complaints & Violations Form" at bounding box center [325, 294] width 172 height 16
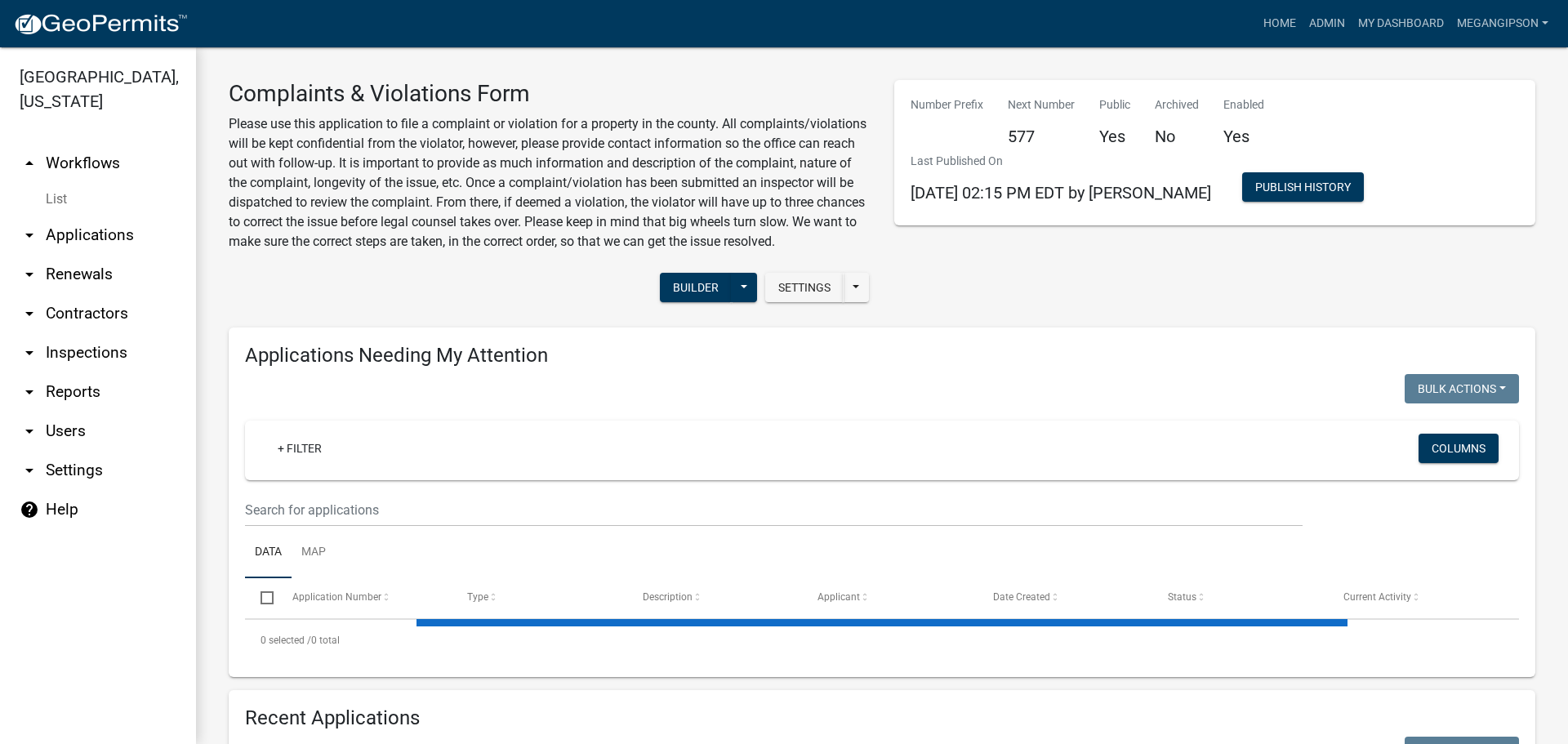
select select "3: 100"
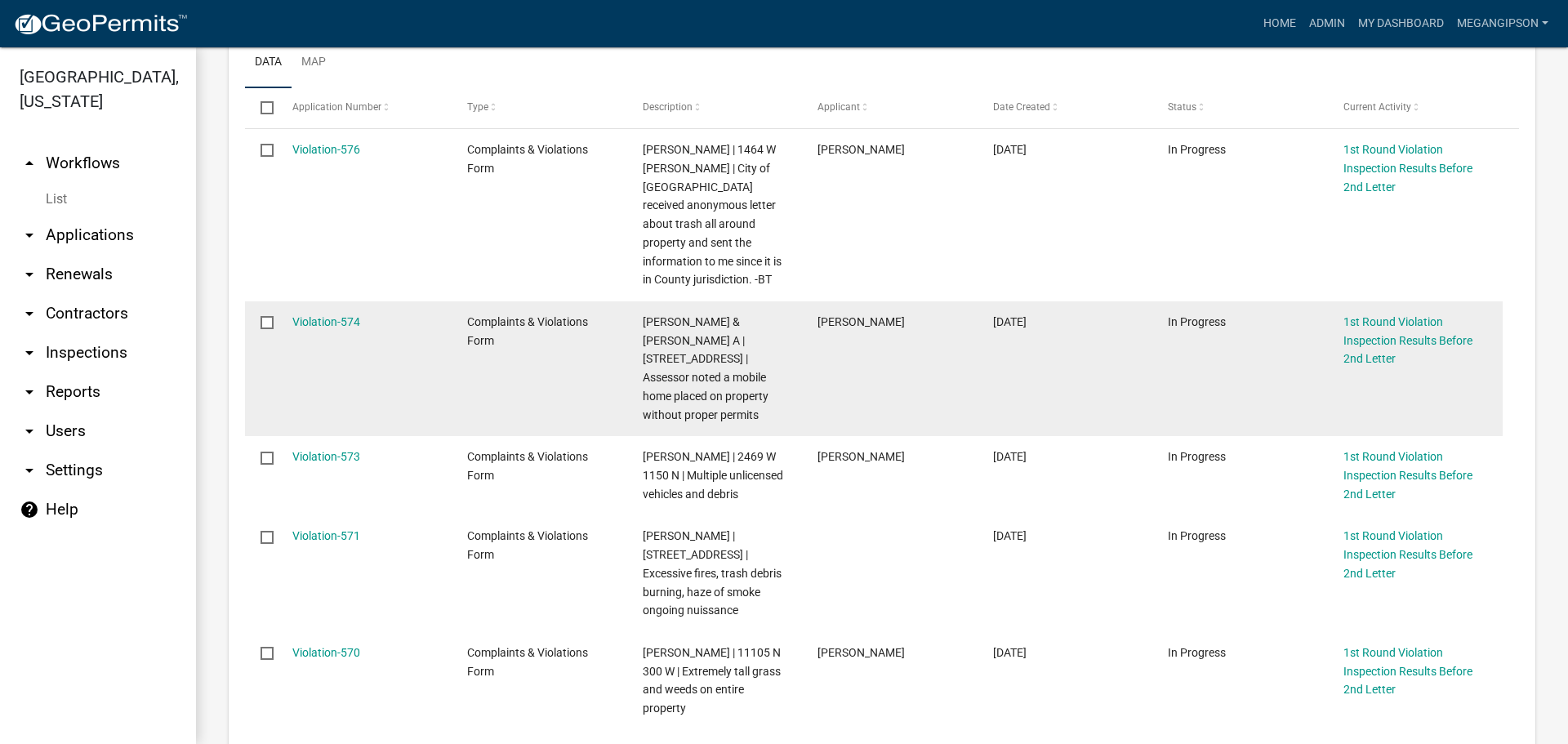
scroll to position [734, 0]
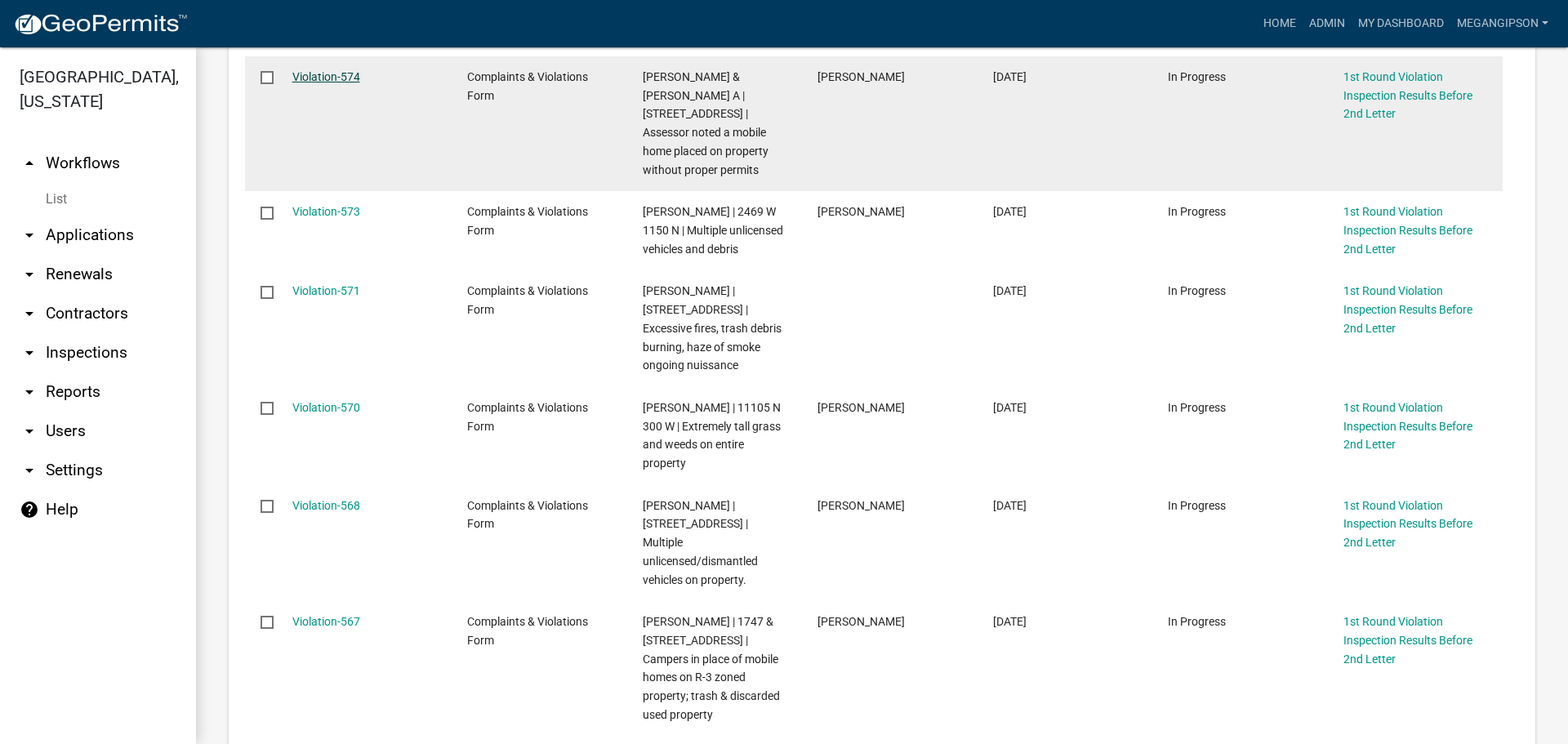
click at [328, 83] on link "Violation-574" at bounding box center [327, 76] width 68 height 13
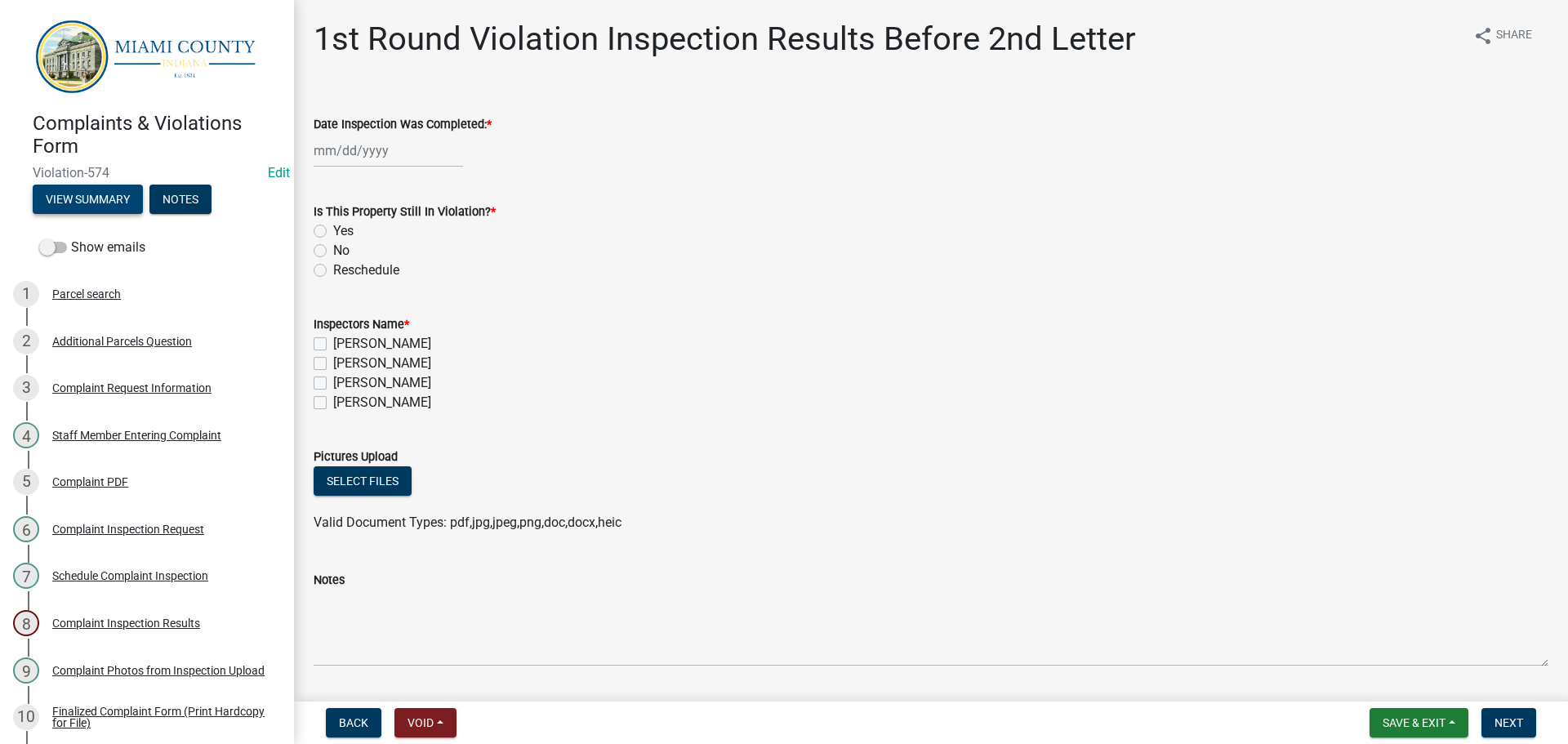
click at [112, 197] on button "View Summary" at bounding box center [88, 199] width 110 height 29
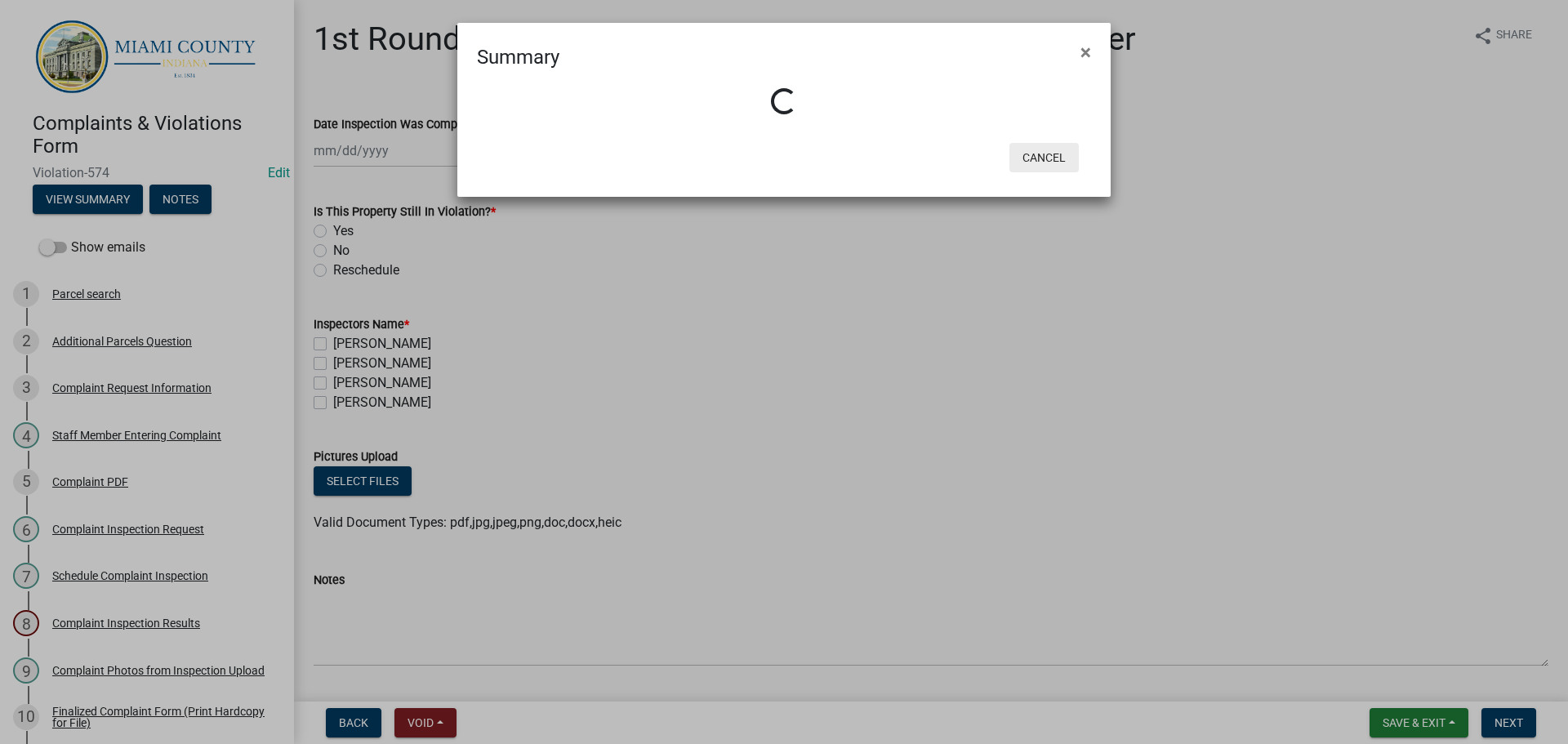
click at [1045, 171] on button "Cancel" at bounding box center [1044, 157] width 70 height 29
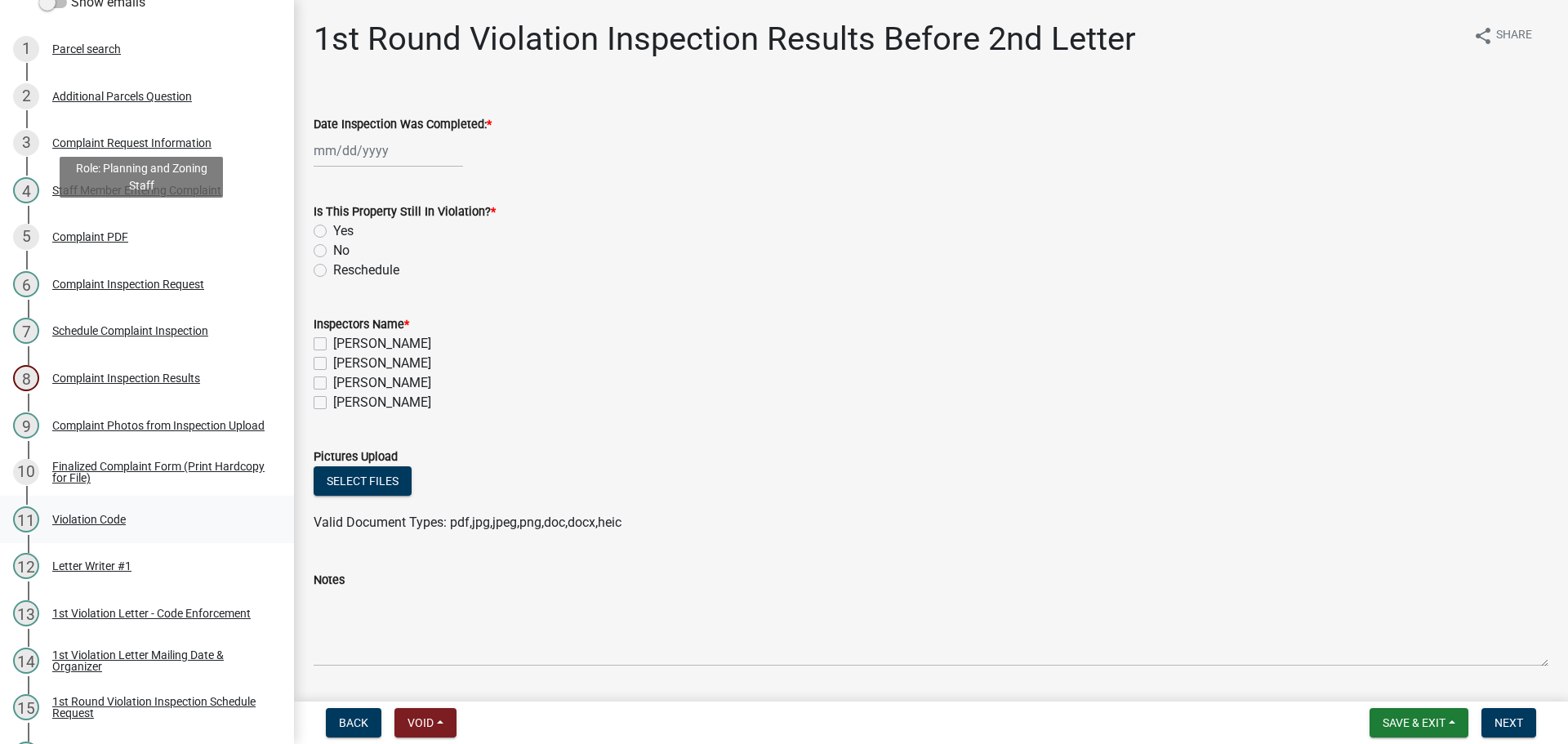
scroll to position [653, 0]
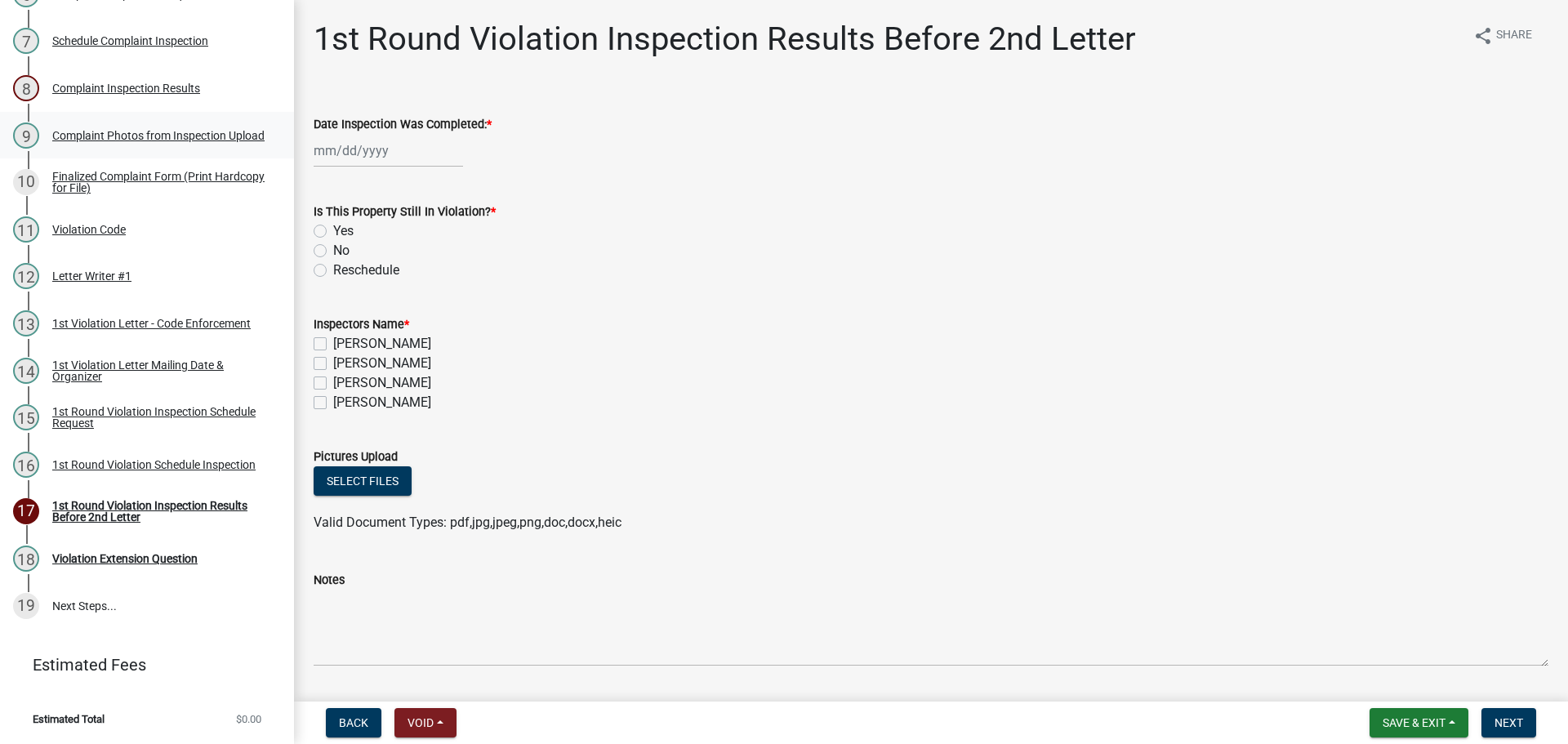
click at [162, 130] on div "Complaint Photos from Inspection Upload" at bounding box center [158, 136] width 212 height 12
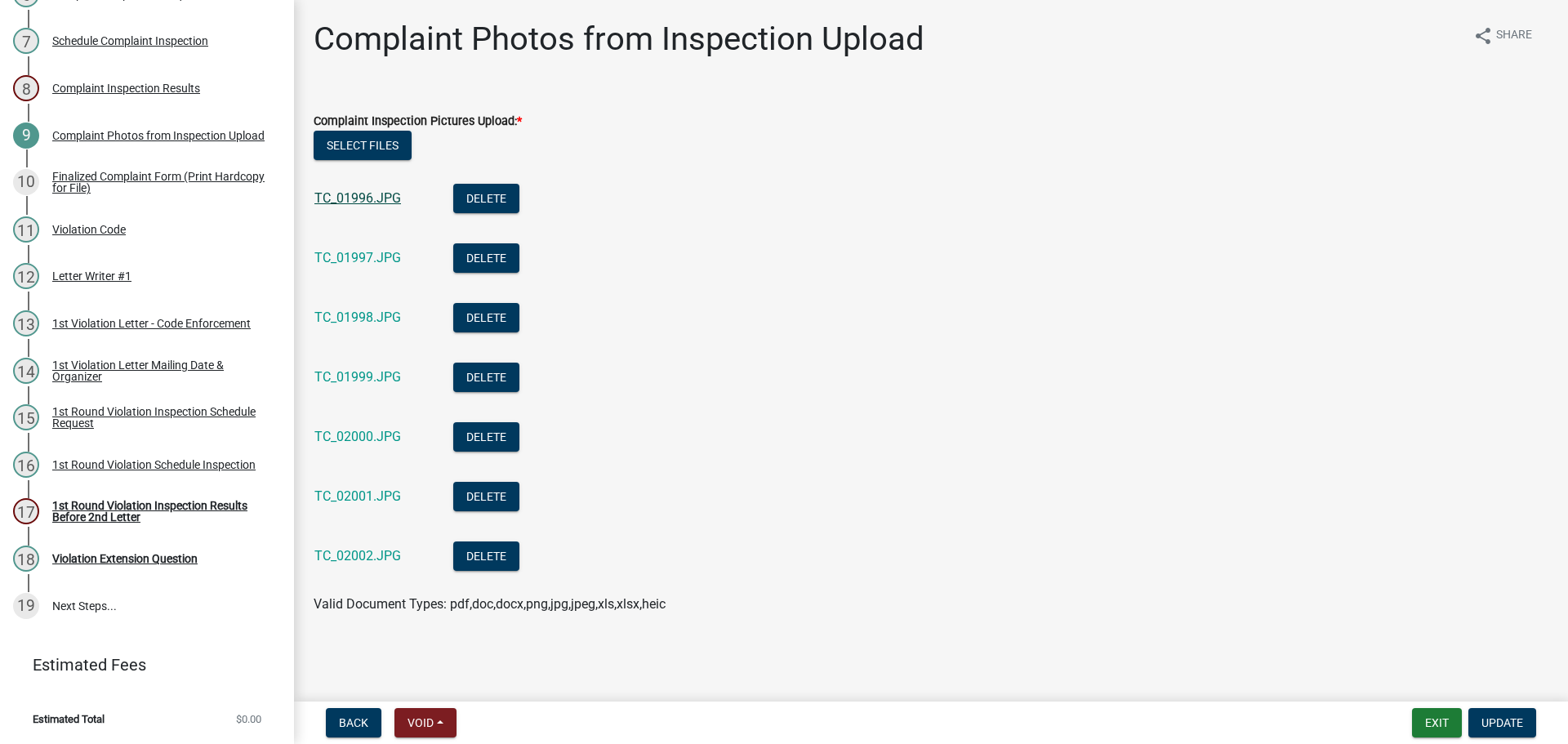
click at [368, 205] on link "TC_01996.JPG" at bounding box center [357, 198] width 86 height 16
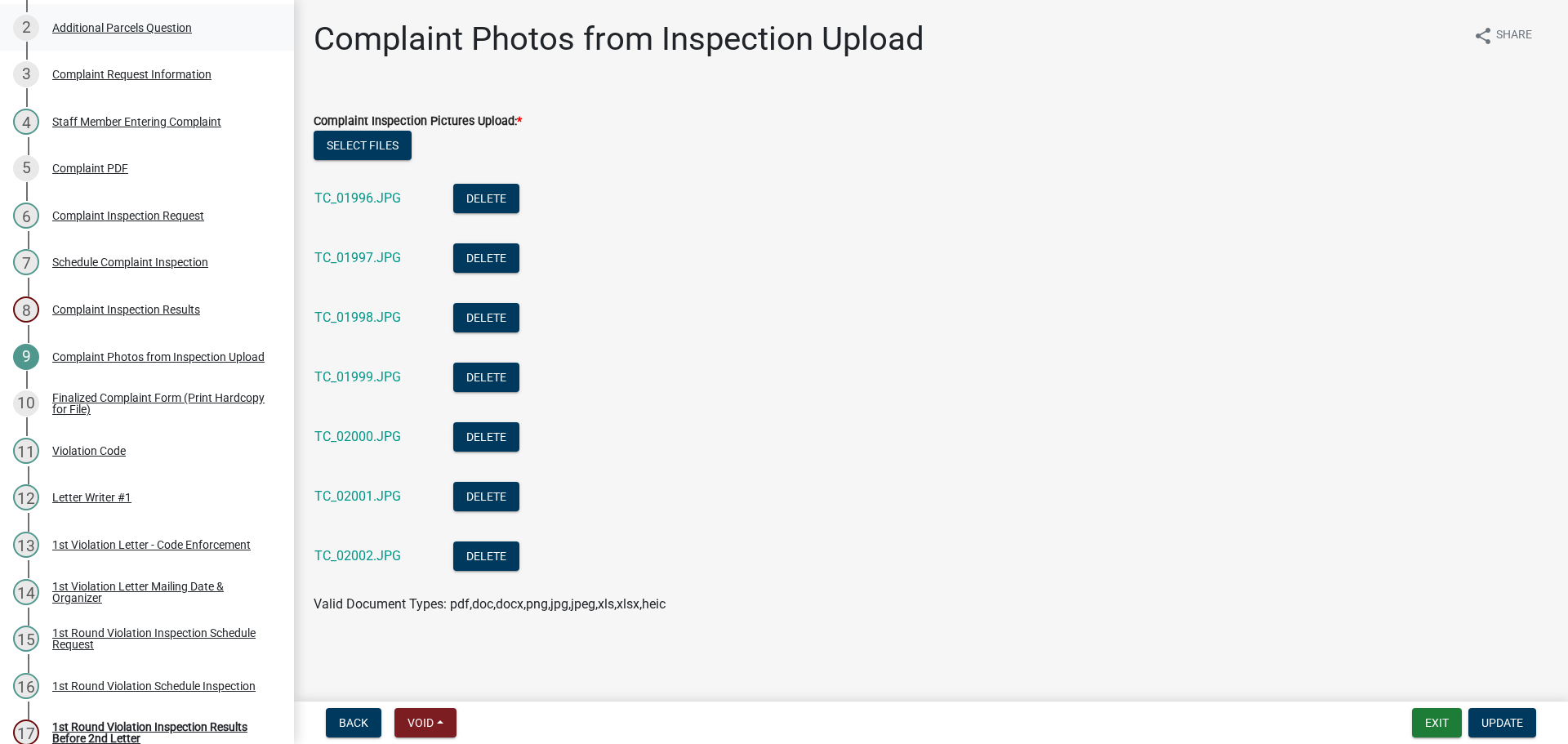
scroll to position [0, 0]
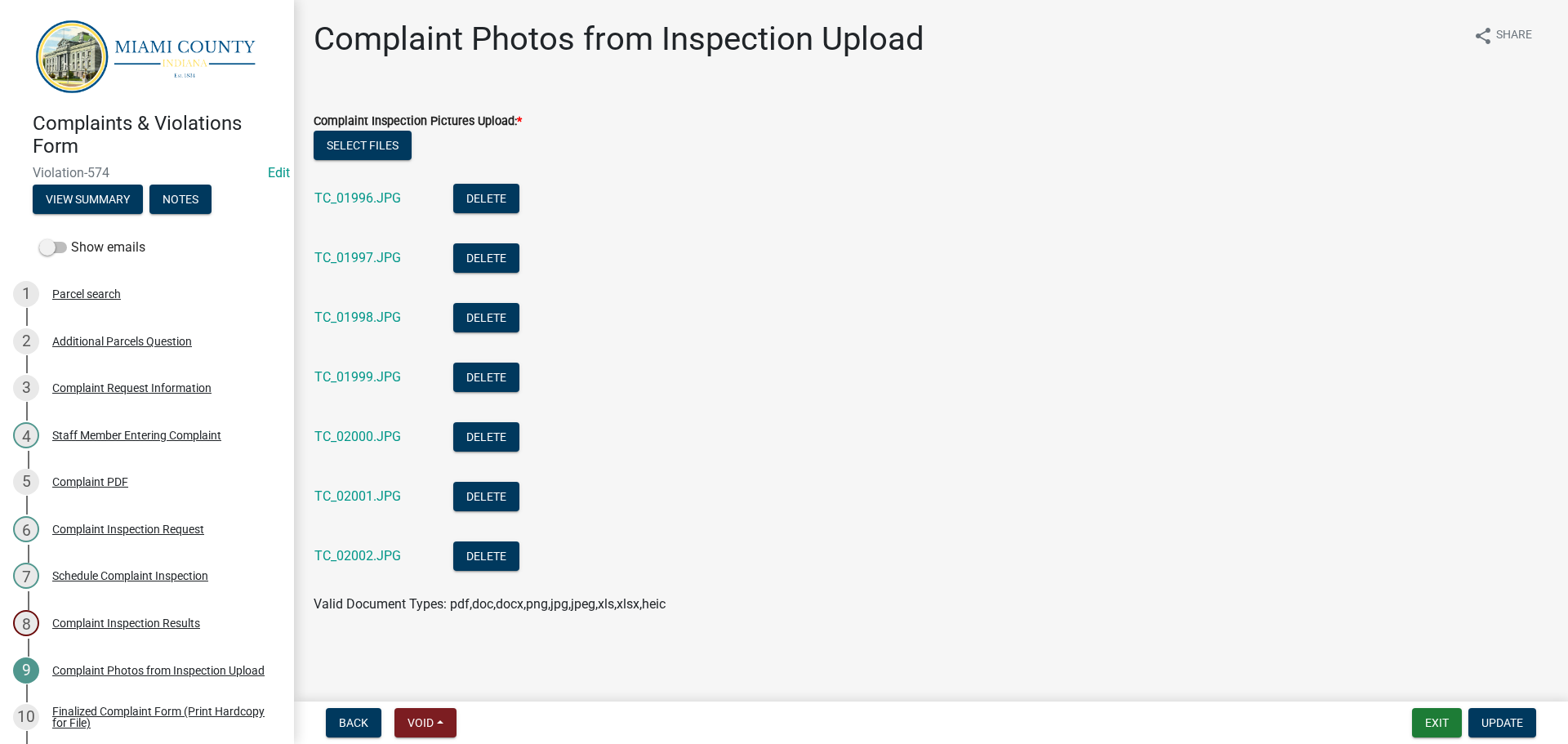
click at [247, 180] on span "Violation-574" at bounding box center [147, 172] width 229 height 16
click at [206, 209] on button "Notes" at bounding box center [180, 199] width 62 height 29
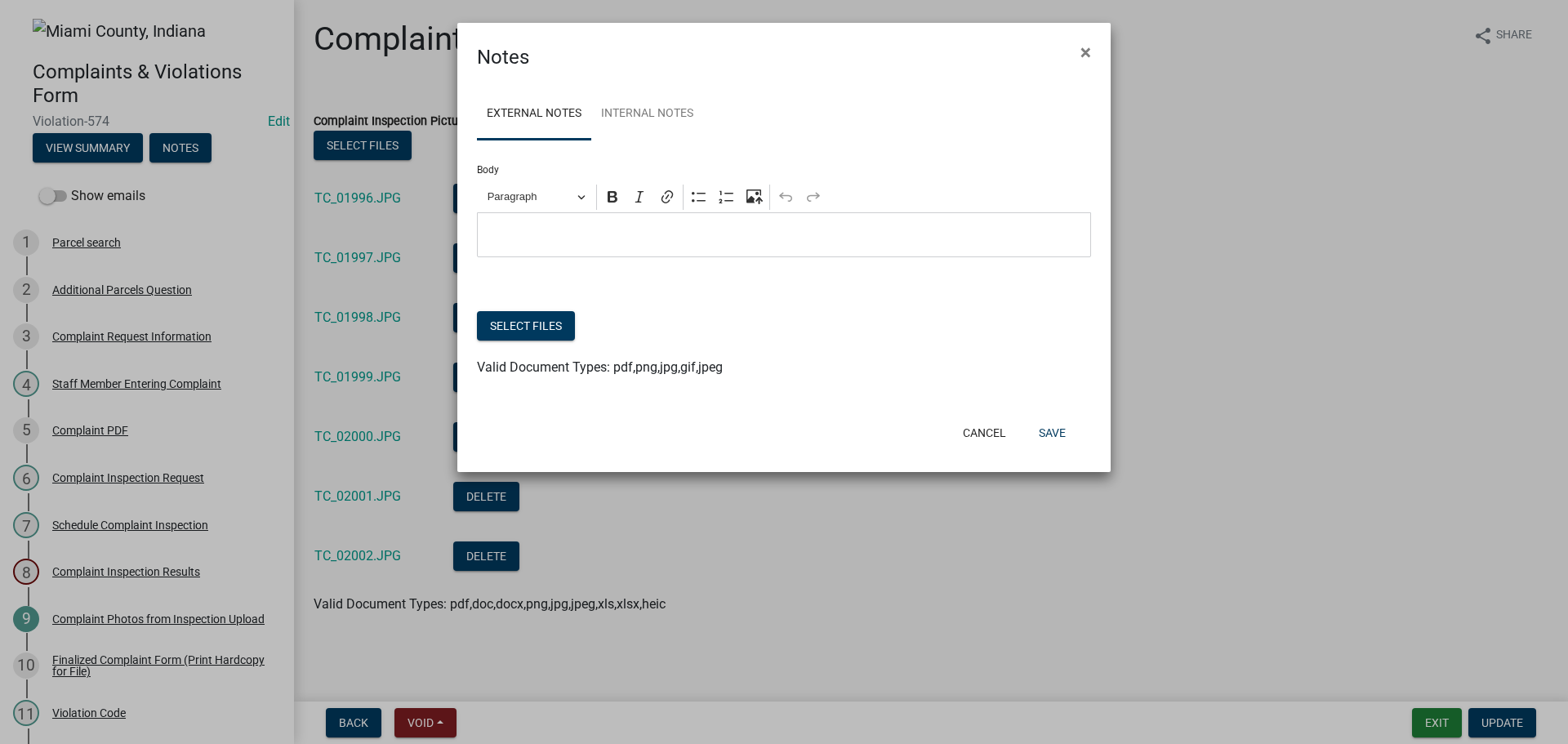
click at [660, 245] on p "Editor editing area: main. Press Alt+0 for help." at bounding box center [784, 235] width 597 height 19
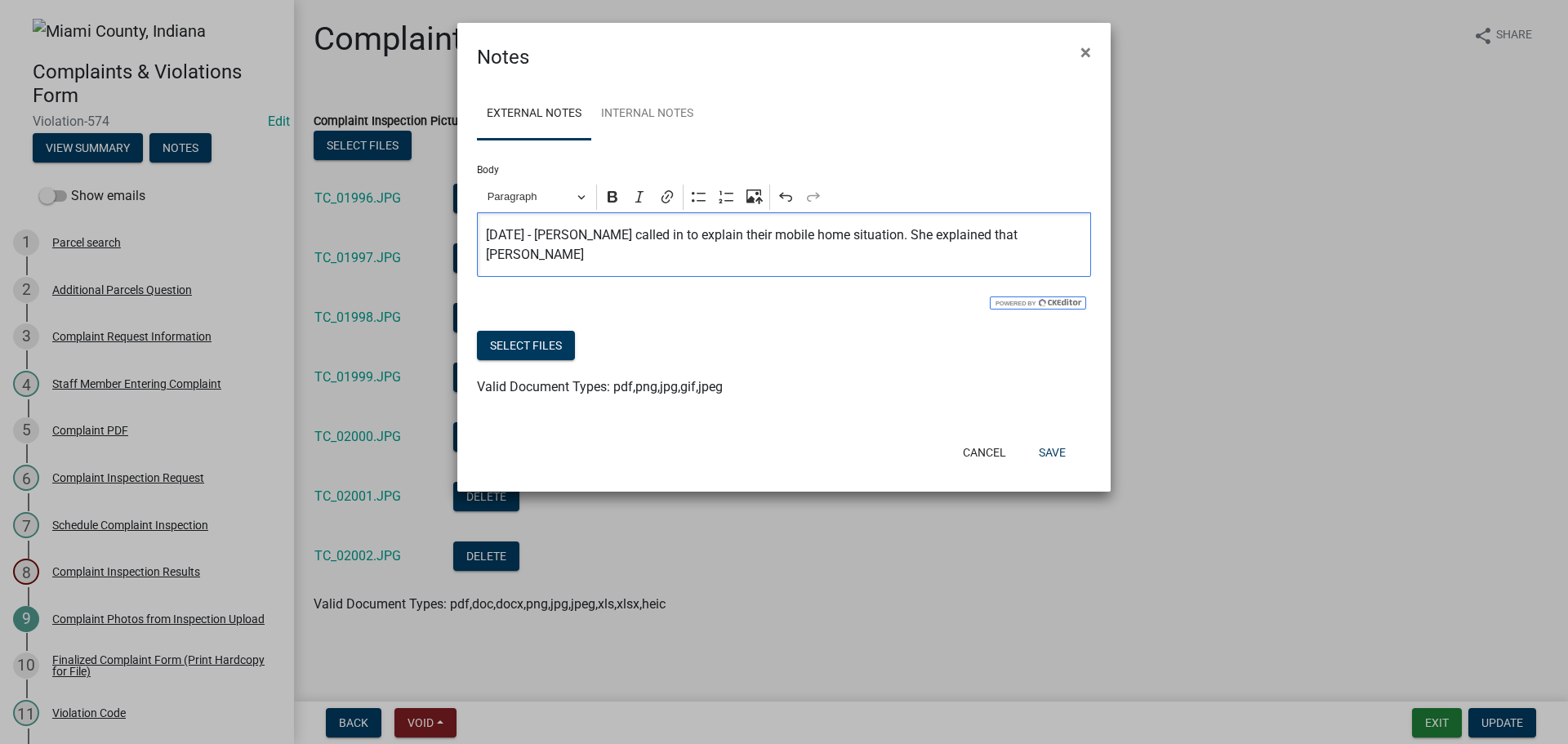
click at [481, 257] on div "[DATE] - [PERSON_NAME] called in to explain their mobile home situation. She ex…" at bounding box center [784, 244] width 614 height 65
click at [700, 204] on icon "Editor toolbar" at bounding box center [699, 197] width 16 height 16
click at [718, 264] on span "[DATE] - [PERSON_NAME] called in to explain their mobile home situation. She ex…" at bounding box center [800, 245] width 564 height 39
click at [747, 264] on span "[DATE] - [PERSON_NAME] called in to explain their mobile home situation. She ex…" at bounding box center [800, 245] width 564 height 39
click at [747, 277] on div "[DATE] - [PERSON_NAME] called in to explain their mobile home situation. She ex…" at bounding box center [784, 244] width 614 height 65
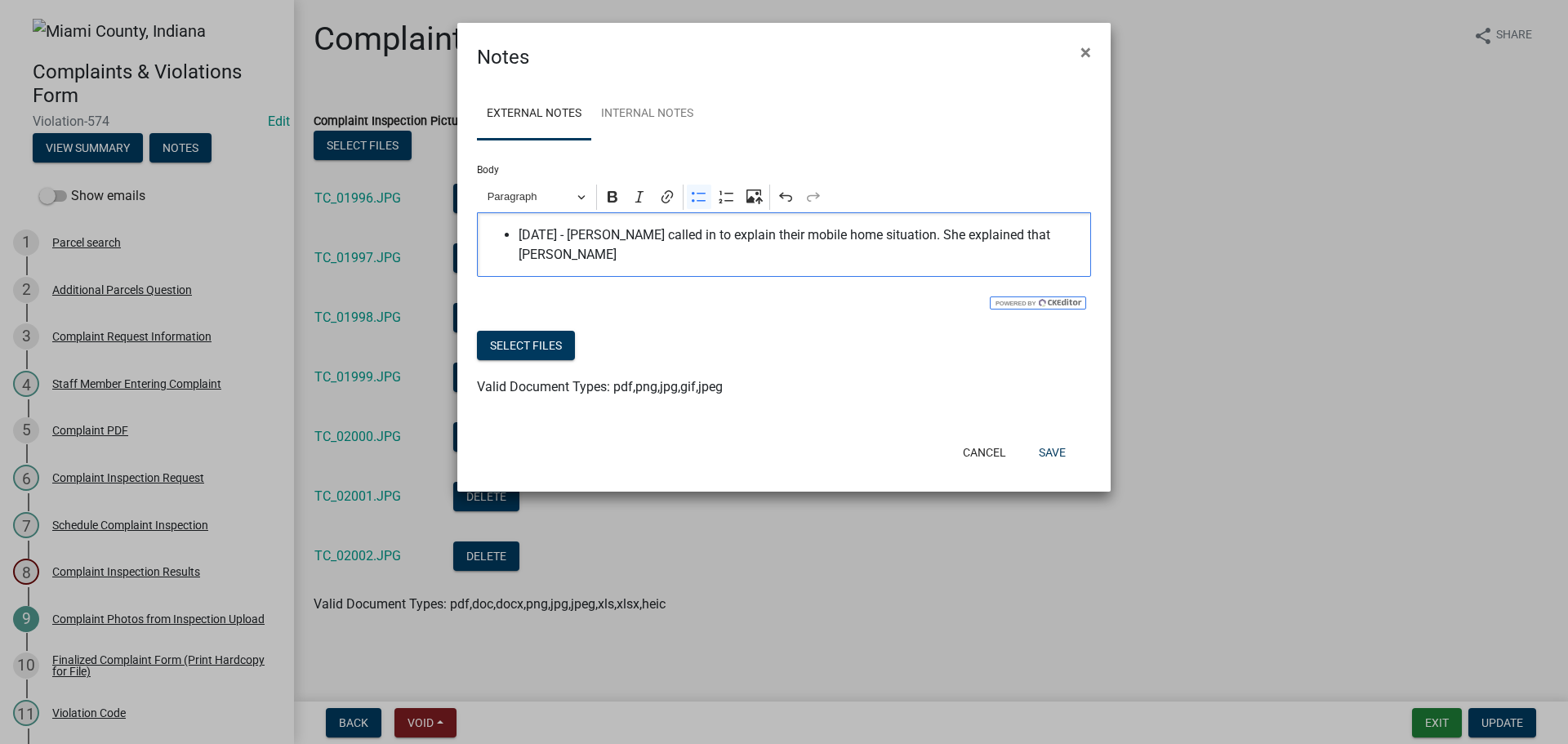
click at [734, 264] on span "[DATE] - [PERSON_NAME] called in to explain their mobile home situation. She ex…" at bounding box center [800, 245] width 564 height 39
click at [710, 264] on span "[DATE] - [PERSON_NAME] called in to explain their mobile home situation. She ex…" at bounding box center [800, 245] width 564 height 39
click at [800, 264] on span "[DATE] - [PERSON_NAME] called in to explain their mobile home situation. She ex…" at bounding box center [800, 245] width 564 height 39
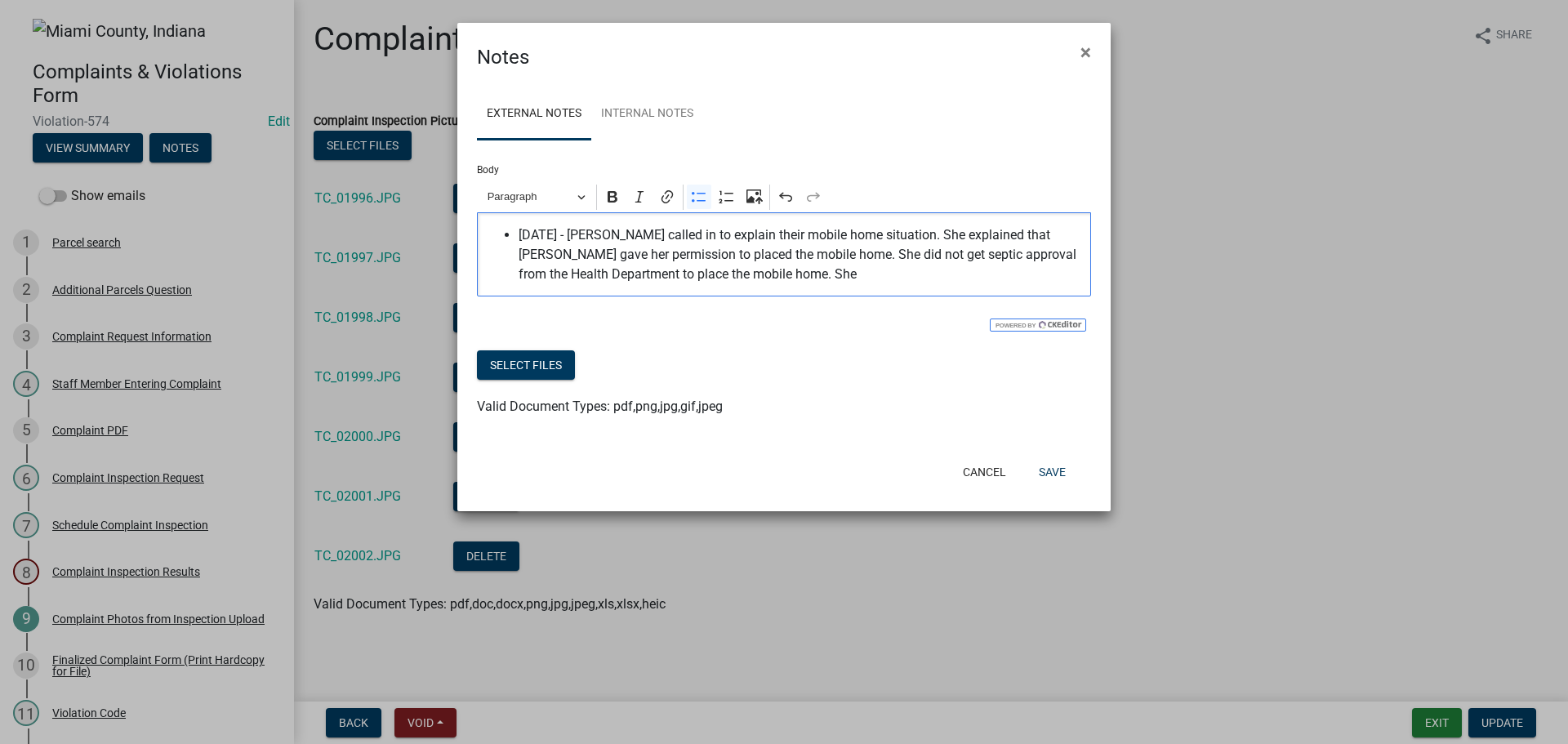
click at [1047, 284] on span "[DATE] - [PERSON_NAME] called in to explain their mobile home situation. She ex…" at bounding box center [800, 255] width 564 height 59
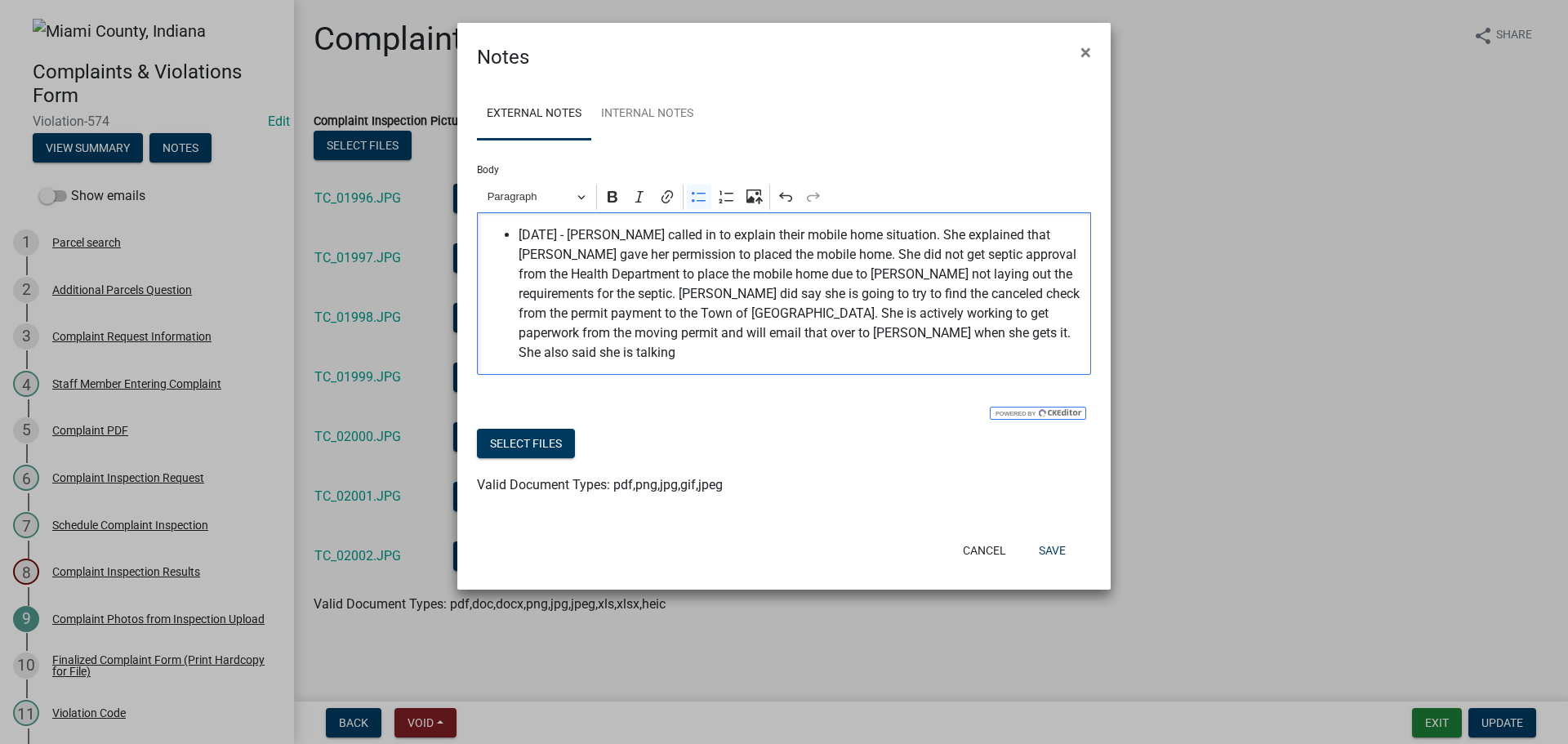
click at [885, 362] on span "[DATE] - [PERSON_NAME] called in to explain their mobile home situation. She ex…" at bounding box center [800, 294] width 564 height 138
click at [871, 362] on span "[DATE] - [PERSON_NAME] called in to explain their mobile home situation. She ex…" at bounding box center [800, 294] width 564 height 138
click at [887, 362] on span "[DATE] - [PERSON_NAME] called in to explain their mobile home situation. She ex…" at bounding box center [800, 294] width 564 height 138
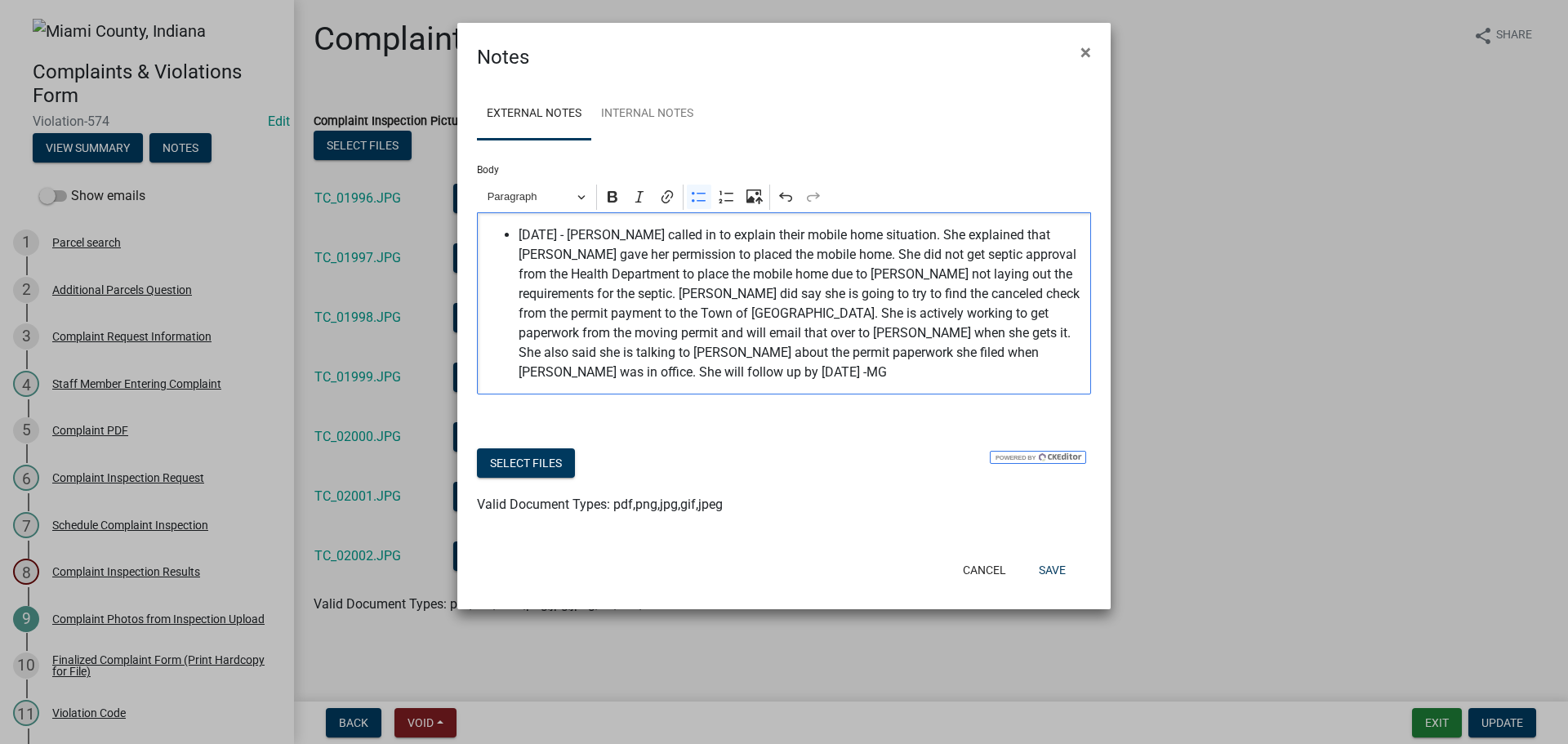
click at [522, 259] on span "[DATE] - [PERSON_NAME] called in to explain their mobile home situation. She ex…" at bounding box center [800, 304] width 564 height 157
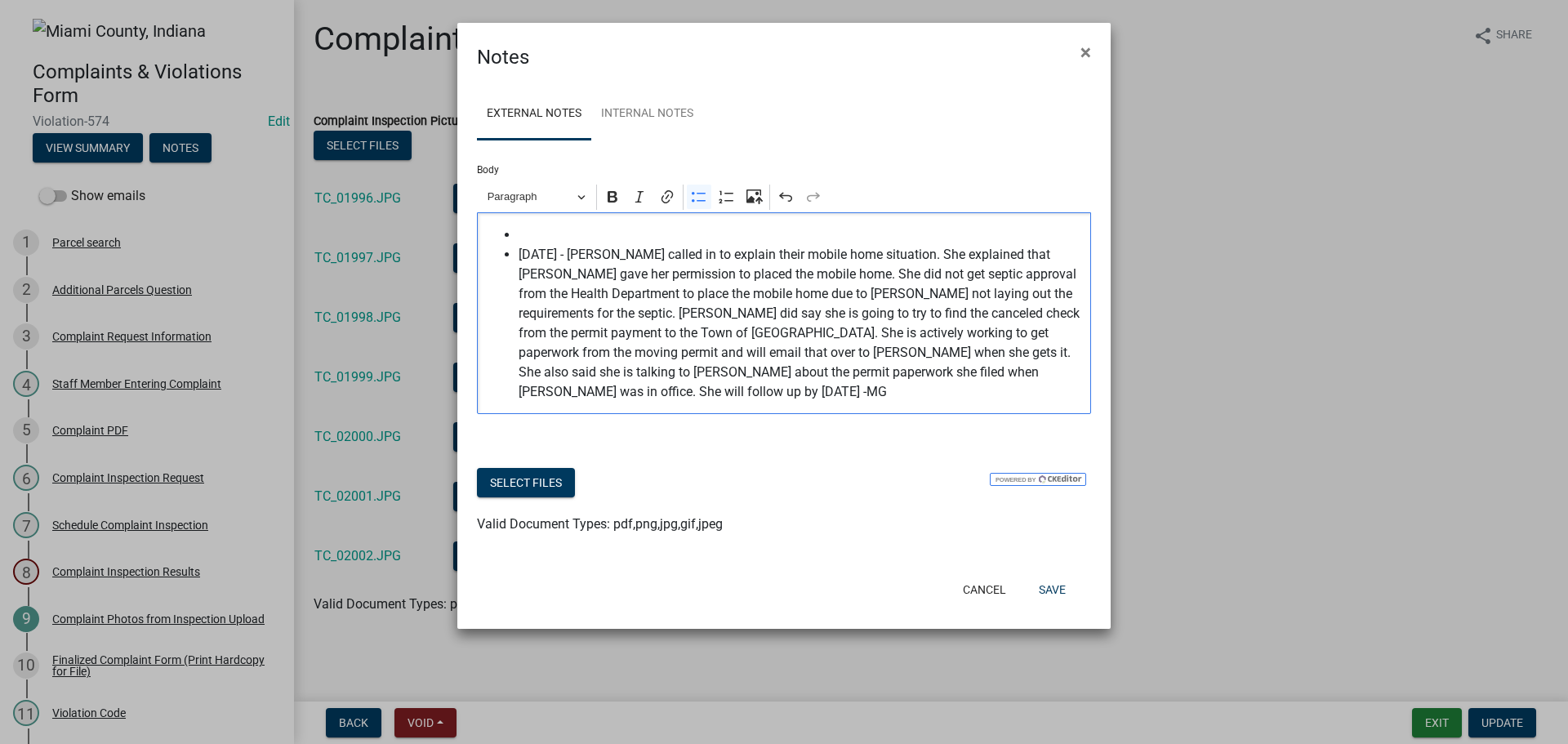
click at [548, 245] on span "Editor editing area: main. Press Alt+0 for help." at bounding box center [800, 235] width 564 height 19
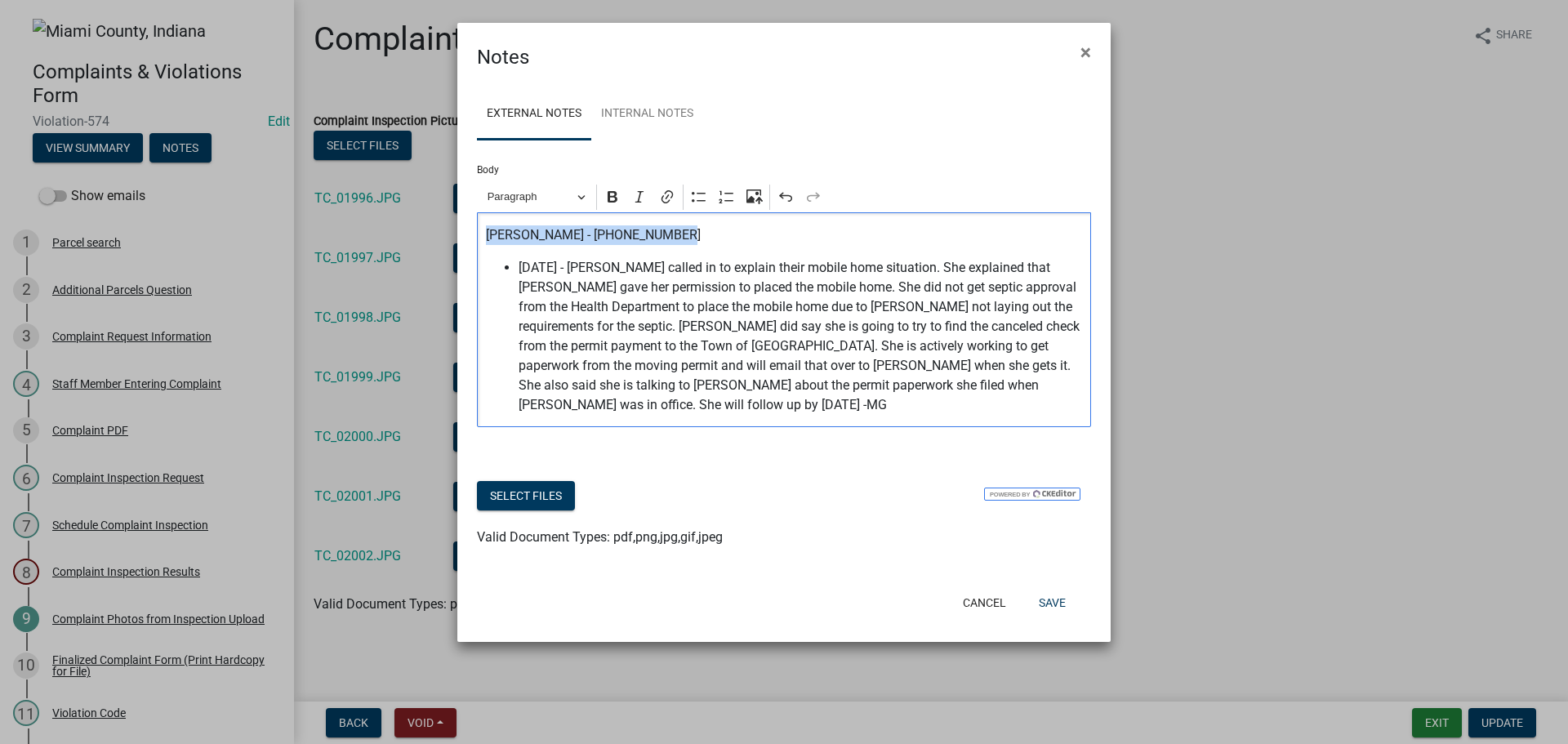
drag, startPoint x: 475, startPoint y: 257, endPoint x: 694, endPoint y: 256, distance: 219.0
click at [694, 256] on div "[PERSON_NAME] - [PHONE_NUMBER] [DATE] - [PERSON_NAME] called in to explain thei…" at bounding box center [784, 320] width 614 height 215
click at [605, 204] on icon "Editor toolbar" at bounding box center [612, 197] width 16 height 16
click at [788, 342] on span "[DATE] - [PERSON_NAME] called in to explain their mobile home situation. She ex…" at bounding box center [800, 336] width 564 height 157
click at [690, 245] on p "[PERSON_NAME] - [PHONE_NUMBER]" at bounding box center [784, 235] width 597 height 19
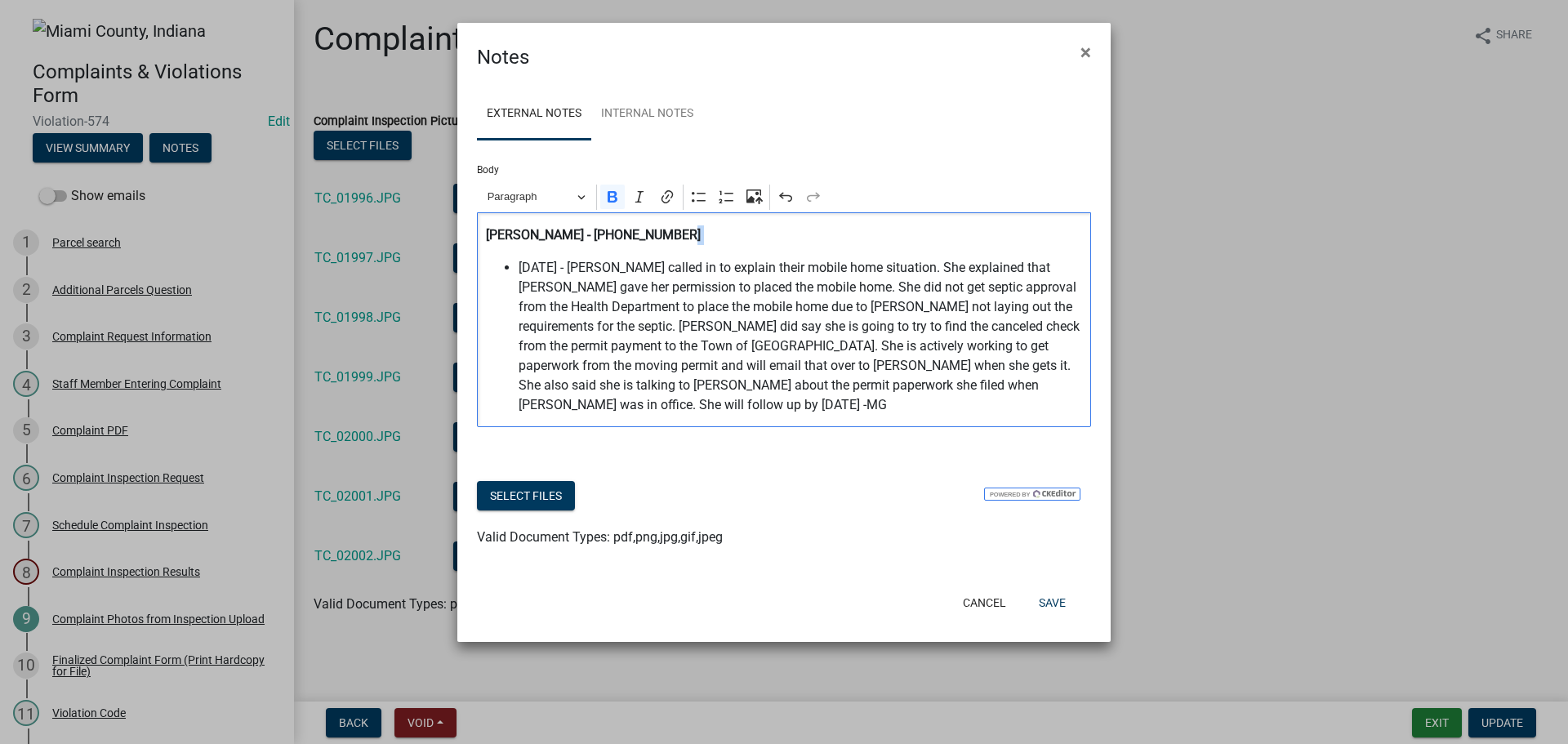
click at [690, 245] on p "[PERSON_NAME] - [PHONE_NUMBER]" at bounding box center [784, 235] width 597 height 19
click at [557, 206] on span "Paragraph" at bounding box center [530, 197] width 85 height 19
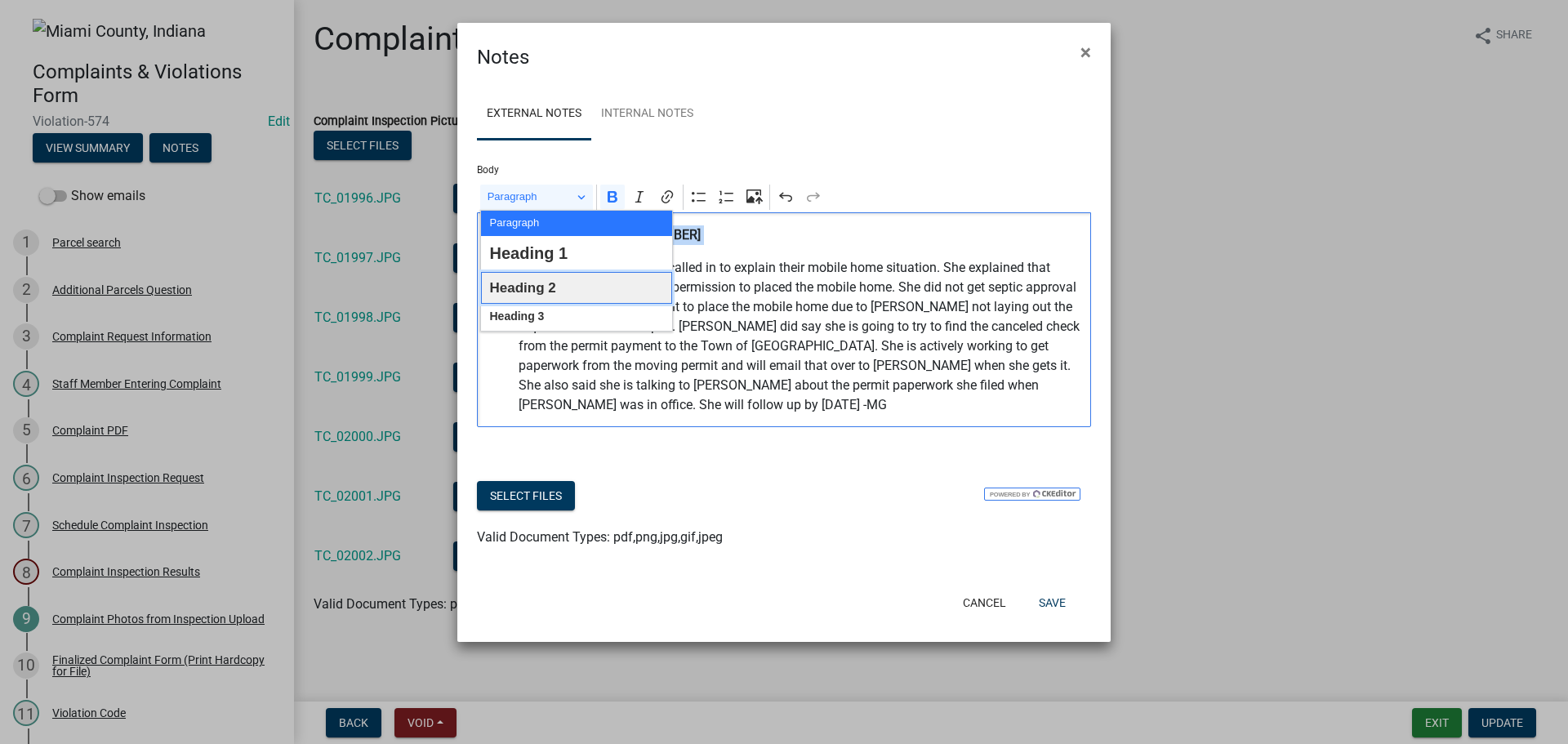
click at [543, 300] on span "Heading 2" at bounding box center [522, 288] width 66 height 25
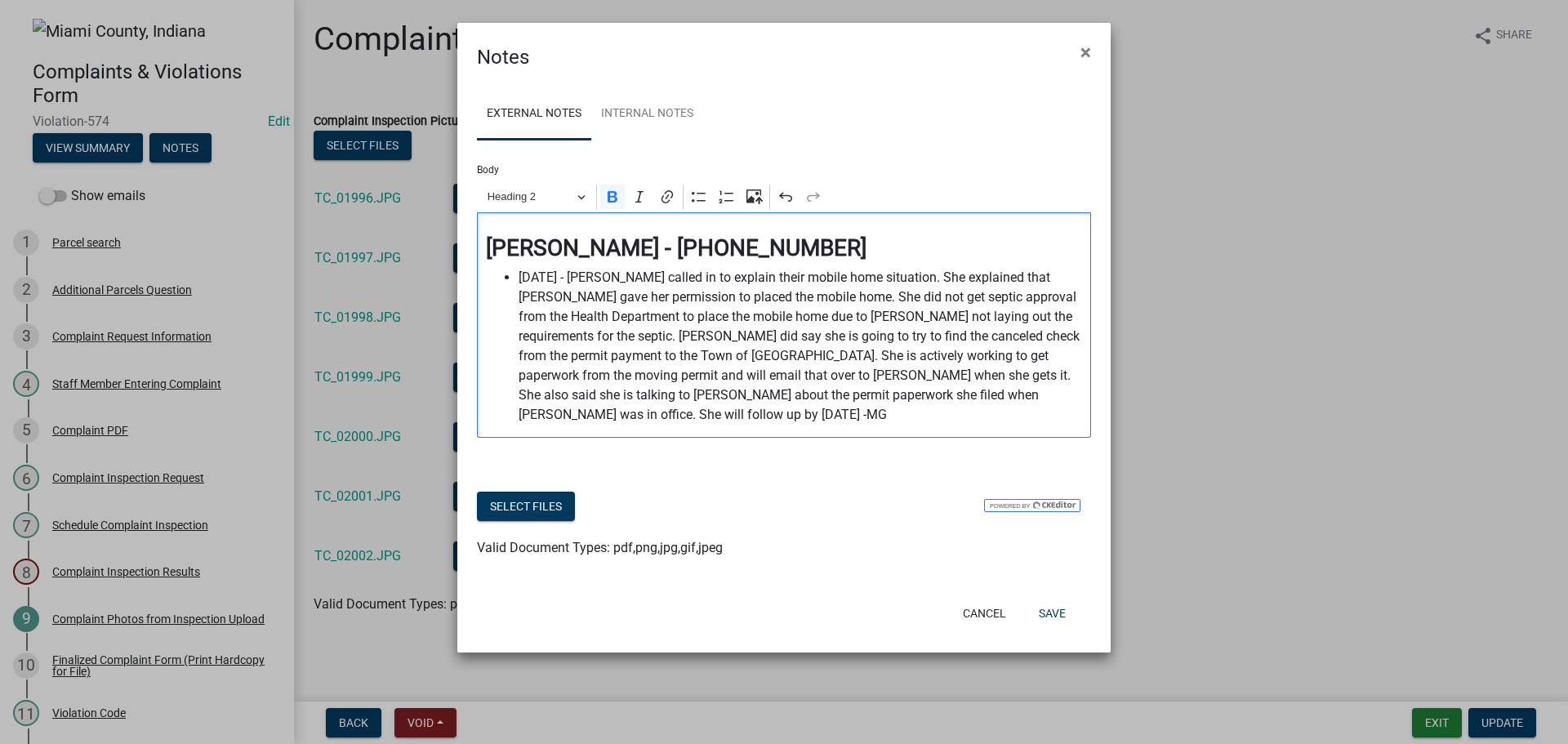
click at [544, 202] on div "Heading 2 Paragraph Heading 1 Heading 2 Heading 3 Bold Italic Link Bulleted Lis…" at bounding box center [783, 197] width 608 height 31
click at [546, 206] on span "Heading 2" at bounding box center [530, 197] width 85 height 19
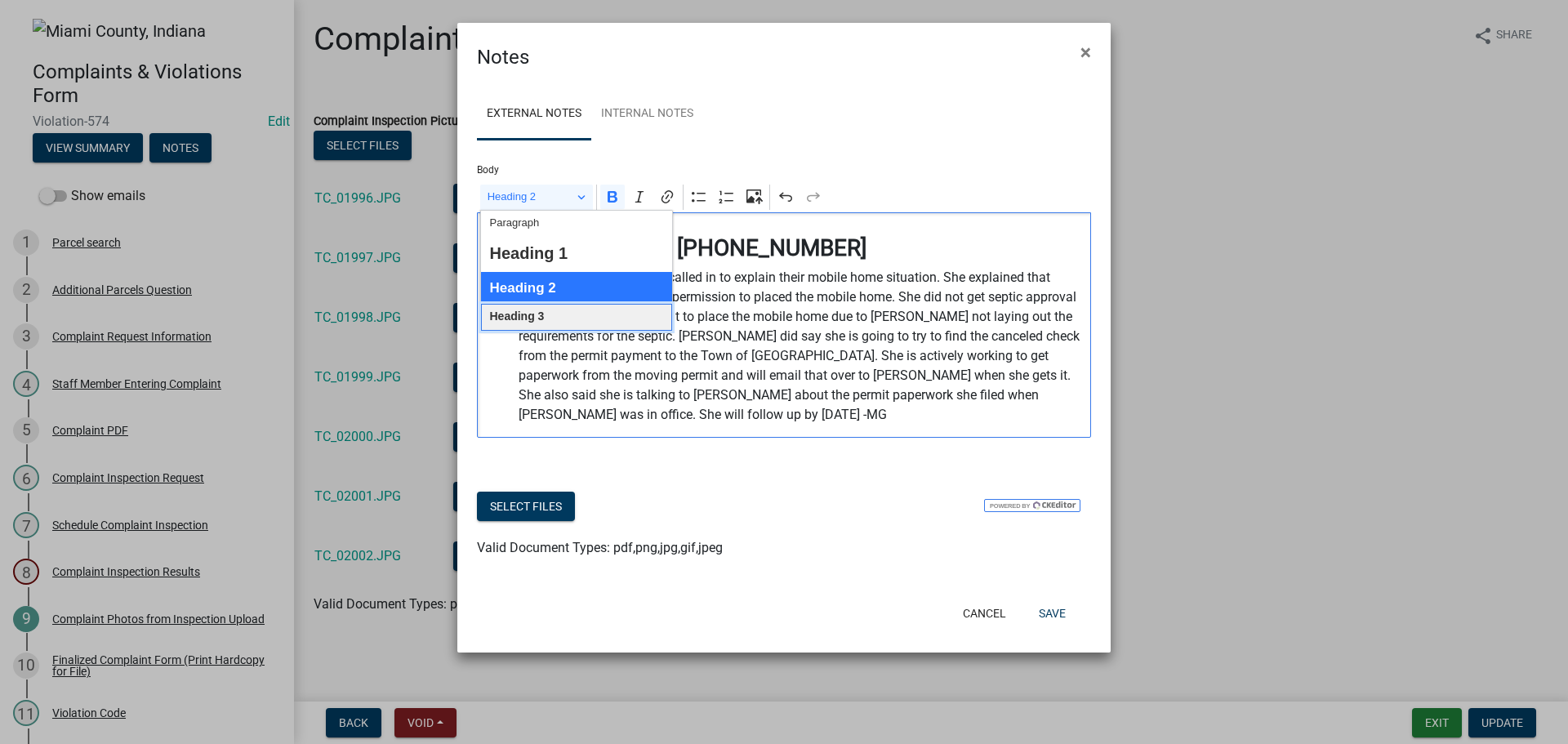
click at [527, 327] on span "Heading 3" at bounding box center [517, 317] width 54 height 21
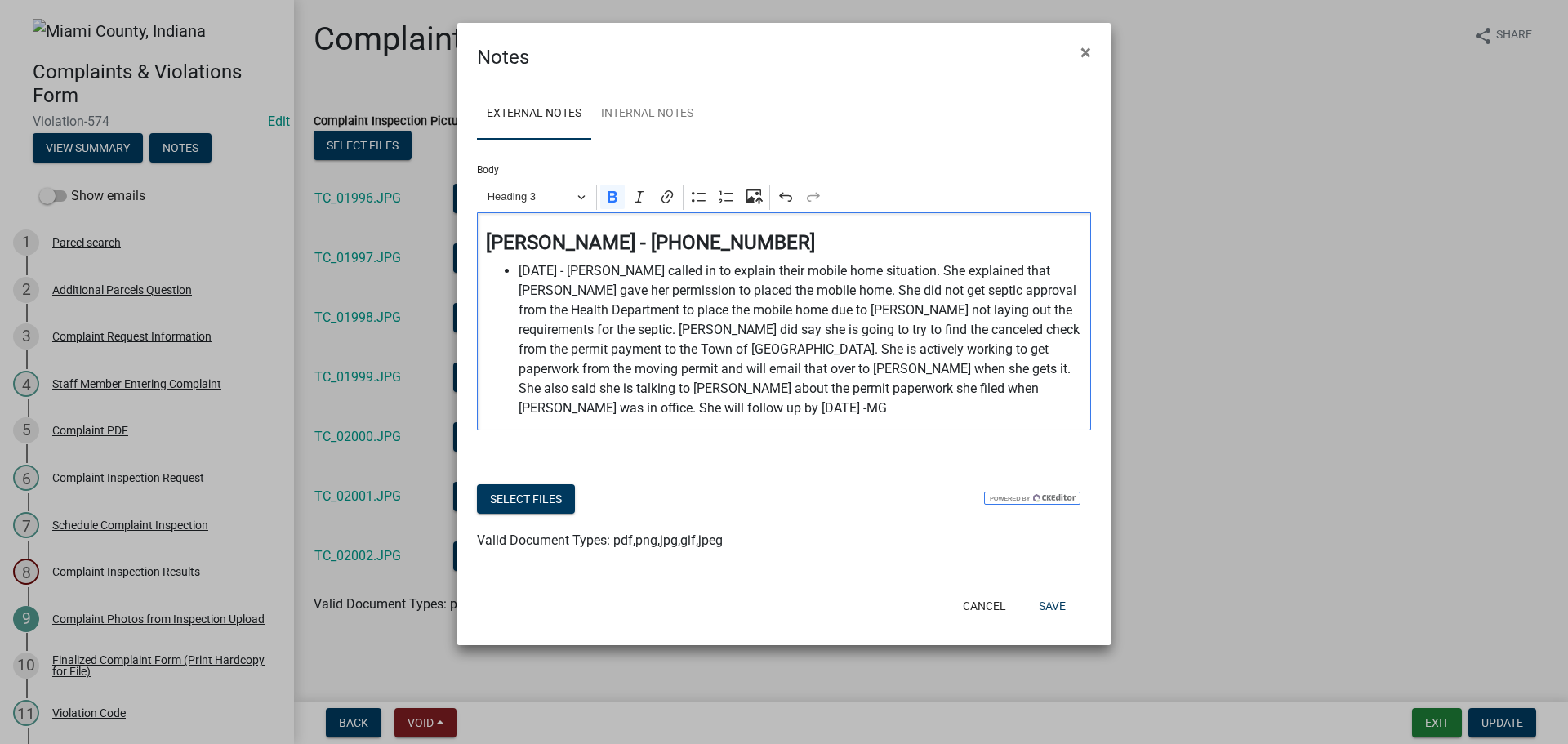
click at [869, 390] on span "[DATE] - [PERSON_NAME] called in to explain their mobile home situation. She ex…" at bounding box center [800, 340] width 564 height 157
click at [887, 418] on span "[DATE] - [PERSON_NAME] called in to explain their mobile home situation. She ex…" at bounding box center [800, 340] width 564 height 157
click at [605, 418] on span "[DATE] - [PERSON_NAME] called in to explain their mobile home situation. She ex…" at bounding box center [800, 340] width 564 height 157
click at [1045, 620] on button "Save" at bounding box center [1051, 605] width 53 height 29
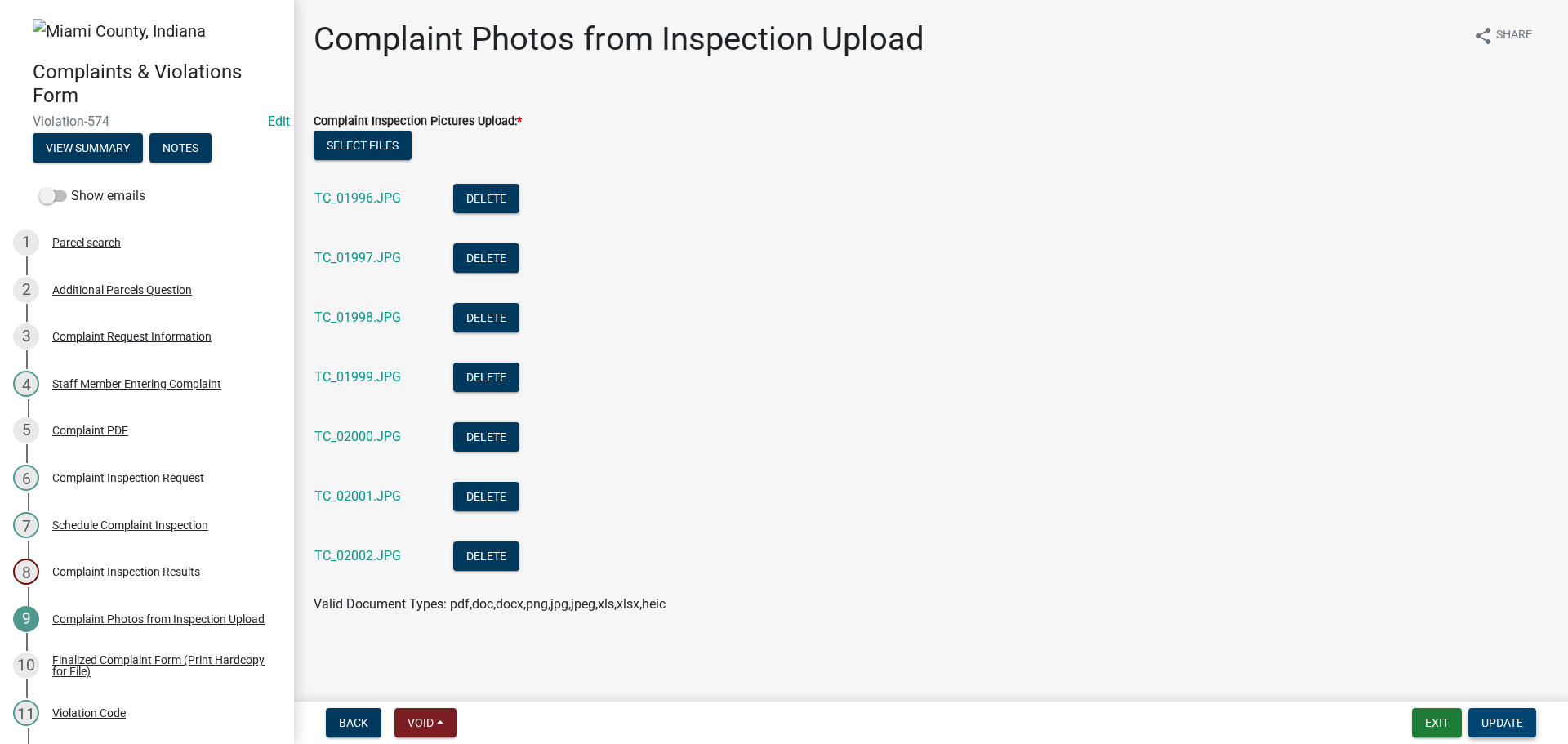
click at [1493, 708] on button "Update" at bounding box center [1502, 723] width 68 height 29
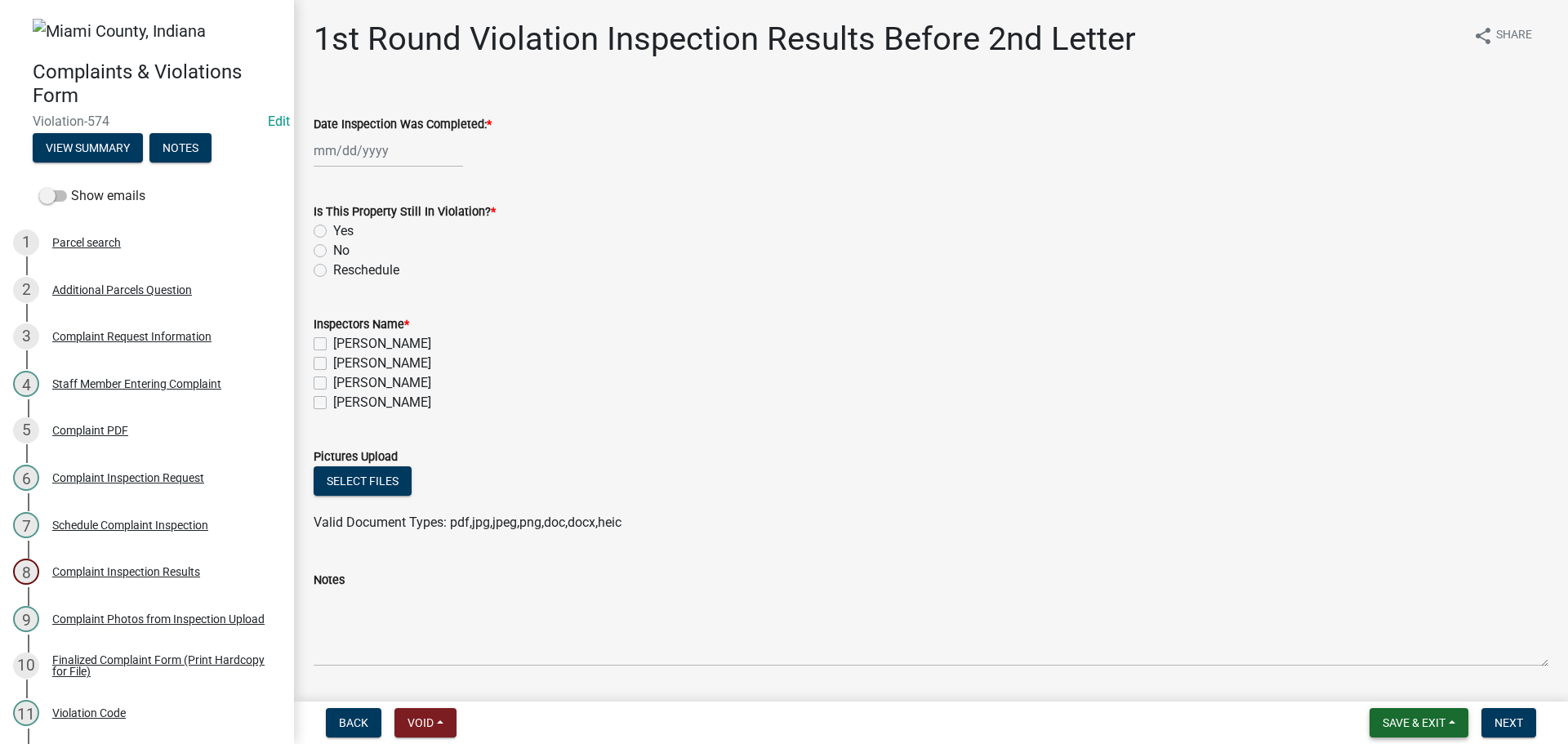
click at [1393, 733] on button "Save & Exit" at bounding box center [1419, 723] width 99 height 29
click at [1357, 691] on button "Save & Exit" at bounding box center [1402, 675] width 131 height 39
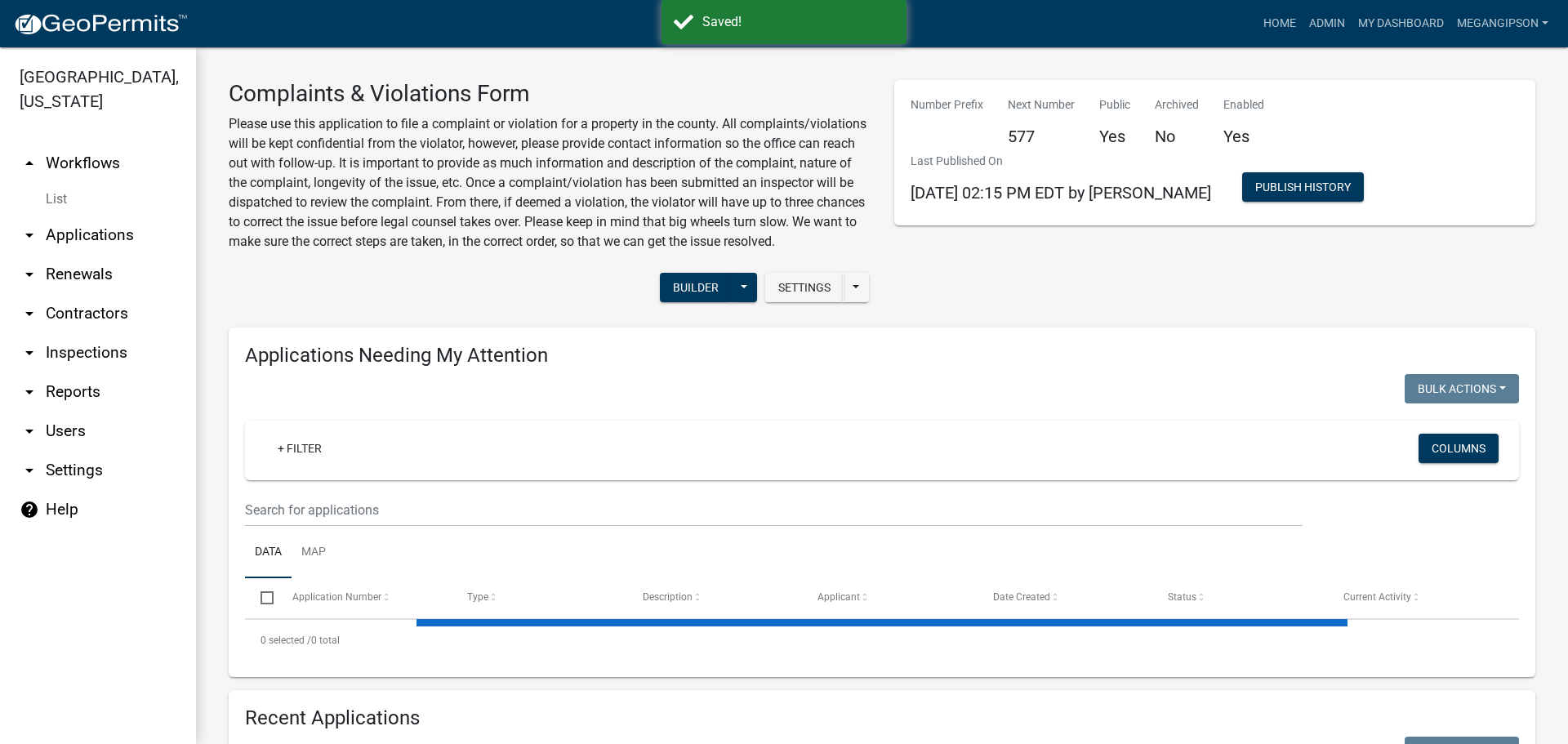
select select "3: 100"
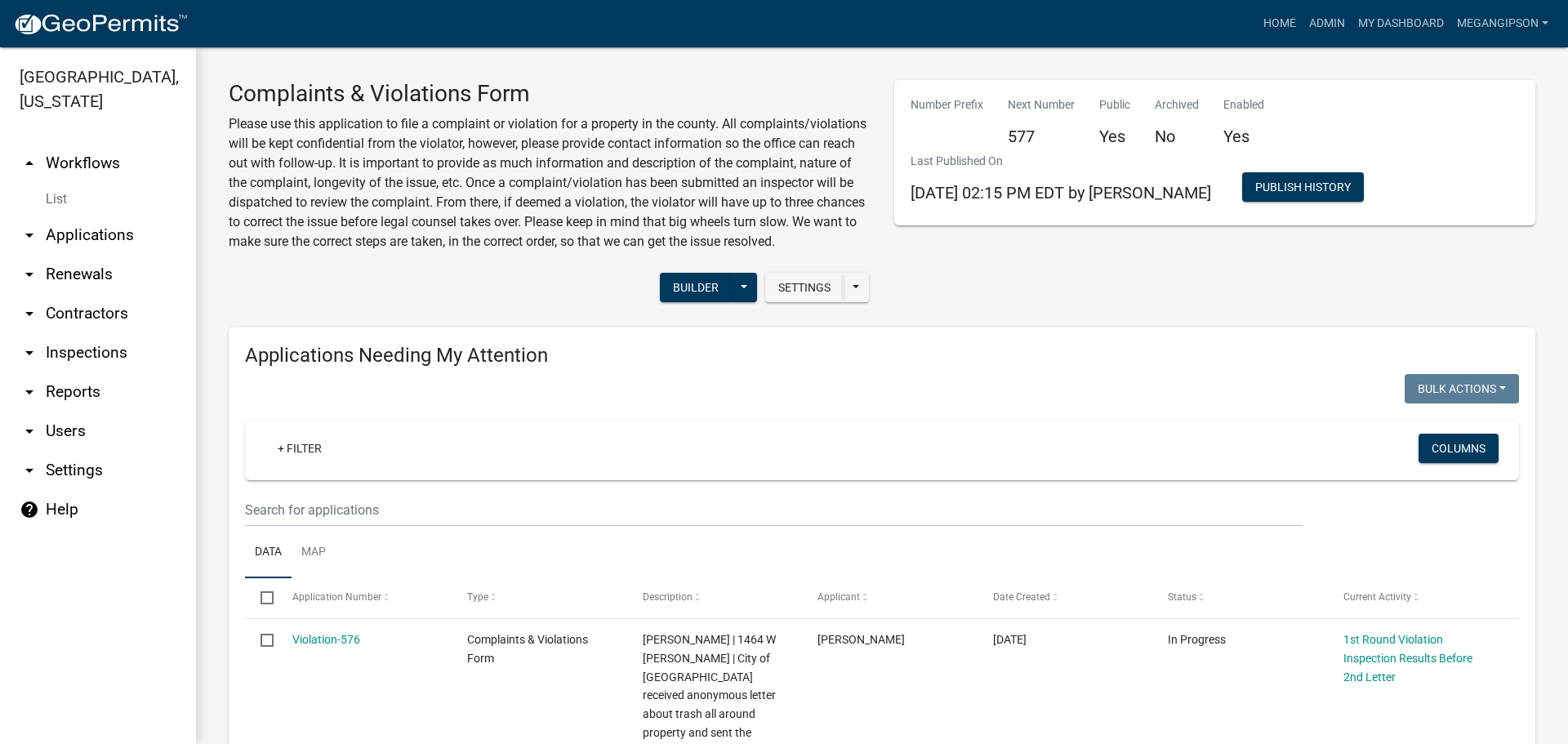
click at [428, 252] on p "Please use this application to file a complaint or violation for a property in …" at bounding box center [549, 183] width 641 height 138
click at [387, 314] on div "Settings Start Application URL Start Application URL With Parcel ID Builder Pub…" at bounding box center [549, 289] width 666 height 49
click at [1021, 314] on div "Number Prefix Next Number 577 Public Yes Archived No Enabled Yes Last Published…" at bounding box center [1214, 198] width 666 height 234
drag, startPoint x: 544, startPoint y: 247, endPoint x: 605, endPoint y: 449, distance: 211.0
click at [548, 247] on p "Please use this application to file a complaint or violation for a property in …" at bounding box center [549, 183] width 641 height 138
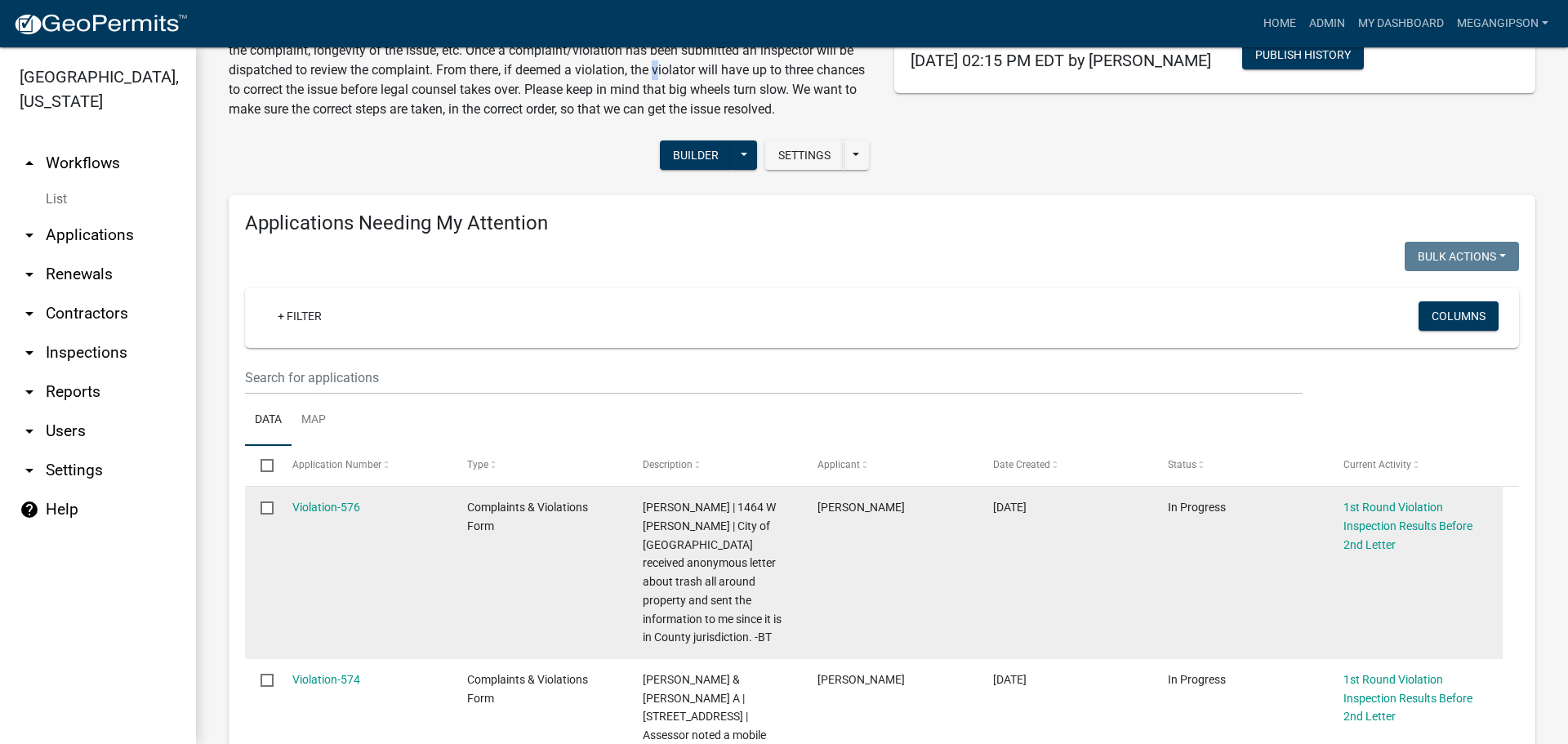
scroll to position [164, 0]
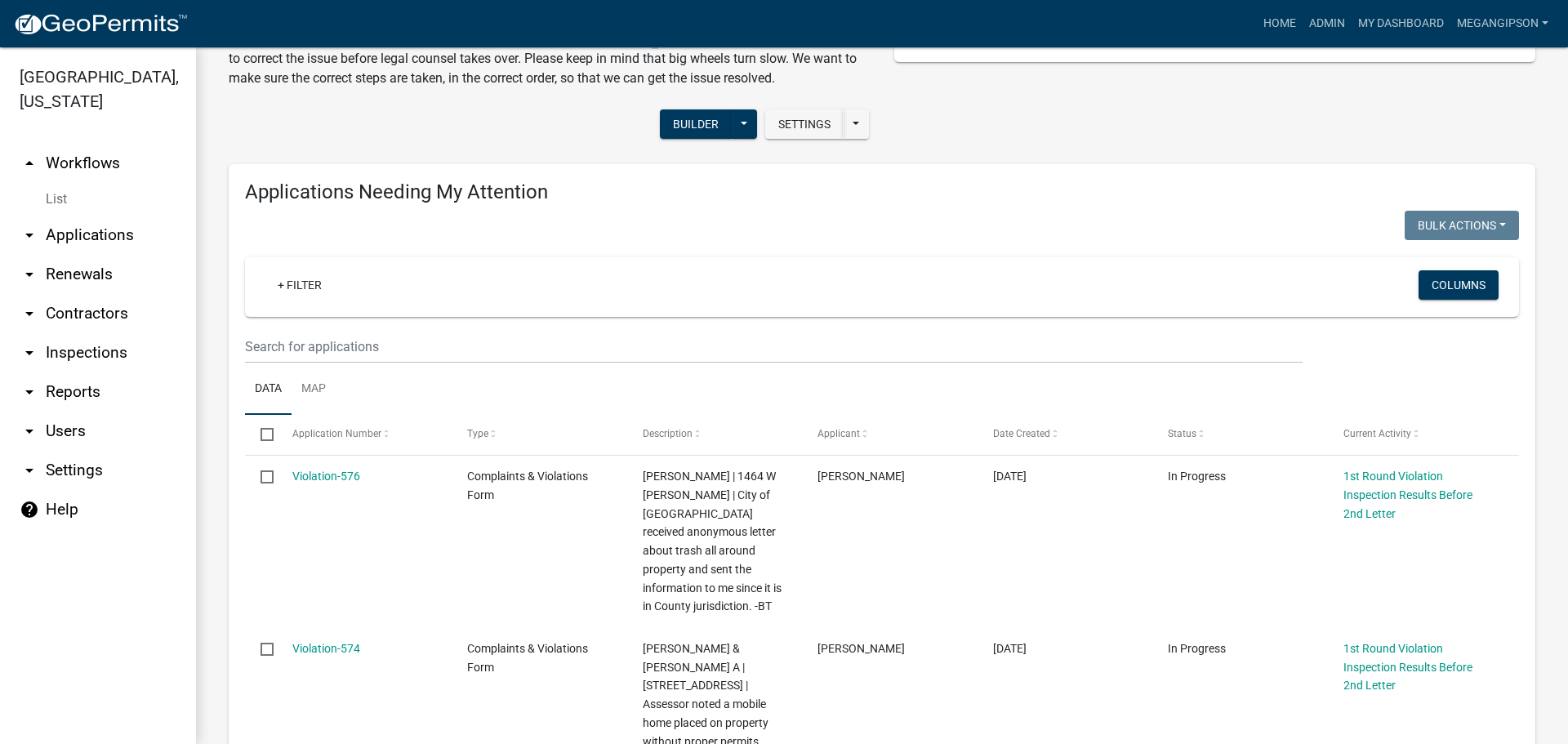
click at [123, 255] on link "arrow_drop_down Applications" at bounding box center [98, 234] width 196 height 39
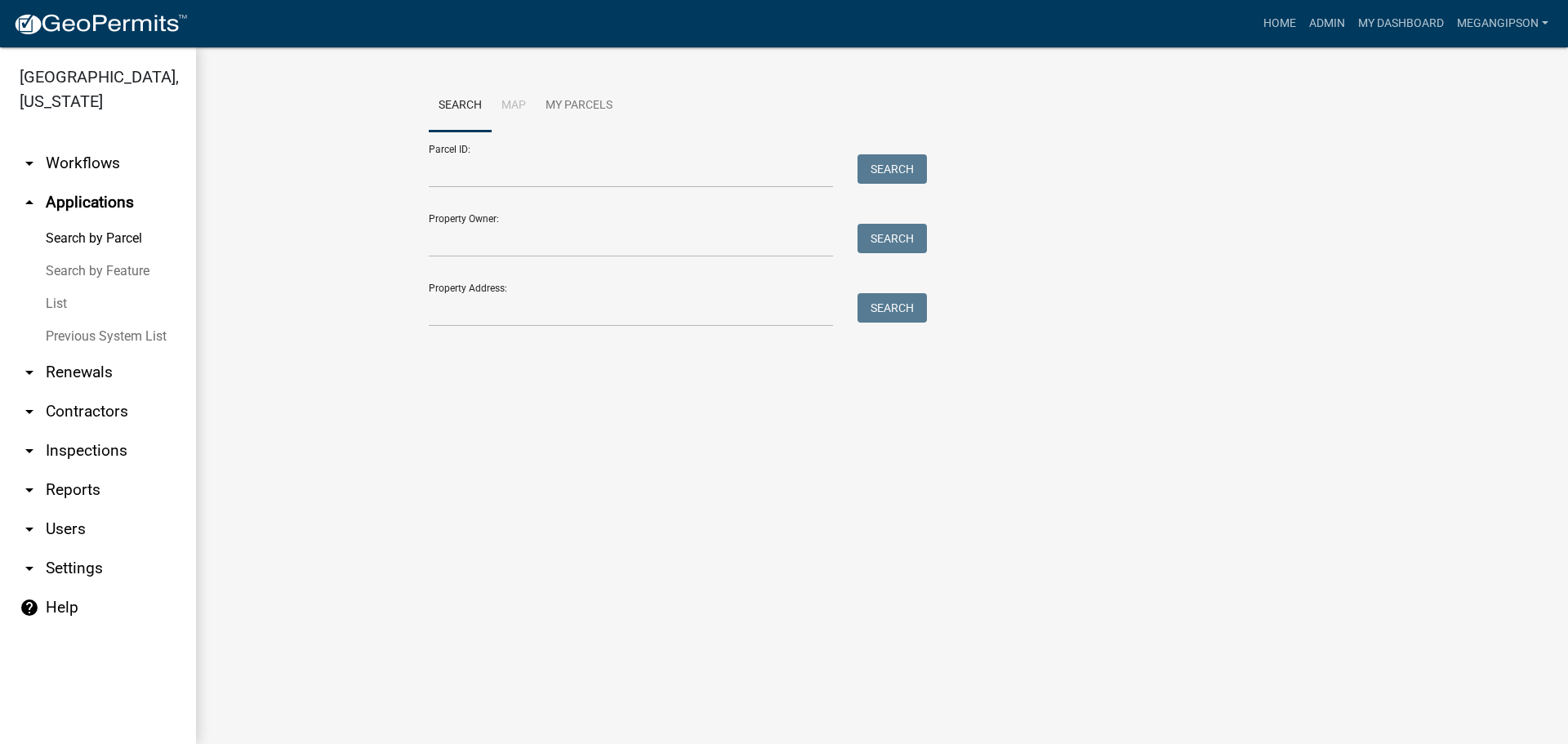
click at [78, 320] on link "List" at bounding box center [98, 304] width 196 height 33
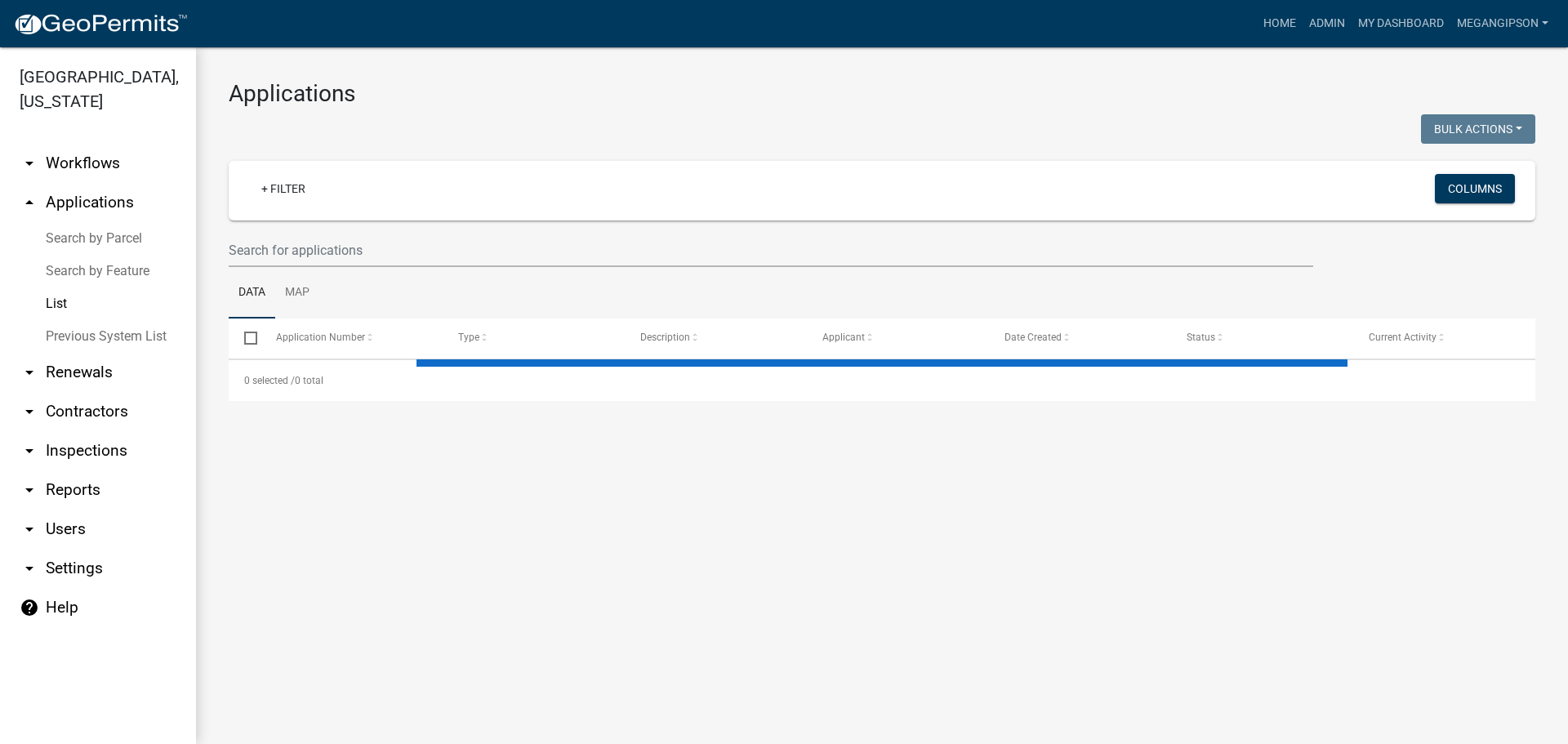
select select "3: 100"
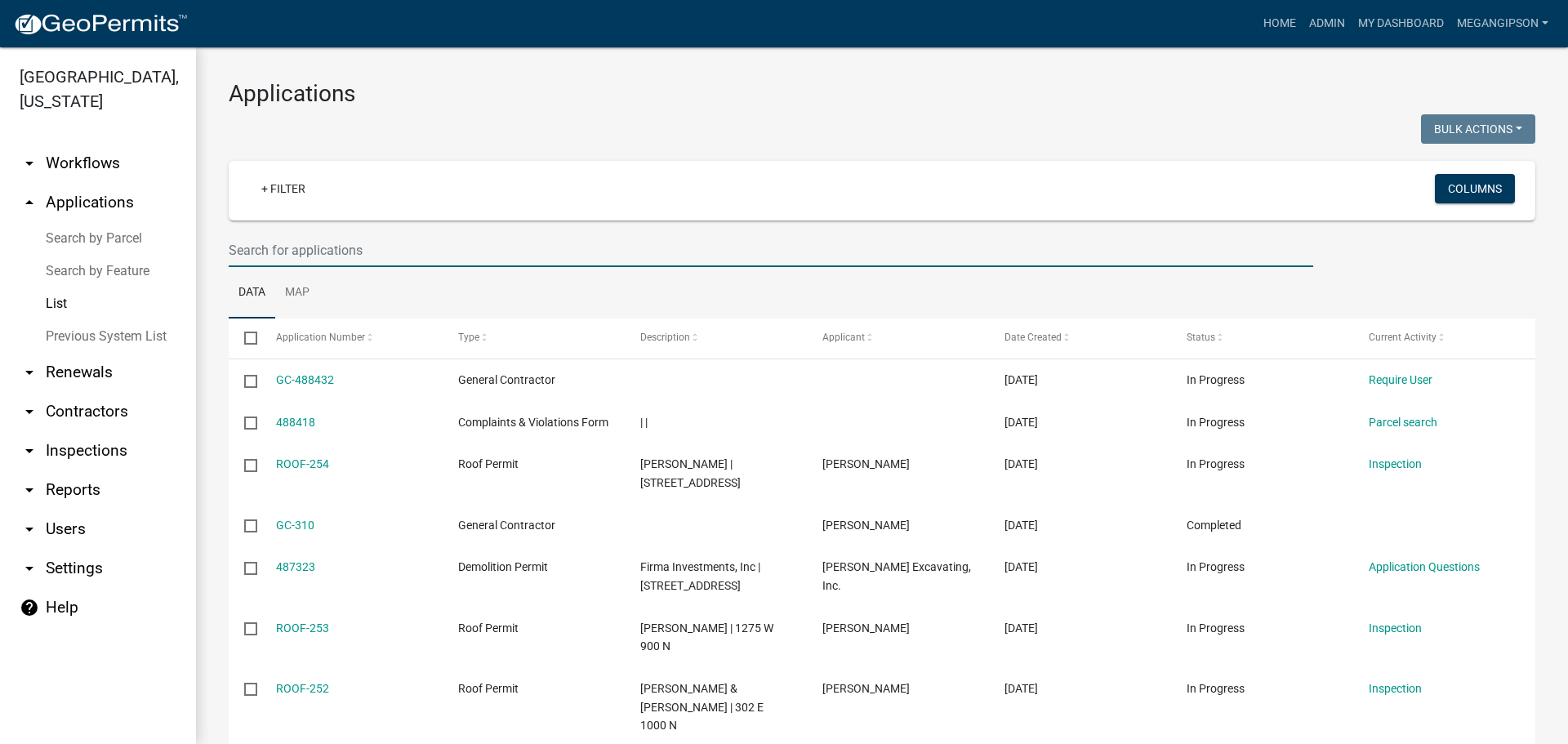
click at [335, 267] on input "text" at bounding box center [770, 250] width 1084 height 34
type input "[PERSON_NAME]"
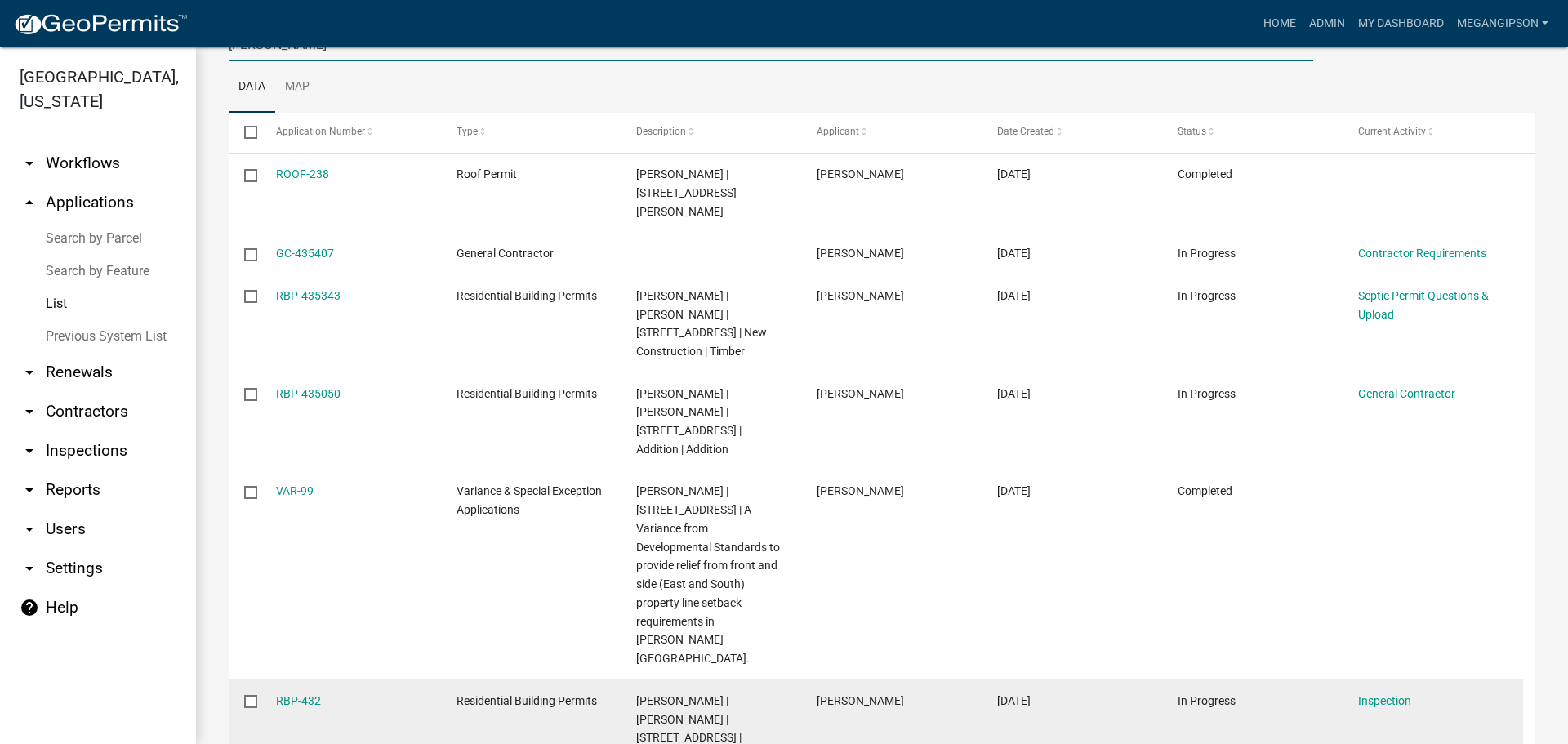
scroll to position [245, 0]
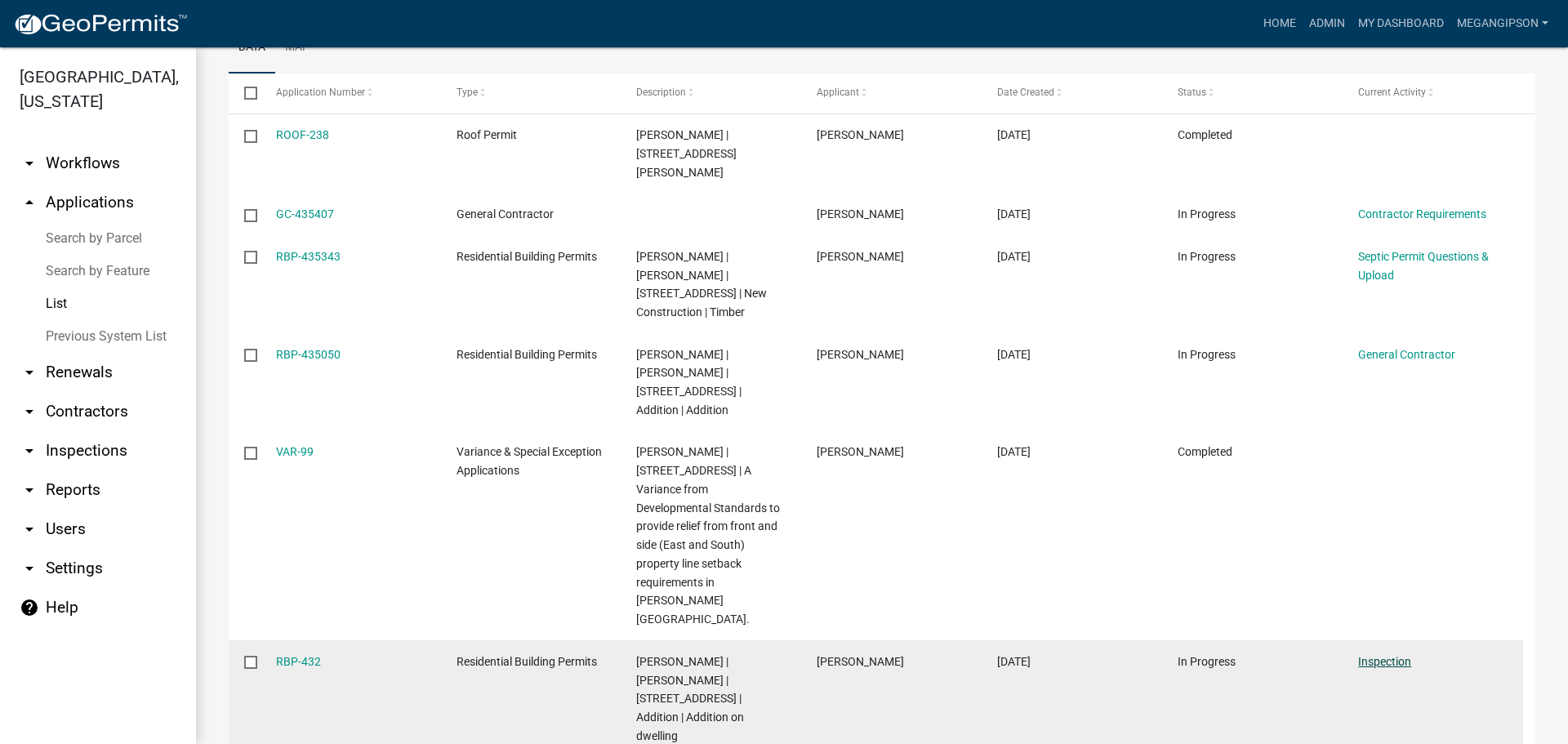
click at [1393, 655] on link "Inspection" at bounding box center [1384, 661] width 53 height 13
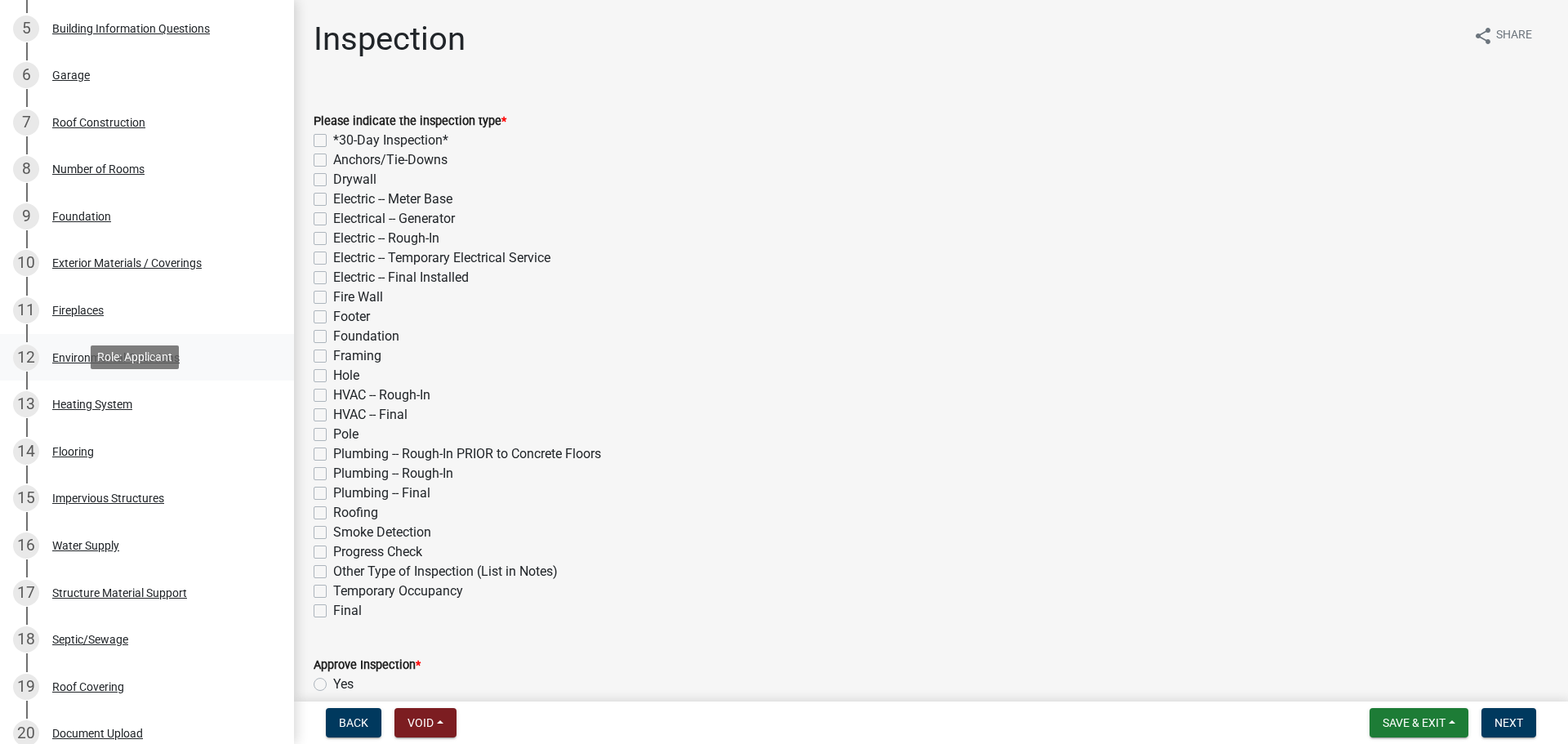
scroll to position [355, 0]
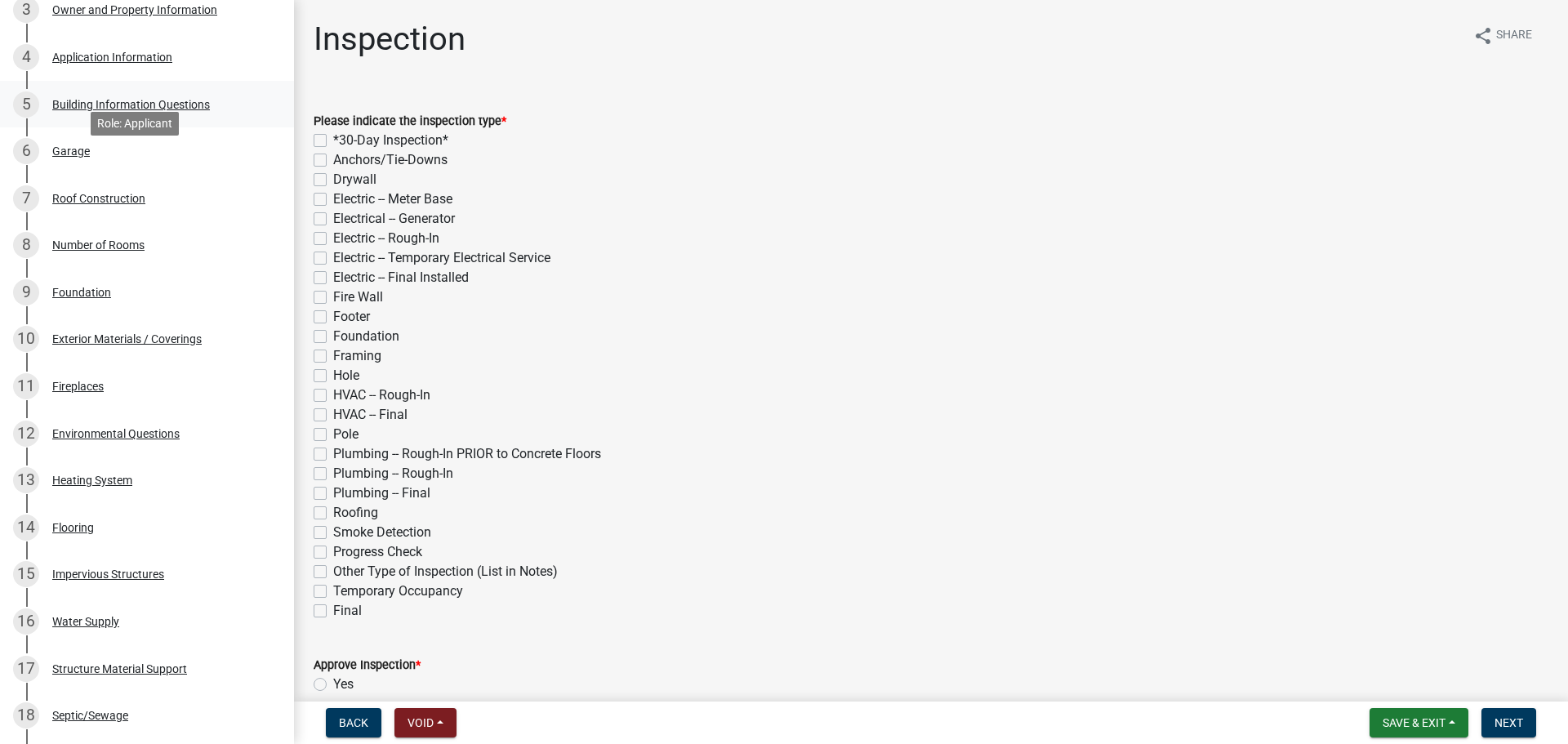
click at [185, 110] on div "Building Information Questions" at bounding box center [131, 105] width 158 height 12
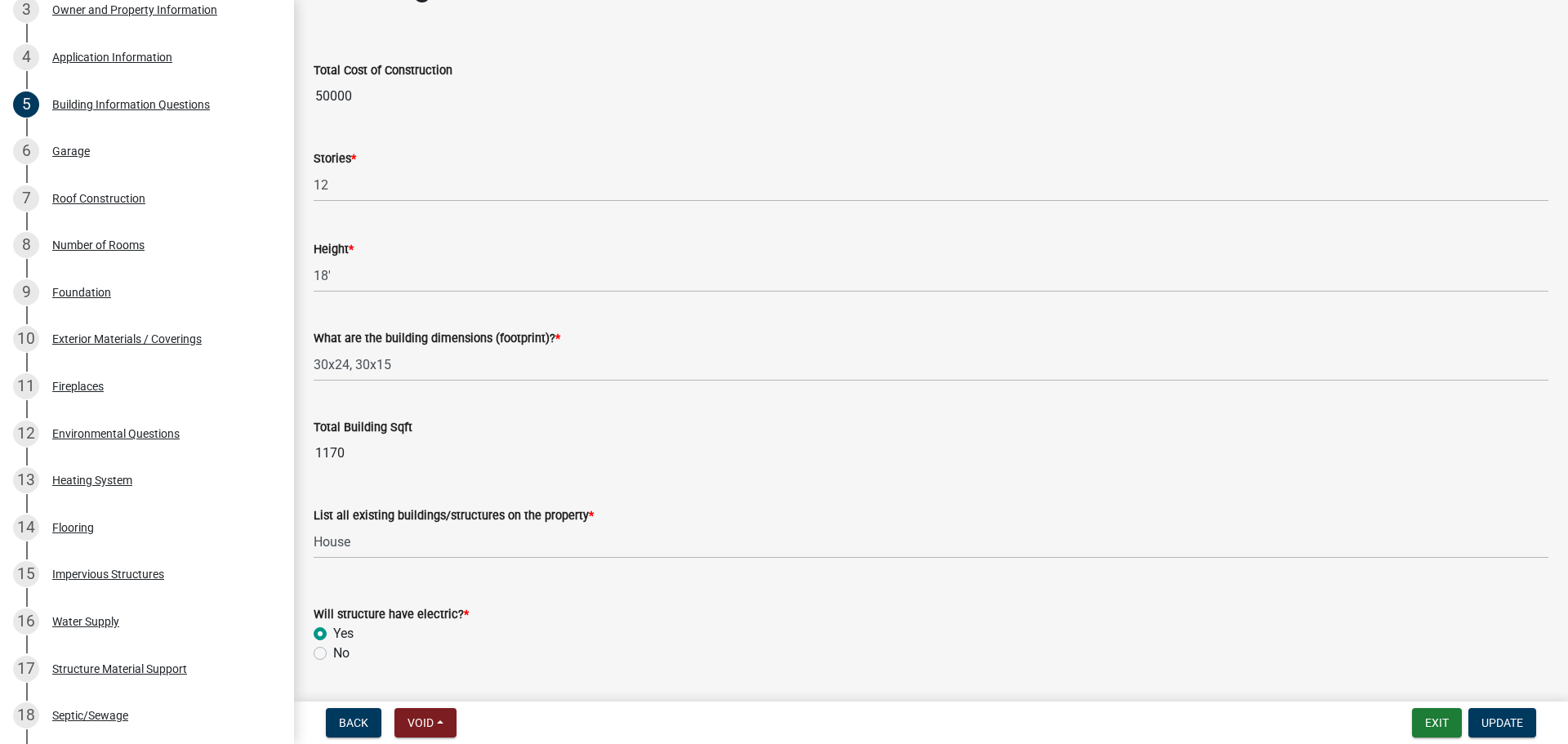
scroll to position [81, 0]
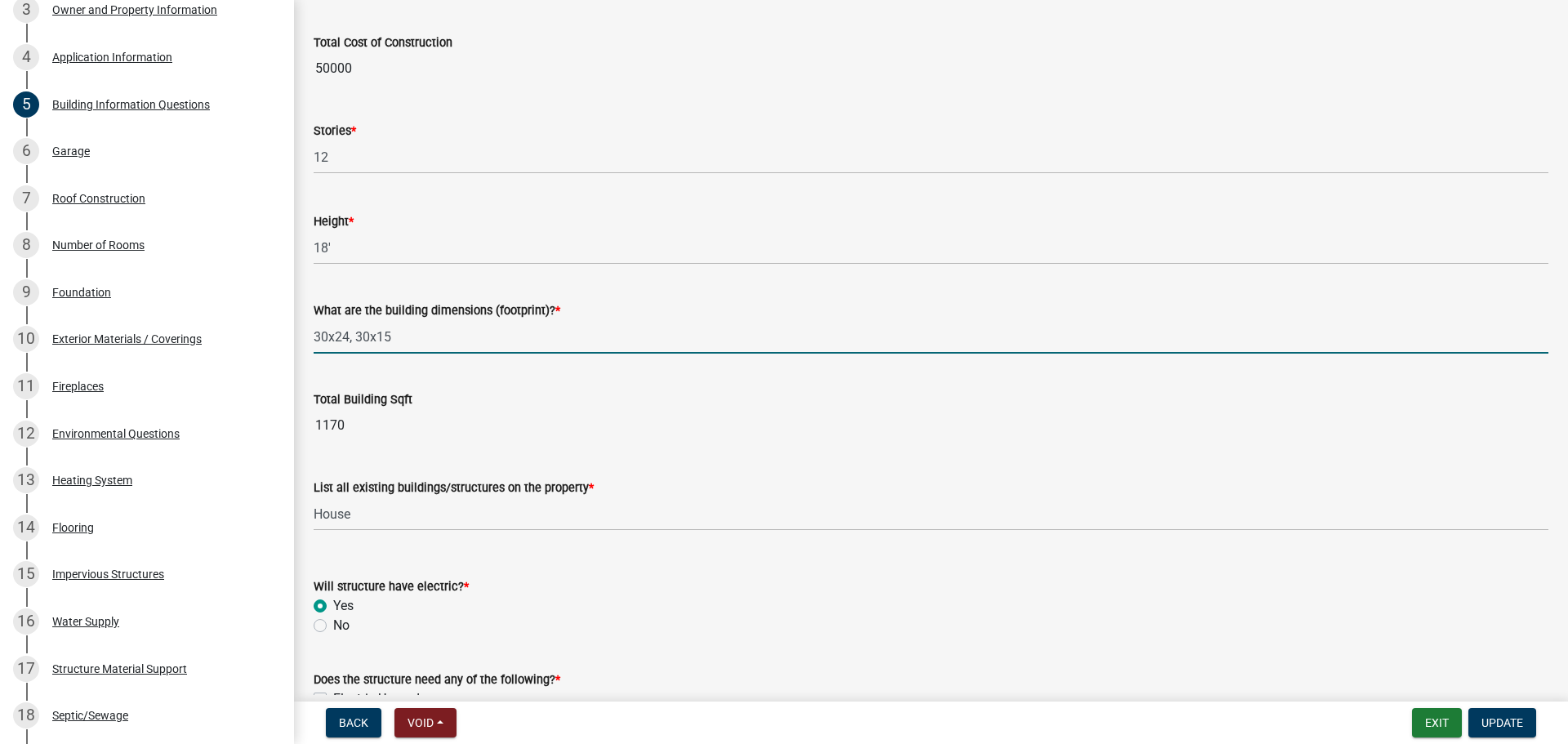
click at [519, 354] on input "30x24, 30x15" at bounding box center [931, 336] width 1235 height 34
click at [423, 354] on input "30x24, 30x15" at bounding box center [931, 336] width 1235 height 34
click at [474, 354] on input "30x24, 30x15" at bounding box center [931, 336] width 1235 height 34
click at [475, 354] on input "30x24, 30x15" at bounding box center [931, 336] width 1235 height 34
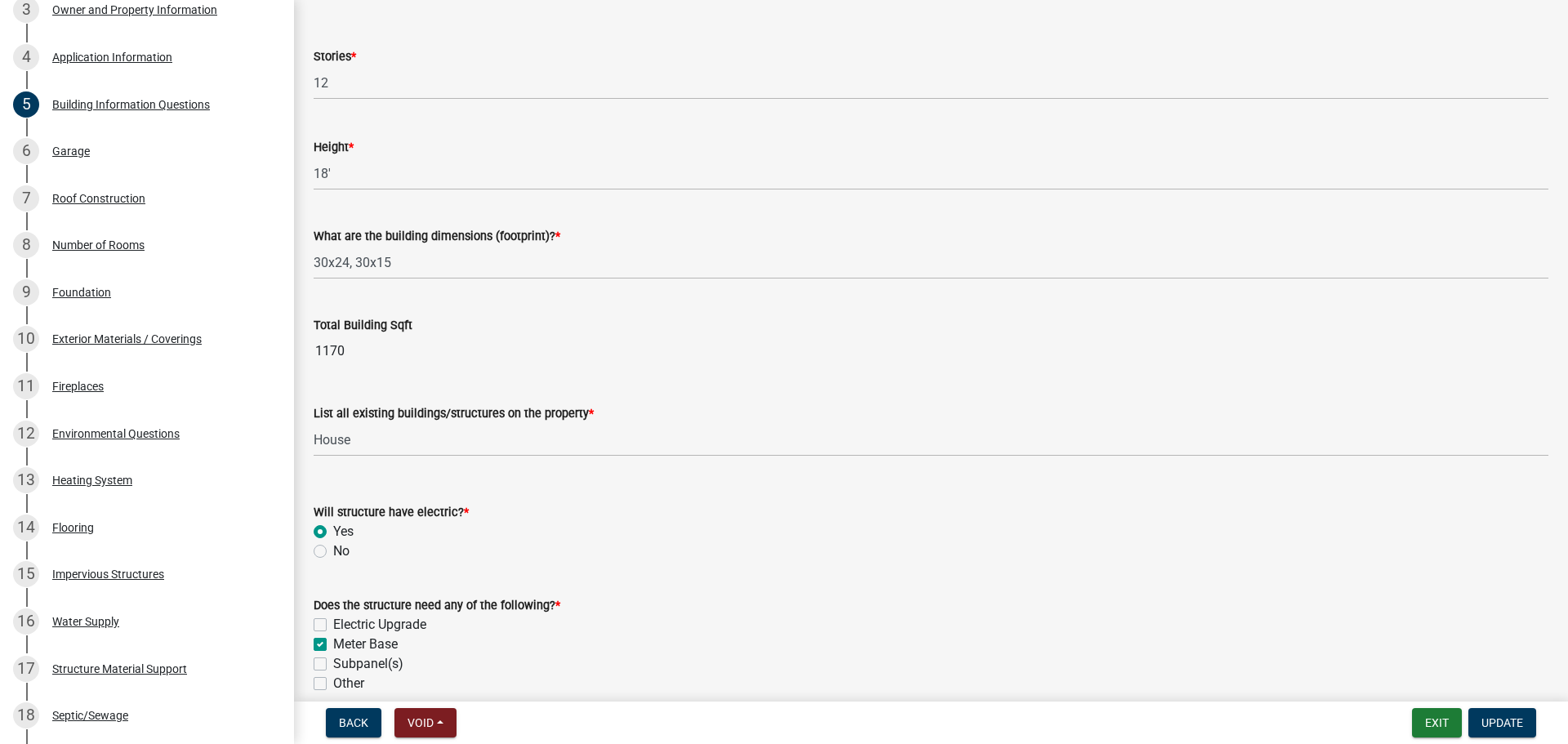
scroll to position [0, 0]
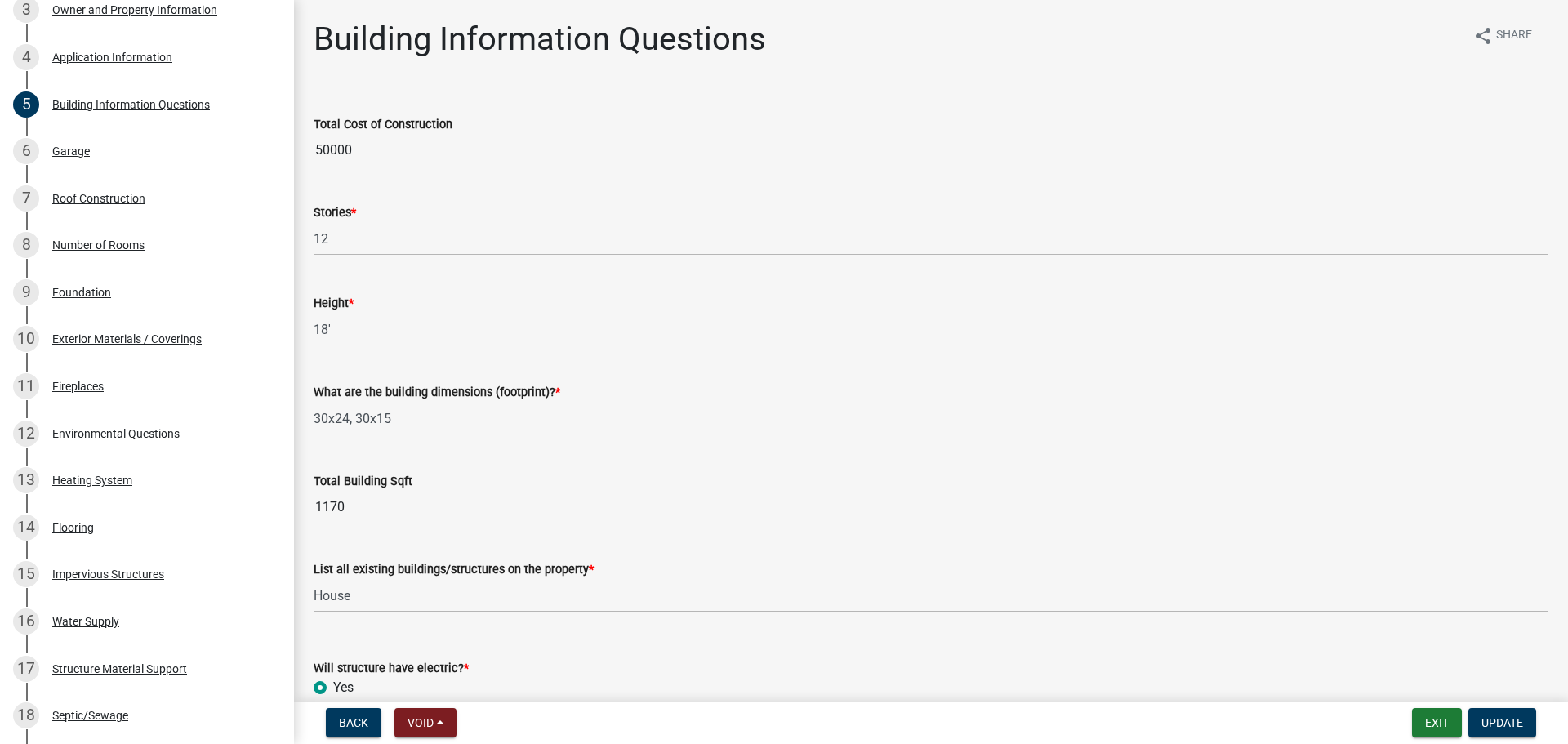
click at [351, 523] on input "1170" at bounding box center [931, 507] width 1235 height 33
click at [353, 523] on input "1170" at bounding box center [931, 507] width 1235 height 33
click at [467, 516] on div "Total Building Sqft 1170" at bounding box center [931, 486] width 1235 height 76
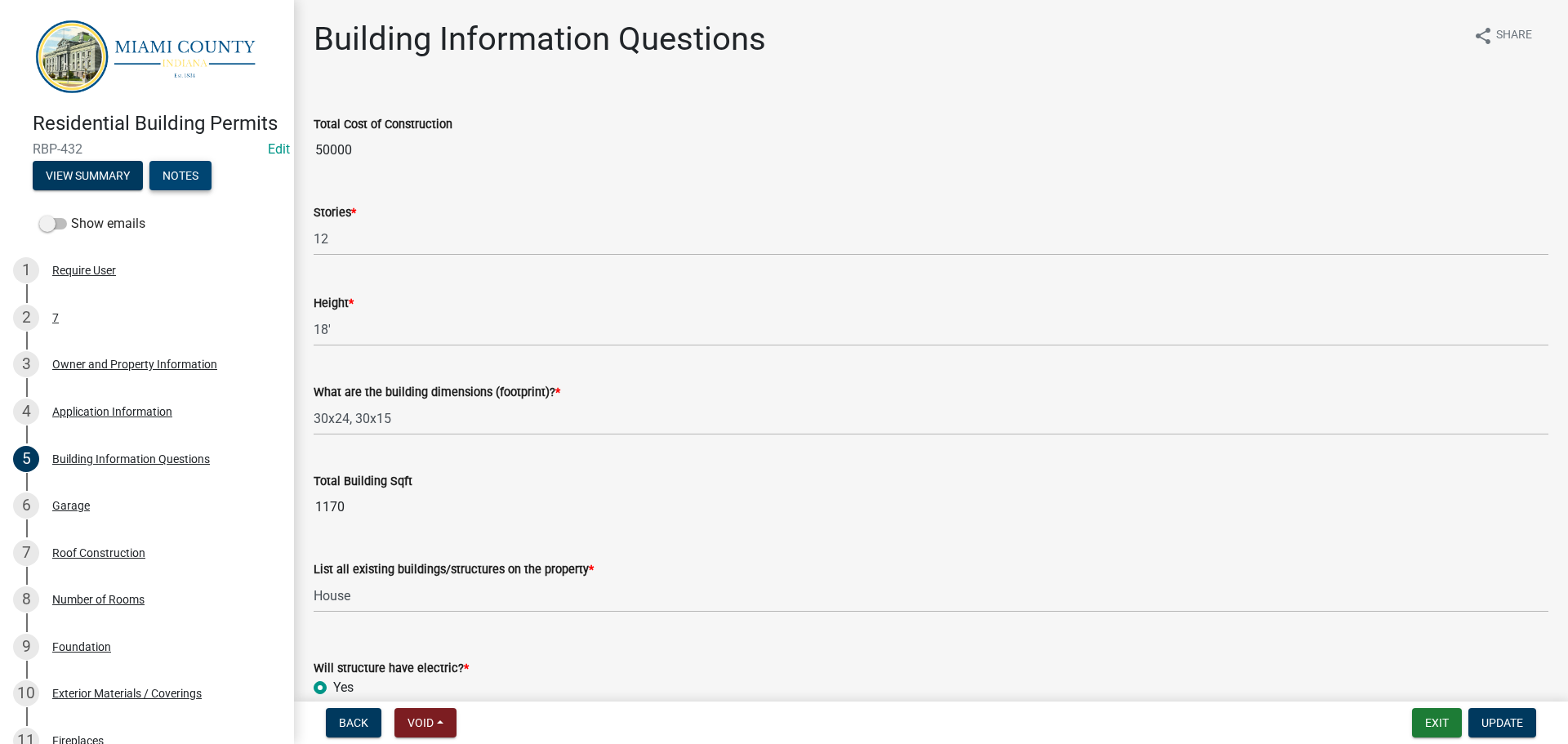
click at [211, 190] on button "Notes" at bounding box center [180, 175] width 62 height 29
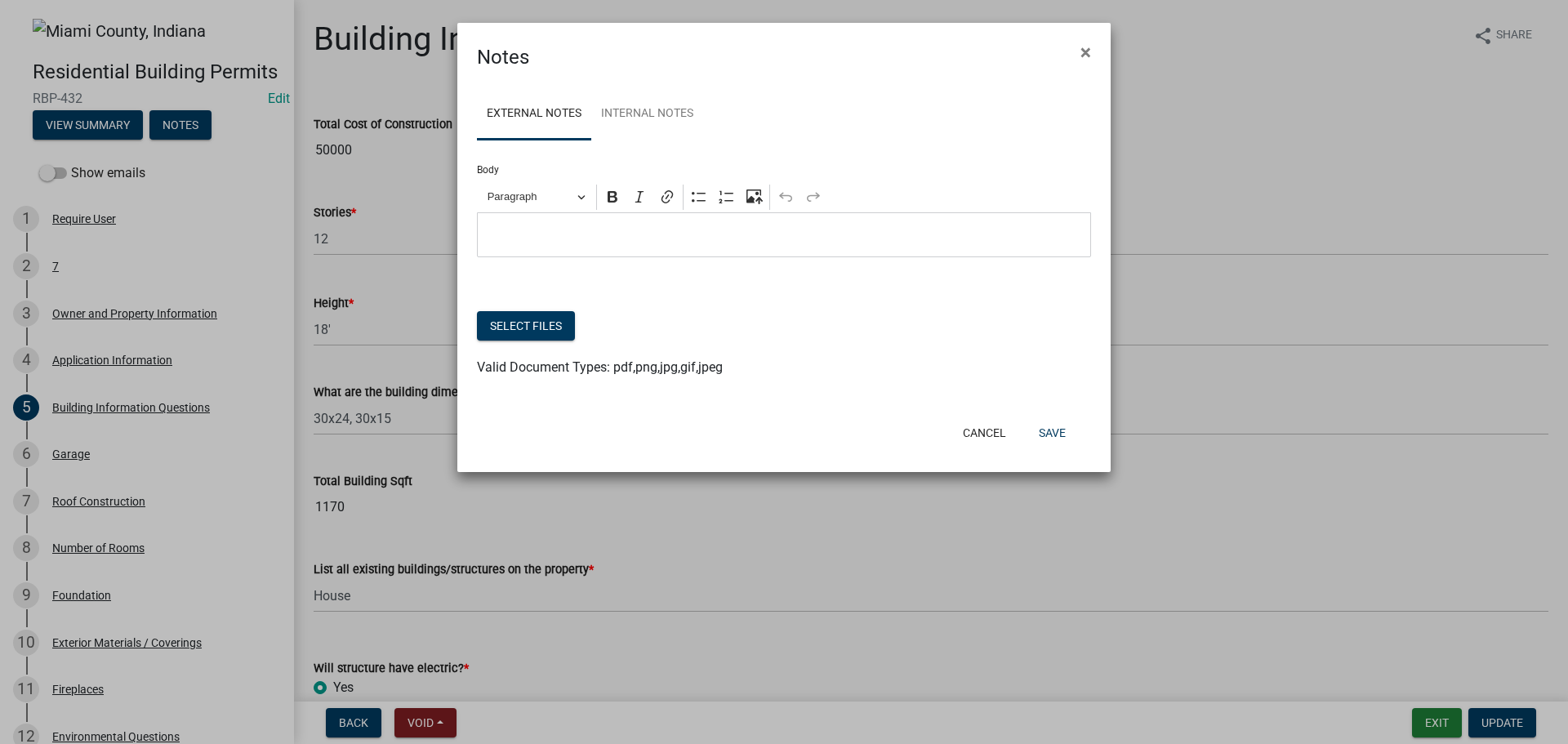
click at [592, 245] on p "Editor editing area: main. Press Alt+0 for help." at bounding box center [784, 235] width 597 height 19
click at [694, 202] on icon "Editor toolbar" at bounding box center [699, 197] width 14 height 10
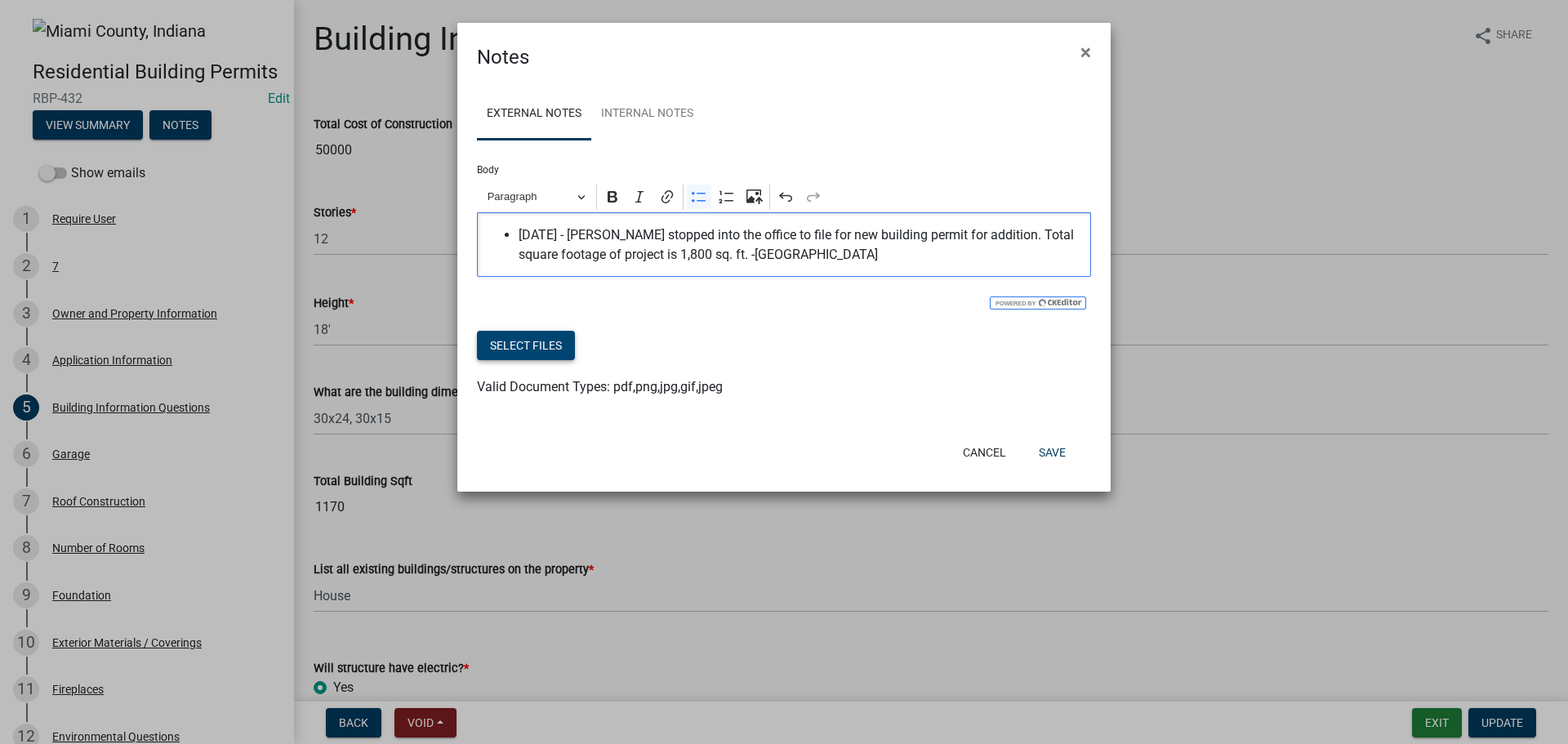
click at [538, 360] on button "Select files" at bounding box center [525, 345] width 98 height 29
click at [1051, 467] on button "Save" at bounding box center [1051, 452] width 53 height 29
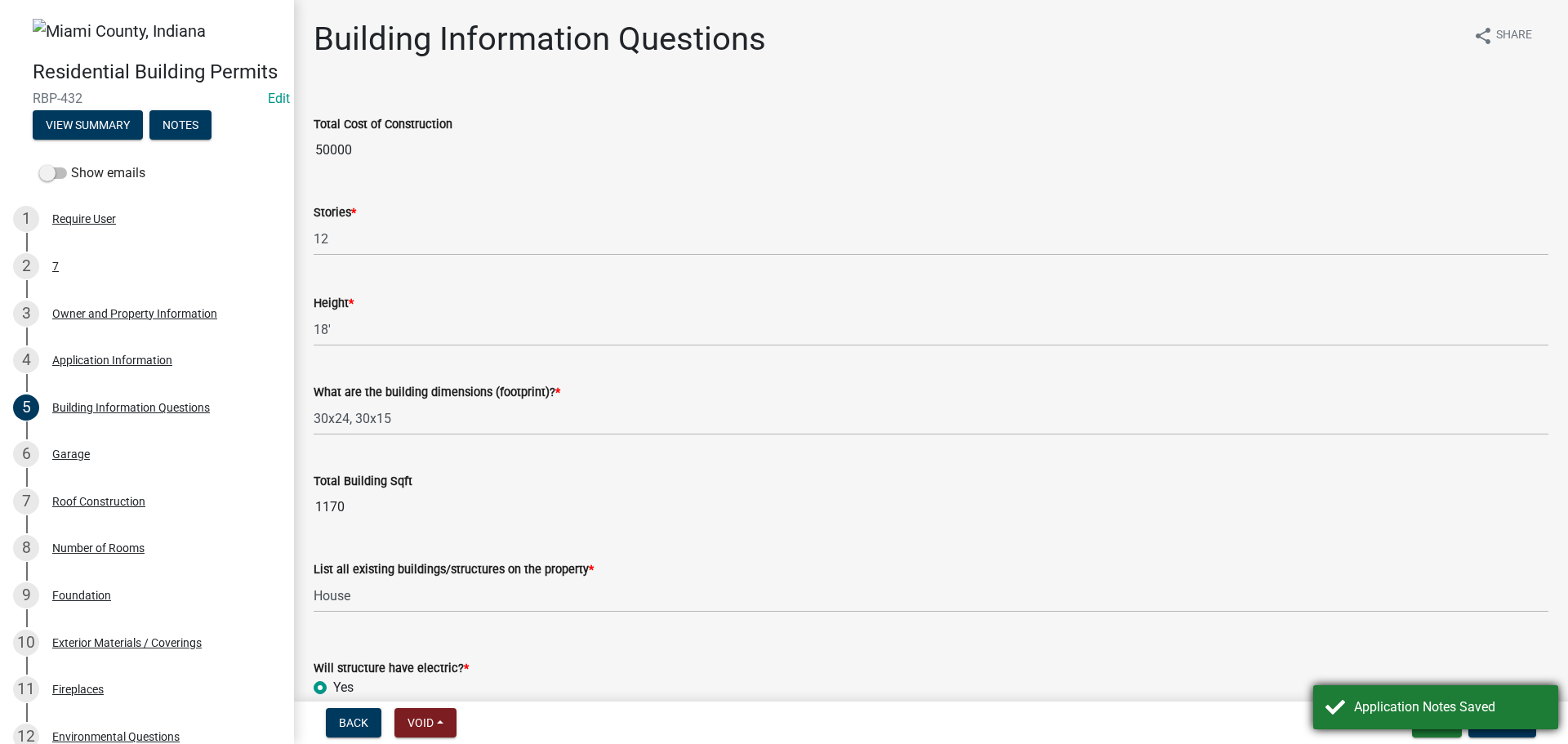
click at [1499, 698] on div "Application Notes Saved" at bounding box center [1450, 707] width 192 height 19
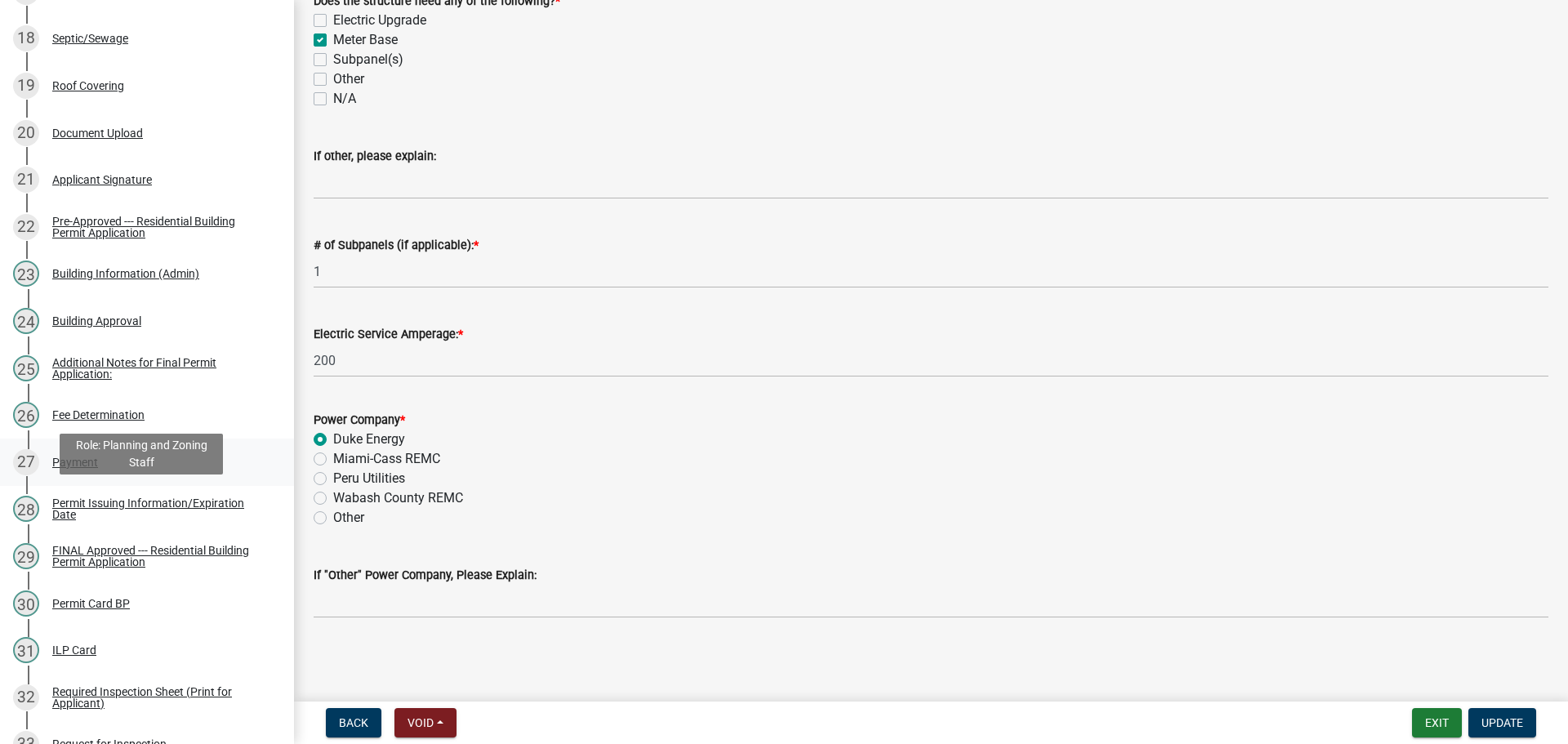
scroll to position [1143, 0]
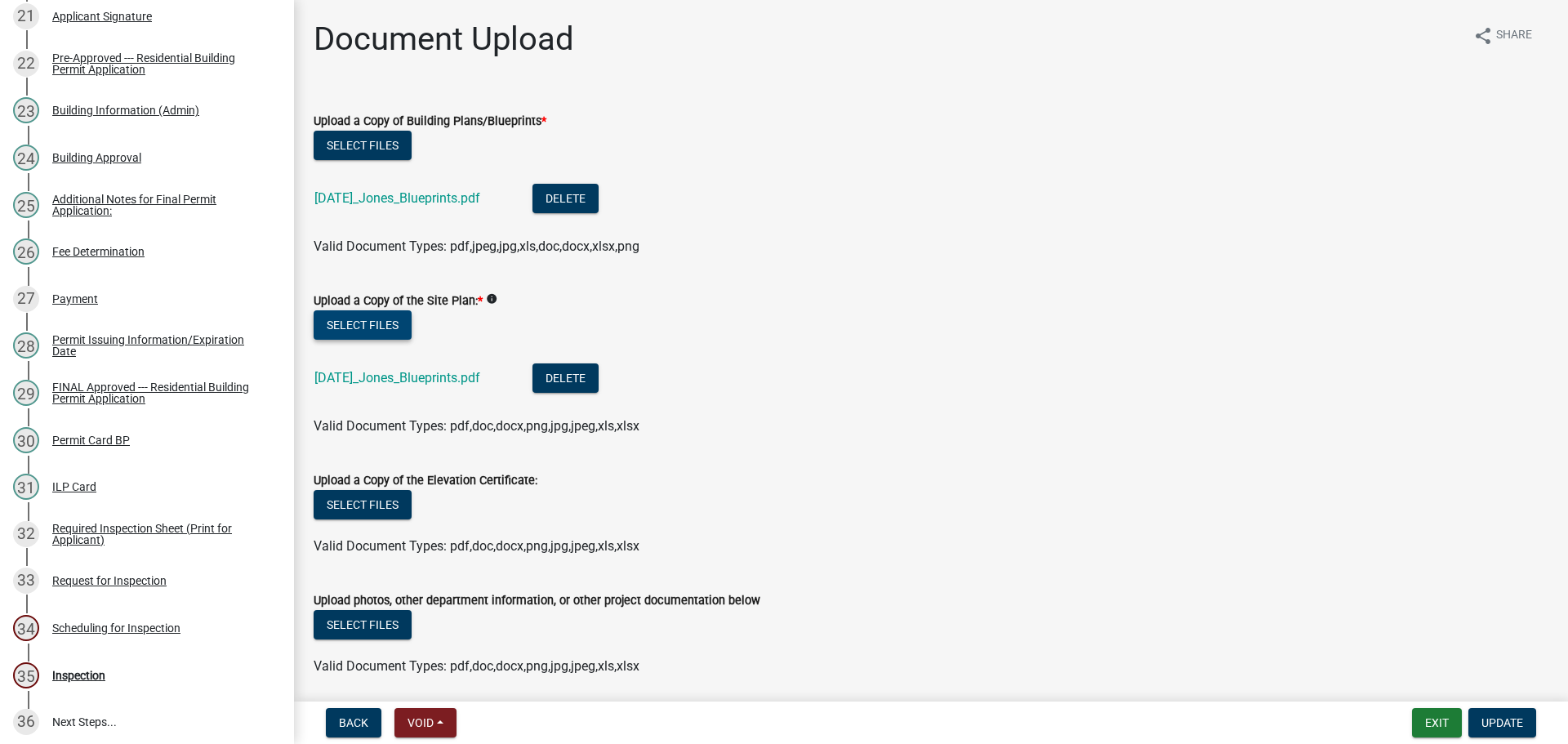
click at [358, 340] on button "Select files" at bounding box center [362, 325] width 98 height 29
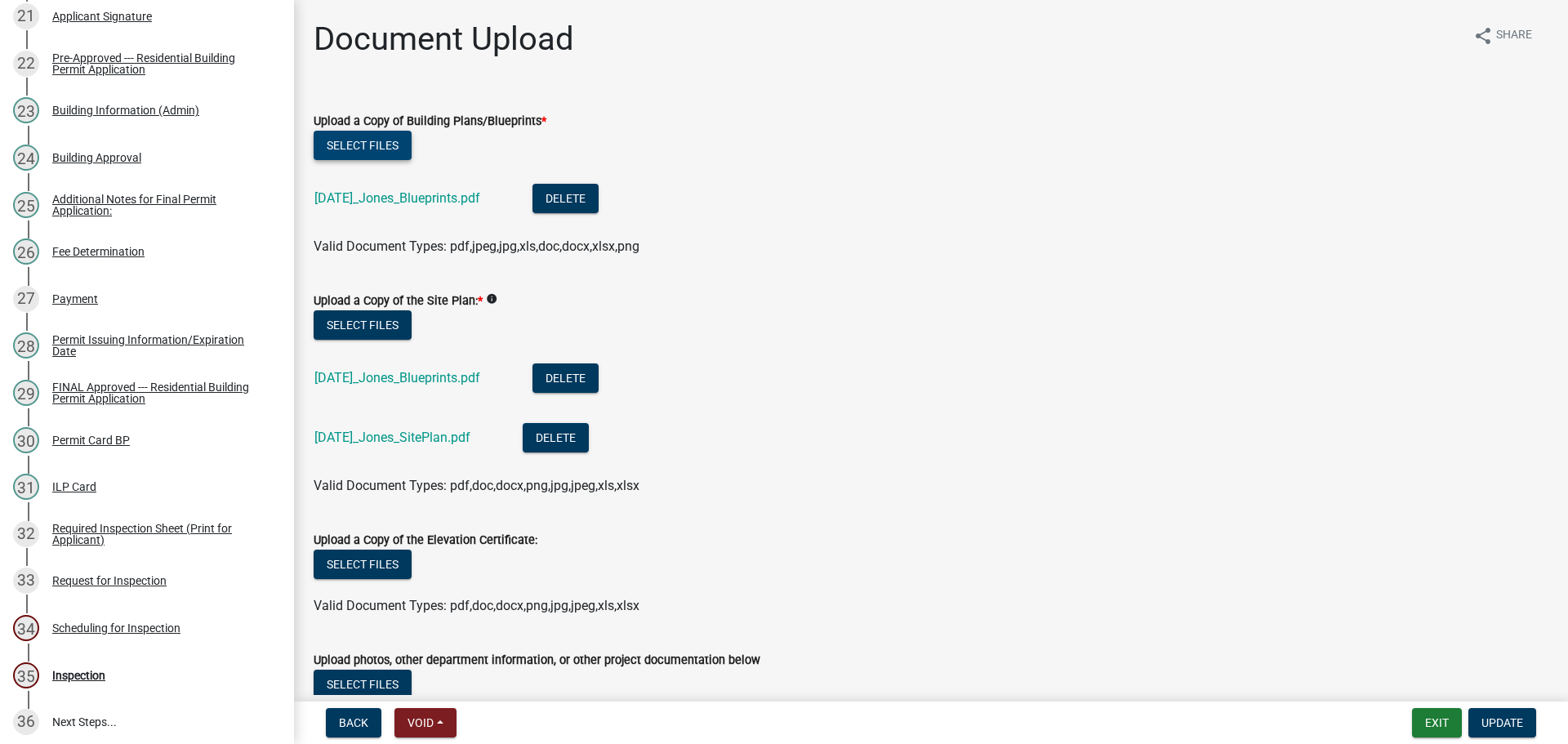
click at [392, 160] on button "Select files" at bounding box center [362, 145] width 98 height 29
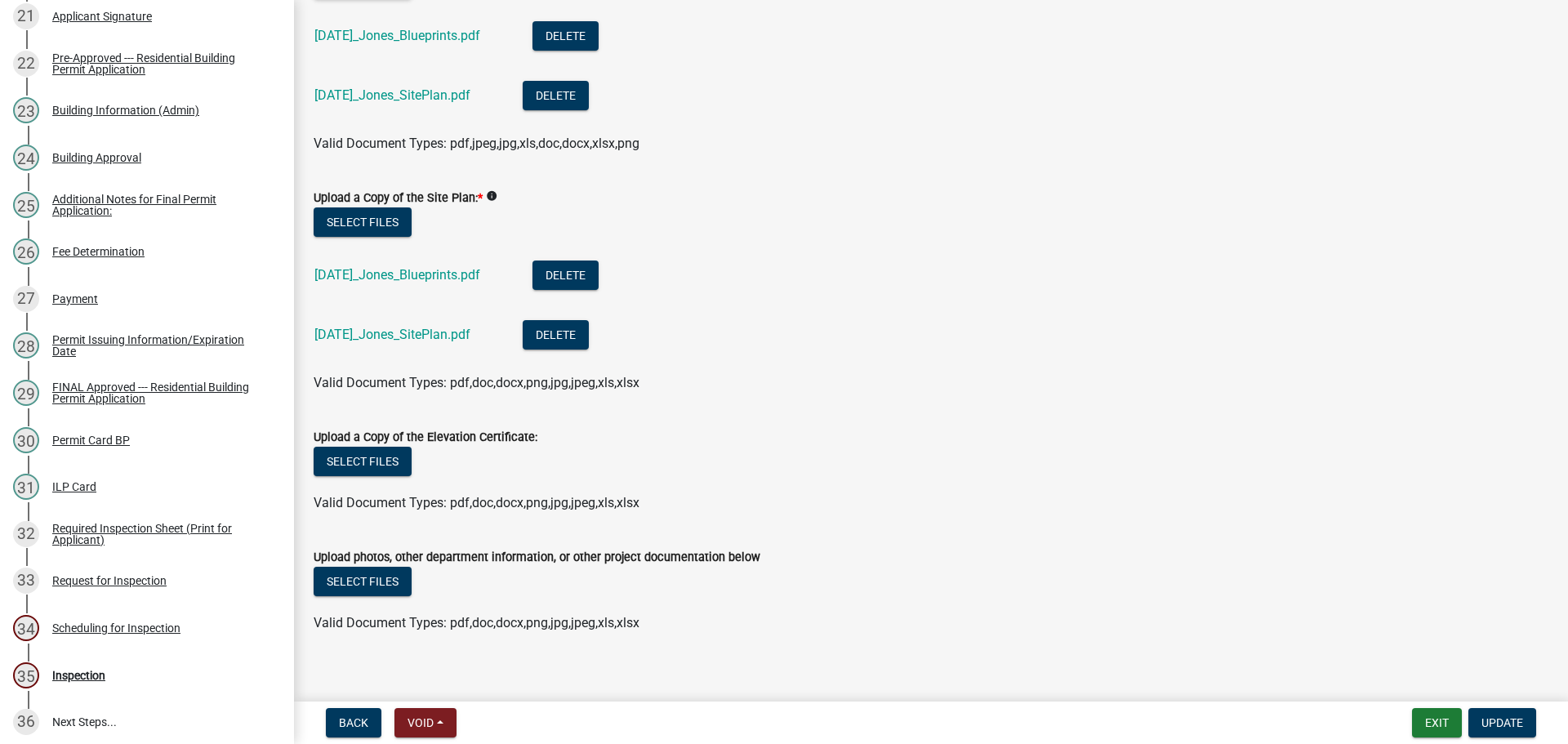
scroll to position [282, 0]
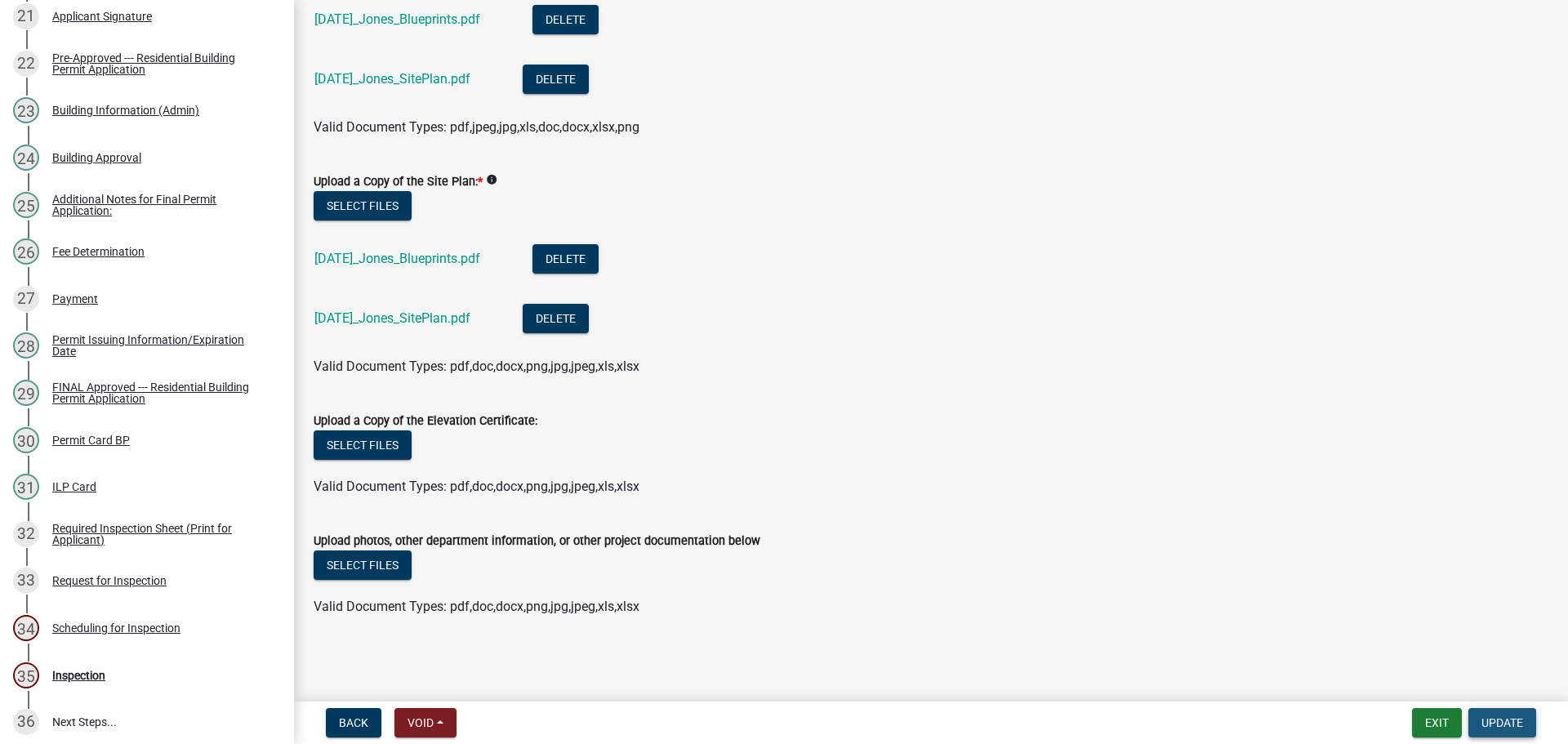
click at [1511, 729] on button "Update" at bounding box center [1502, 723] width 68 height 29
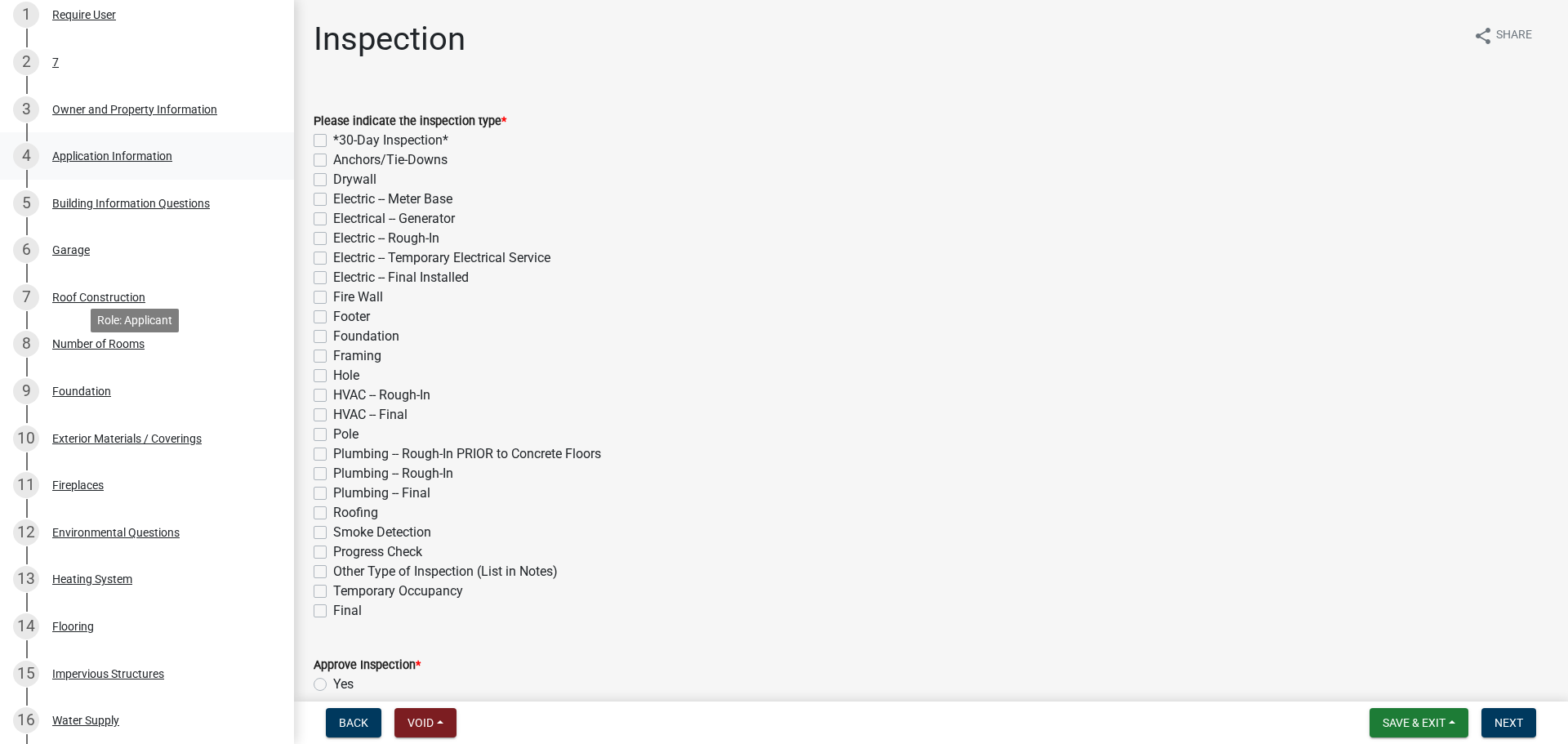
scroll to position [148, 0]
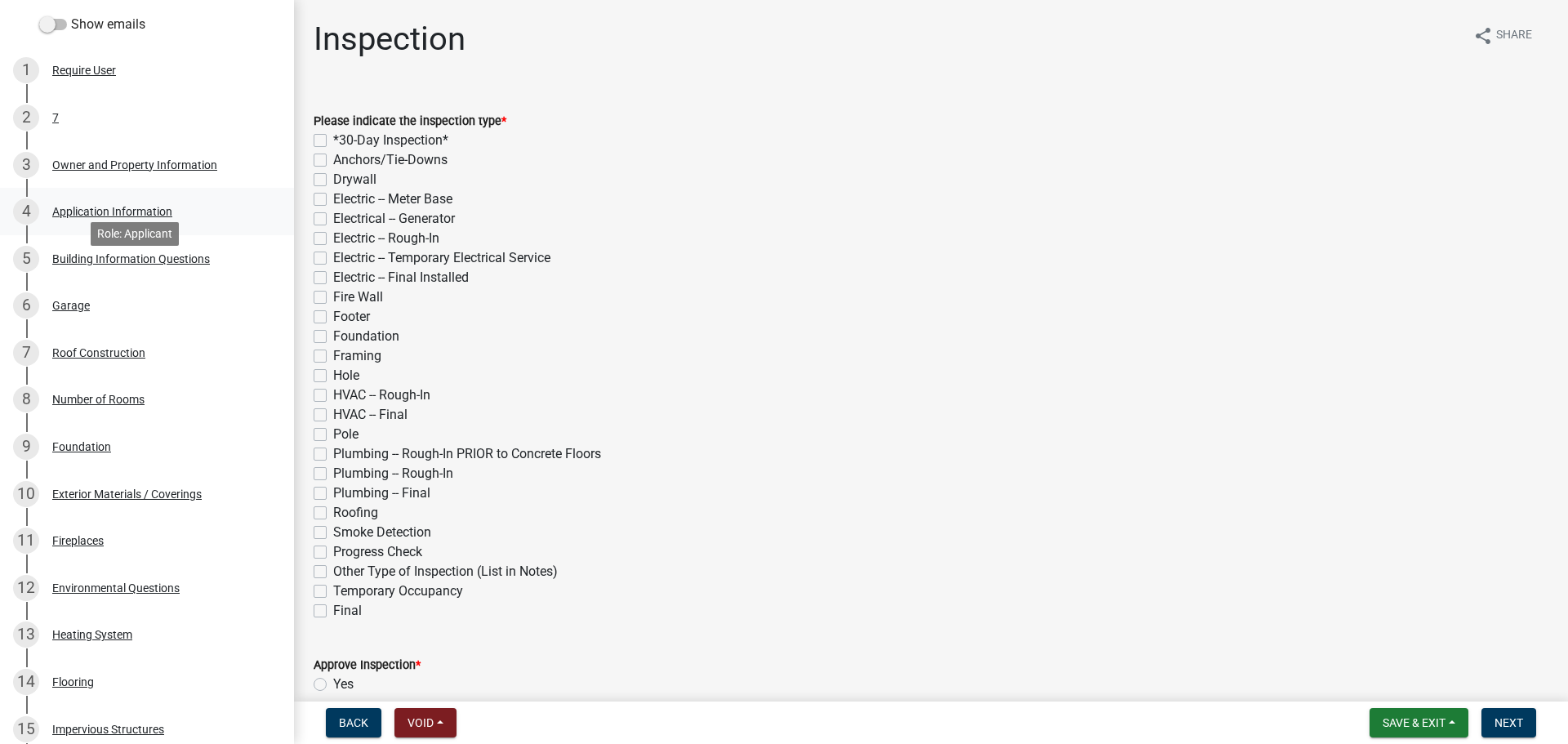
click at [162, 225] on div "4 Application Information" at bounding box center [140, 211] width 255 height 26
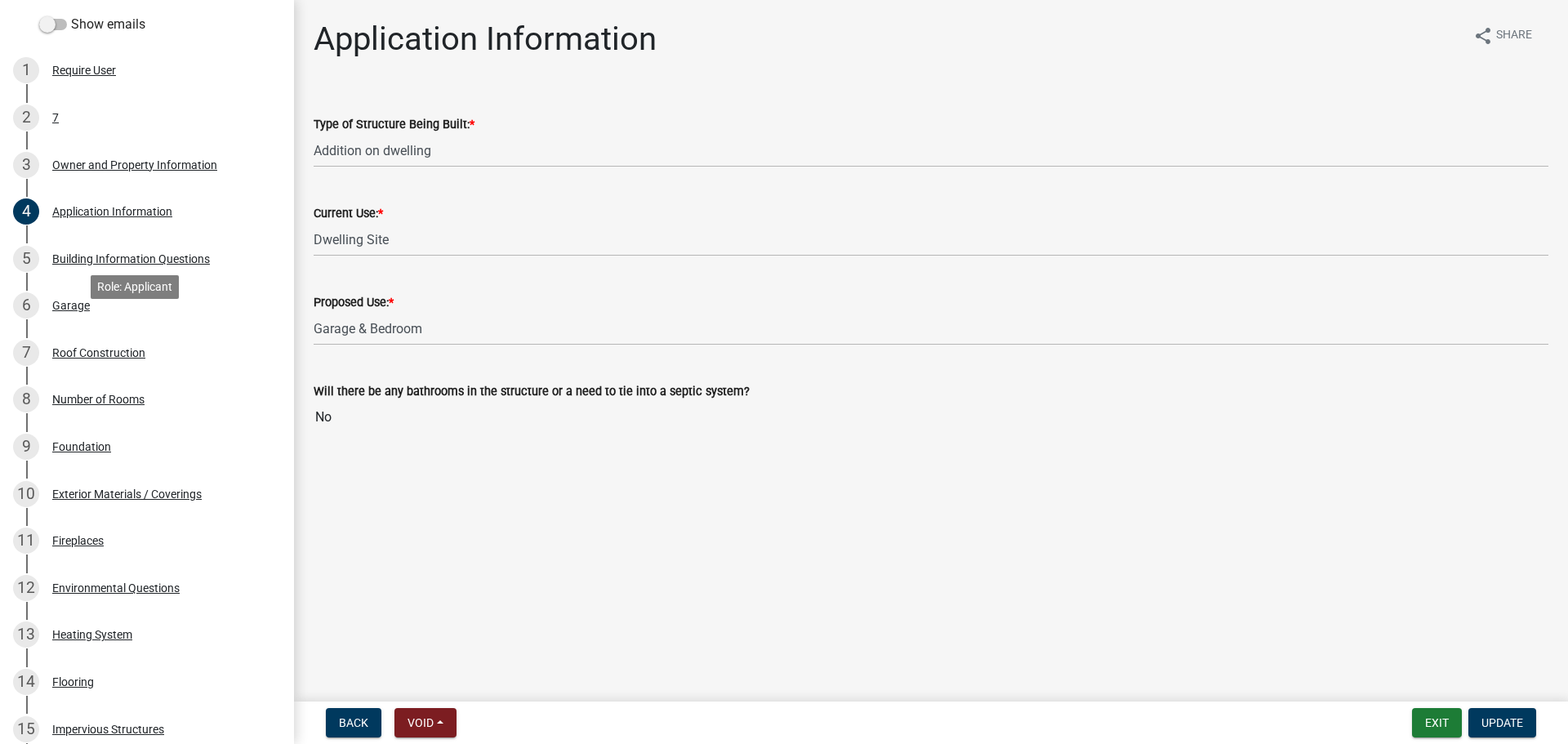
click at [122, 283] on link "5 Building Information Questions" at bounding box center [146, 259] width 294 height 47
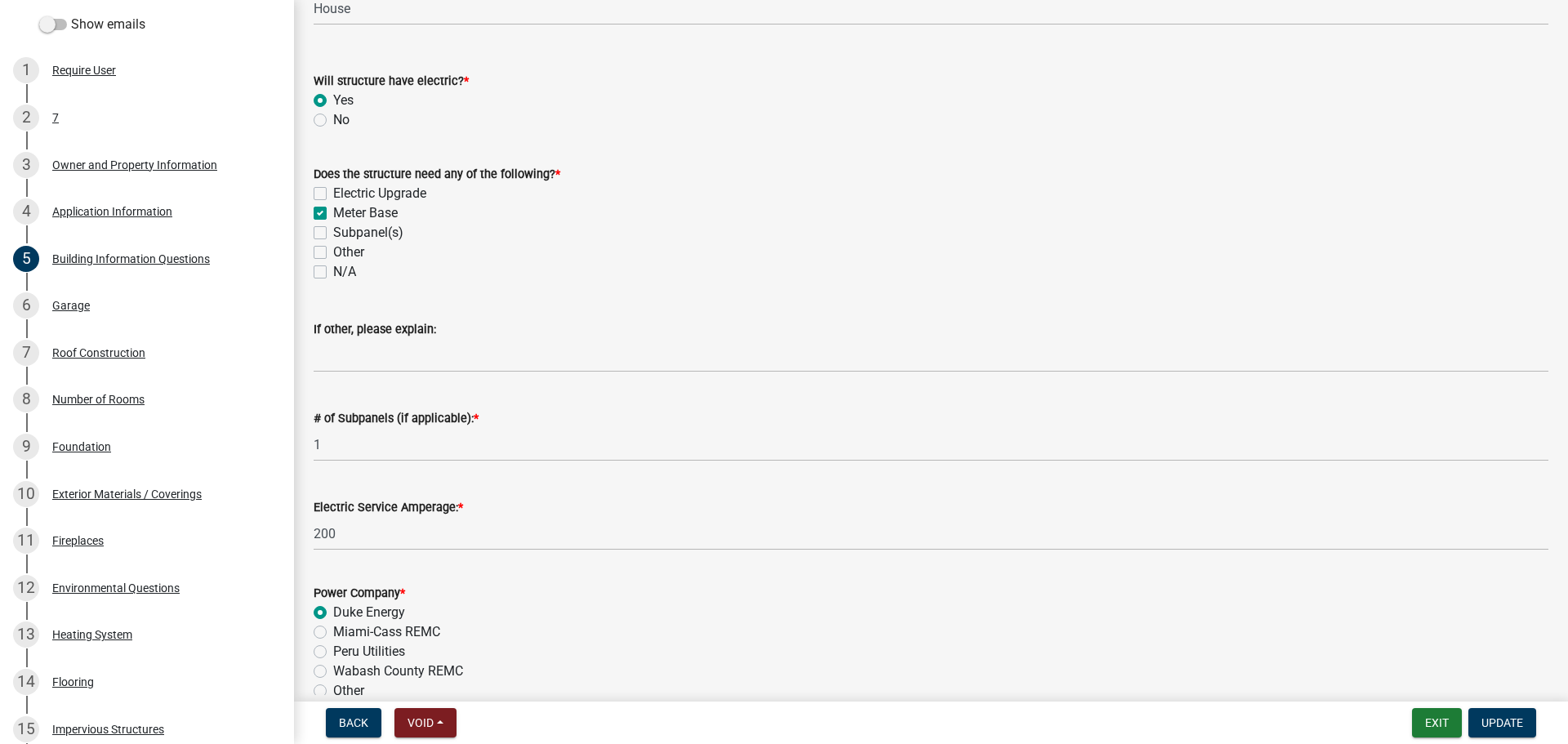
scroll to position [117, 0]
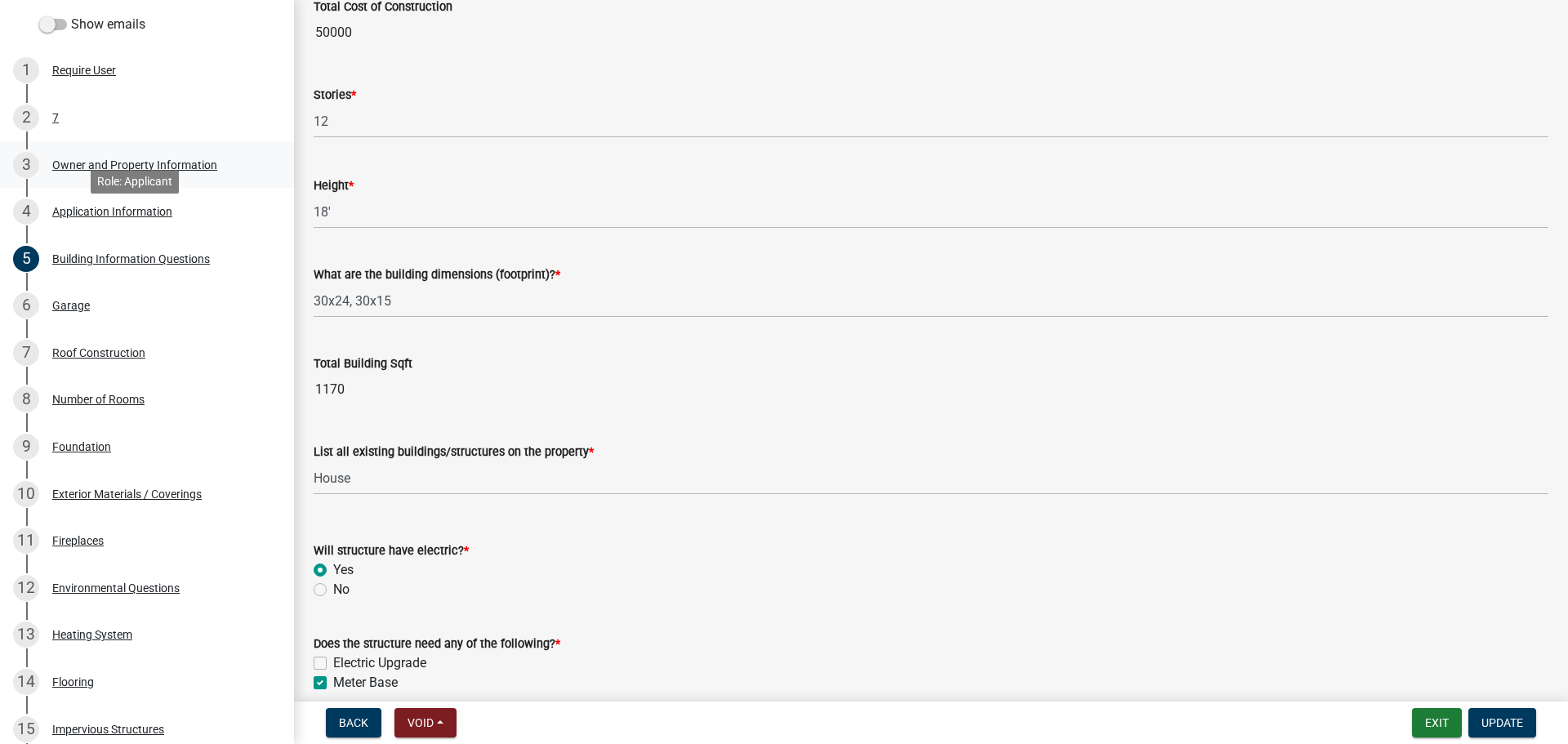
click at [120, 170] on div "Owner and Property Information" at bounding box center [135, 165] width 165 height 12
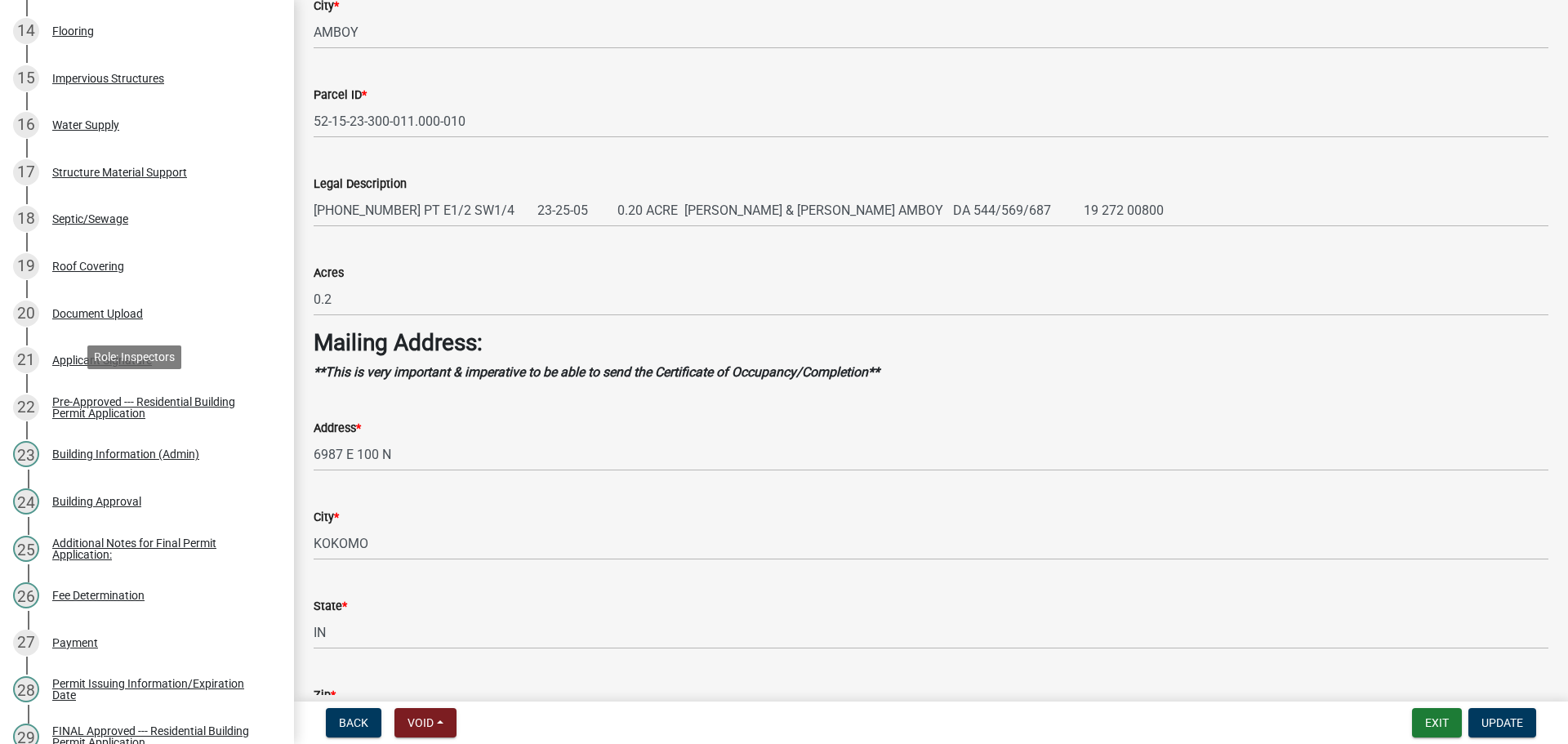
scroll to position [1618, 0]
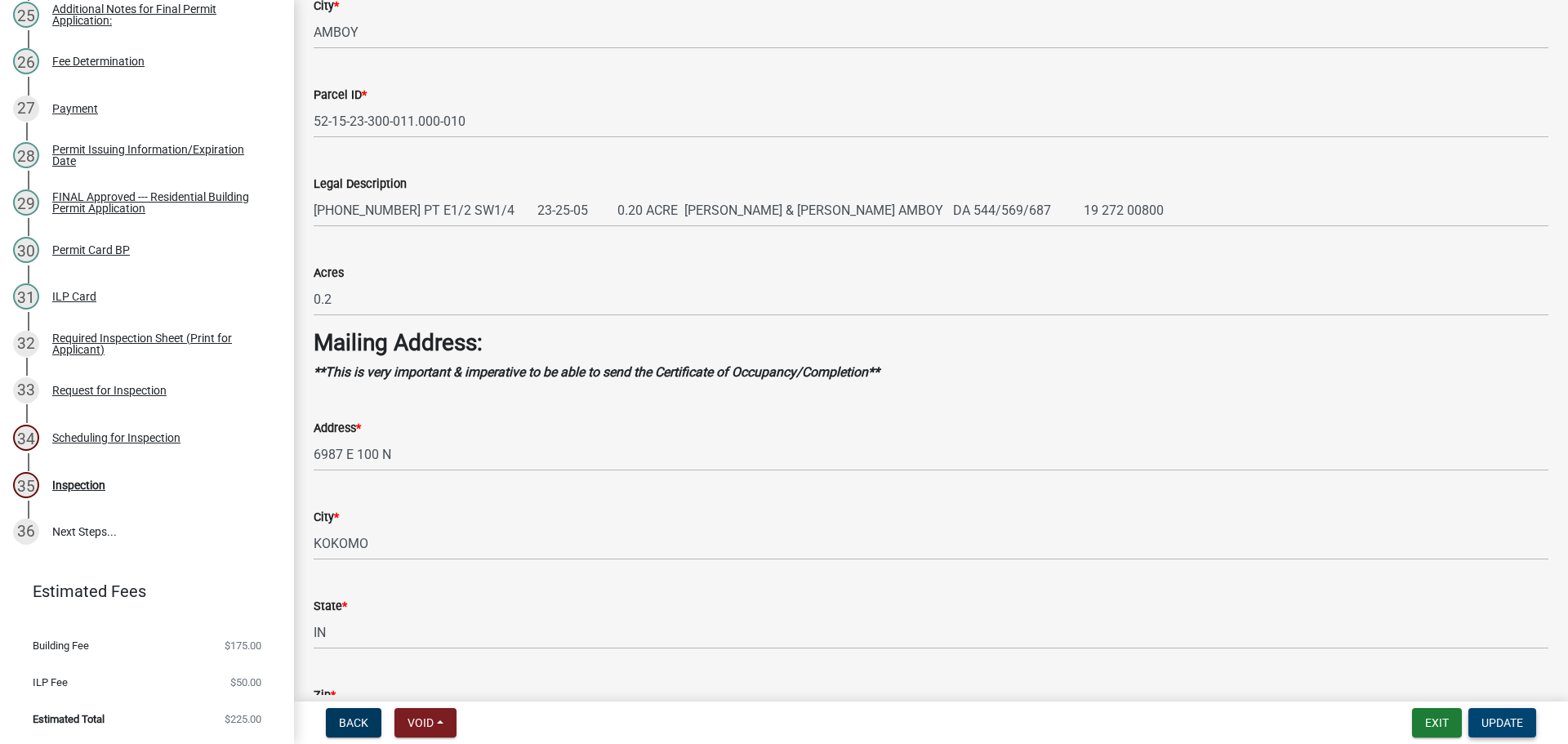
click at [1501, 716] on span "Update" at bounding box center [1501, 722] width 42 height 13
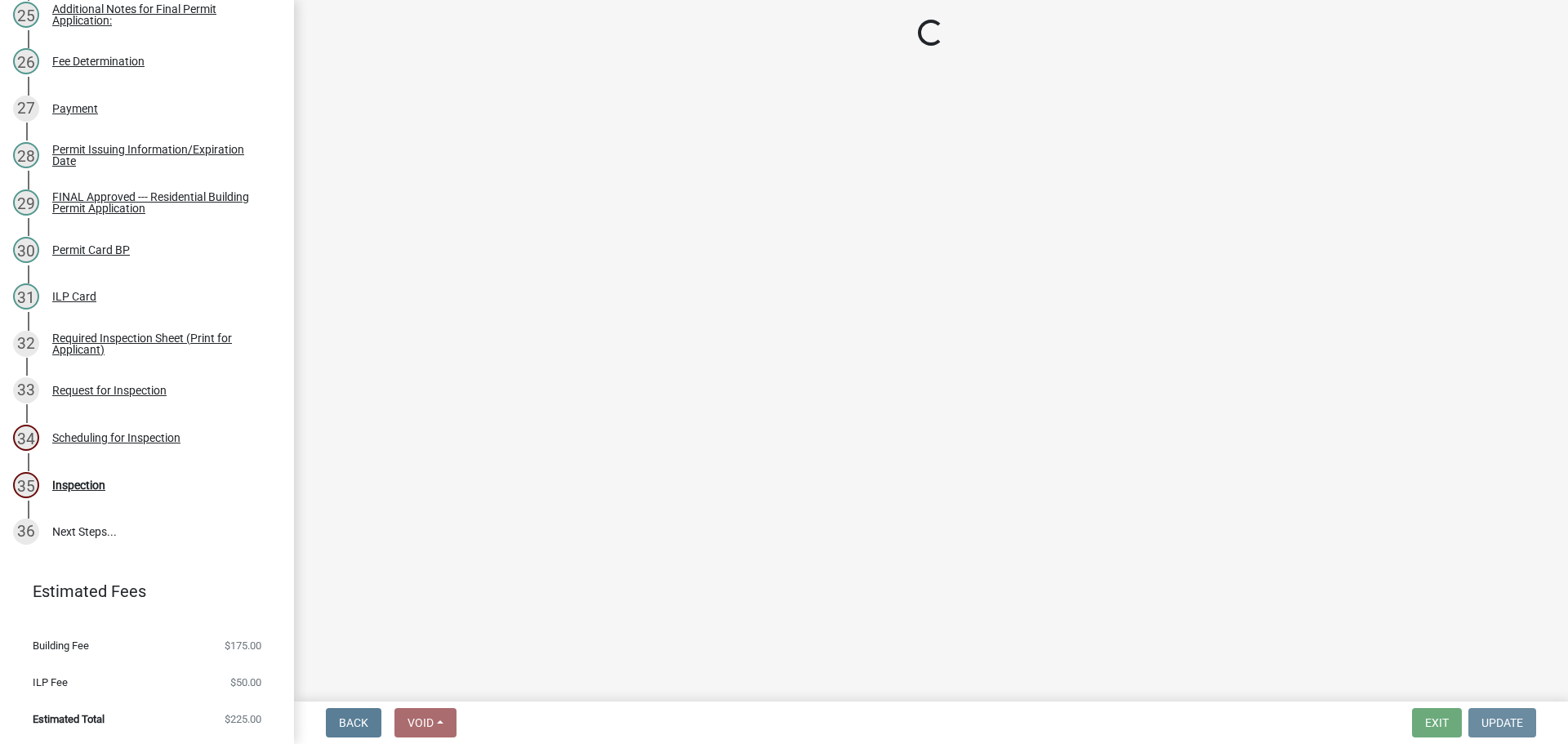
scroll to position [0, 0]
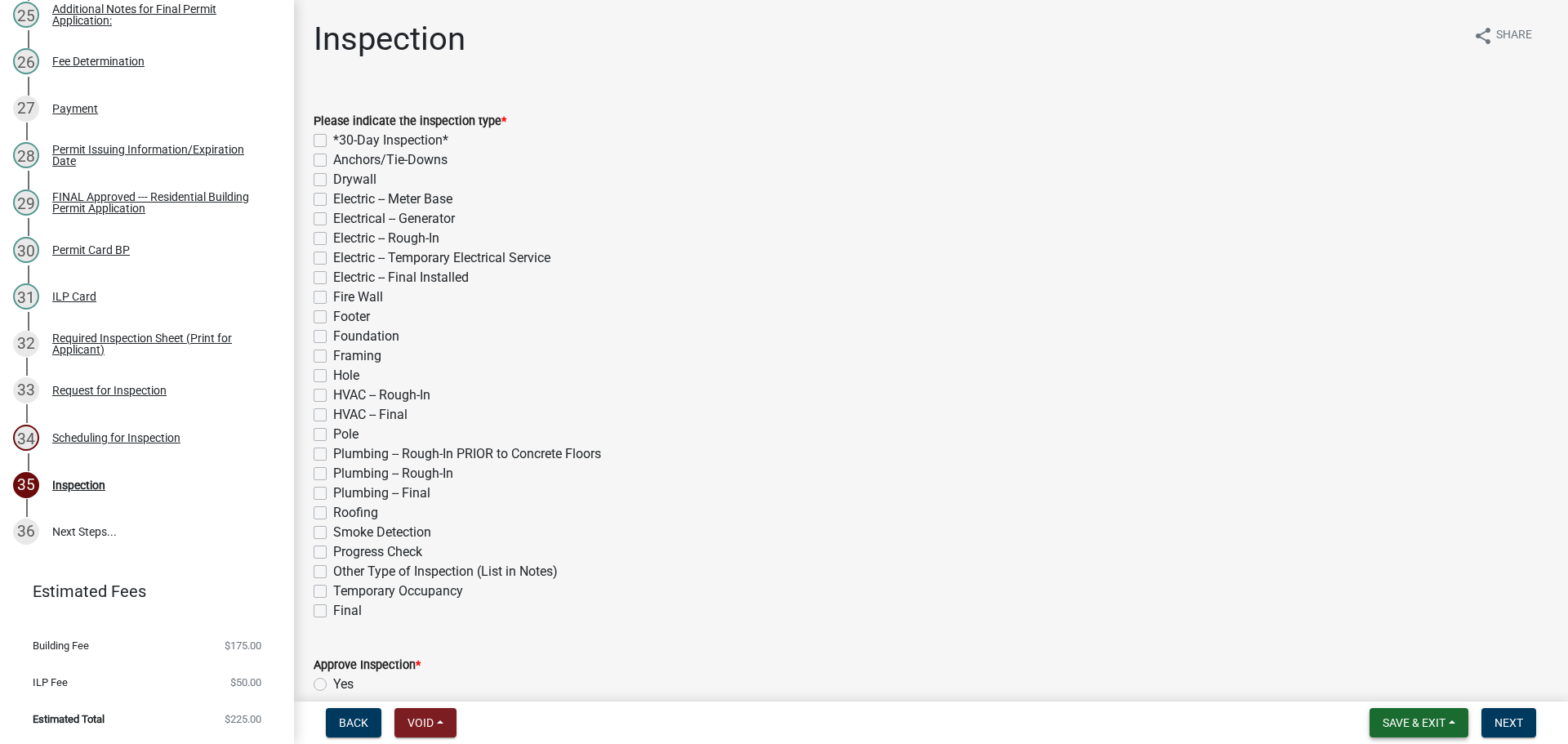
click at [1432, 716] on span "Save & Exit" at bounding box center [1413, 722] width 63 height 13
click at [1410, 676] on button "Save & Exit" at bounding box center [1402, 675] width 131 height 39
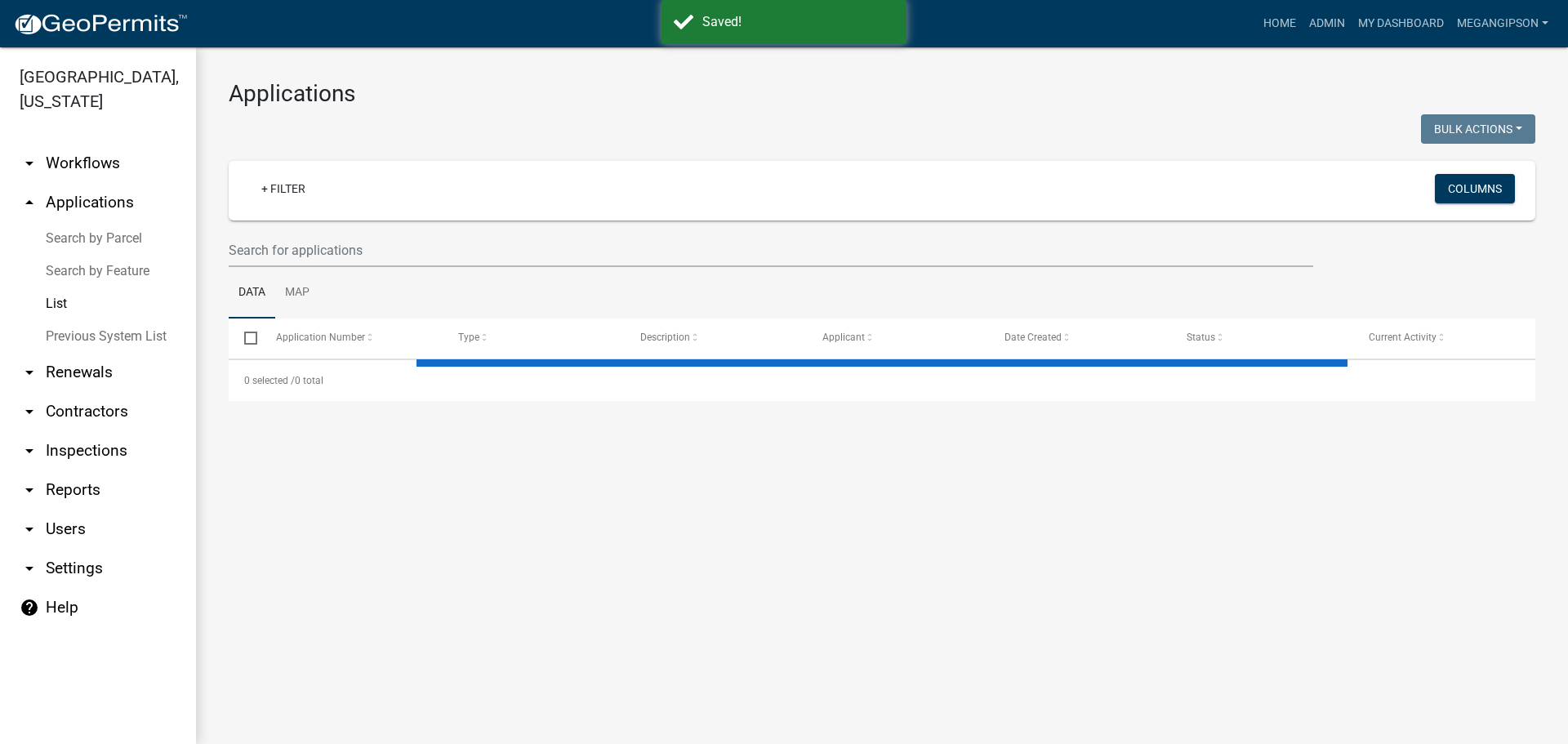
select select "3: 100"
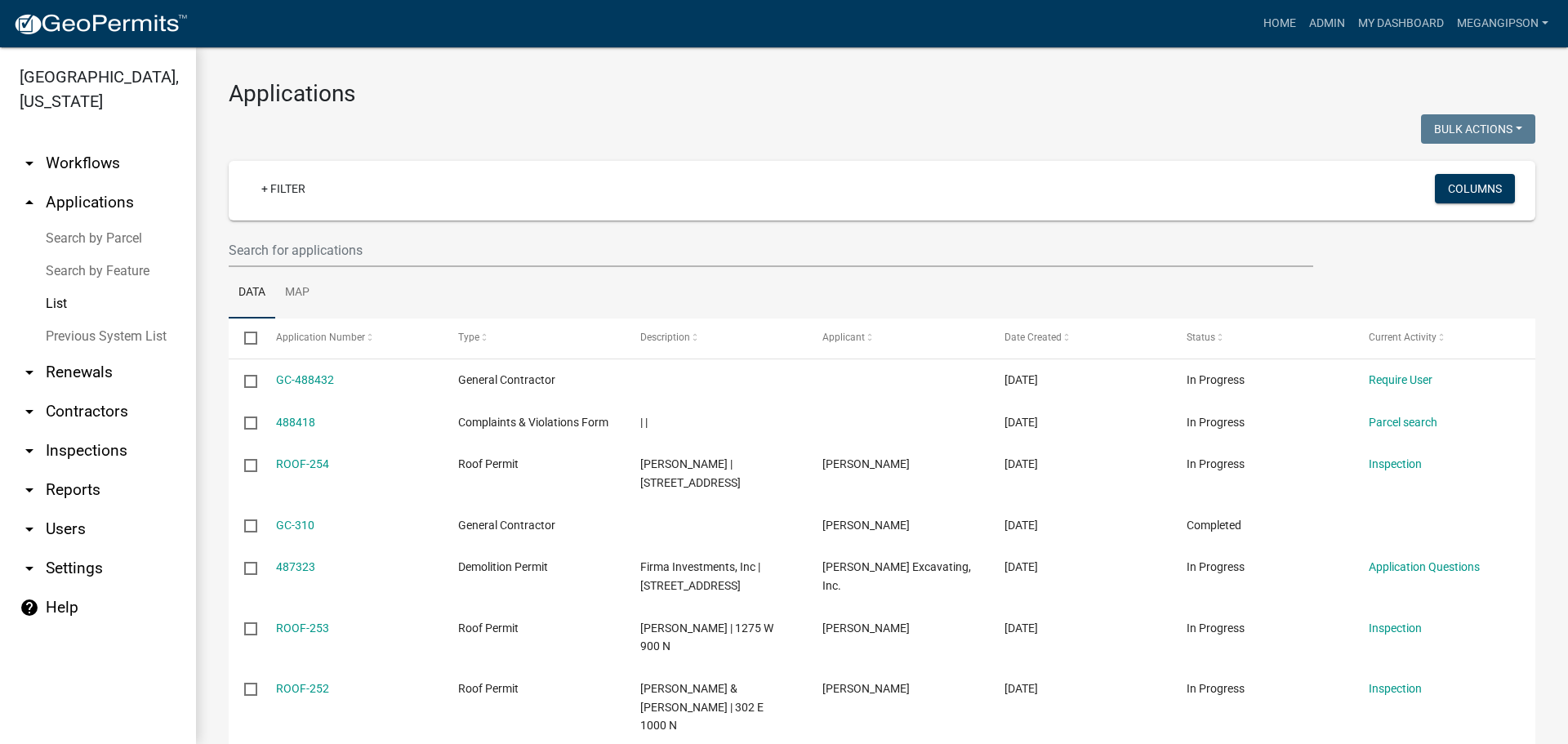
click at [641, 99] on h3 "Applications" at bounding box center [882, 94] width 1306 height 28
